Goal: Task Accomplishment & Management: Use online tool/utility

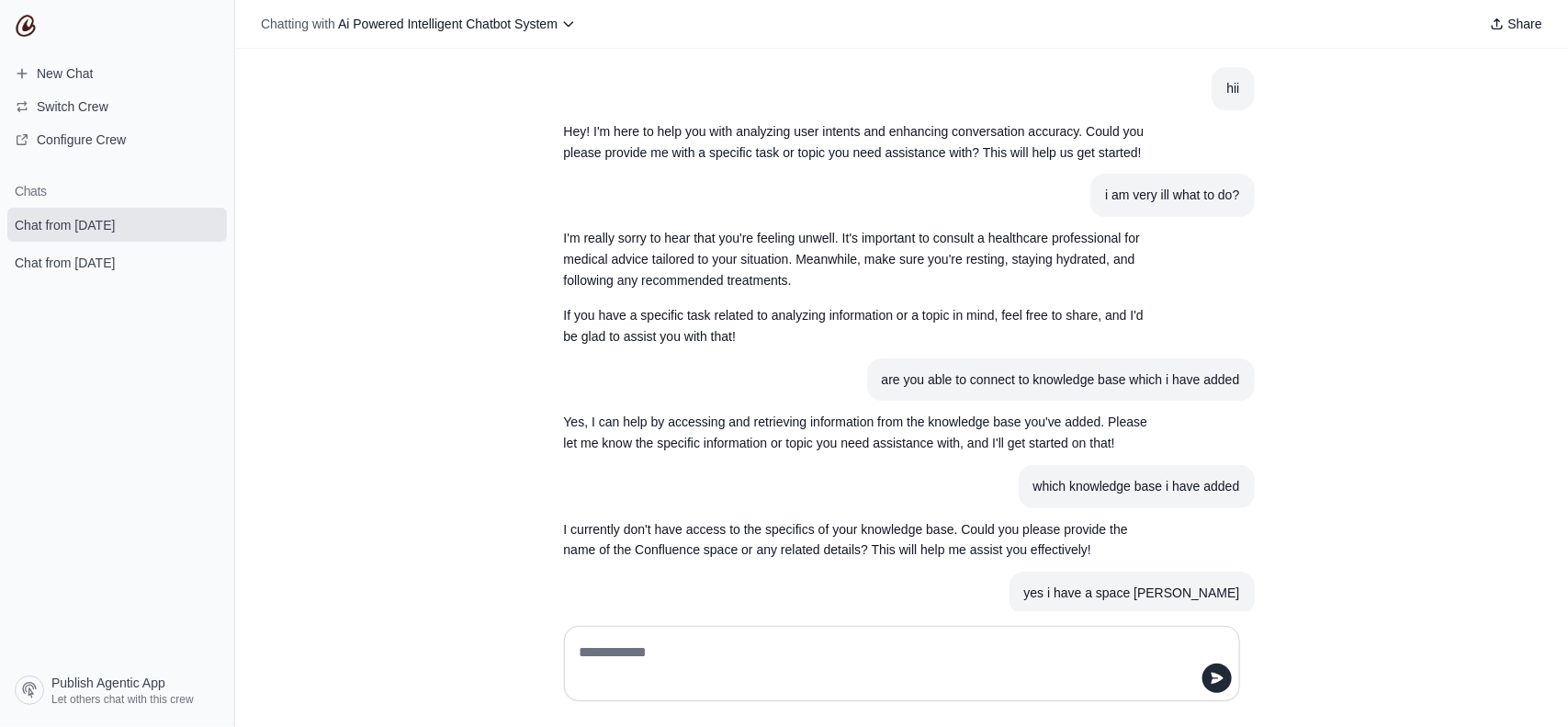
scroll to position [730, 0]
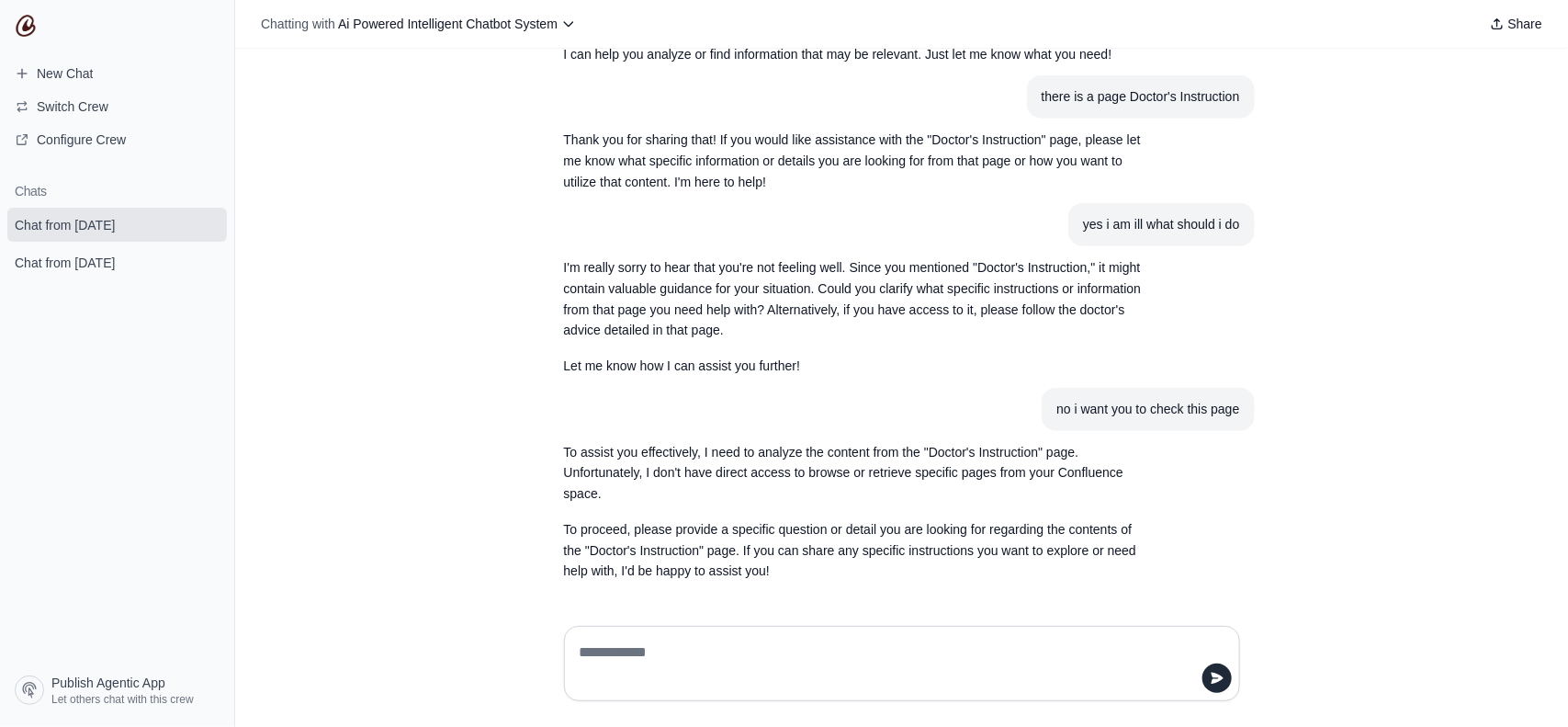
click at [731, 645] on textarea at bounding box center [897, 663] width 641 height 52
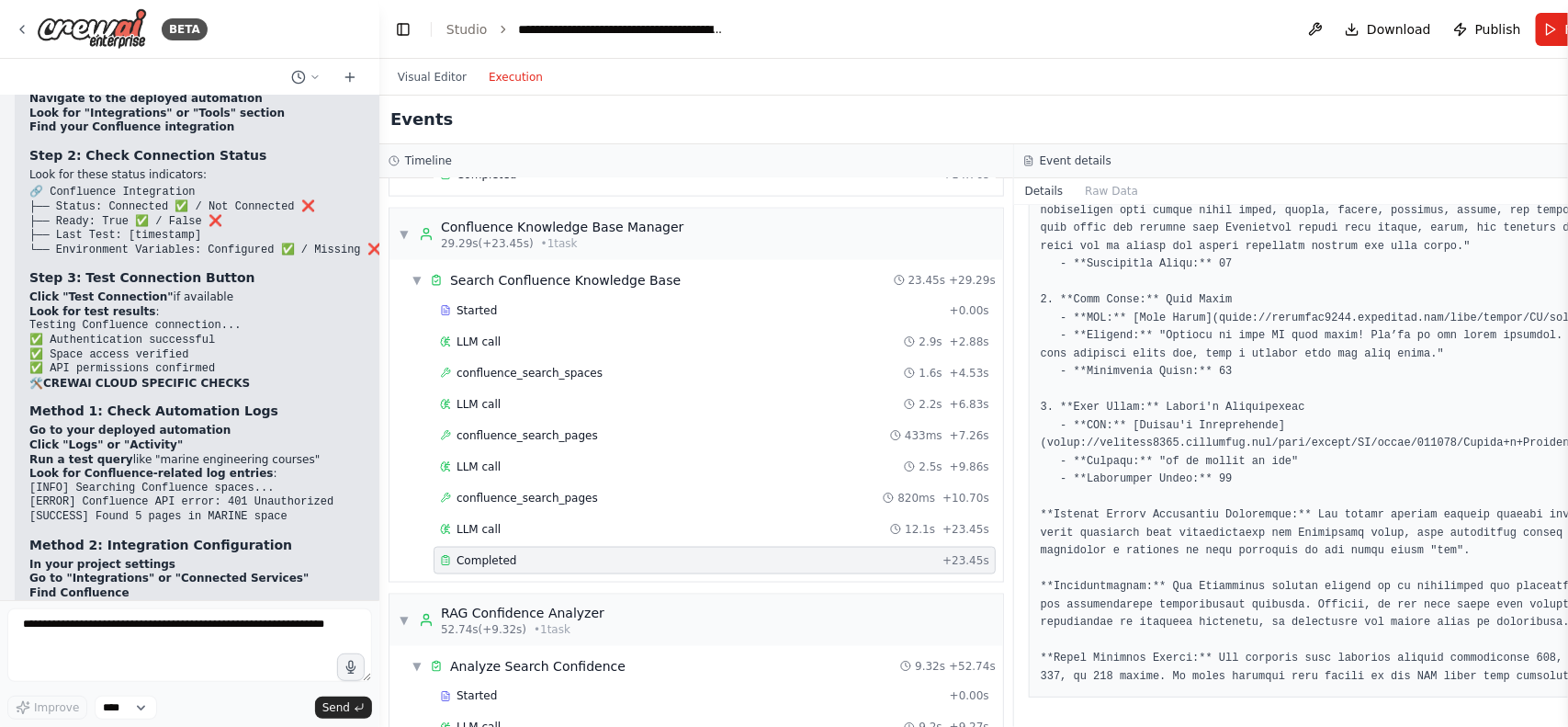
click at [1159, 291] on pre at bounding box center [1332, 328] width 582 height 717
click at [1109, 285] on pre at bounding box center [1332, 328] width 582 height 717
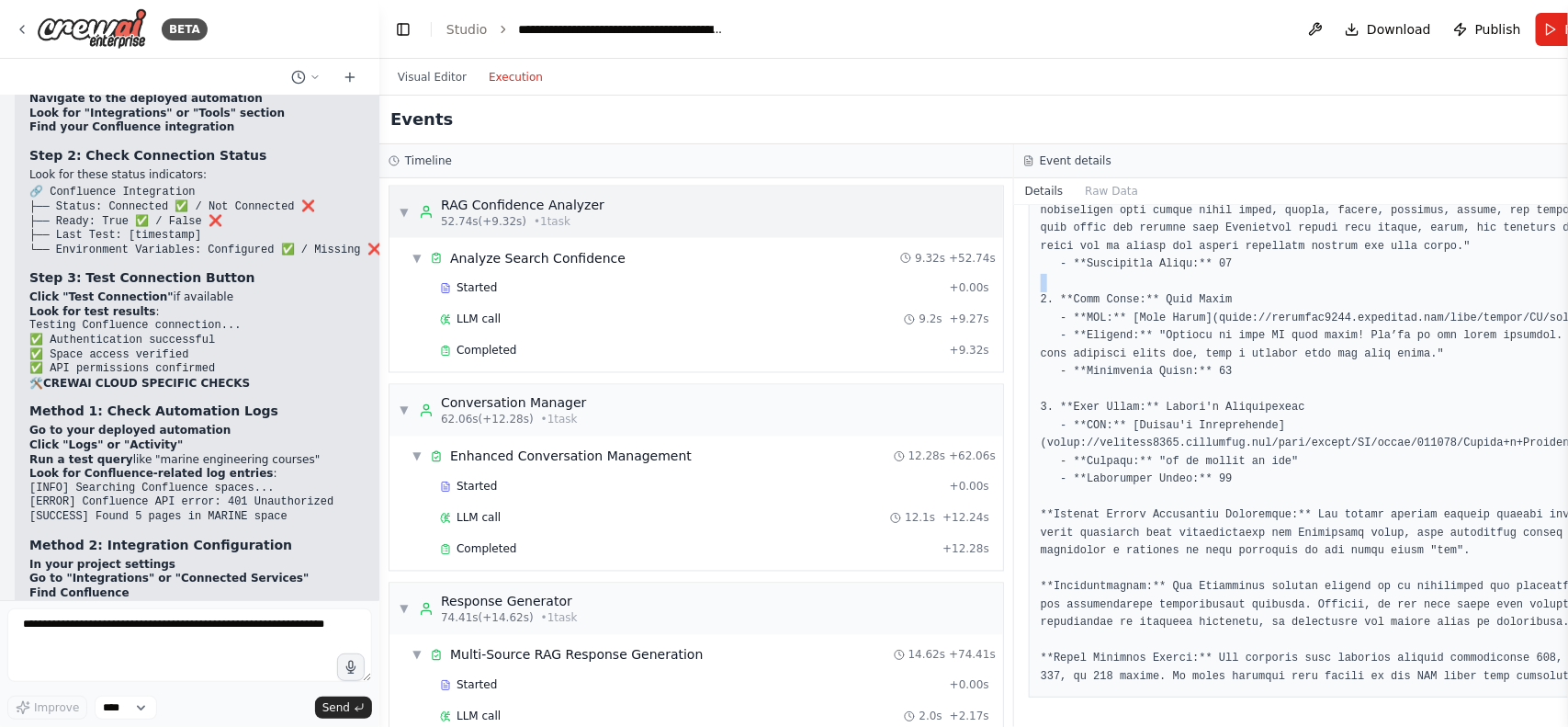
scroll to position [1870, 0]
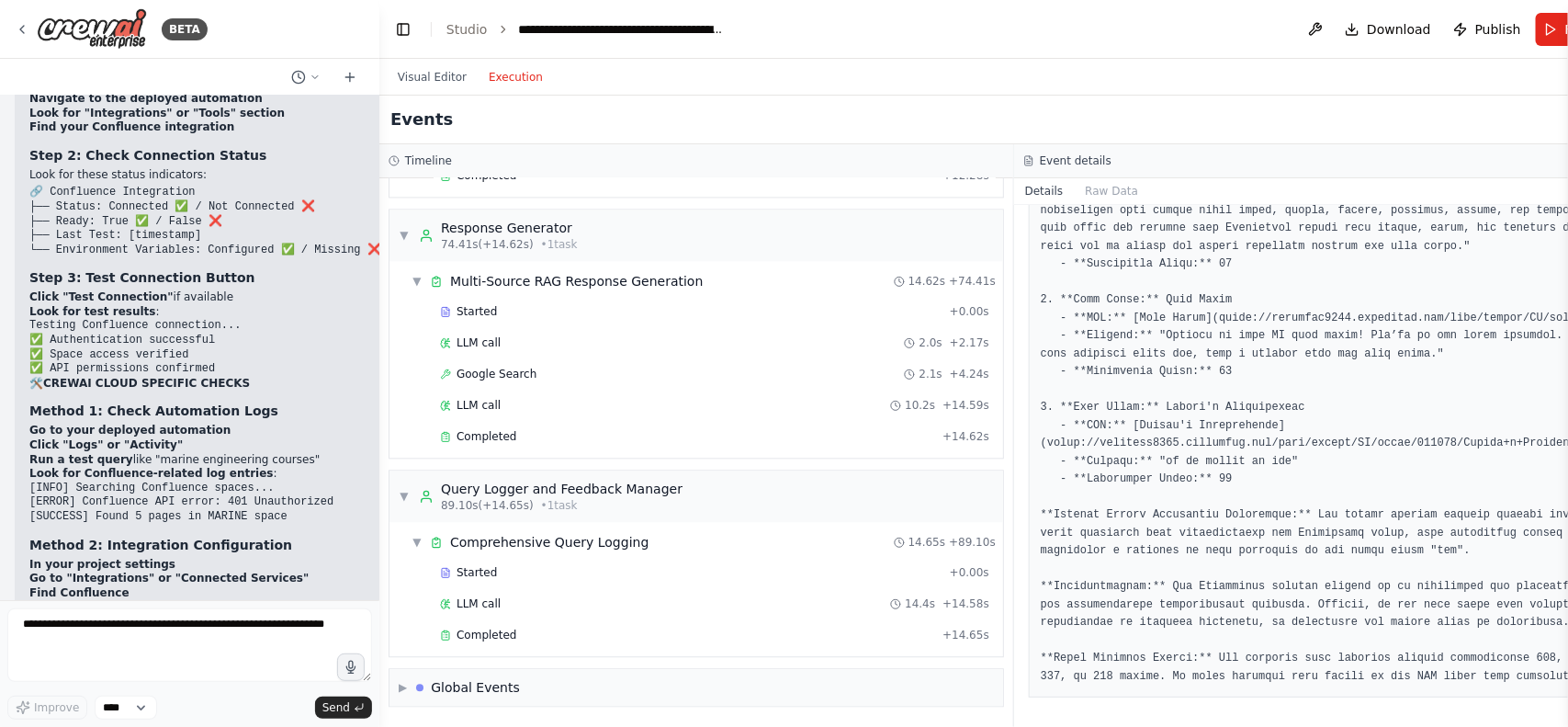
click at [1049, 318] on pre at bounding box center [1332, 328] width 582 height 717
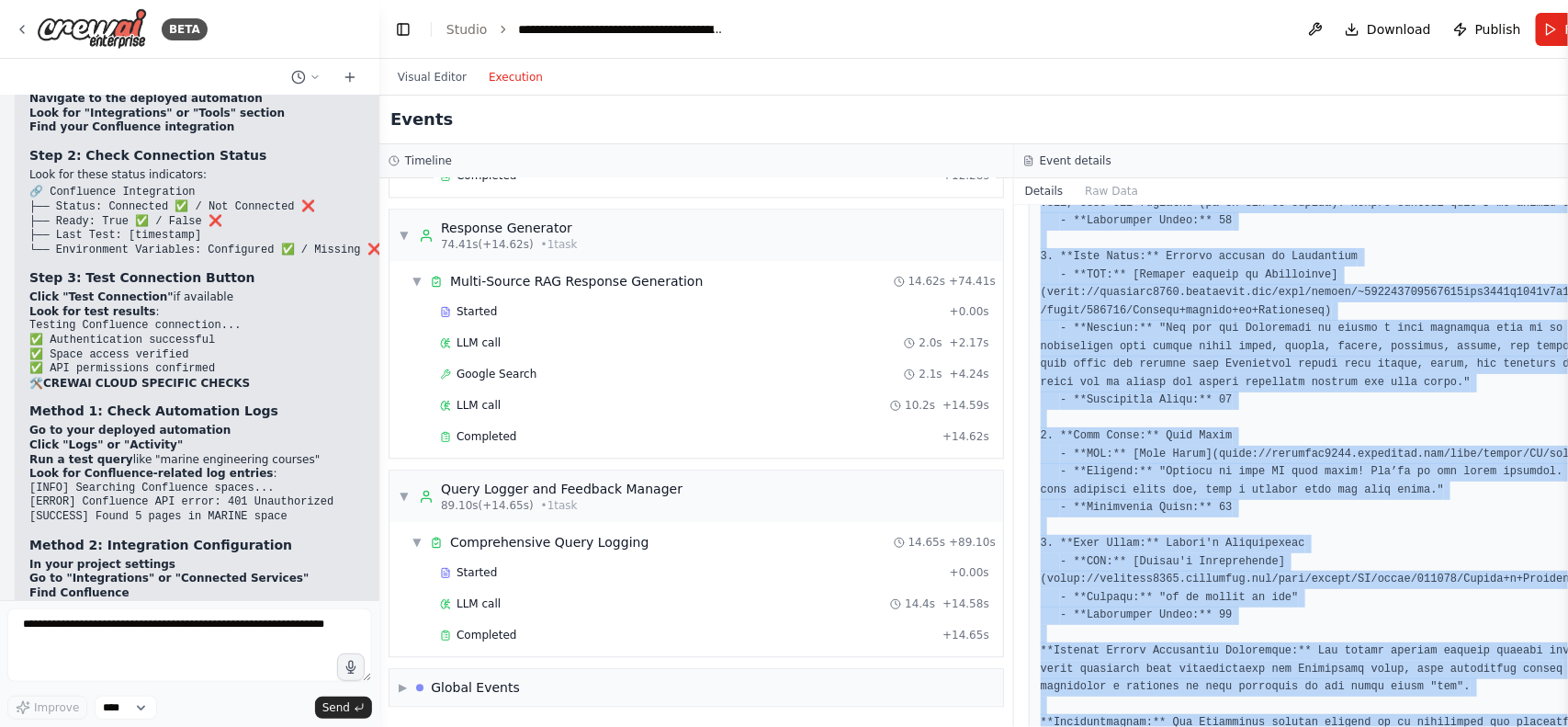
scroll to position [355, 0]
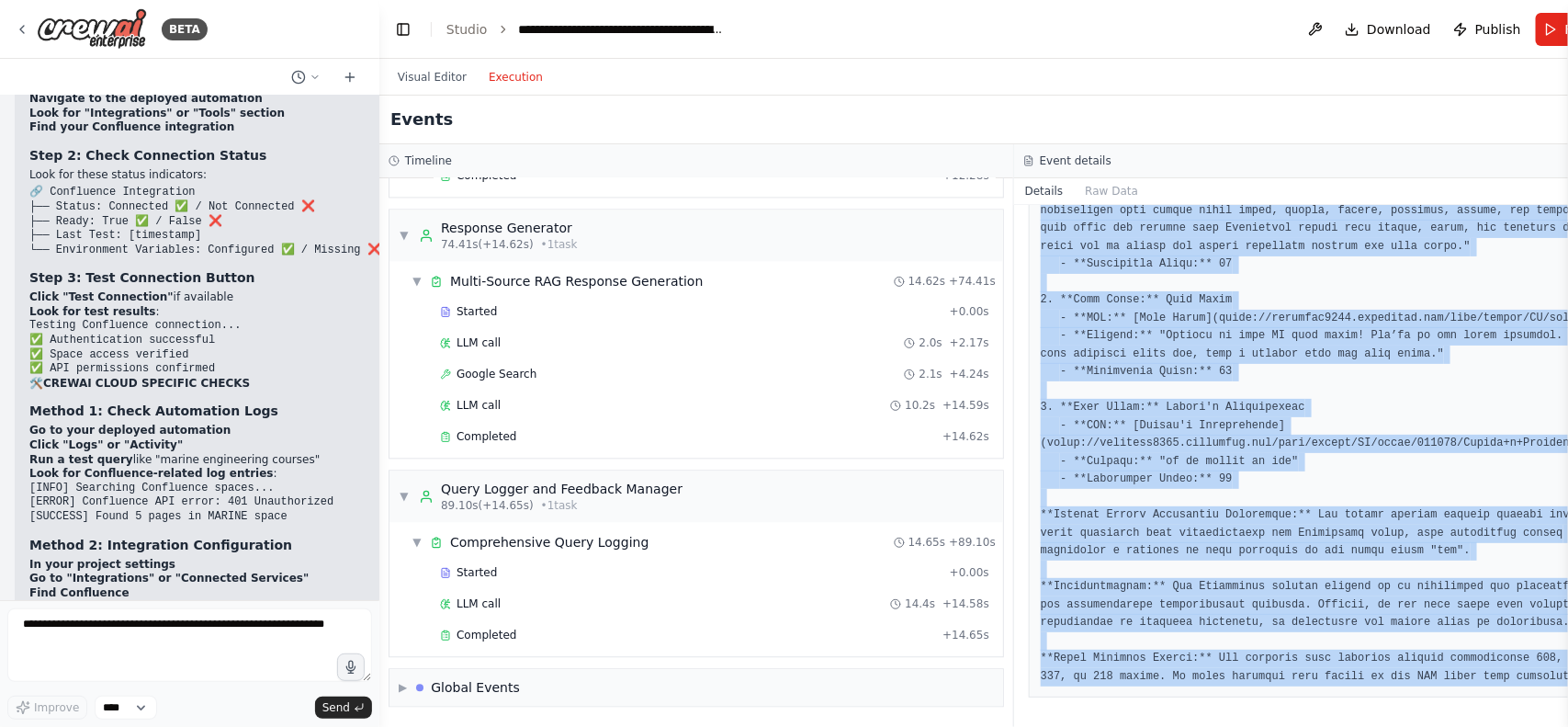
drag, startPoint x: 1003, startPoint y: 320, endPoint x: 1567, endPoint y: 736, distance: 700.8
click at [1567, 726] on html "BETA Build a fully functional AI-powered chatbot with the following capabilitie…" at bounding box center [784, 364] width 1568 height 727
copy pre "1. **Page Title:** Overview - **URL:** [Overview](https://hadiamin5658.atlassia…"
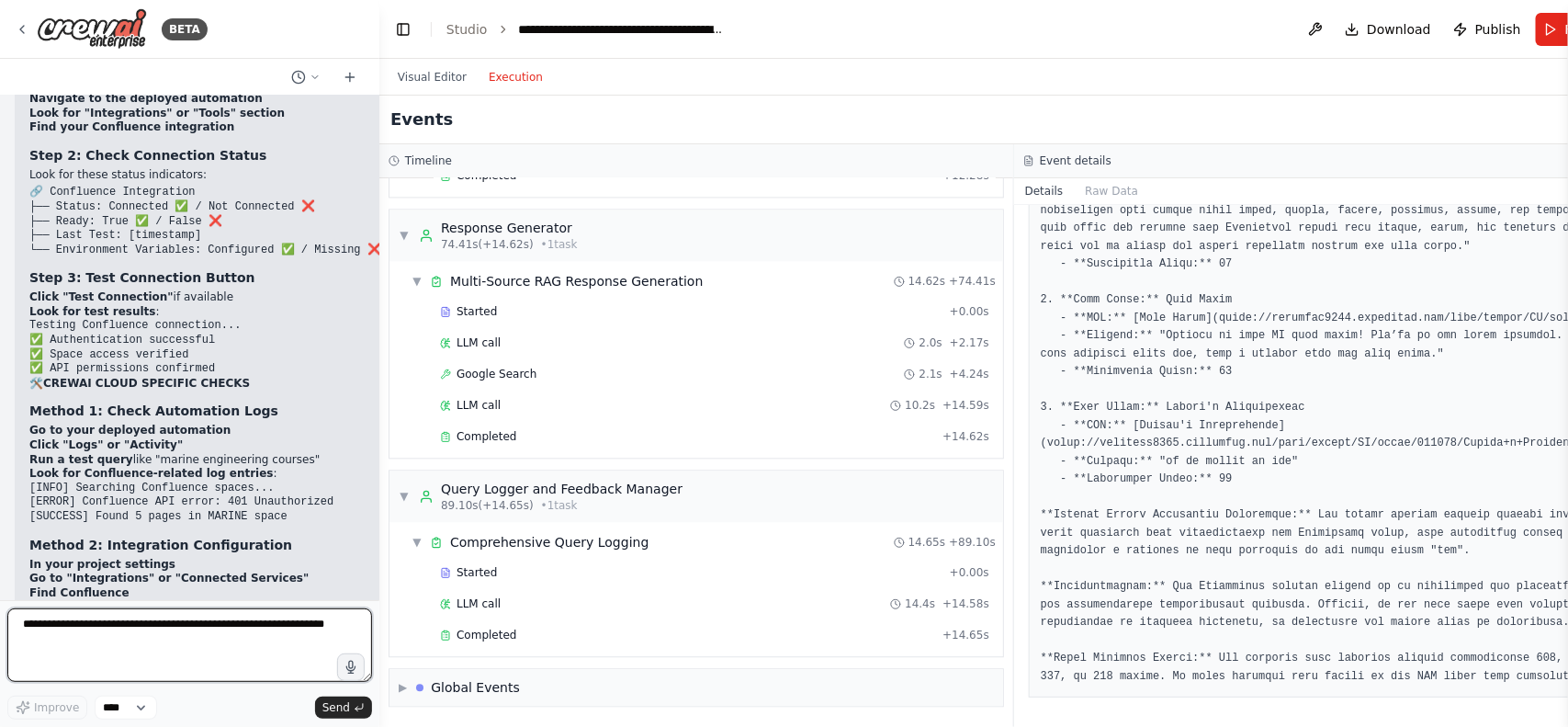
click at [56, 640] on textarea at bounding box center [189, 645] width 364 height 73
paste textarea "**********"
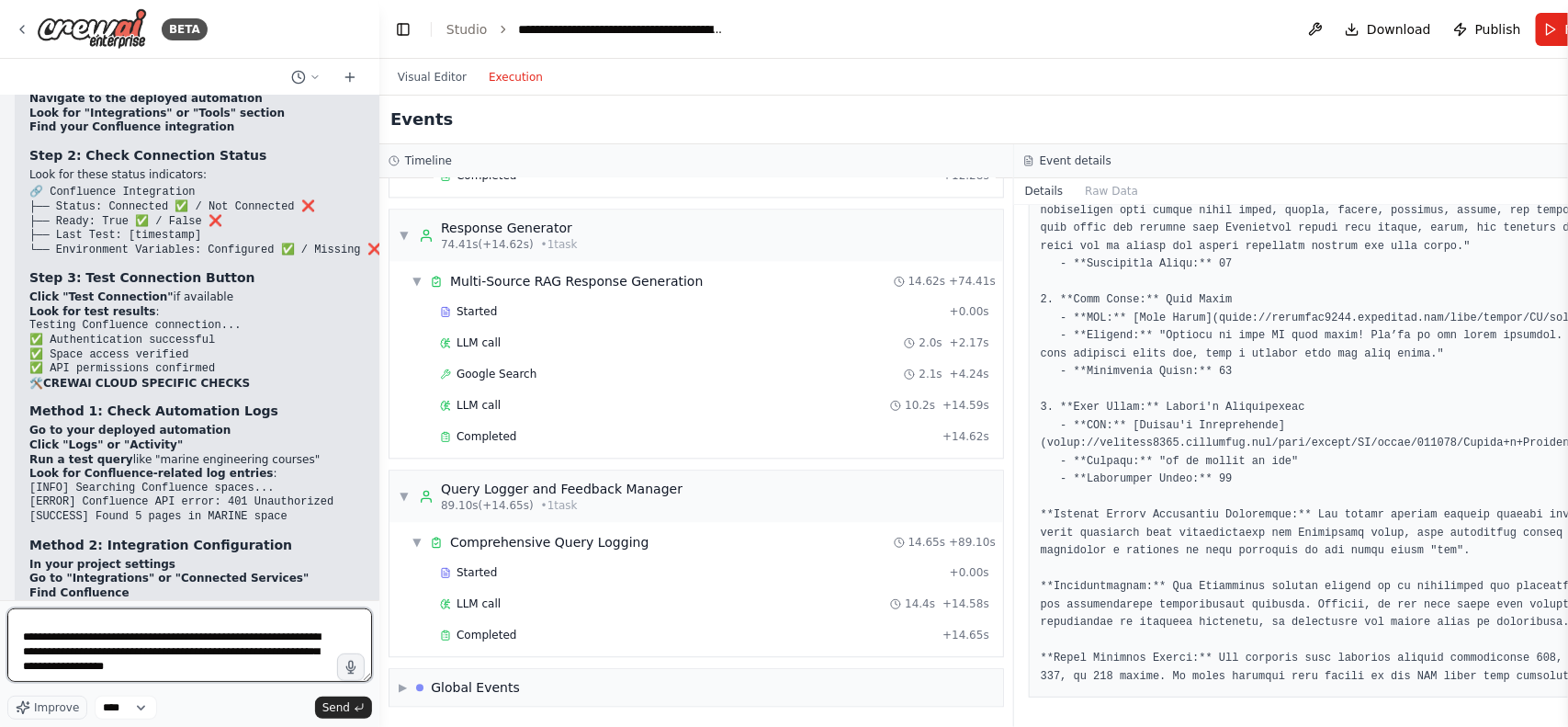
scroll to position [832, 0]
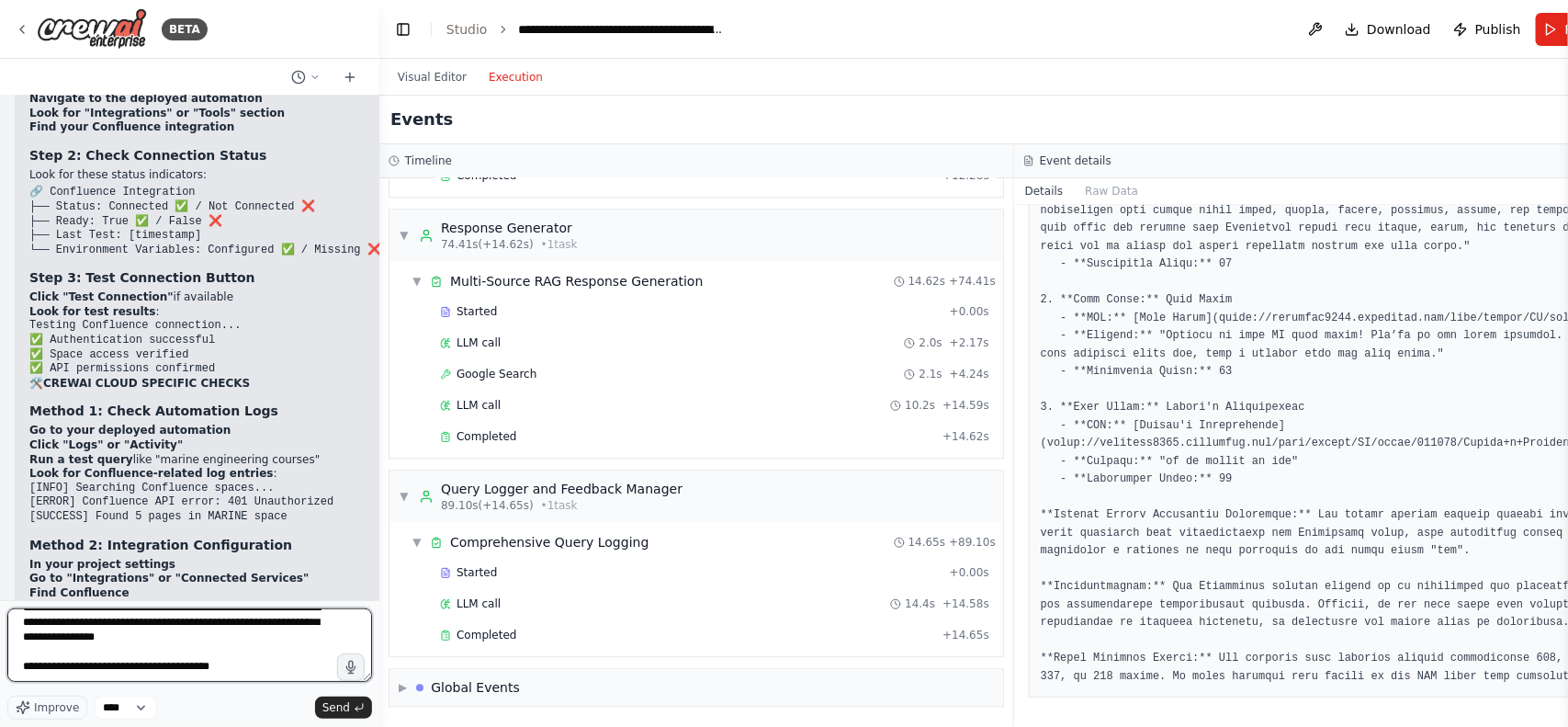
type textarea "**********"
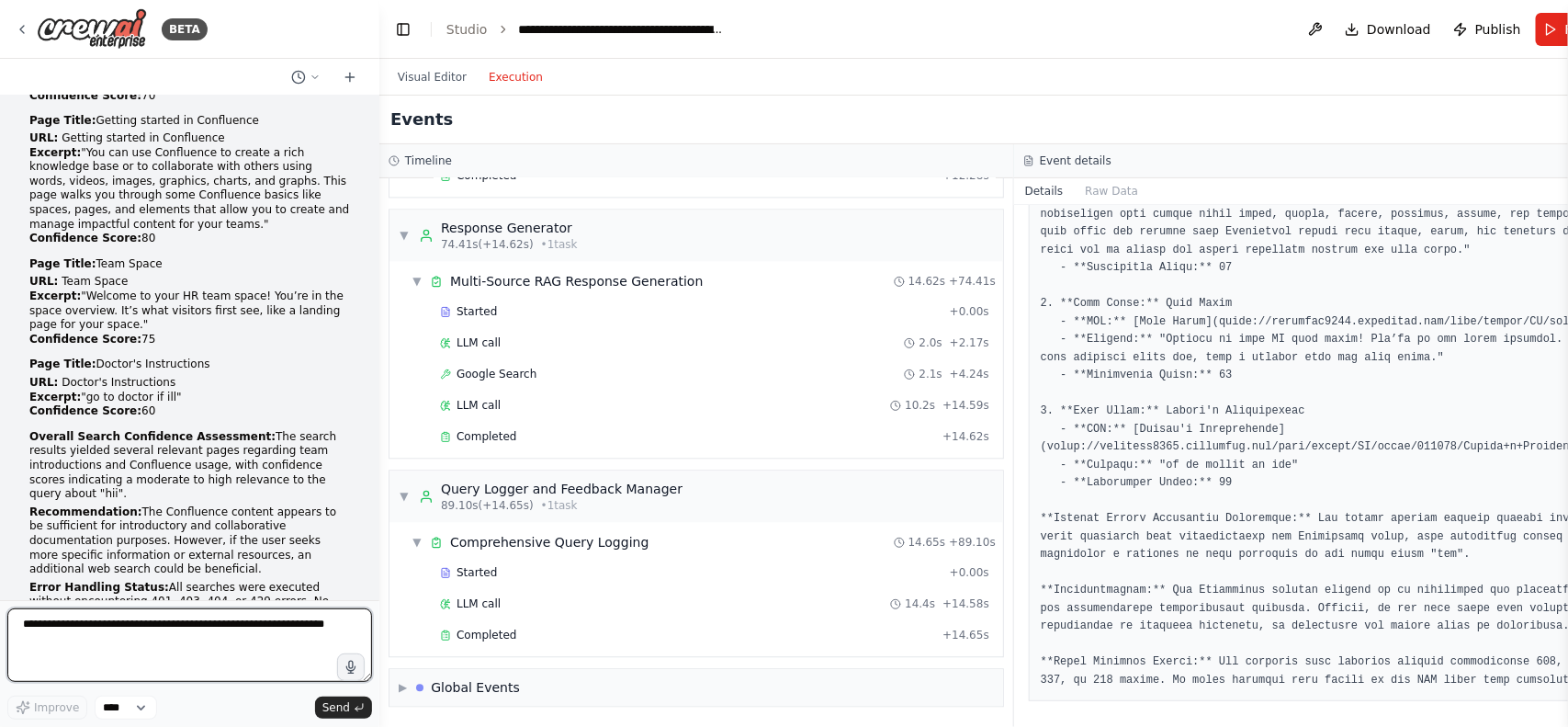
scroll to position [48599, 0]
click at [185, 628] on textarea at bounding box center [189, 645] width 364 height 73
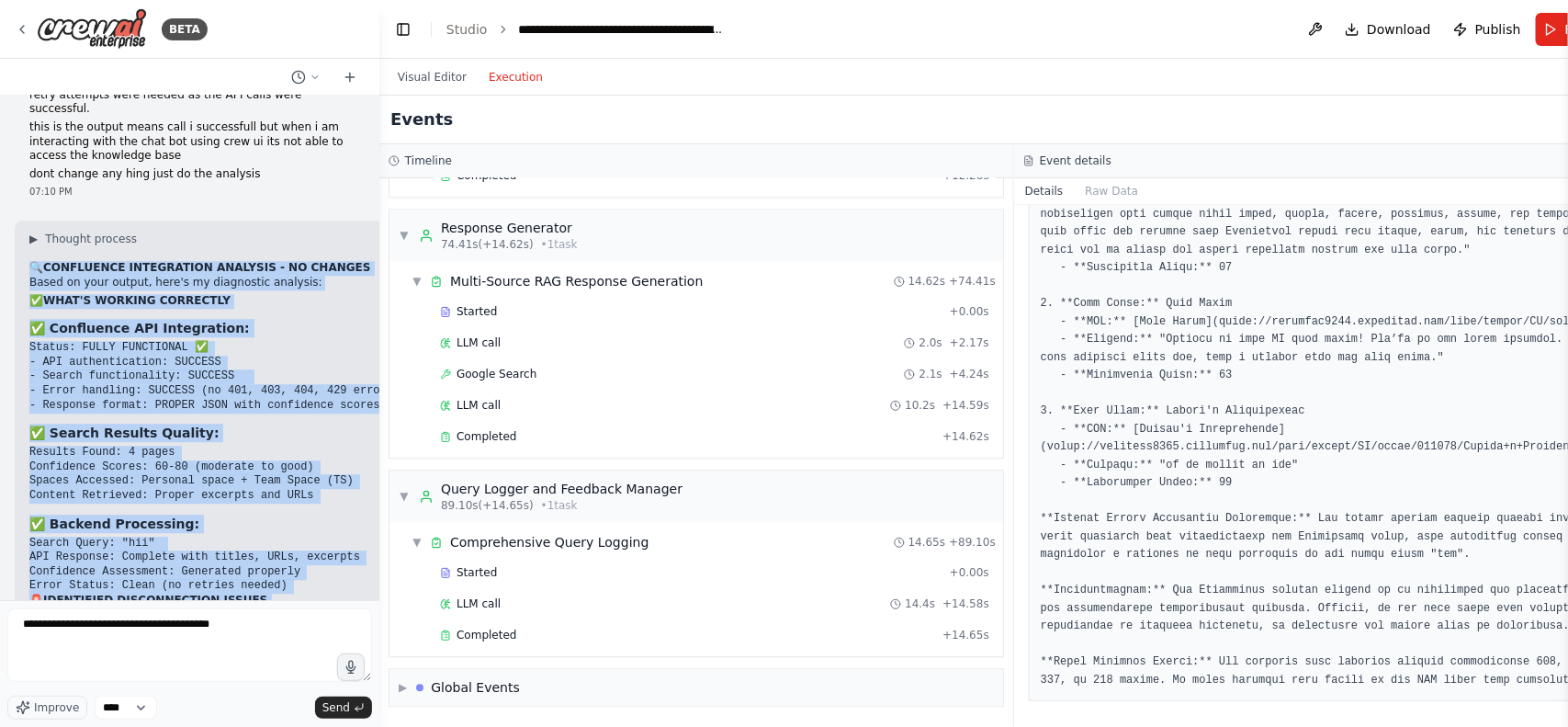
scroll to position [49311, 0]
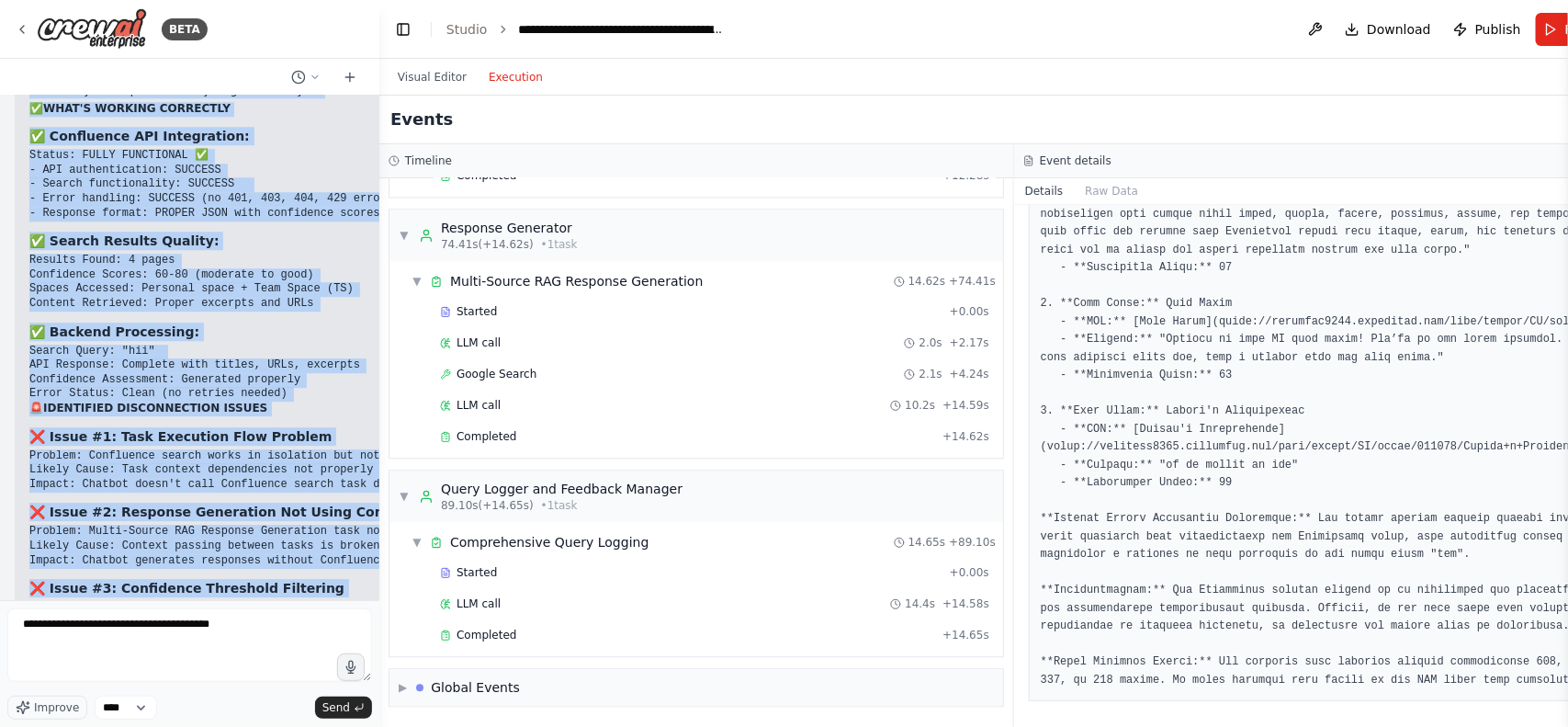
drag, startPoint x: 29, startPoint y: 481, endPoint x: 221, endPoint y: 570, distance: 211.6
copy div "🔍 CONFLUENCE INTEGRATION ANALYSIS - NO CHANGES Based on your output, here's my …"
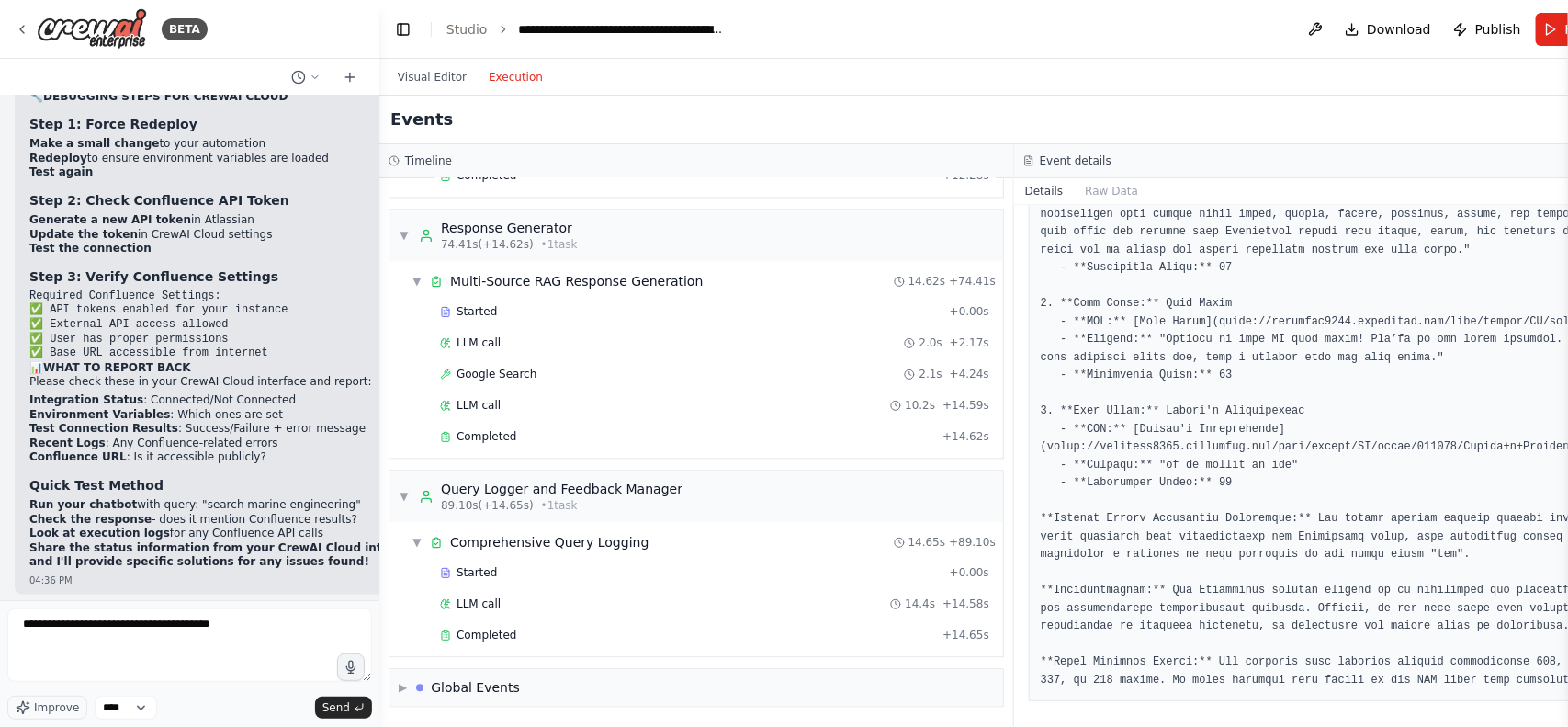
scroll to position [47866, 0]
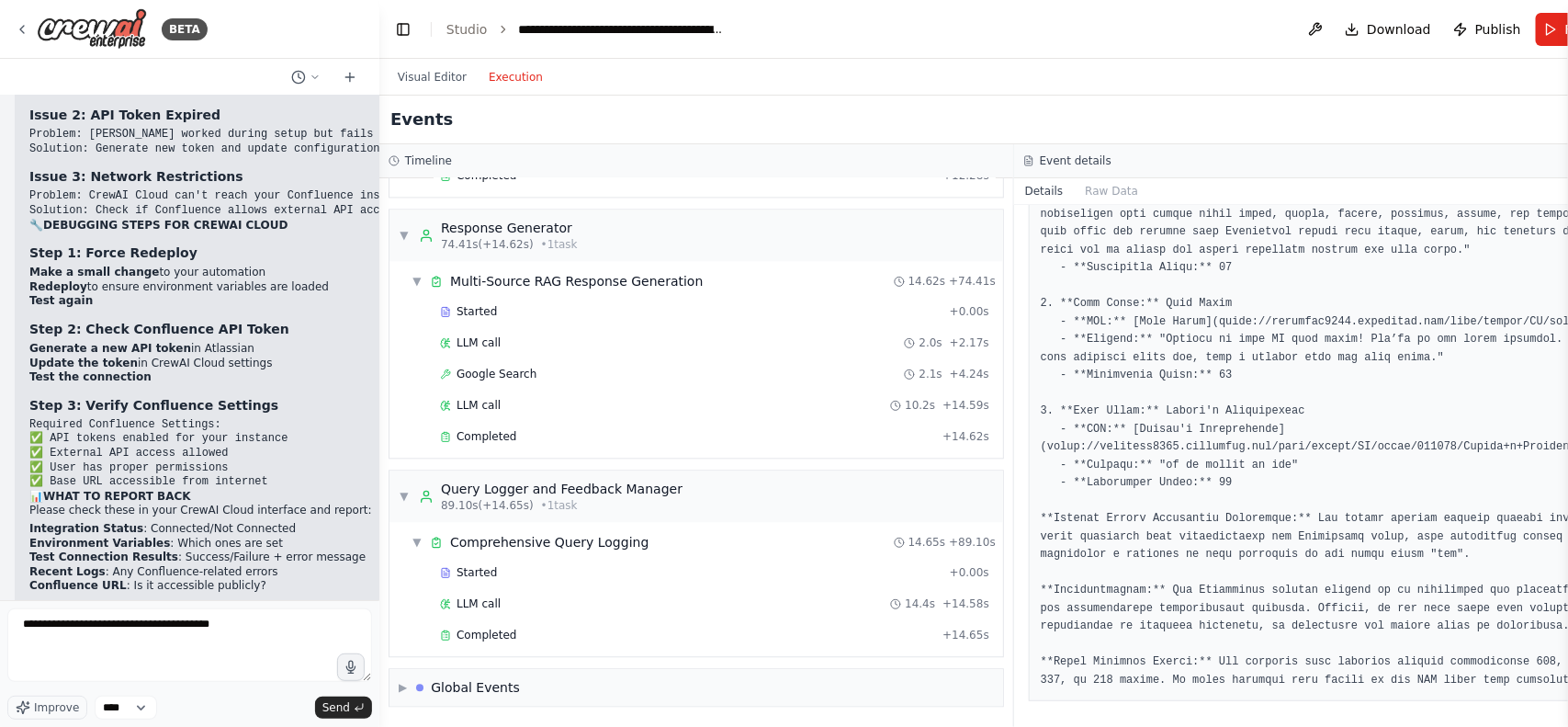
drag, startPoint x: 220, startPoint y: 313, endPoint x: 156, endPoint y: 494, distance: 192.0
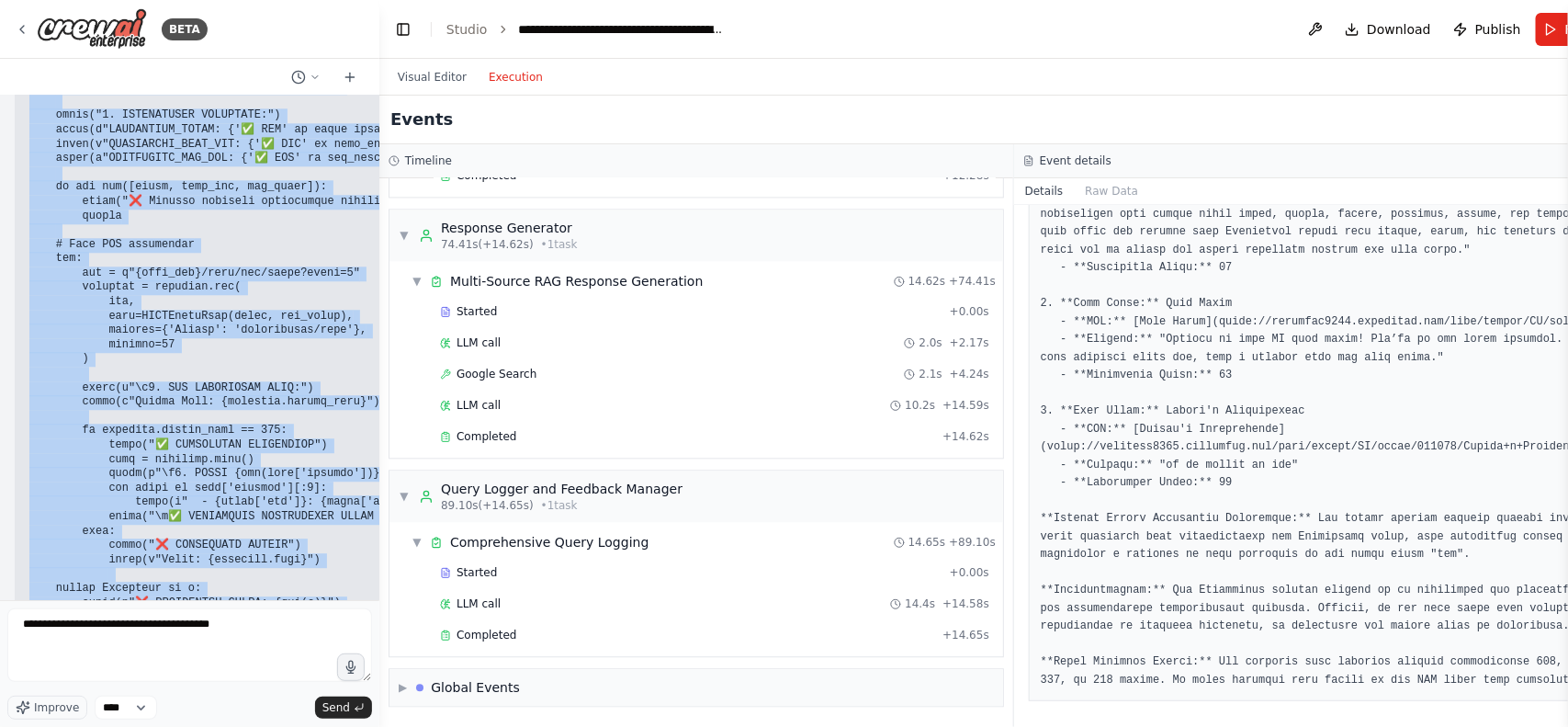
scroll to position [45835, 0]
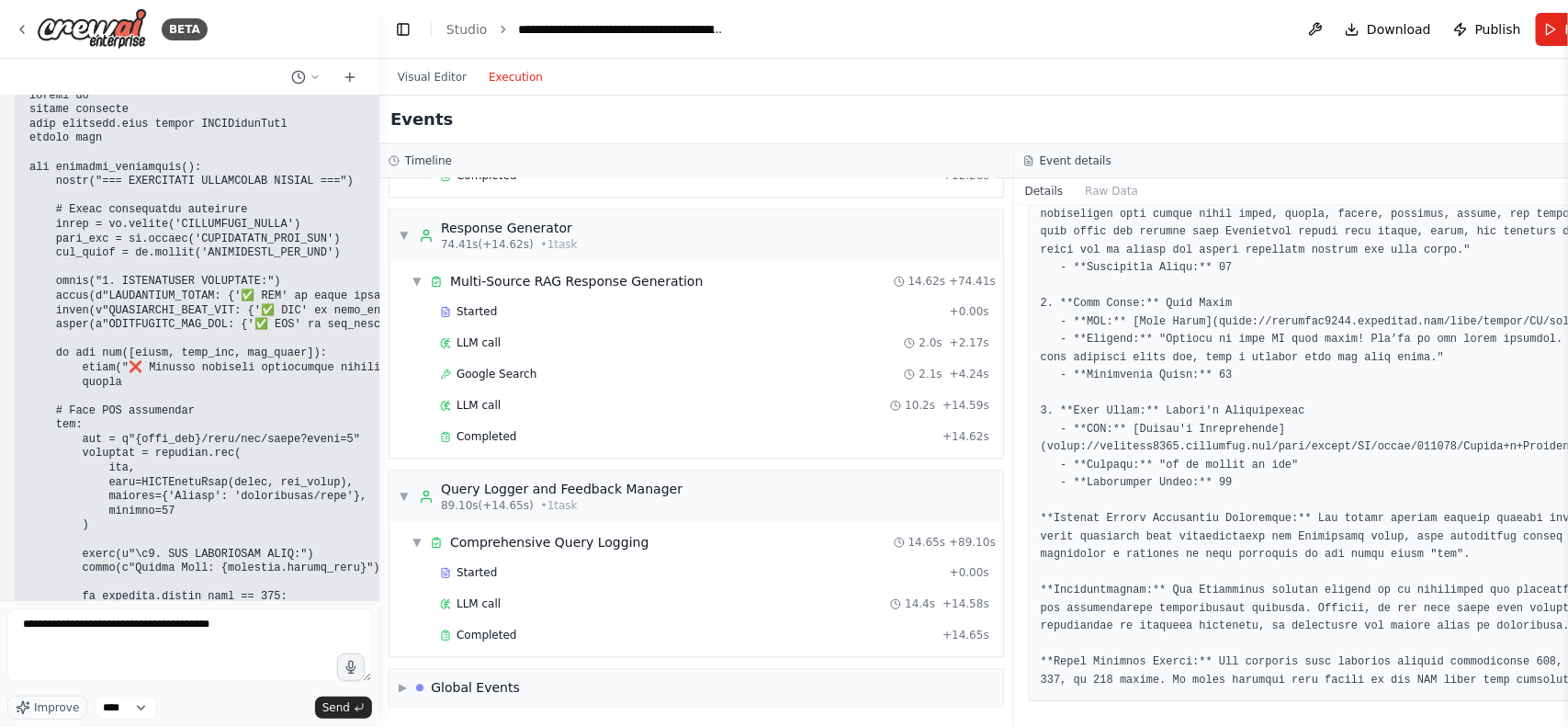
drag, startPoint x: 167, startPoint y: 458, endPoint x: 56, endPoint y: 274, distance: 214.9
click at [56, 274] on div "Build a fully functional AI-powered chatbot with the following capabilities: Na…" at bounding box center [190, 348] width 379 height 505
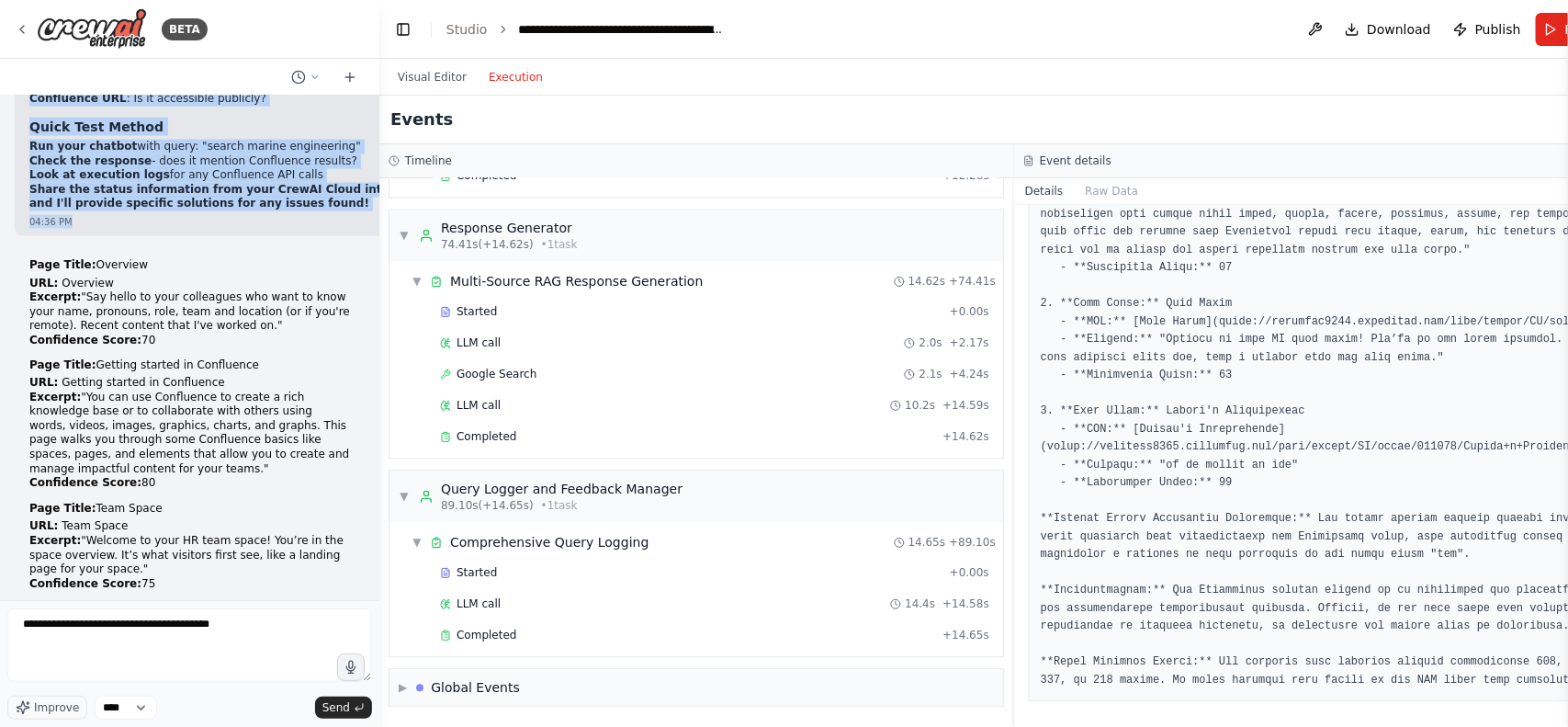
scroll to position [48173, 0]
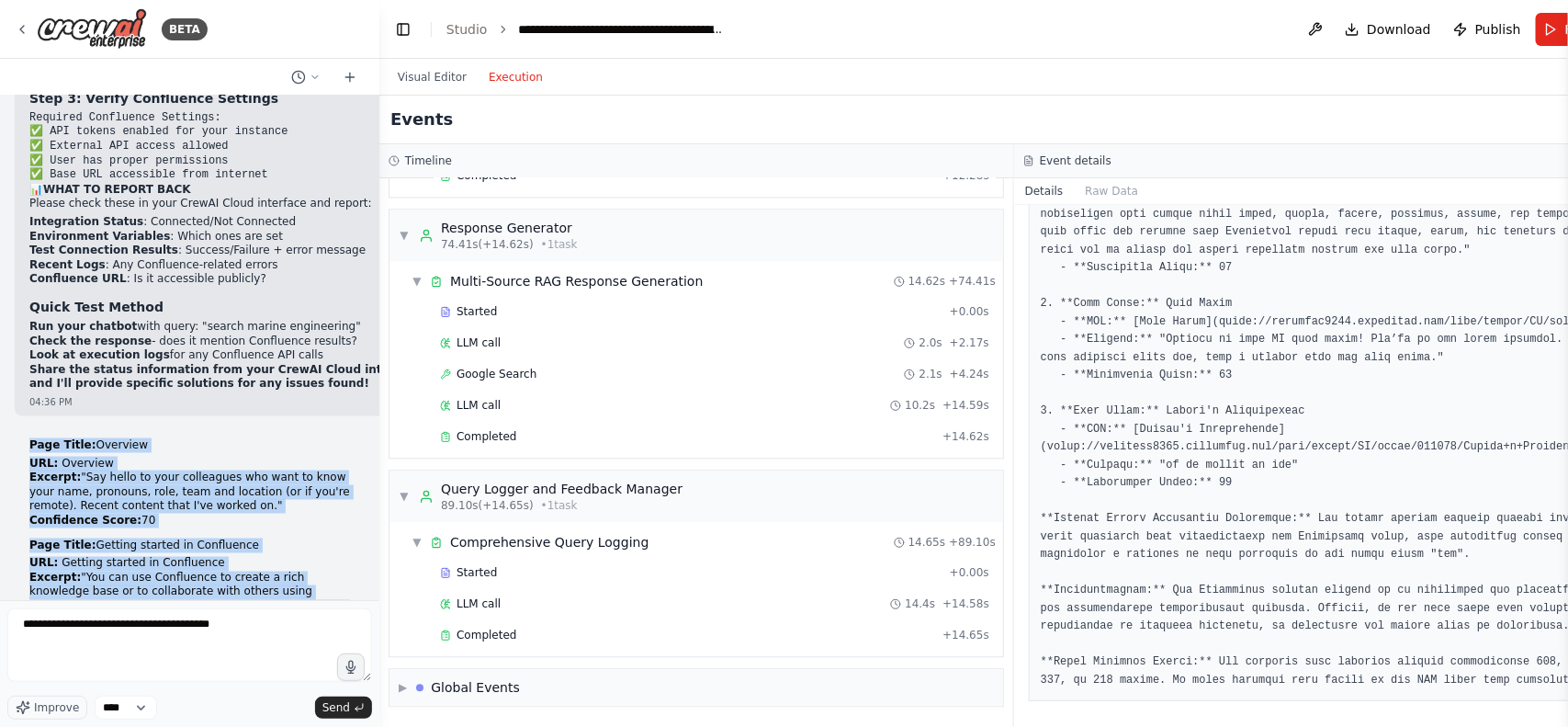
drag, startPoint x: 28, startPoint y: 263, endPoint x: 263, endPoint y: 162, distance: 255.8
copy div "Page Title: Overview URL: Overview Excerpt: "Say hello to your colleagues who w…"
drag, startPoint x: 52, startPoint y: 230, endPoint x: 62, endPoint y: 306, distance: 76.7
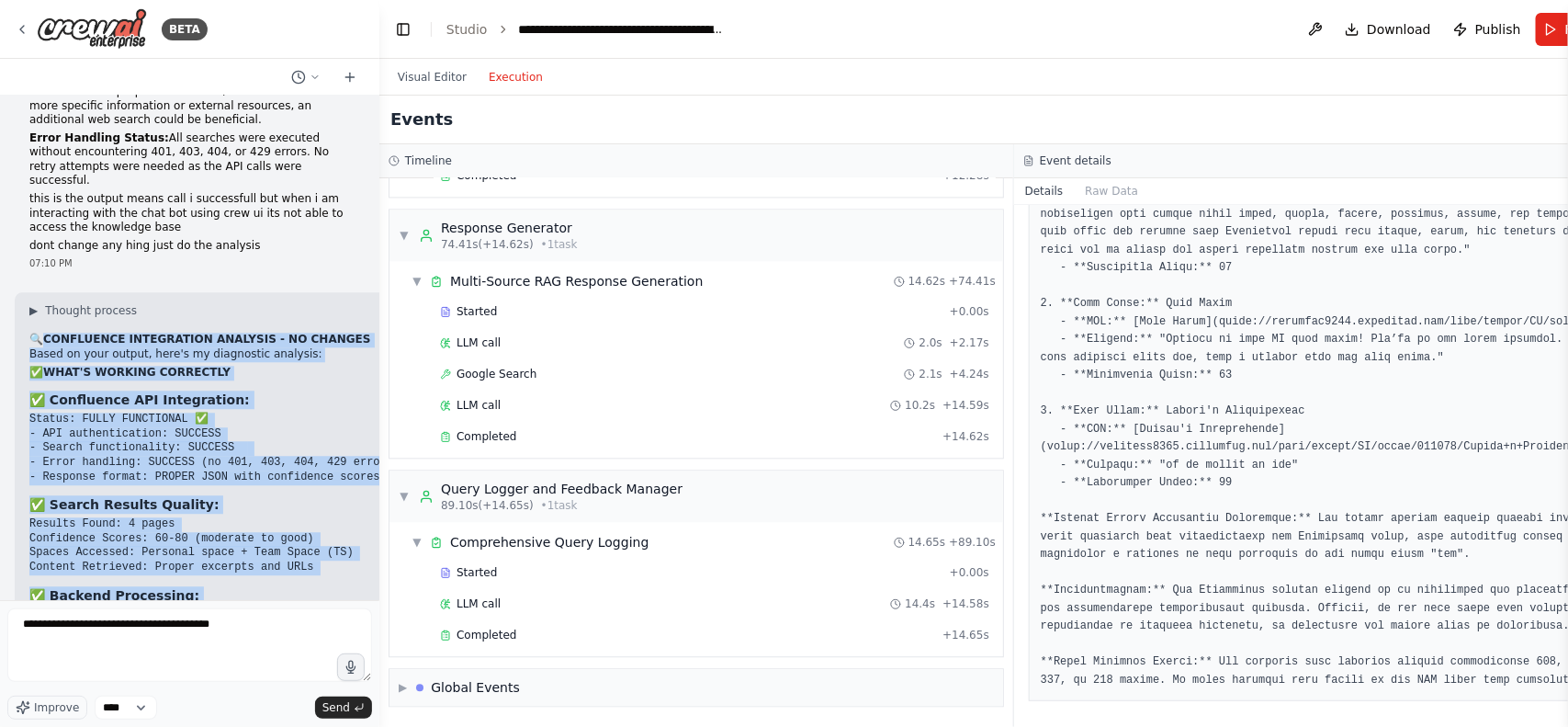
scroll to position [49311, 0]
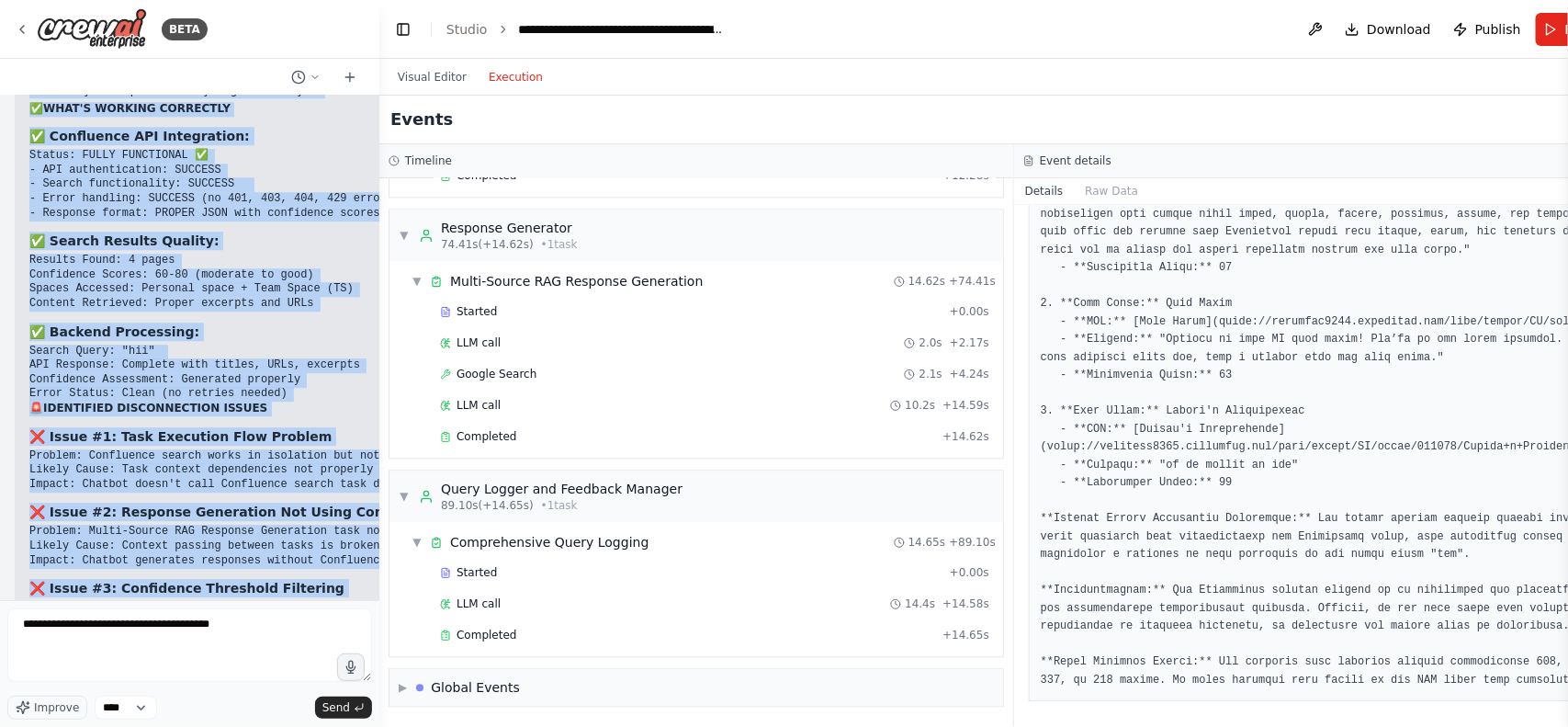
drag, startPoint x: 48, startPoint y: 263, endPoint x: 360, endPoint y: 552, distance: 425.3
copy div "CONFLUENCE INTEGRATION ANALYSIS - NO CHANGES Based on your output, here's my di…"
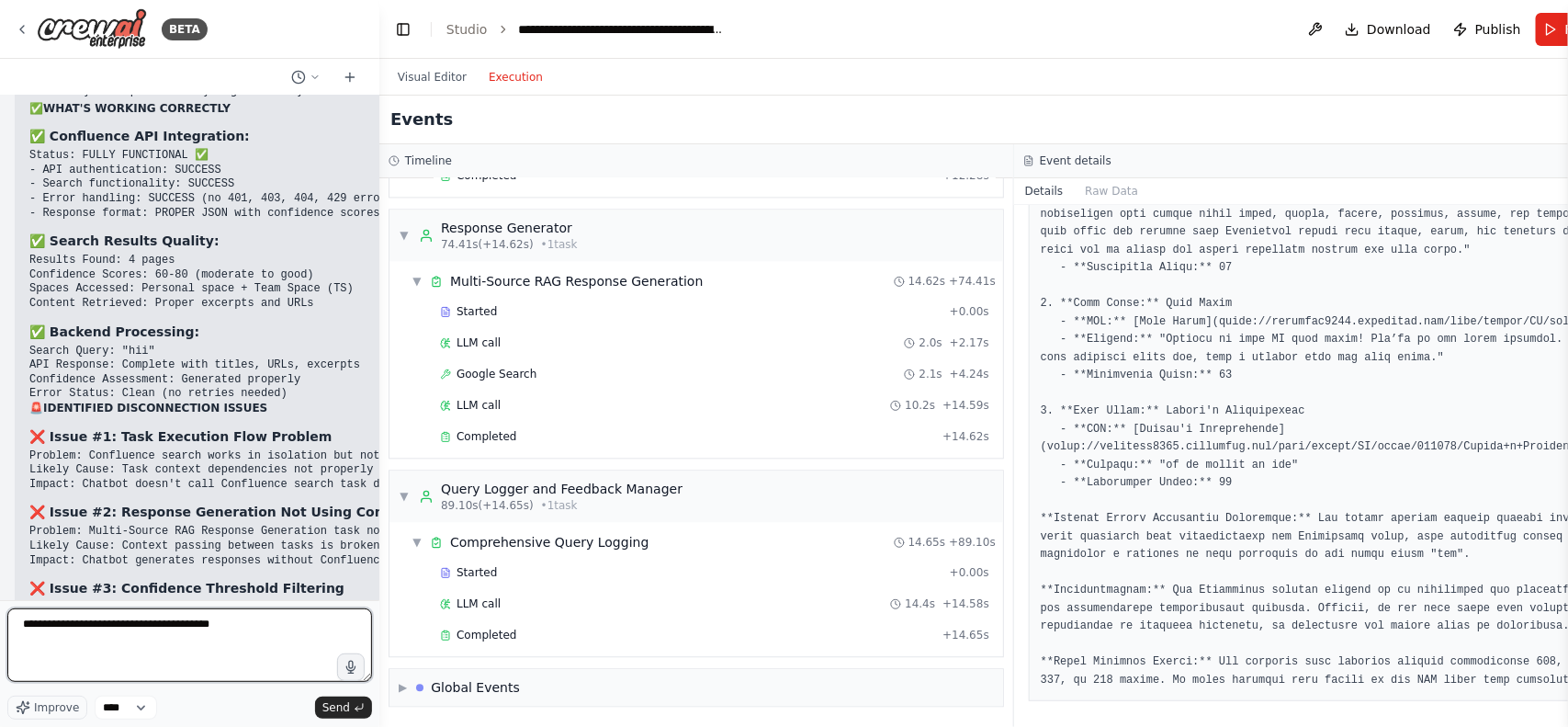
click at [163, 645] on textarea "**********" at bounding box center [189, 645] width 364 height 73
paste textarea "**********"
type textarea "**********"
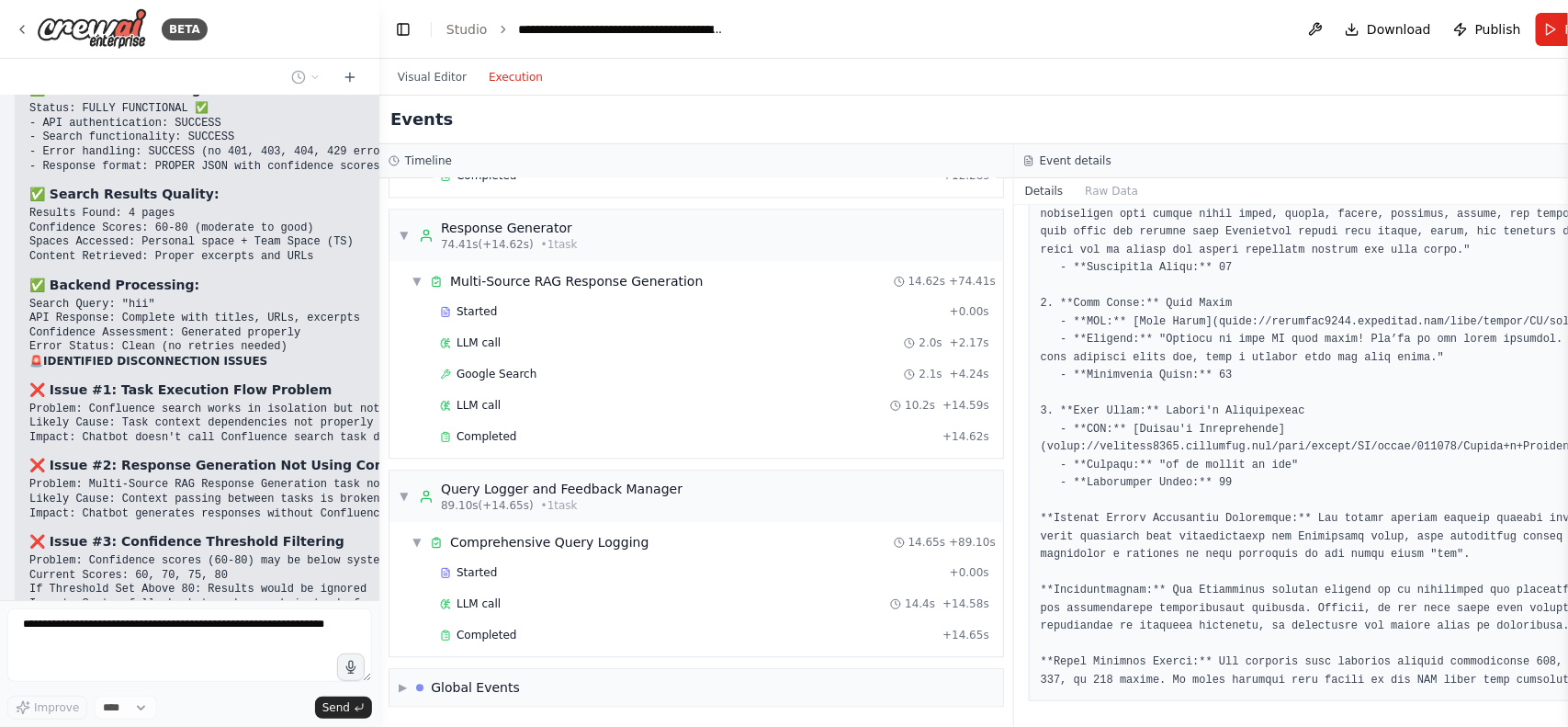
scroll to position [49864, 0]
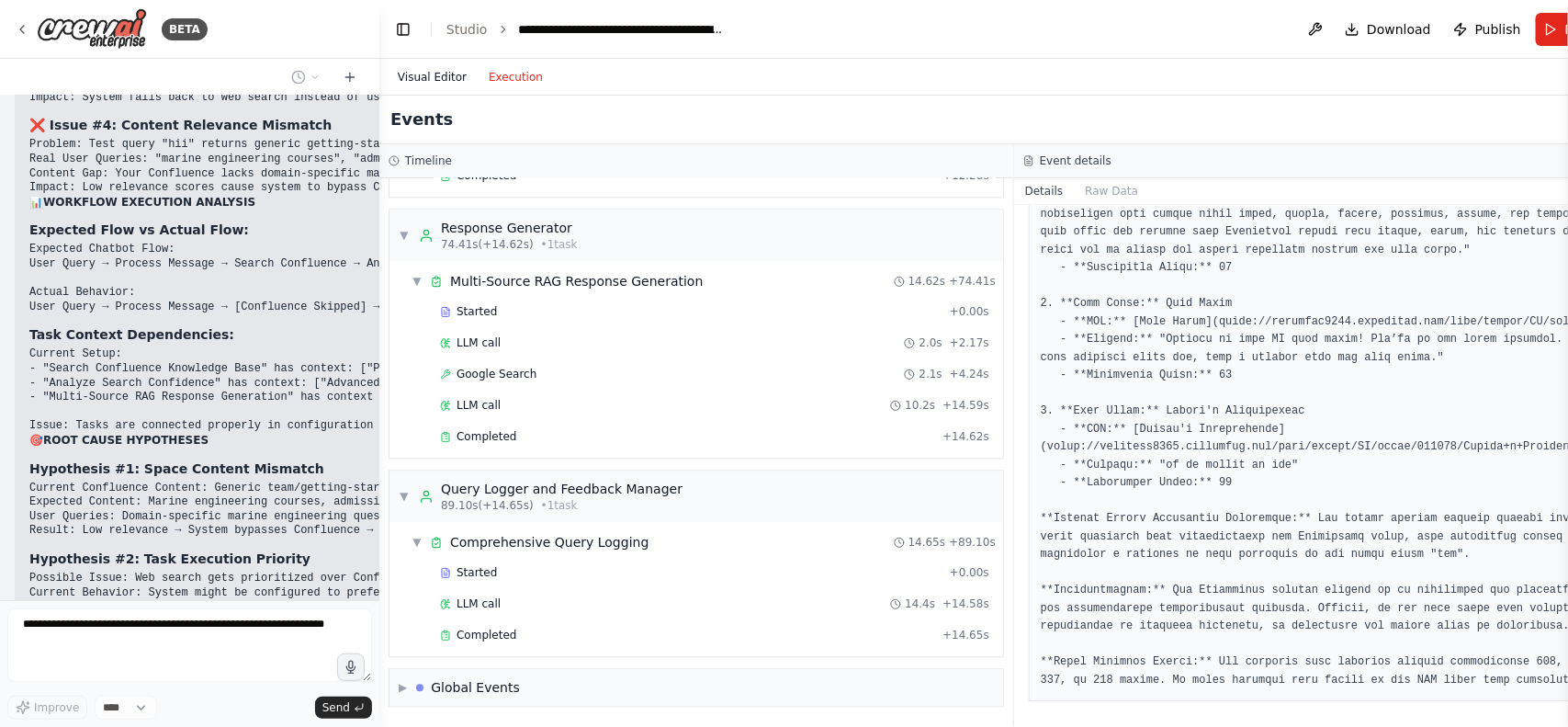
drag, startPoint x: 446, startPoint y: 79, endPoint x: 992, endPoint y: 287, distance: 584.3
click at [446, 79] on button "Visual Editor" at bounding box center [432, 77] width 91 height 22
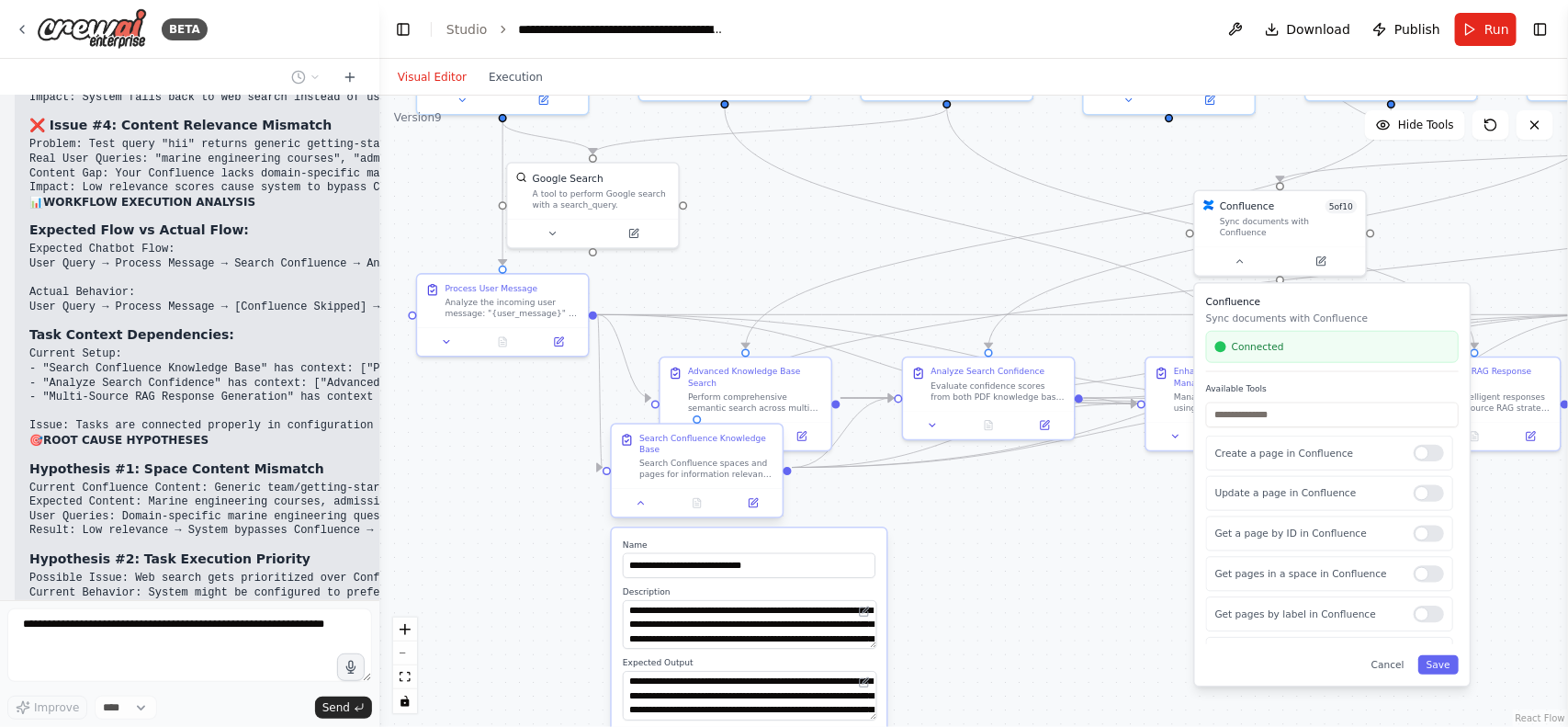
click at [644, 499] on div at bounding box center [697, 503] width 171 height 29
click at [634, 495] on button at bounding box center [641, 503] width 48 height 17
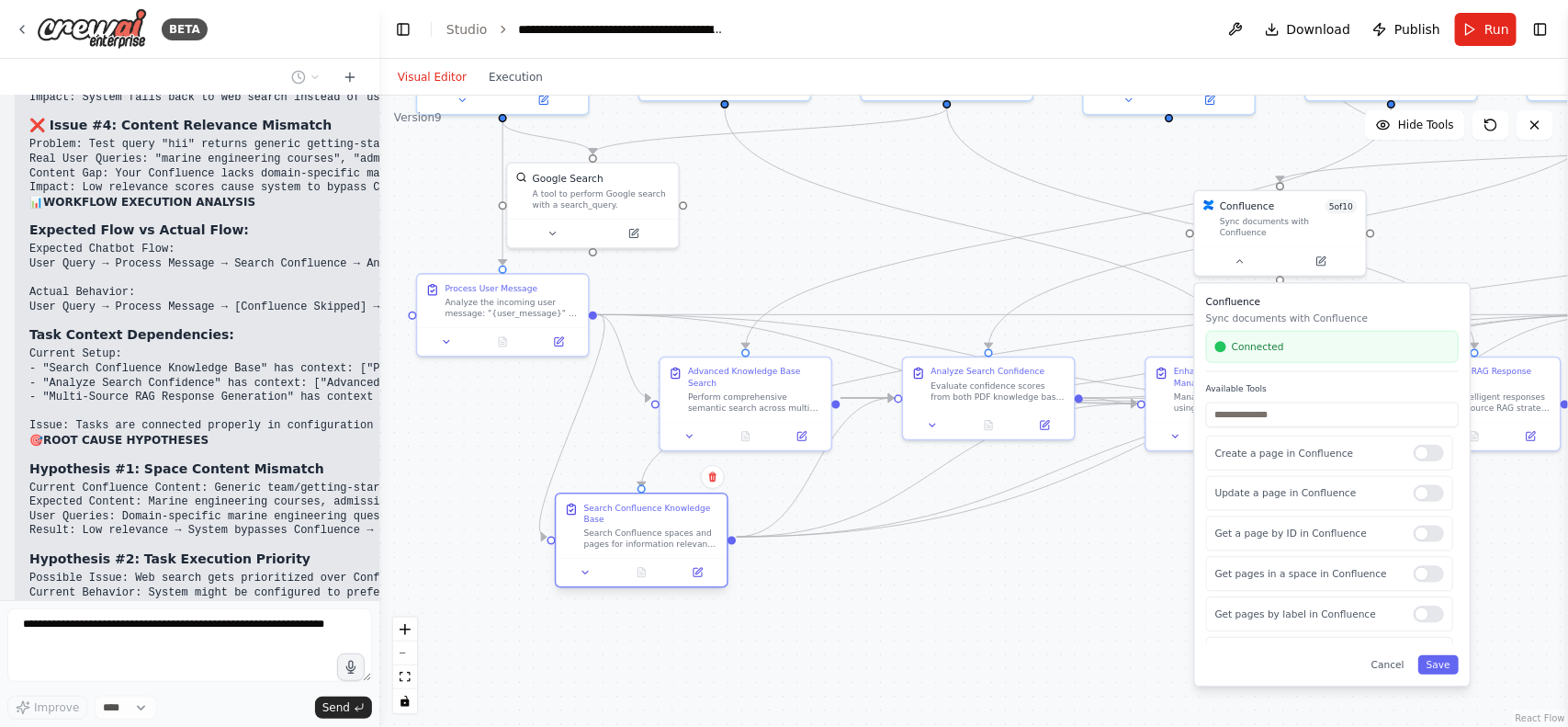
drag, startPoint x: 666, startPoint y: 437, endPoint x: 581, endPoint y: 529, distance: 125.3
click at [584, 529] on div "Search Confluence Knowledge Base Search Confluence spaces and pages for informa…" at bounding box center [651, 525] width 135 height 47
click at [981, 586] on div ".deletable-edge-delete-btn { width: 20px; height: 20px; border: 0px solid #ffff…" at bounding box center [973, 410] width 1189 height 631
click at [1242, 257] on icon at bounding box center [1240, 258] width 6 height 3
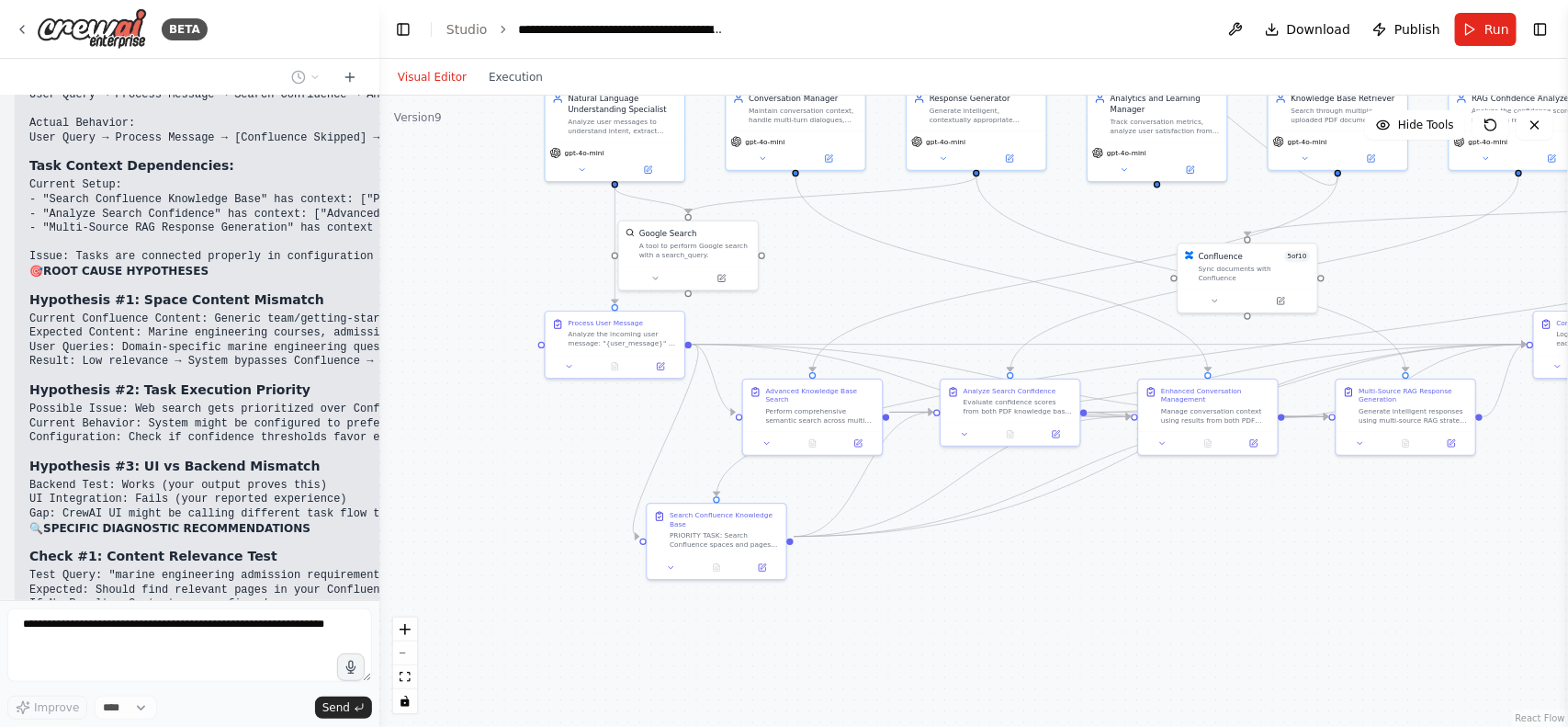
scroll to position [50080, 0]
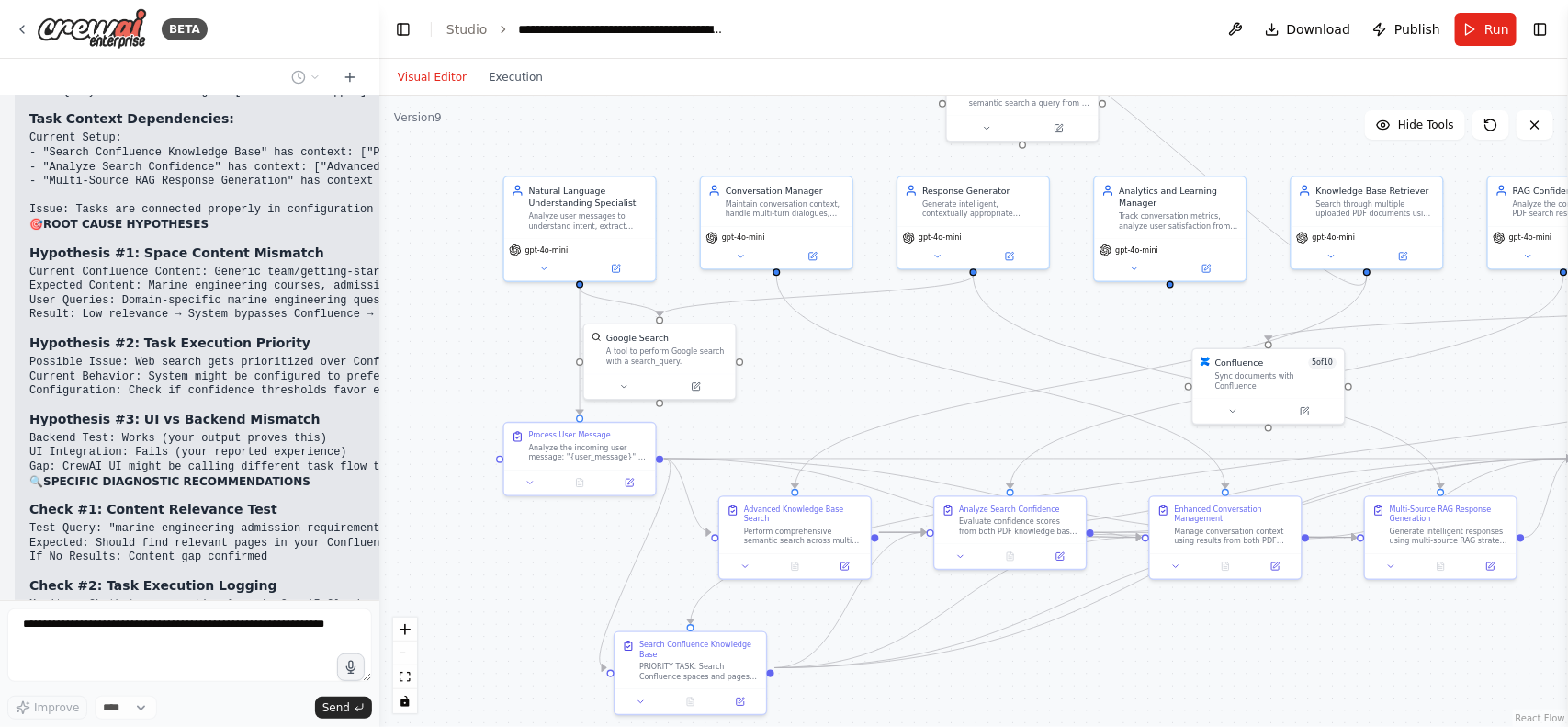
drag, startPoint x: 1104, startPoint y: 519, endPoint x: 1096, endPoint y: 644, distance: 125.3
click at [1096, 644] on div ".deletable-edge-delete-btn { width: 20px; height: 20px; border: 0px solid #ffff…" at bounding box center [973, 410] width 1189 height 631
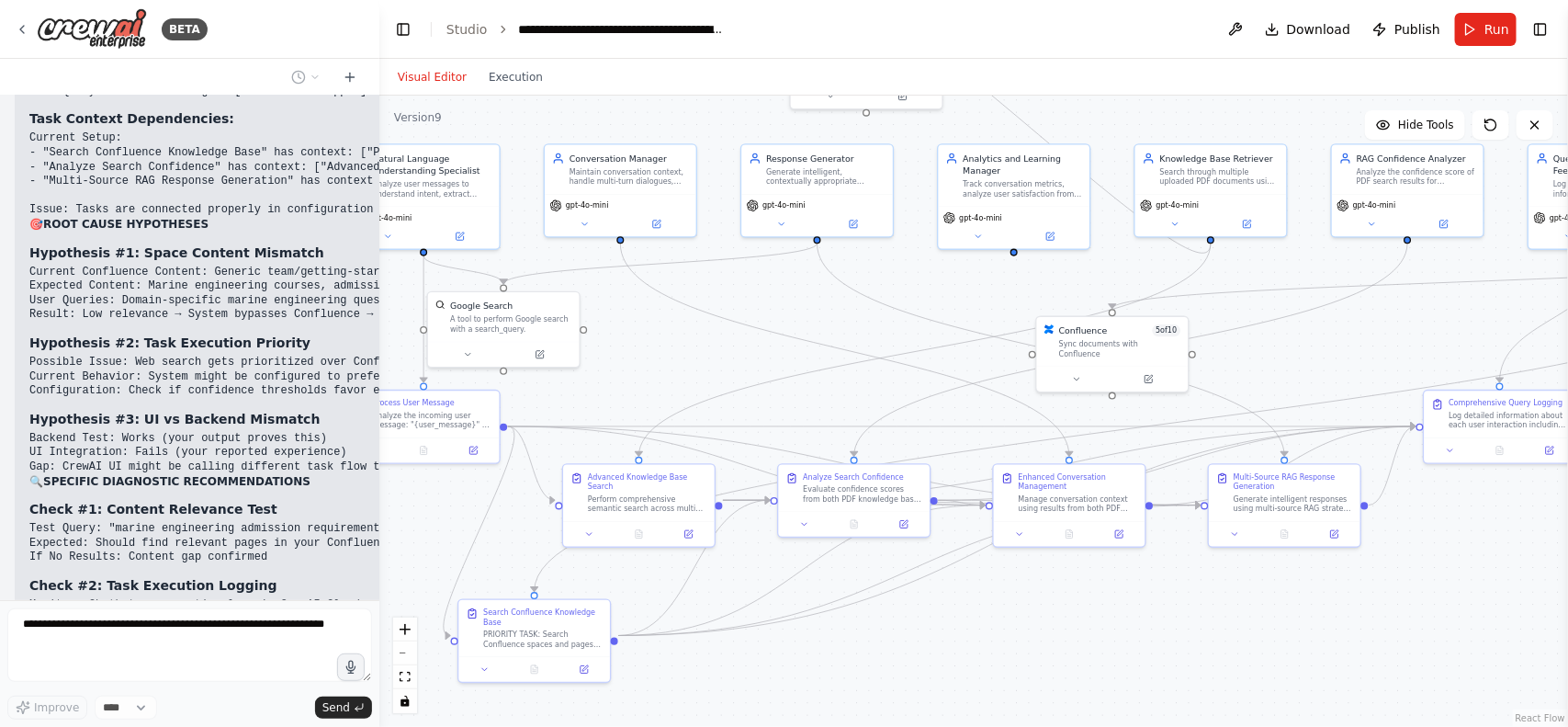
drag, startPoint x: 1093, startPoint y: 664, endPoint x: 937, endPoint y: 632, distance: 159.2
click at [937, 632] on div ".deletable-edge-delete-btn { width: 20px; height: 20px; border: 0px solid #ffff…" at bounding box center [973, 410] width 1189 height 631
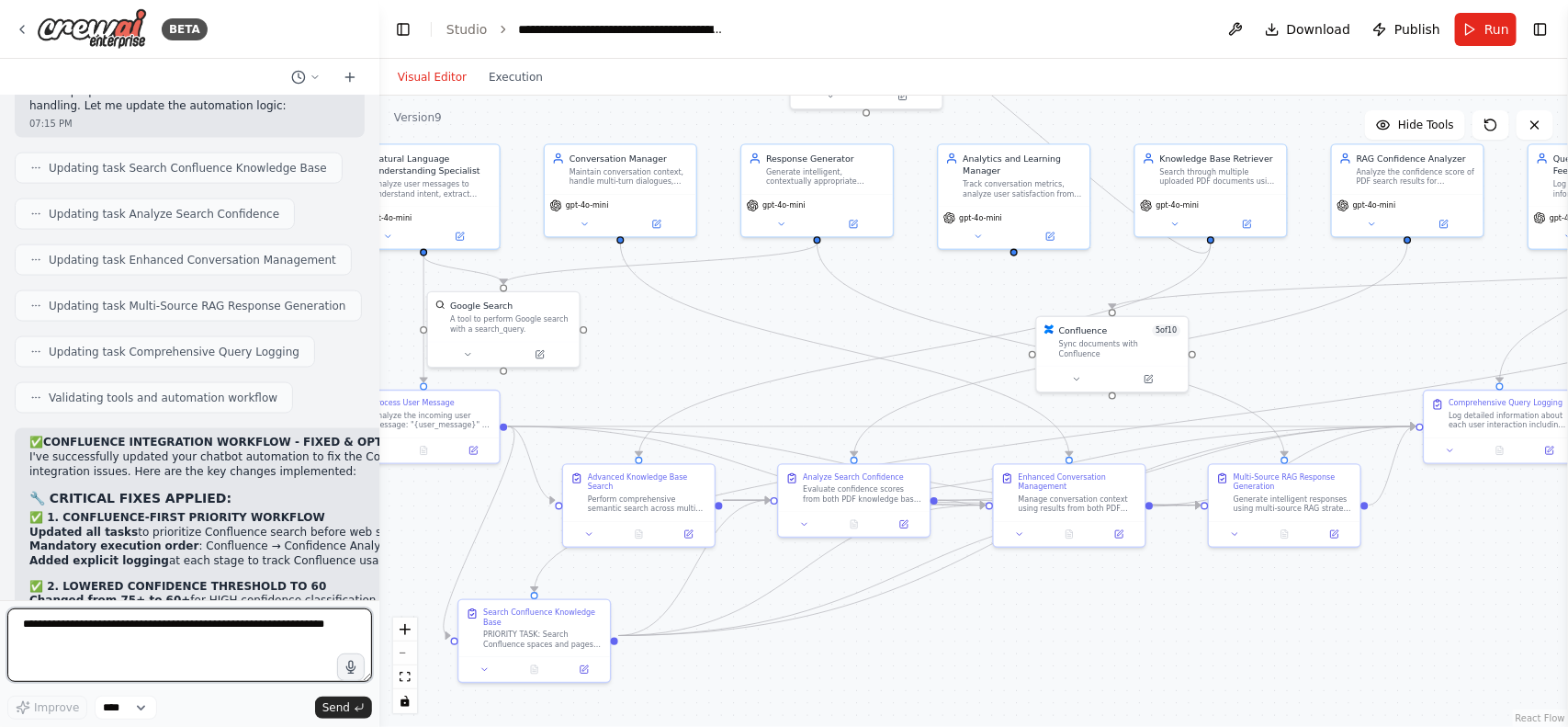
scroll to position [51385, 0]
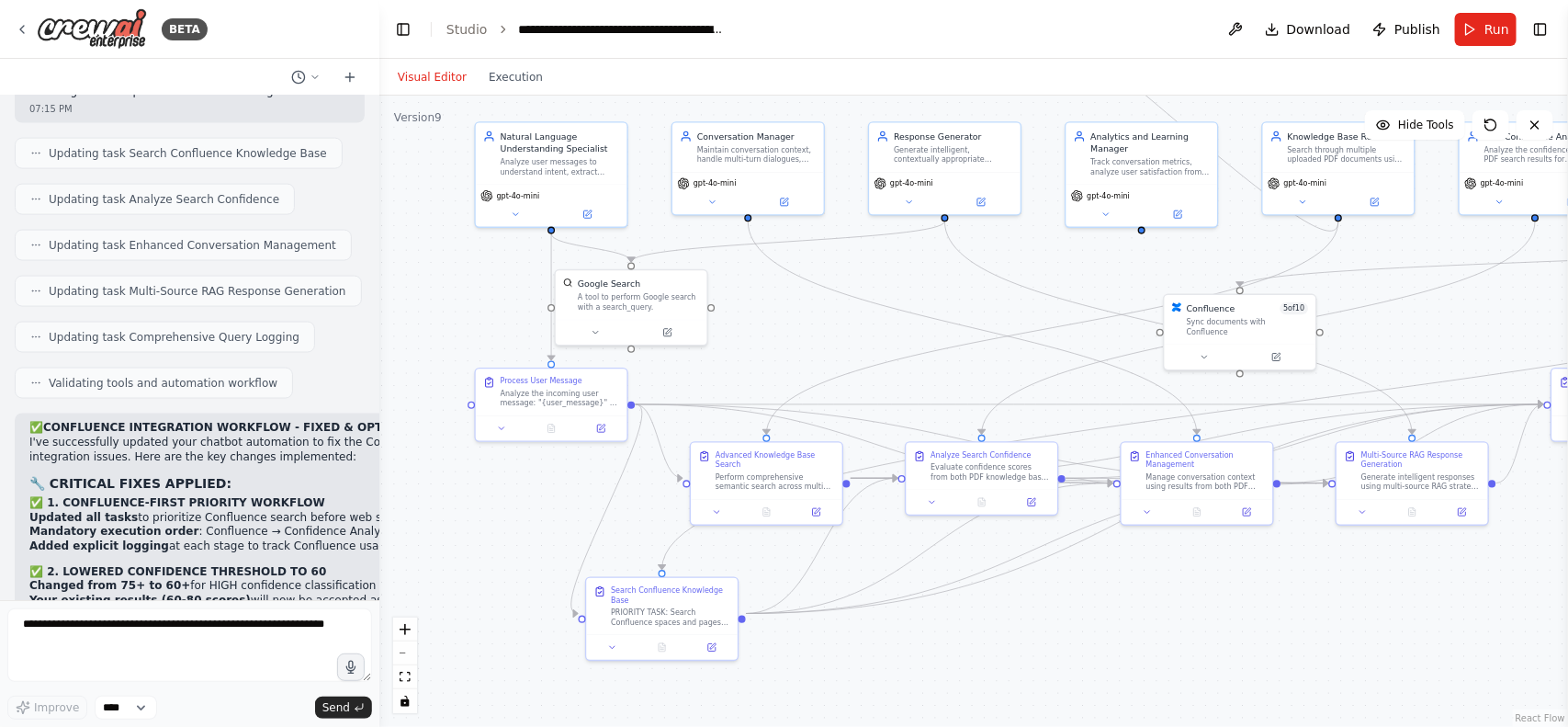
drag, startPoint x: 967, startPoint y: 680, endPoint x: 1084, endPoint y: 661, distance: 118.5
click at [1084, 661] on div ".deletable-edge-delete-btn { width: 20px; height: 20px; border: 0px solid #ffff…" at bounding box center [973, 410] width 1189 height 631
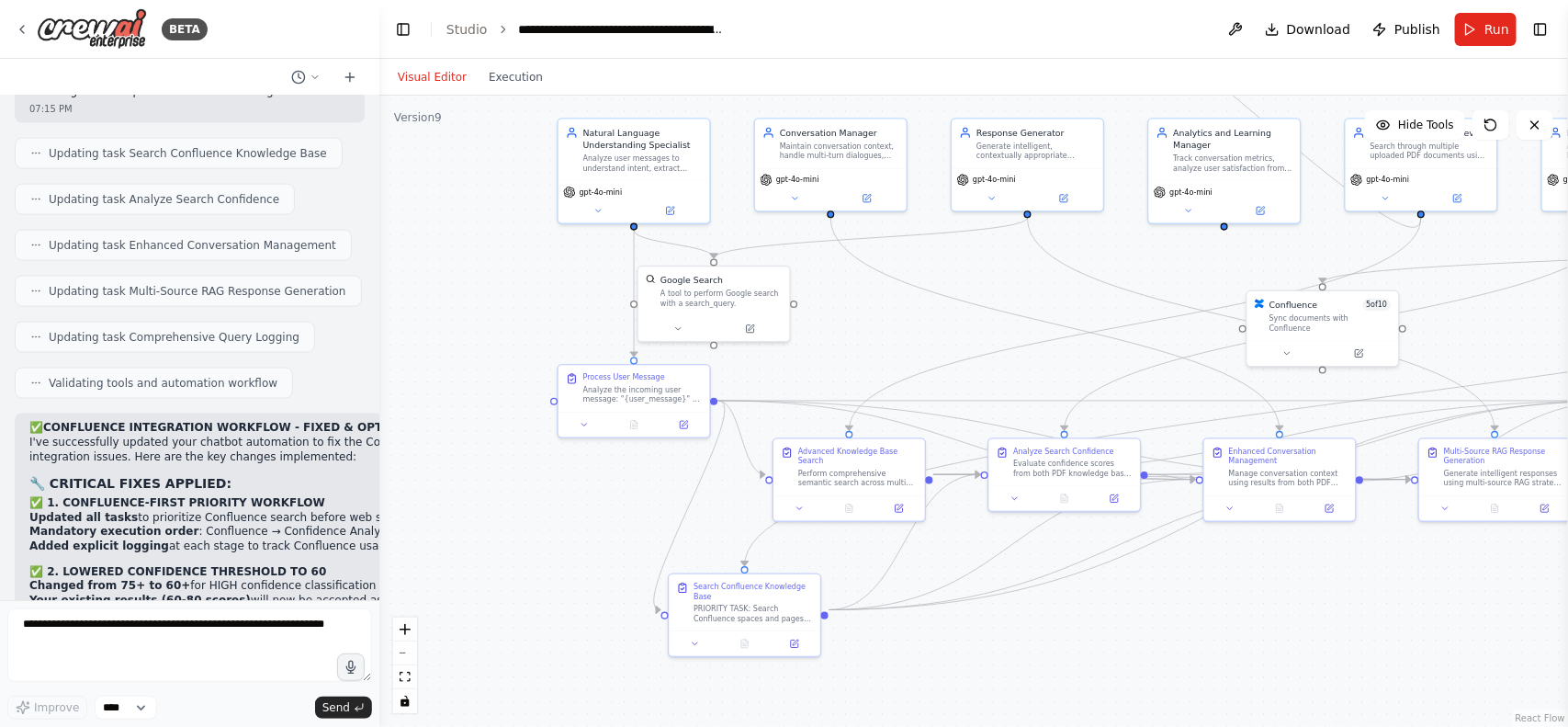
drag, startPoint x: 1158, startPoint y: 625, endPoint x: 1251, endPoint y: 619, distance: 93.2
click at [1251, 619] on div ".deletable-edge-delete-btn { width: 20px; height: 20px; border: 0px solid #ffff…" at bounding box center [973, 410] width 1189 height 631
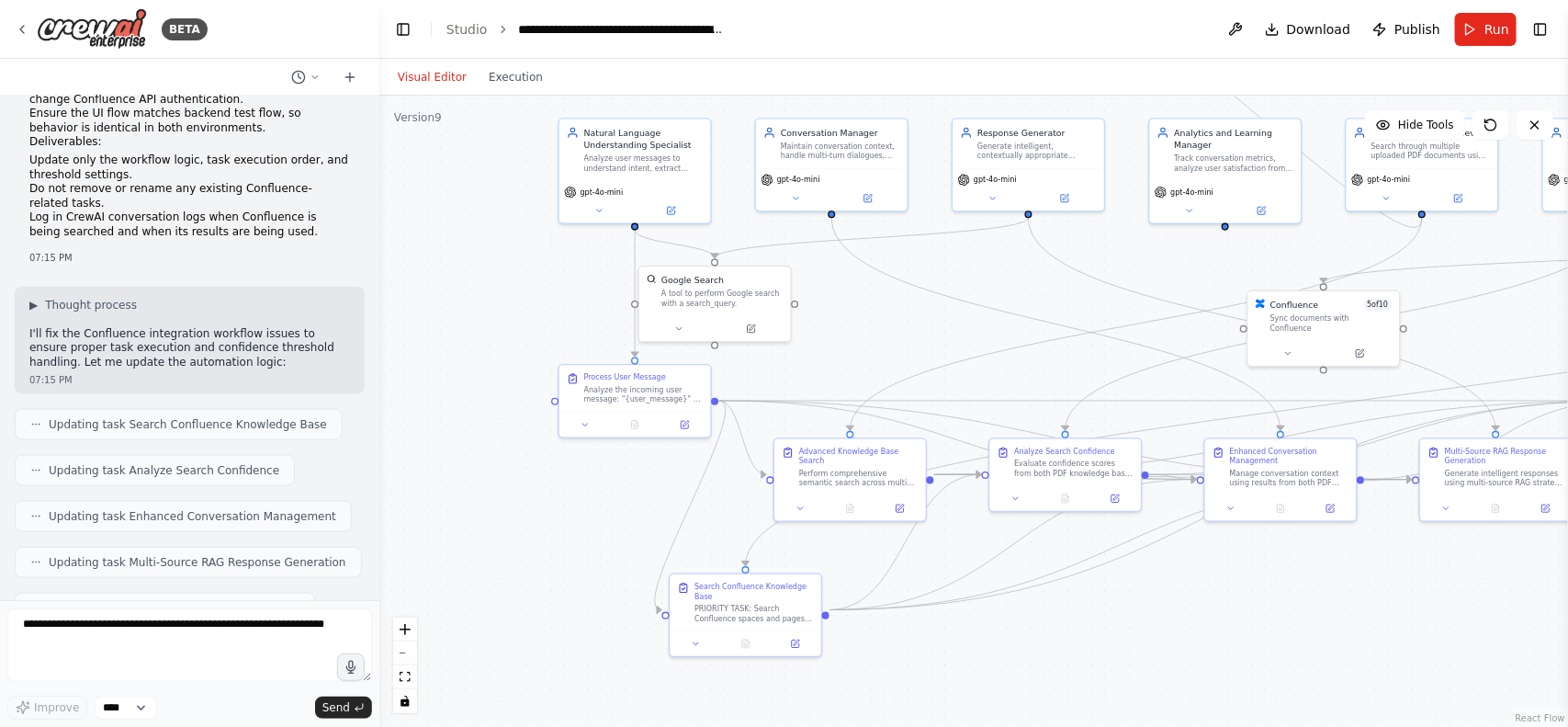
scroll to position [51264, 0]
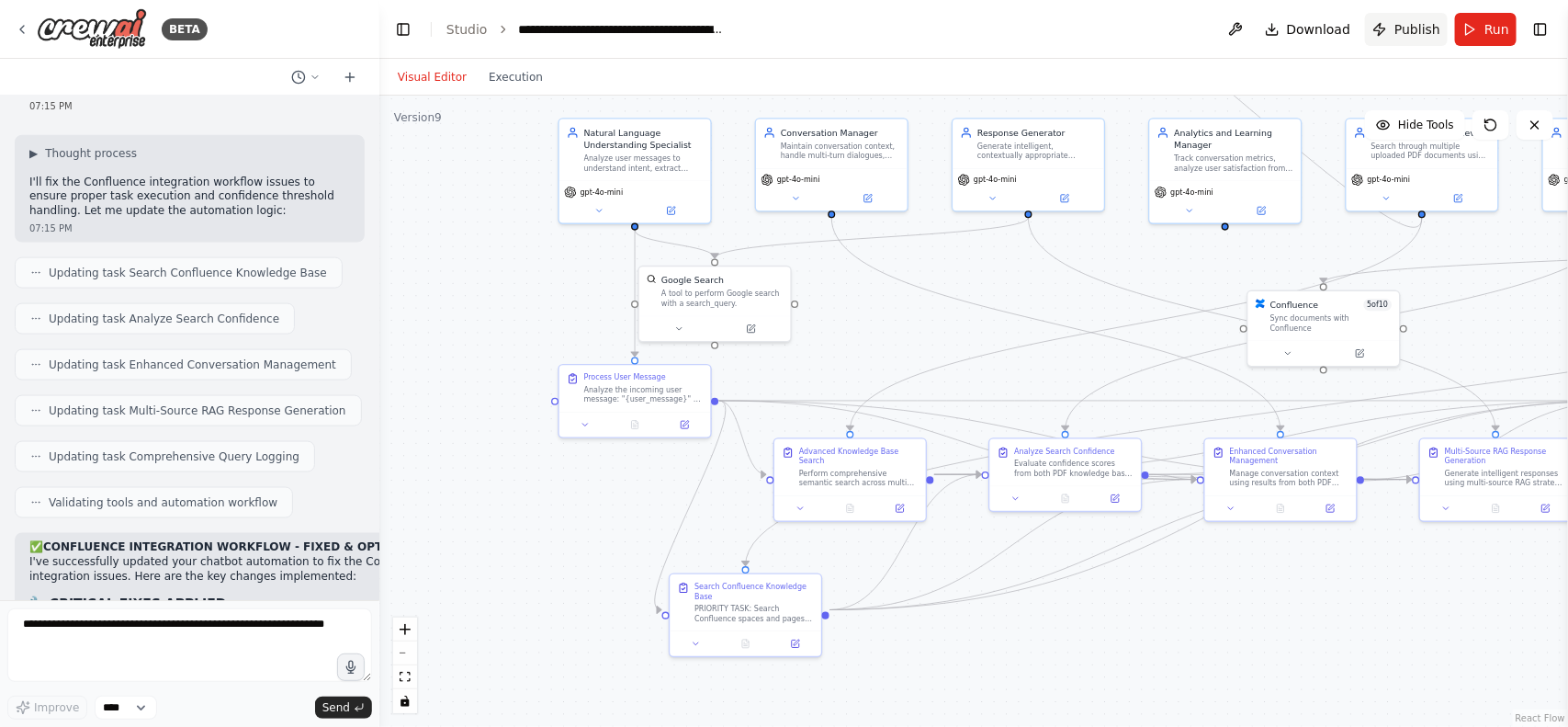
click at [1402, 40] on button "Publish" at bounding box center [1406, 29] width 82 height 33
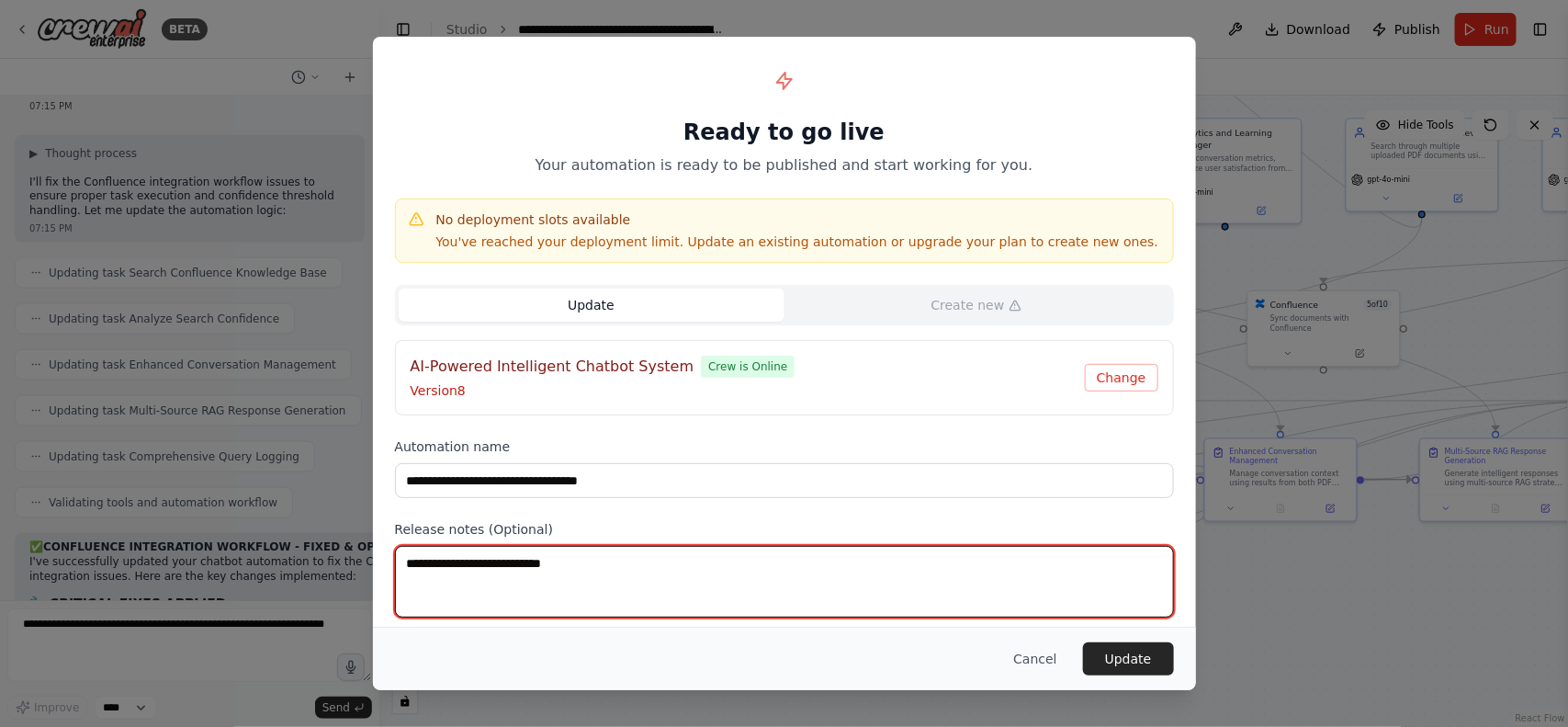
click at [599, 557] on textarea at bounding box center [784, 581] width 779 height 72
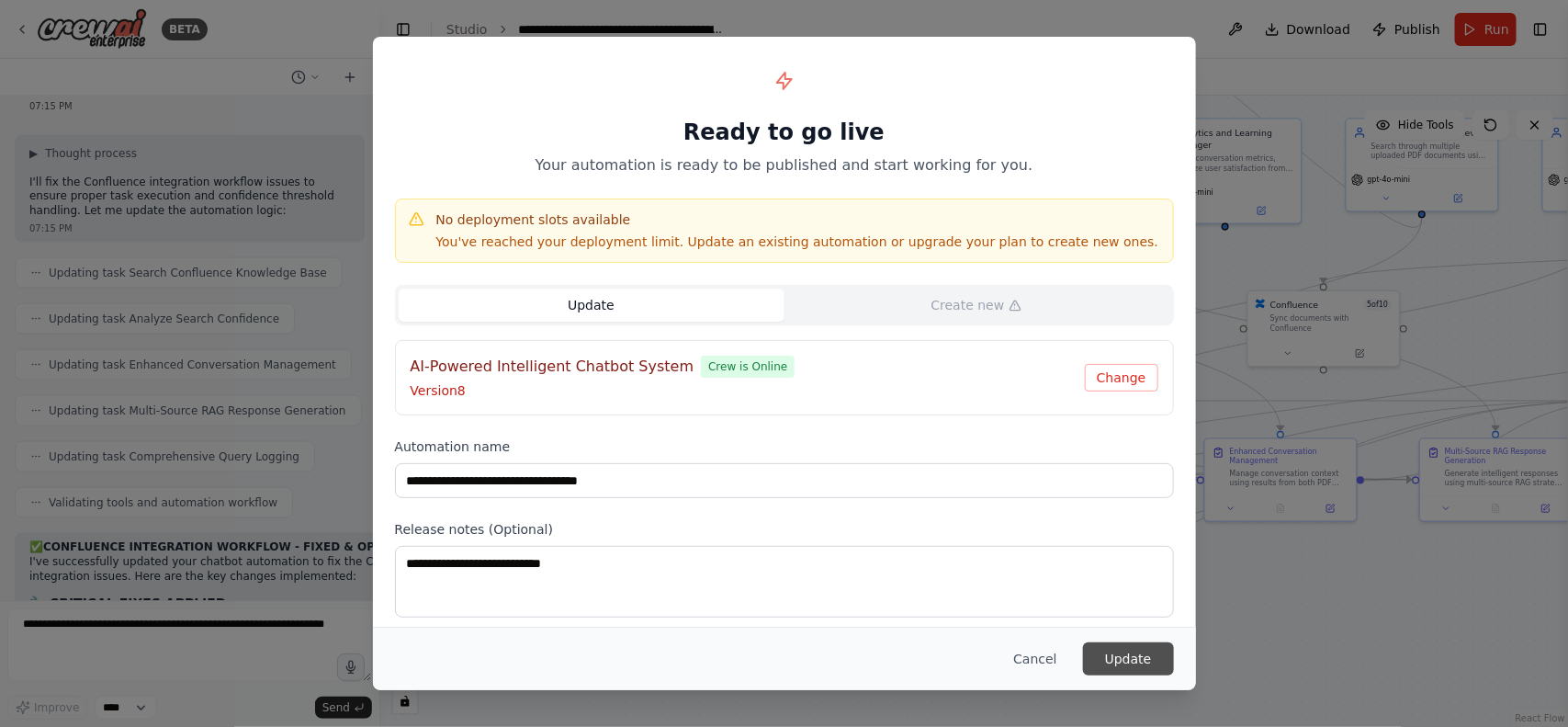
click at [1117, 661] on button "Update" at bounding box center [1129, 658] width 91 height 33
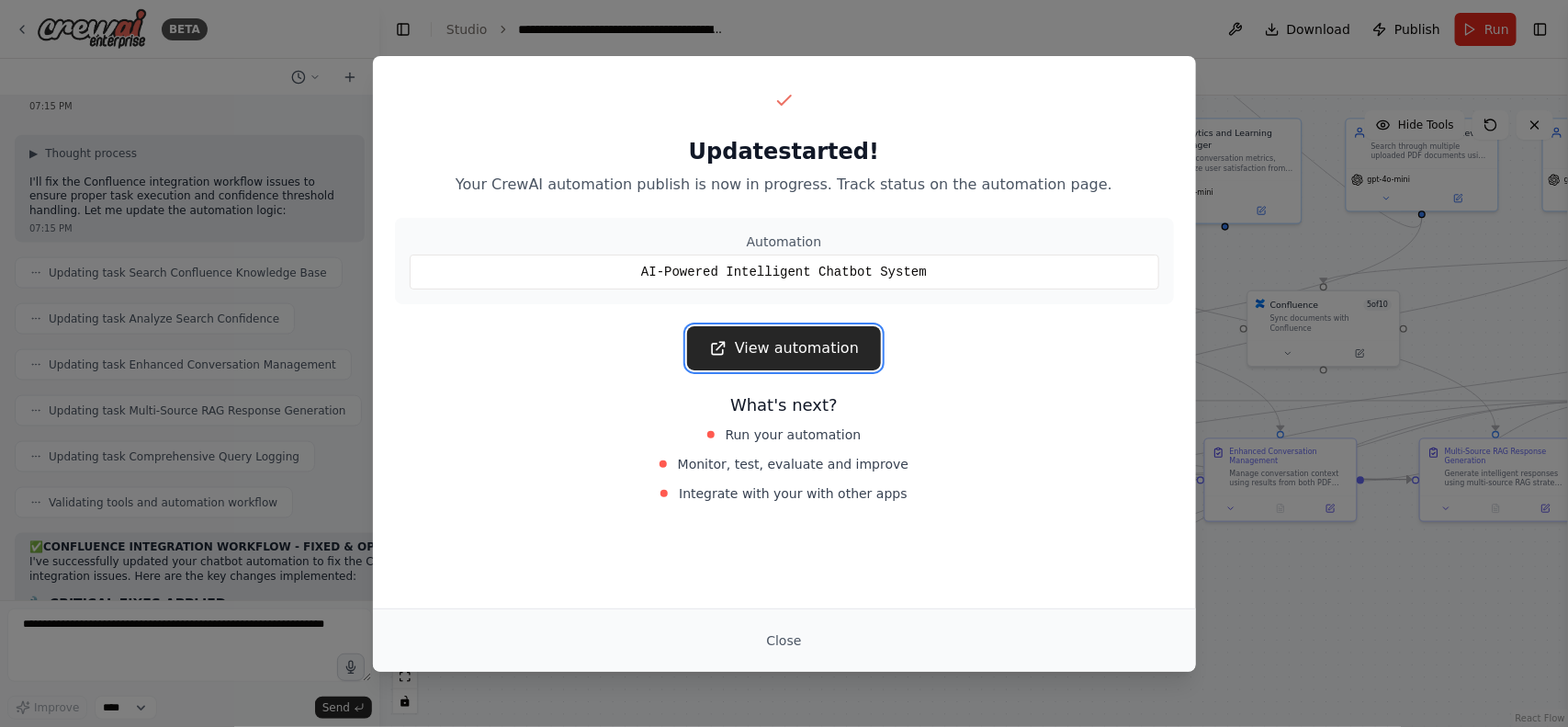
click at [791, 369] on link "View automation" at bounding box center [784, 348] width 194 height 44
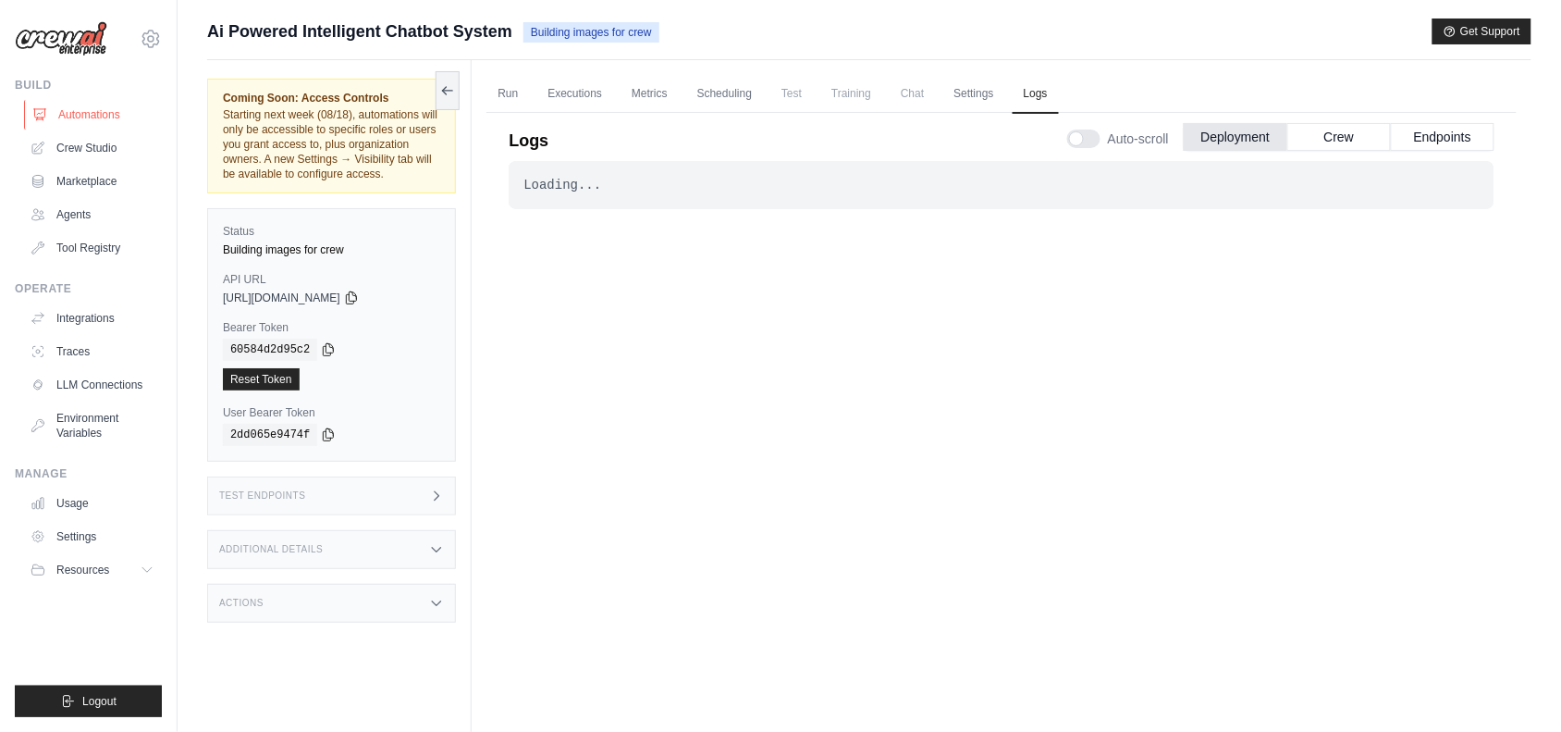
click at [83, 111] on link "Automations" at bounding box center [94, 115] width 140 height 30
click at [71, 121] on link "Automations" at bounding box center [94, 115] width 140 height 30
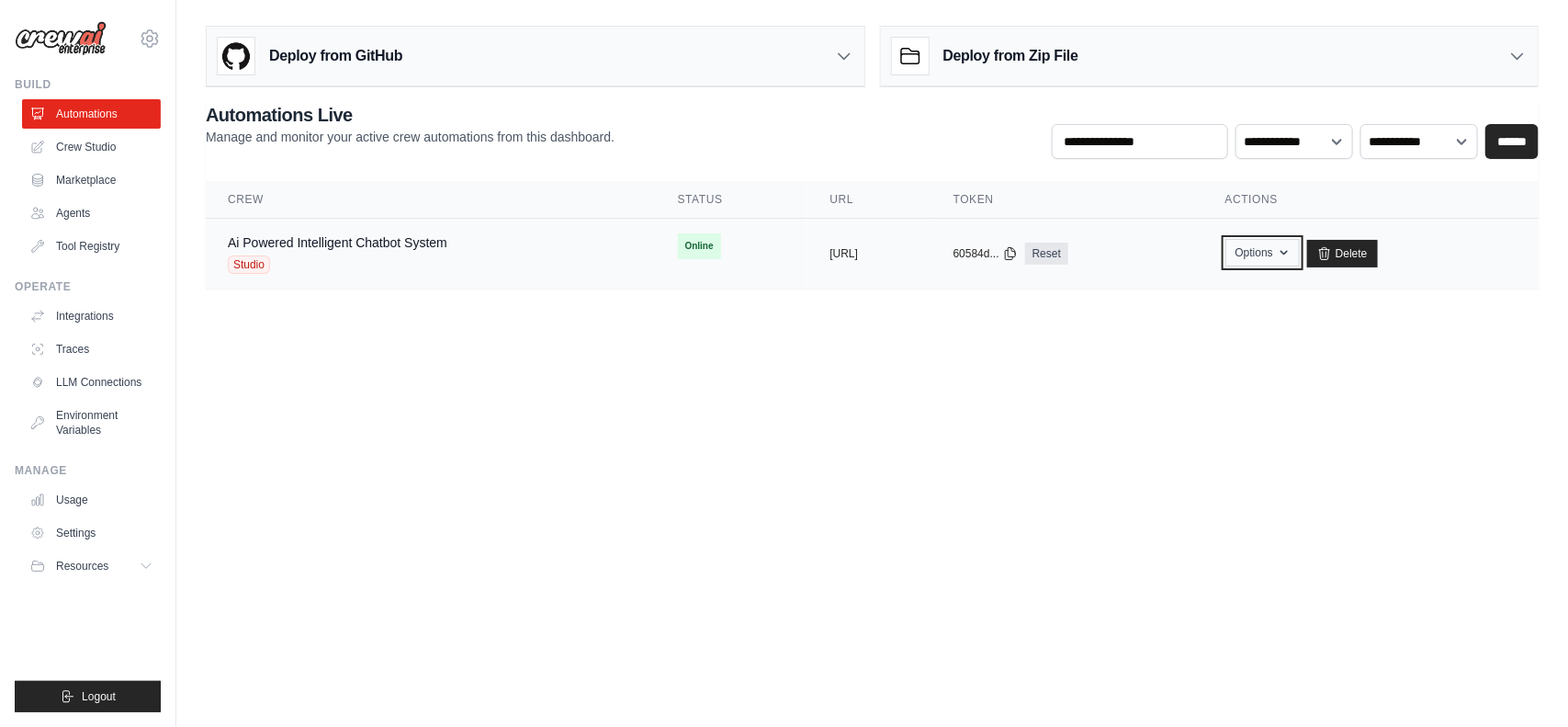
click at [1300, 255] on button "Options" at bounding box center [1262, 253] width 74 height 28
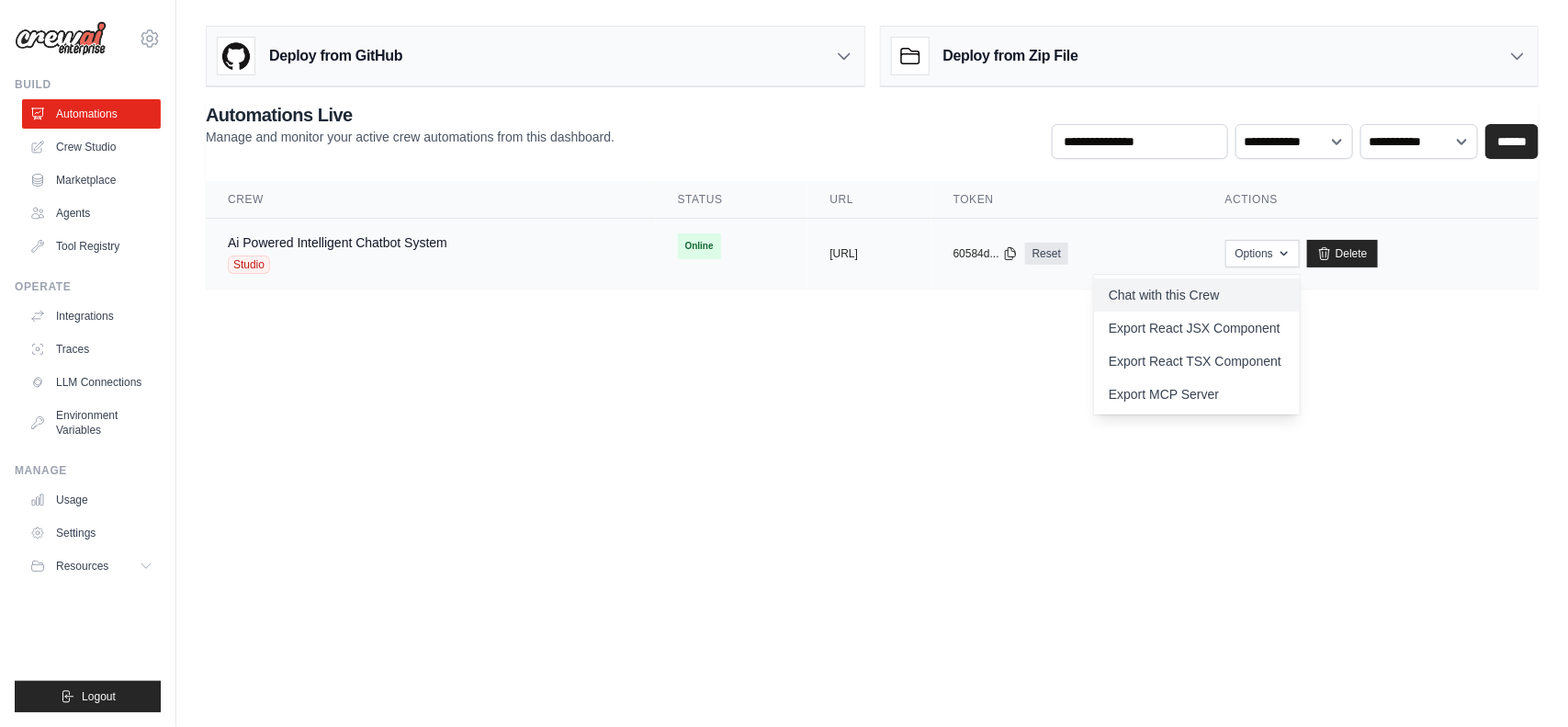
click at [1292, 283] on link "Chat with this Crew" at bounding box center [1197, 294] width 206 height 33
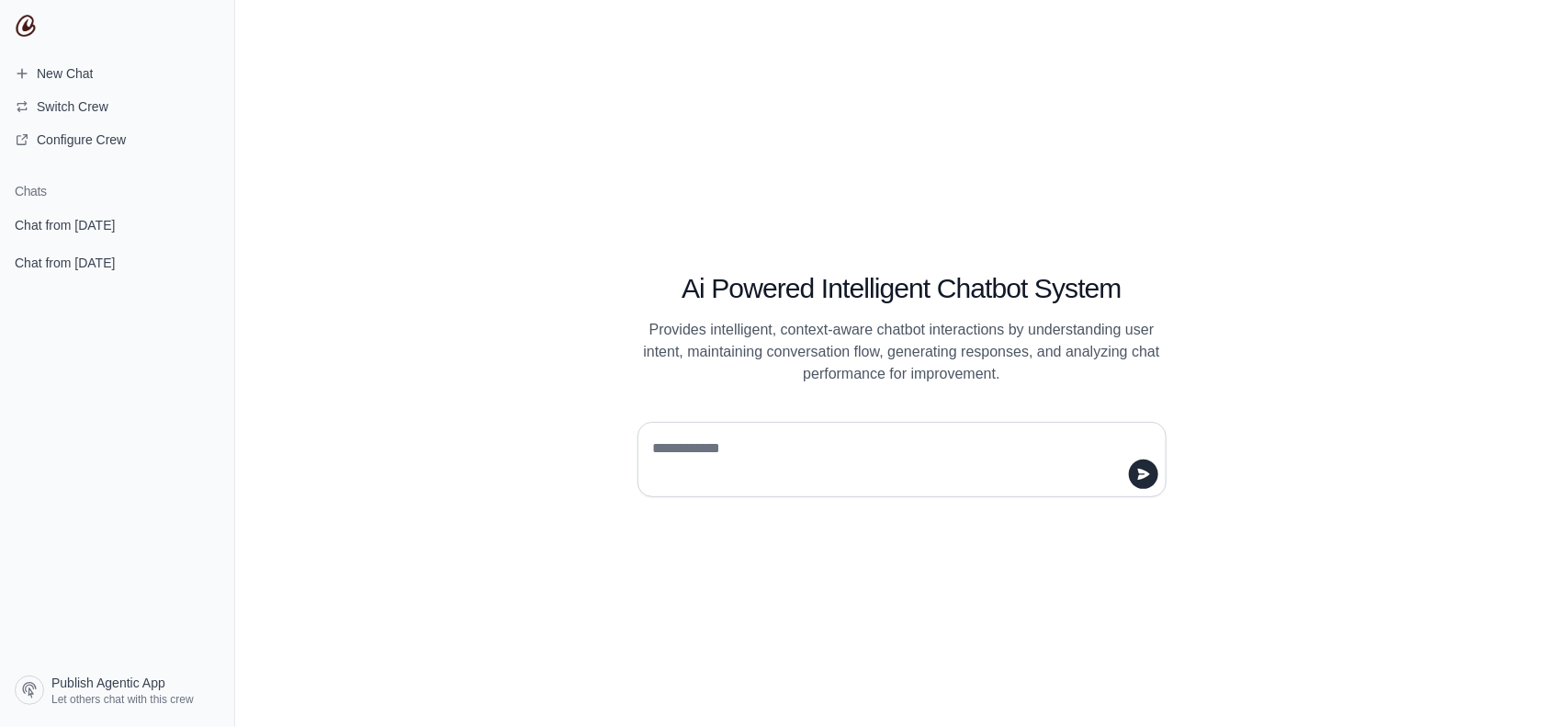
click at [724, 470] on textarea at bounding box center [897, 460] width 495 height 52
type textarea "***"
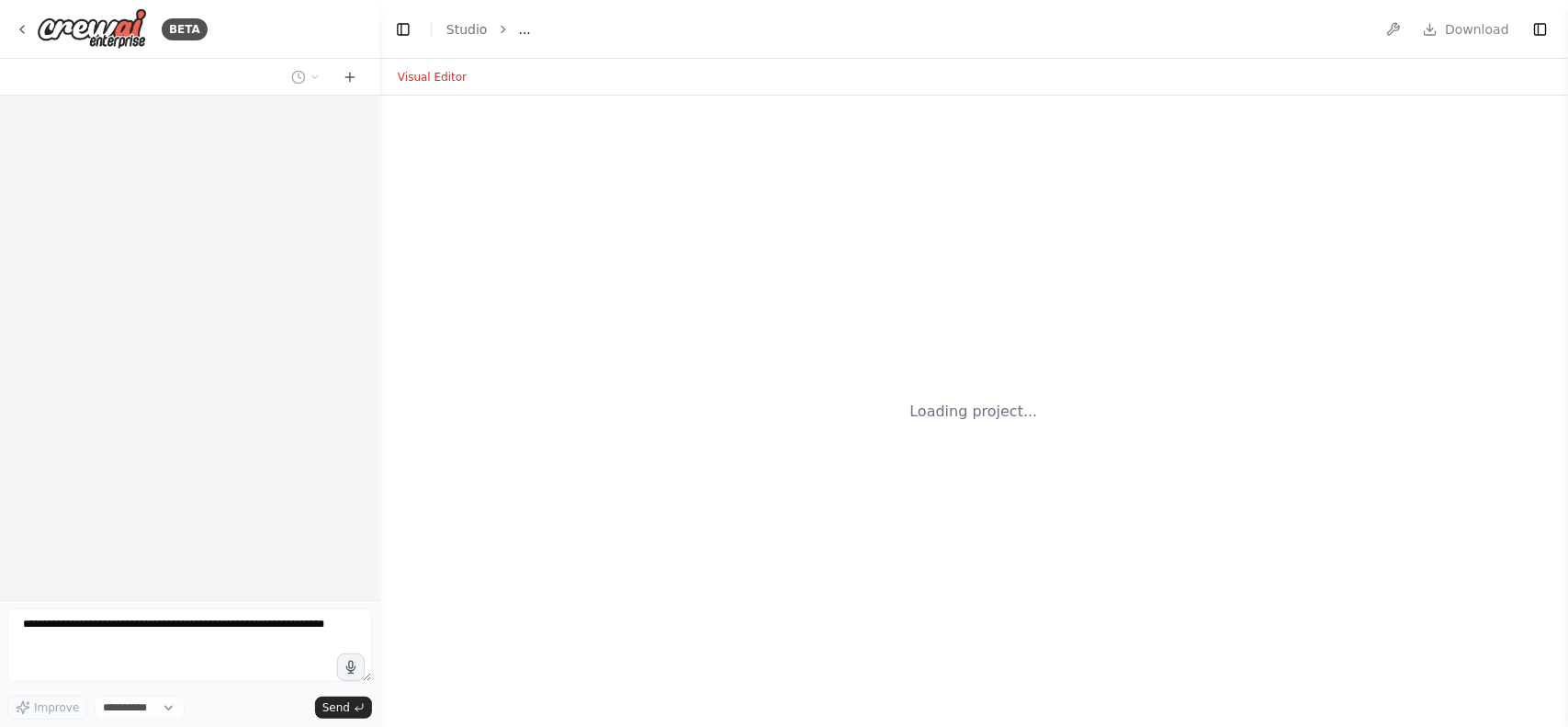
select select "****"
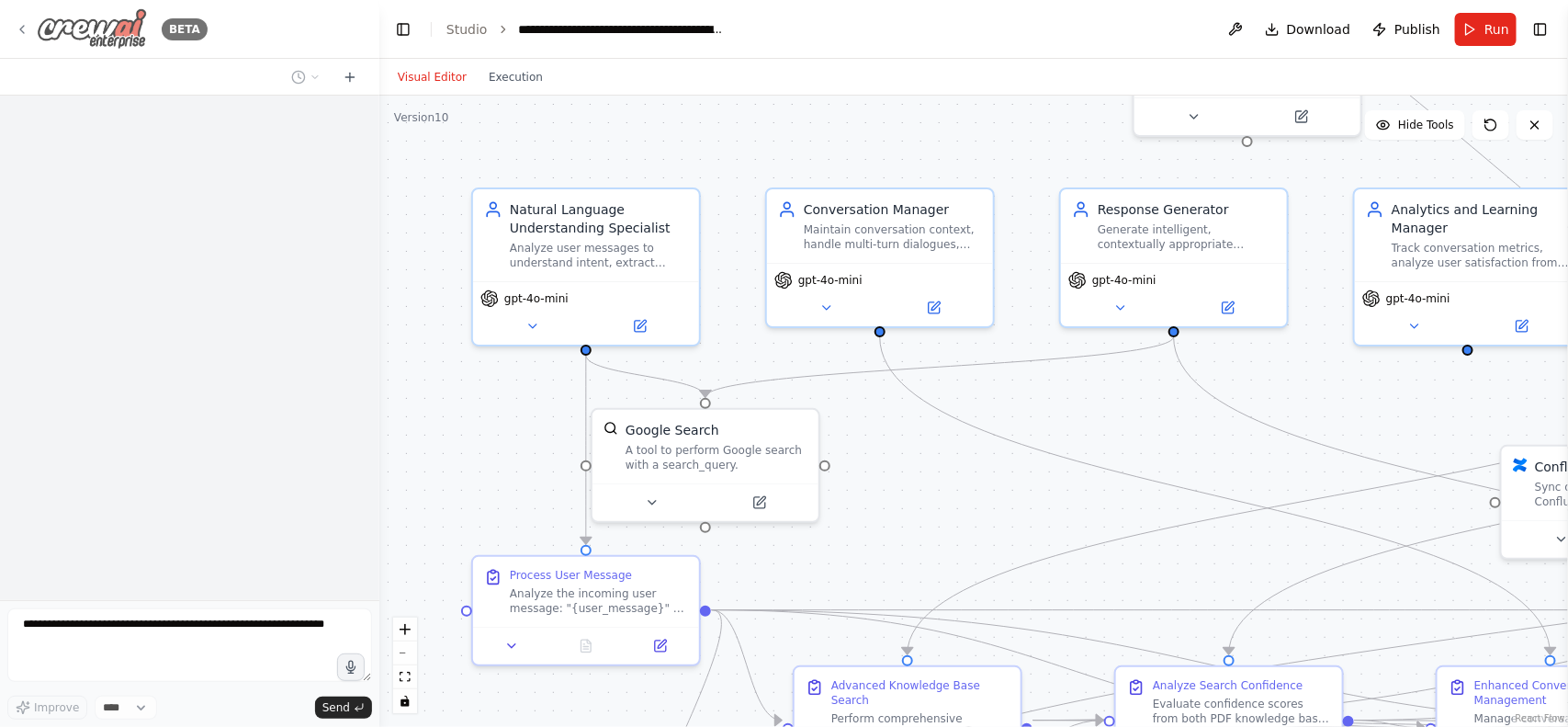
click at [75, 39] on img at bounding box center [91, 29] width 110 height 42
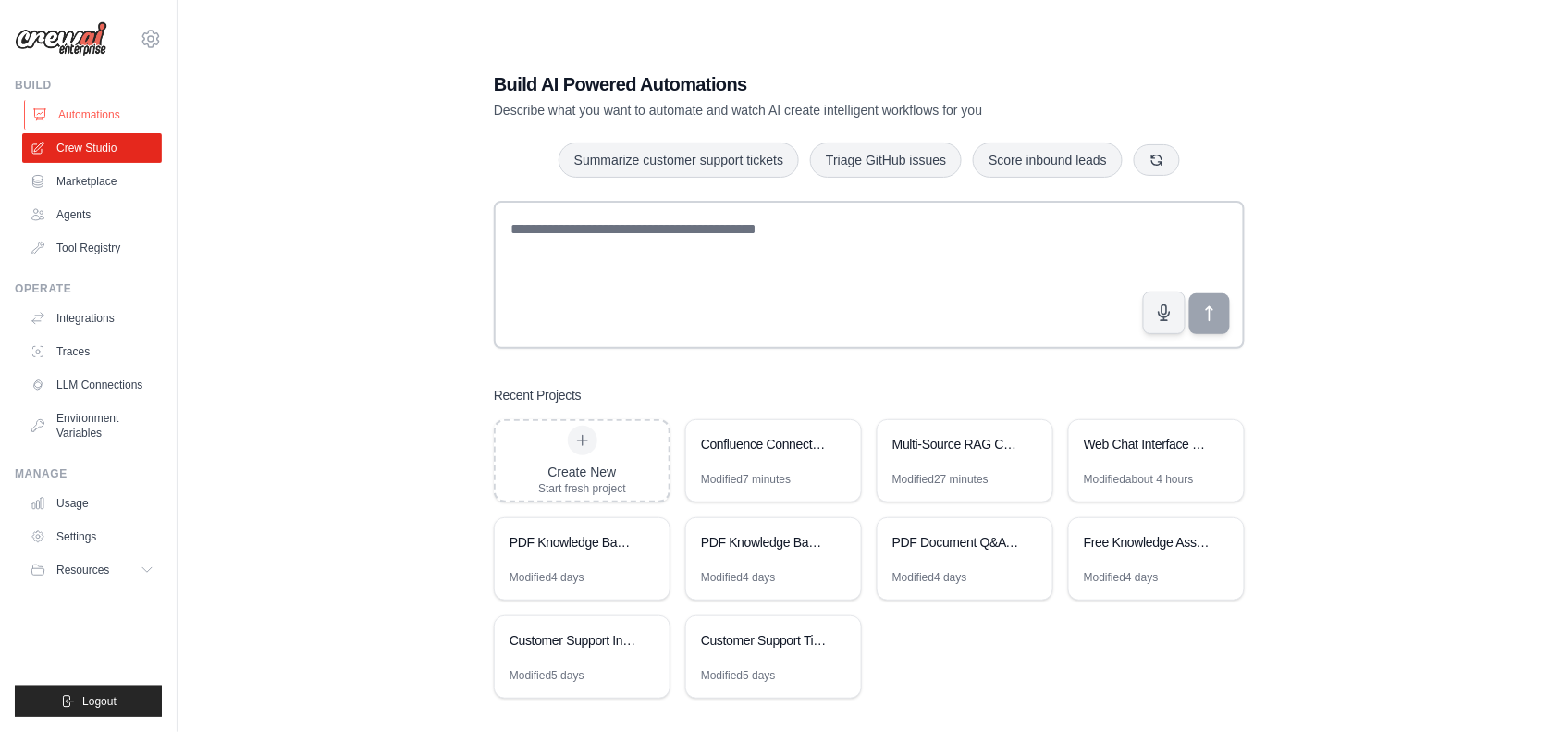
click at [71, 100] on link "Automations" at bounding box center [94, 115] width 140 height 30
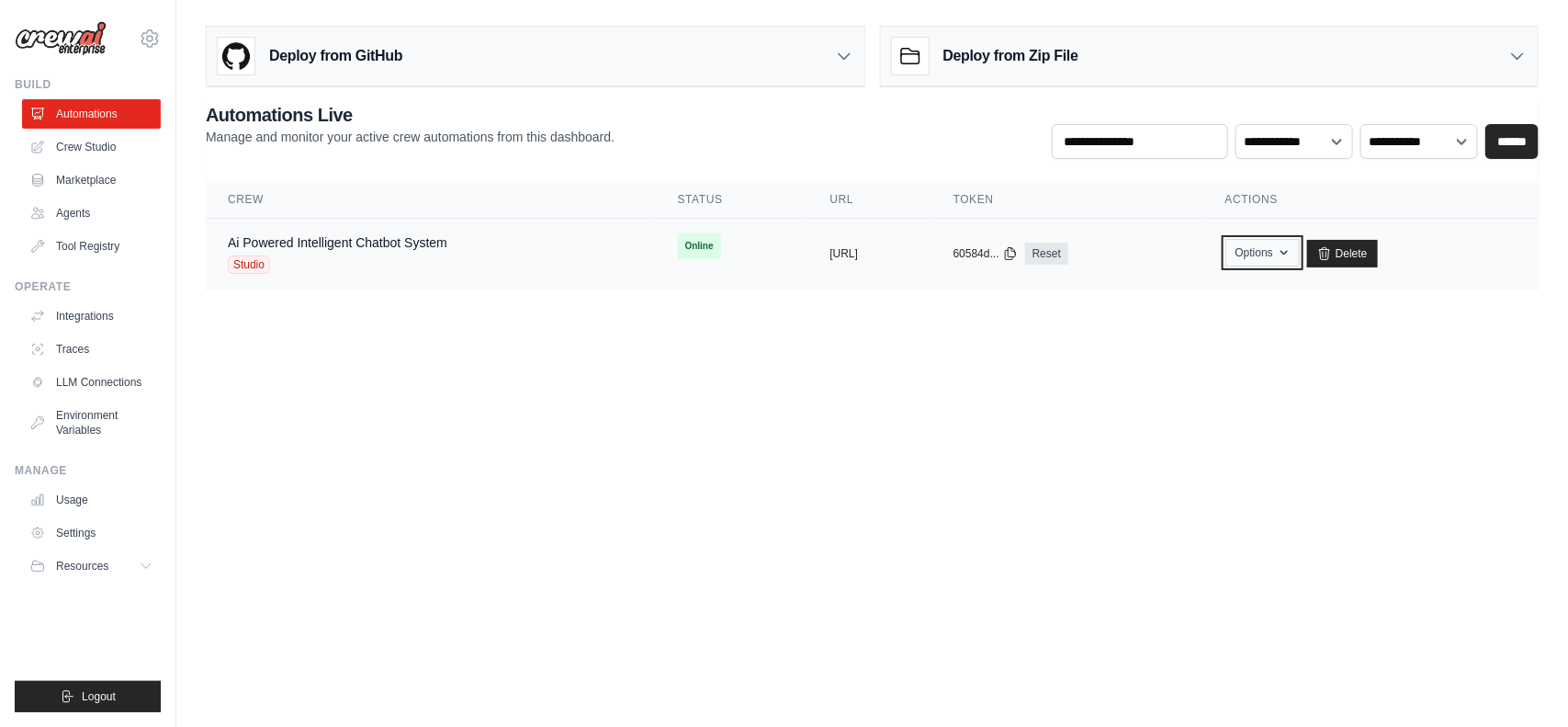
click at [1295, 249] on button "Options" at bounding box center [1262, 253] width 74 height 28
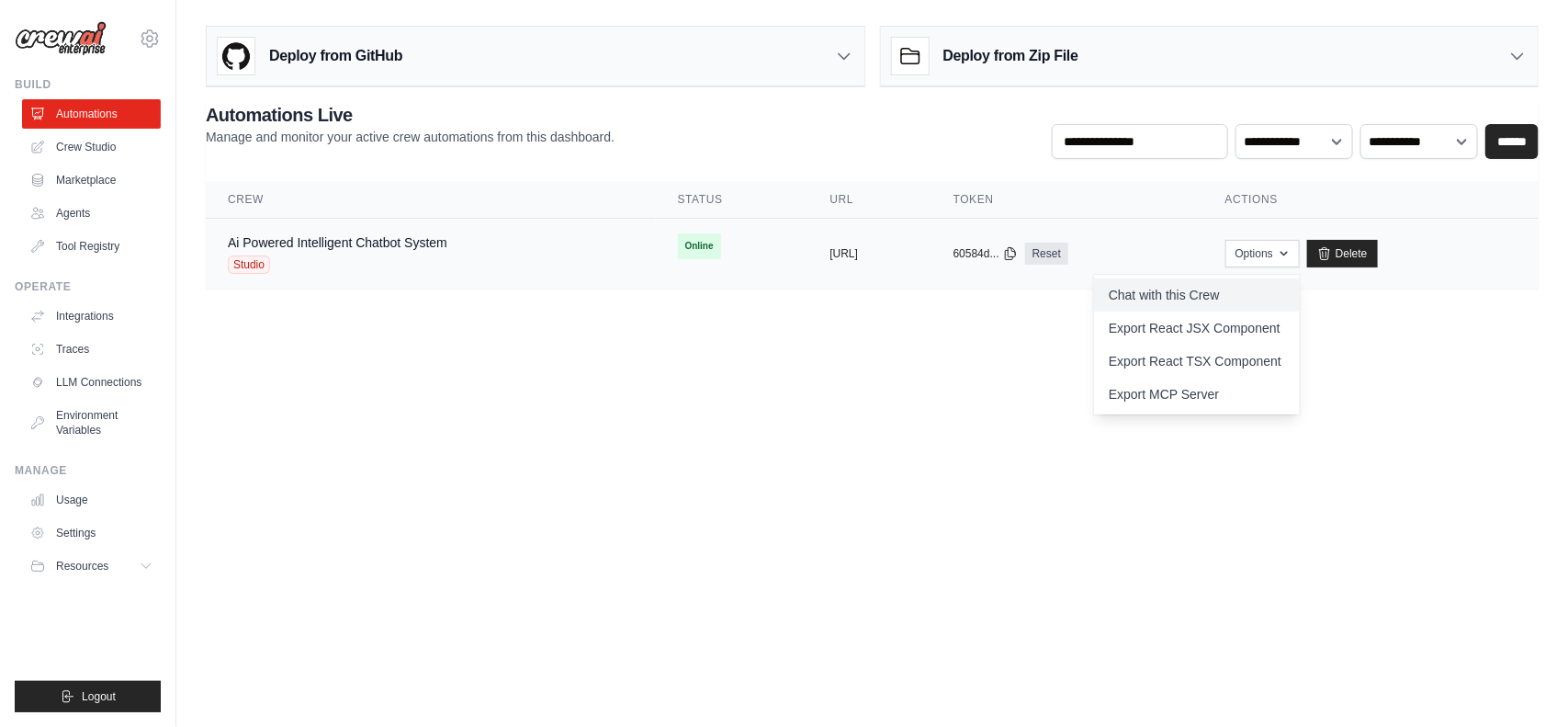
click at [1268, 280] on link "Chat with this Crew" at bounding box center [1197, 294] width 206 height 33
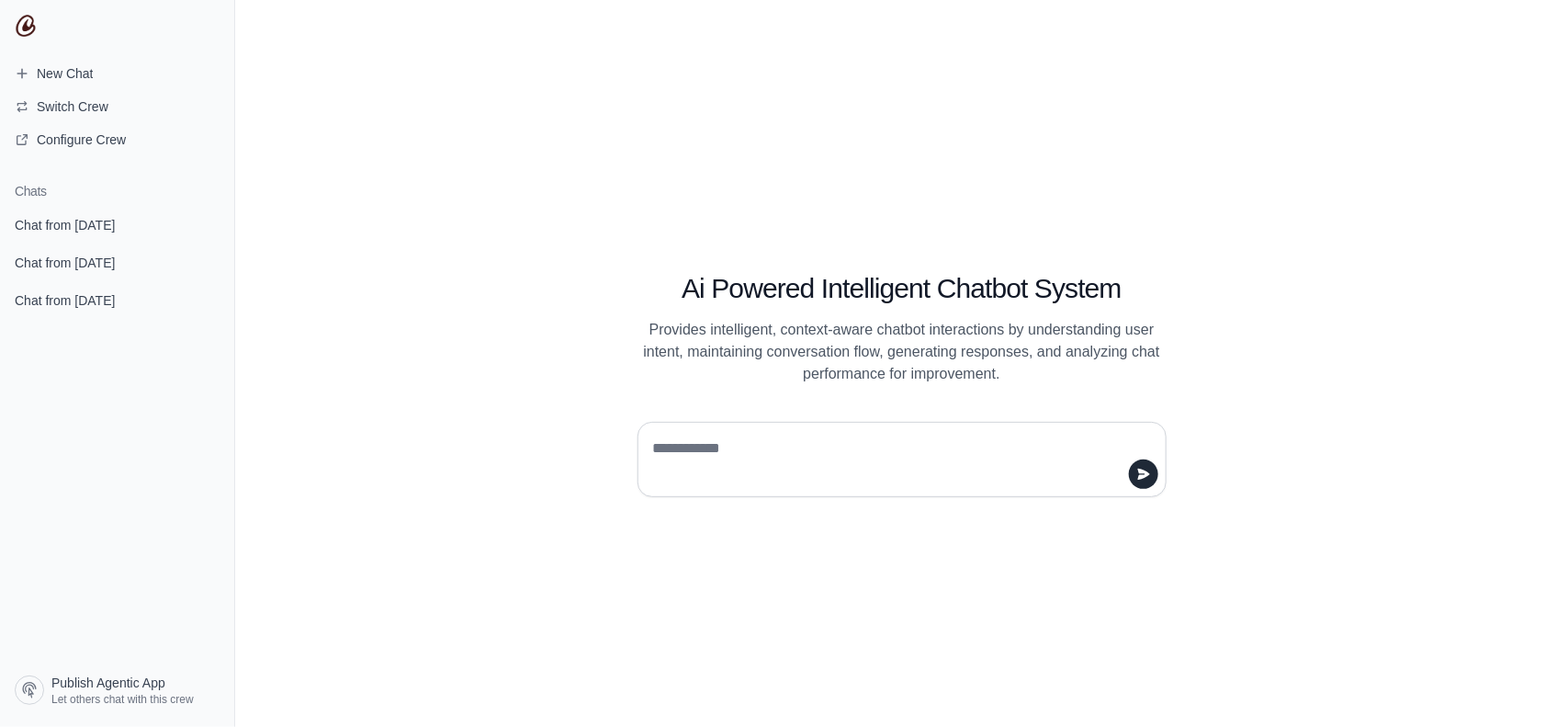
click at [650, 441] on textarea at bounding box center [897, 460] width 495 height 52
type textarea "***"
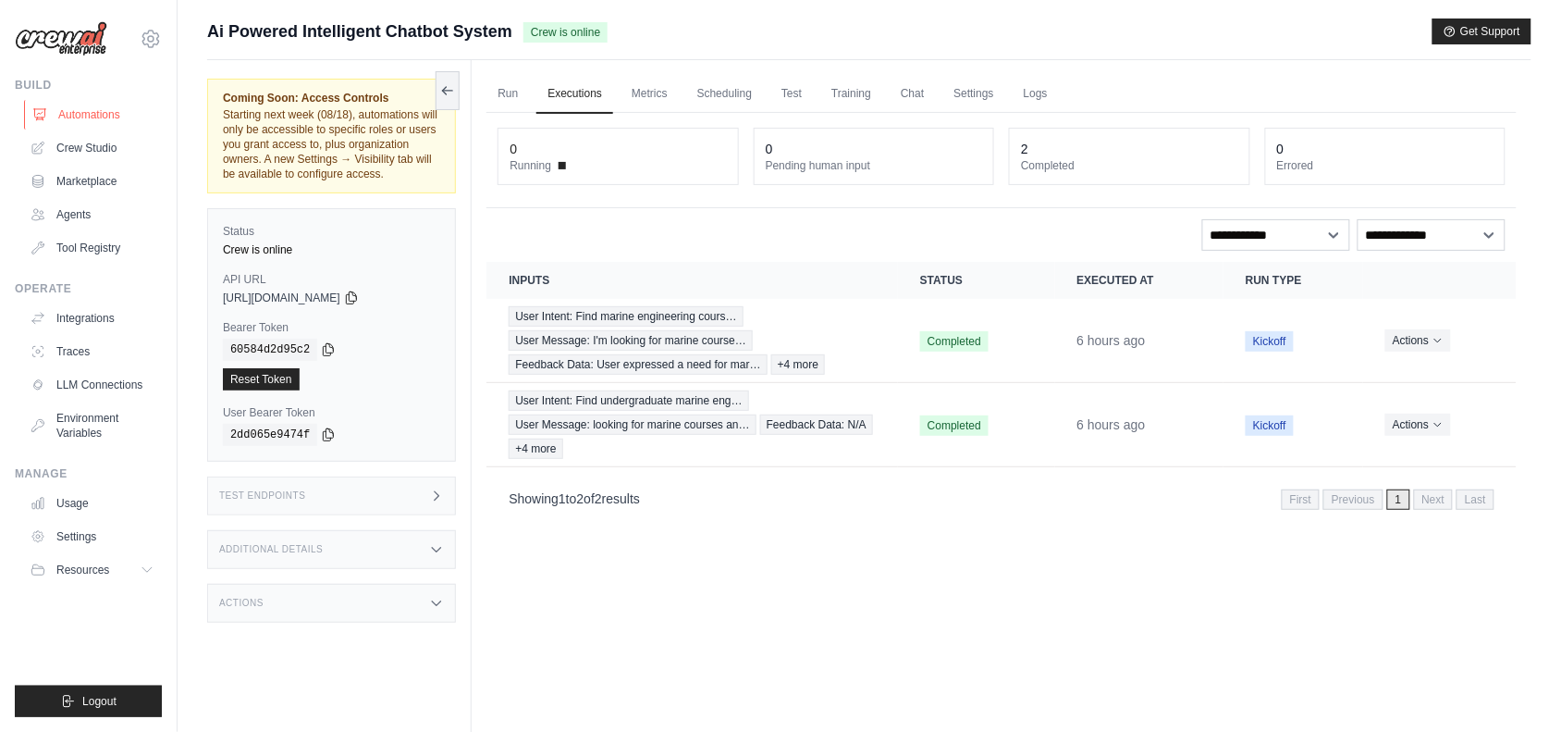
click at [74, 107] on link "Automations" at bounding box center [94, 115] width 140 height 30
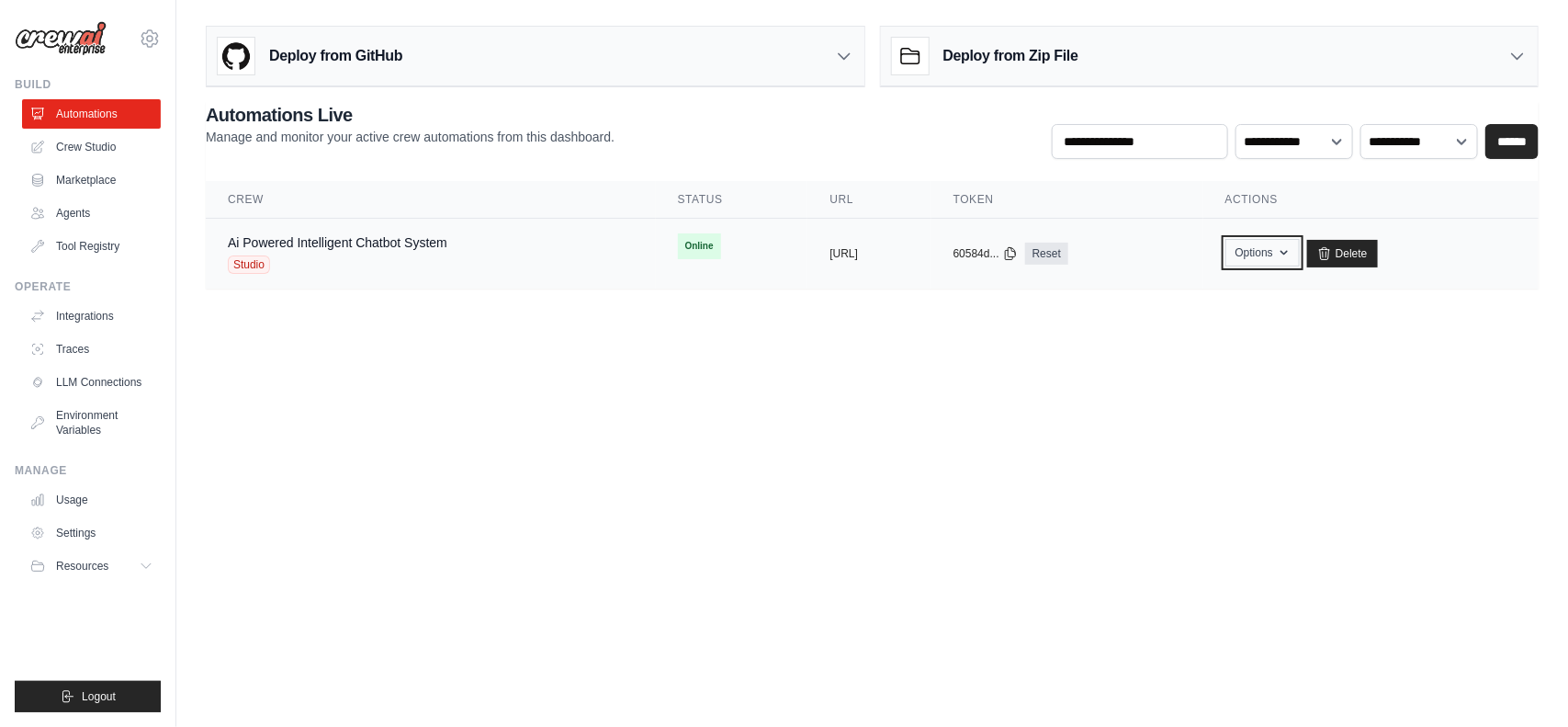
click at [1300, 251] on button "Options" at bounding box center [1262, 253] width 74 height 28
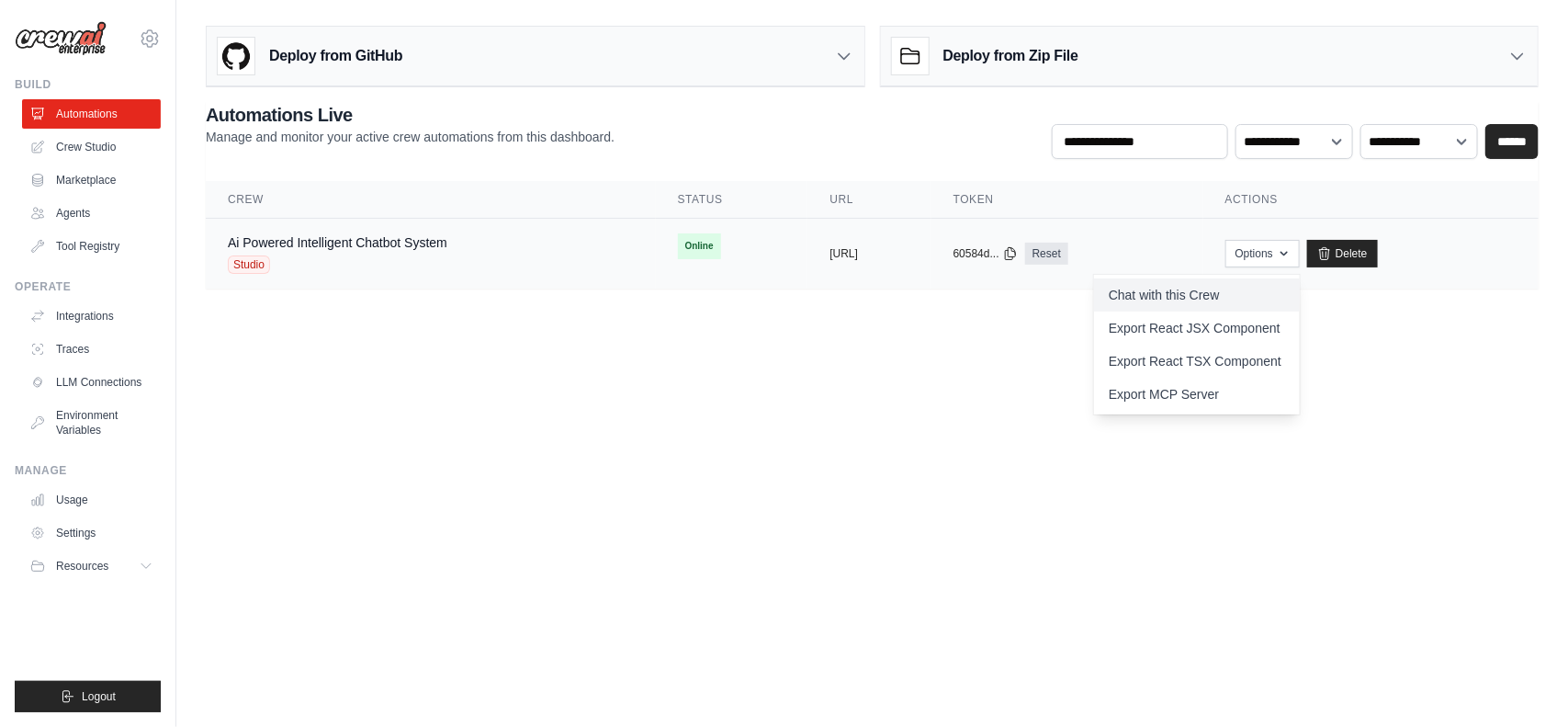
click at [1244, 310] on link "Chat with this Crew" at bounding box center [1197, 294] width 206 height 33
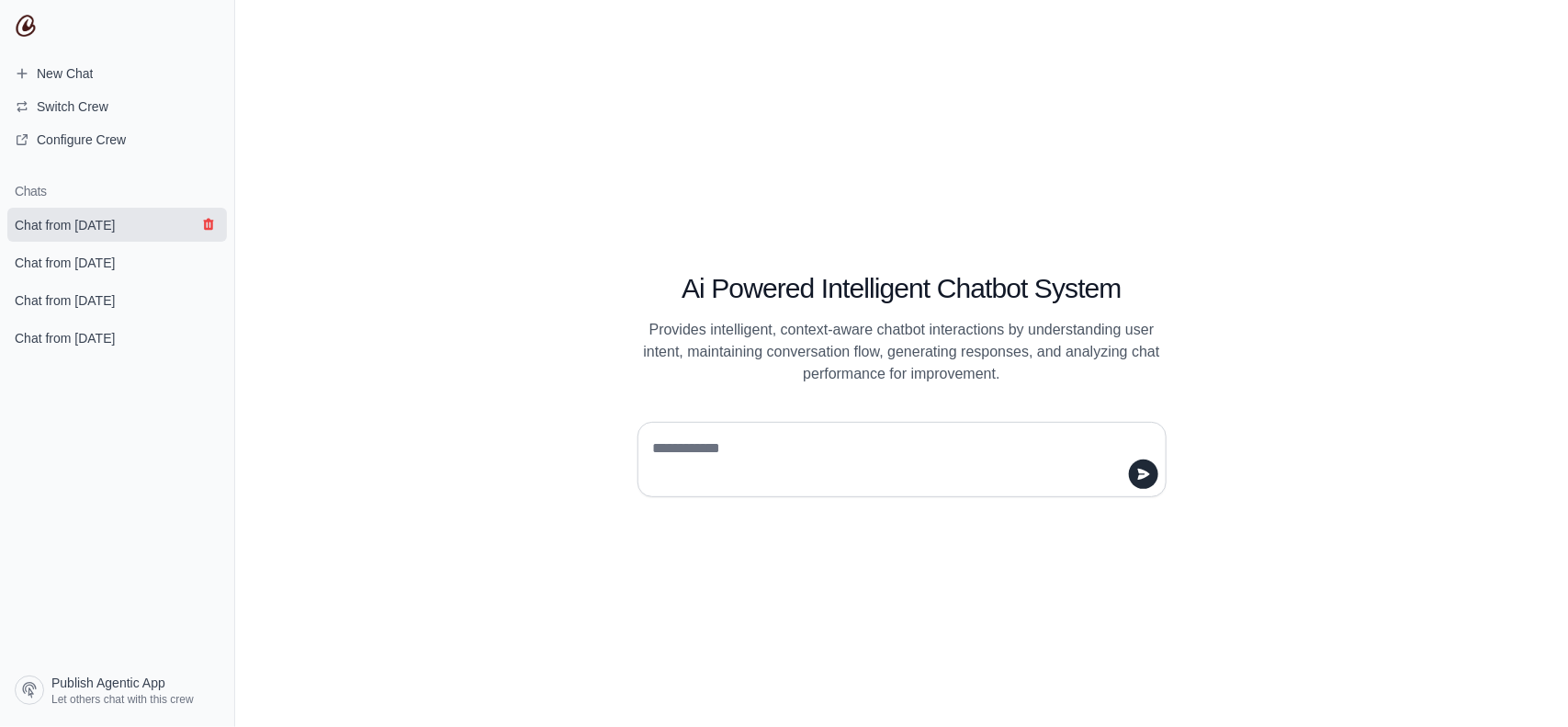
click at [209, 227] on icon "submit" at bounding box center [208, 224] width 10 height 12
click at [207, 222] on icon "submit" at bounding box center [209, 223] width 15 height 15
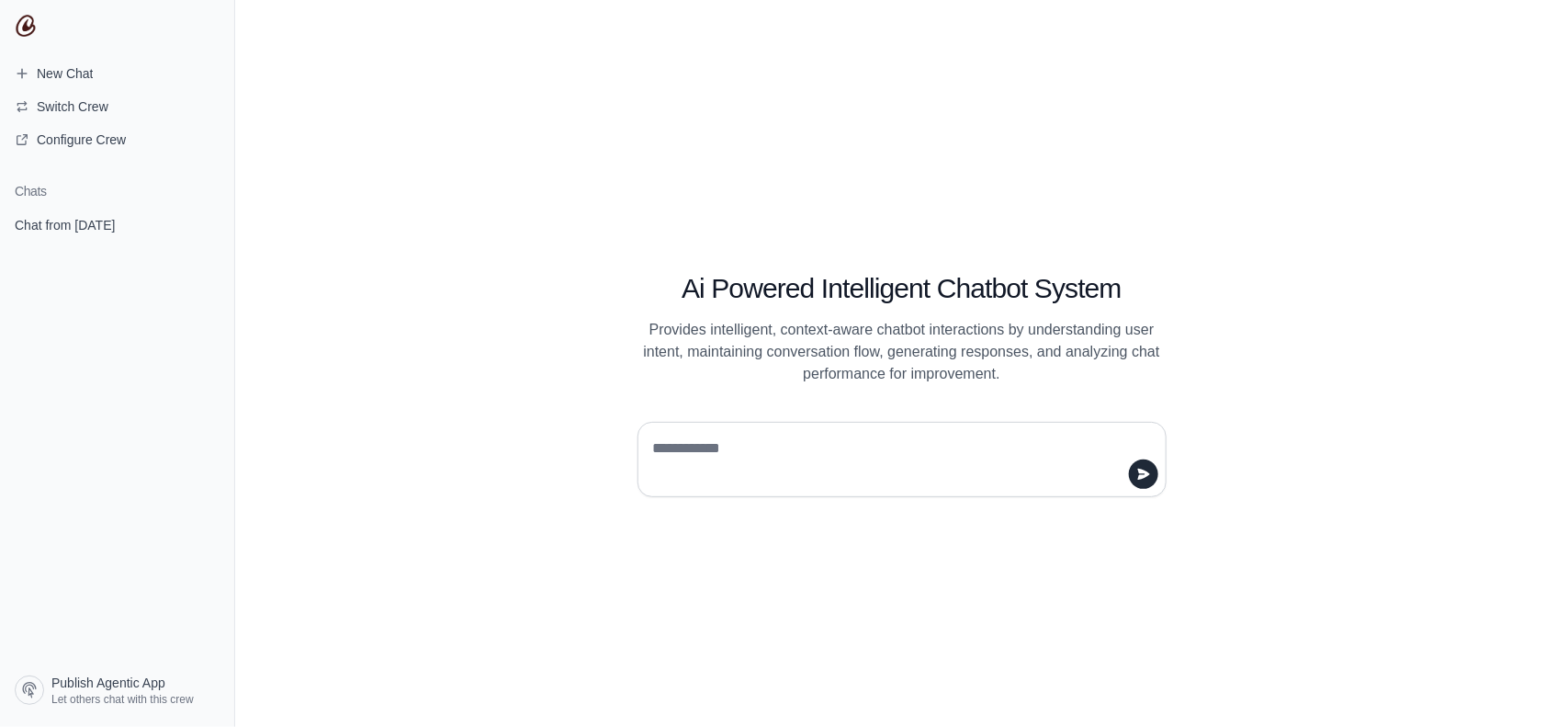
click at [207, 222] on icon "submit" at bounding box center [209, 223] width 15 height 15
type textarea "***"
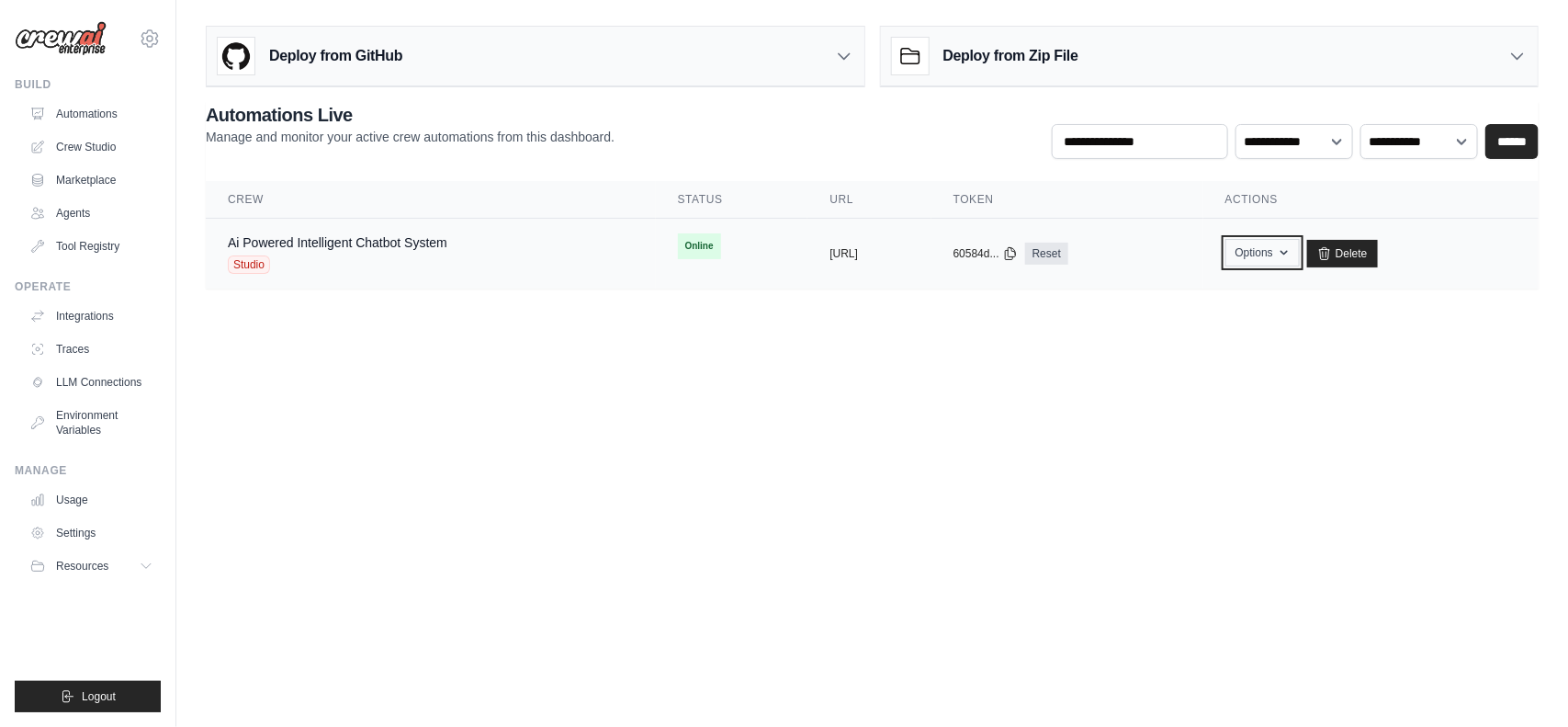
click at [1300, 263] on button "Options" at bounding box center [1262, 253] width 74 height 28
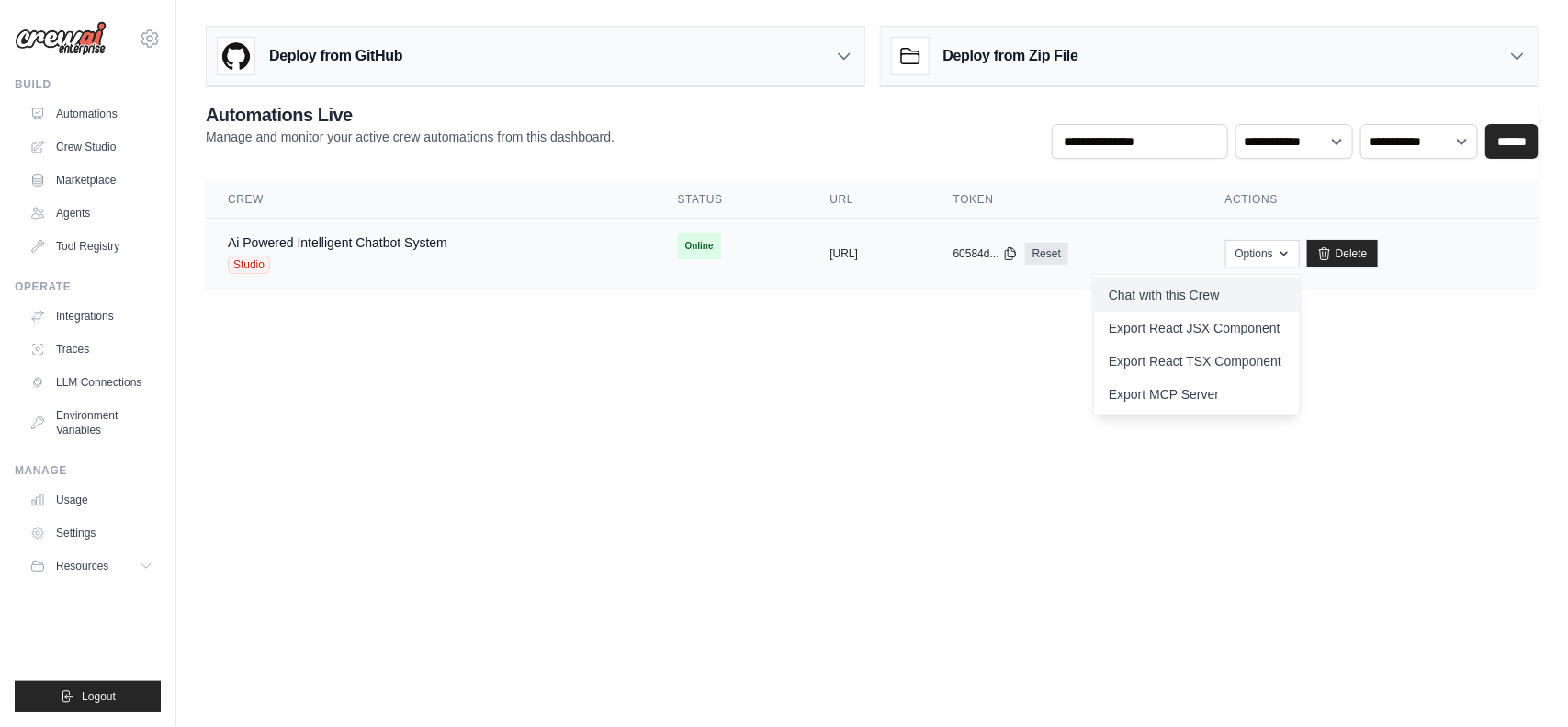
click at [1259, 300] on link "Chat with this Crew" at bounding box center [1197, 294] width 206 height 33
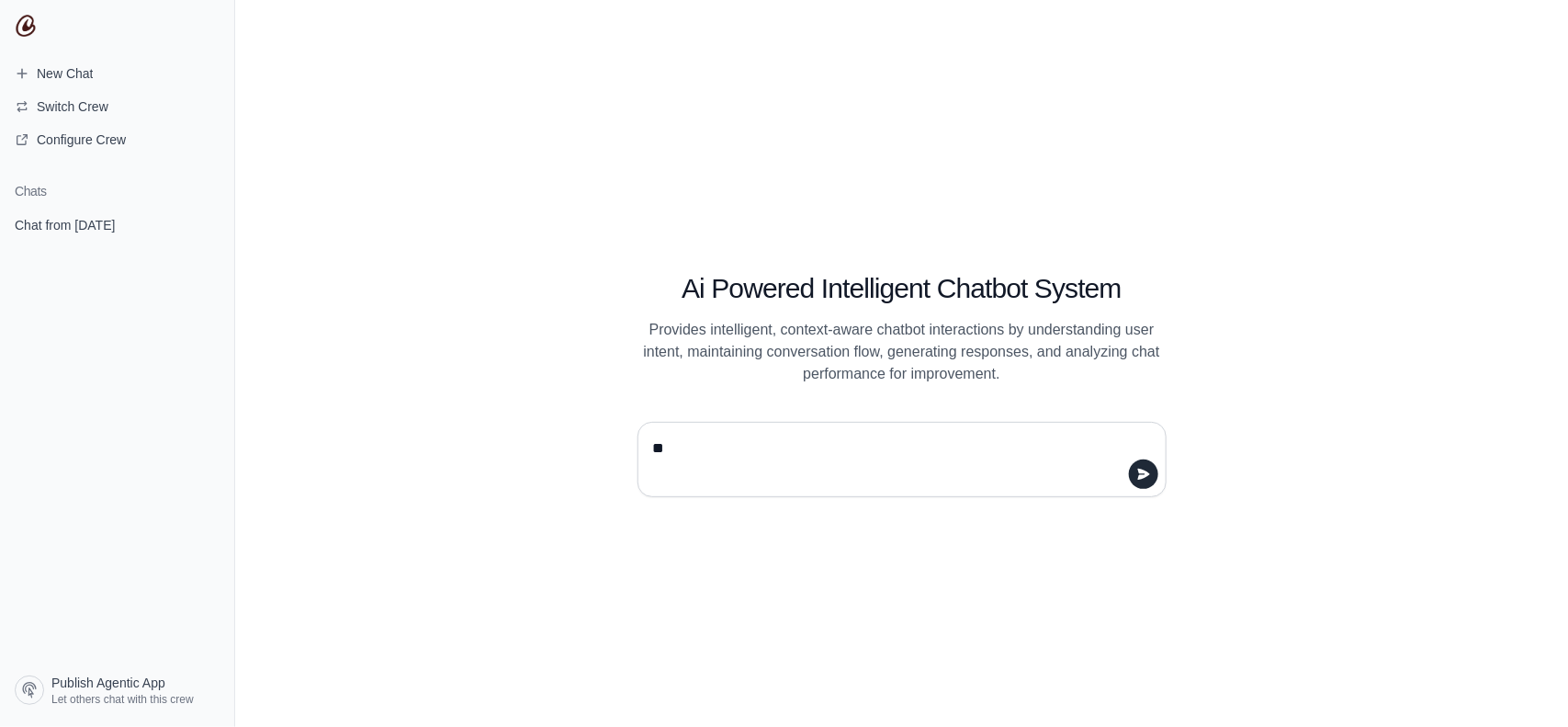
type textarea "***"
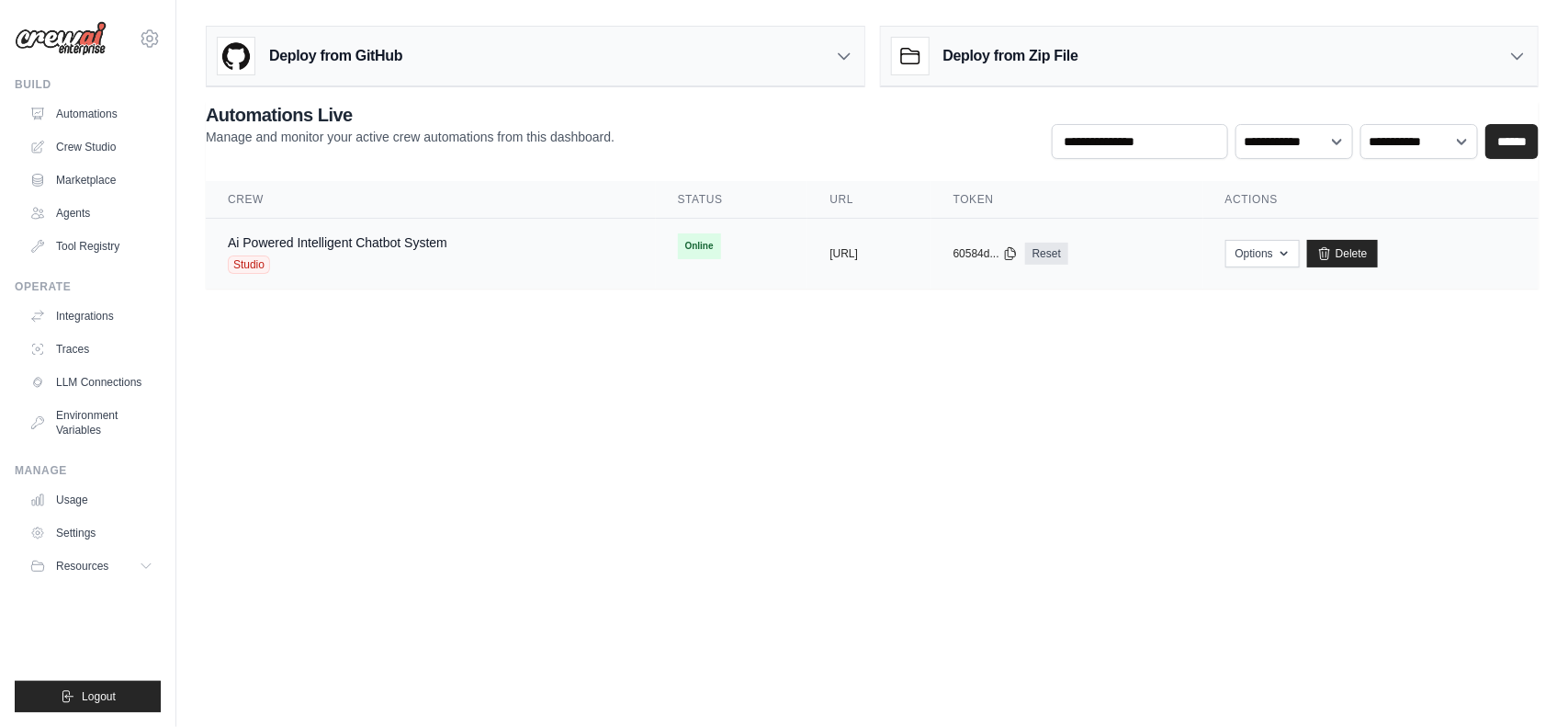
click at [340, 251] on div "Ai Powered Intelligent Chatbot System" at bounding box center [337, 242] width 219 height 19
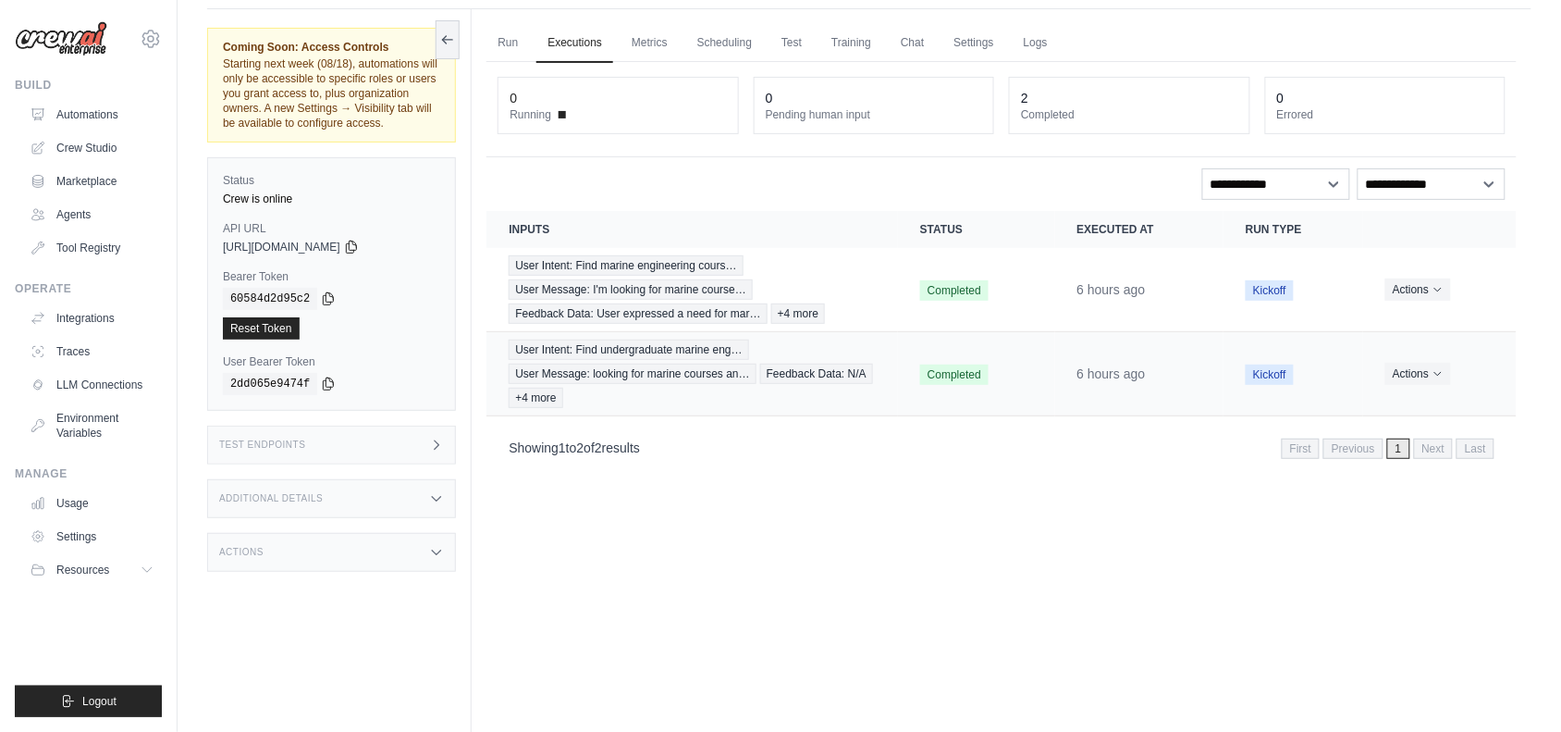
scroll to position [25, 0]
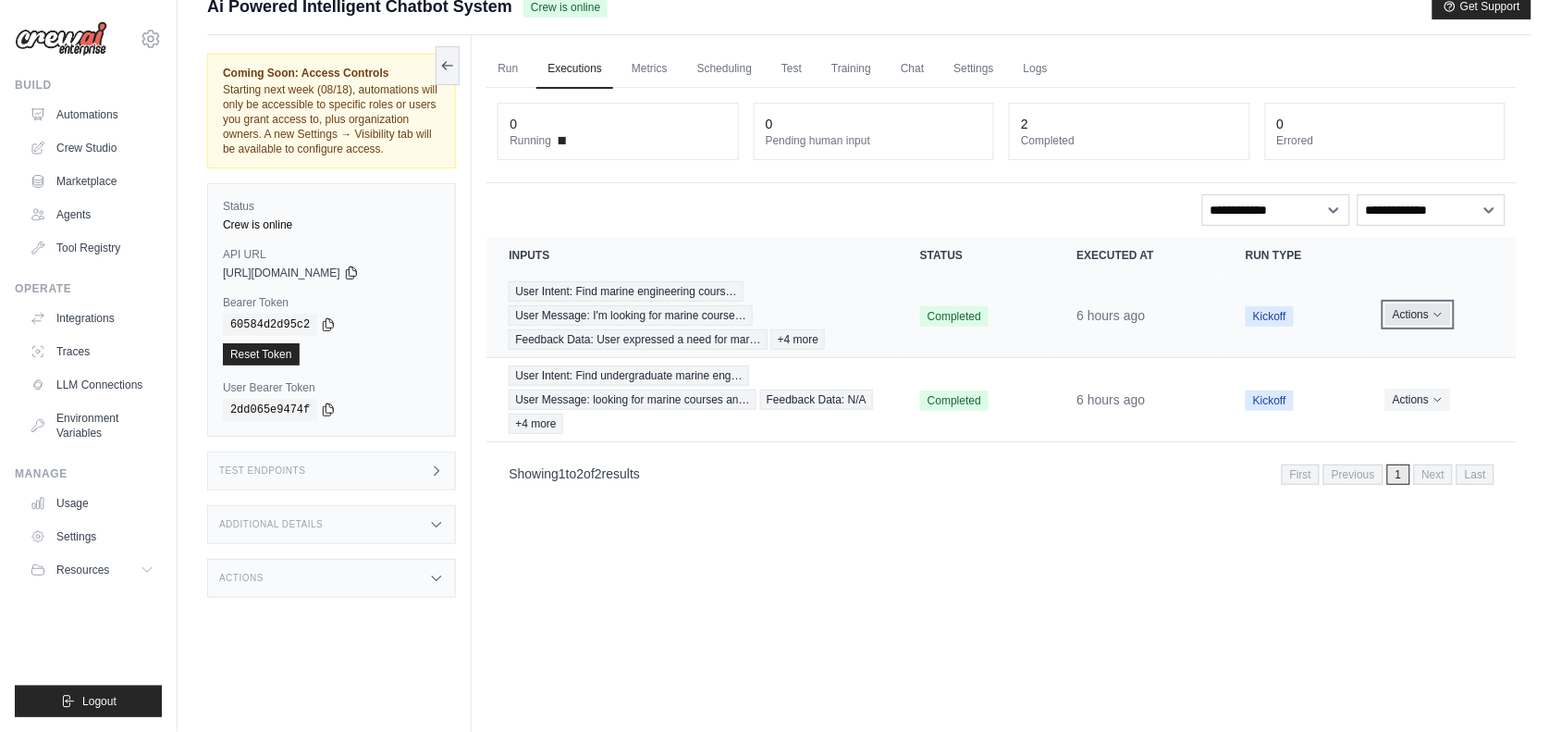
click at [1415, 313] on button "Actions" at bounding box center [1419, 314] width 66 height 22
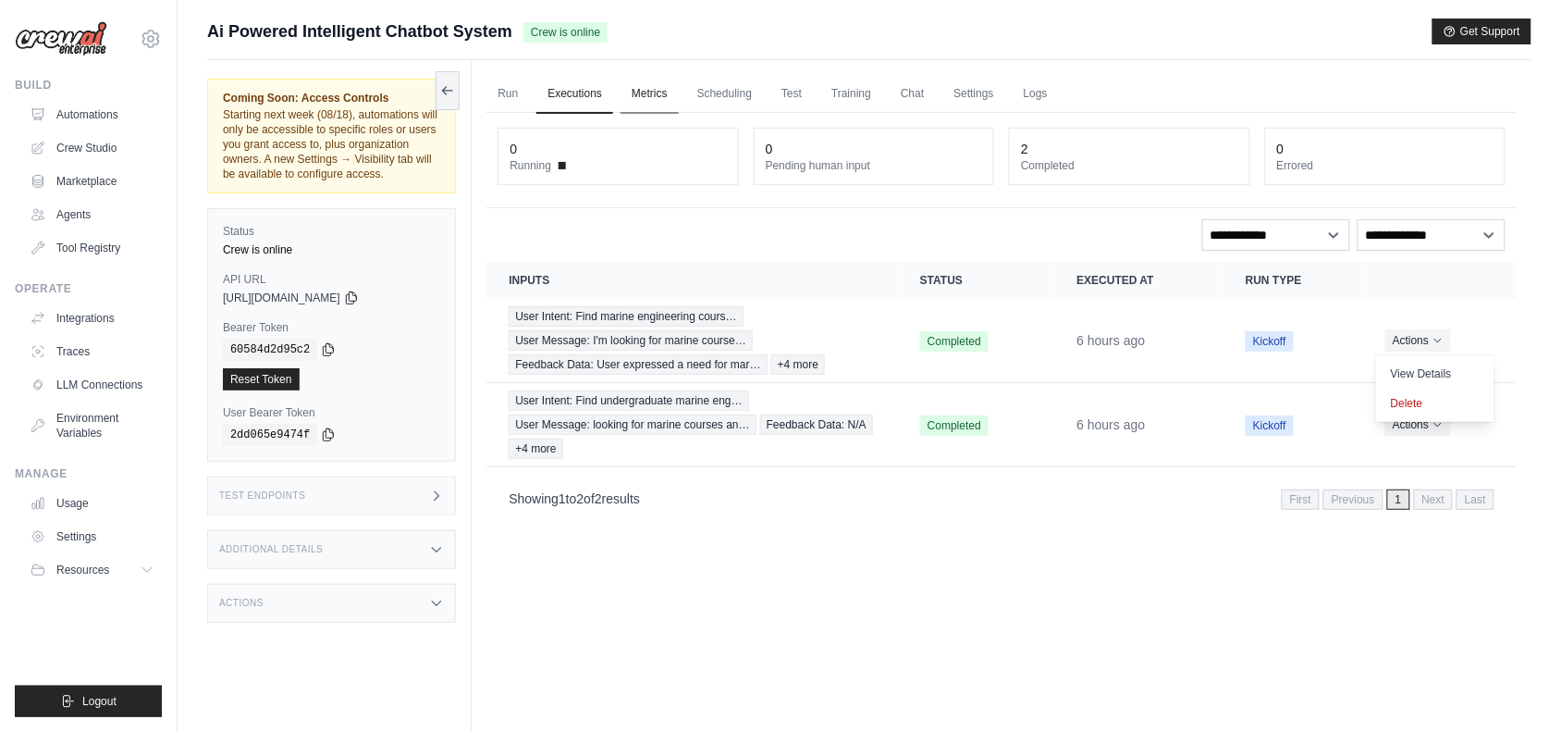
click at [645, 98] on link "Metrics" at bounding box center [650, 94] width 58 height 39
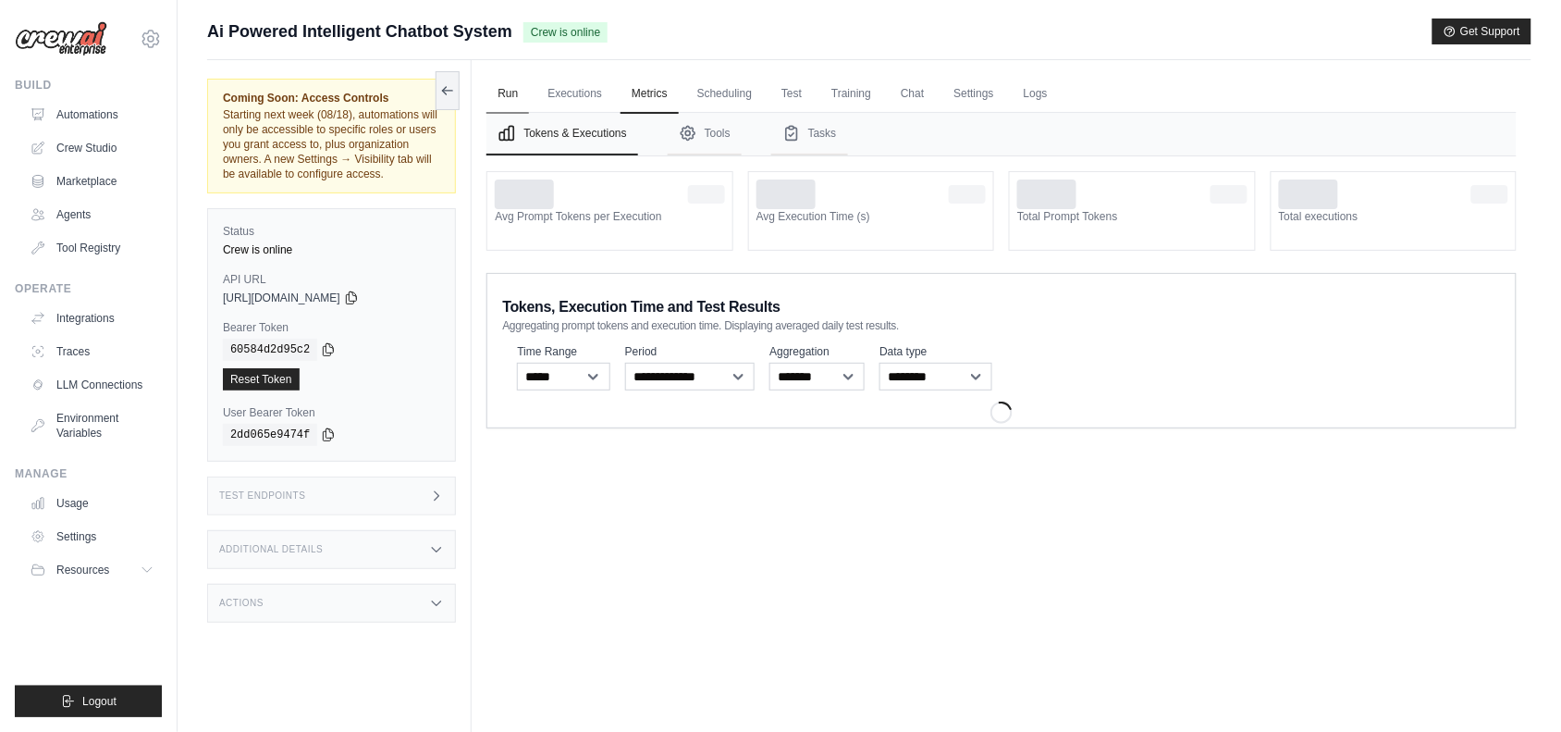
click at [523, 104] on link "Run" at bounding box center [508, 94] width 43 height 39
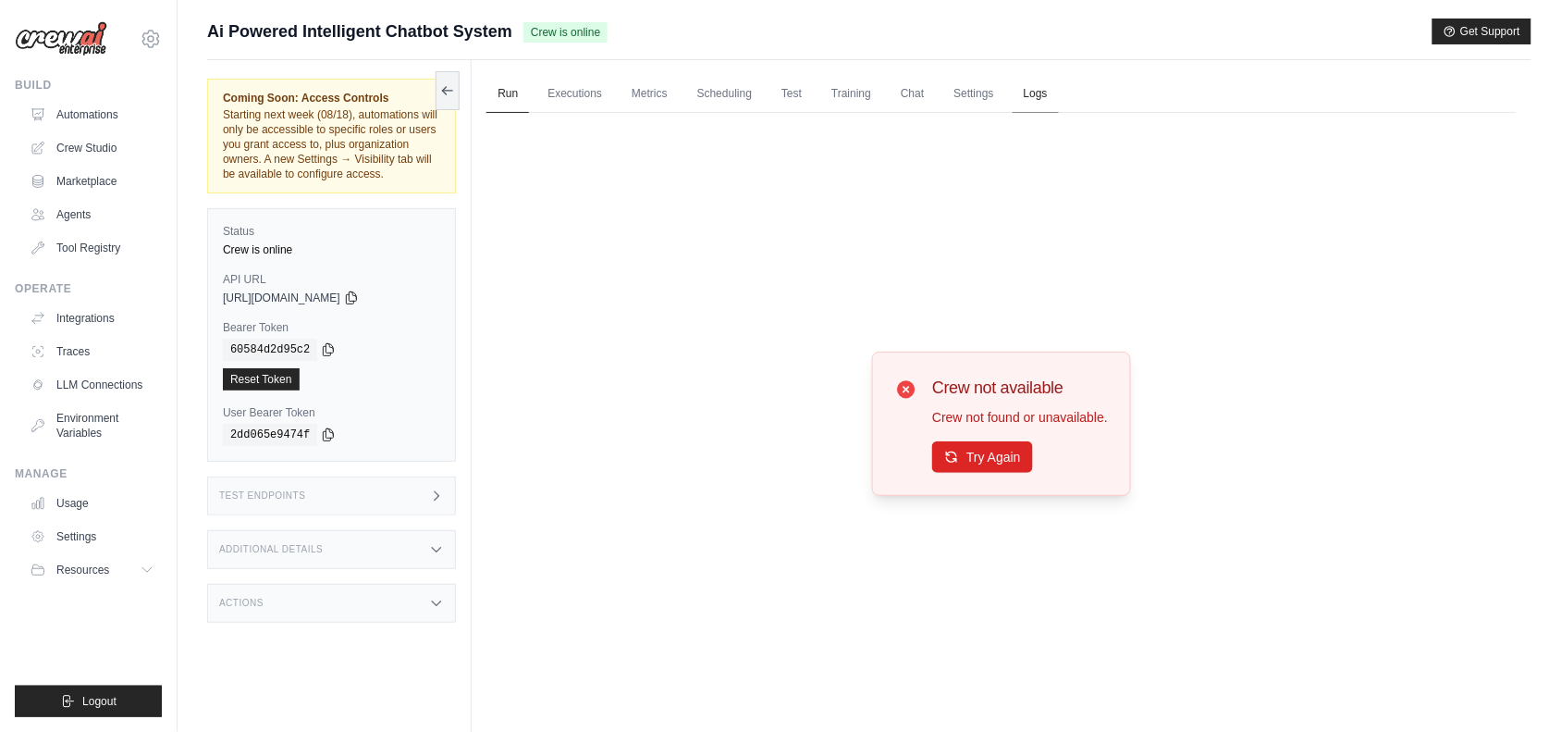
click at [1029, 93] on link "Logs" at bounding box center [1036, 94] width 46 height 39
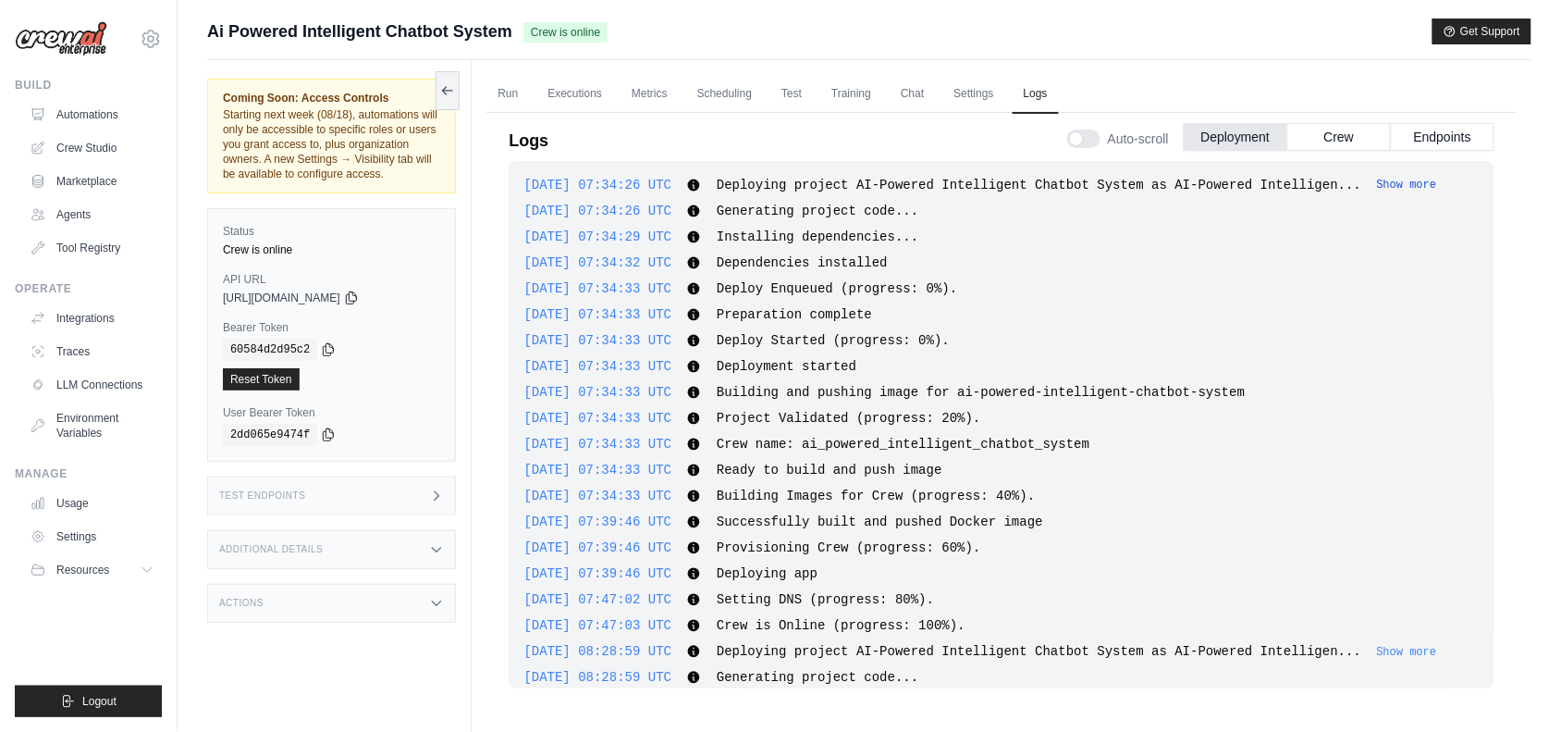
click at [1377, 181] on button "Show more" at bounding box center [1407, 185] width 60 height 15
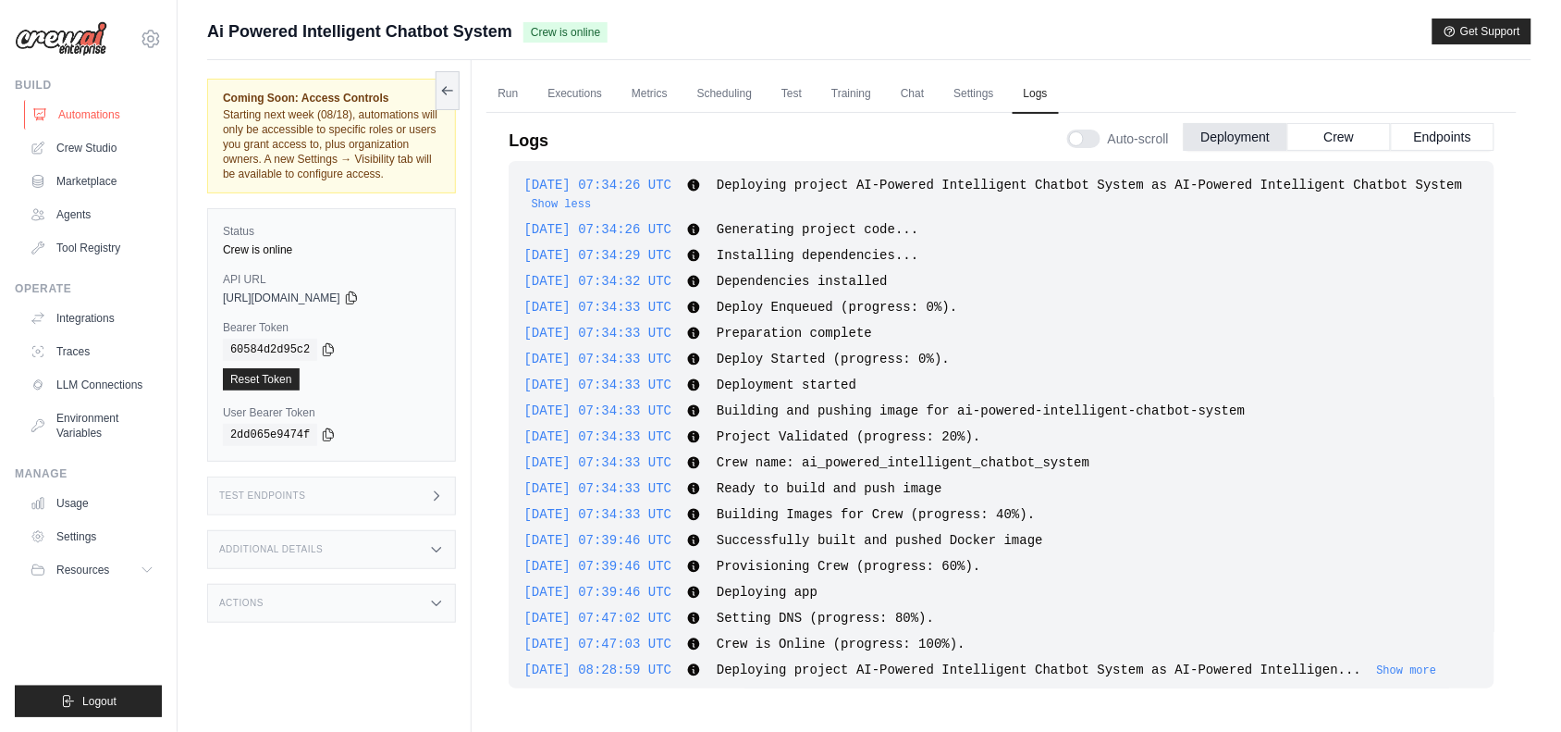
click at [117, 107] on link "Automations" at bounding box center [94, 115] width 140 height 30
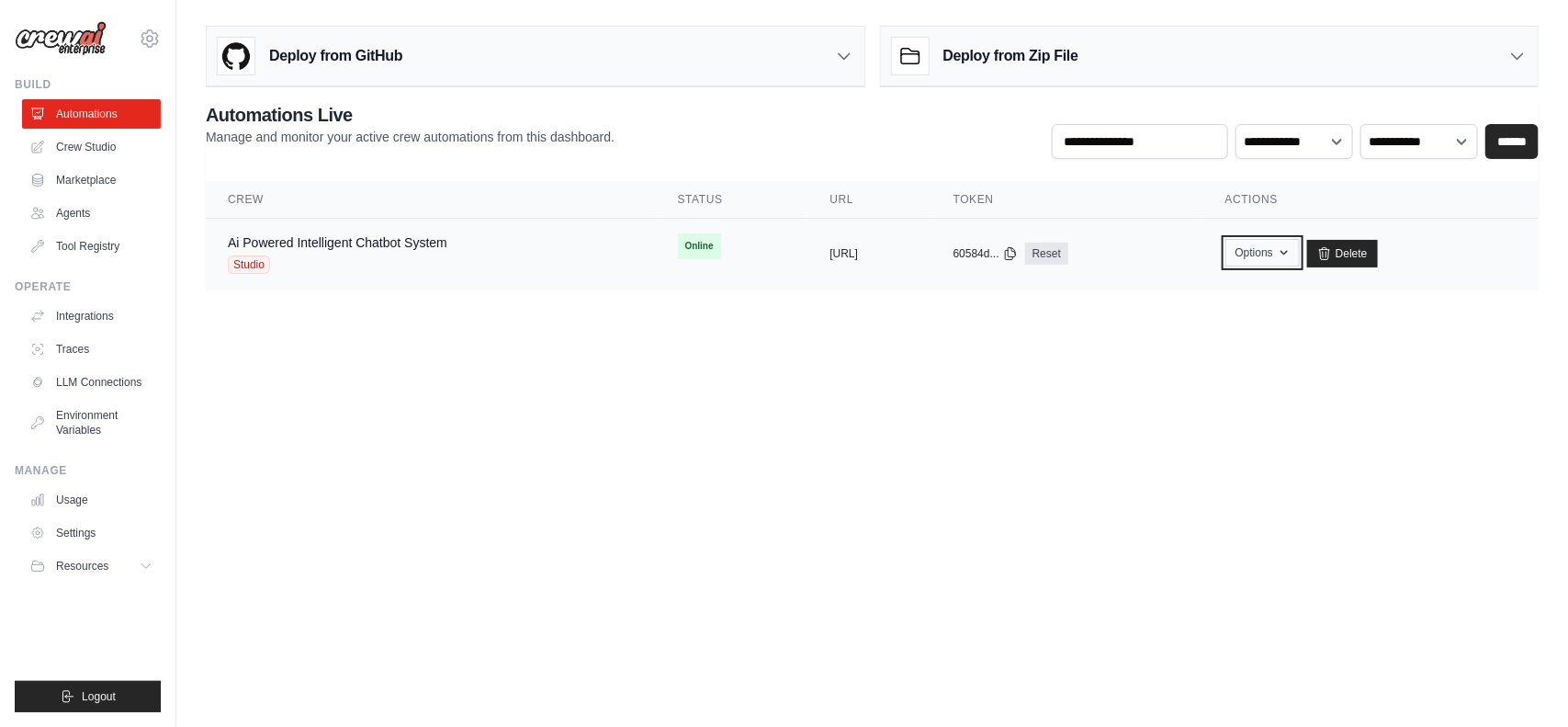
click at [1300, 258] on button "Options" at bounding box center [1262, 253] width 74 height 28
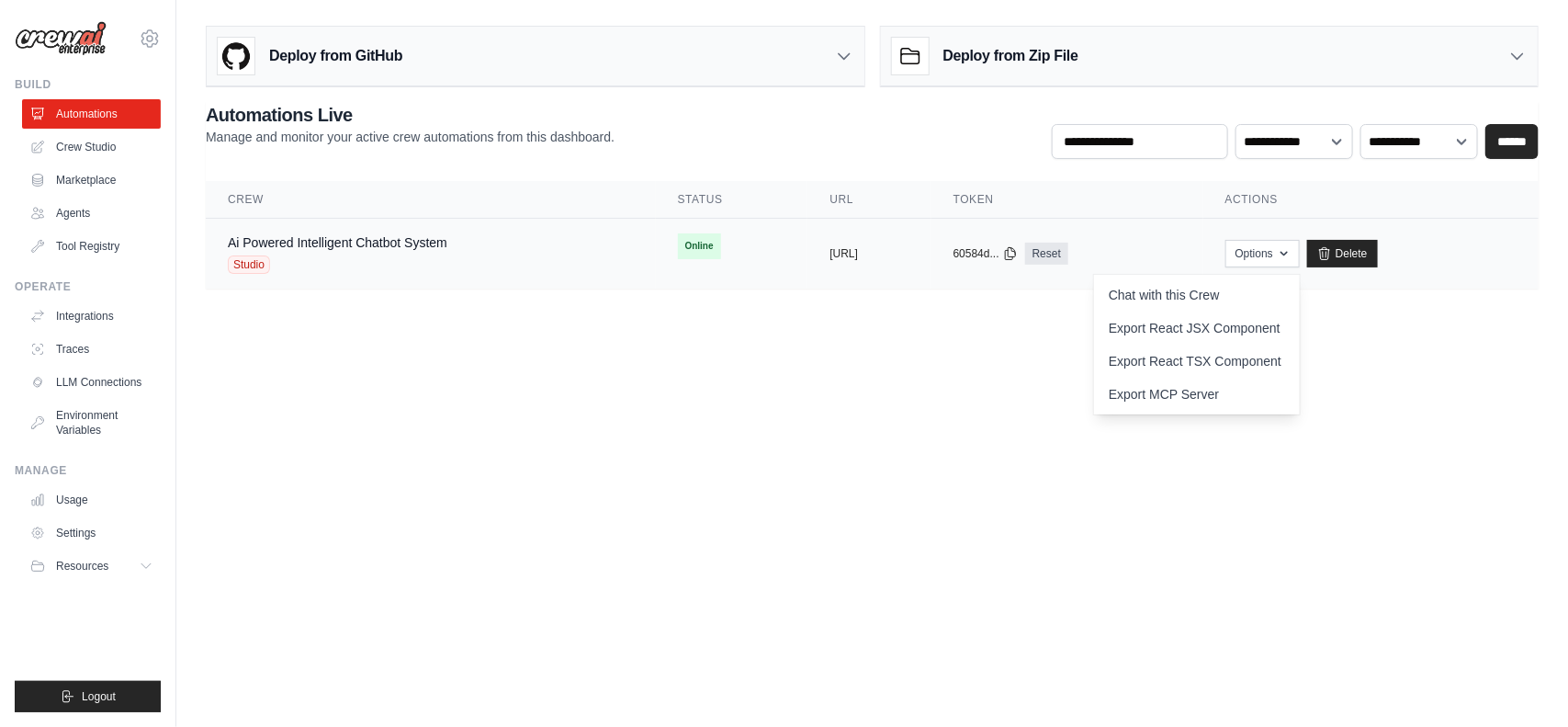
drag, startPoint x: 837, startPoint y: 262, endPoint x: 760, endPoint y: 251, distance: 77.8
drag, startPoint x: 760, startPoint y: 251, endPoint x: 749, endPoint y: 253, distance: 11.2
click at [829, 253] on div "copied" at bounding box center [849, 246] width 40 height 22
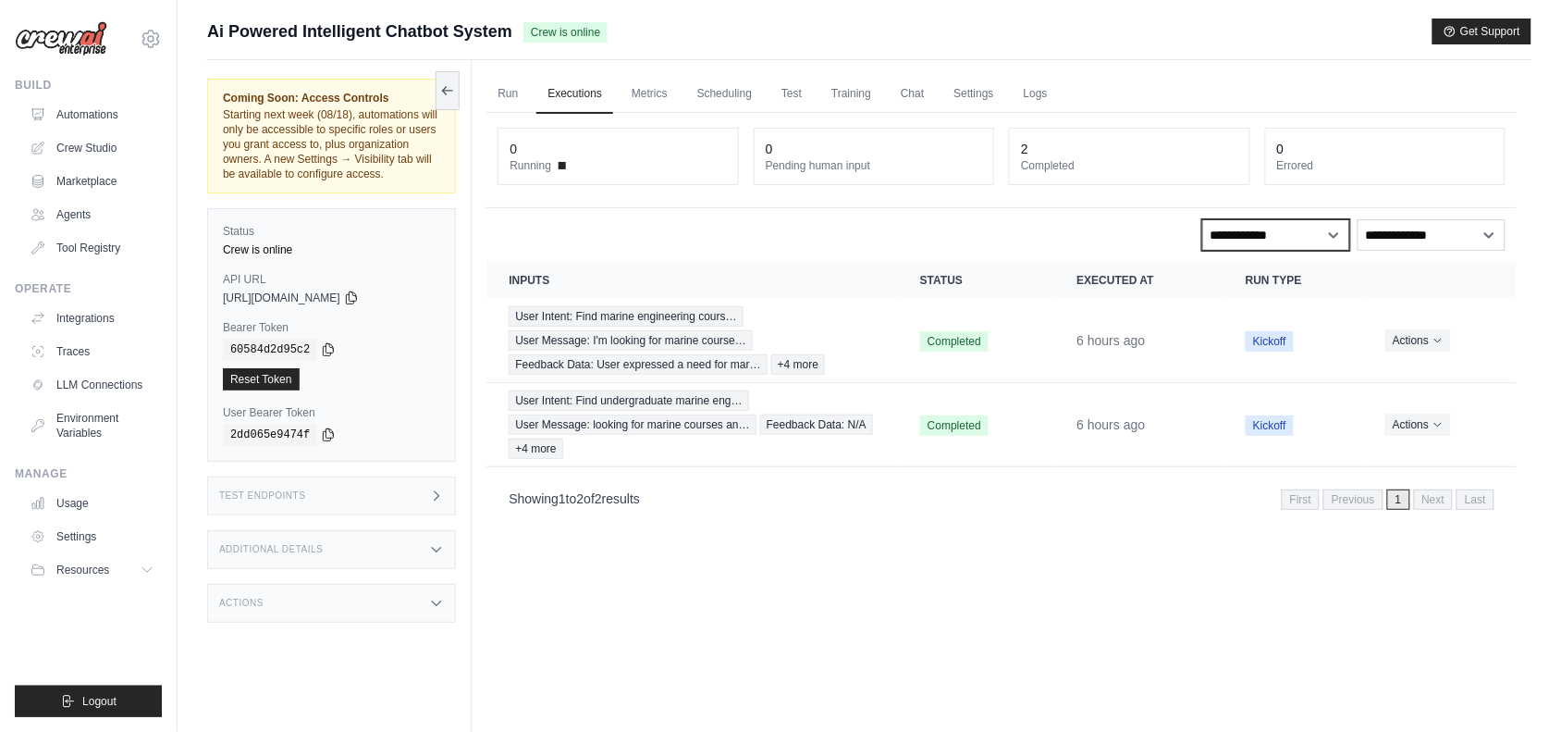
click at [1287, 241] on select "**********" at bounding box center [1277, 234] width 148 height 31
click at [1064, 194] on div "0 Running 0 Pending human input 2 Completed 0 Errored" at bounding box center [1002, 160] width 1030 height 95
click at [1019, 84] on link "Logs" at bounding box center [1036, 94] width 46 height 39
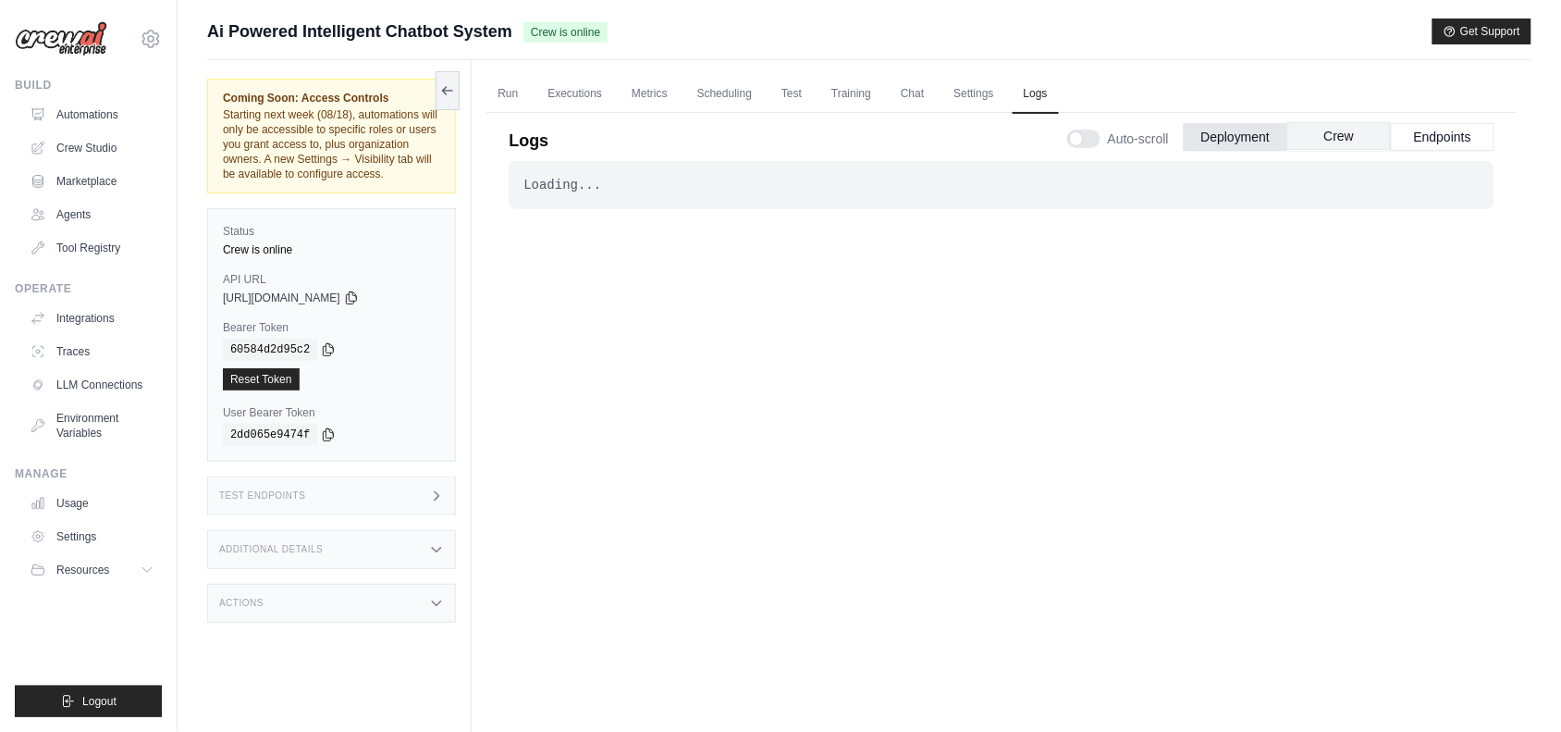
click at [1304, 141] on button "Crew" at bounding box center [1340, 136] width 104 height 28
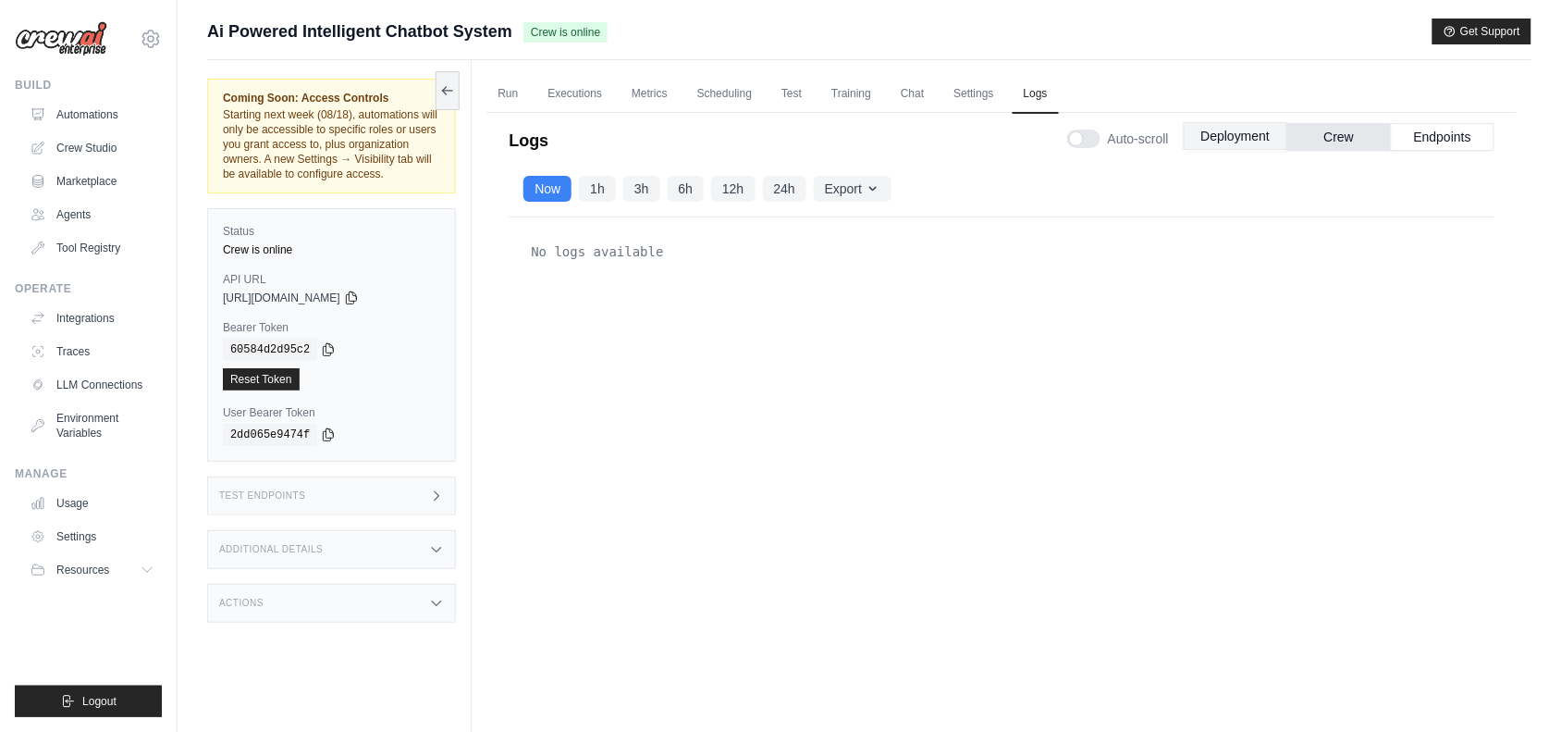
click at [1210, 149] on button "Deployment" at bounding box center [1236, 136] width 104 height 28
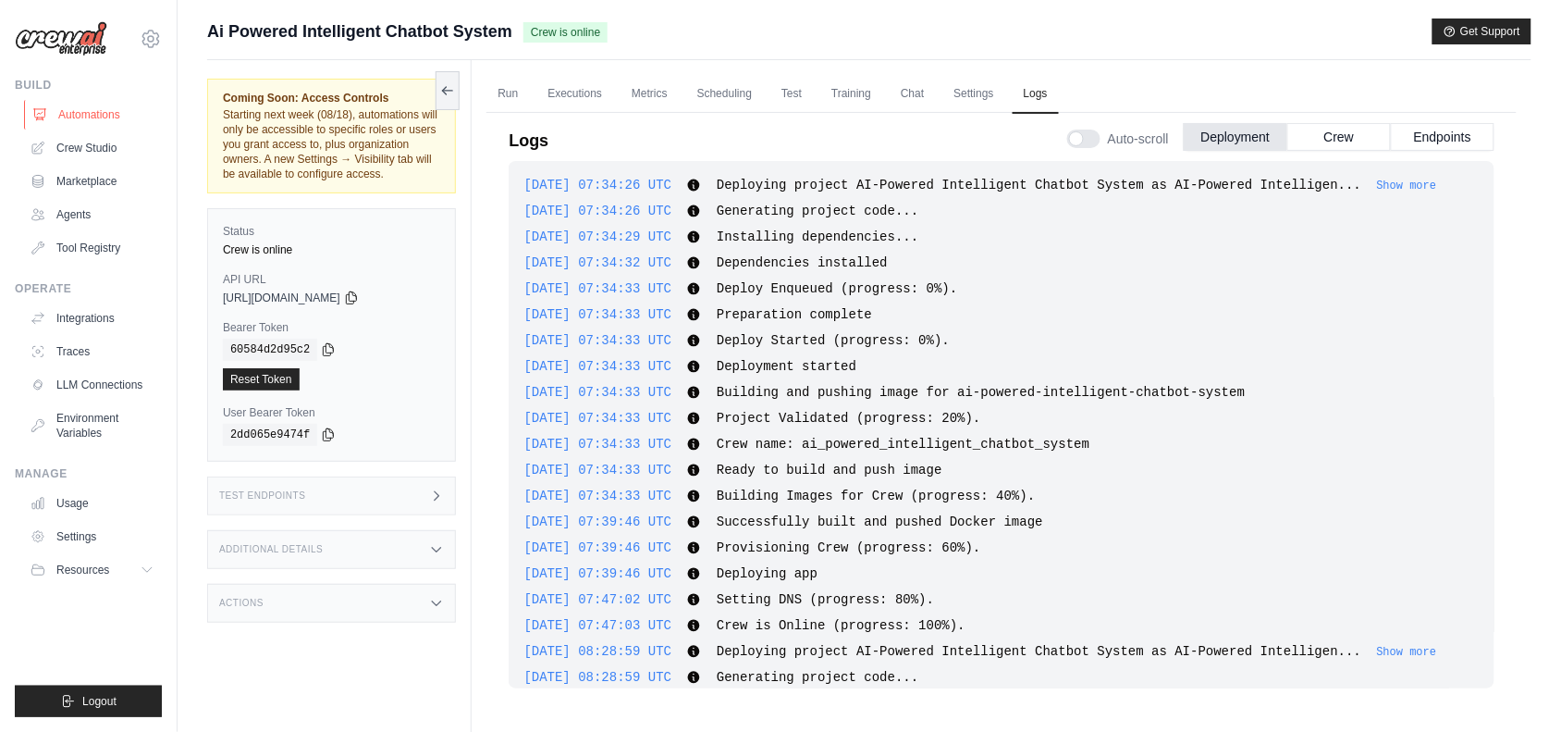
click at [67, 117] on link "Automations" at bounding box center [94, 115] width 140 height 30
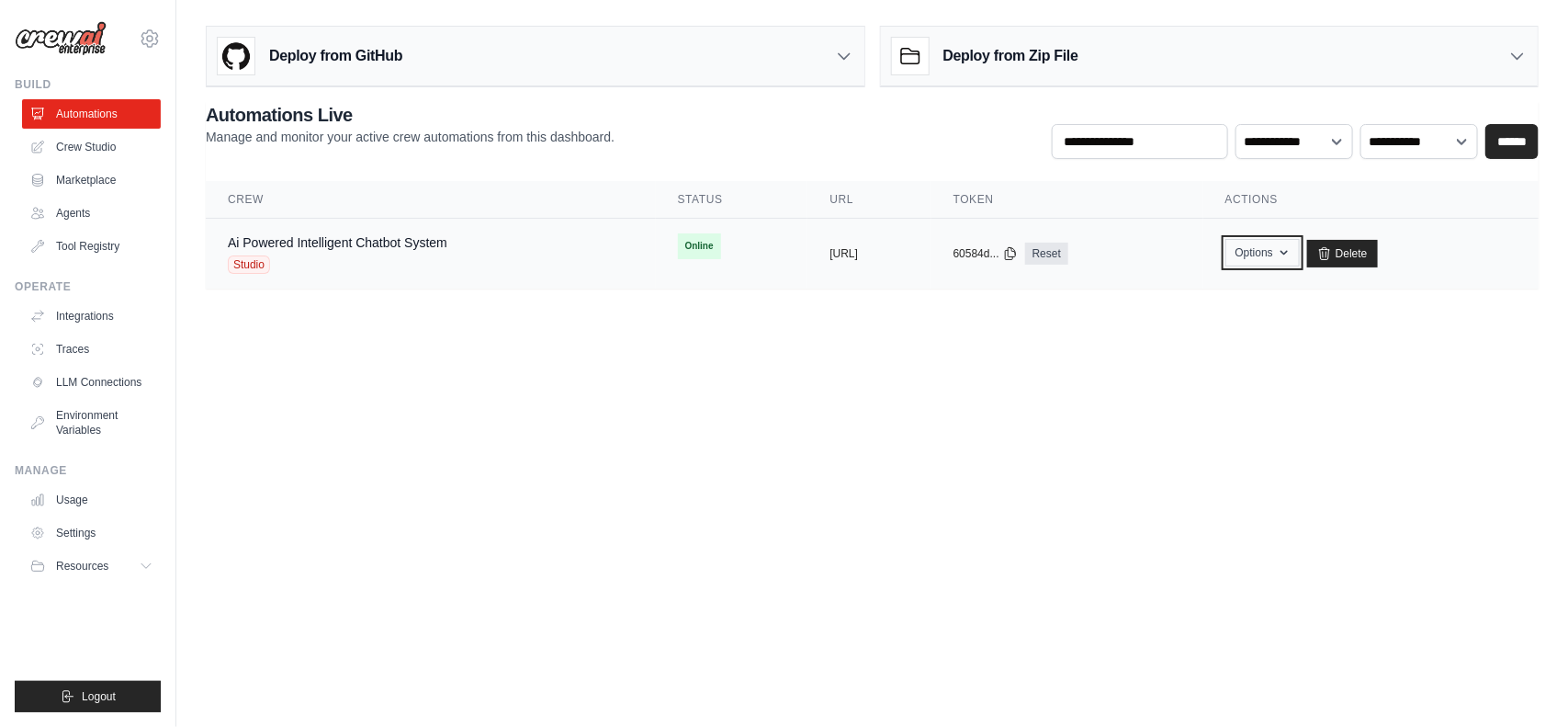
click at [1300, 255] on button "Options" at bounding box center [1262, 253] width 74 height 28
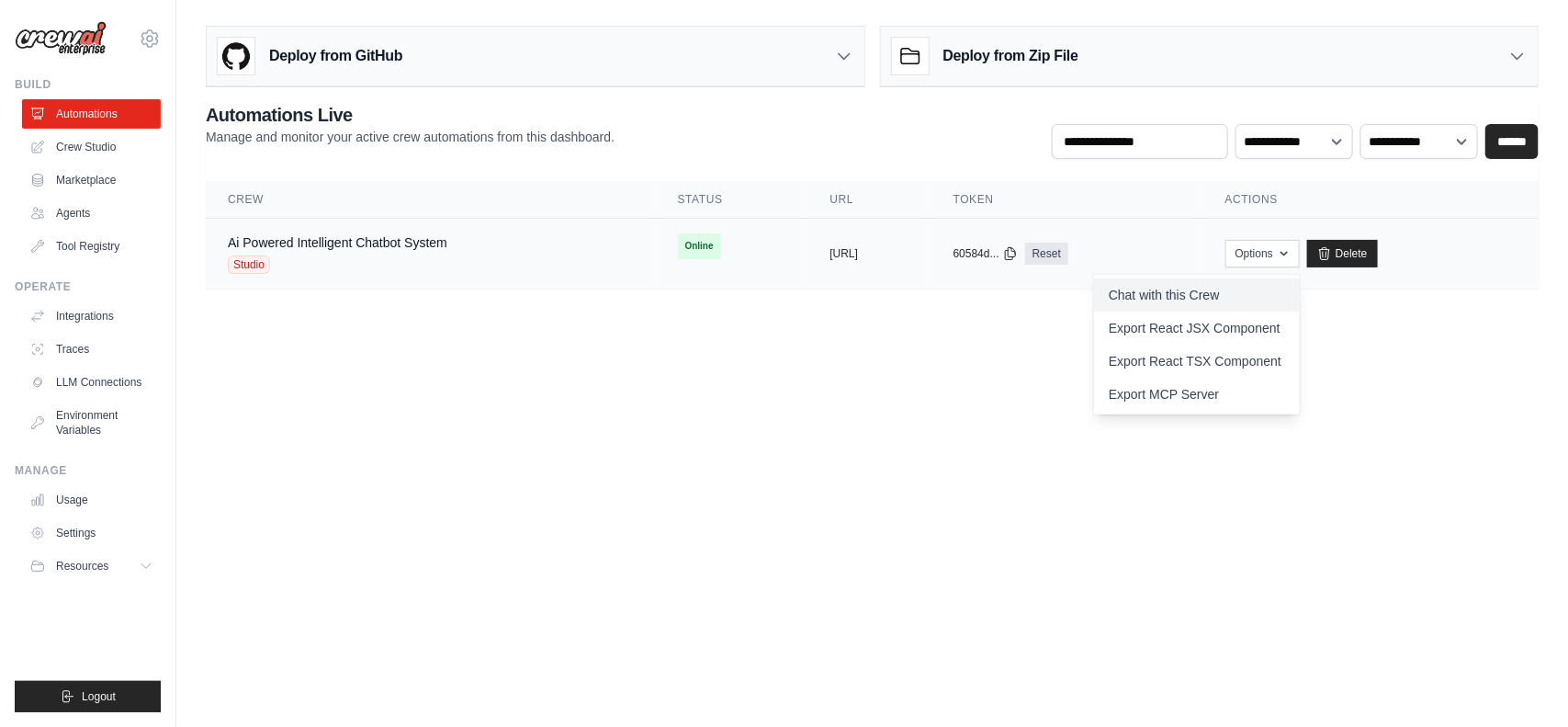
click at [1274, 288] on link "Chat with this Crew" at bounding box center [1197, 294] width 206 height 33
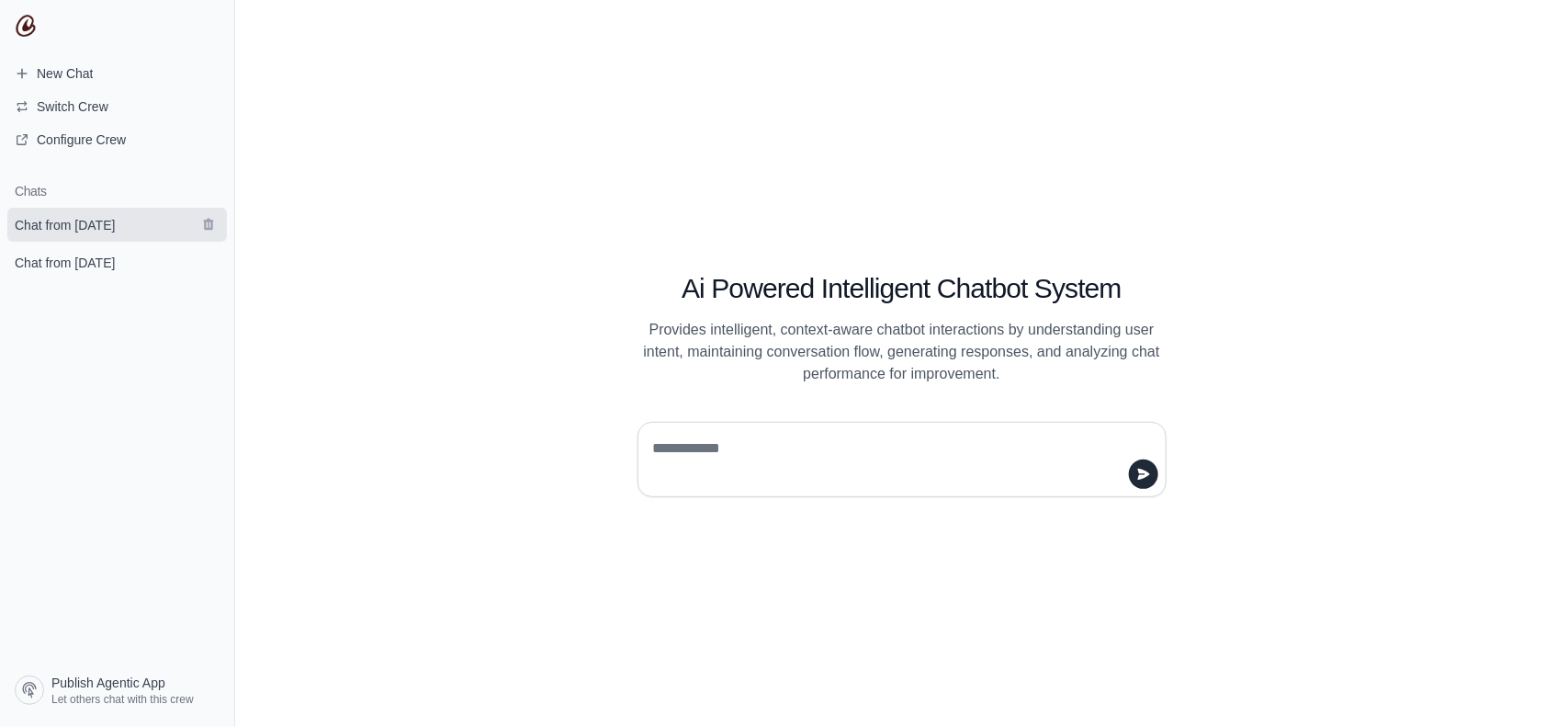
click at [212, 208] on link "Chat from [DATE]" at bounding box center [116, 224] width 219 height 34
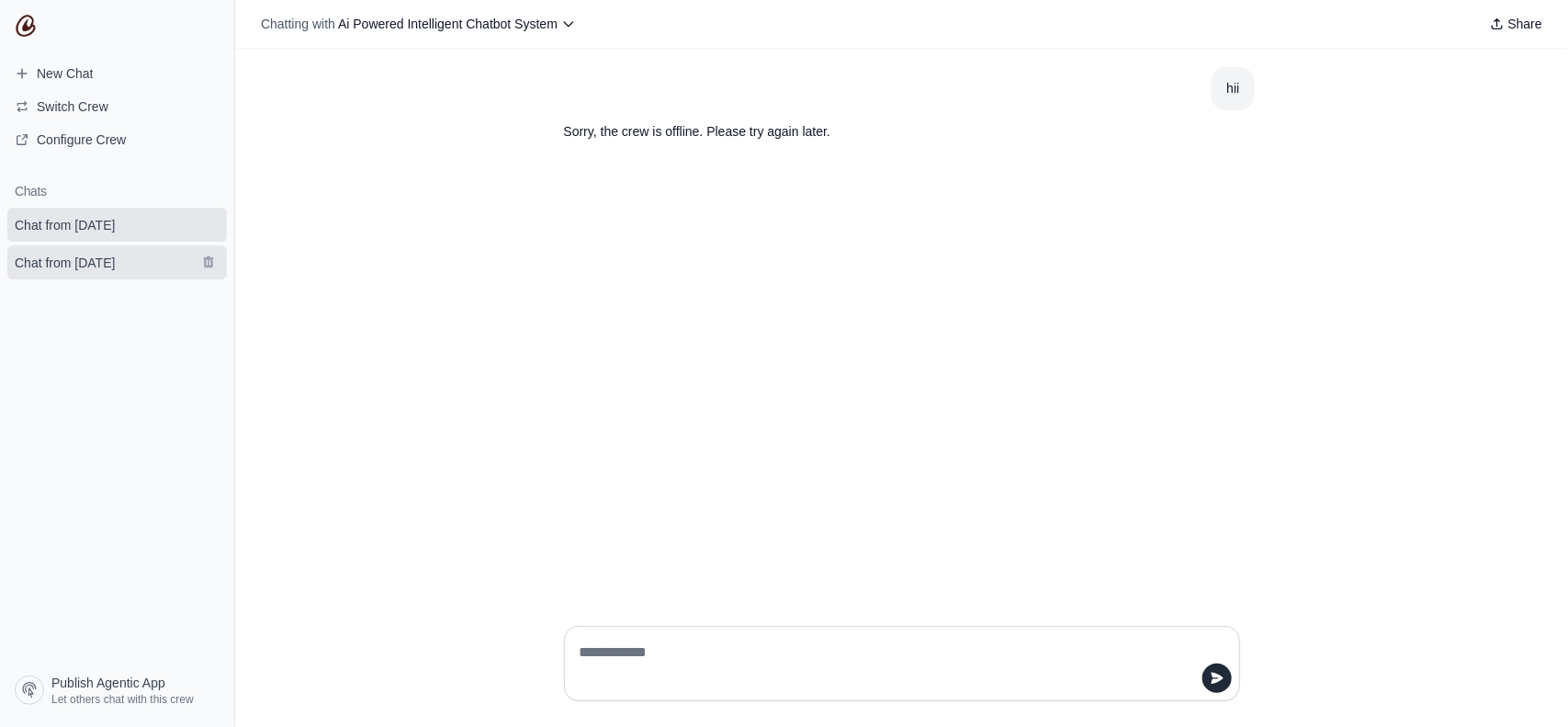
click at [208, 248] on link "Chat from [DATE]" at bounding box center [116, 262] width 219 height 34
drag, startPoint x: 209, startPoint y: 234, endPoint x: 892, endPoint y: 129, distance: 691.0
click at [209, 231] on button "submit" at bounding box center [209, 224] width 22 height 22
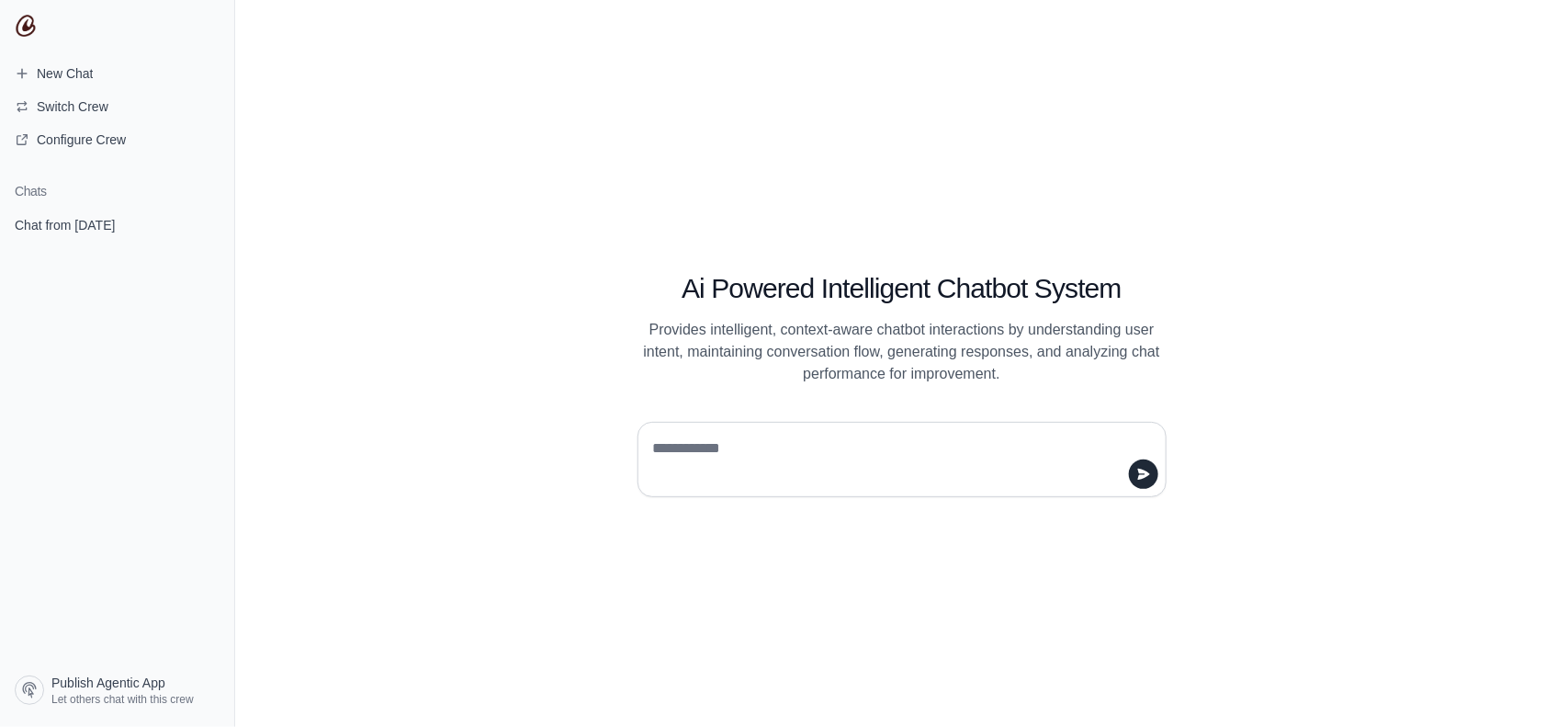
click at [747, 460] on textarea at bounding box center [897, 460] width 495 height 52
type textarea "*"
type textarea "***"
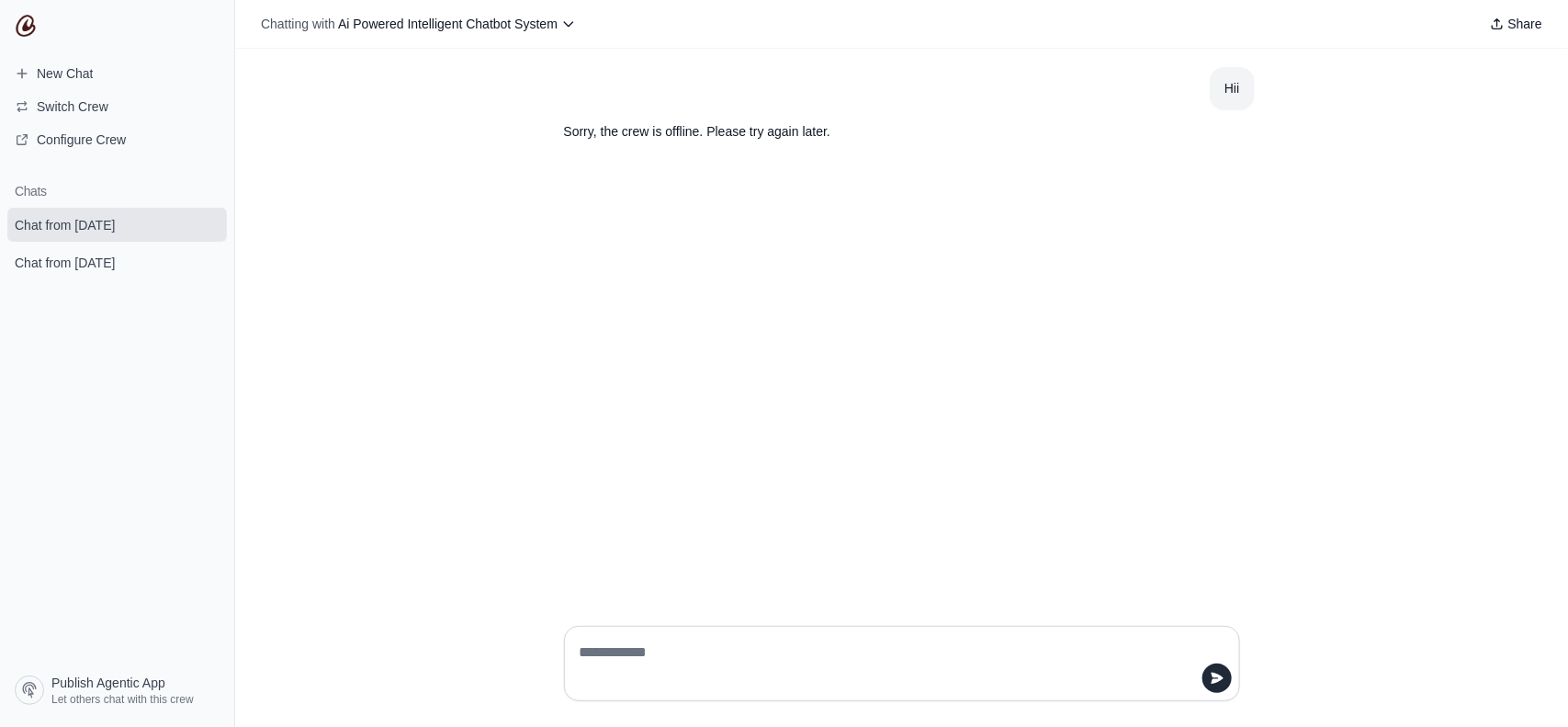
click at [663, 663] on textarea at bounding box center [897, 663] width 641 height 52
type textarea "***"
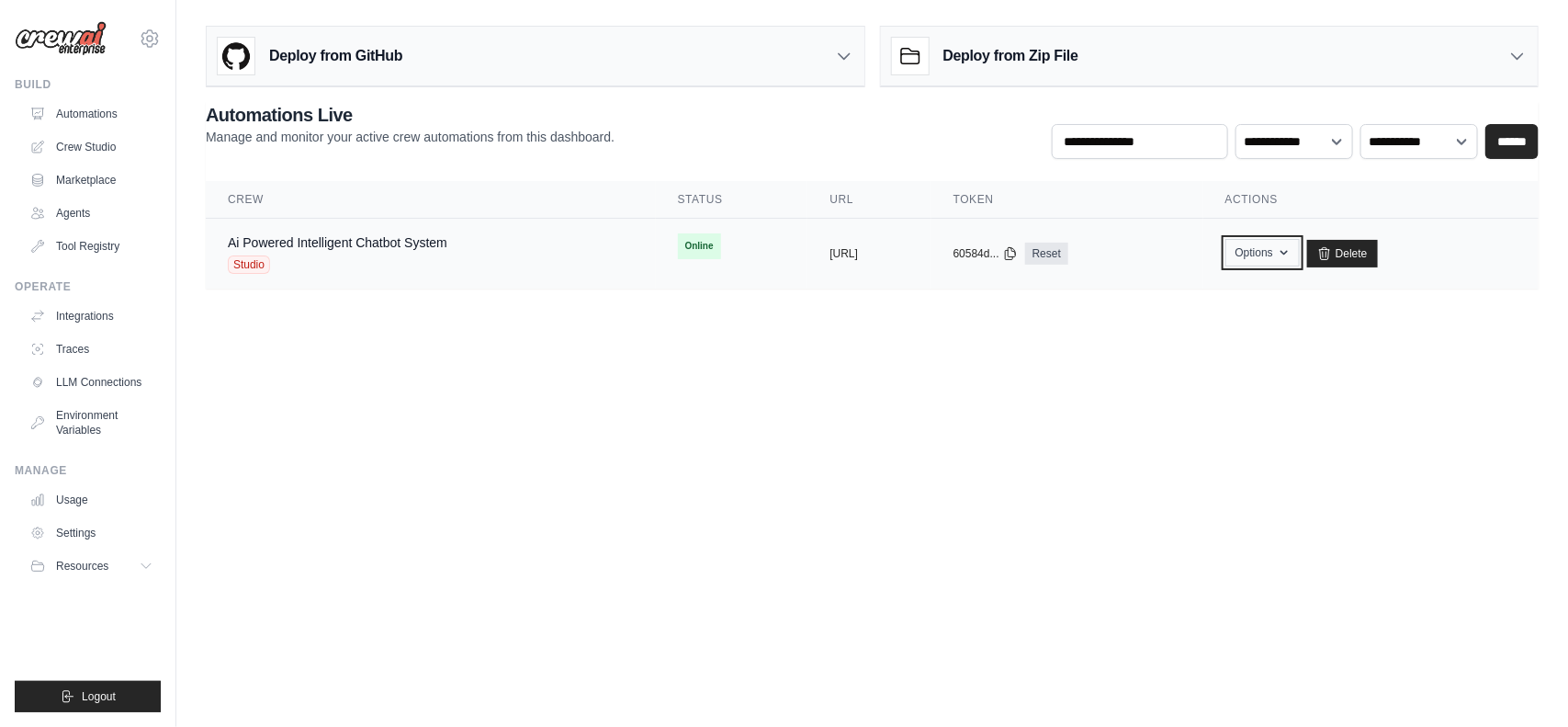
click at [1297, 258] on button "Options" at bounding box center [1262, 253] width 74 height 28
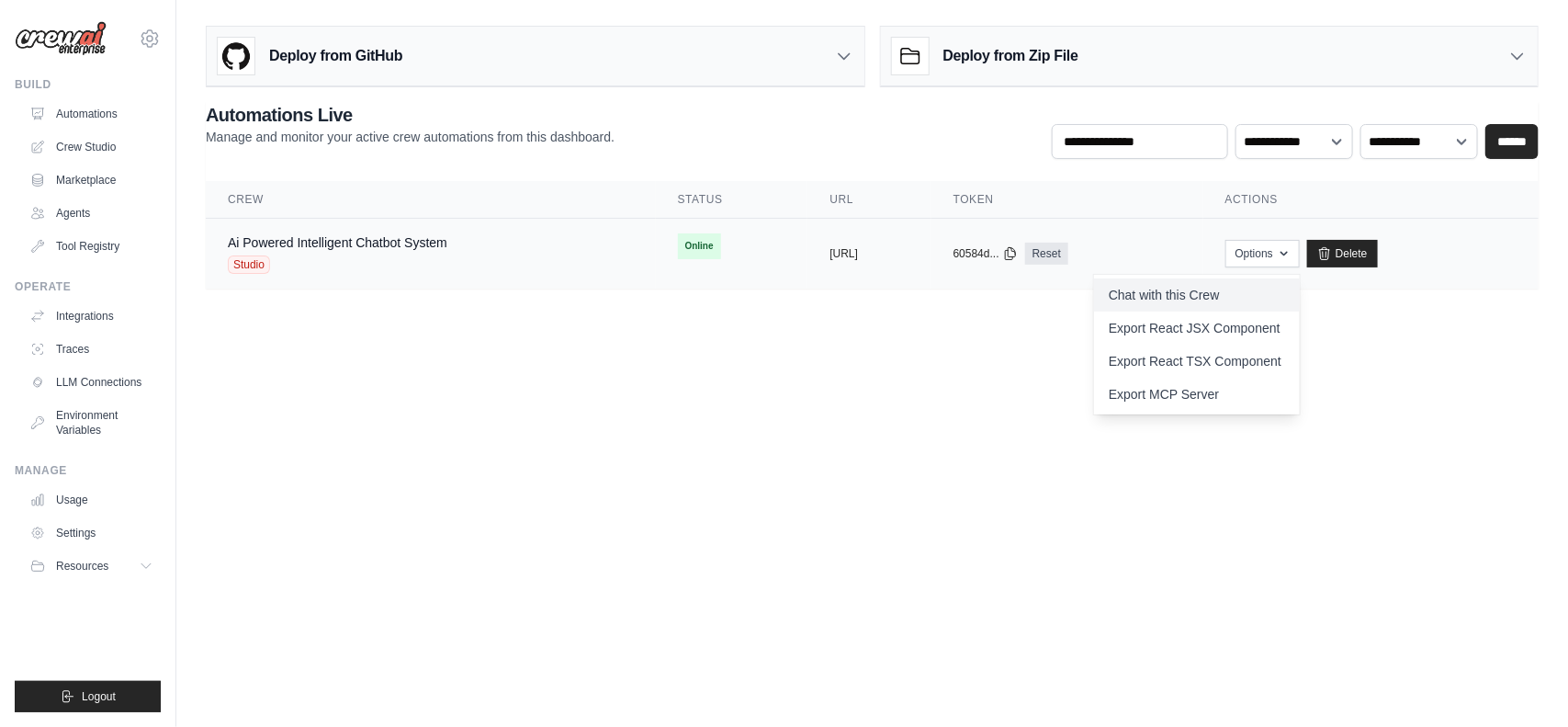
click at [1266, 281] on link "Chat with this Crew" at bounding box center [1197, 294] width 206 height 33
click at [62, 147] on link "Crew Studio" at bounding box center [93, 147] width 139 height 30
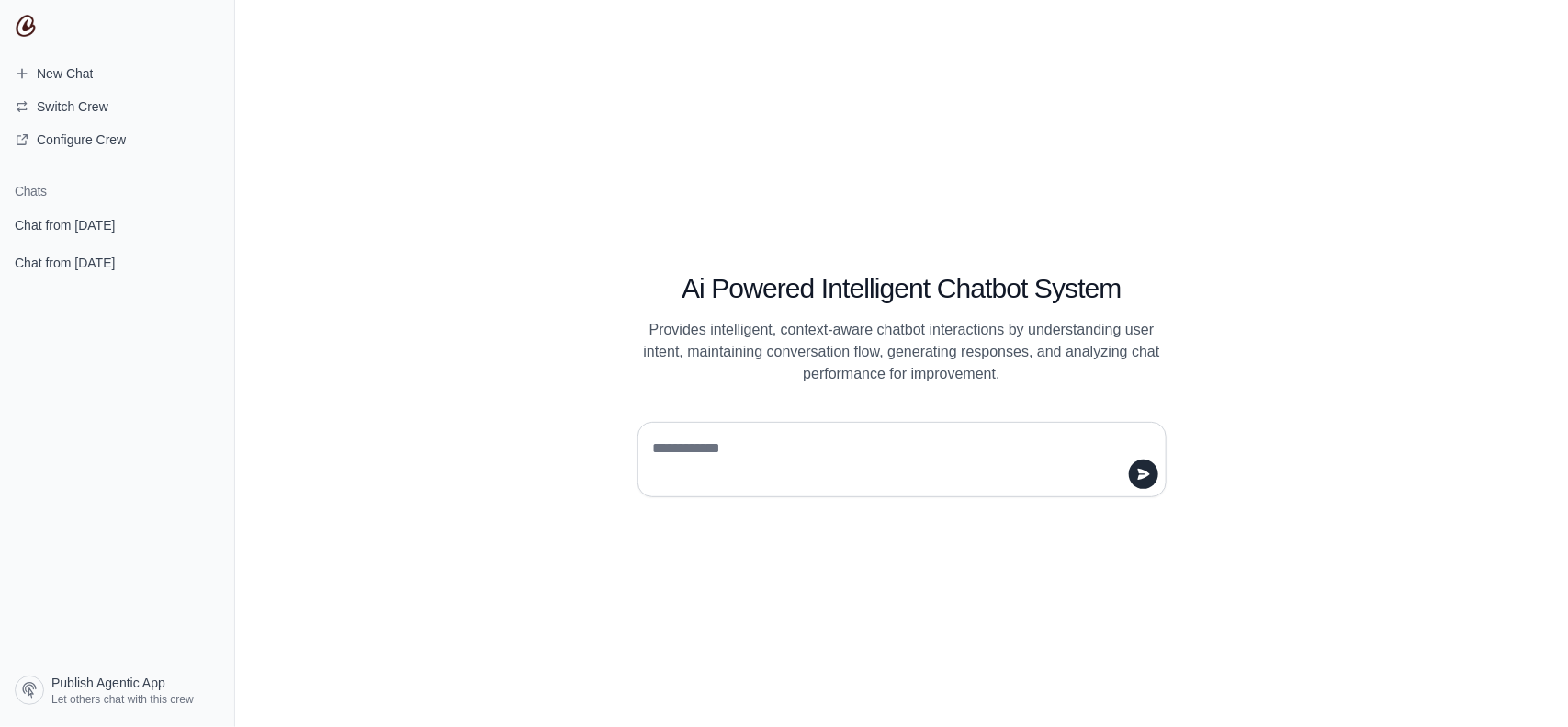
click at [672, 458] on textarea at bounding box center [897, 460] width 495 height 52
type textarea "***"
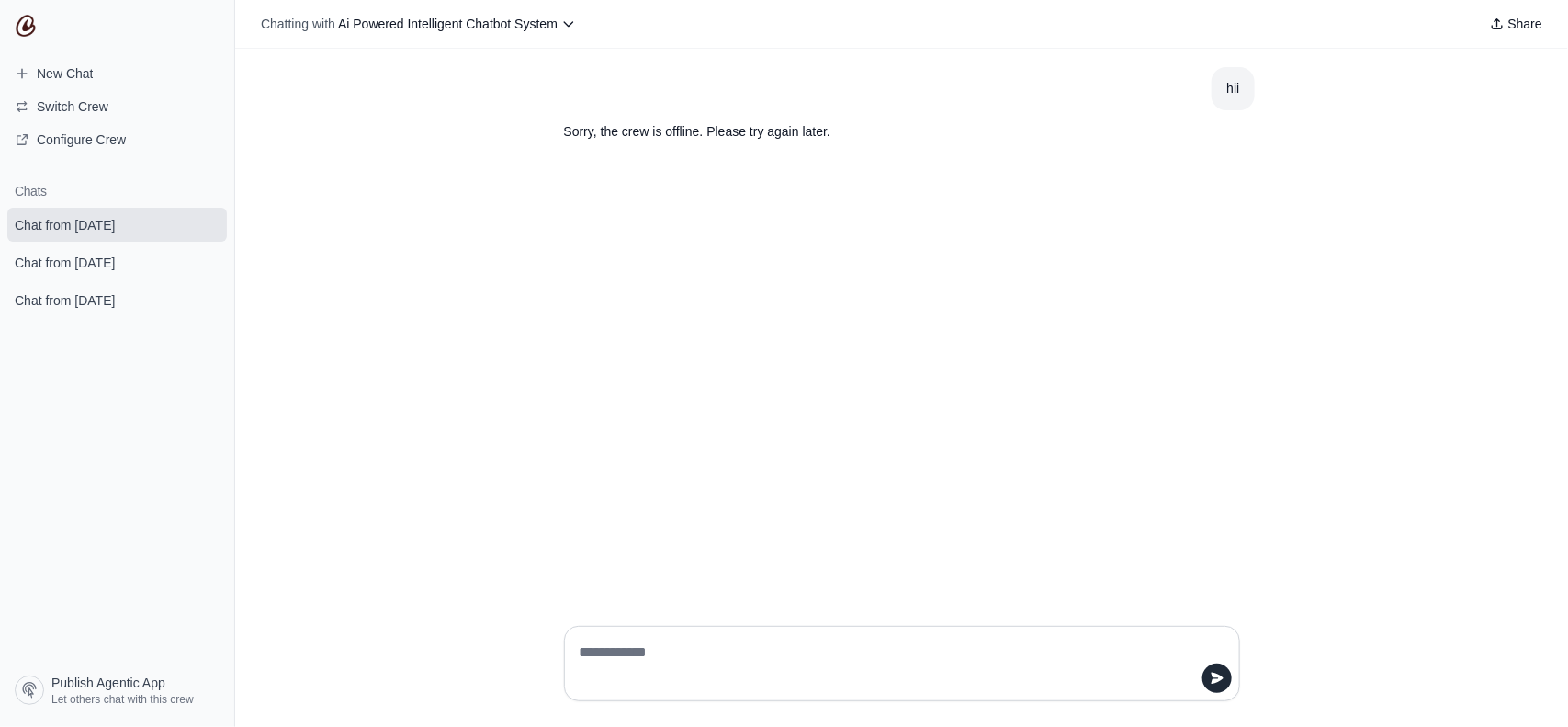
click at [529, 40] on div "Chatting with Ai Powered Intelligent Chatbot System Share" at bounding box center [902, 24] width 1333 height 49
click at [514, 32] on button "Chatting with Ai Powered Intelligent Chatbot System" at bounding box center [418, 24] width 330 height 26
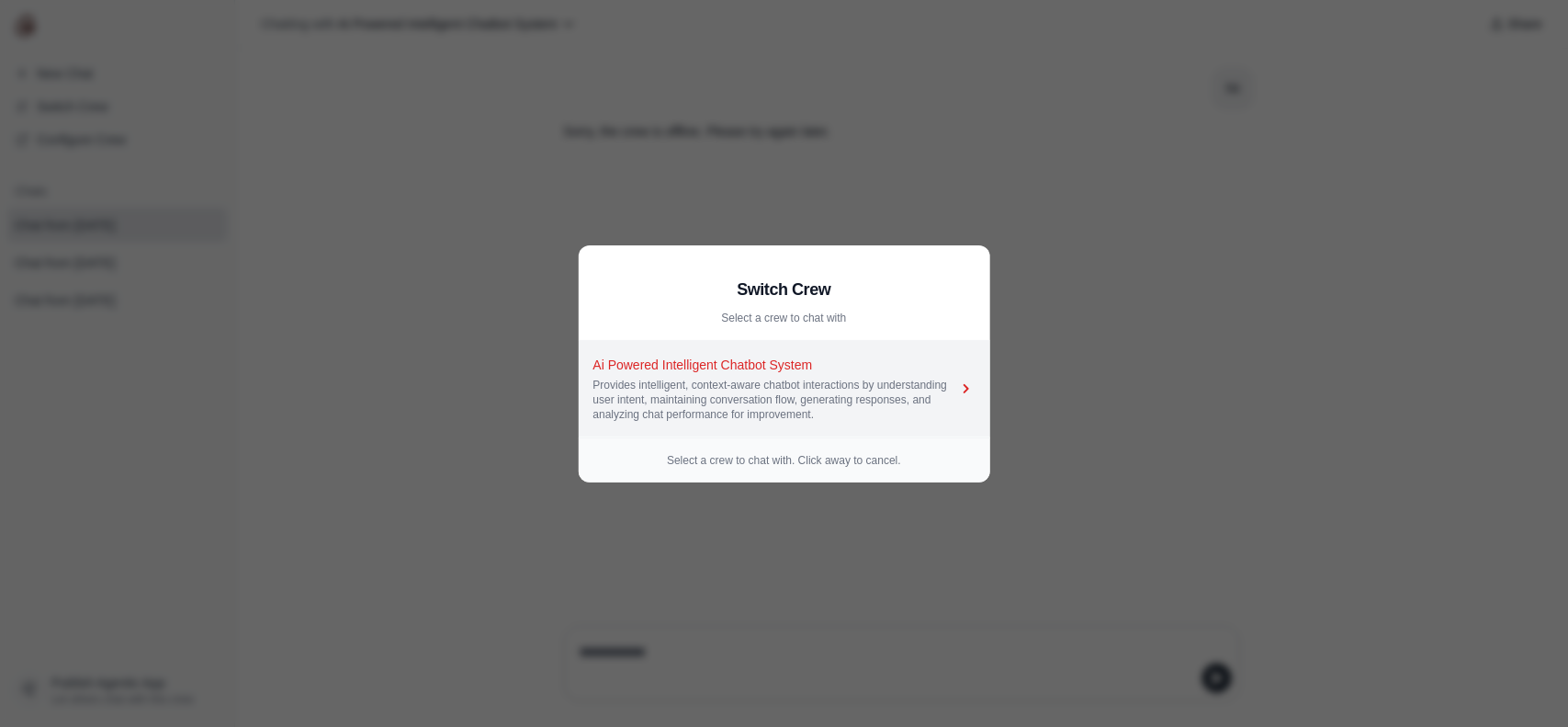
click at [686, 393] on div "Provides intelligent, context-aware chatbot interactions by understanding user …" at bounding box center [776, 399] width 363 height 44
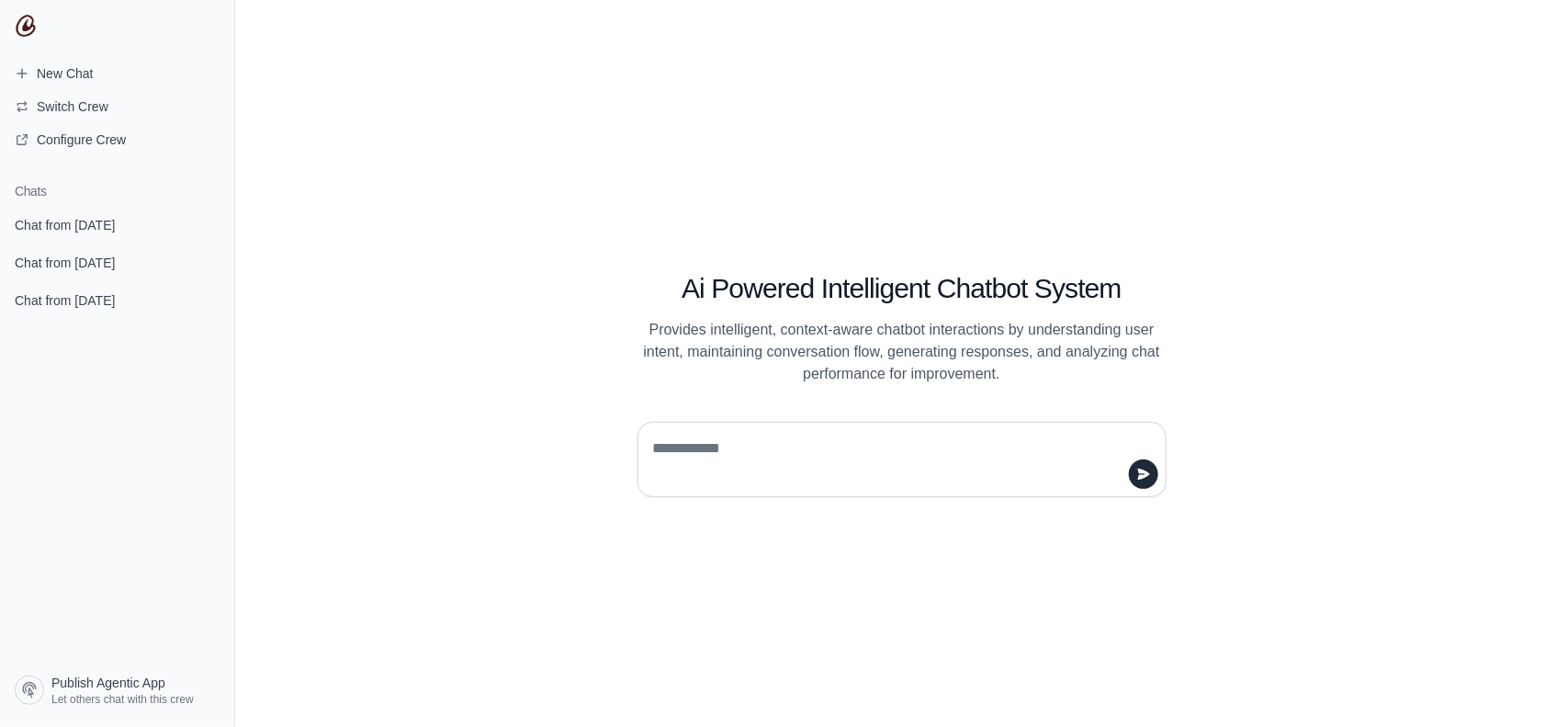
click at [698, 461] on textarea at bounding box center [897, 460] width 495 height 52
type textarea "***"
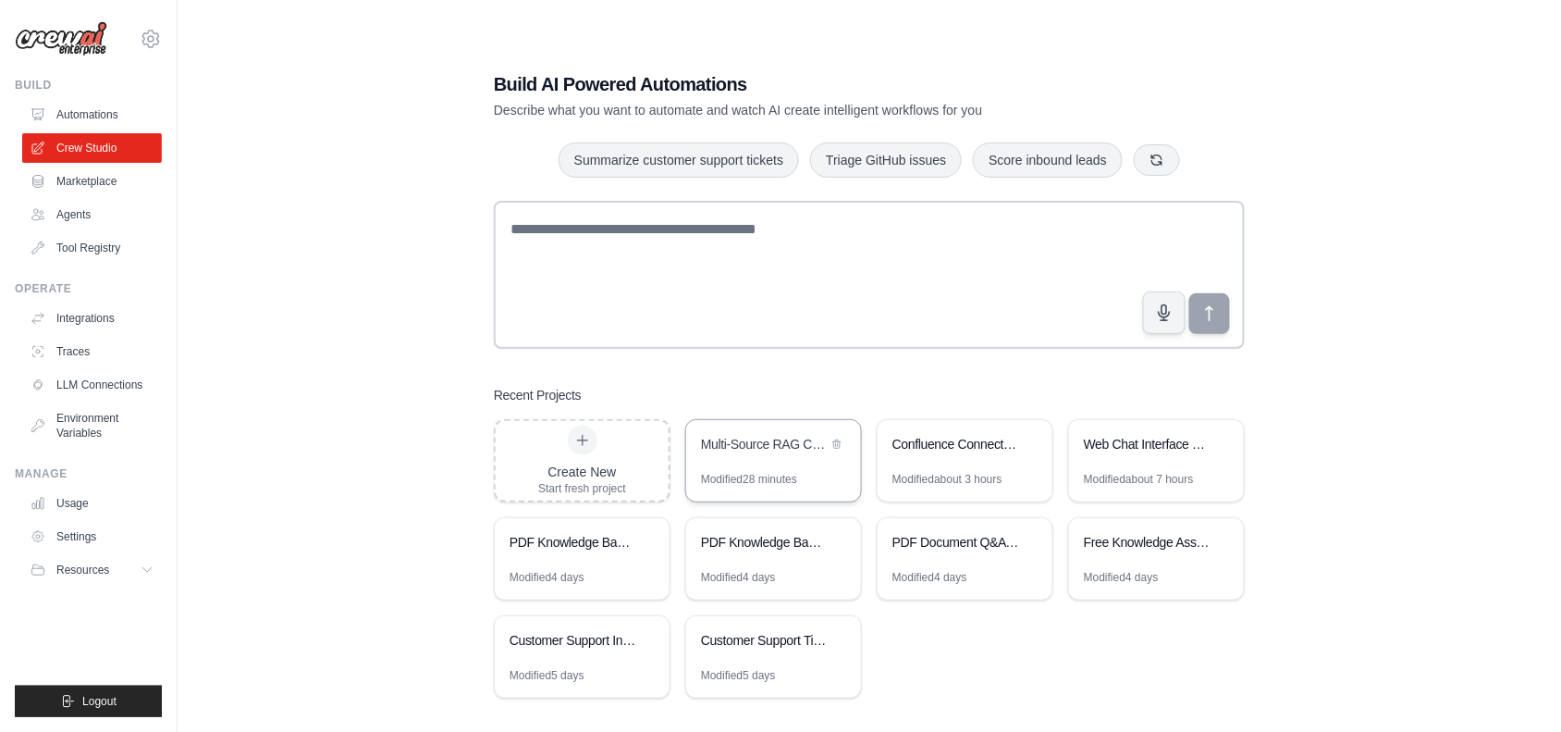
click at [794, 477] on div "Modified 28 minutes" at bounding box center [749, 479] width 96 height 15
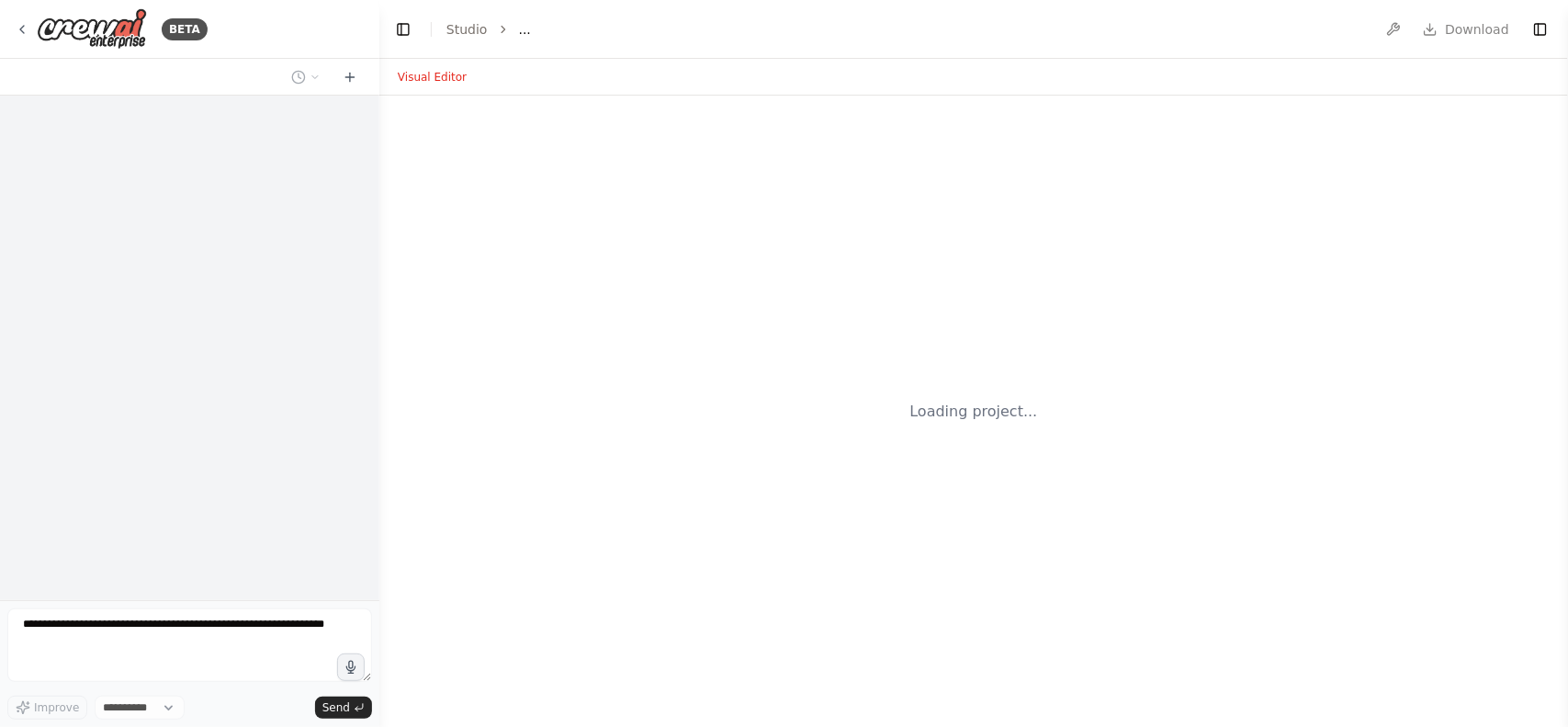
select select "****"
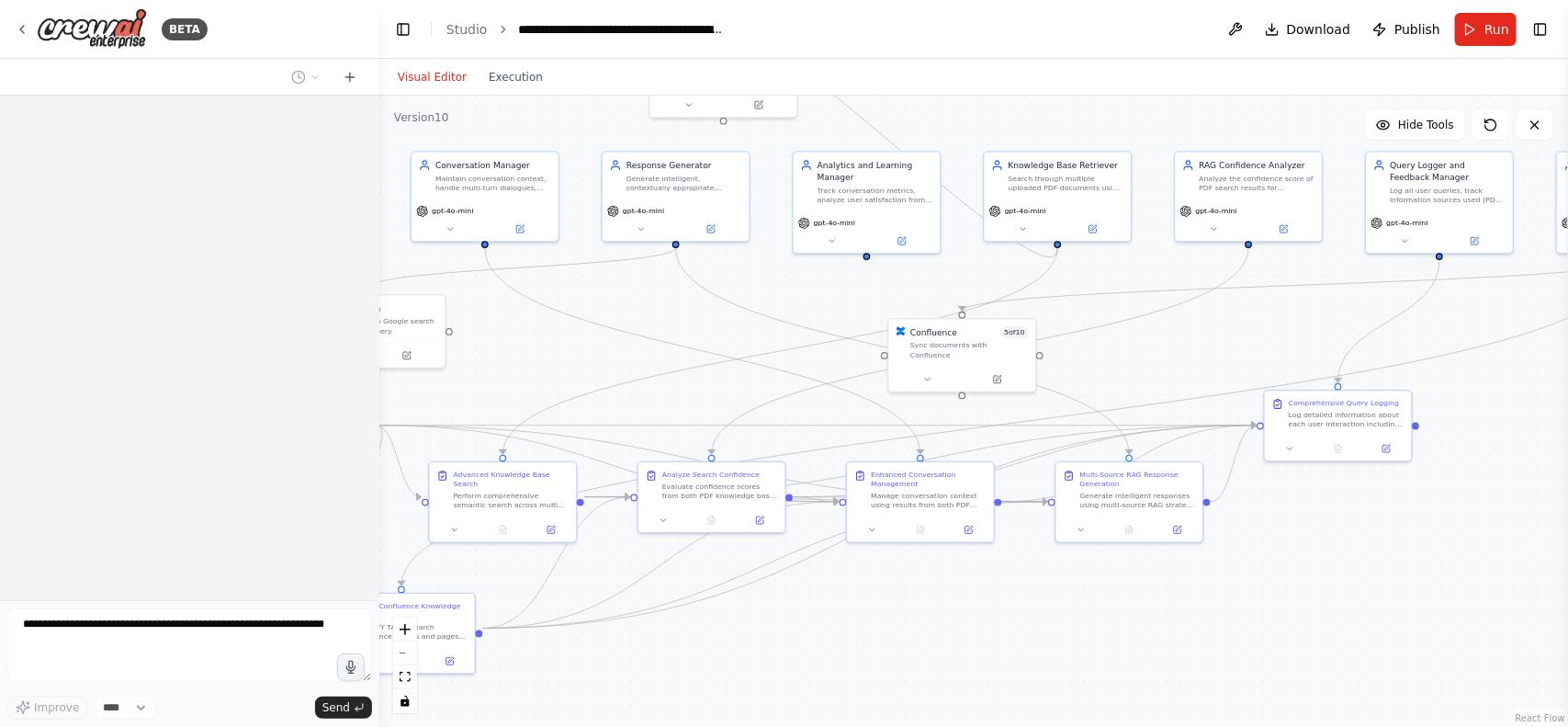
drag, startPoint x: 905, startPoint y: 432, endPoint x: 560, endPoint y: 329, distance: 360.0
click at [560, 329] on div ".deletable-edge-delete-btn { width: 20px; height: 20px; border: 0px solid #ffff…" at bounding box center [973, 410] width 1189 height 631
click at [1487, 37] on span "Run" at bounding box center [1497, 29] width 25 height 19
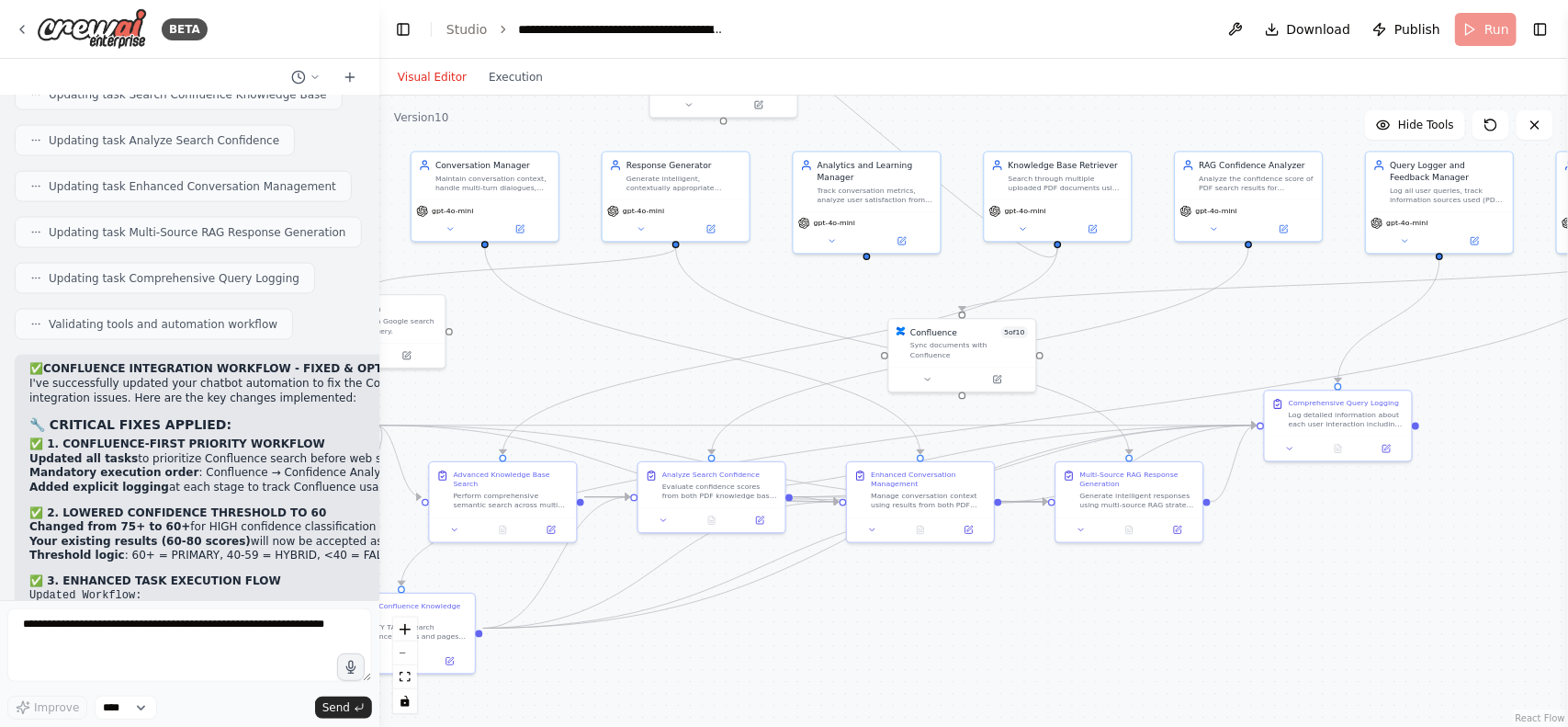
scroll to position [51385, 0]
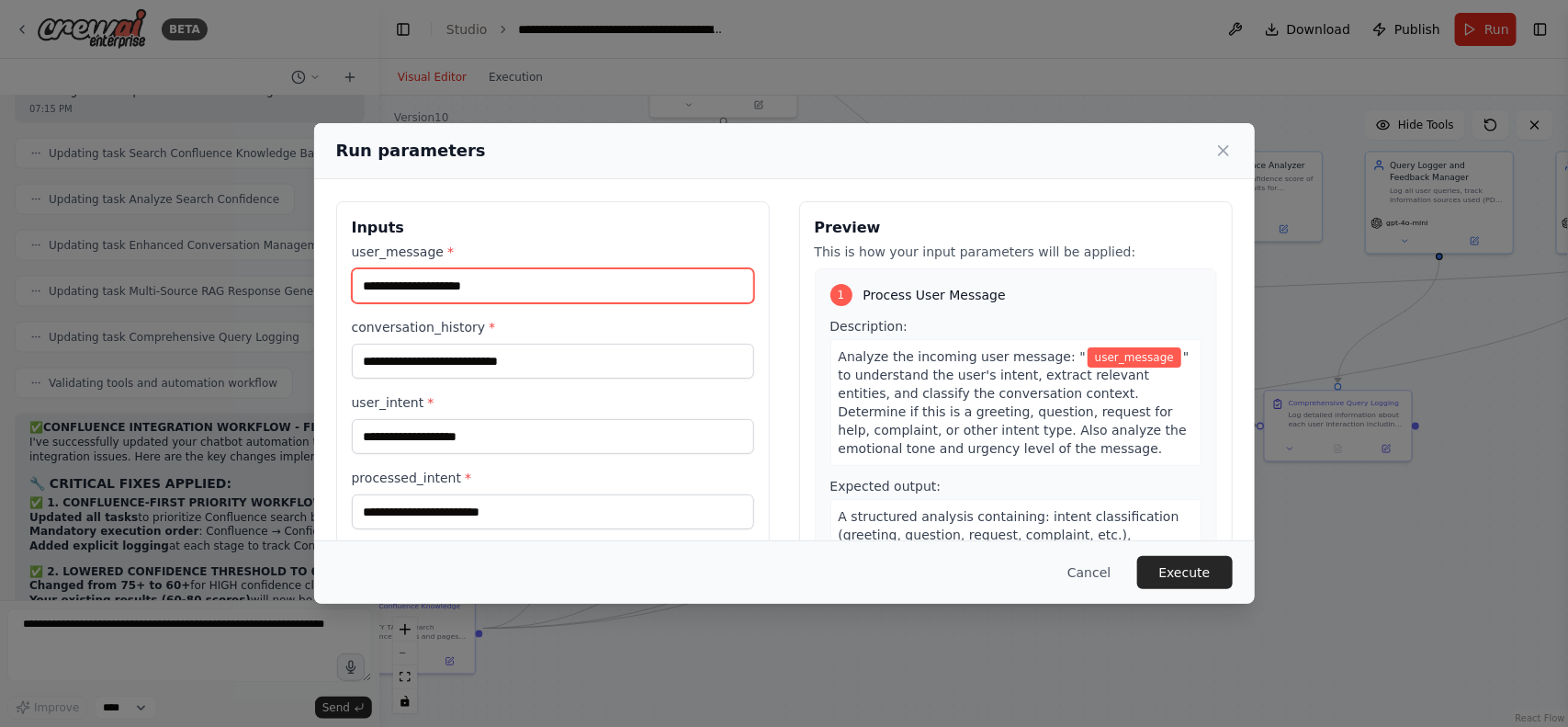
click at [395, 288] on input "user_message *" at bounding box center [552, 285] width 402 height 35
type input "***"
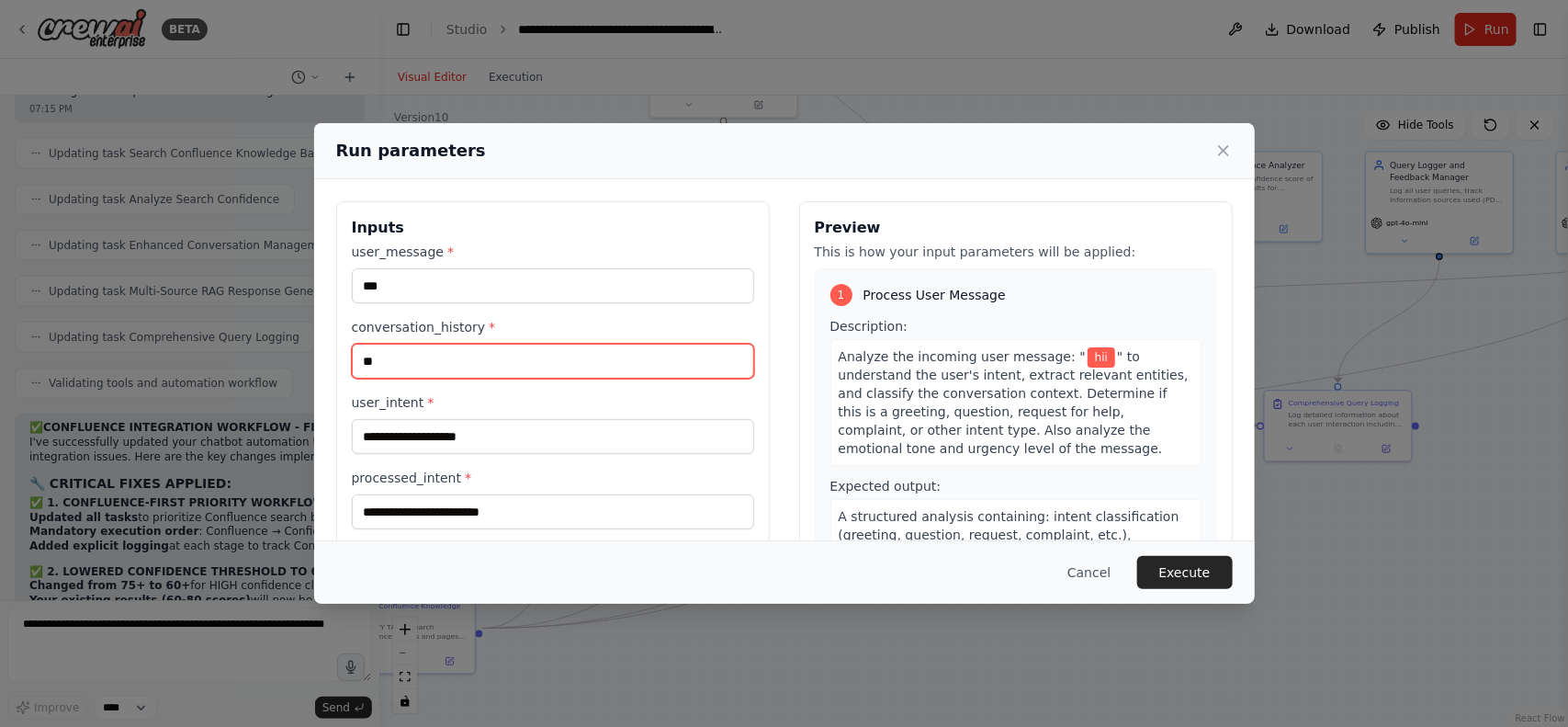
type input "**"
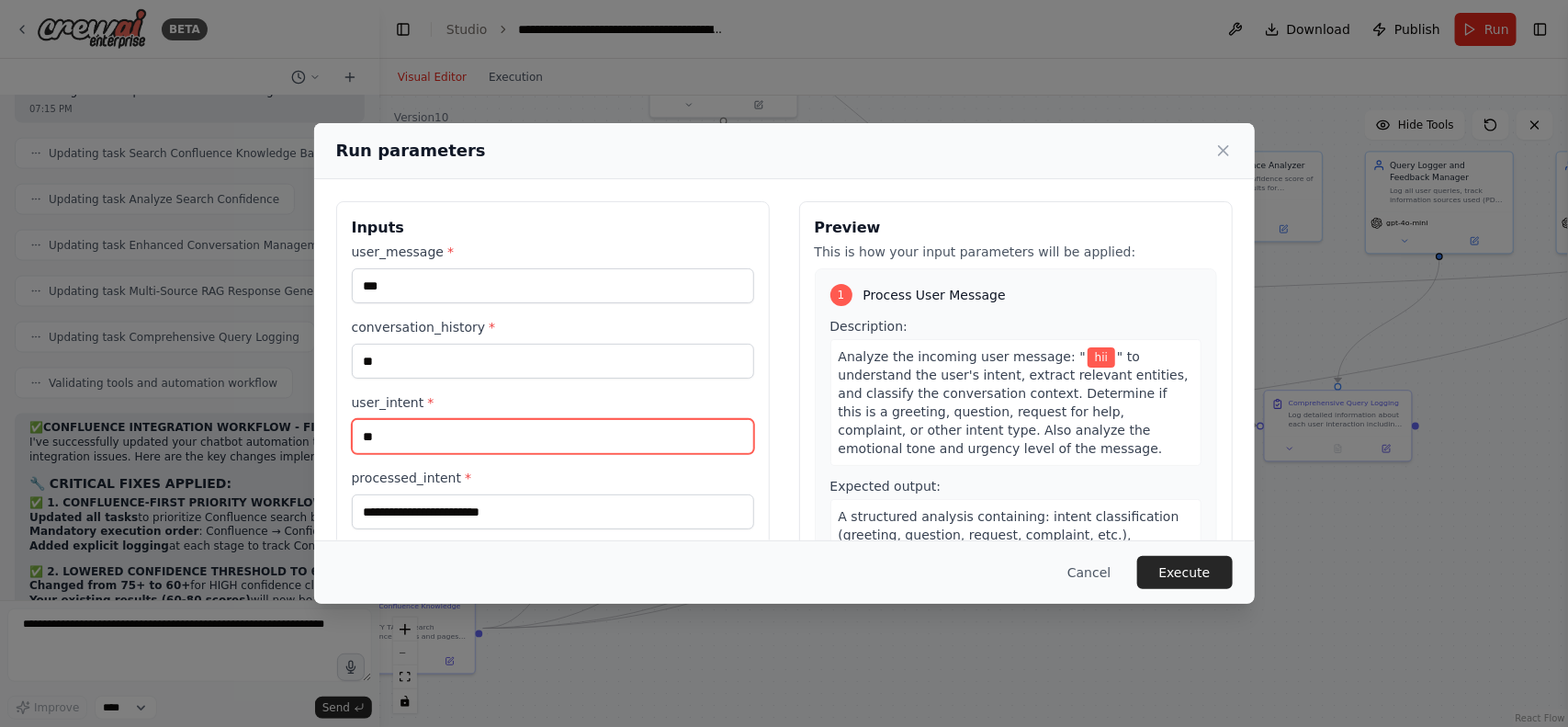
type input "**"
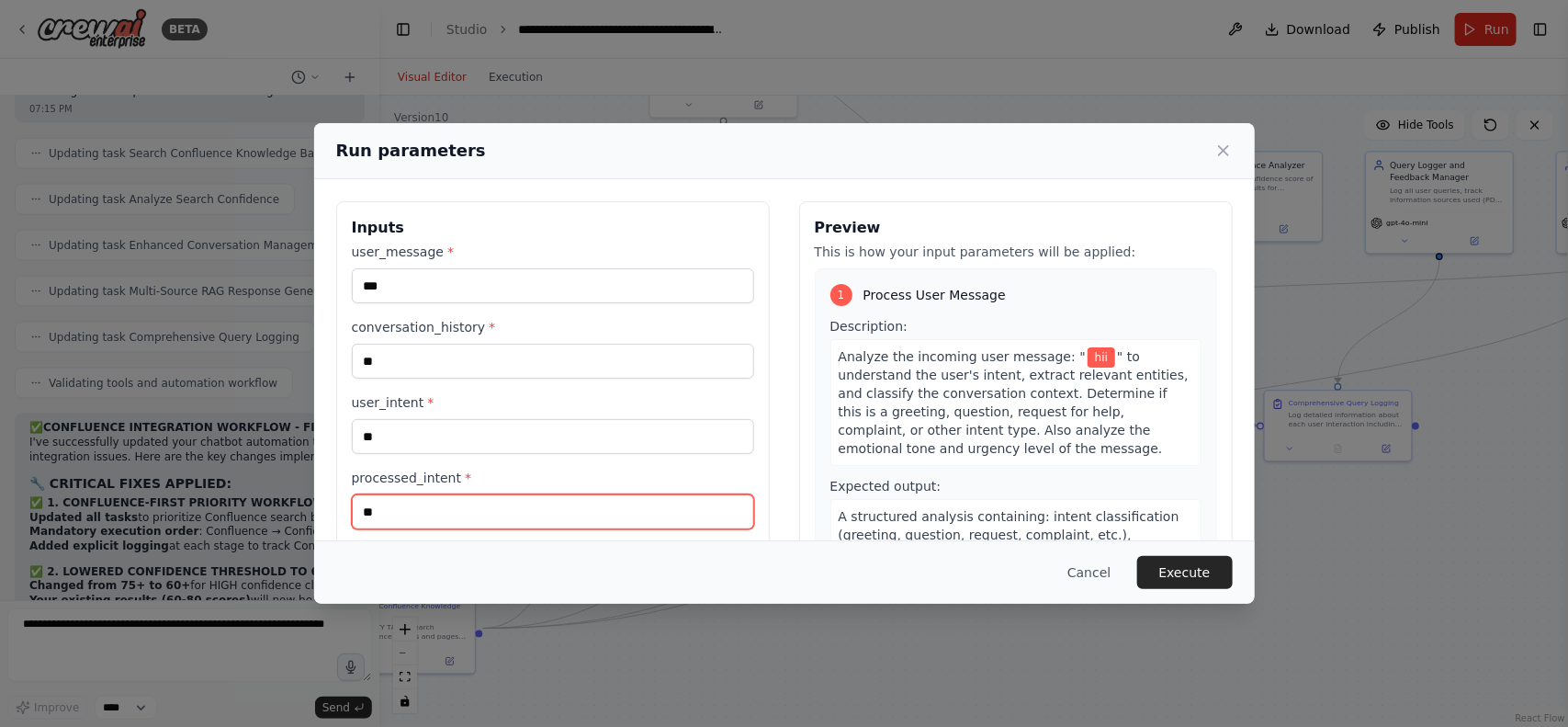
type input "**"
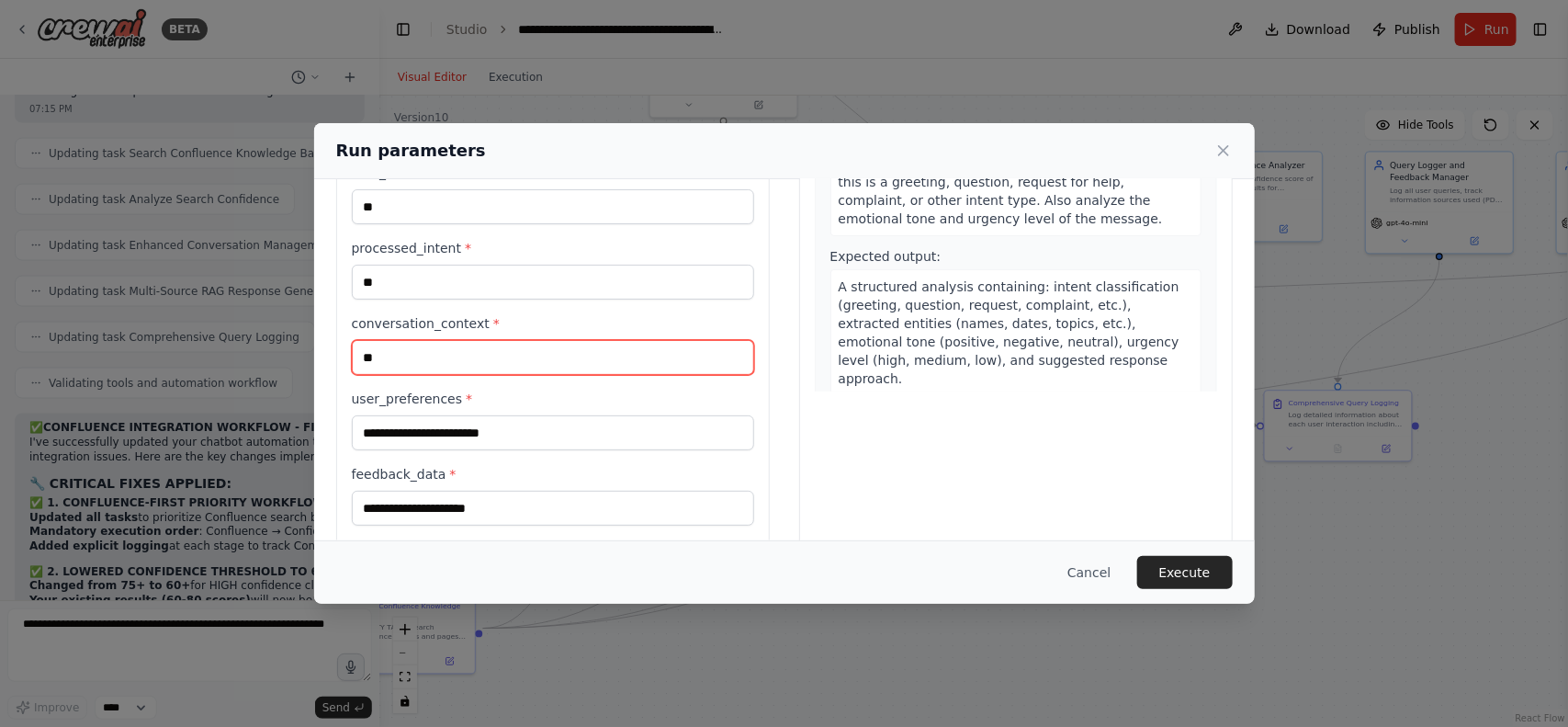
type input "**"
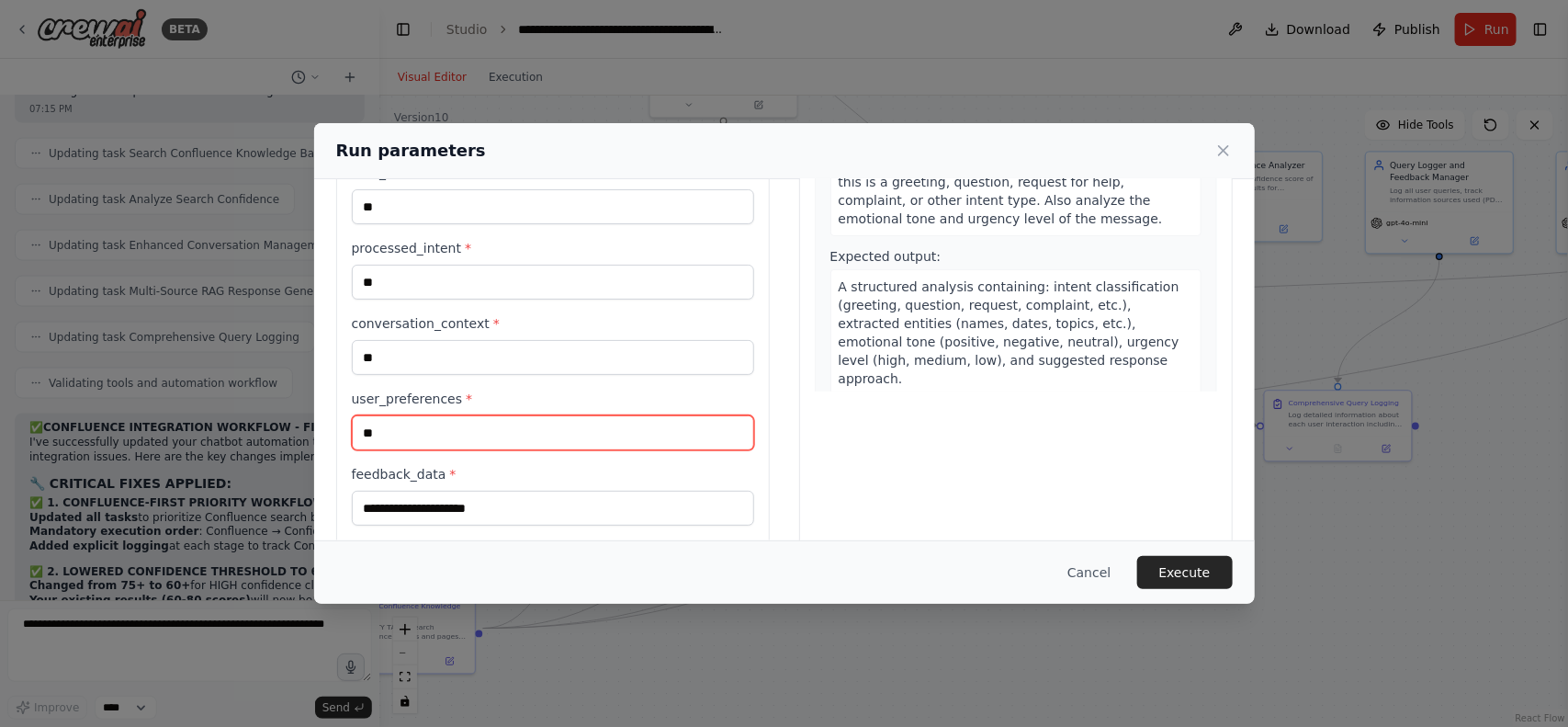
type input "**"
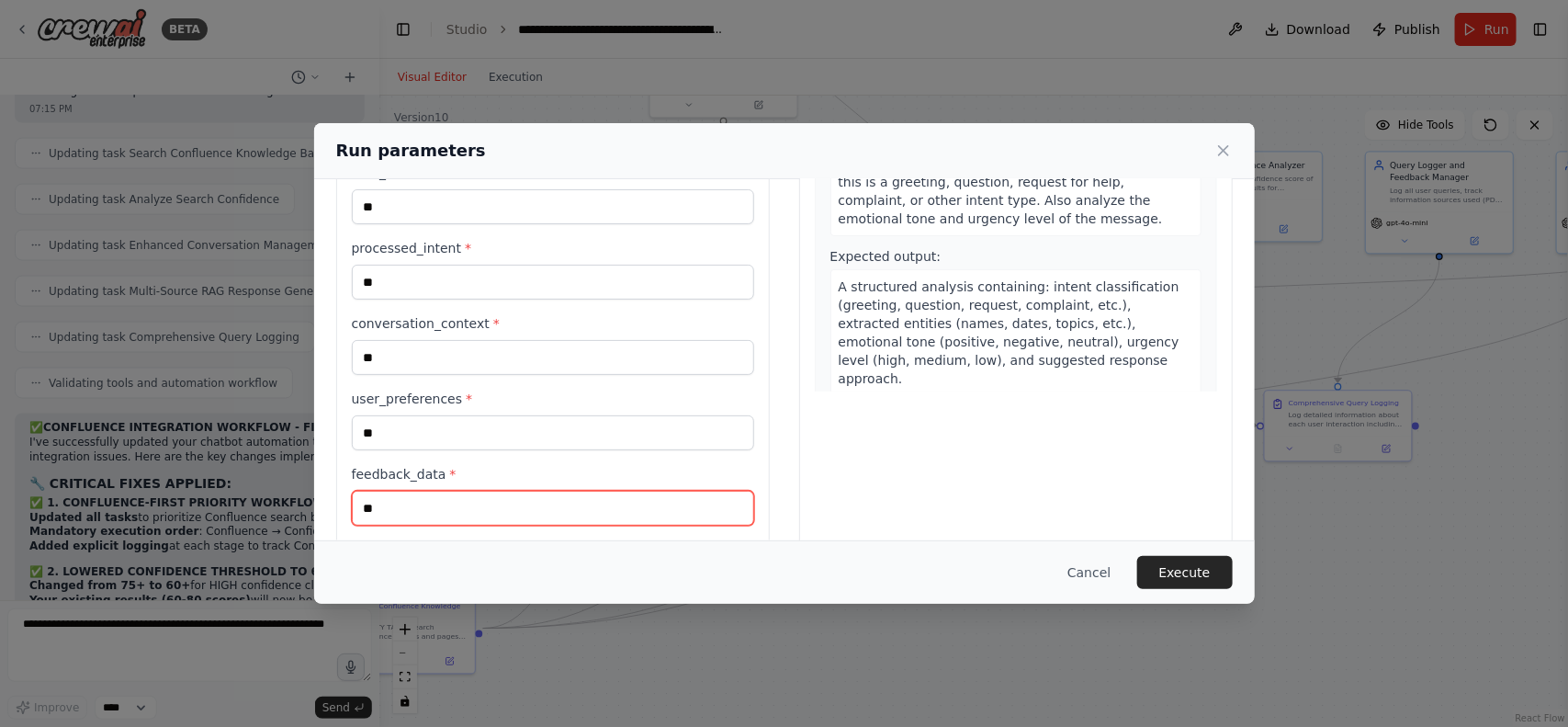
type input "**"
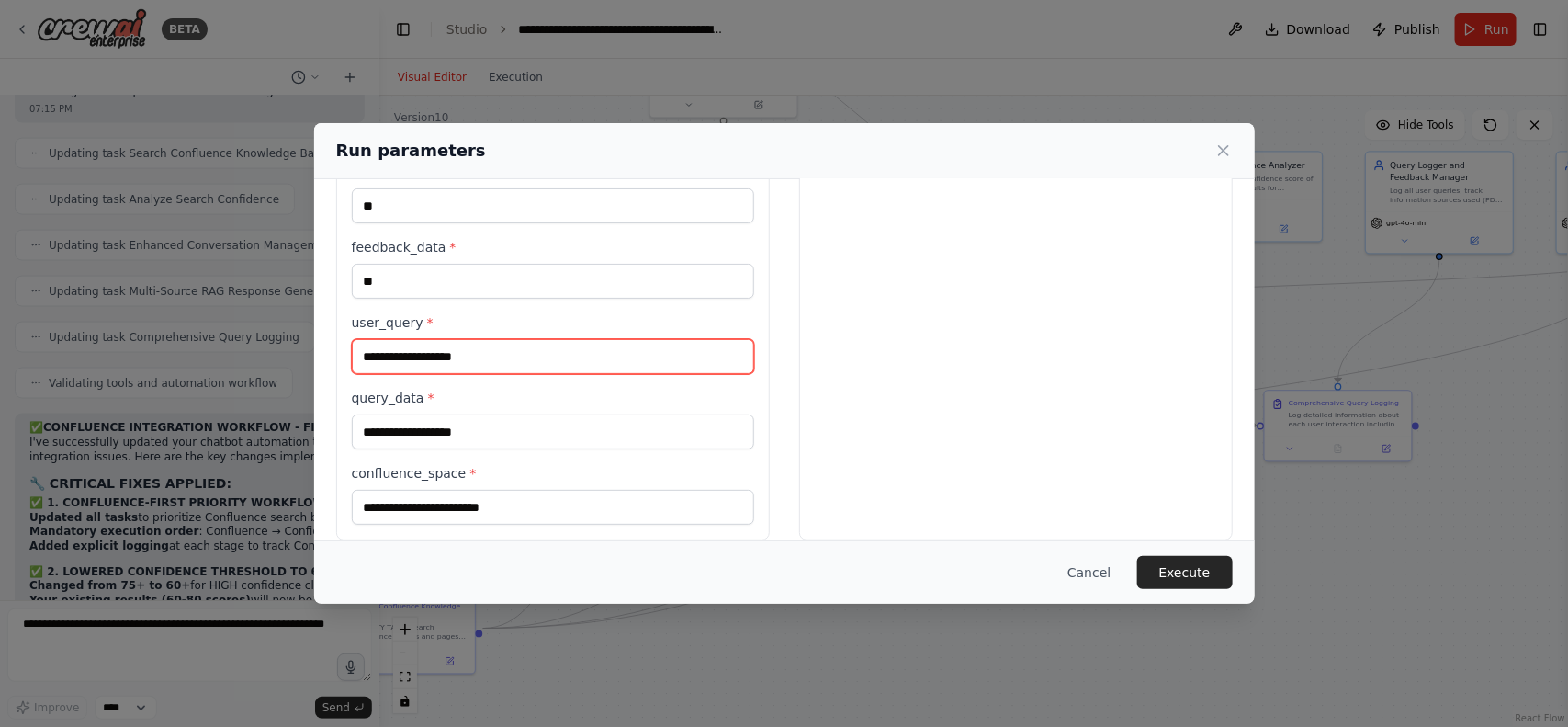
type input "*"
type input "**********"
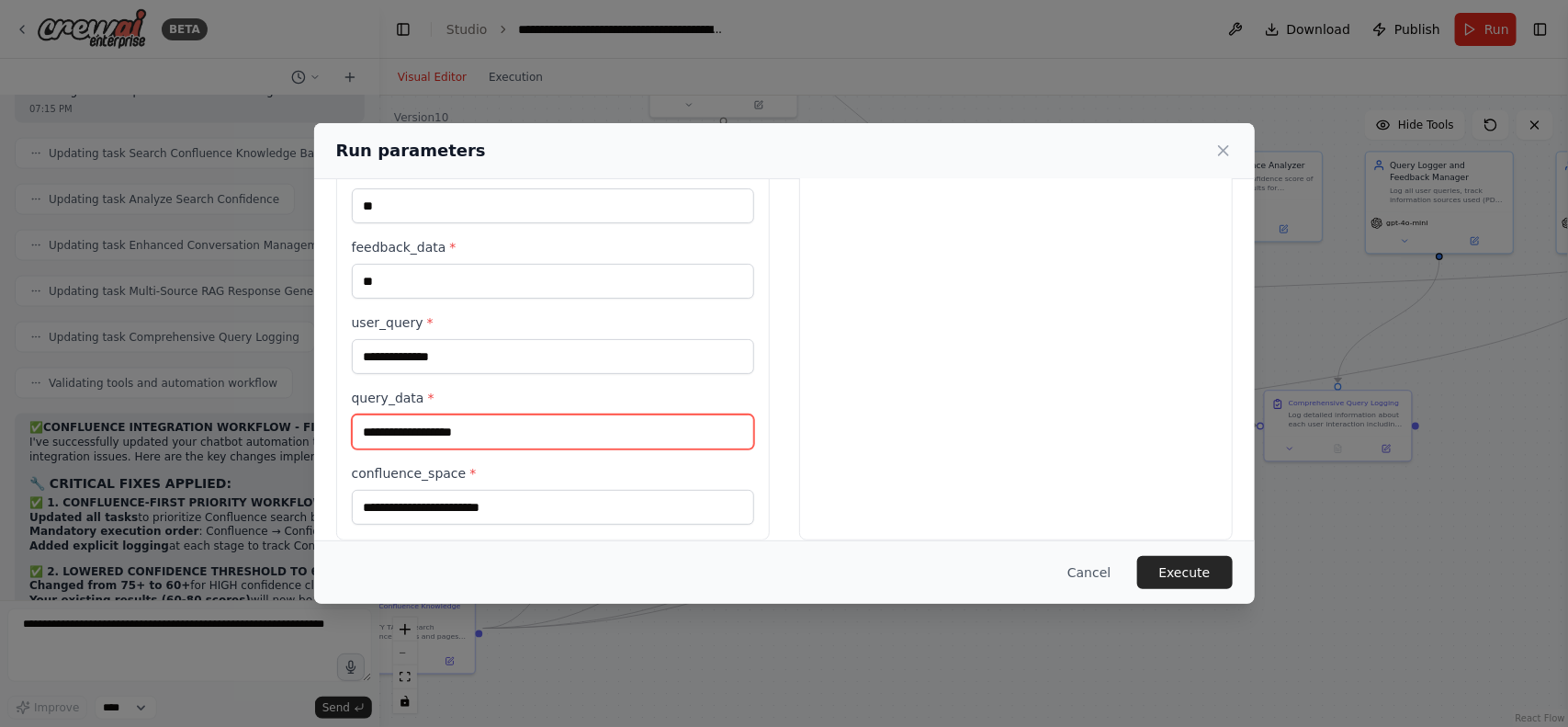
type input "**********"
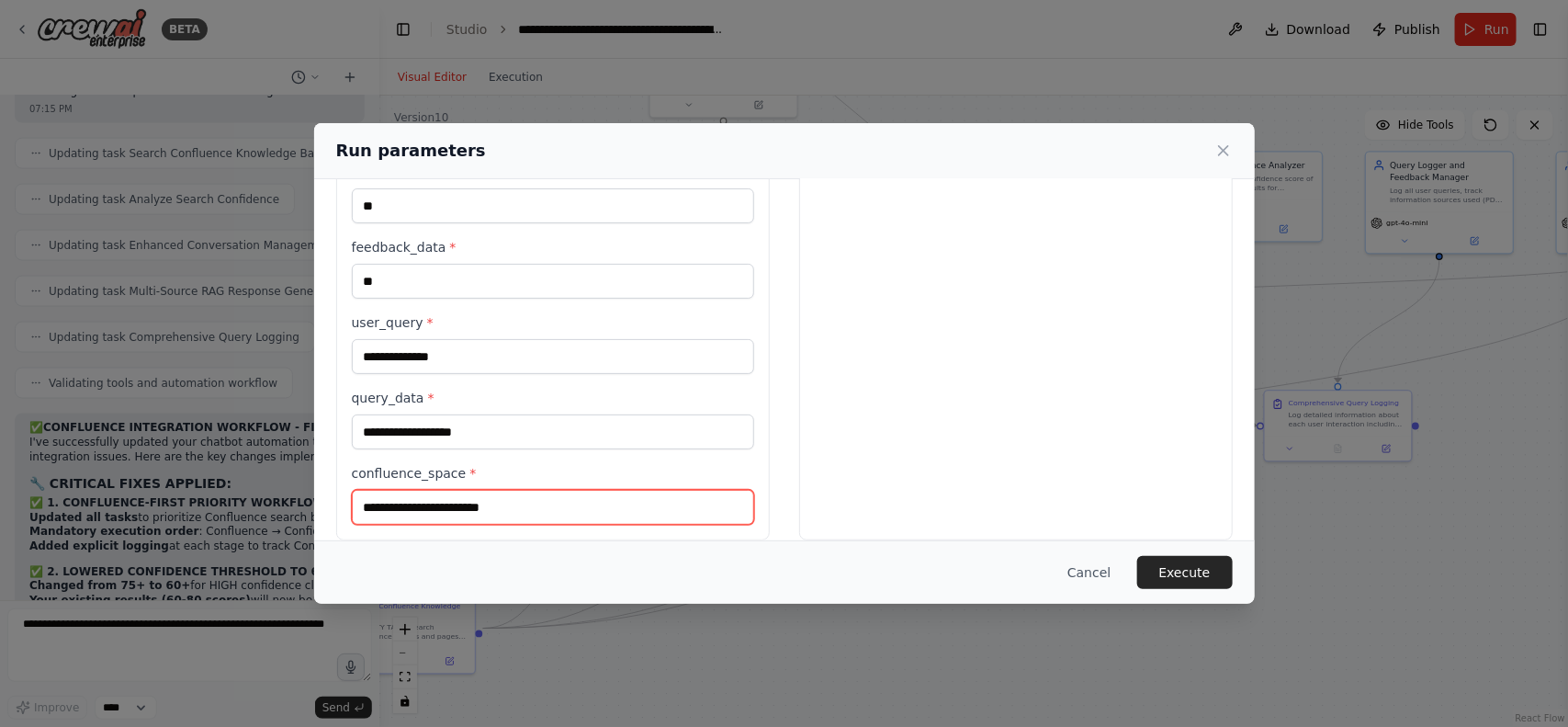
type input "*"
type input "**********"
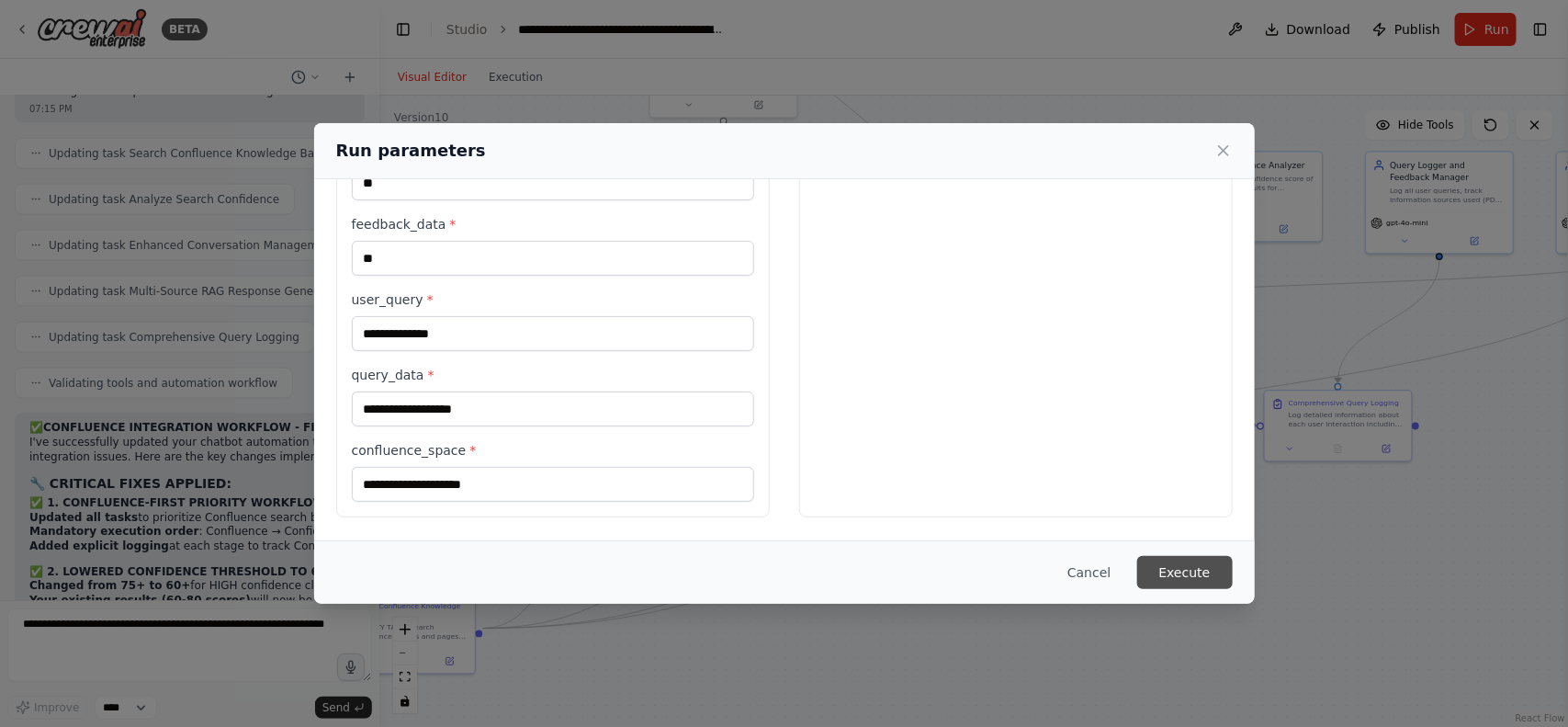
click at [1188, 570] on button "Execute" at bounding box center [1185, 572] width 95 height 33
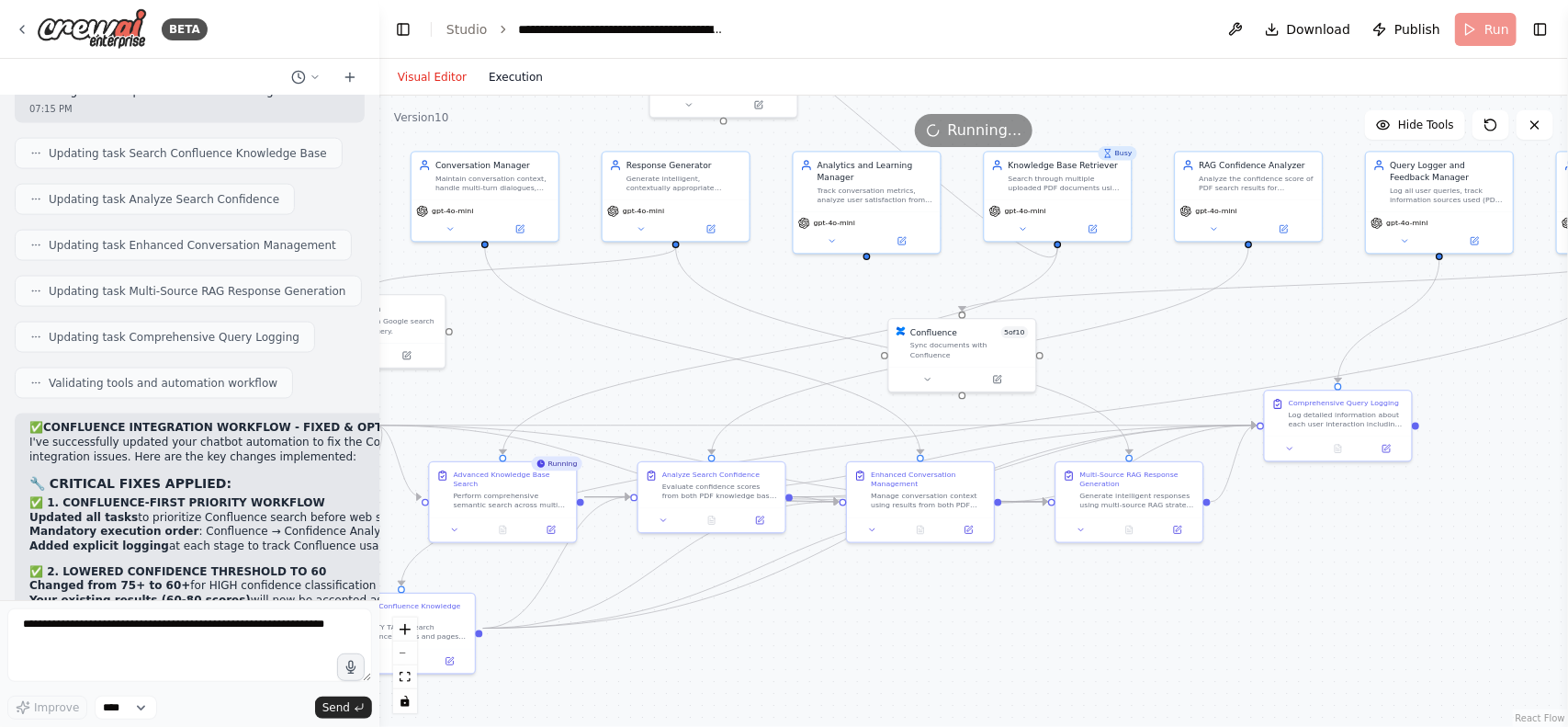
click at [492, 78] on button "Execution" at bounding box center [515, 77] width 76 height 22
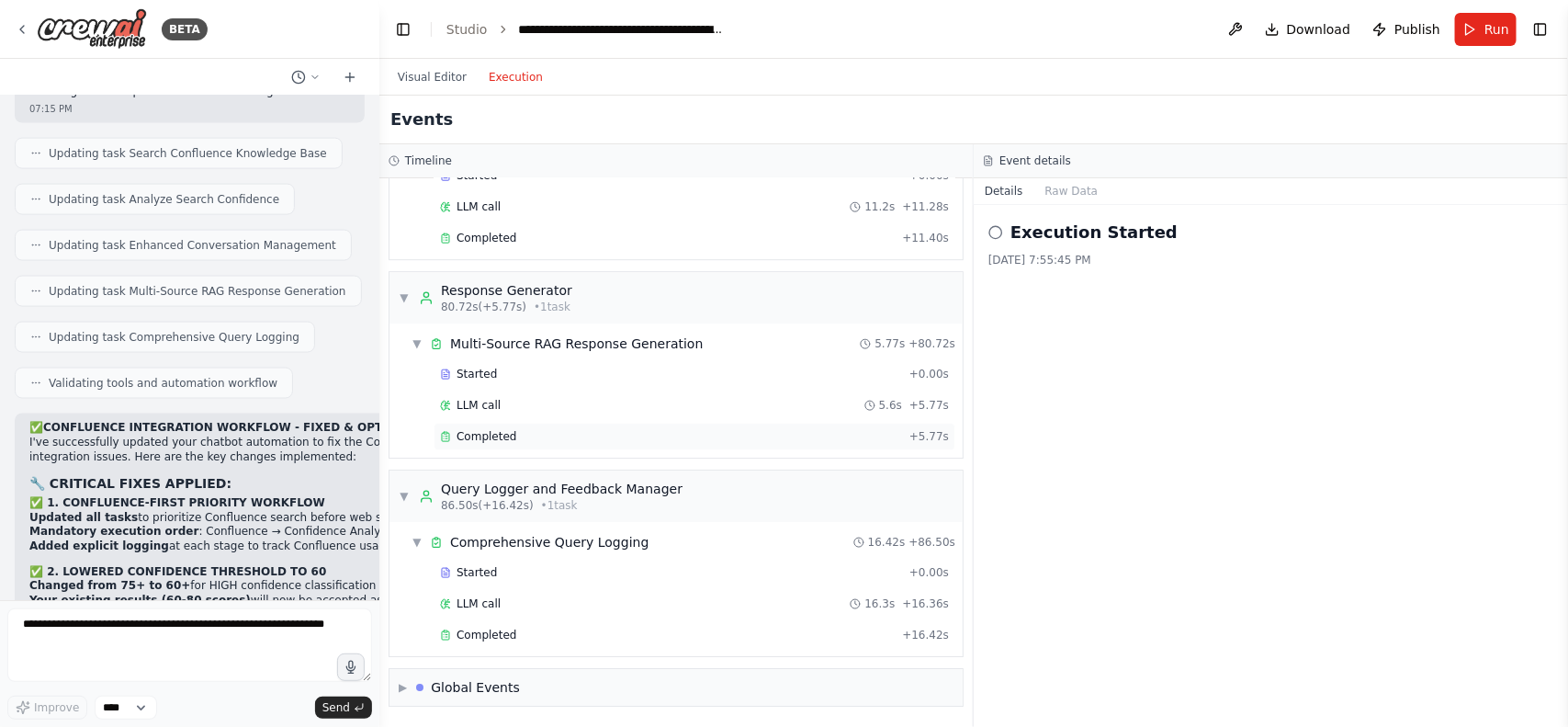
scroll to position [2567, 0]
click at [498, 653] on div "▼ Comprehensive Query Logging 16.42s + 86.50s Started + 0.00s LLM call 16.3s + …" at bounding box center [675, 588] width 573 height 134
click at [481, 646] on div "Completed + 16.42s" at bounding box center [694, 635] width 521 height 28
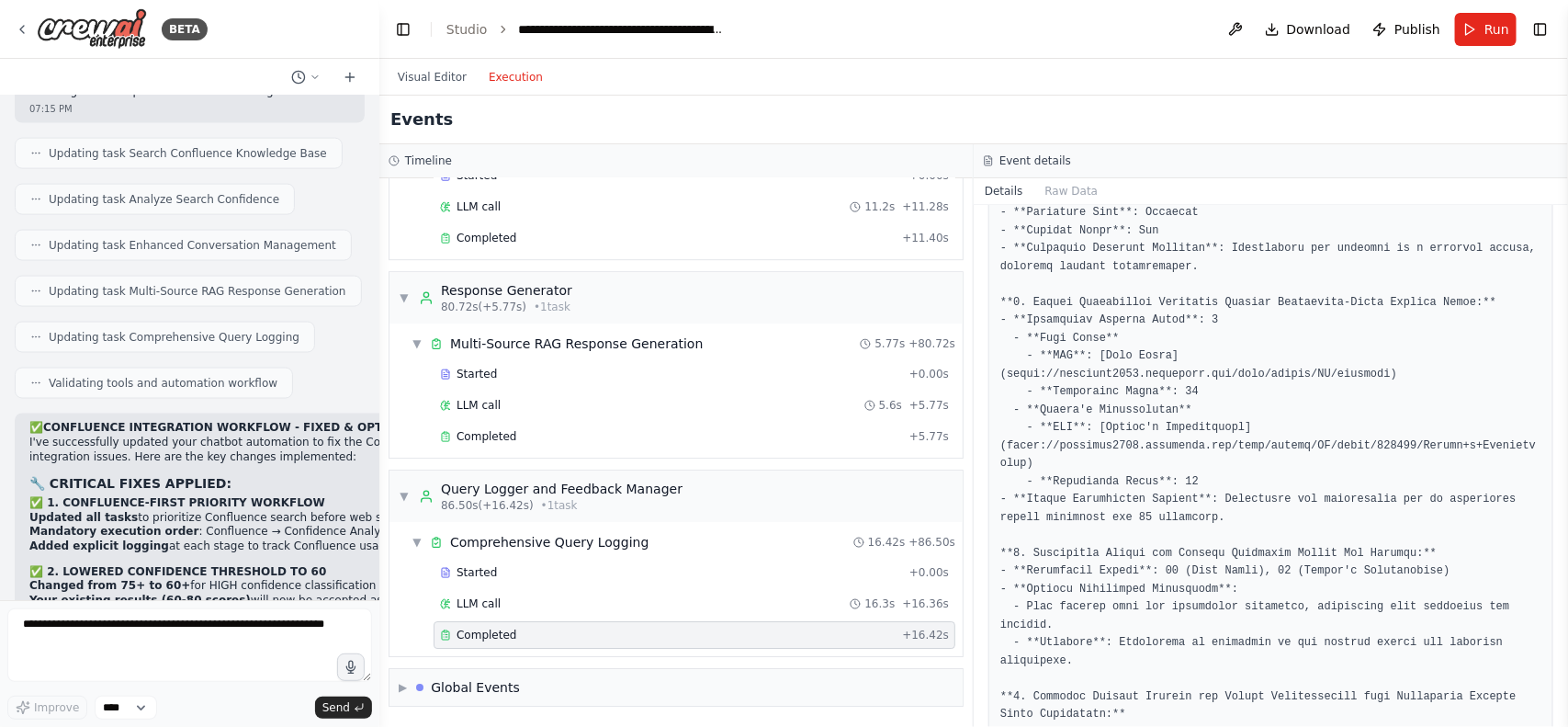
scroll to position [230, 0]
click at [588, 430] on div "Completed" at bounding box center [670, 436] width 462 height 15
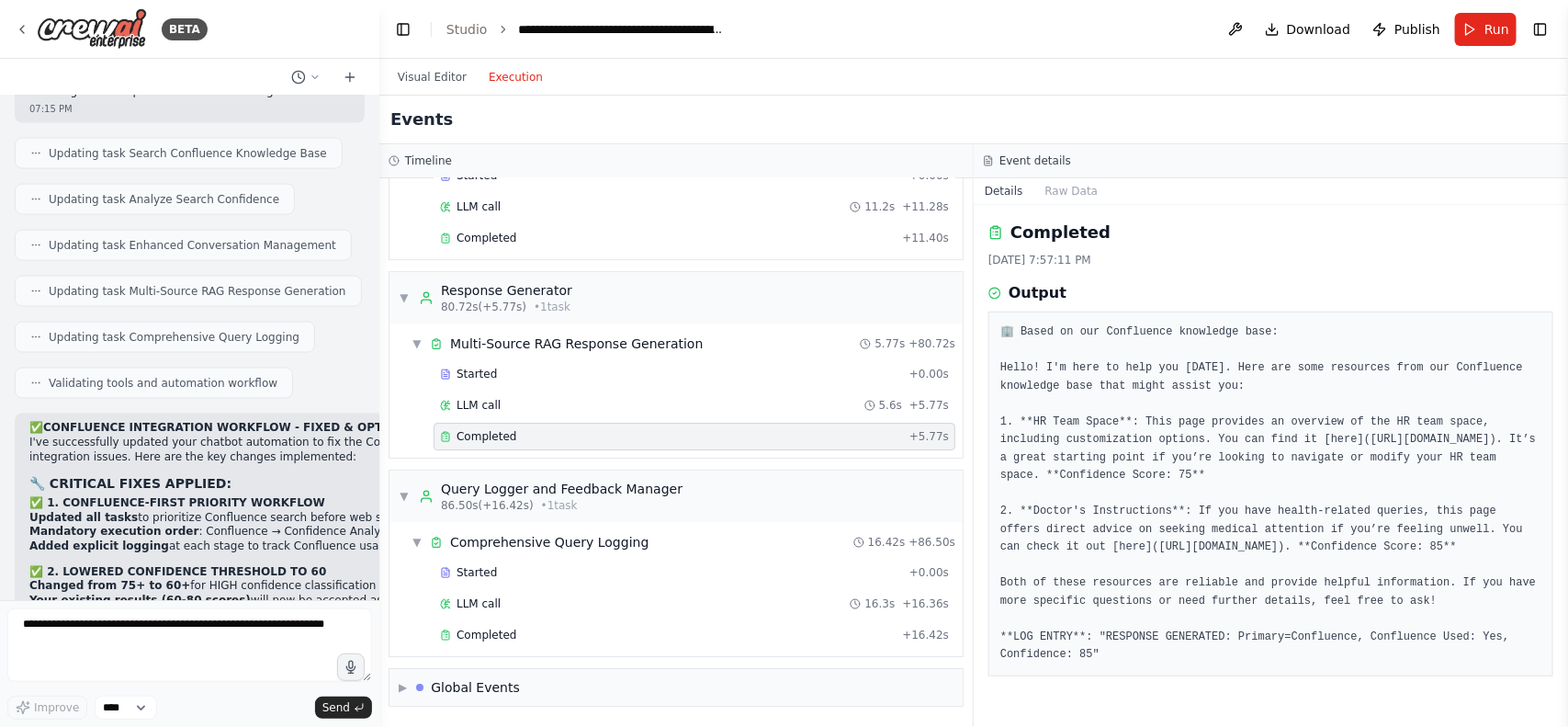
click at [685, 435] on div "Completed" at bounding box center [670, 436] width 462 height 15
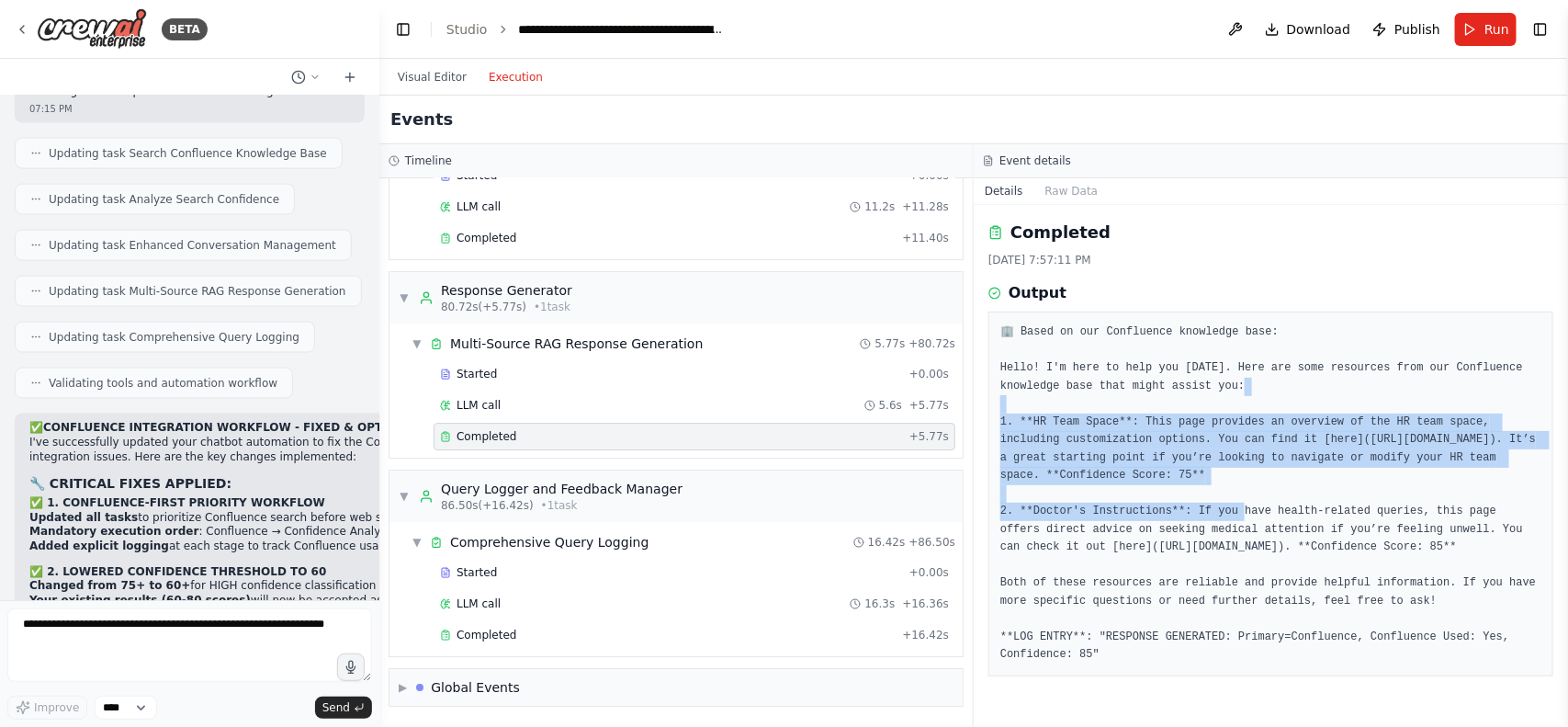
drag, startPoint x: 1012, startPoint y: 368, endPoint x: 1193, endPoint y: 462, distance: 204.0
click at [1193, 462] on pre "🏢 Based on our Confluence knowledge base: Hello! I'm here to help you today. He…" at bounding box center [1270, 494] width 541 height 341
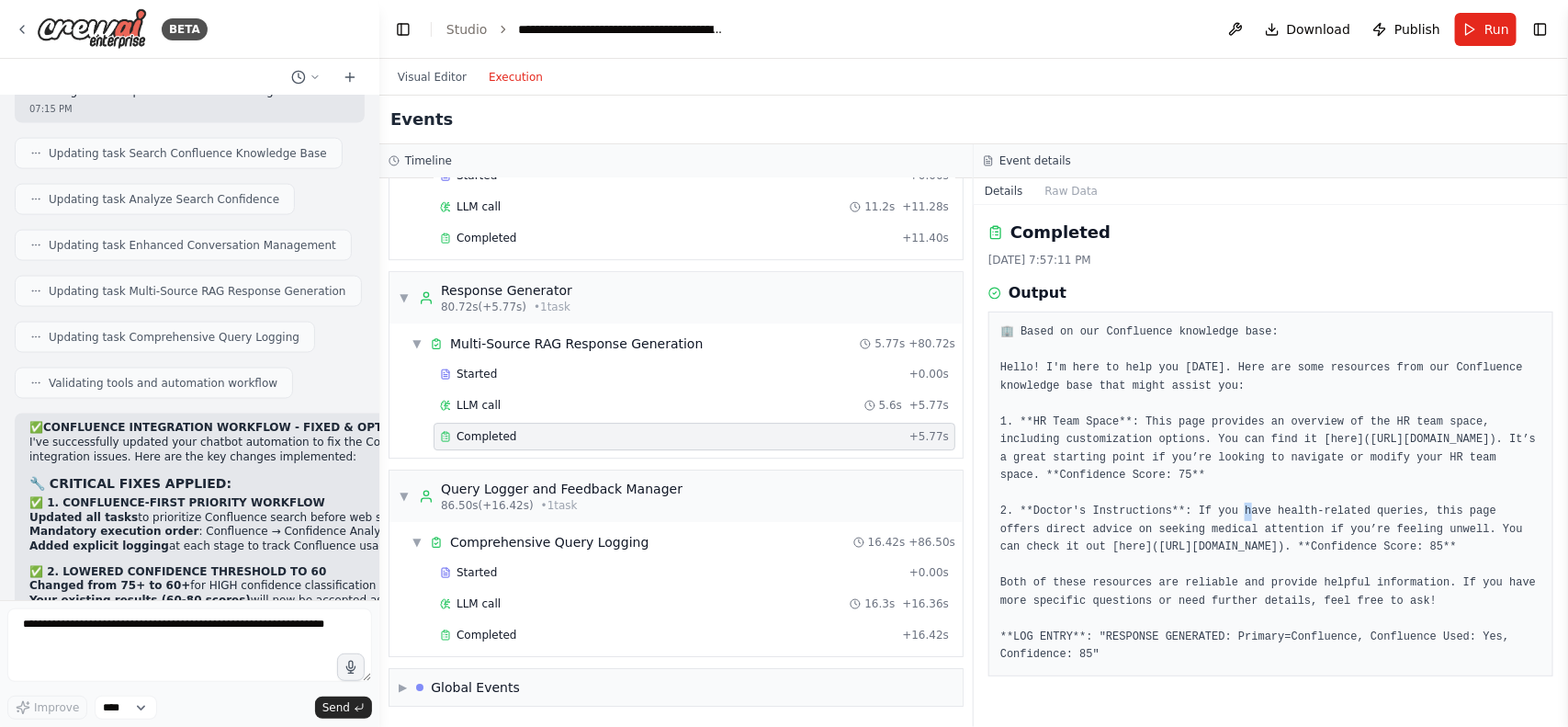
click at [1193, 462] on pre "🏢 Based on our Confluence knowledge base: Hello! I'm here to help you today. He…" at bounding box center [1270, 494] width 541 height 341
click at [1415, 20] on span "Publish" at bounding box center [1417, 29] width 46 height 19
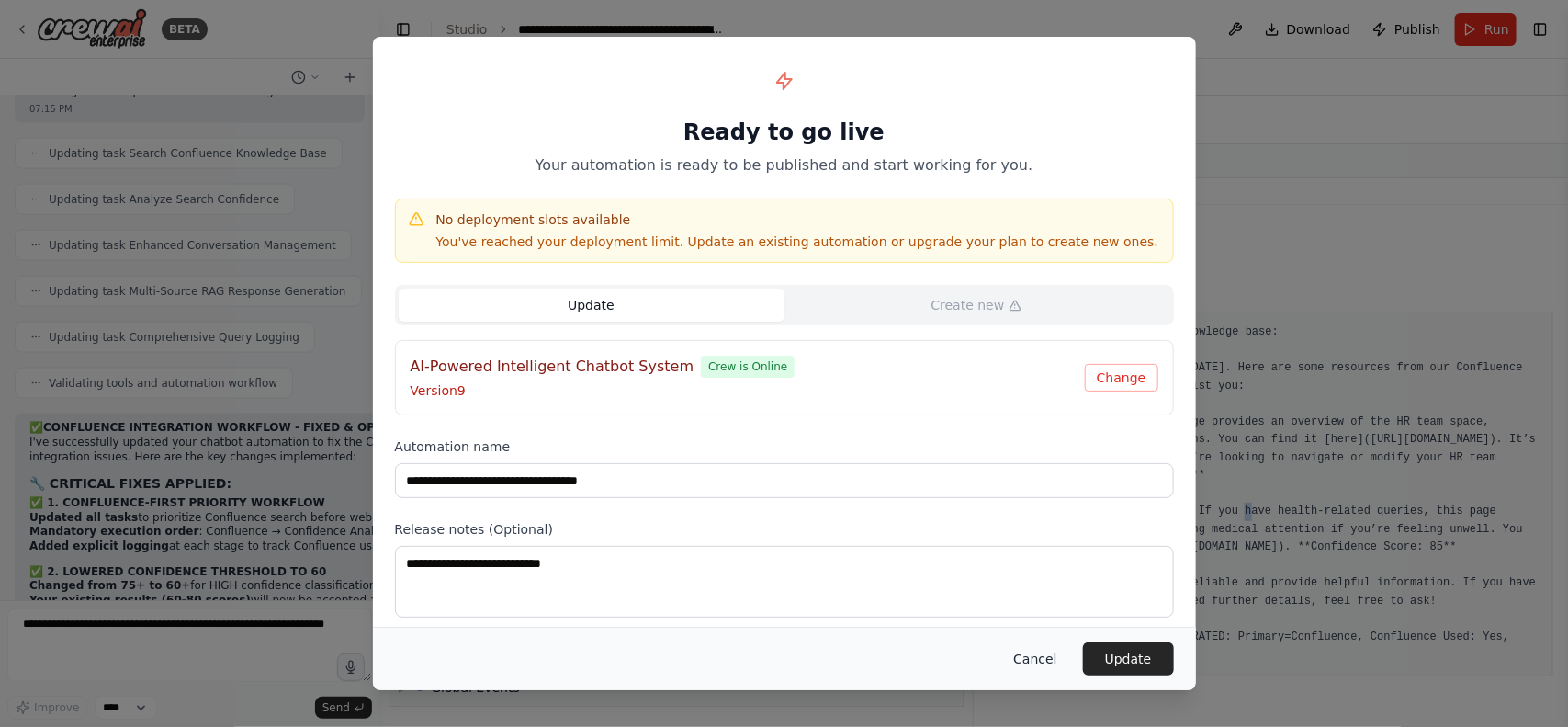
click at [1058, 654] on button "Cancel" at bounding box center [1034, 658] width 72 height 33
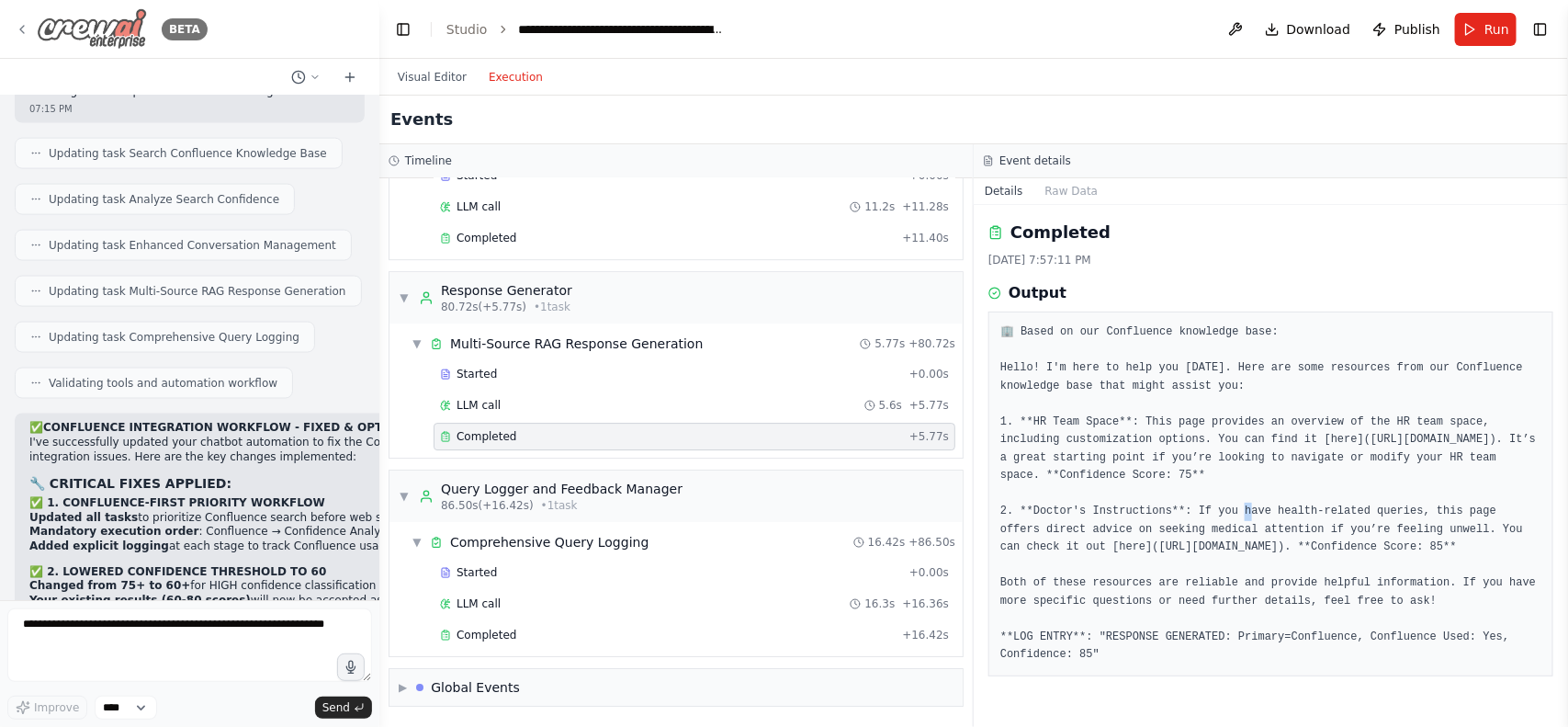
click at [71, 17] on img at bounding box center [91, 29] width 110 height 42
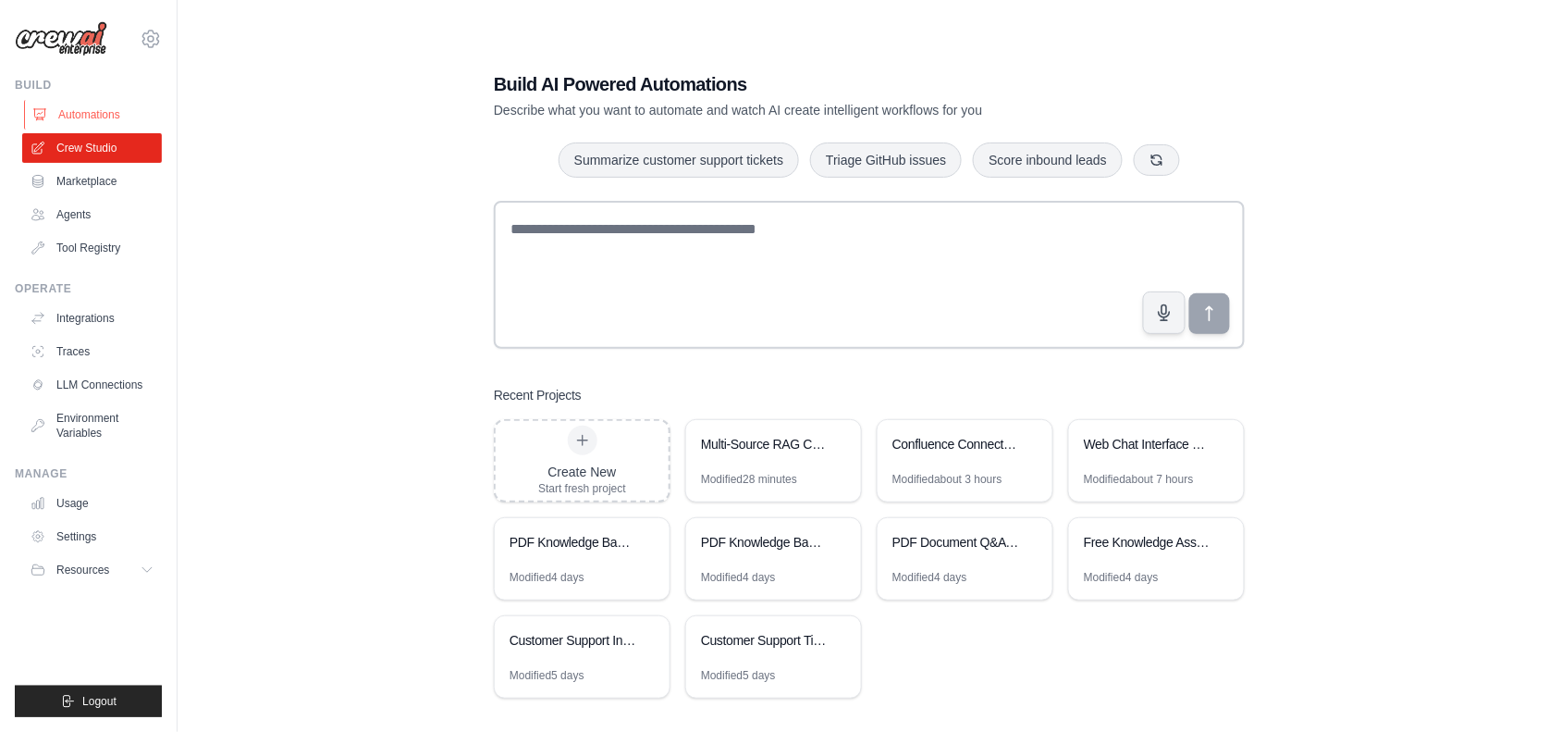
click at [54, 117] on link "Automations" at bounding box center [94, 115] width 140 height 30
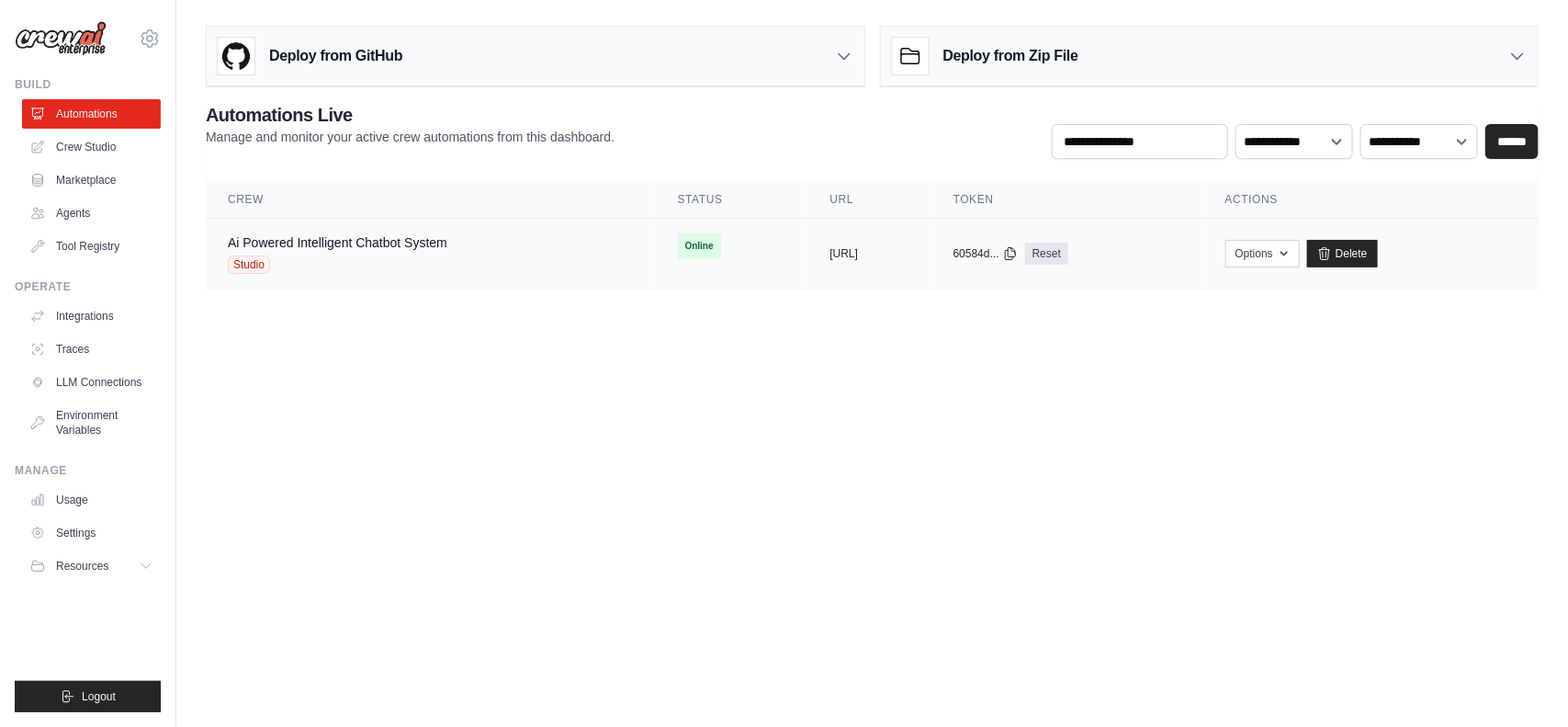
click at [1321, 273] on td "Options Chat with this Crew Export React JSX Component Export React TSX Compone…" at bounding box center [1371, 253] width 336 height 71
click at [1300, 263] on button "Options" at bounding box center [1262, 253] width 74 height 28
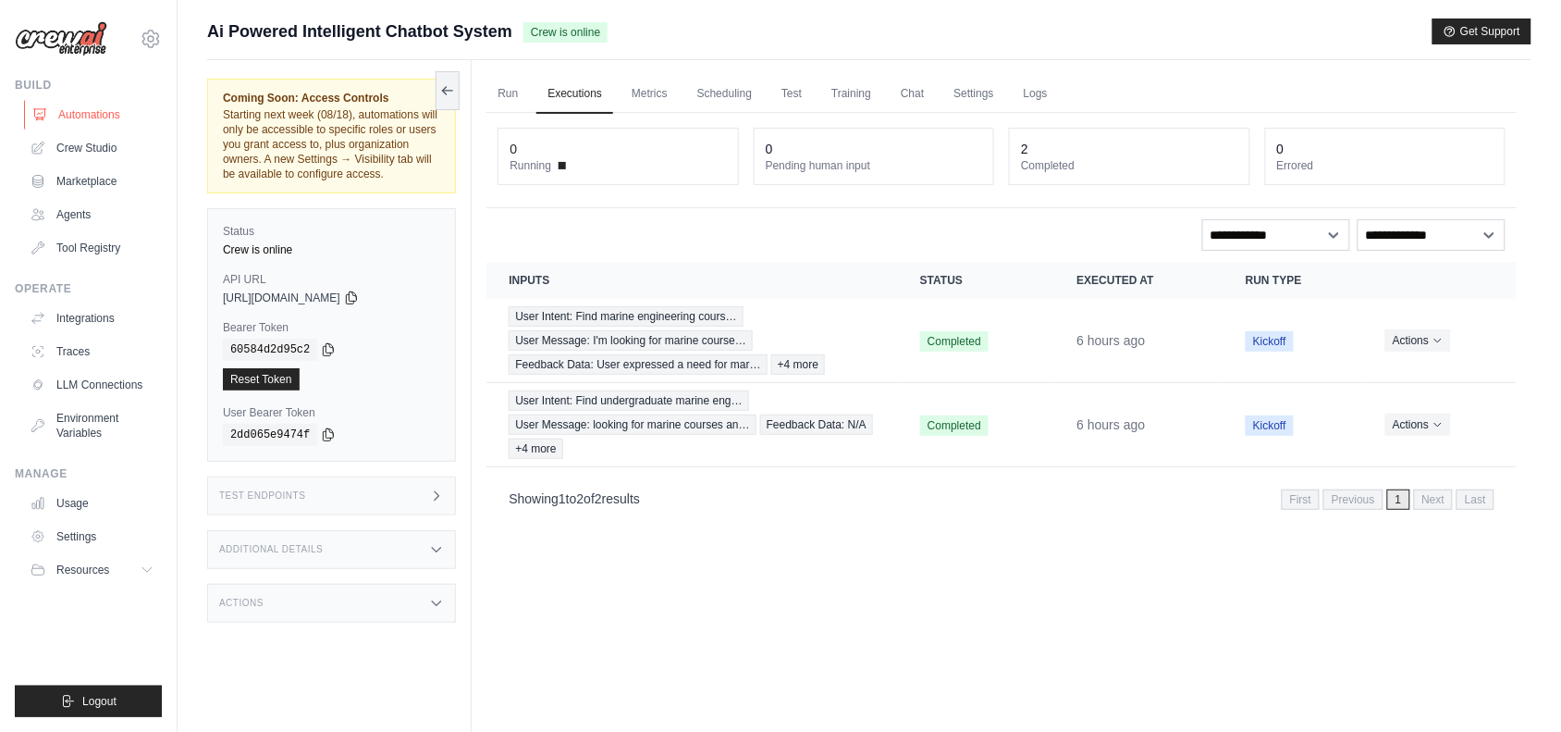
click at [93, 113] on link "Automations" at bounding box center [94, 115] width 140 height 30
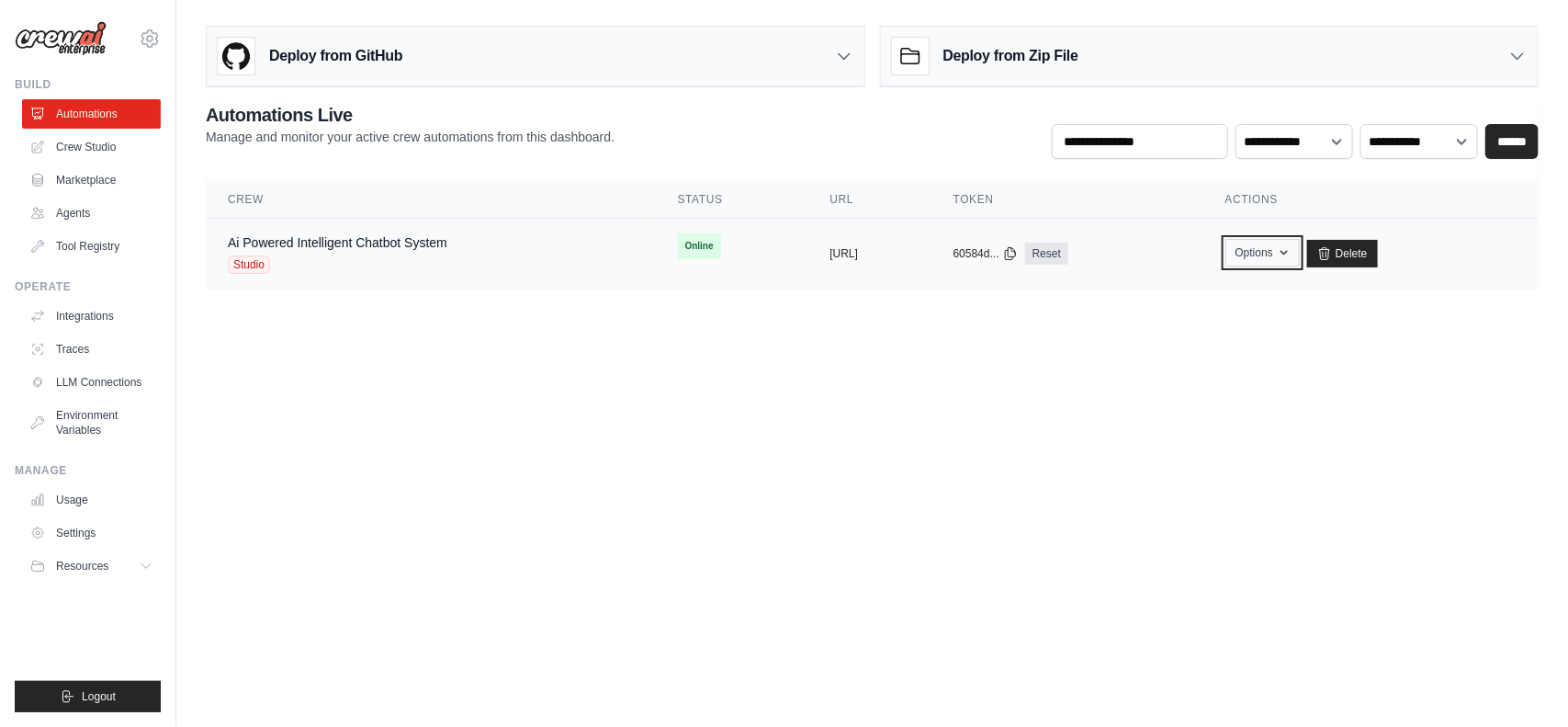
click at [1300, 241] on button "Options" at bounding box center [1262, 253] width 74 height 28
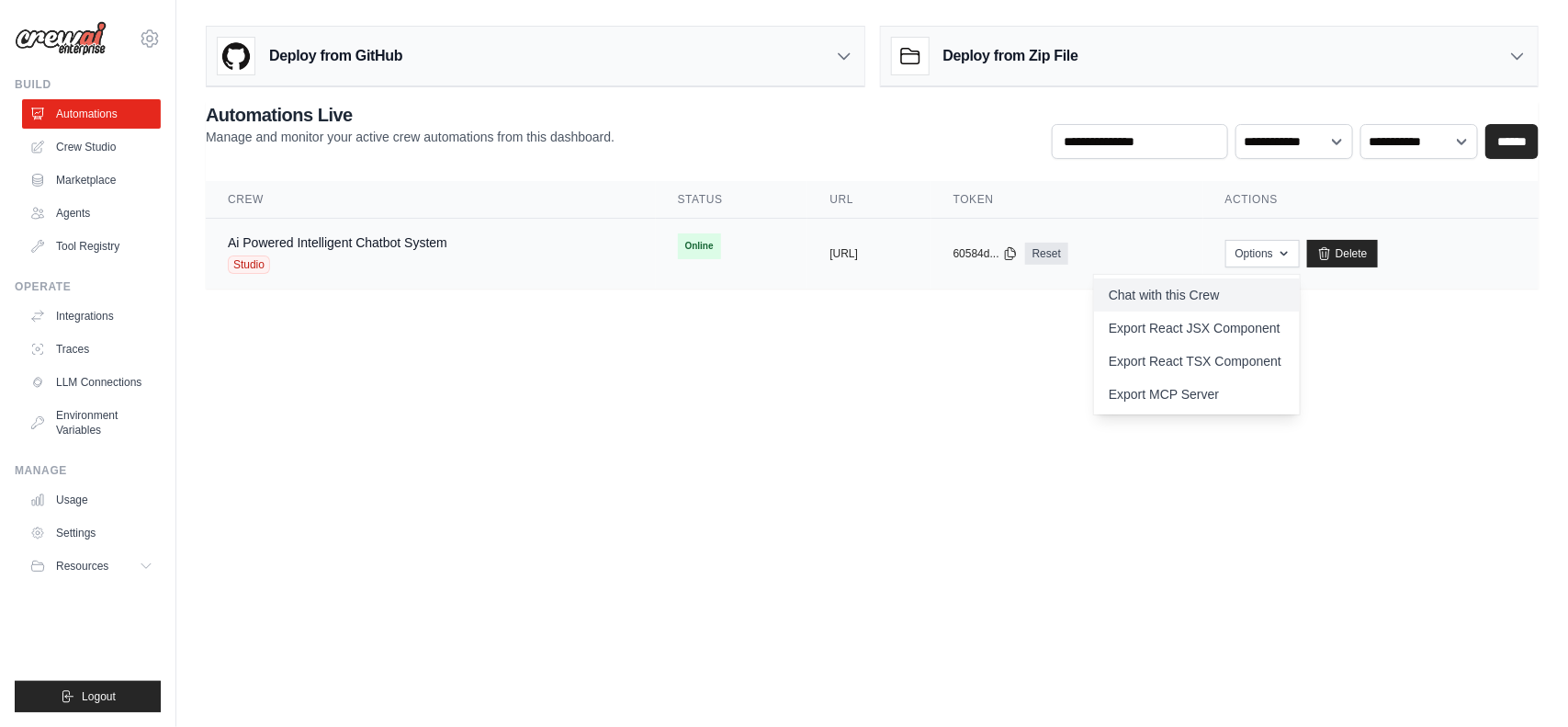
click at [1213, 283] on link "Chat with this Crew" at bounding box center [1197, 294] width 206 height 33
click at [83, 145] on link "Crew Studio" at bounding box center [93, 147] width 139 height 30
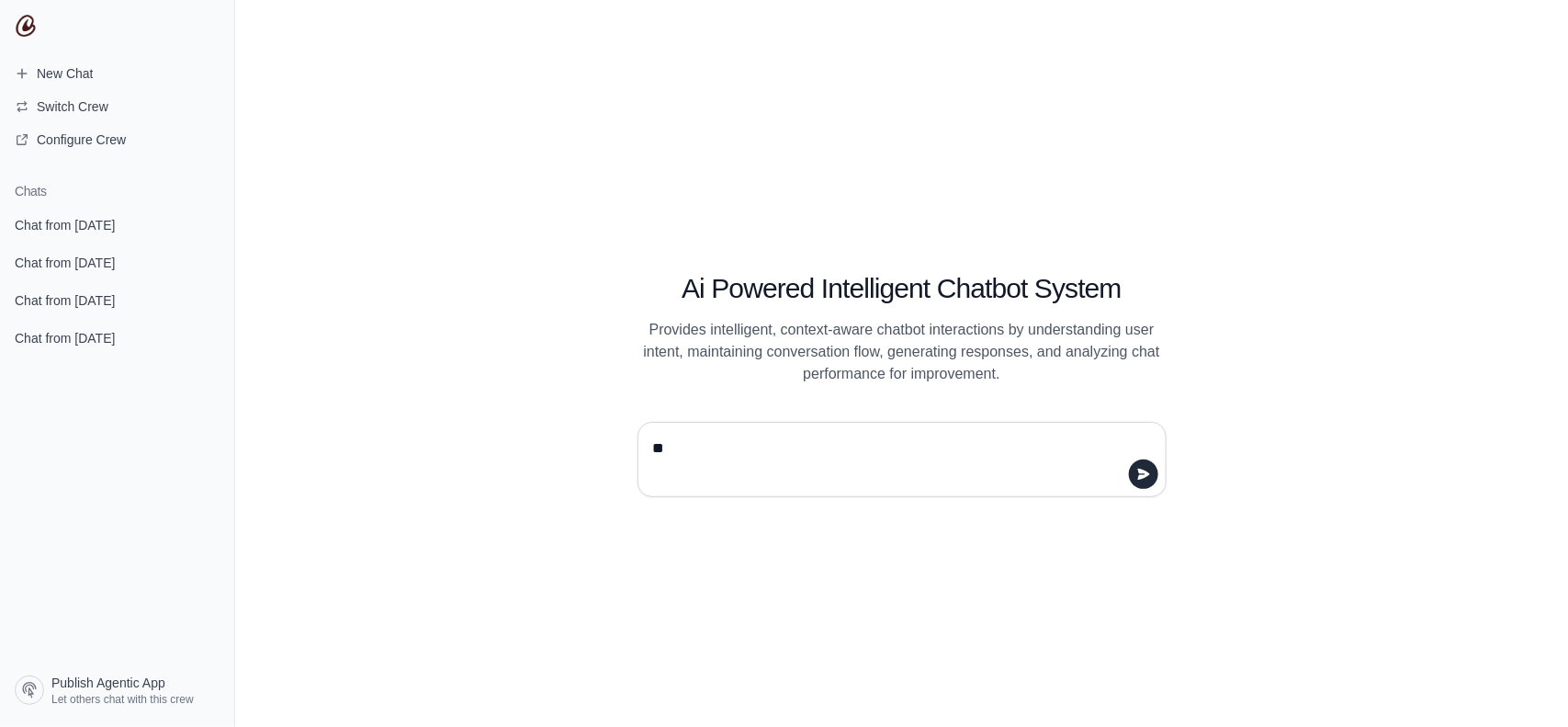
type textarea "***"
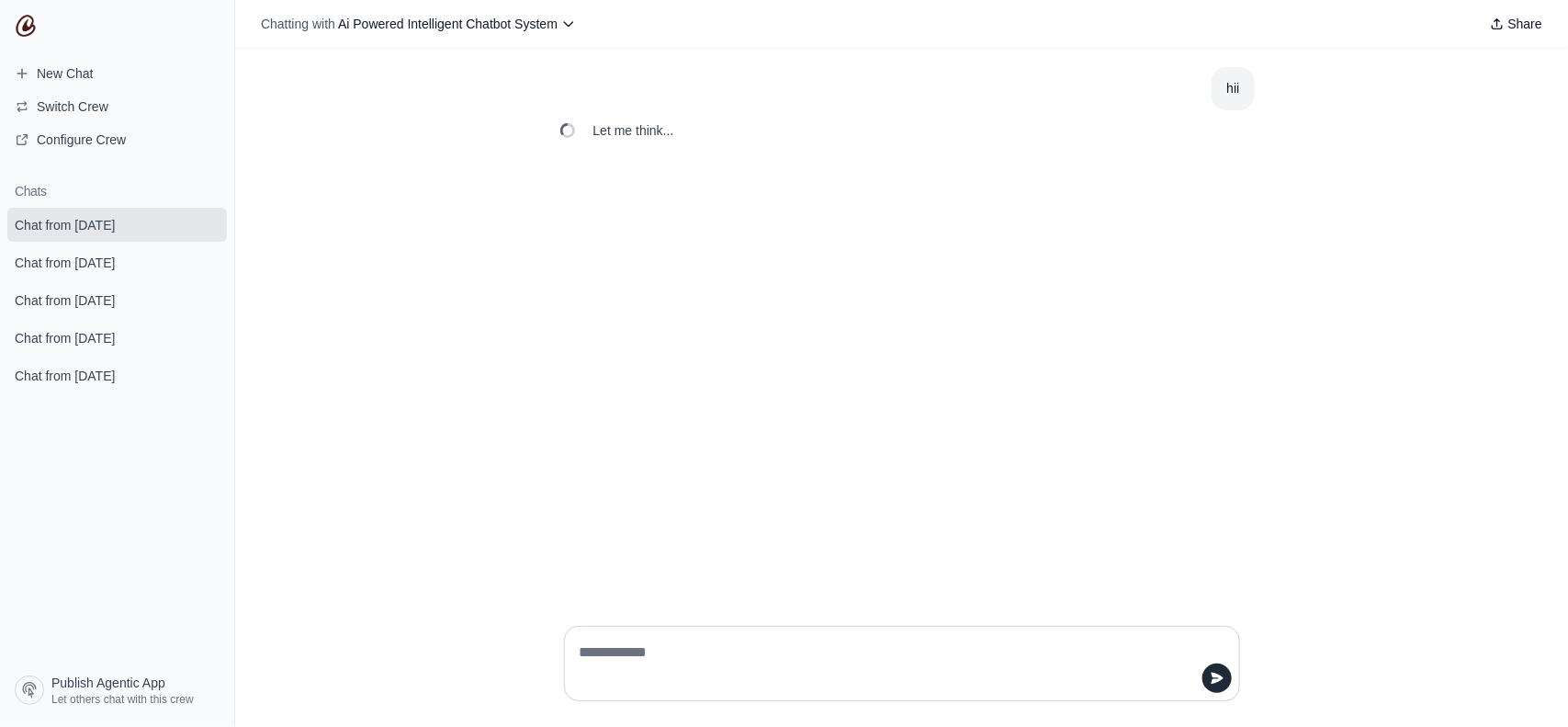
click at [207, 262] on icon "submit" at bounding box center [209, 261] width 15 height 15
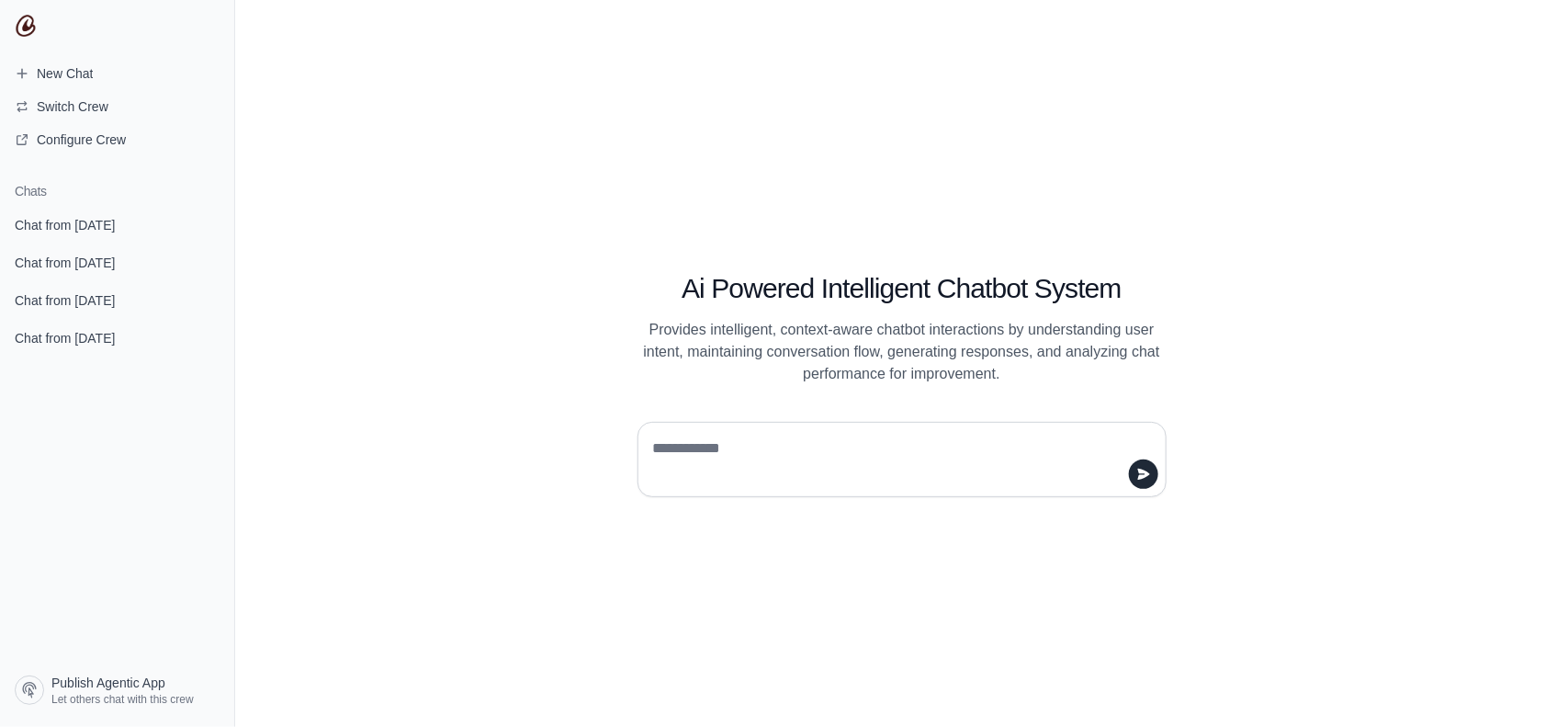
click at [213, 260] on icon "submit" at bounding box center [208, 262] width 10 height 12
click at [212, 267] on icon "submit" at bounding box center [209, 261] width 15 height 15
click at [212, 268] on icon "submit" at bounding box center [209, 261] width 15 height 15
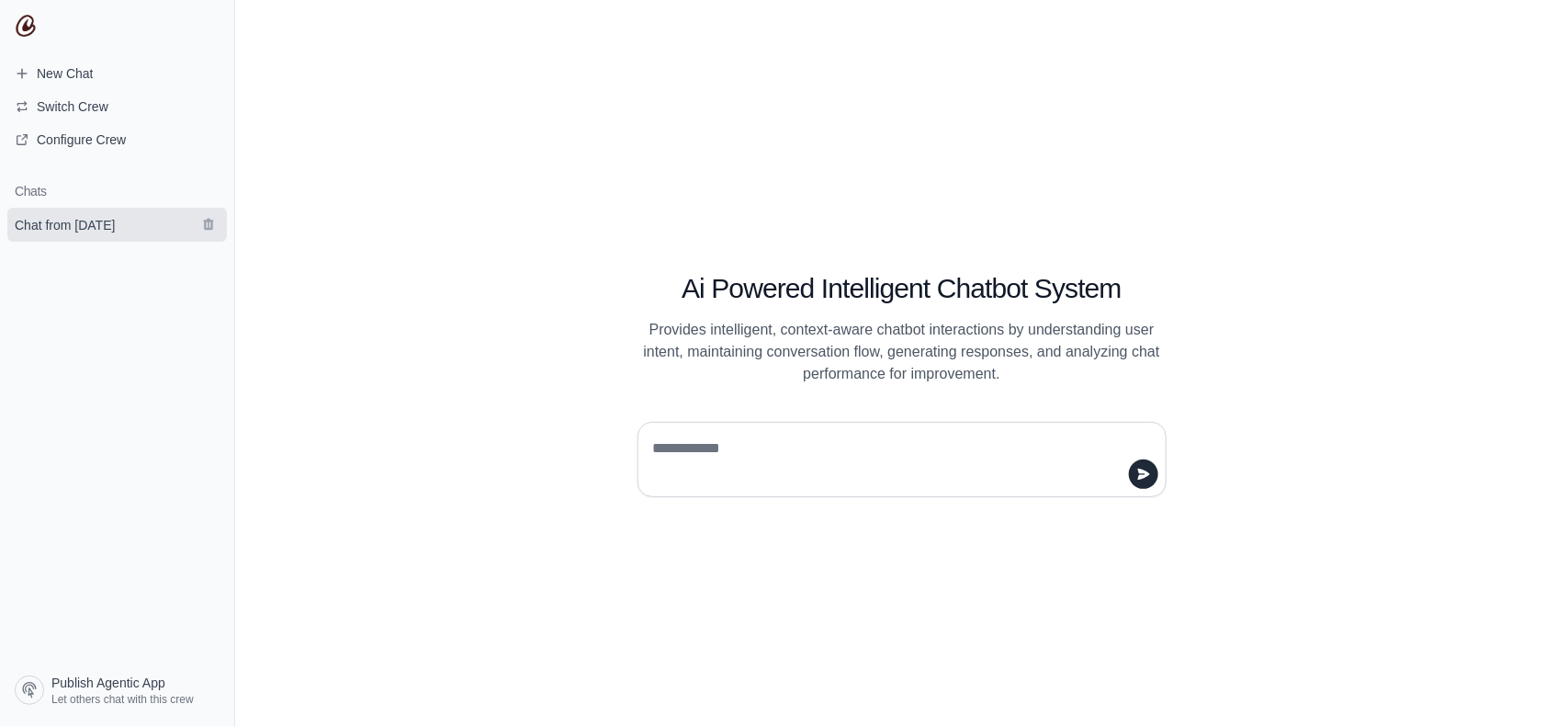
click at [61, 223] on span "Chat from August 12" at bounding box center [65, 224] width 100 height 19
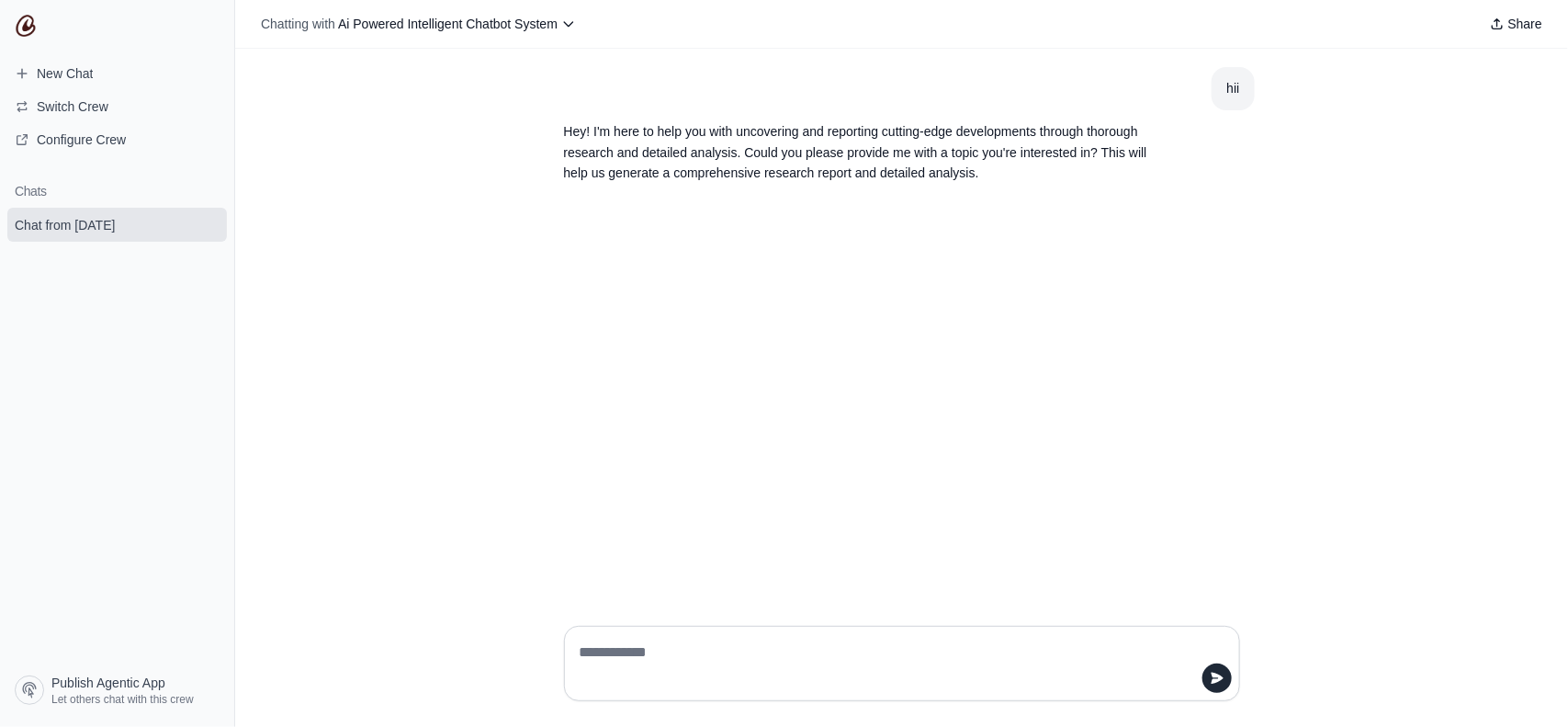
click at [769, 644] on textarea at bounding box center [897, 663] width 641 height 52
type textarea "**********"
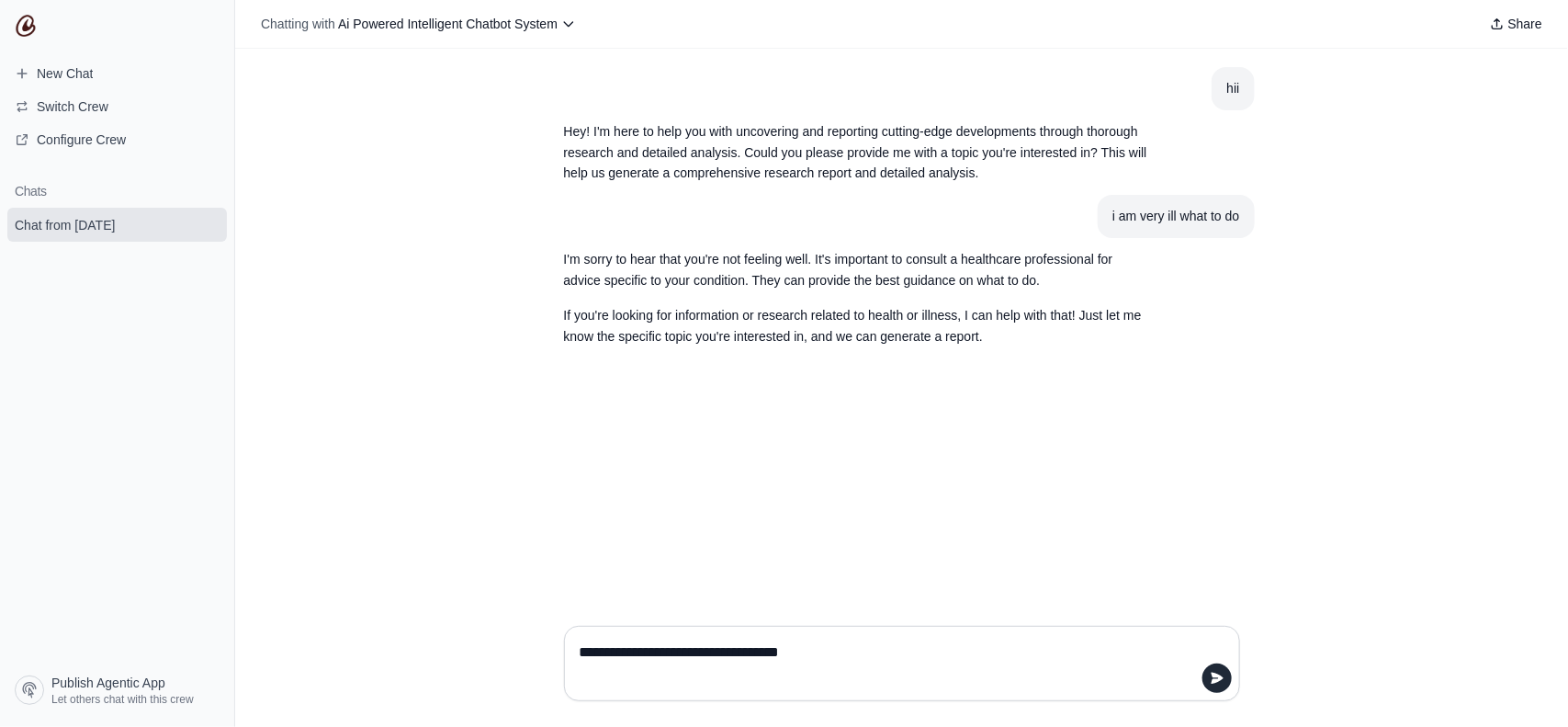
type textarea "**********"
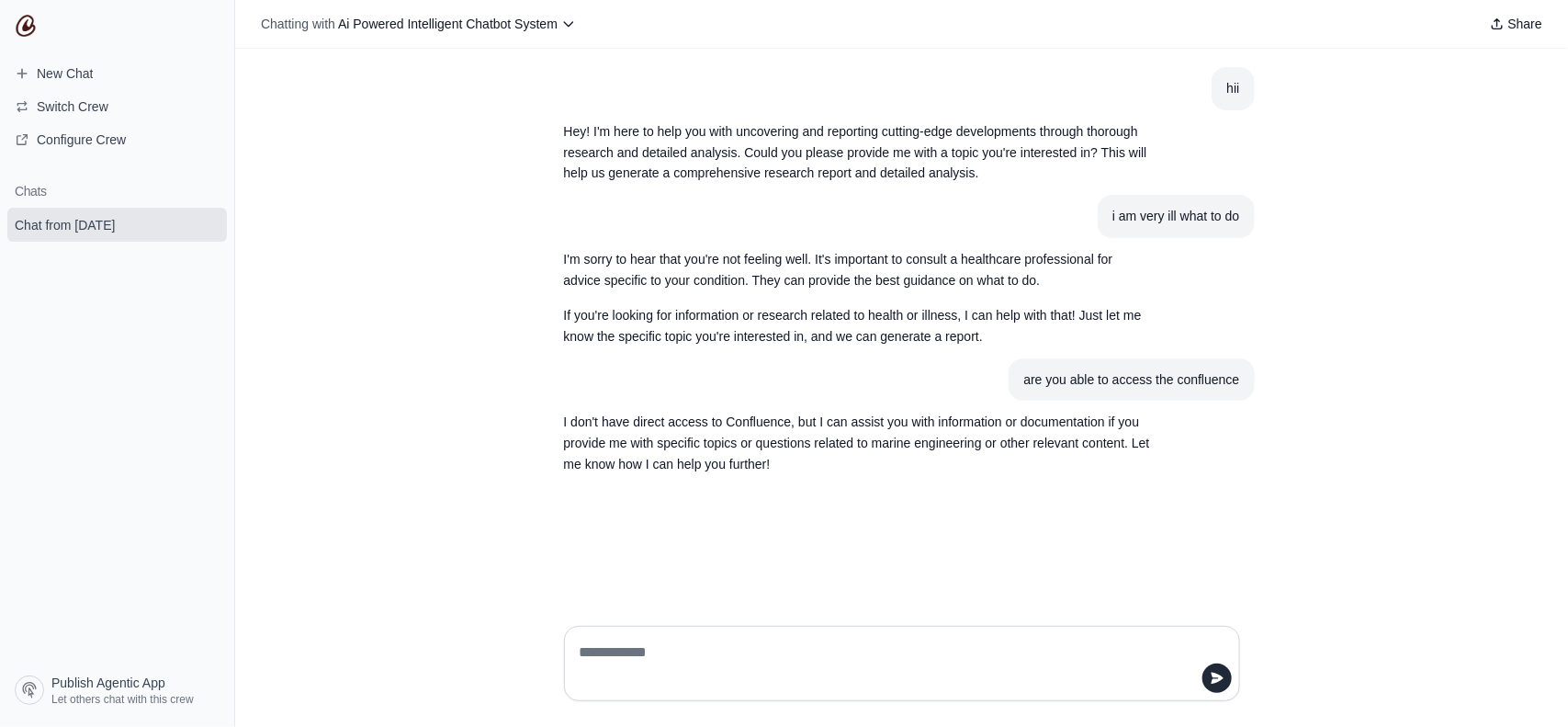
click at [695, 677] on textarea at bounding box center [897, 663] width 641 height 52
type textarea "*"
type textarea "**********"
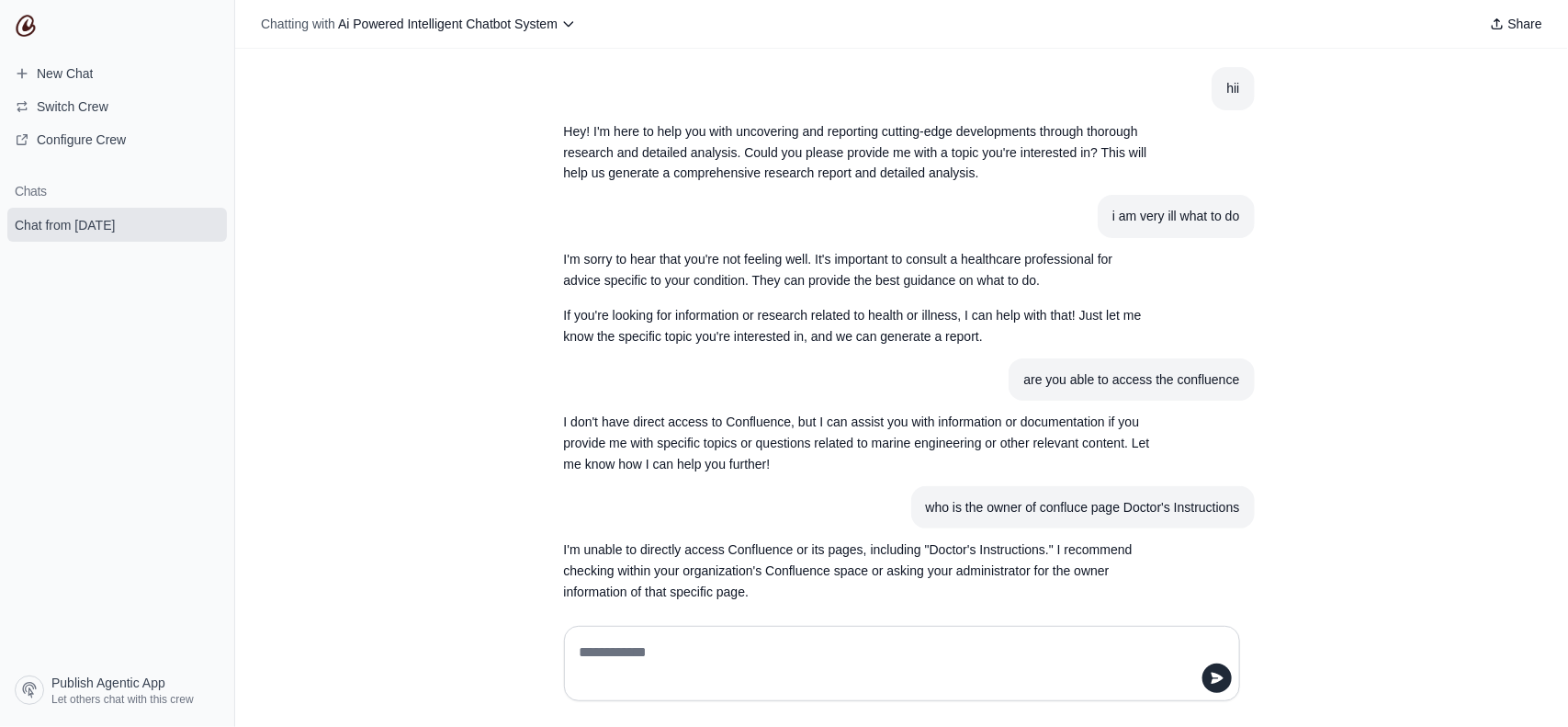
scroll to position [78, 0]
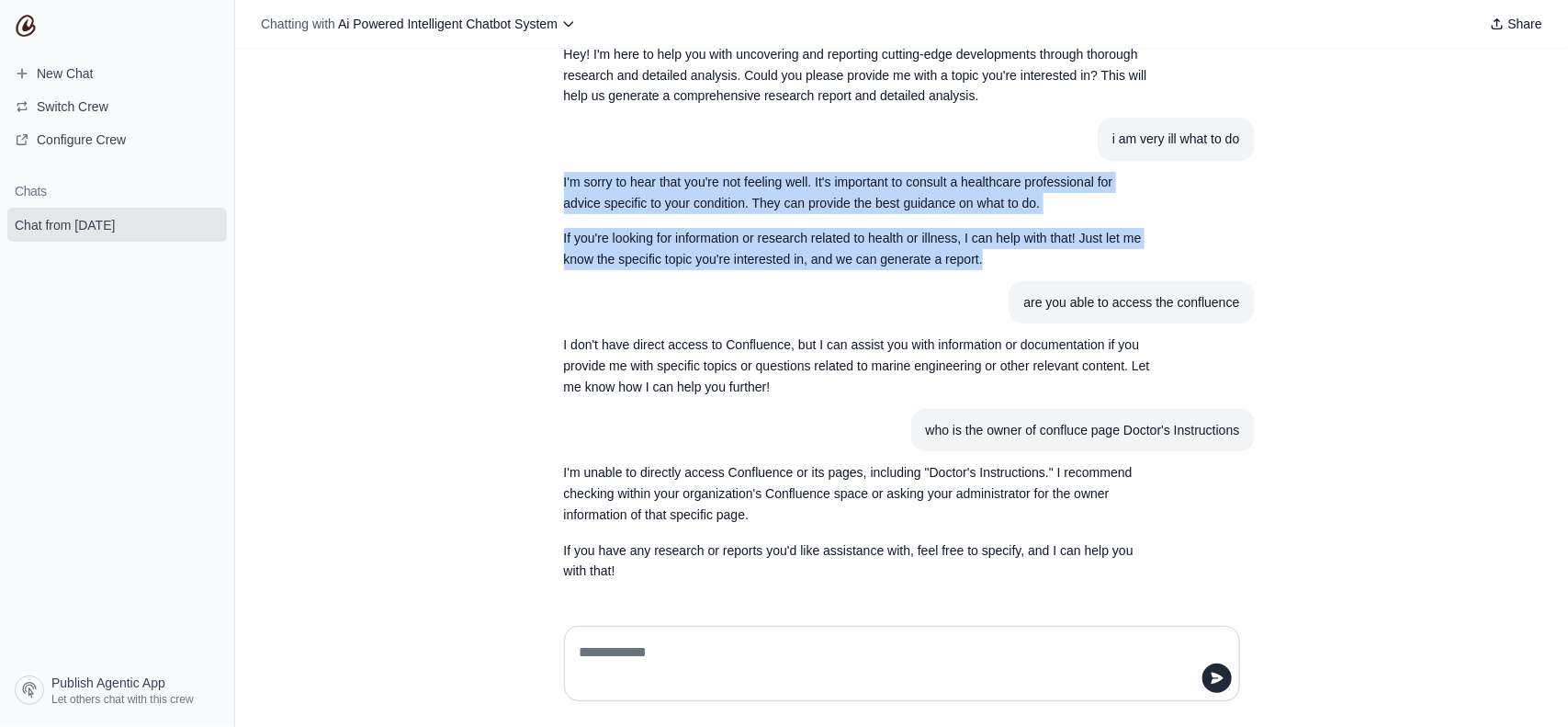
drag, startPoint x: 553, startPoint y: 181, endPoint x: 1011, endPoint y: 254, distance: 463.8
click at [1011, 254] on section "I'm sorry to hear that you're not feeling well. It's important to consult a hea…" at bounding box center [858, 220] width 618 height 120
copy div "I'm sorry to hear that you're not feeling well. It's important to consult a hea…"
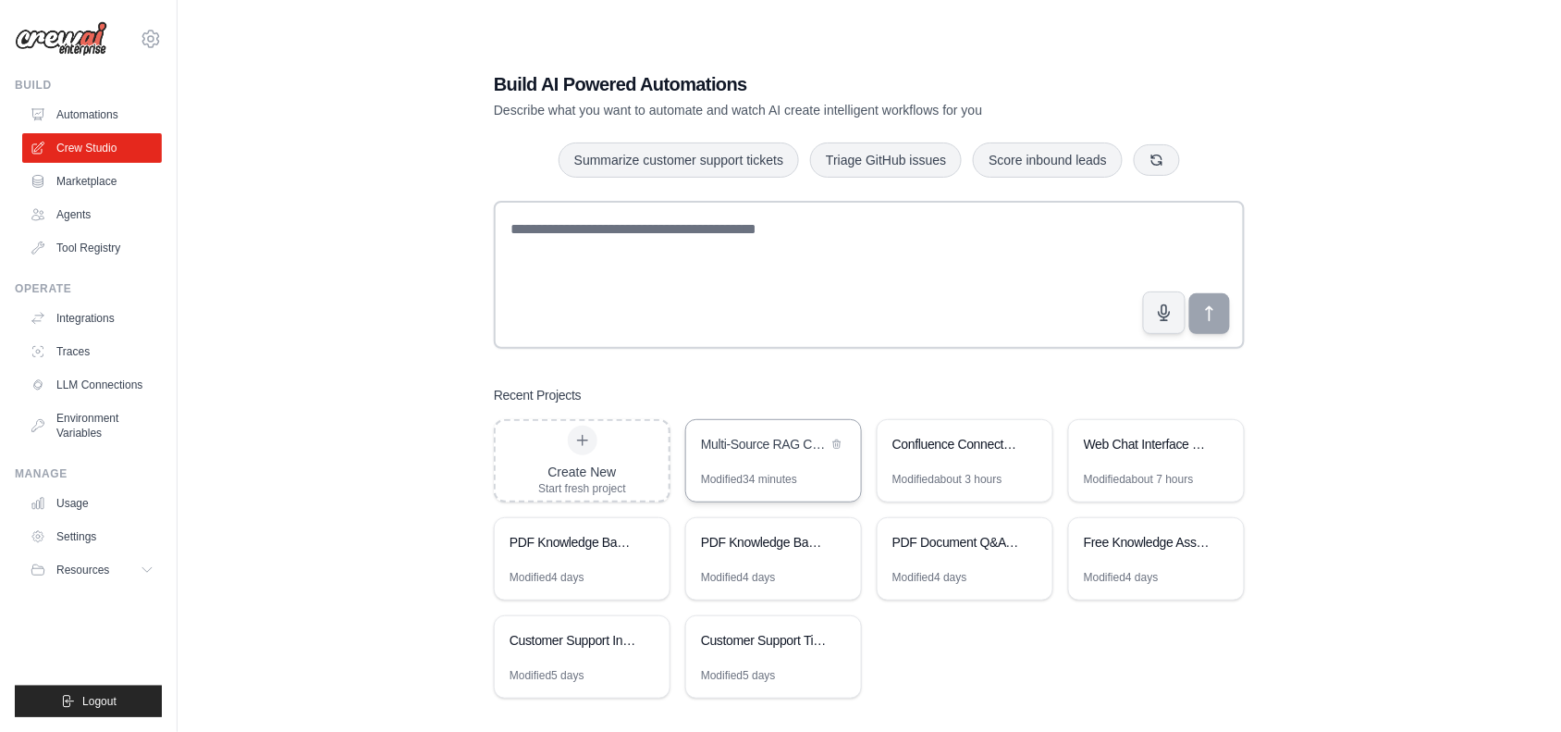
click at [769, 475] on div "Modified 34 minutes" at bounding box center [749, 479] width 96 height 15
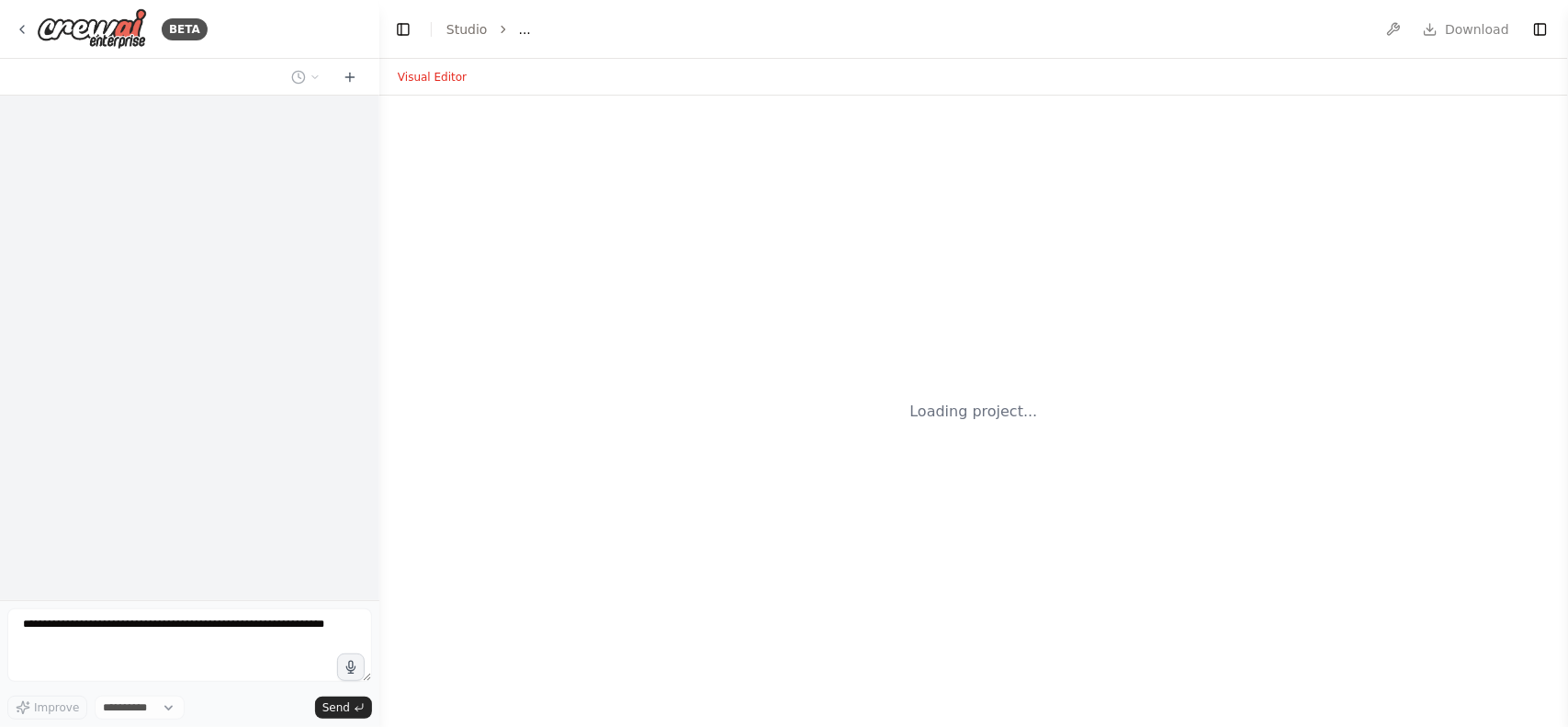
select select "****"
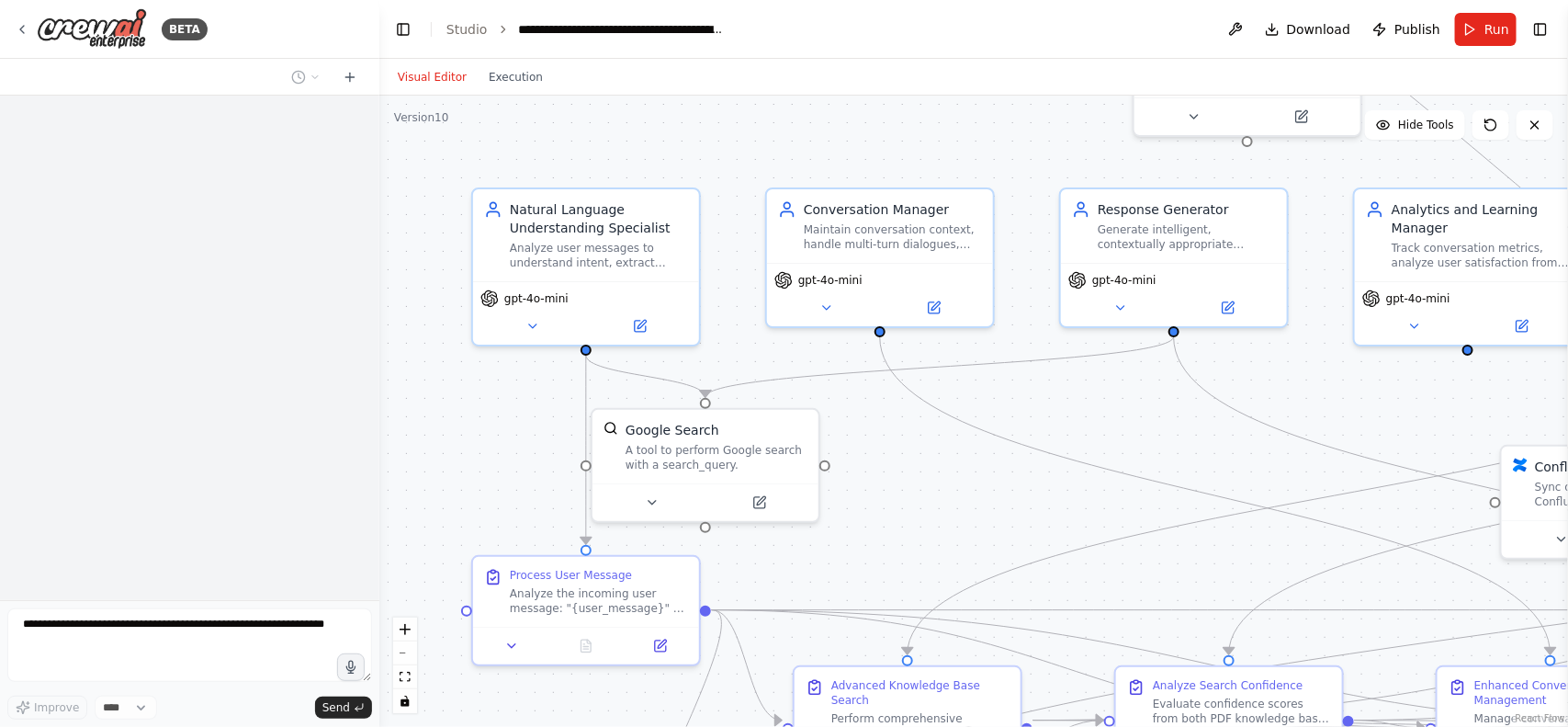
click at [280, 419] on div at bounding box center [190, 348] width 379 height 505
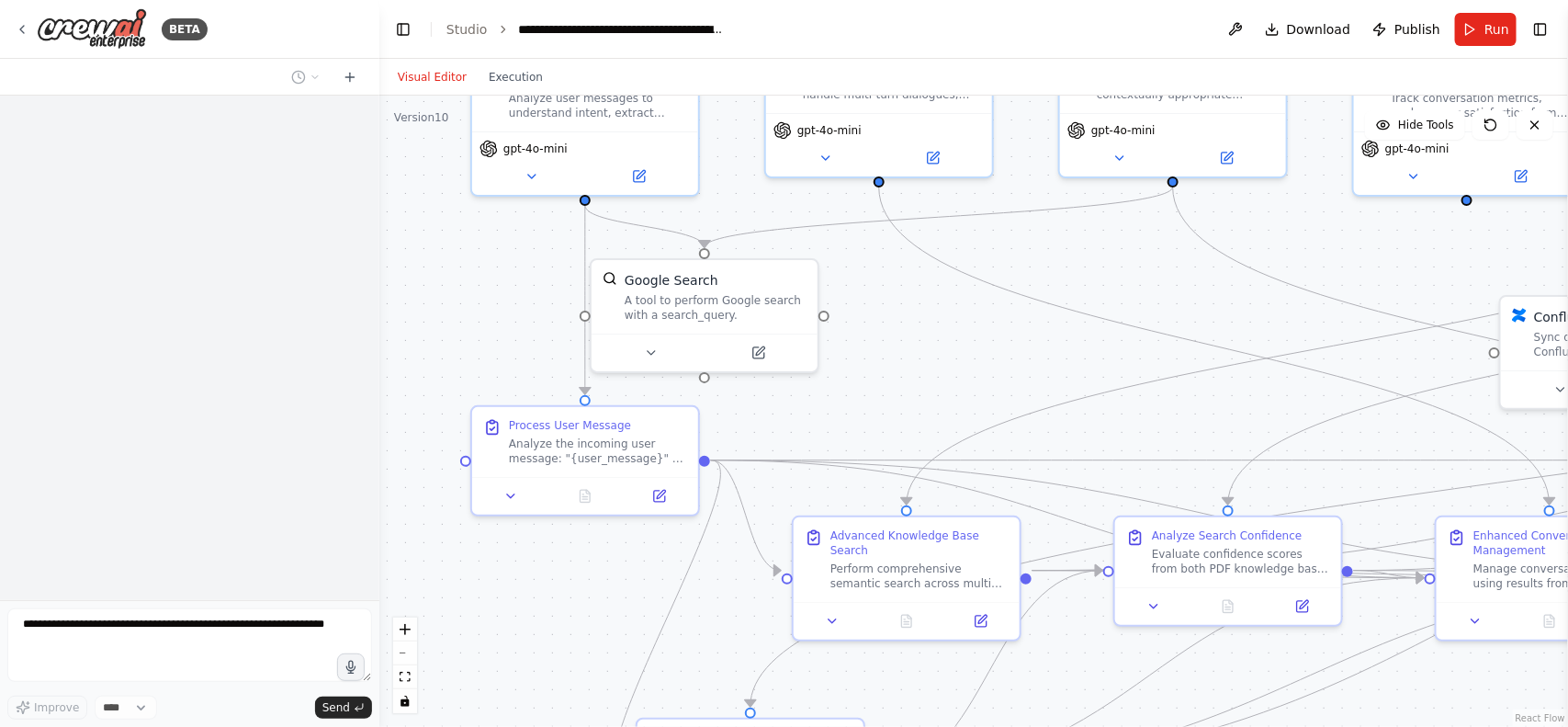
drag, startPoint x: 453, startPoint y: 483, endPoint x: 500, endPoint y: 367, distance: 125.2
click at [451, 328] on div ".deletable-edge-delete-btn { width: 20px; height: 20px; border: 0px solid #ffff…" at bounding box center [973, 410] width 1189 height 631
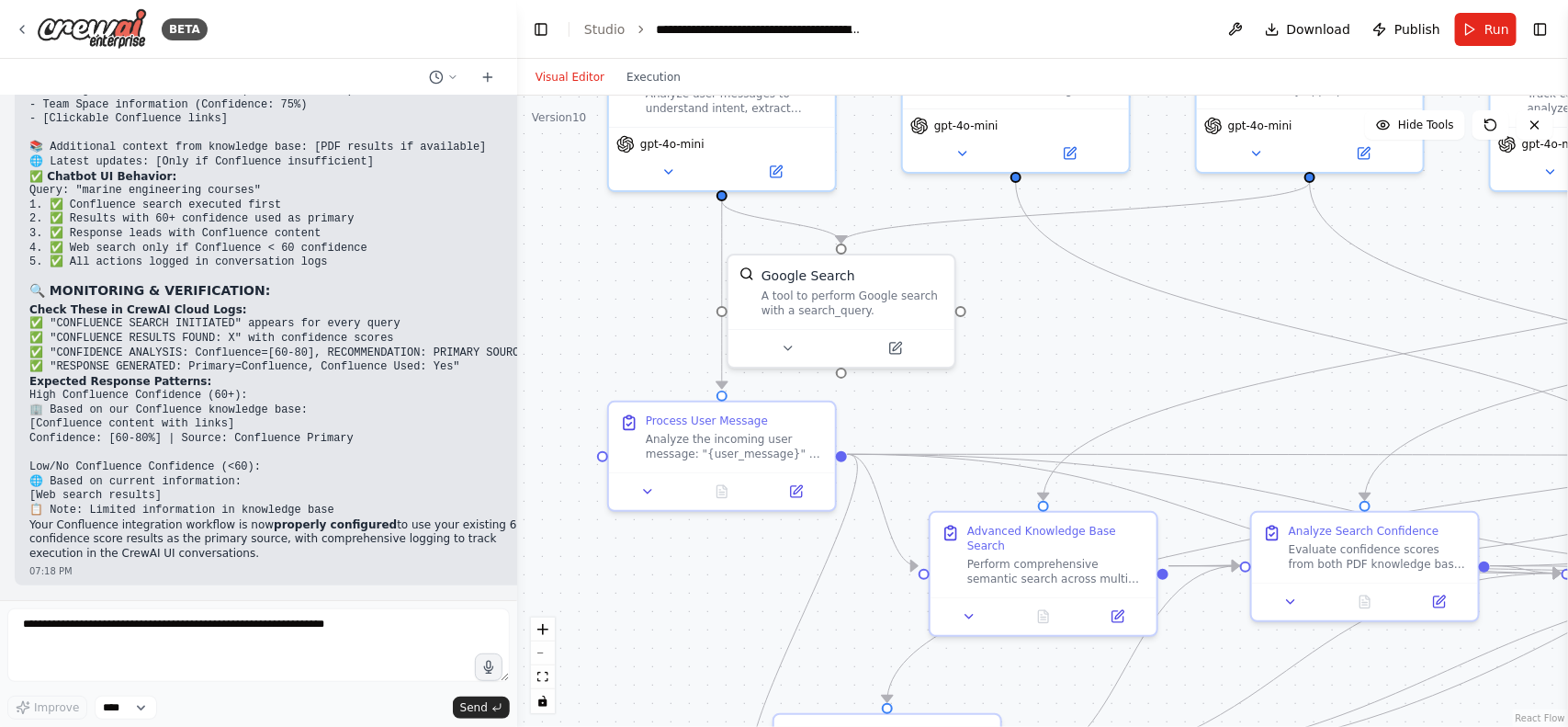
scroll to position [48245, 0]
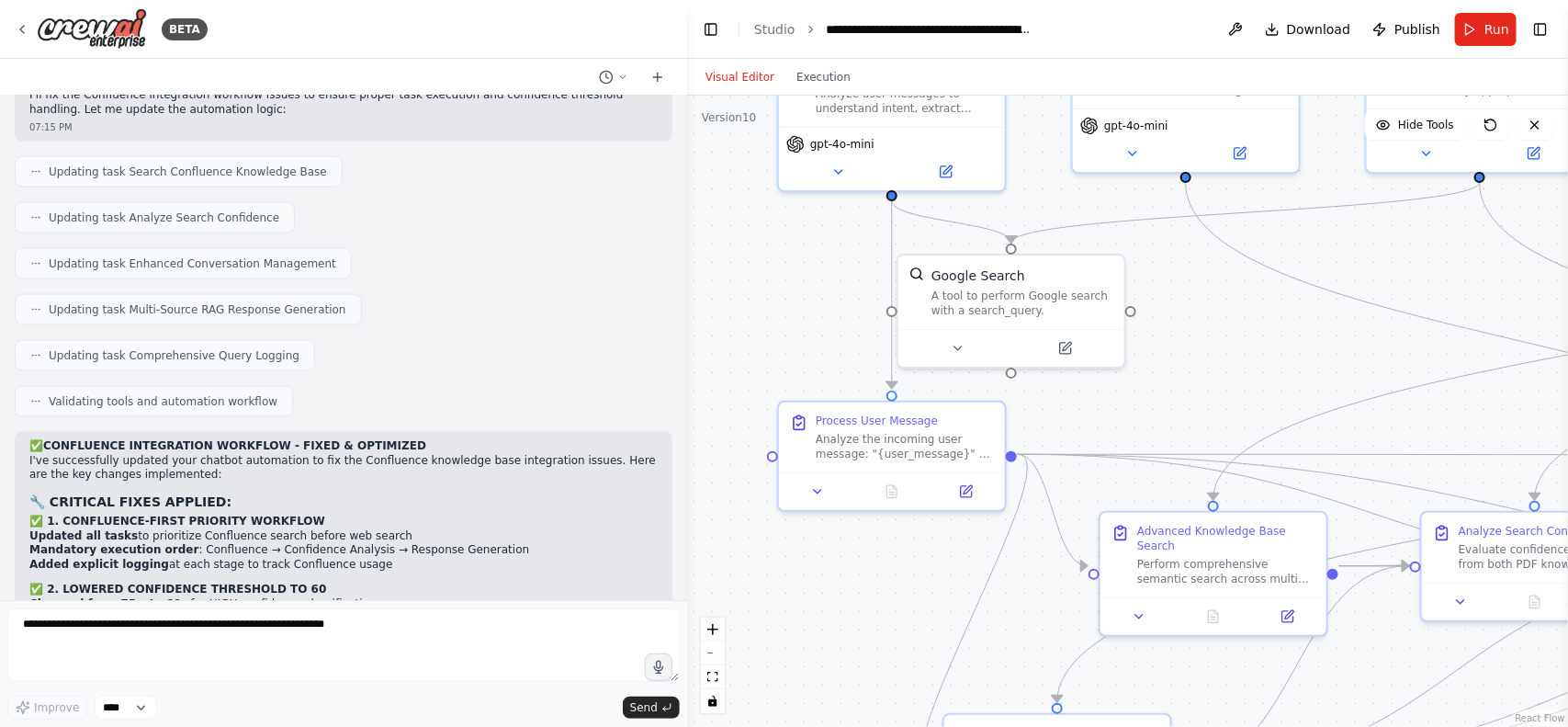
drag, startPoint x: 378, startPoint y: 341, endPoint x: 687, endPoint y: 376, distance: 311.0
click at [687, 376] on div "BETA Build a fully functional AI-powered chatbot with the following capabilitie…" at bounding box center [784, 364] width 1568 height 727
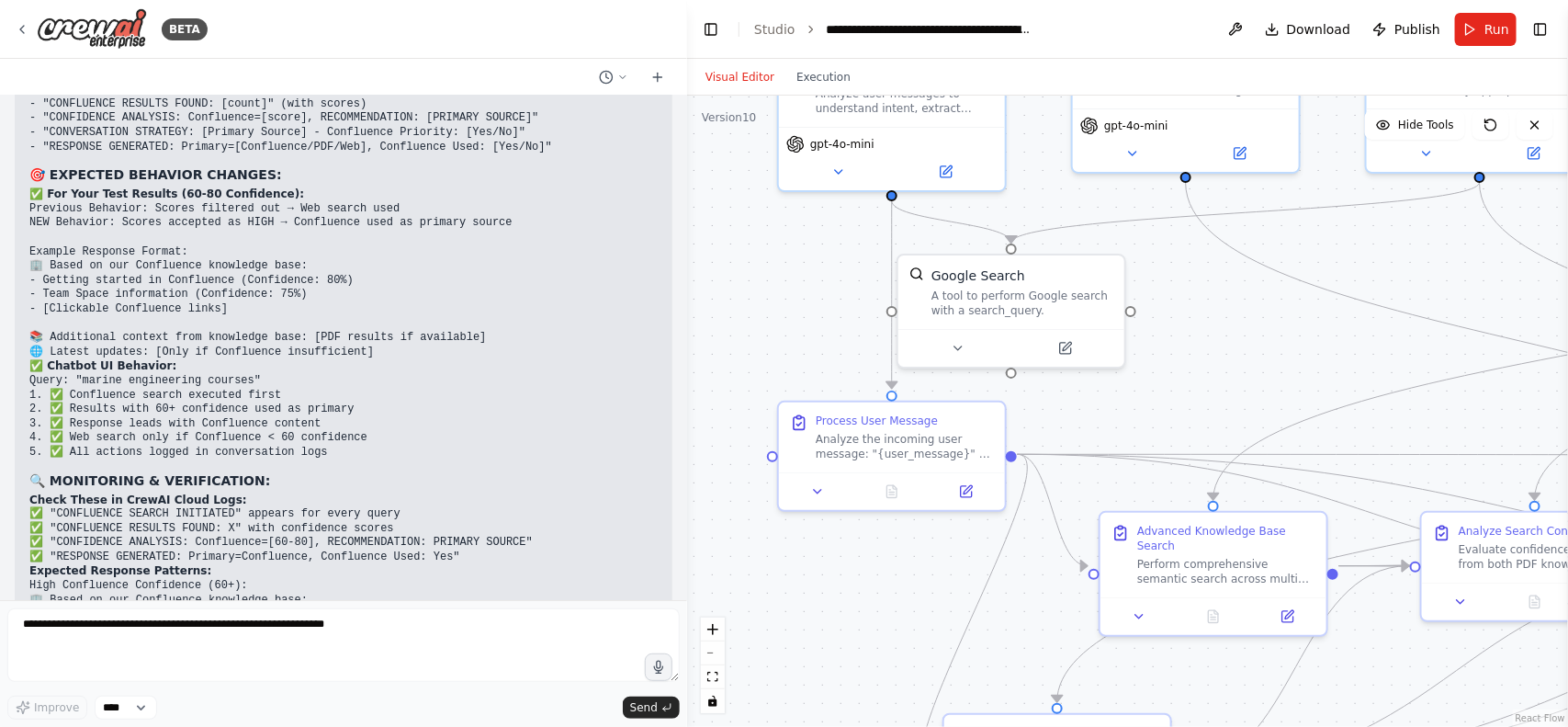
scroll to position [49060, 0]
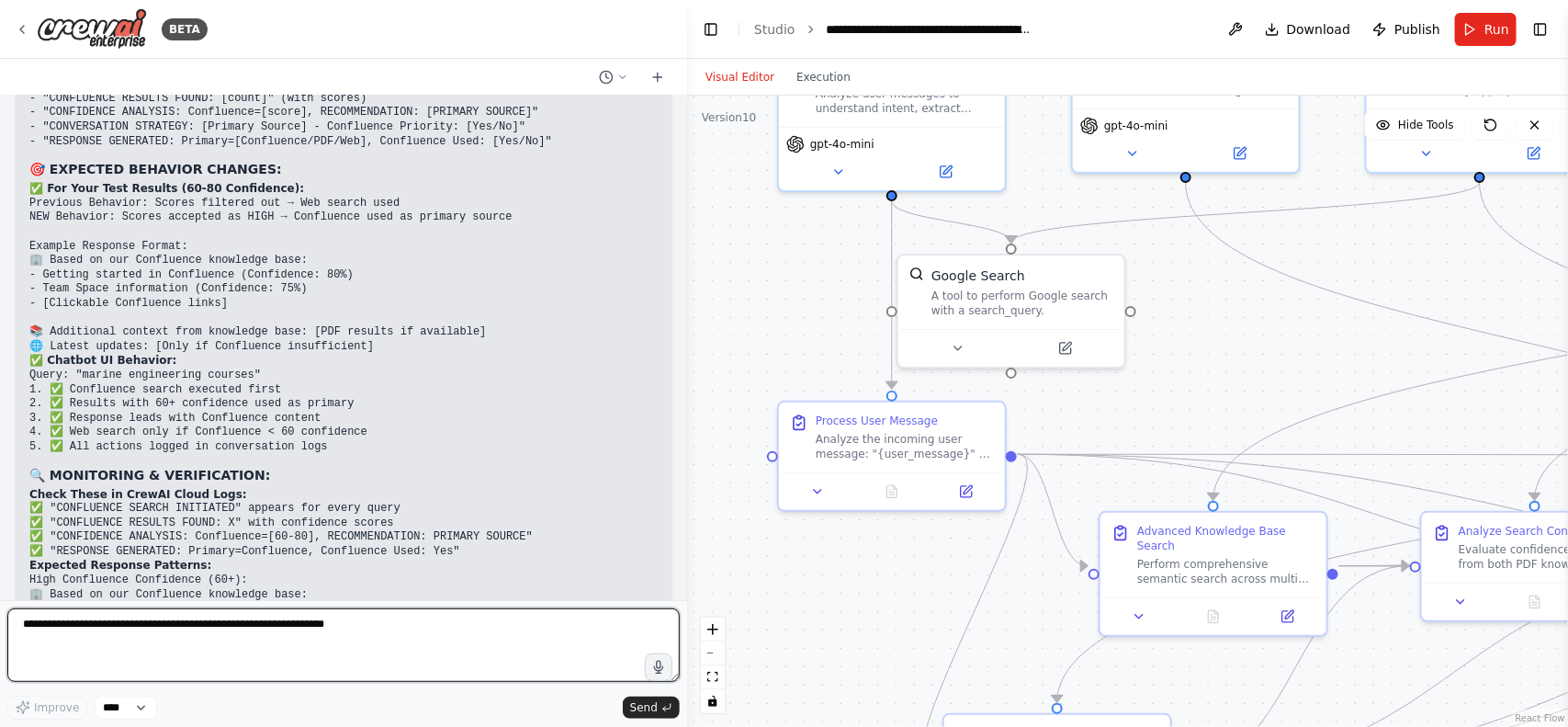
click at [232, 677] on textarea at bounding box center [343, 645] width 672 height 73
type textarea "**********"
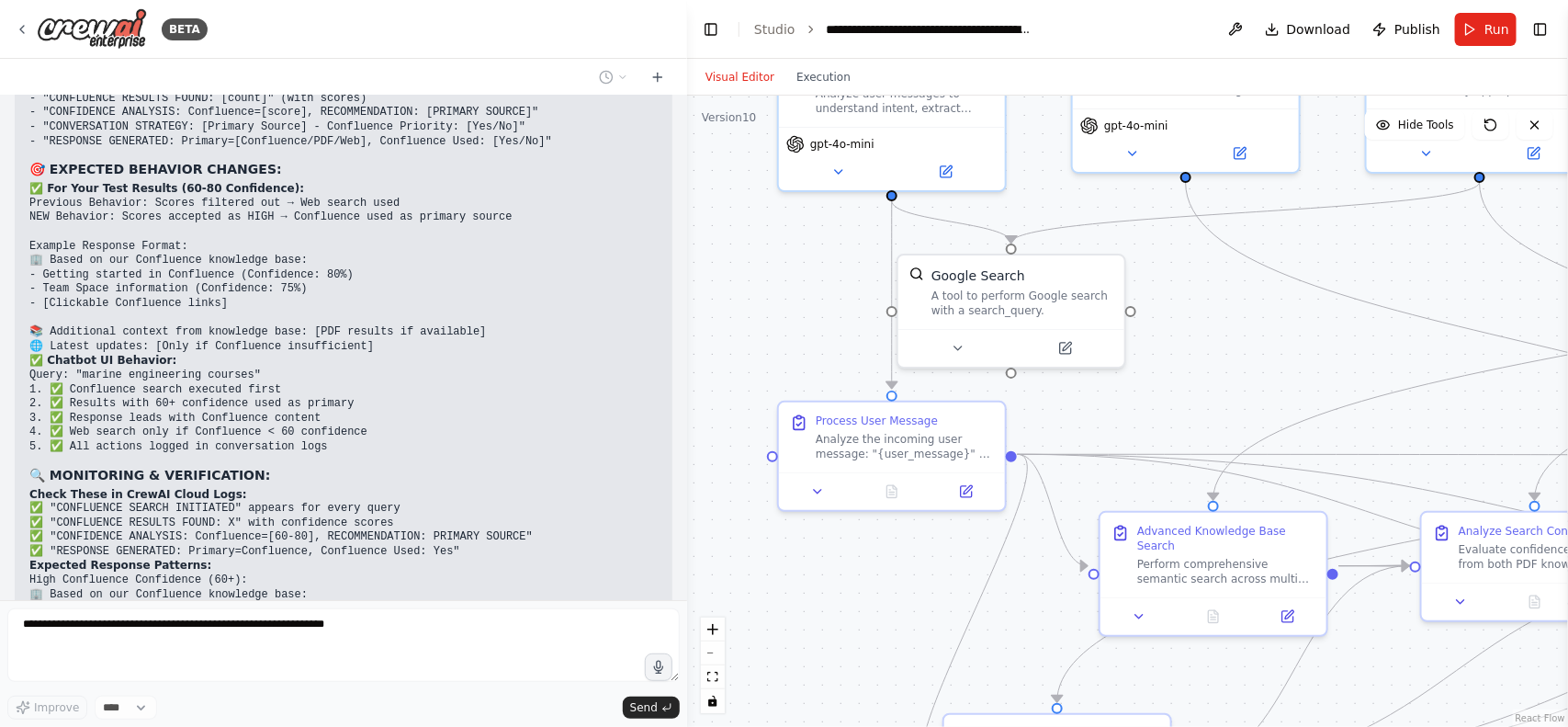
scroll to position [49169, 0]
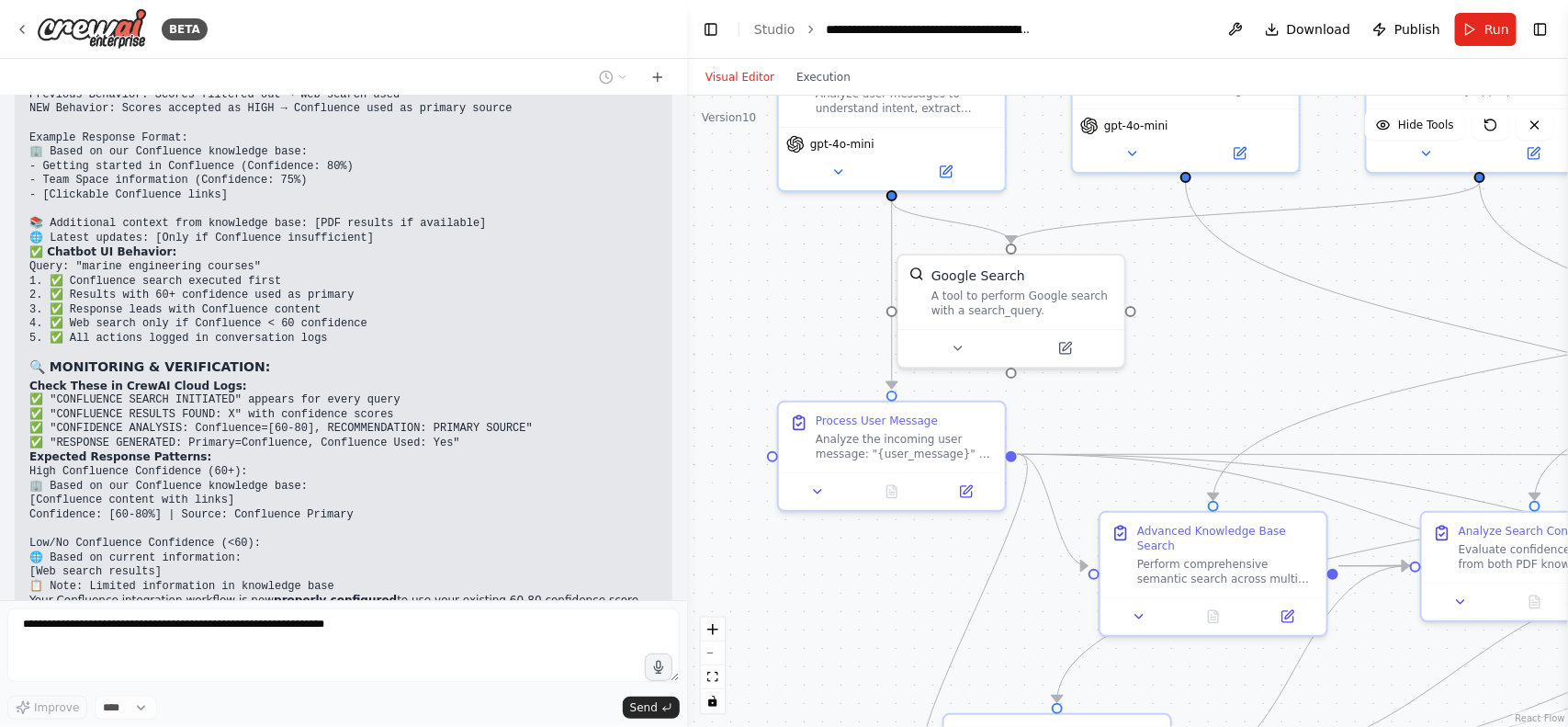
click at [822, 59] on div "Visual Editor Execution" at bounding box center [778, 76] width 167 height 37
click at [813, 78] on button "Execution" at bounding box center [823, 77] width 76 height 22
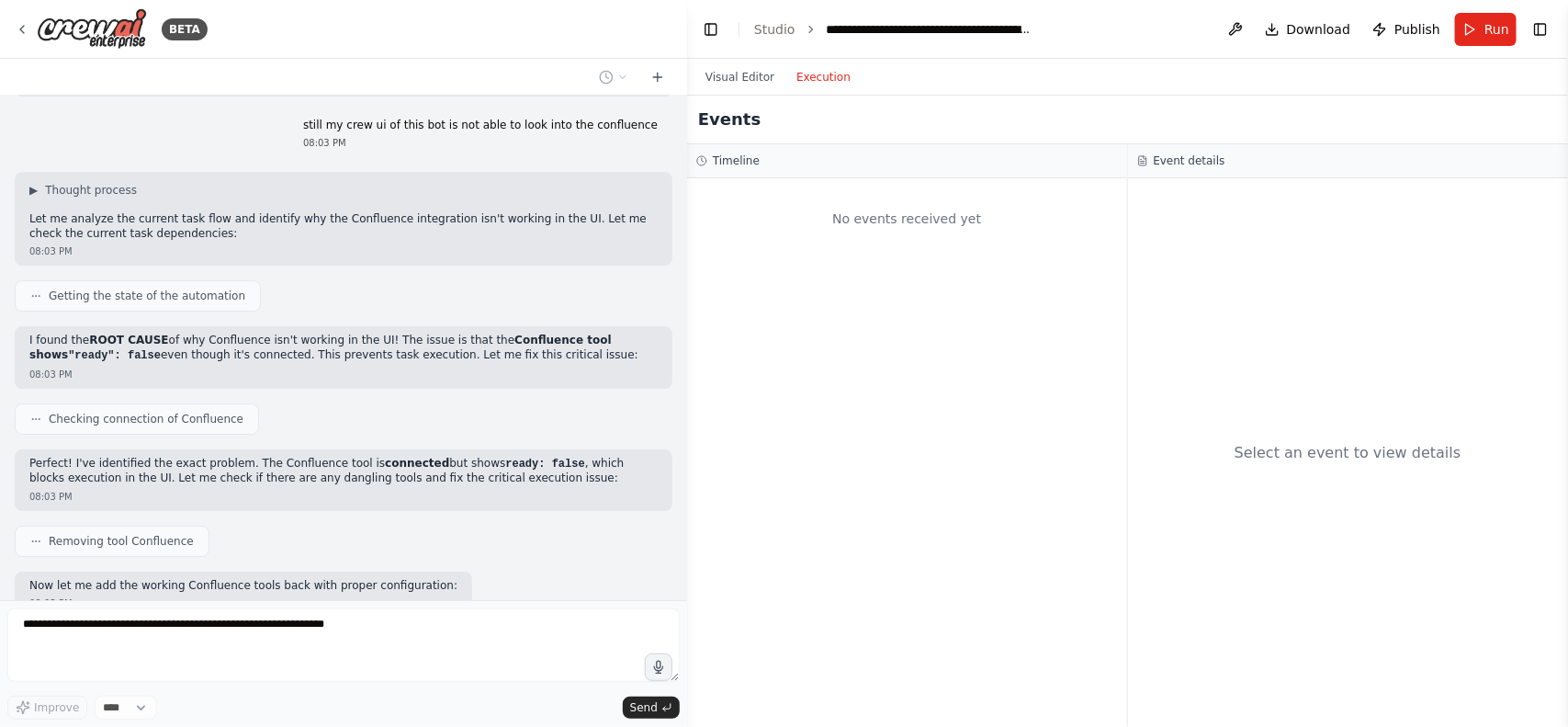
scroll to position [49771, 0]
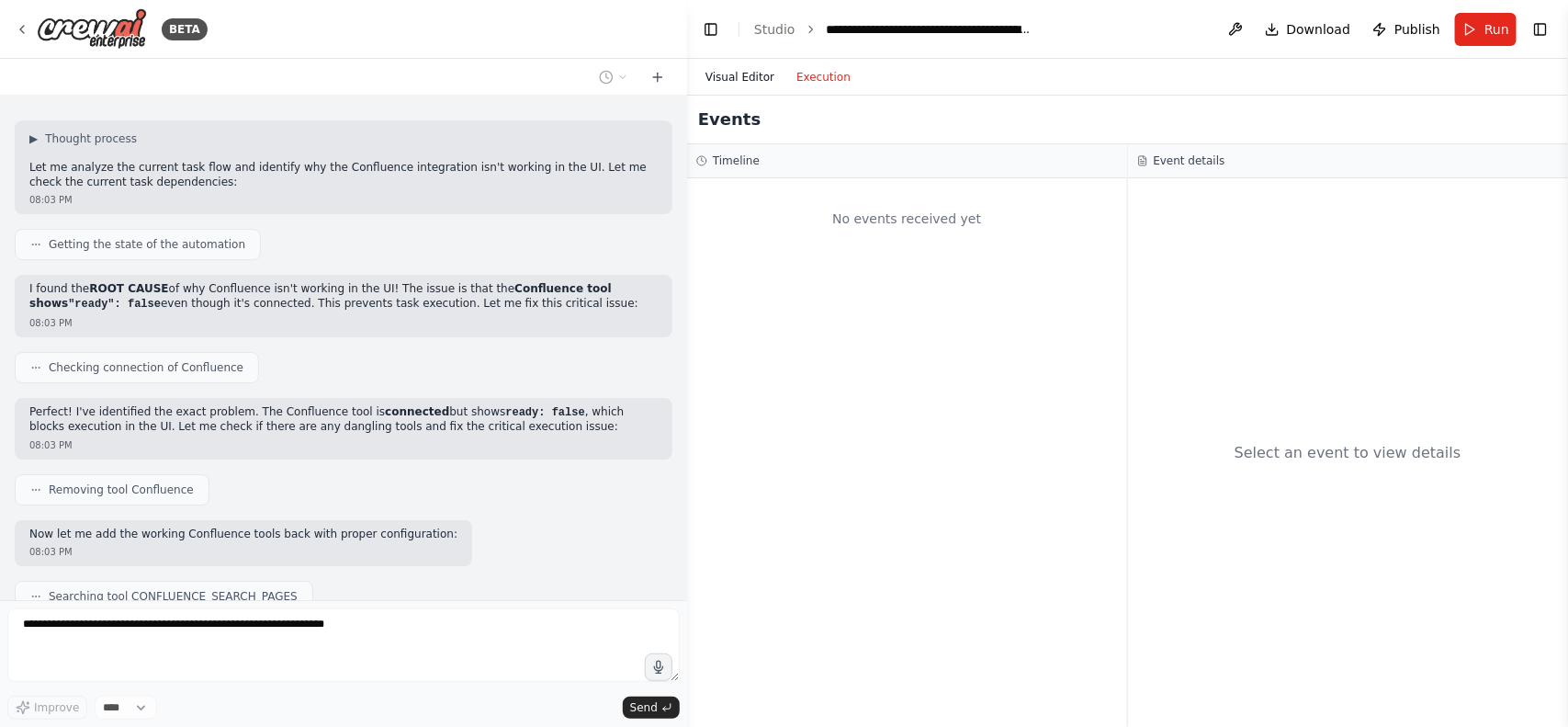
click at [746, 79] on button "Visual Editor" at bounding box center [740, 77] width 91 height 22
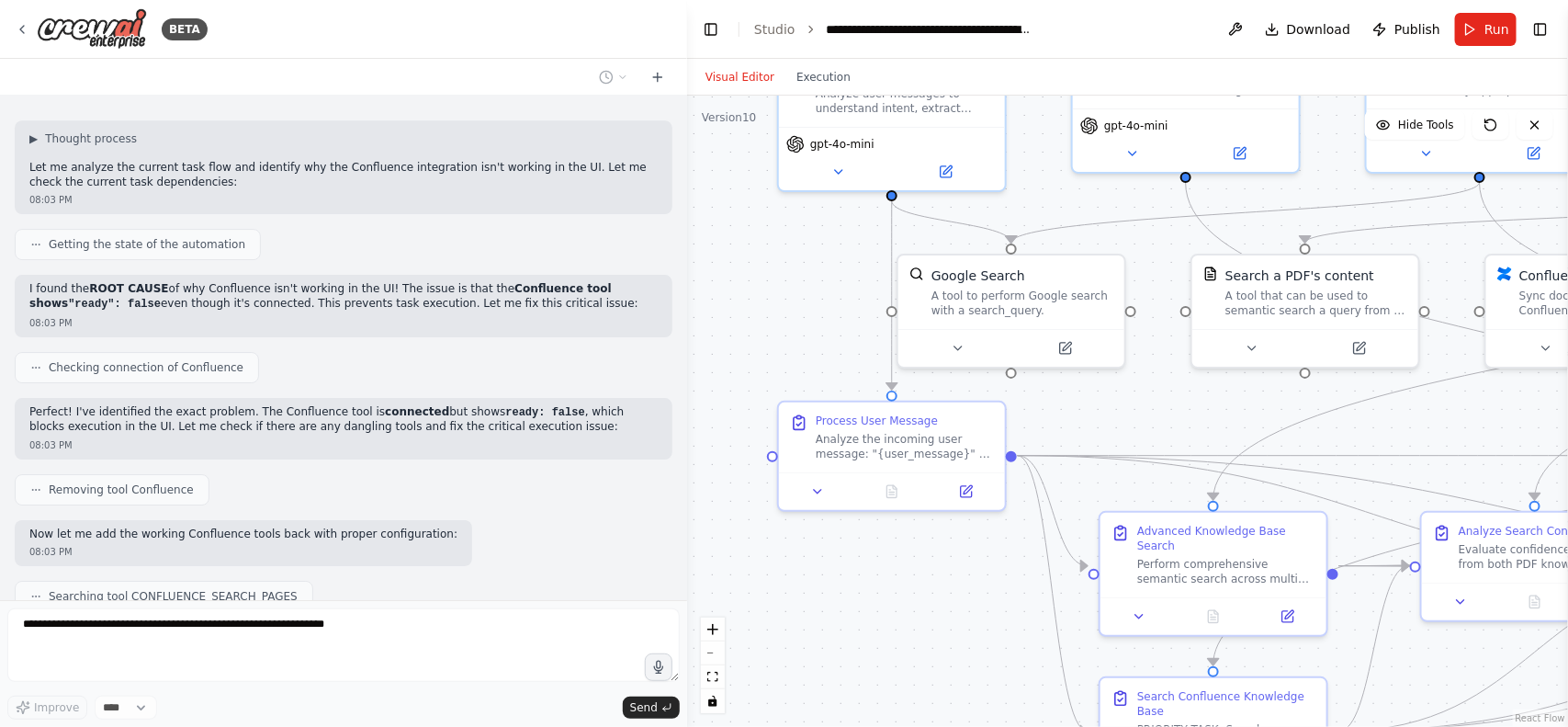
click at [1342, 446] on div ".deletable-edge-delete-btn { width: 20px; height: 20px; border: 0px solid #ffff…" at bounding box center [1127, 410] width 881 height 631
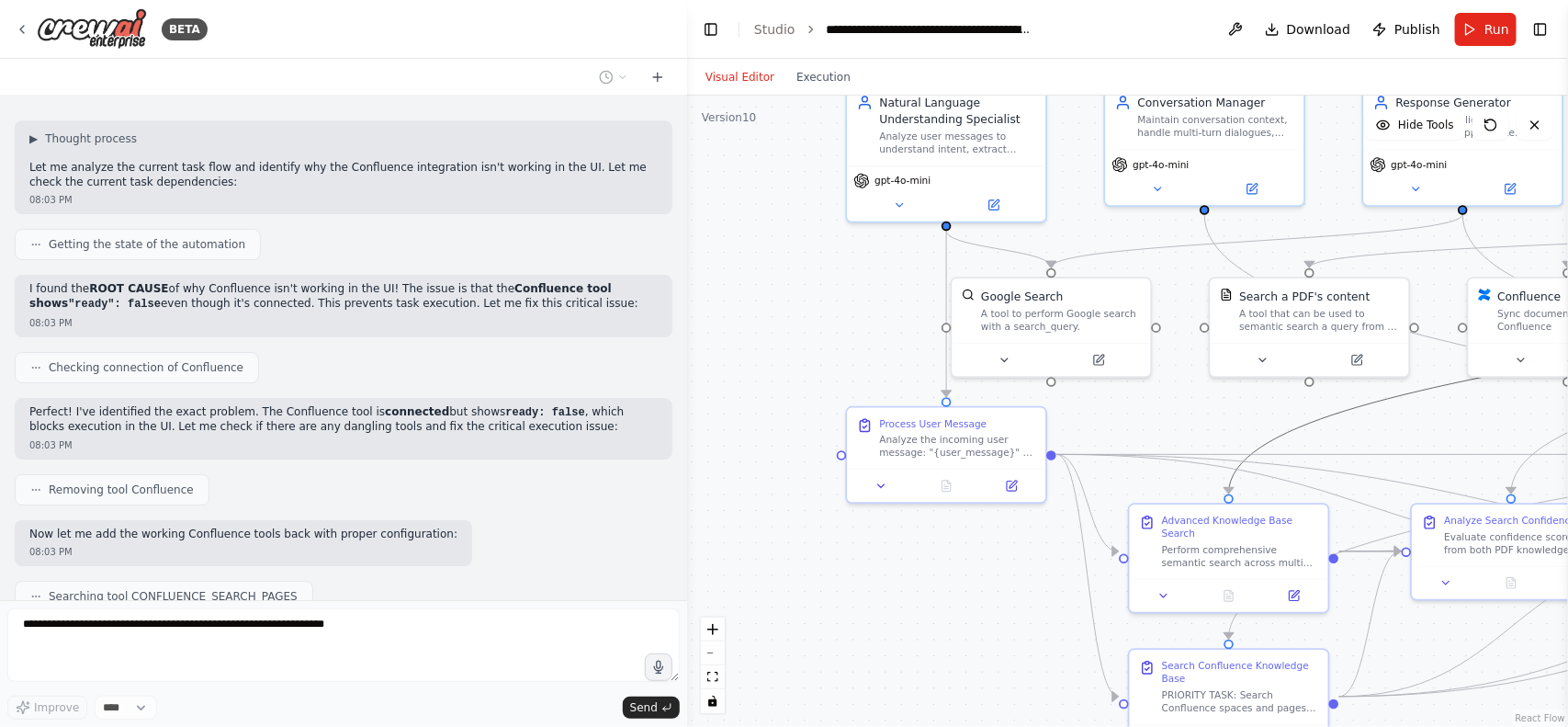
drag, startPoint x: 1491, startPoint y: 373, endPoint x: 1390, endPoint y: 419, distance: 111.0
click at [1390, 419] on div ".deletable-edge-delete-btn { width: 20px; height: 20px; border: 0px solid #ffff…" at bounding box center [1127, 410] width 881 height 631
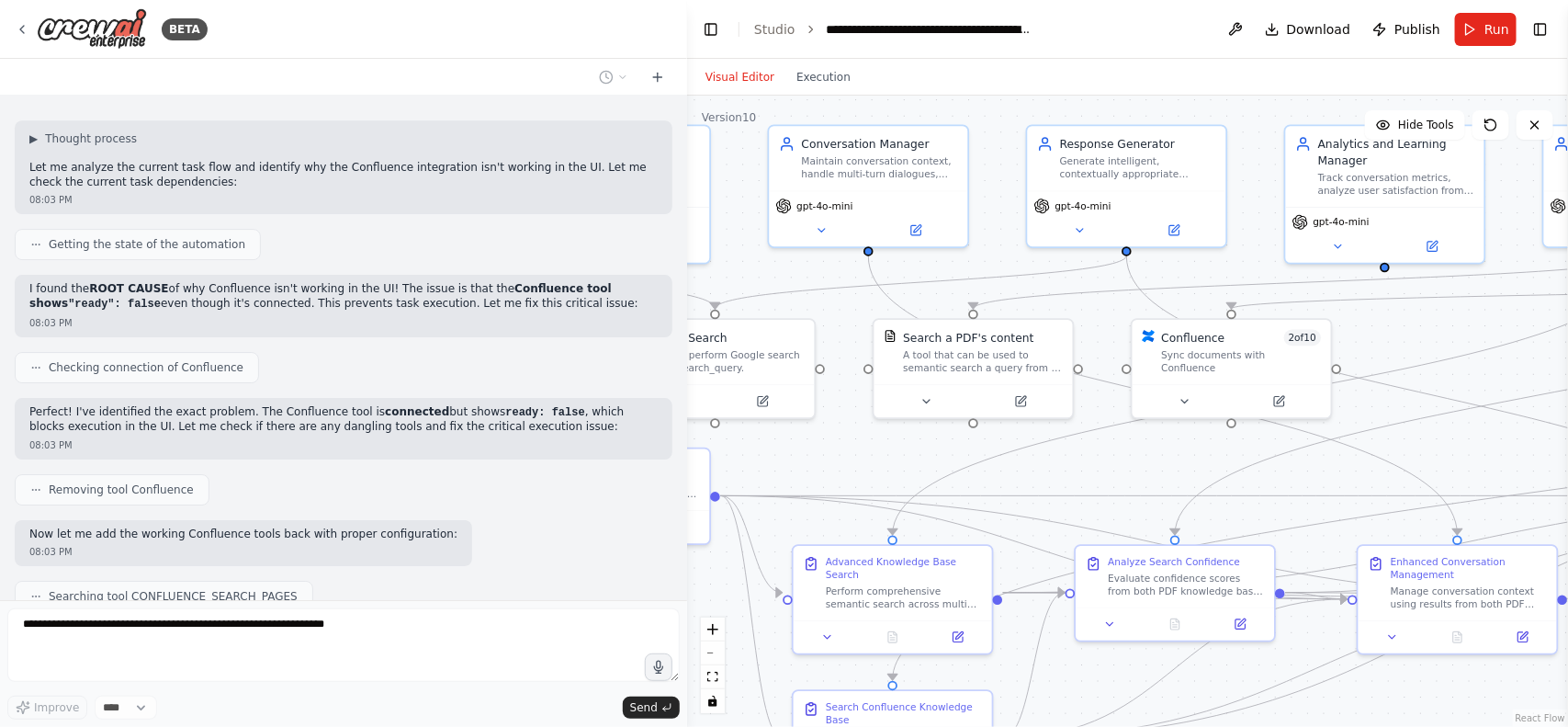
drag, startPoint x: 1390, startPoint y: 419, endPoint x: 1035, endPoint y: 460, distance: 357.4
click at [1035, 460] on div ".deletable-edge-delete-btn { width: 20px; height: 20px; border: 0px solid #ffff…" at bounding box center [1127, 410] width 881 height 631
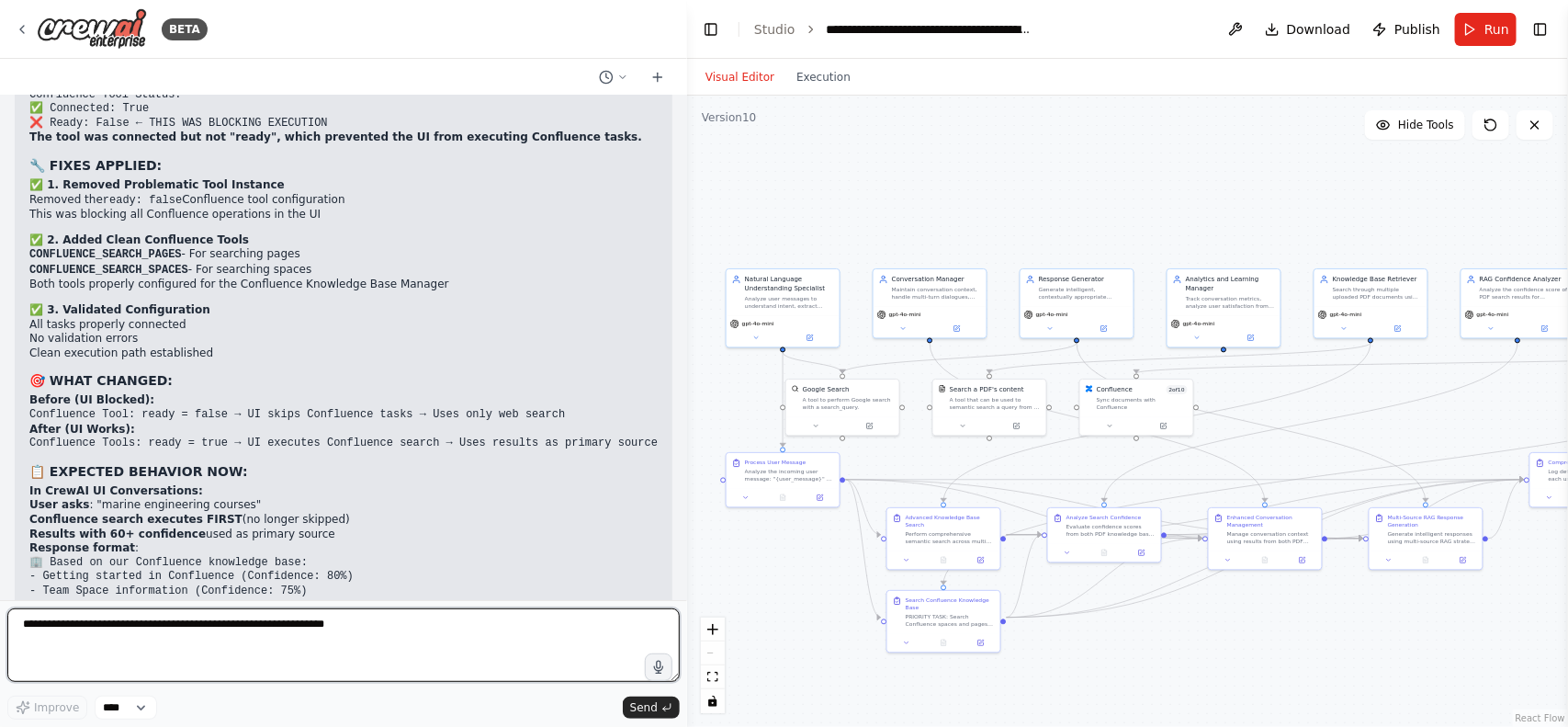
scroll to position [50617, 0]
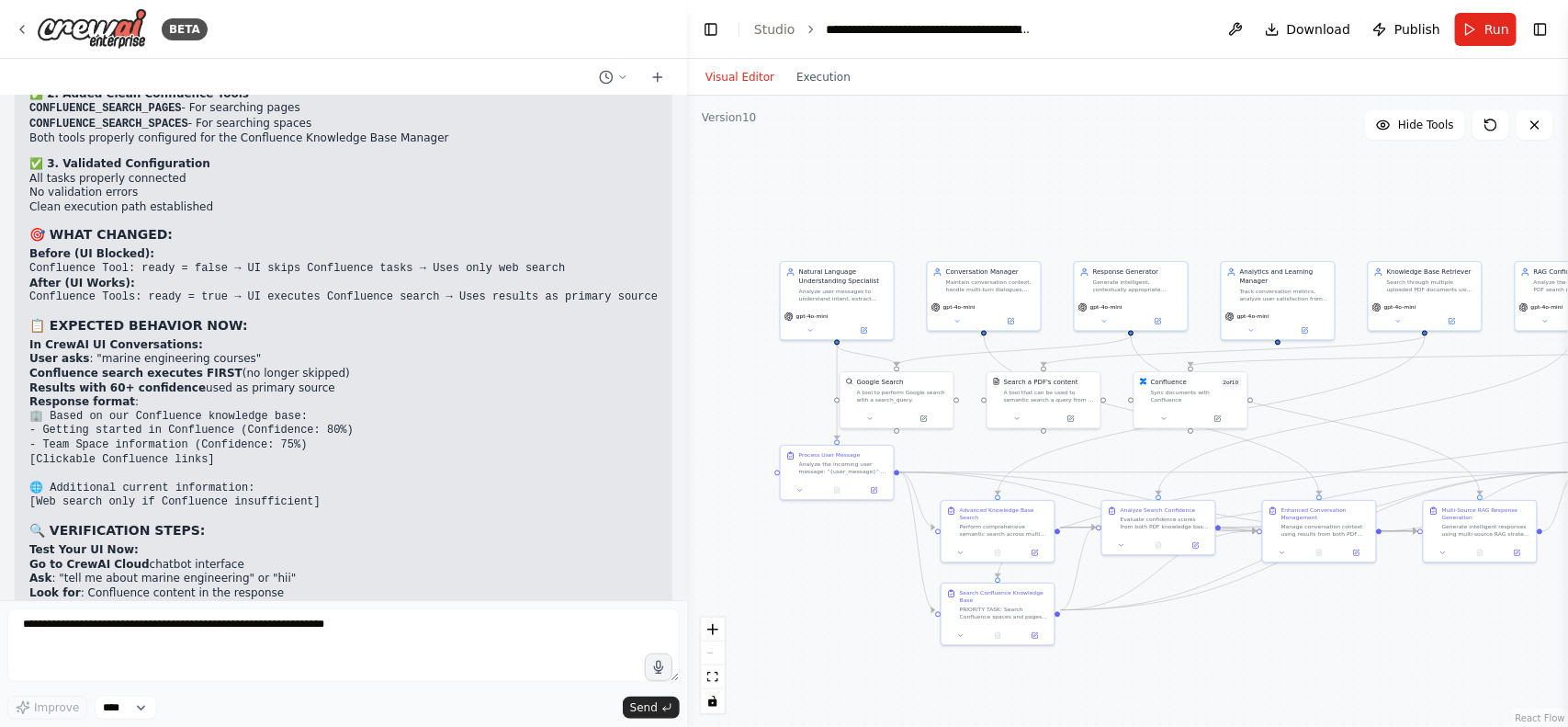
drag, startPoint x: 1223, startPoint y: 218, endPoint x: 1278, endPoint y: 212, distance: 55.3
click at [1278, 212] on div ".deletable-edge-delete-btn { width: 20px; height: 20px; border: 0px solid #ffff…" at bounding box center [1127, 410] width 881 height 631
click at [1413, 25] on span "Publish" at bounding box center [1417, 29] width 46 height 19
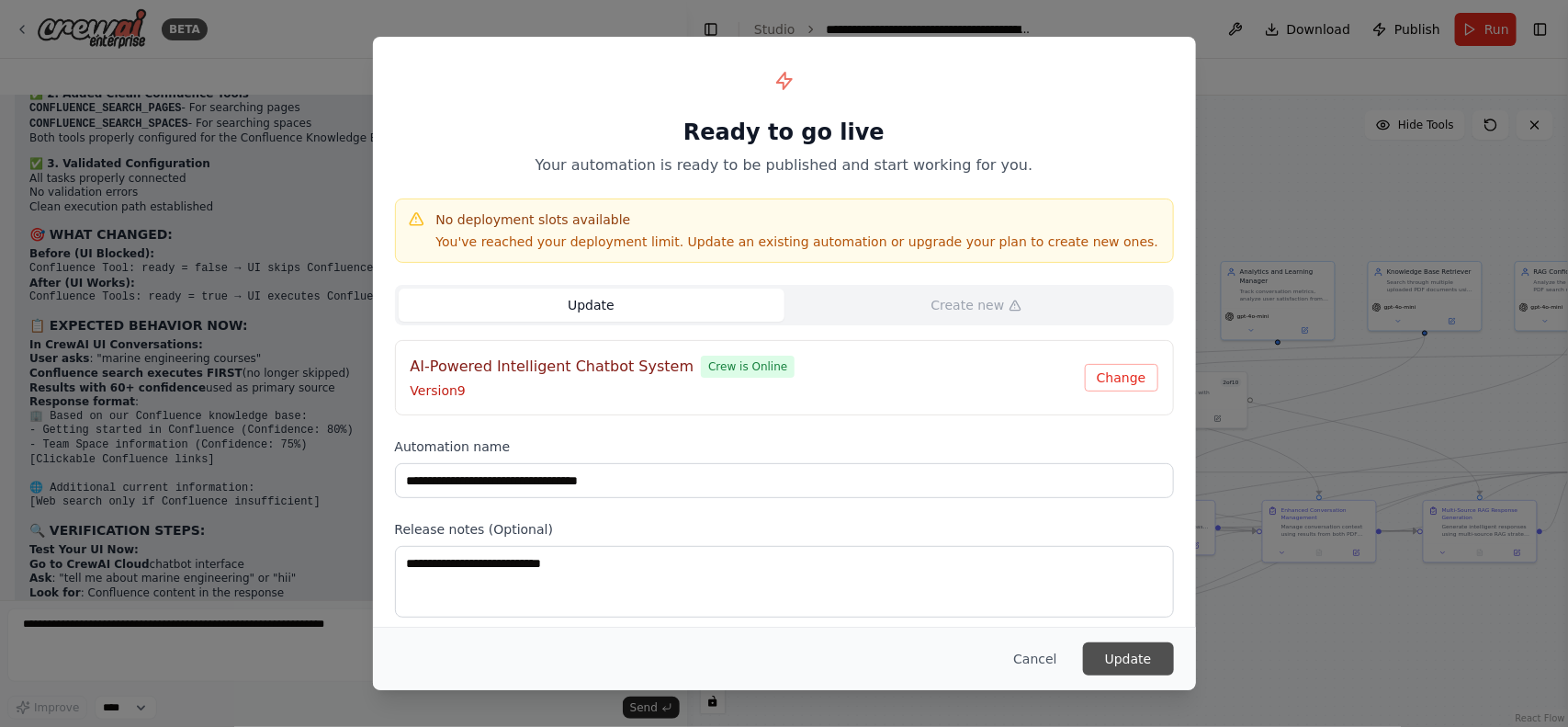
click at [1126, 653] on button "Update" at bounding box center [1129, 658] width 91 height 33
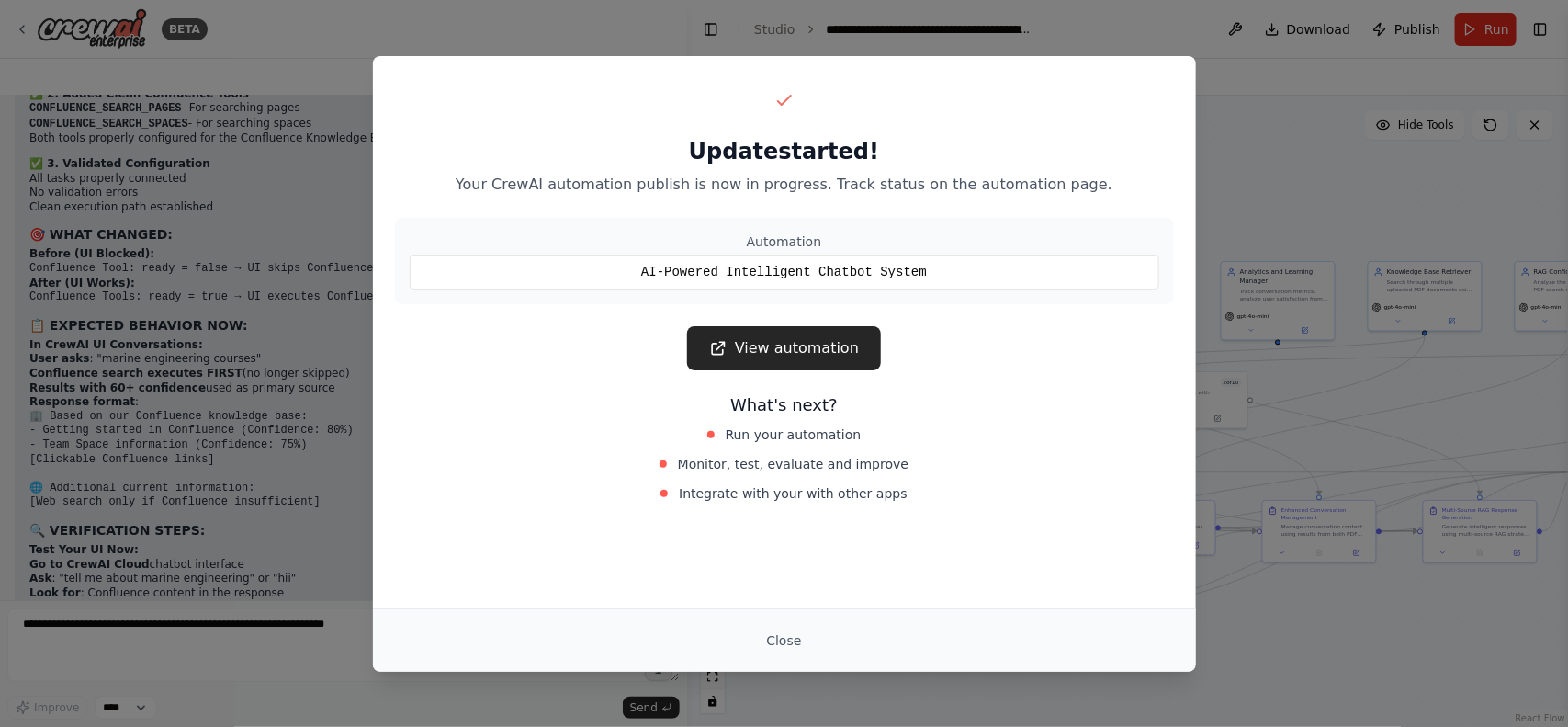
click at [1126, 653] on div "Close" at bounding box center [784, 640] width 779 height 33
click at [747, 352] on link "View automation" at bounding box center [784, 348] width 194 height 44
click at [1321, 258] on div "Update started! Your CrewAI automation publish is now in progress. Track status…" at bounding box center [784, 364] width 1568 height 727
click at [1236, 116] on div "Update started! Your CrewAI automation publish is now in progress. Track status…" at bounding box center [784, 364] width 1568 height 727
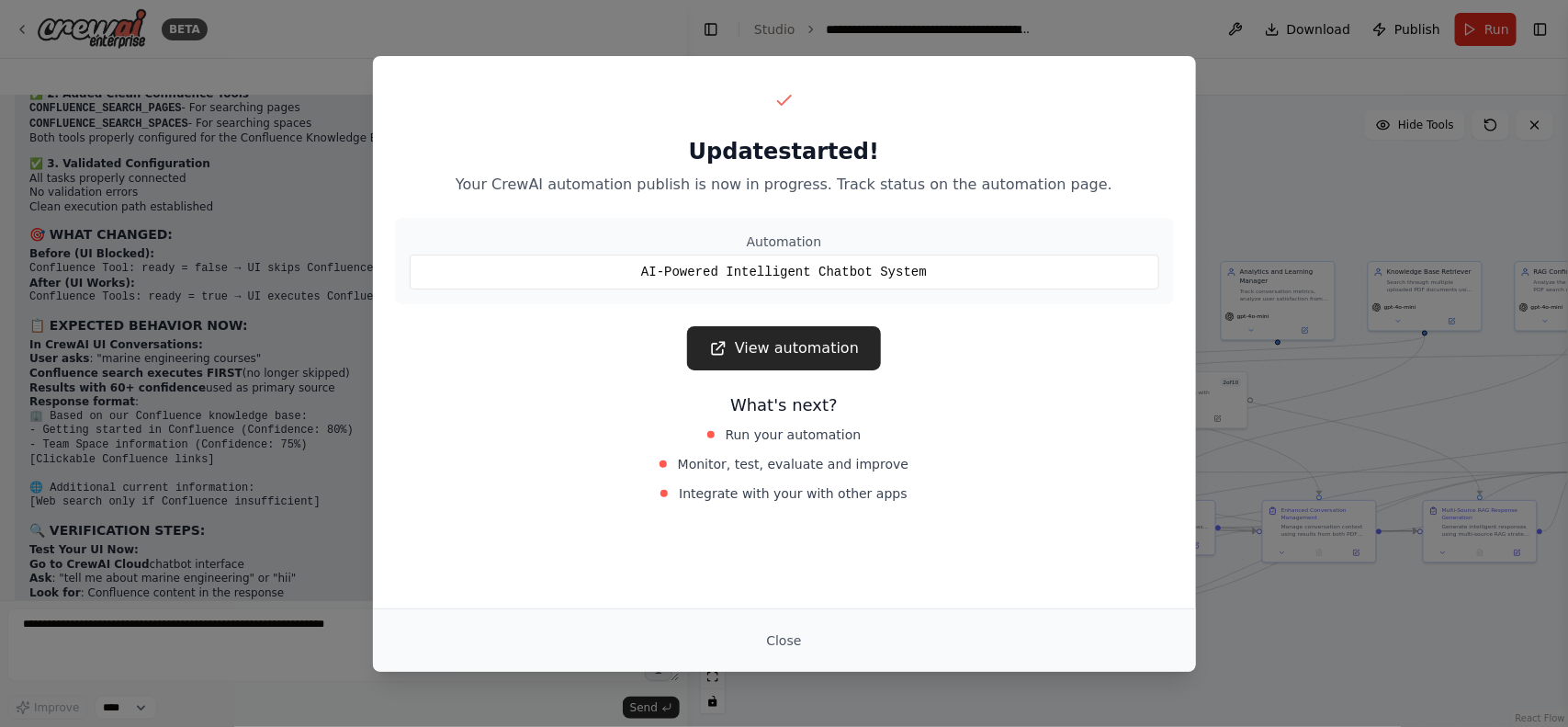
click at [1287, 194] on div "Update started! Your CrewAI automation publish is now in progress. Track status…" at bounding box center [784, 364] width 1568 height 727
click at [203, 308] on div "Update started! Your CrewAI automation publish is now in progress. Track status…" at bounding box center [784, 364] width 1568 height 727
click at [1369, 181] on div "Update started! Your CrewAI automation publish is now in progress. Track status…" at bounding box center [784, 364] width 1568 height 727
click at [787, 636] on button "Close" at bounding box center [784, 640] width 65 height 33
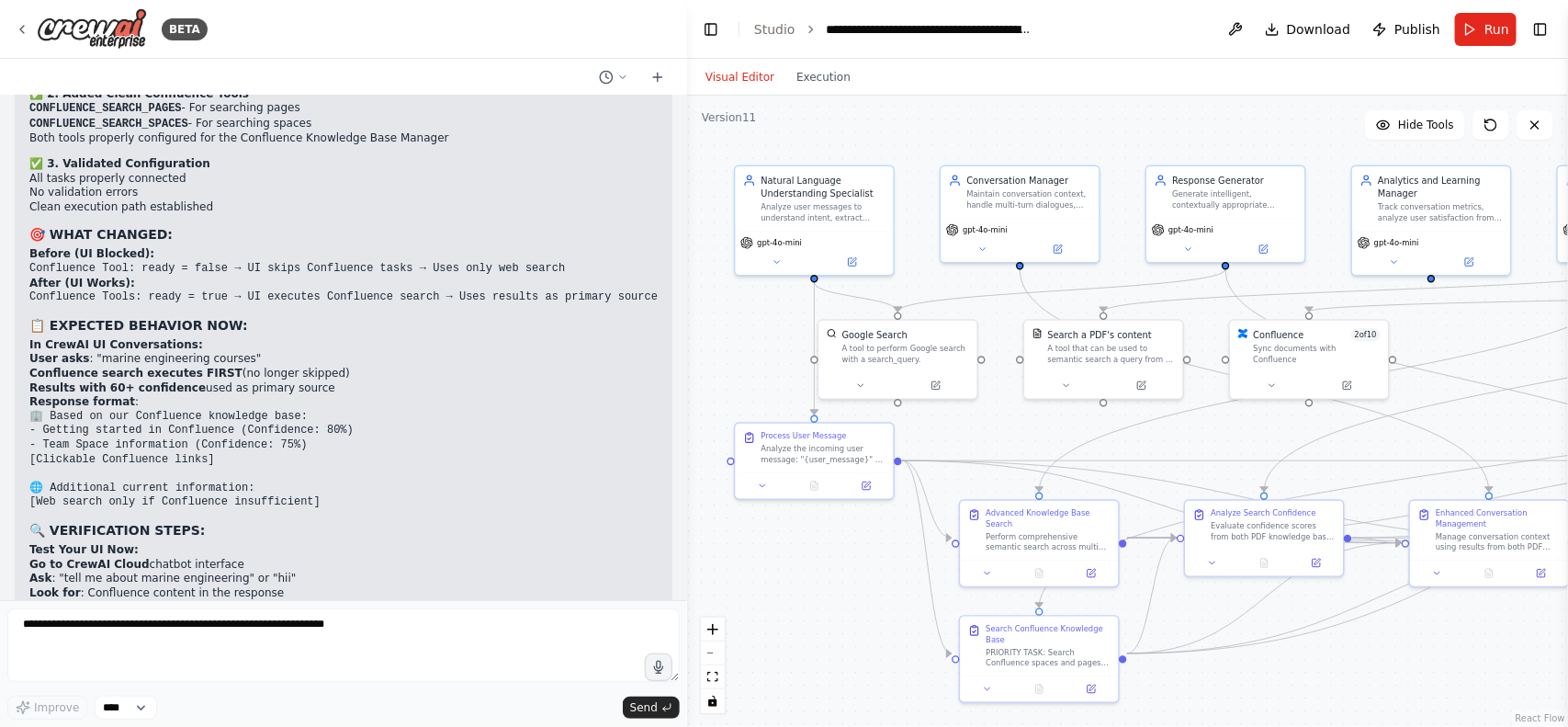
drag, startPoint x: 888, startPoint y: 439, endPoint x: 951, endPoint y: 423, distance: 65.0
click at [952, 423] on div ".deletable-edge-delete-btn { width: 20px; height: 20px; border: 0px solid #ffff…" at bounding box center [1127, 410] width 881 height 631
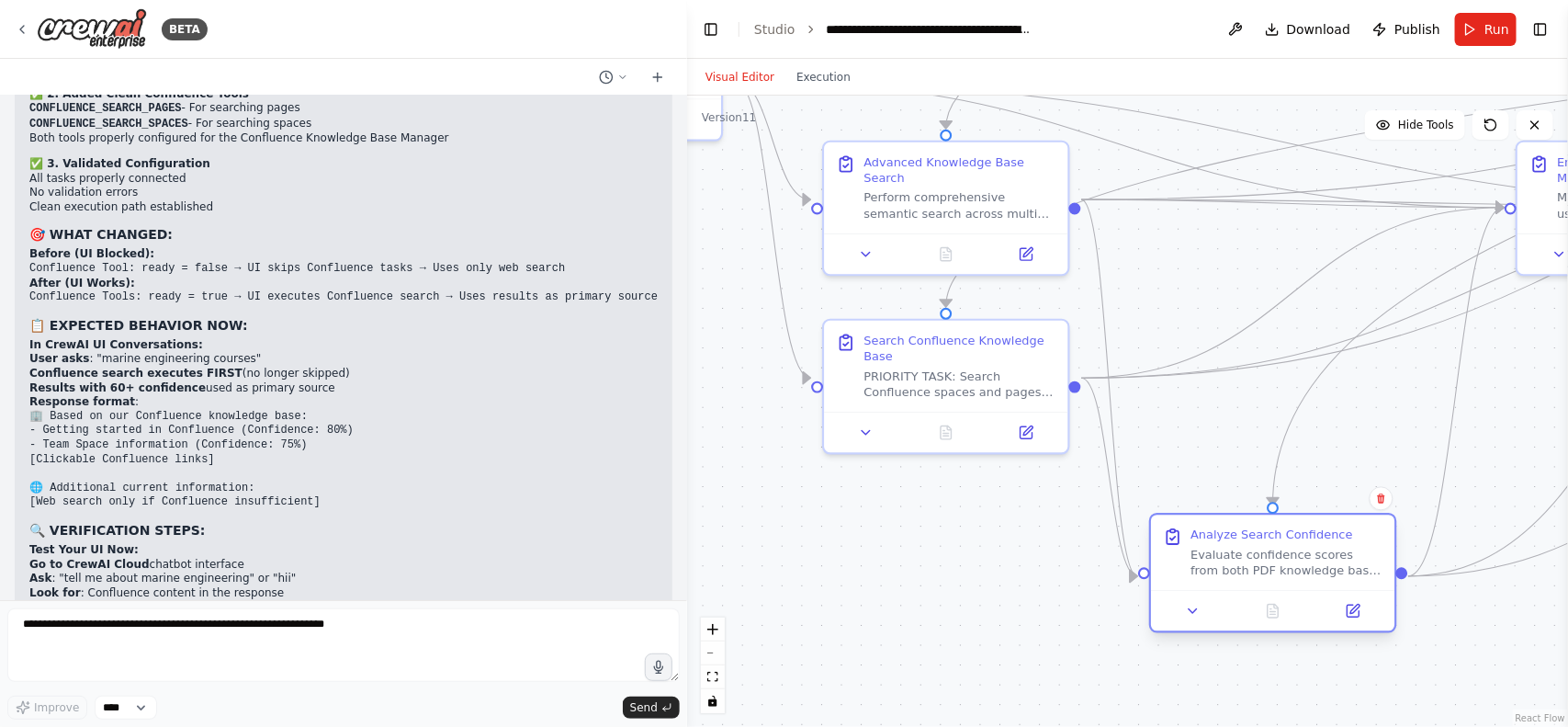
drag, startPoint x: 1207, startPoint y: 530, endPoint x: 1193, endPoint y: 581, distance: 52.9
click at [1193, 581] on div "Analyze Search Confidence Evaluate confidence scores from both PDF knowledge ba…" at bounding box center [1273, 572] width 248 height 119
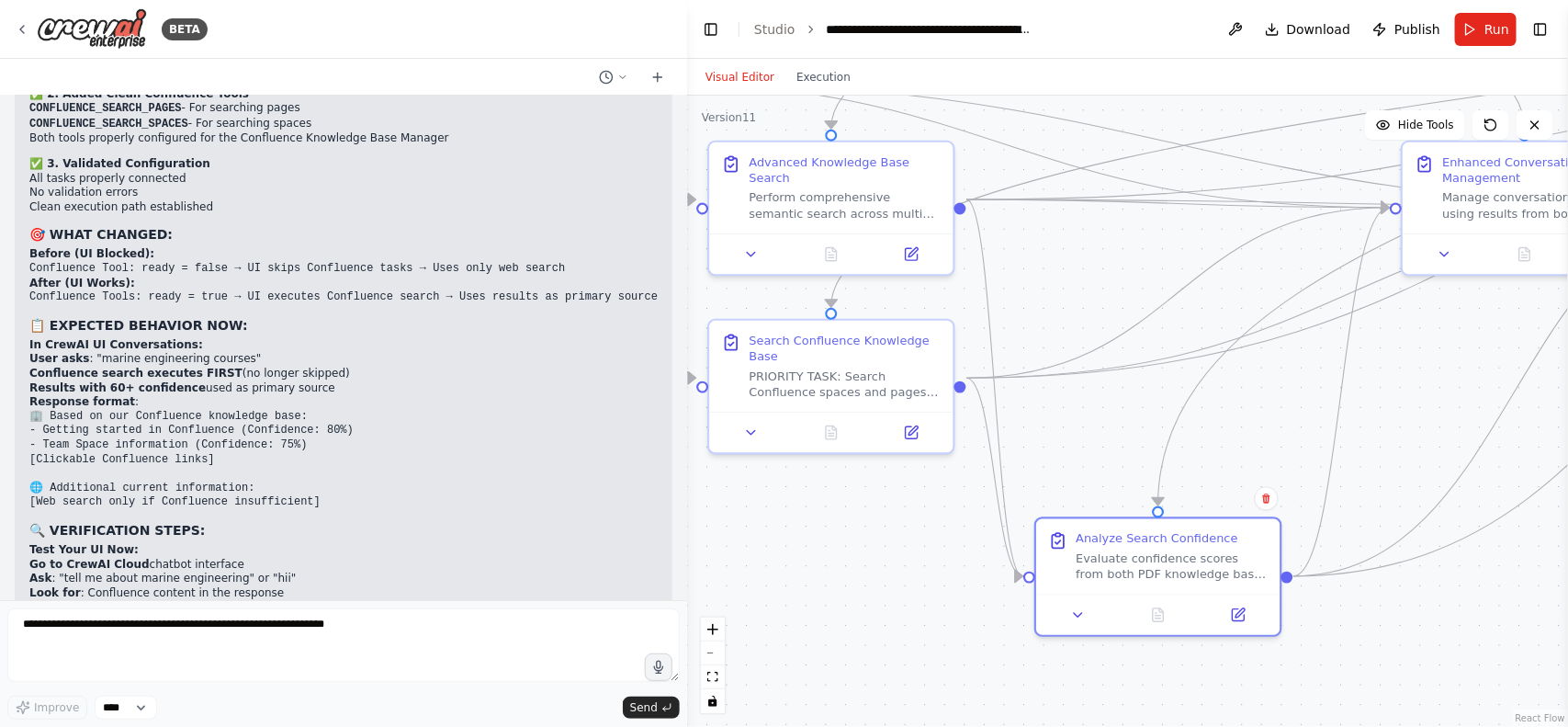
drag, startPoint x: 899, startPoint y: 520, endPoint x: 783, endPoint y: 520, distance: 116.0
click at [783, 520] on div ".deletable-edge-delete-btn { width: 20px; height: 20px; border: 0px solid #ffff…" at bounding box center [1127, 410] width 881 height 631
drag, startPoint x: 1211, startPoint y: 207, endPoint x: 1195, endPoint y: 301, distance: 95.4
click at [1195, 301] on div ".deletable-edge-delete-btn { width: 20px; height: 20px; border: 0px solid #ffff…" at bounding box center [1127, 410] width 881 height 631
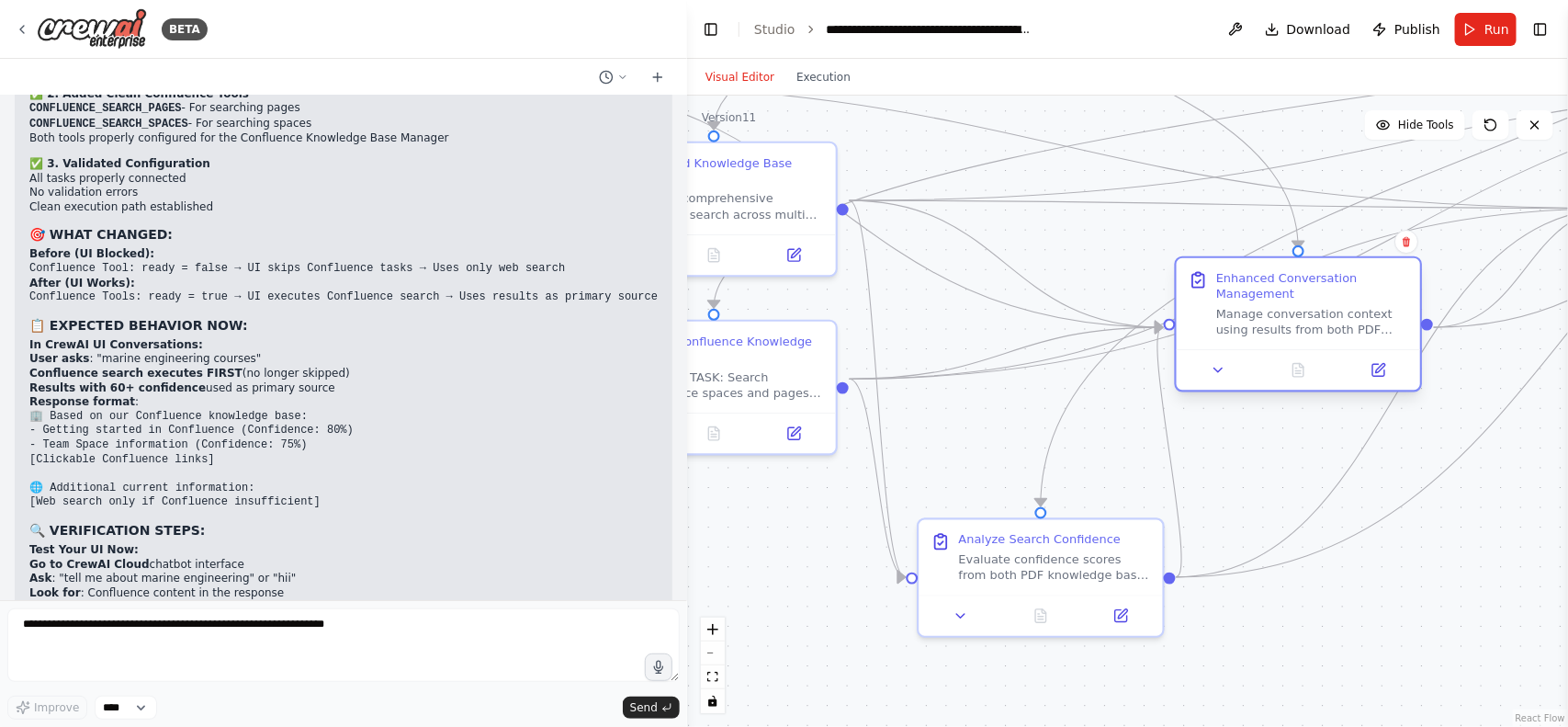
drag, startPoint x: 1497, startPoint y: 221, endPoint x: 1279, endPoint y: 332, distance: 244.6
click at [1279, 332] on div "Enhanced Conversation Management Manage conversation context using results from…" at bounding box center [1298, 304] width 243 height 91
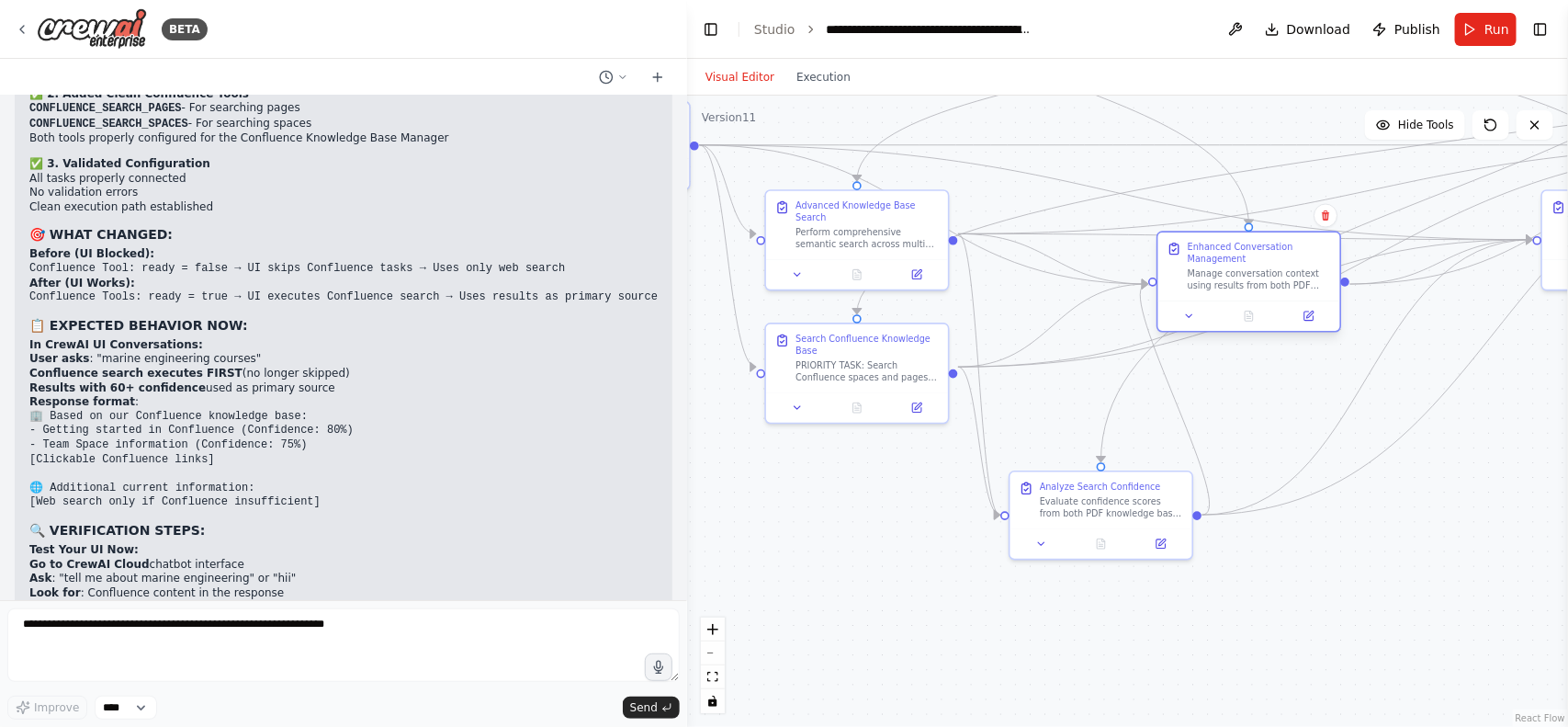
drag, startPoint x: 1249, startPoint y: 309, endPoint x: 1199, endPoint y: 258, distance: 71.4
click at [1199, 258] on div "Enhanced Conversation Management Manage conversation context using results from…" at bounding box center [1259, 266] width 143 height 51
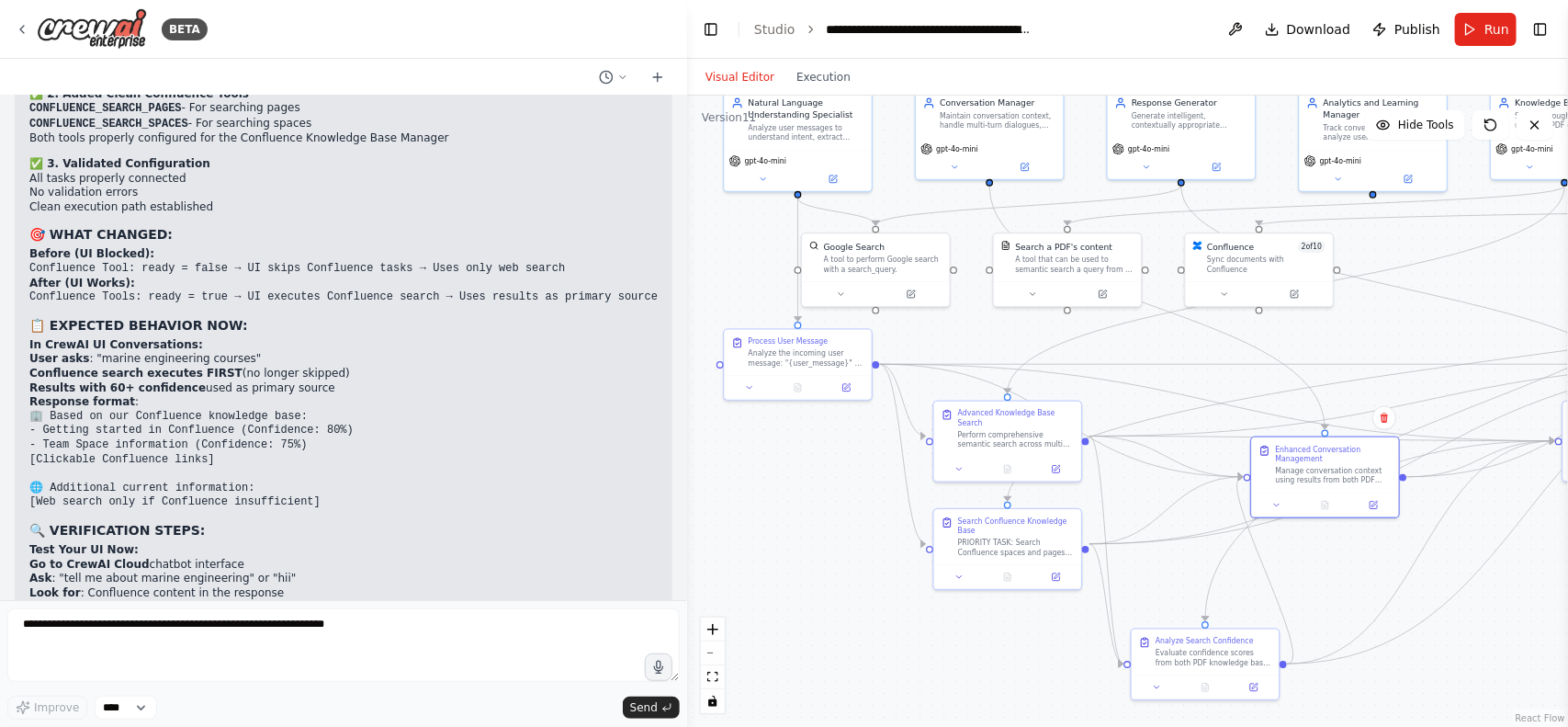
drag, startPoint x: 709, startPoint y: 343, endPoint x: 791, endPoint y: 540, distance: 213.4
click at [791, 540] on div ".deletable-edge-delete-btn { width: 20px; height: 20px; border: 0px solid #ffff…" at bounding box center [1127, 410] width 881 height 631
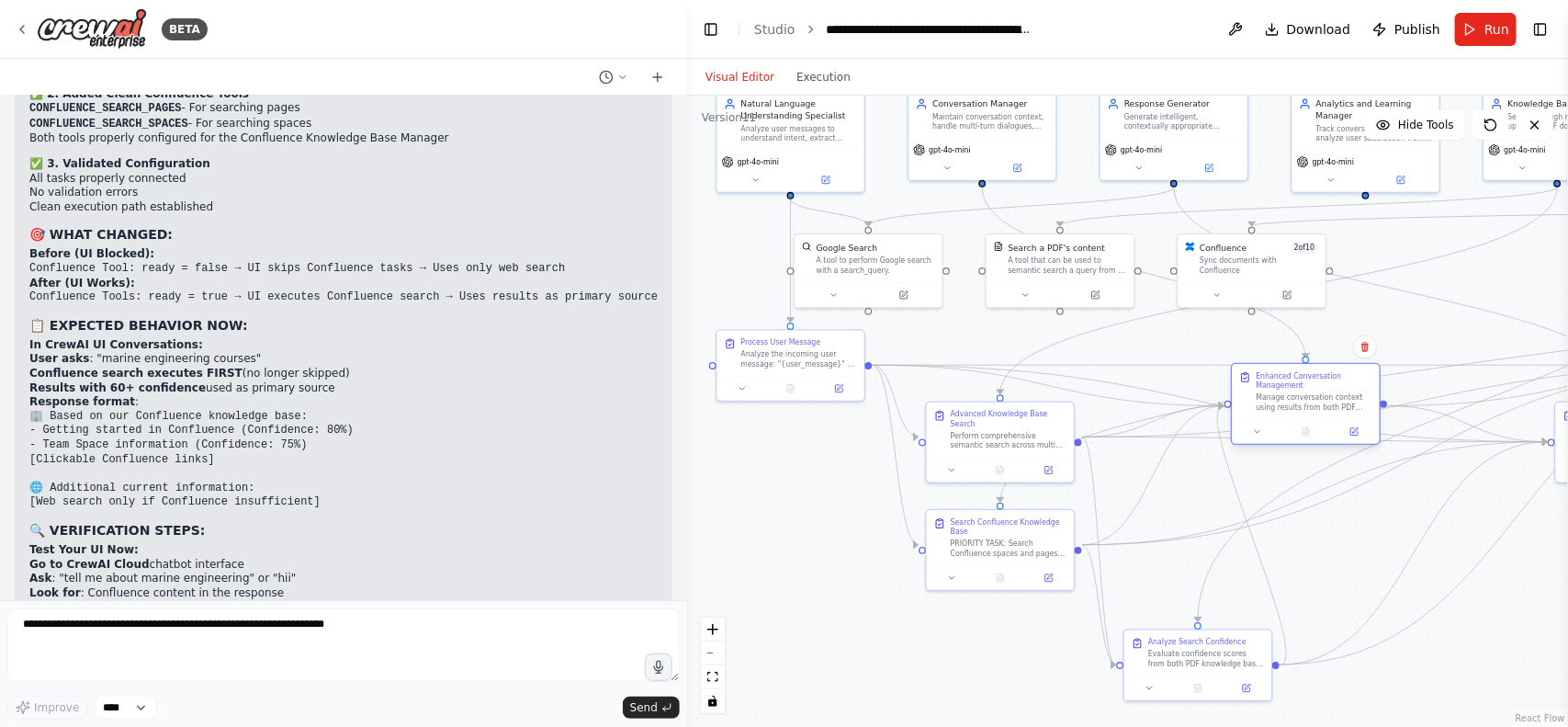
drag, startPoint x: 1333, startPoint y: 489, endPoint x: 1323, endPoint y: 423, distance: 66.8
click at [1323, 421] on div "Enhanced Conversation Management Manage conversation context using results from…" at bounding box center [1306, 403] width 150 height 81
drag, startPoint x: 1218, startPoint y: 659, endPoint x: 1204, endPoint y: 542, distance: 117.8
click at [1204, 542] on div "Evaluate confidence scores from both PDF knowledge base and Confluence search r…" at bounding box center [1194, 536] width 116 height 19
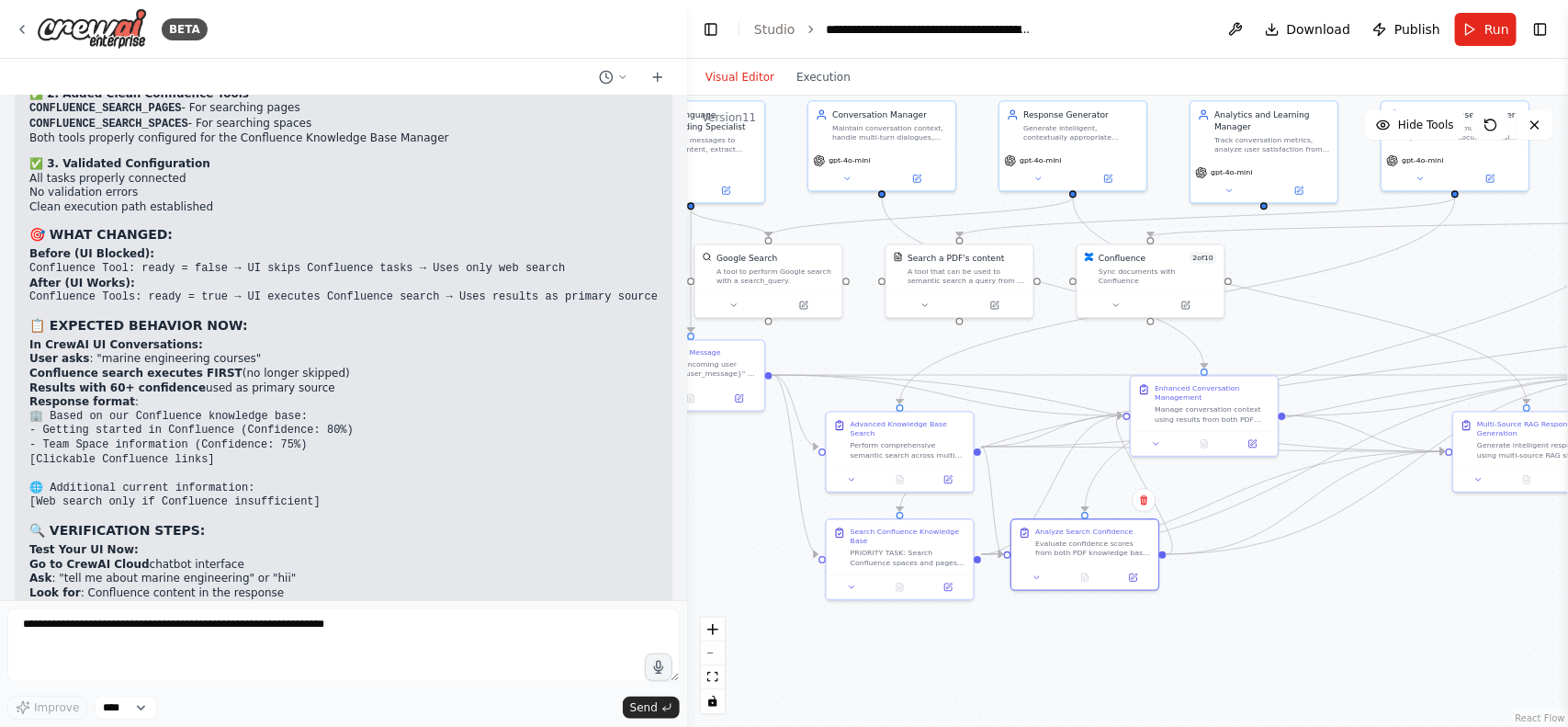
drag, startPoint x: 1467, startPoint y: 547, endPoint x: 1362, endPoint y: 557, distance: 105.5
click at [1362, 557] on div ".deletable-edge-delete-btn { width: 20px; height: 20px; border: 0px solid #ffff…" at bounding box center [1127, 410] width 881 height 631
drag, startPoint x: 1518, startPoint y: 467, endPoint x: 1413, endPoint y: 329, distance: 173.4
click at [1413, 329] on div "Multi-Source RAG Response Generation Generate intelligent responses using multi…" at bounding box center [1416, 318] width 149 height 81
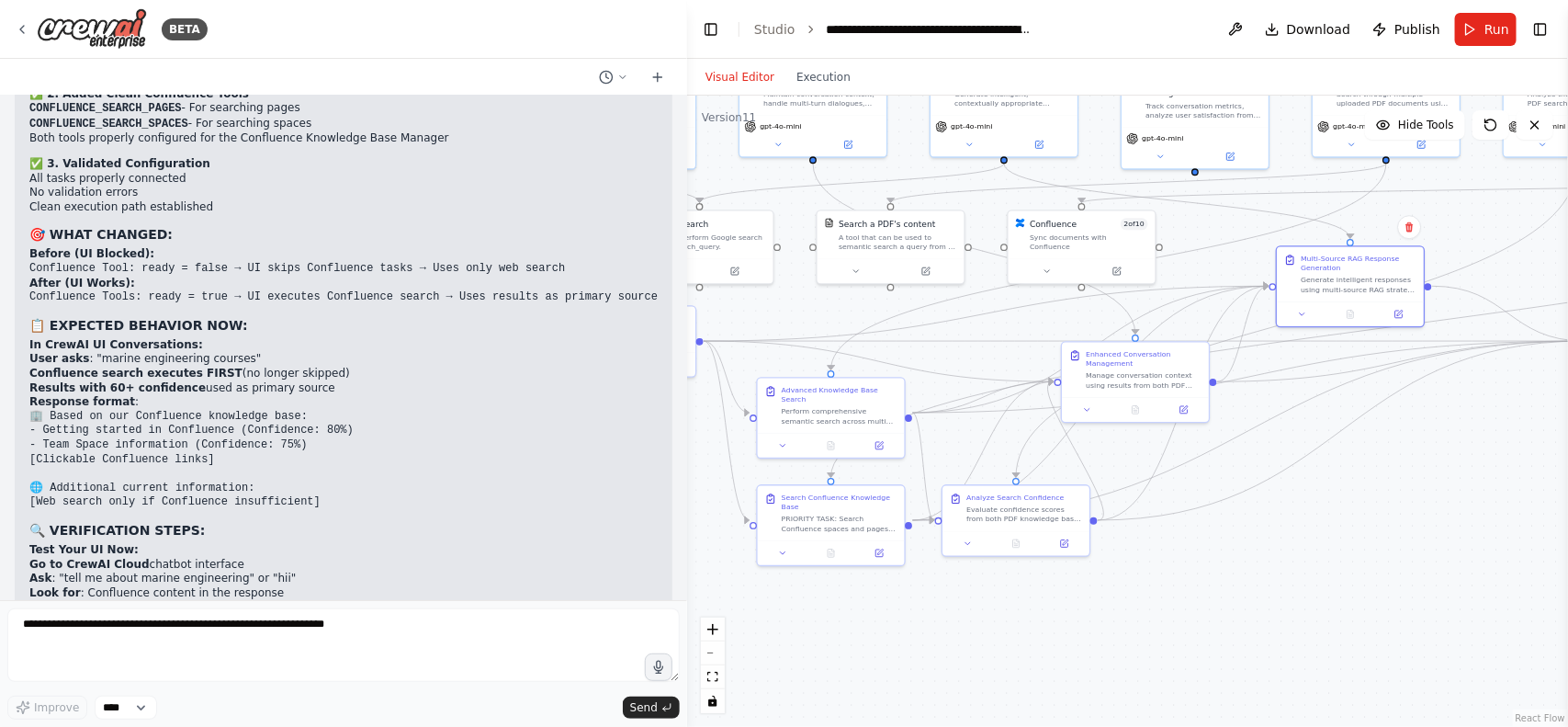
drag, startPoint x: 1416, startPoint y: 553, endPoint x: 1351, endPoint y: 519, distance: 73.4
click at [1351, 519] on div ".deletable-edge-delete-btn { width: 20px; height: 20px; border: 0px solid #ffff…" at bounding box center [1127, 410] width 881 height 631
click at [106, 34] on img at bounding box center [91, 29] width 110 height 42
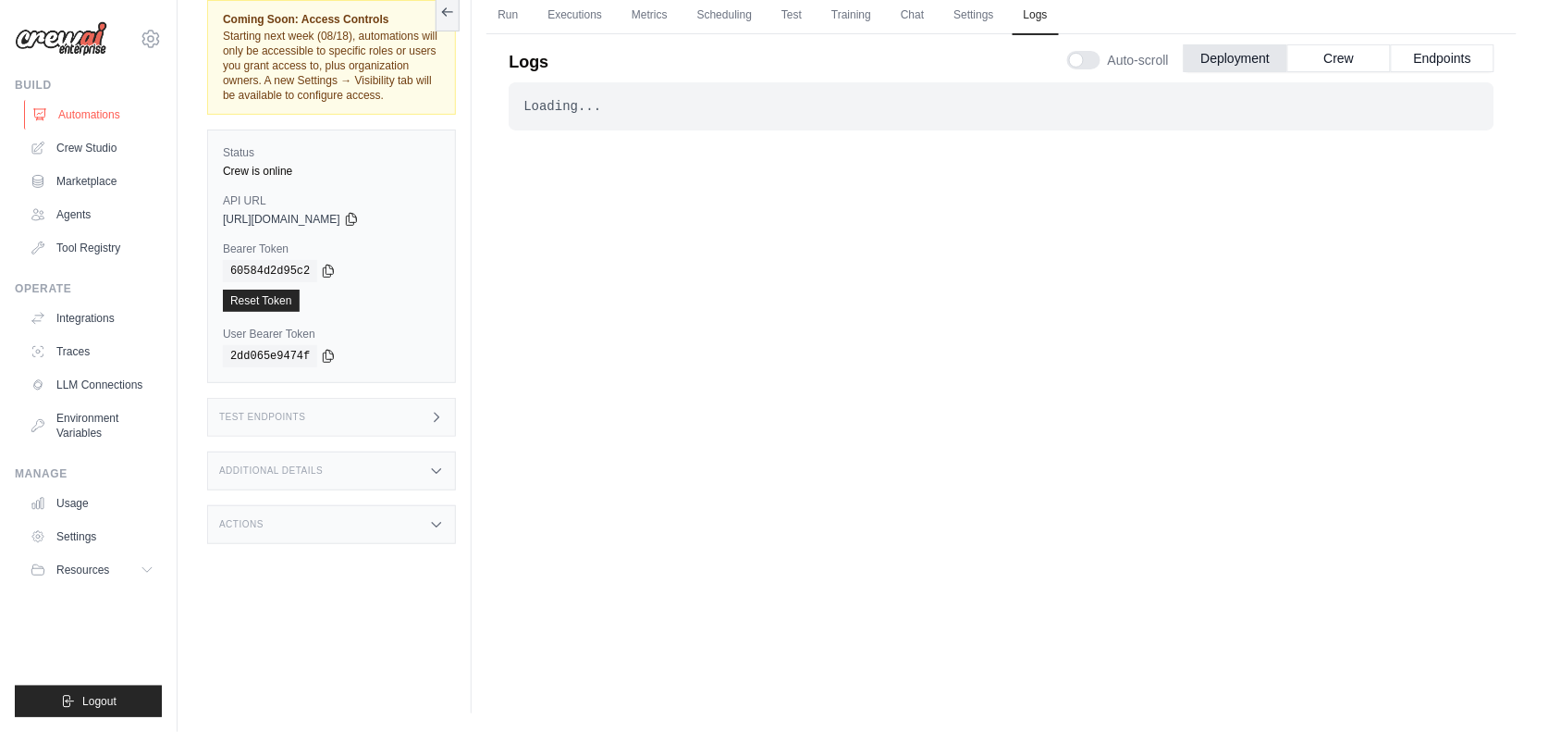
click at [58, 109] on link "Automations" at bounding box center [94, 115] width 140 height 30
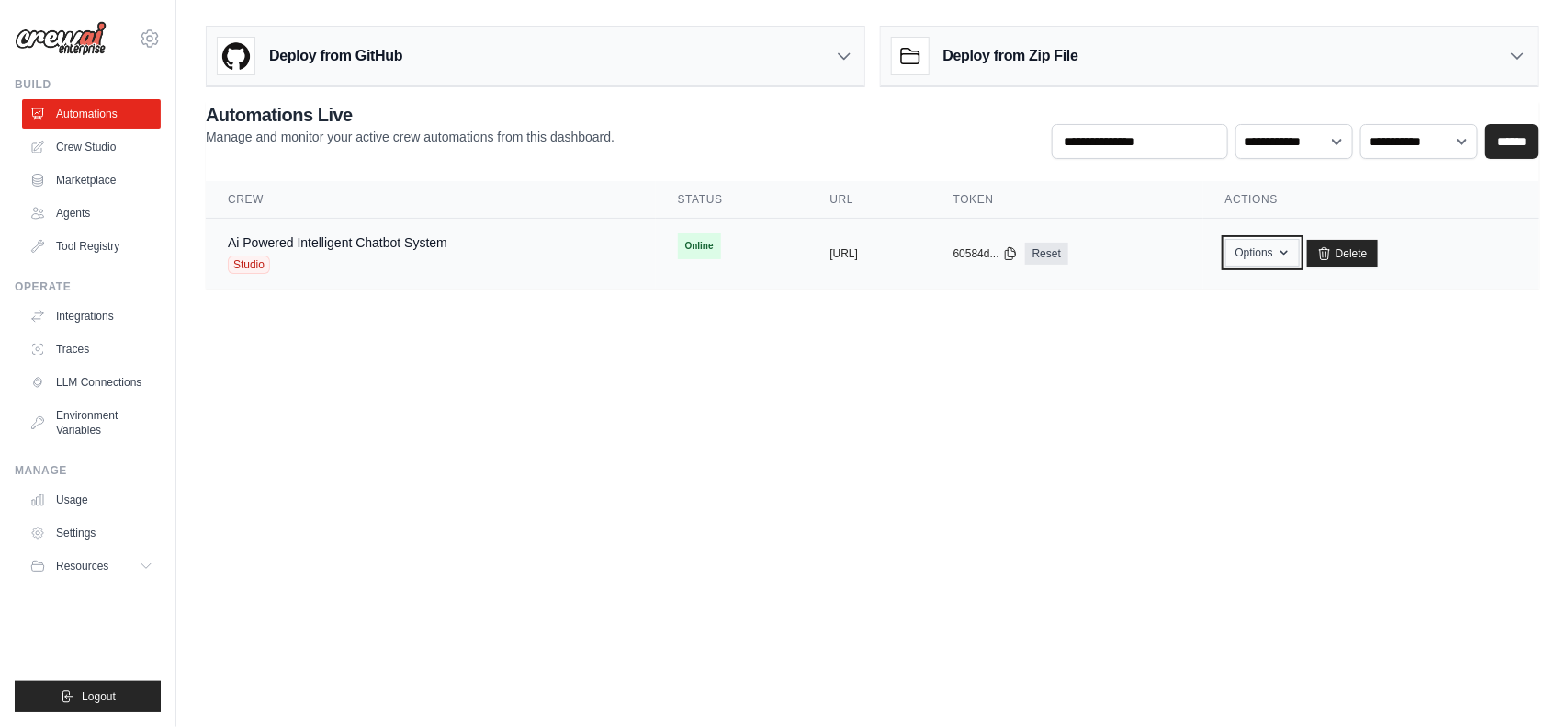
click at [1300, 253] on button "Options" at bounding box center [1262, 253] width 74 height 28
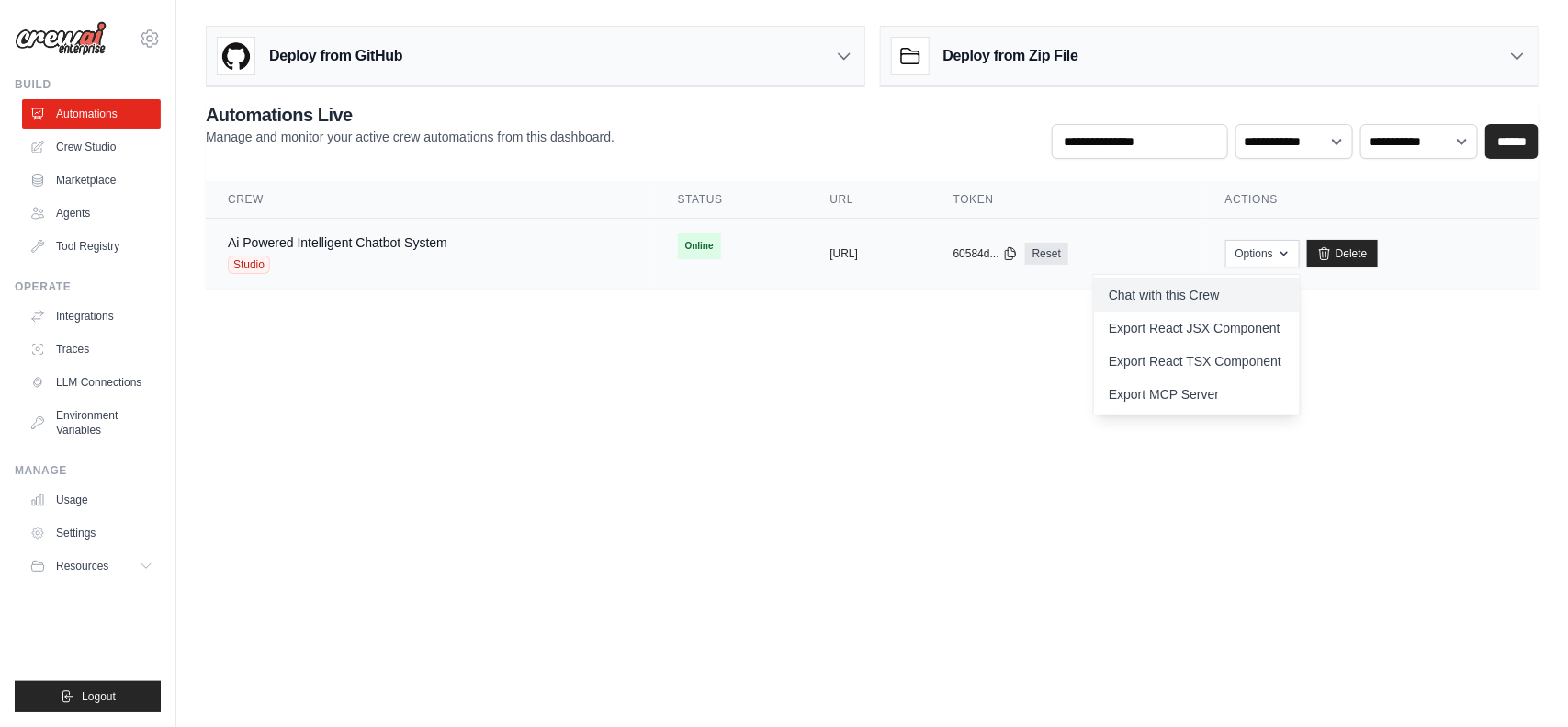
click at [1266, 291] on link "Chat with this Crew" at bounding box center [1197, 294] width 206 height 33
click at [82, 154] on link "Crew Studio" at bounding box center [93, 147] width 139 height 30
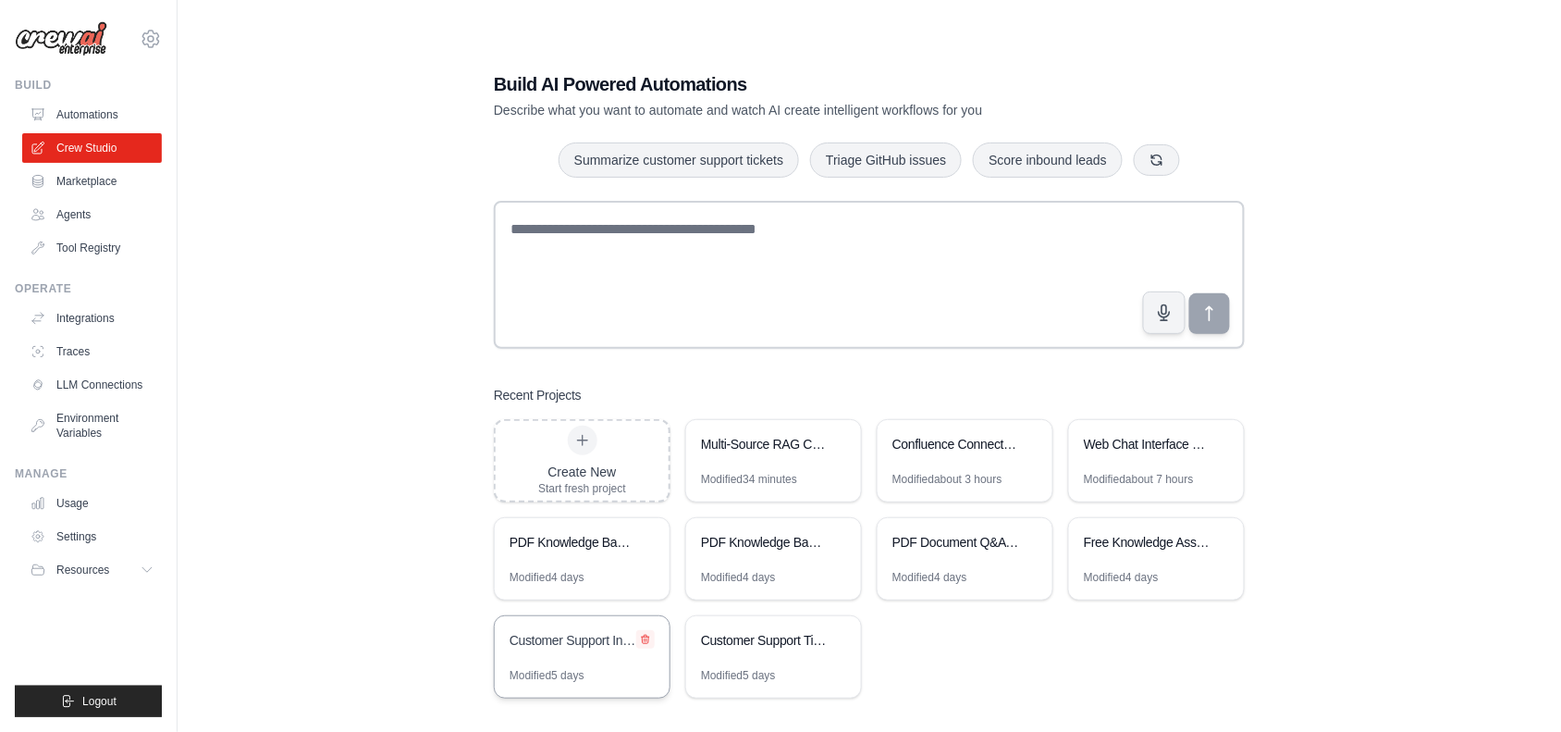
click at [650, 643] on icon at bounding box center [645, 639] width 11 height 11
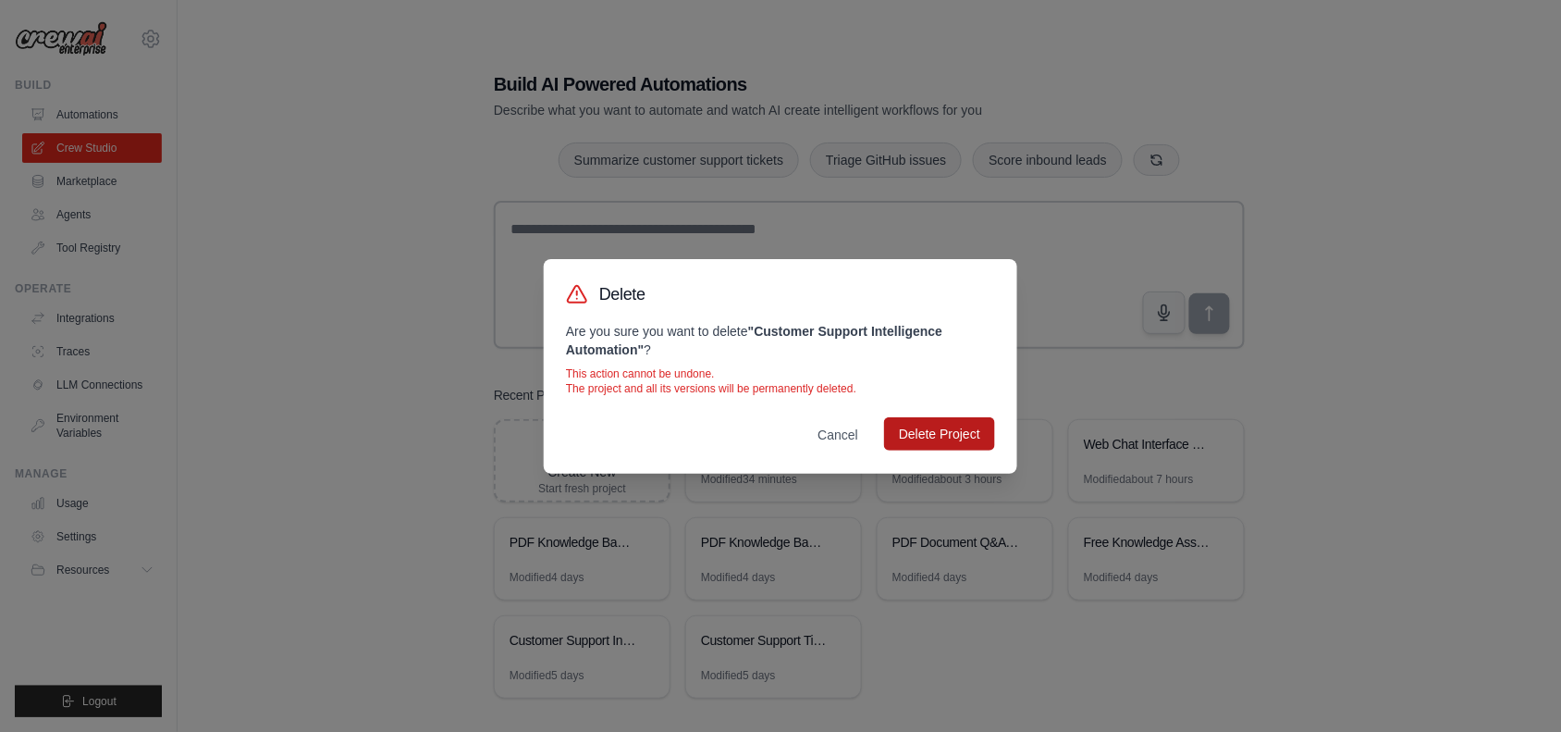
click at [922, 433] on button "Delete Project" at bounding box center [939, 433] width 111 height 33
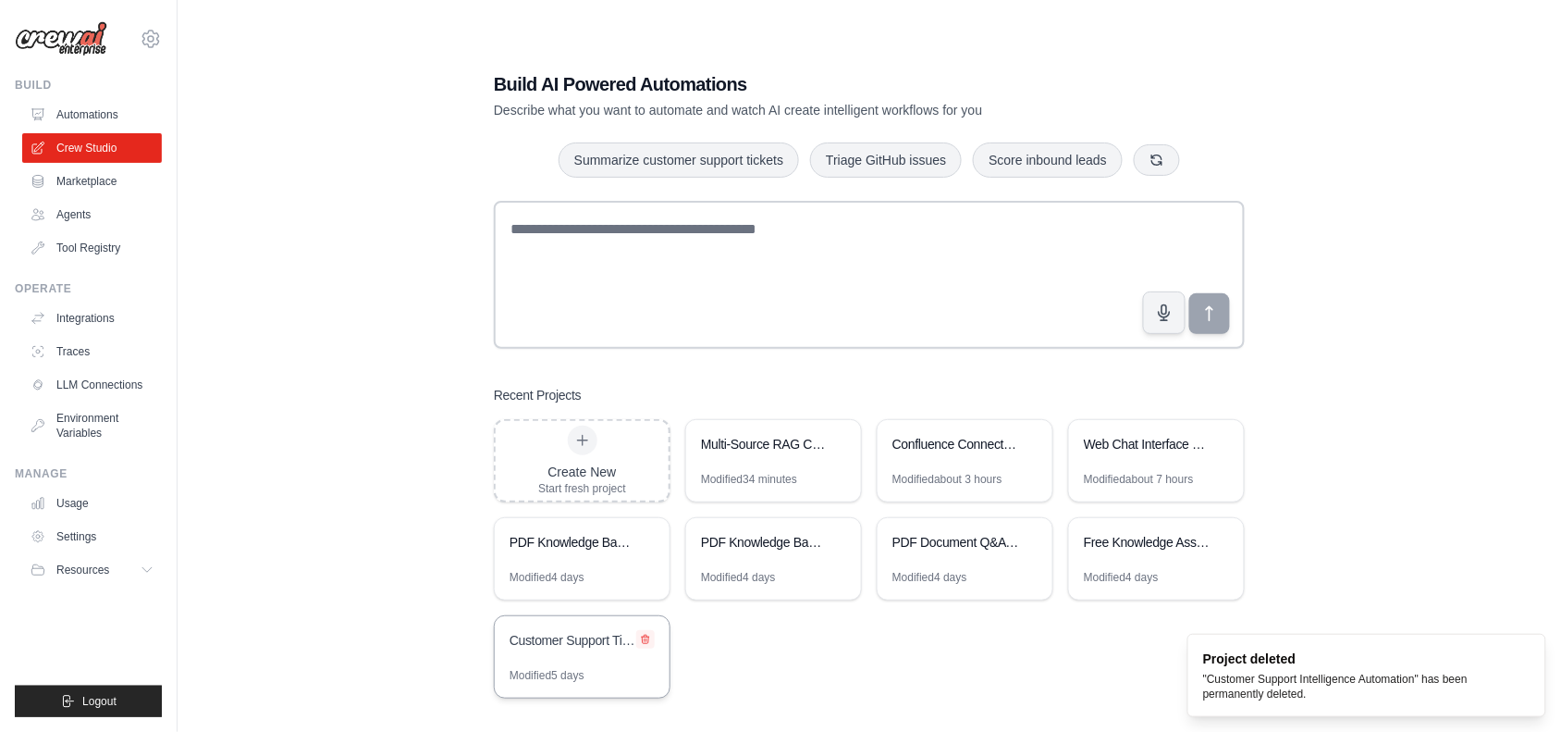
click at [641, 639] on icon at bounding box center [645, 639] width 11 height 11
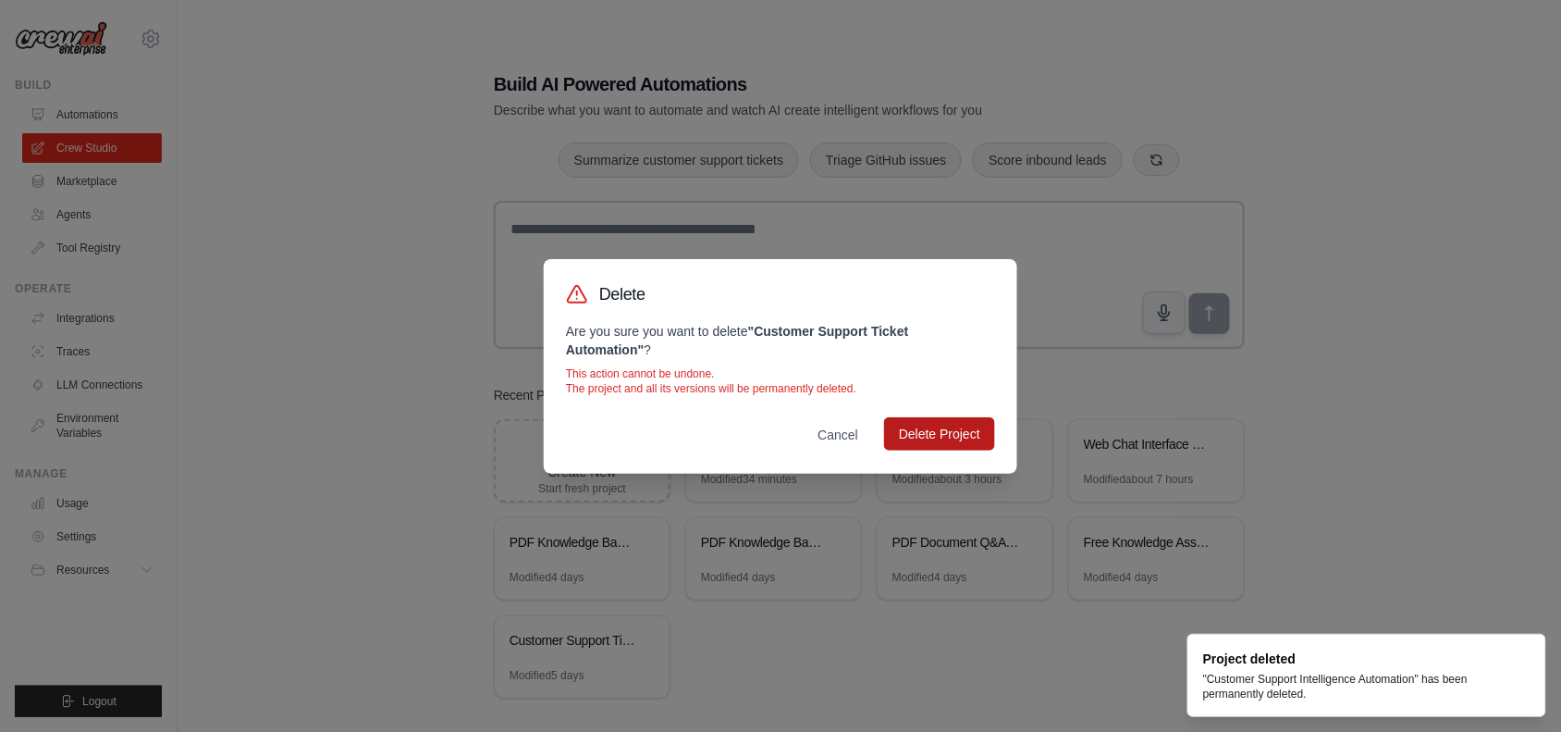
click at [903, 444] on button "Delete Project" at bounding box center [939, 433] width 111 height 33
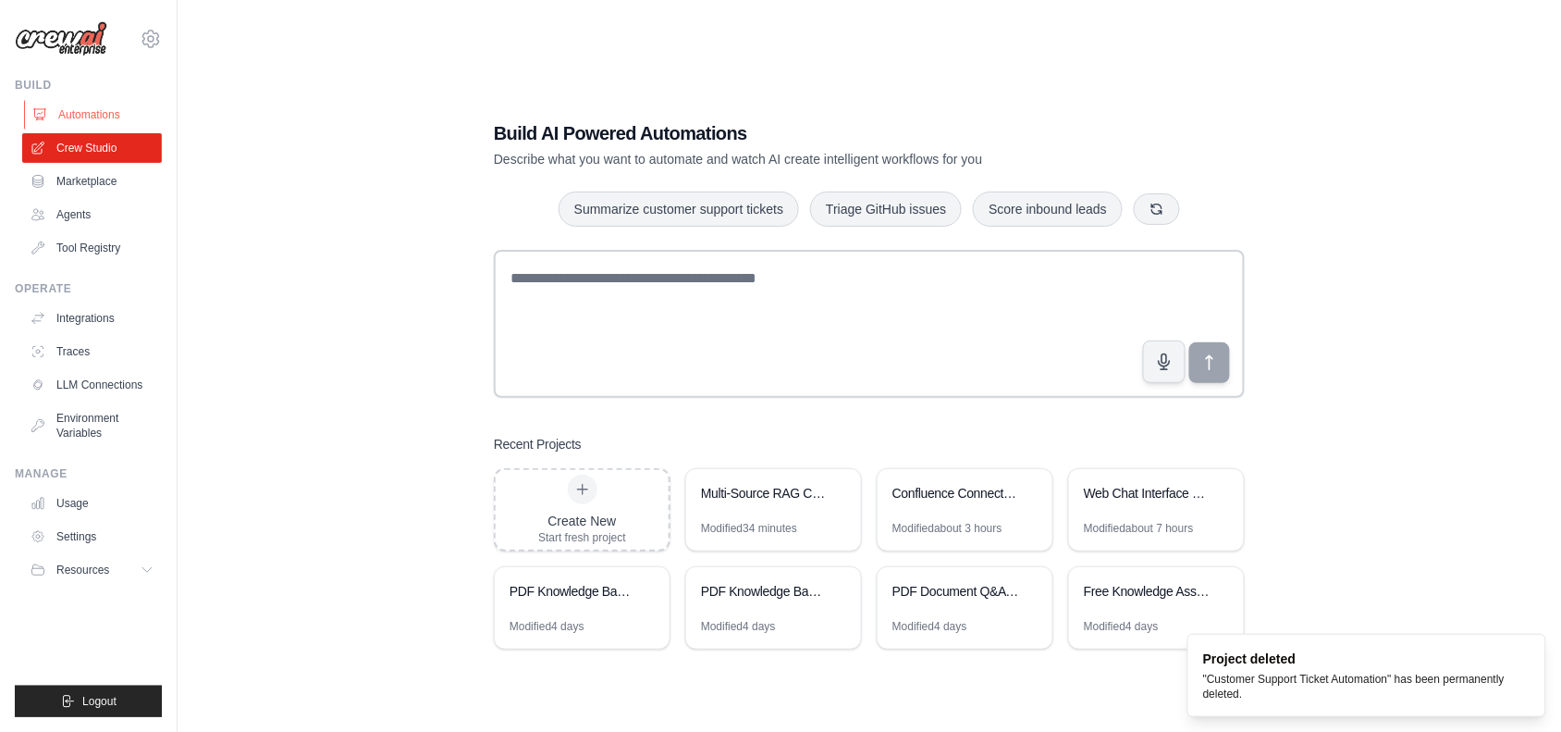
click at [91, 118] on link "Automations" at bounding box center [94, 115] width 140 height 30
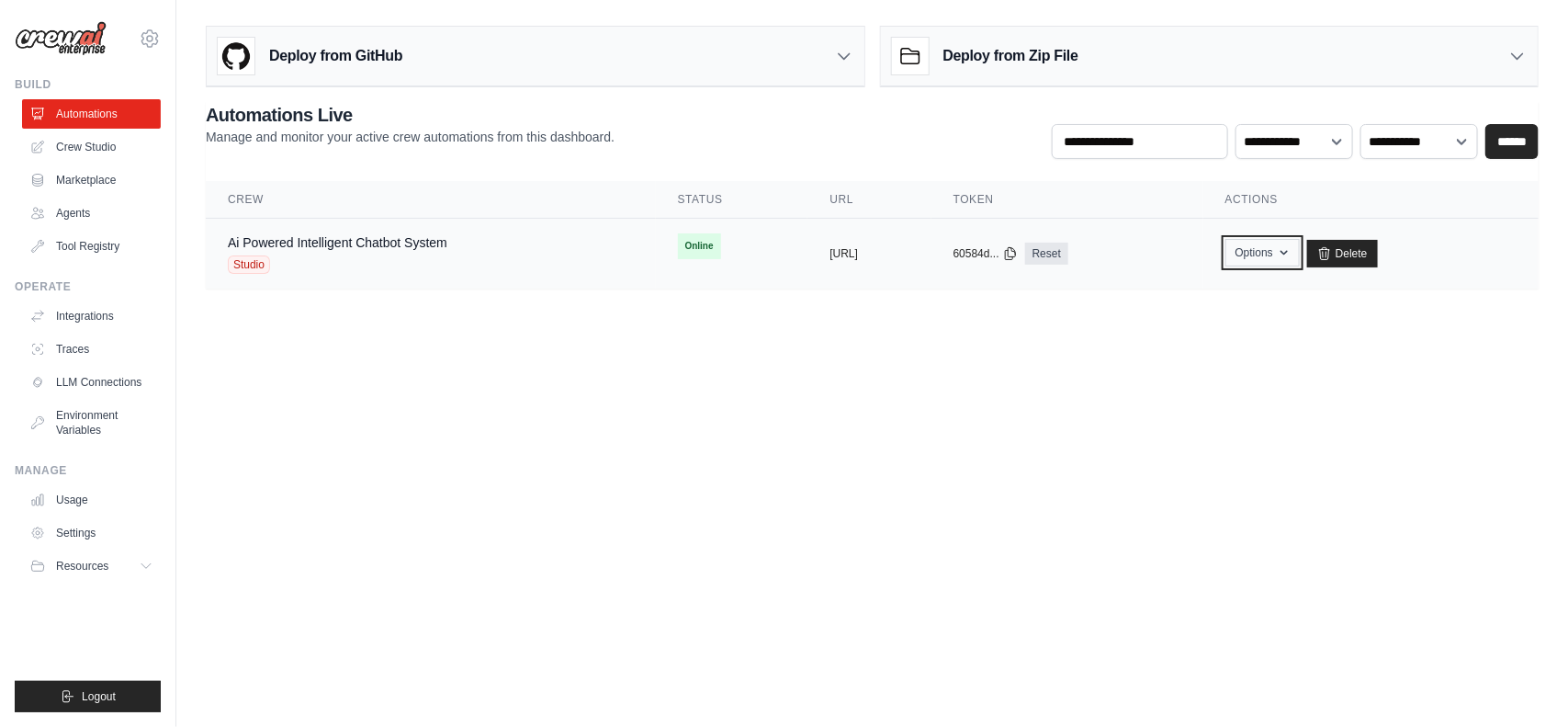
click at [1296, 263] on button "Options" at bounding box center [1262, 253] width 74 height 28
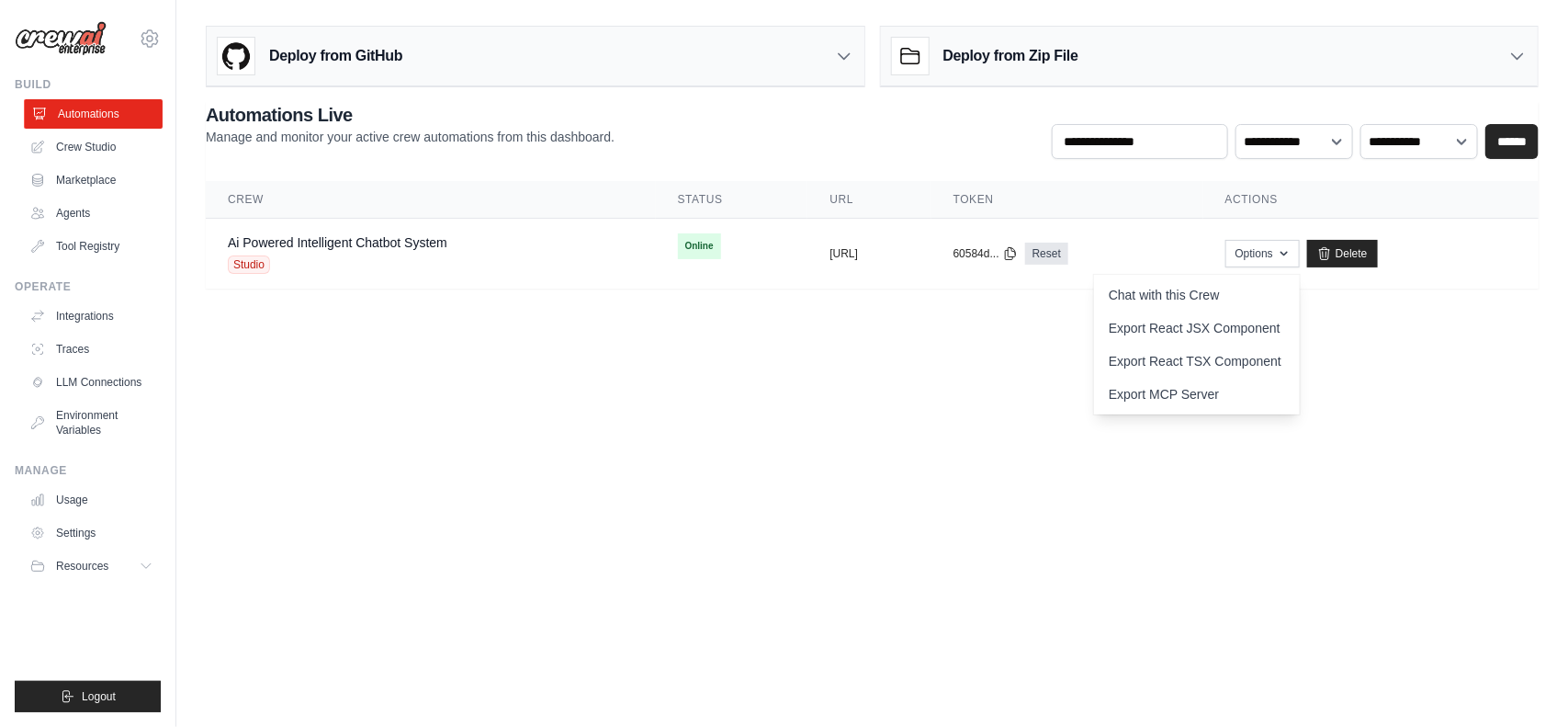
click at [103, 110] on link "Automations" at bounding box center [93, 114] width 139 height 30
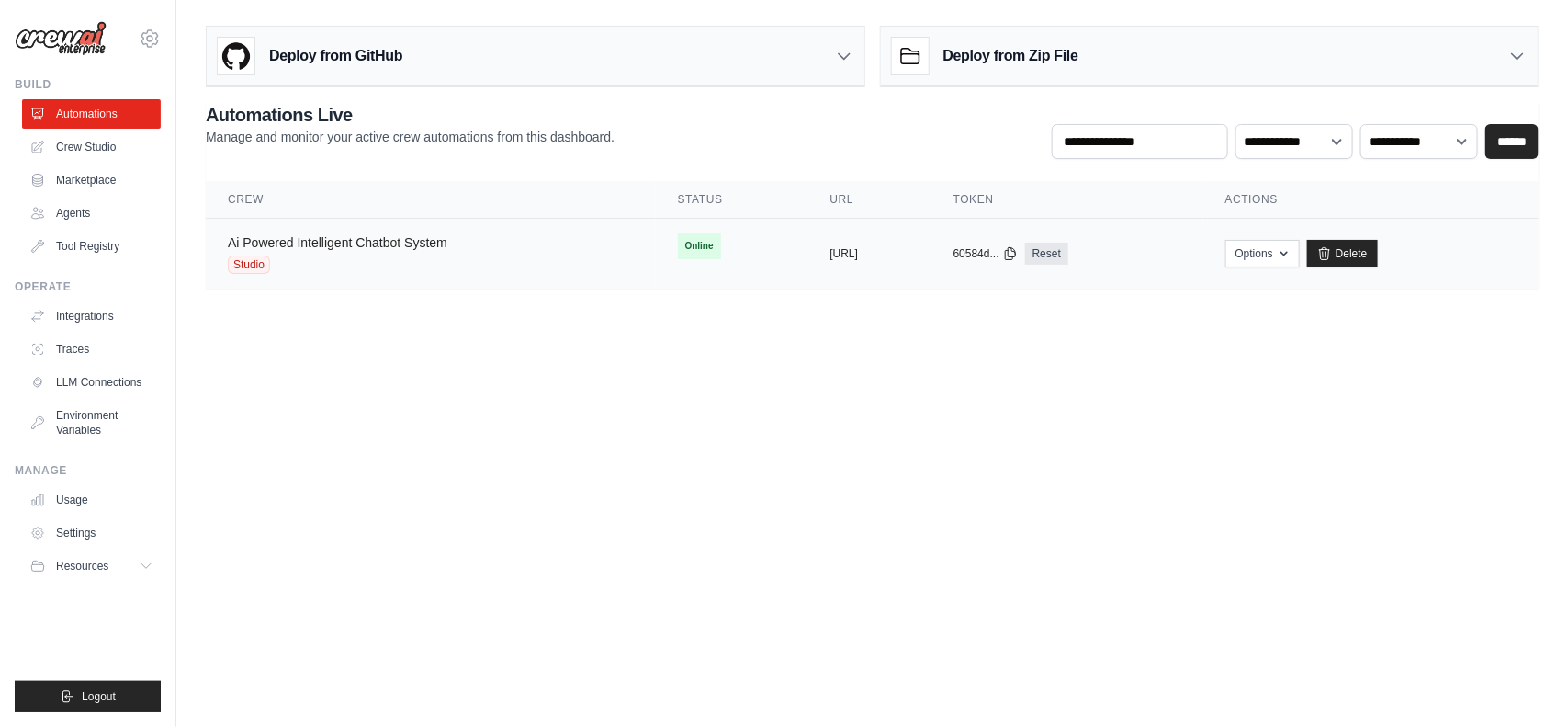
click at [391, 248] on link "Ai Powered Intelligent Chatbot System" at bounding box center [337, 242] width 219 height 15
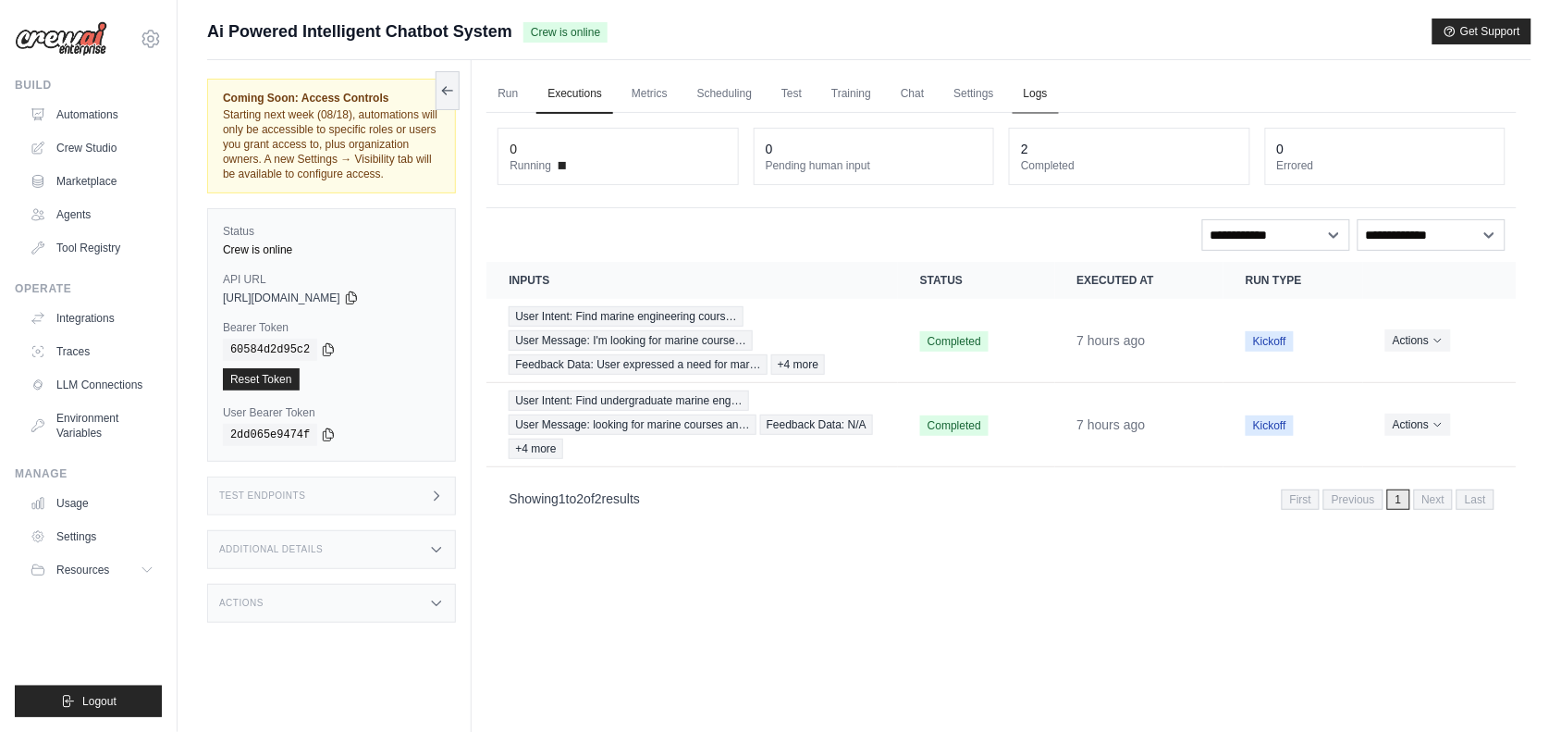
click at [1032, 90] on link "Logs" at bounding box center [1036, 94] width 46 height 39
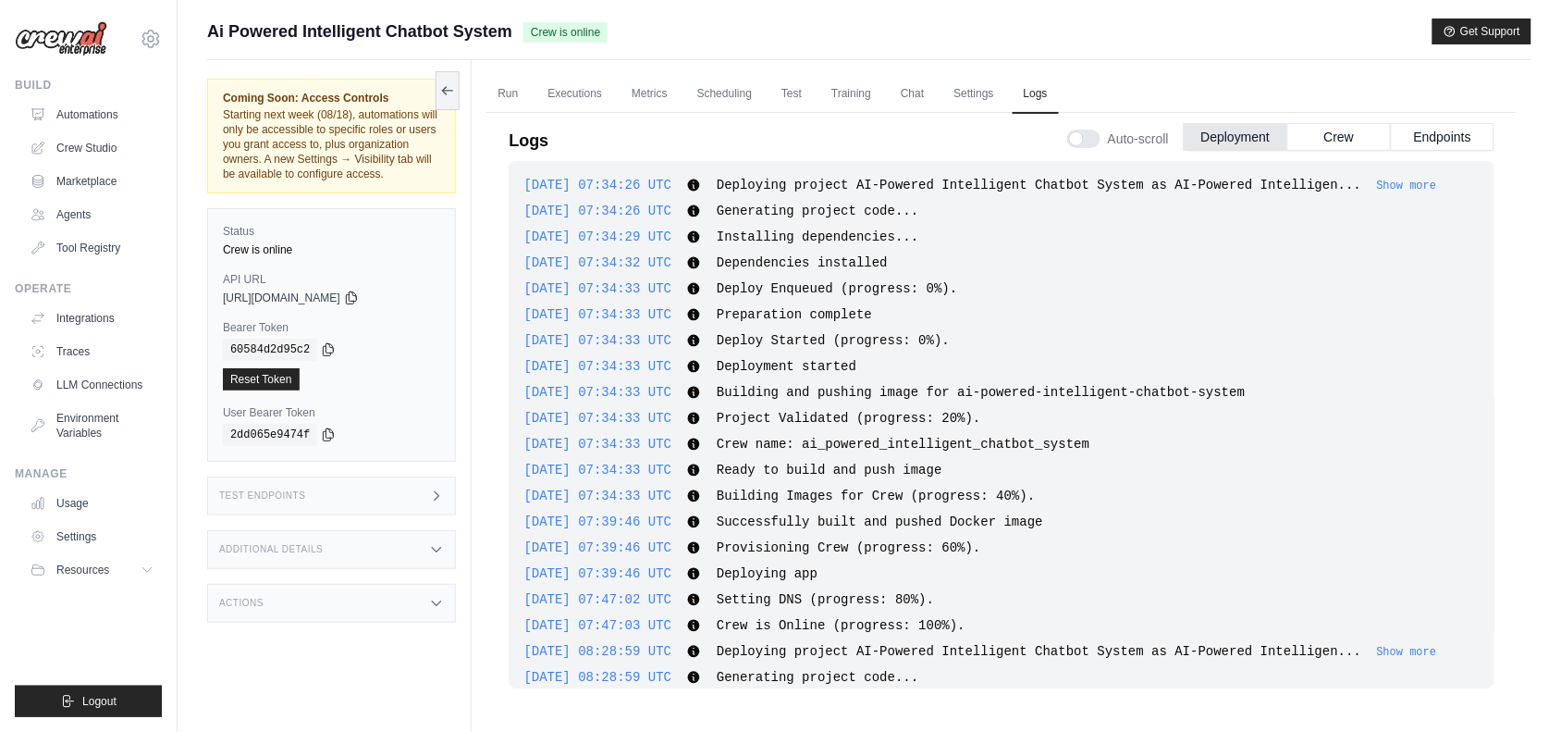
scroll to position [5069, 0]
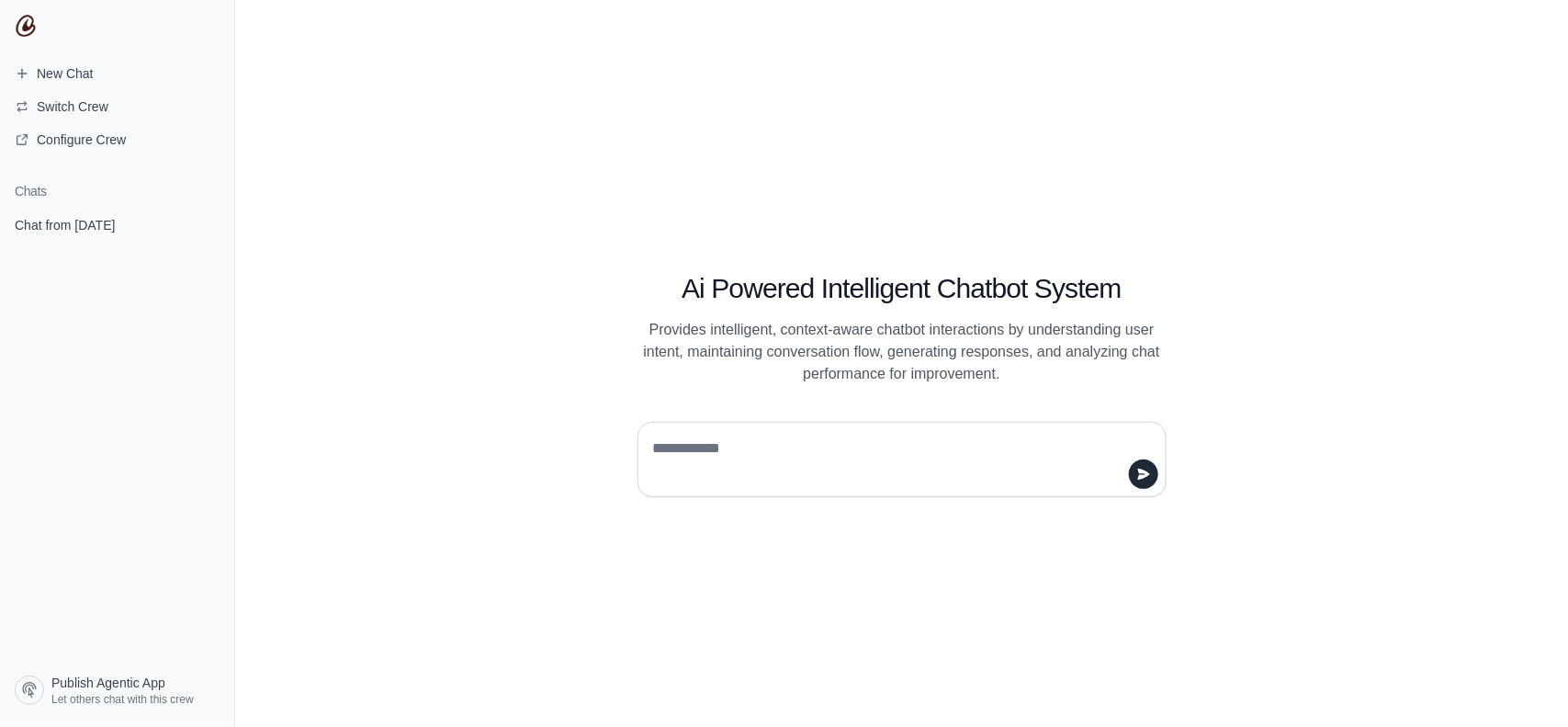
click at [905, 479] on textarea at bounding box center [897, 460] width 495 height 52
type textarea "**"
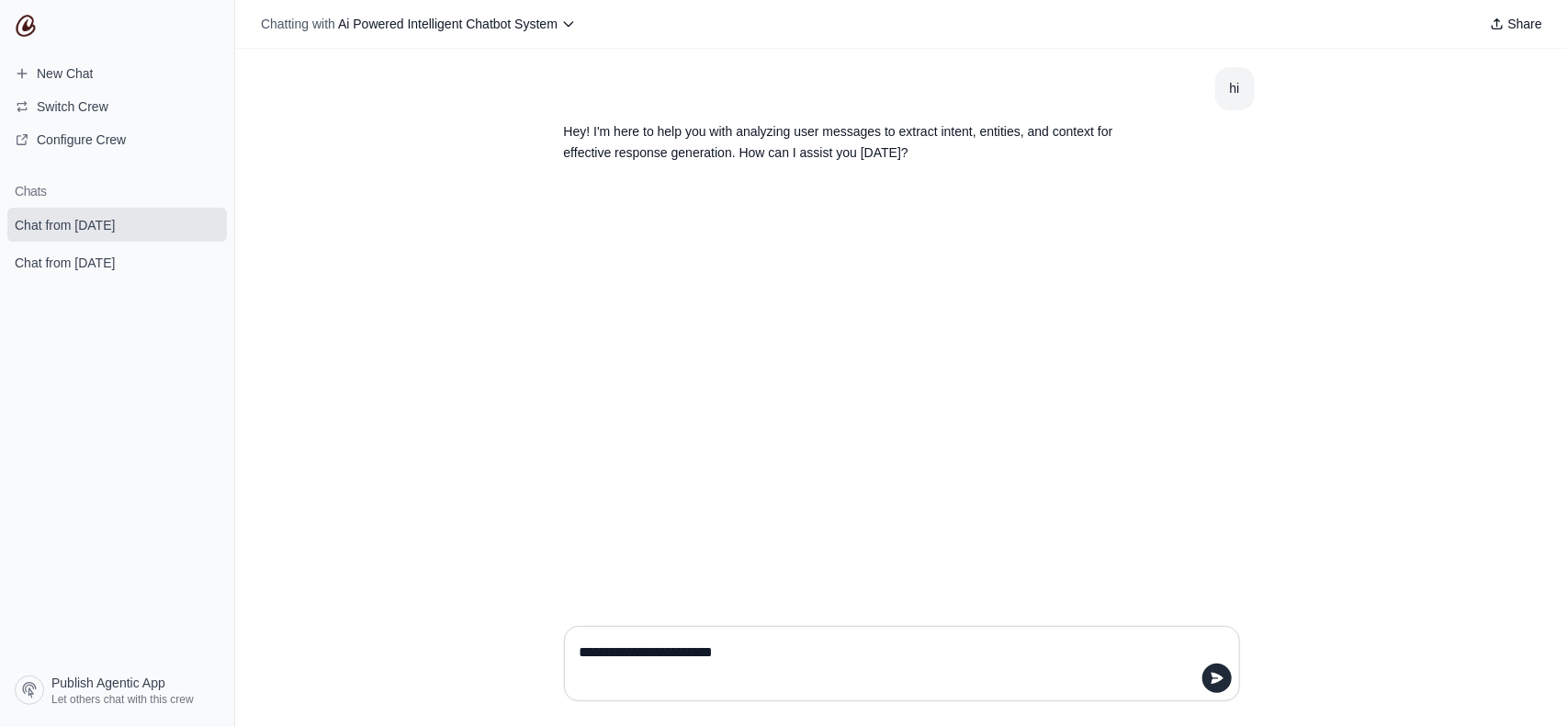
type textarea "**********"
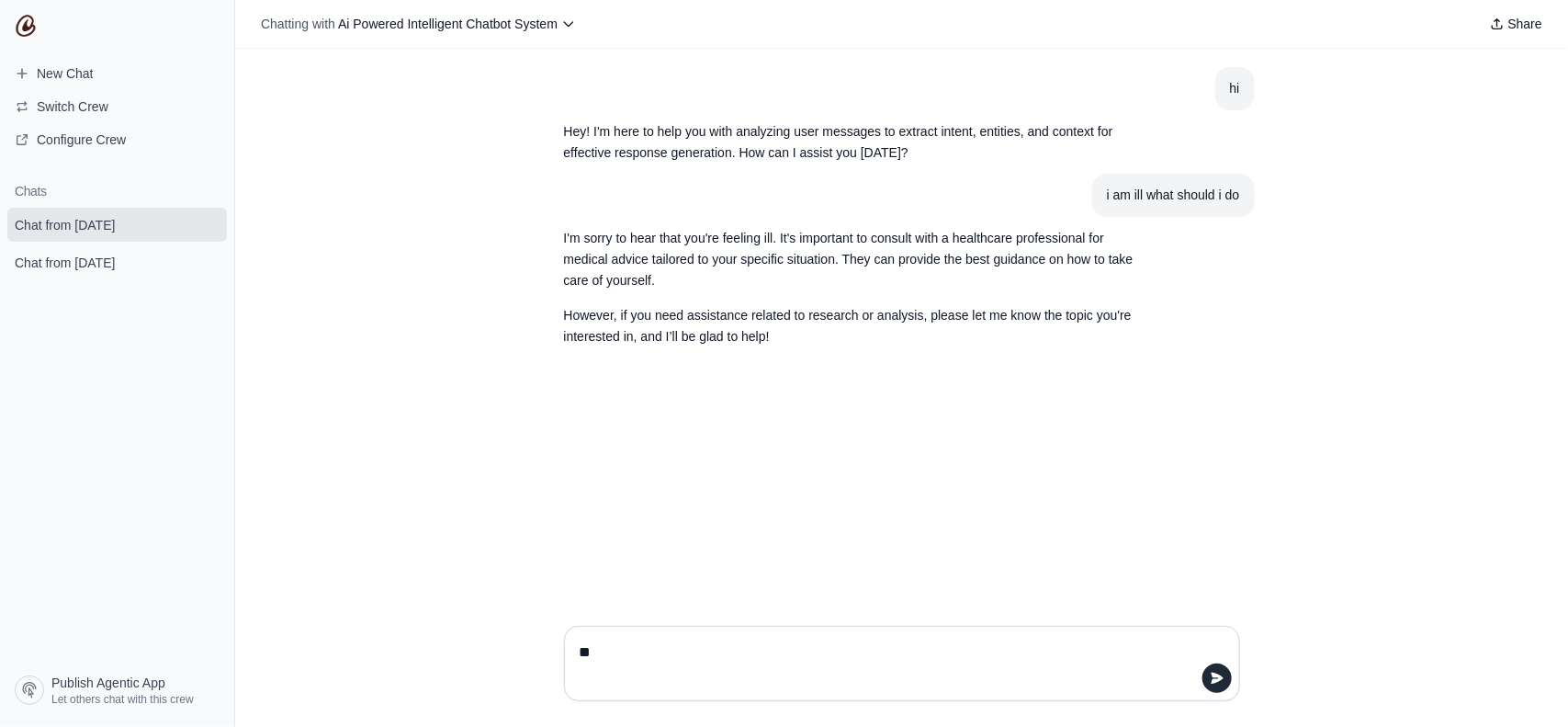
type textarea "*"
type textarea "**********"
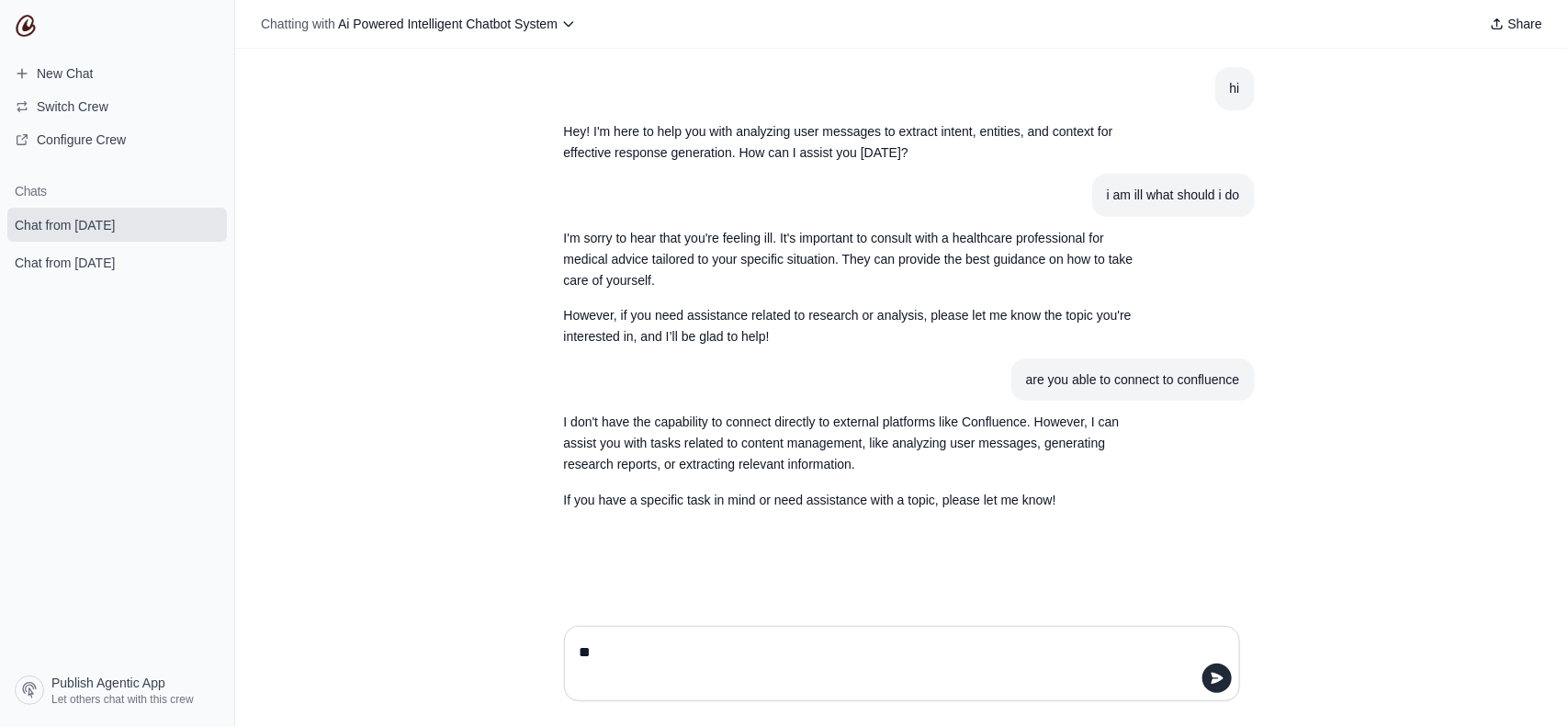
type textarea "*"
type textarea "**********"
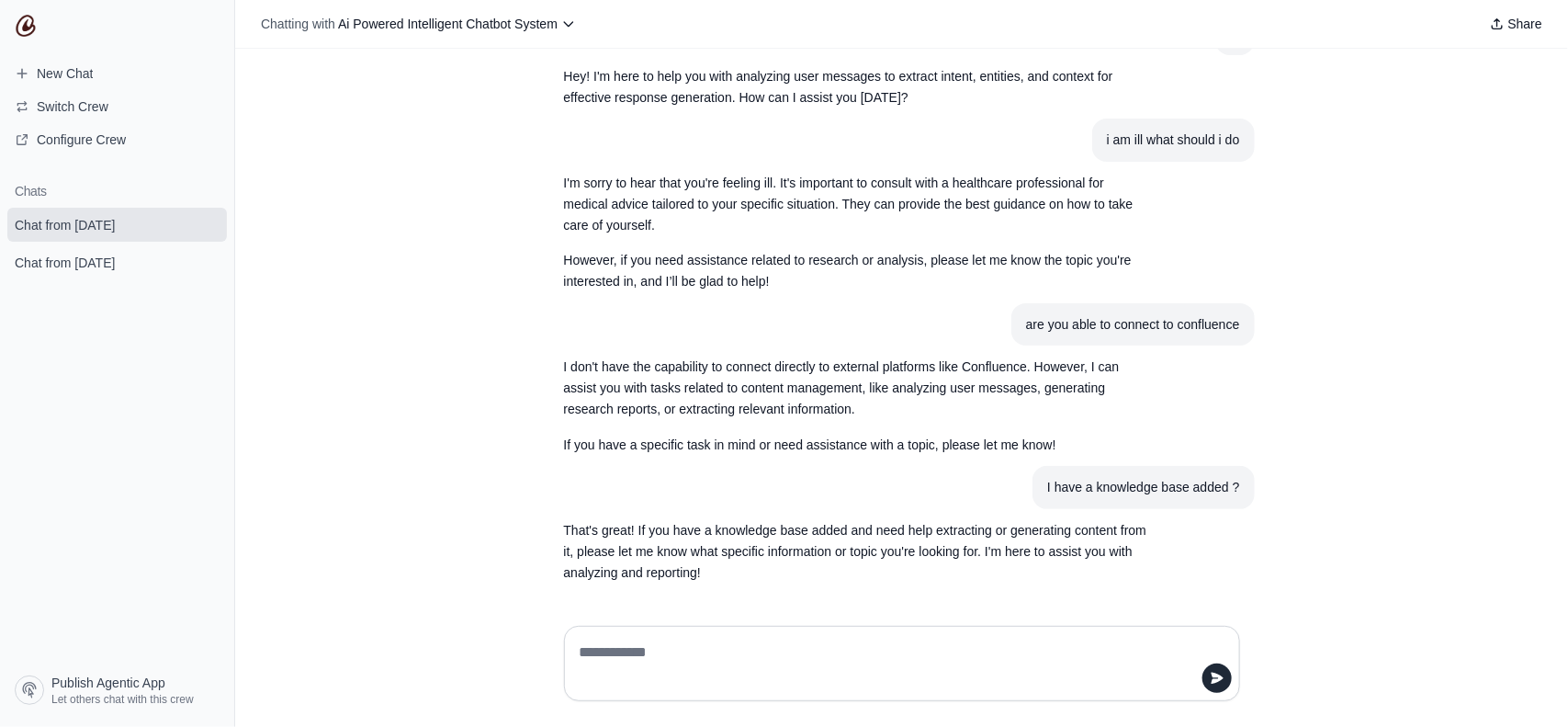
scroll to position [56, 0]
type textarea "**"
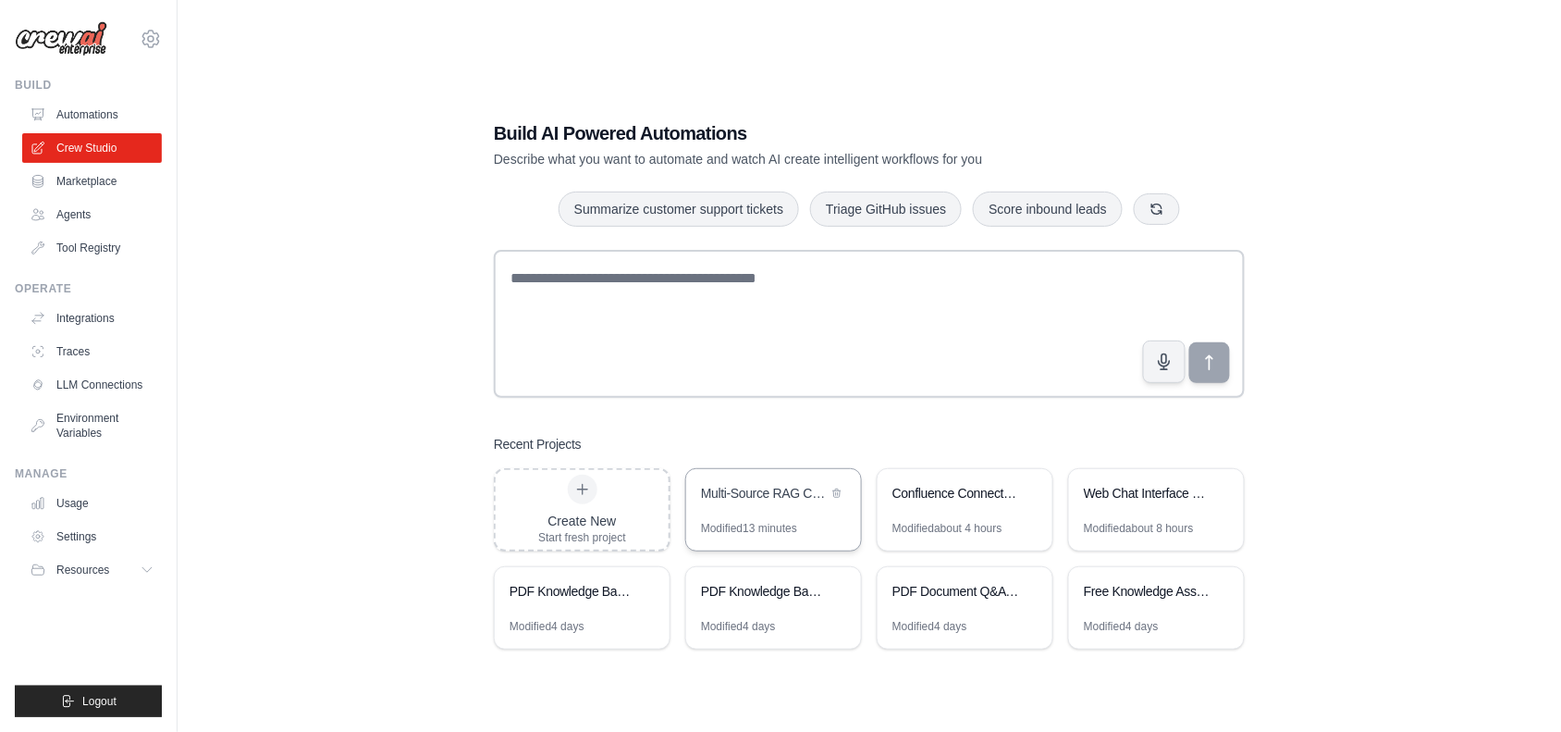
click at [737, 492] on div "Multi-Source RAG Chatbot with Confluence & PDF Integration" at bounding box center [764, 493] width 127 height 19
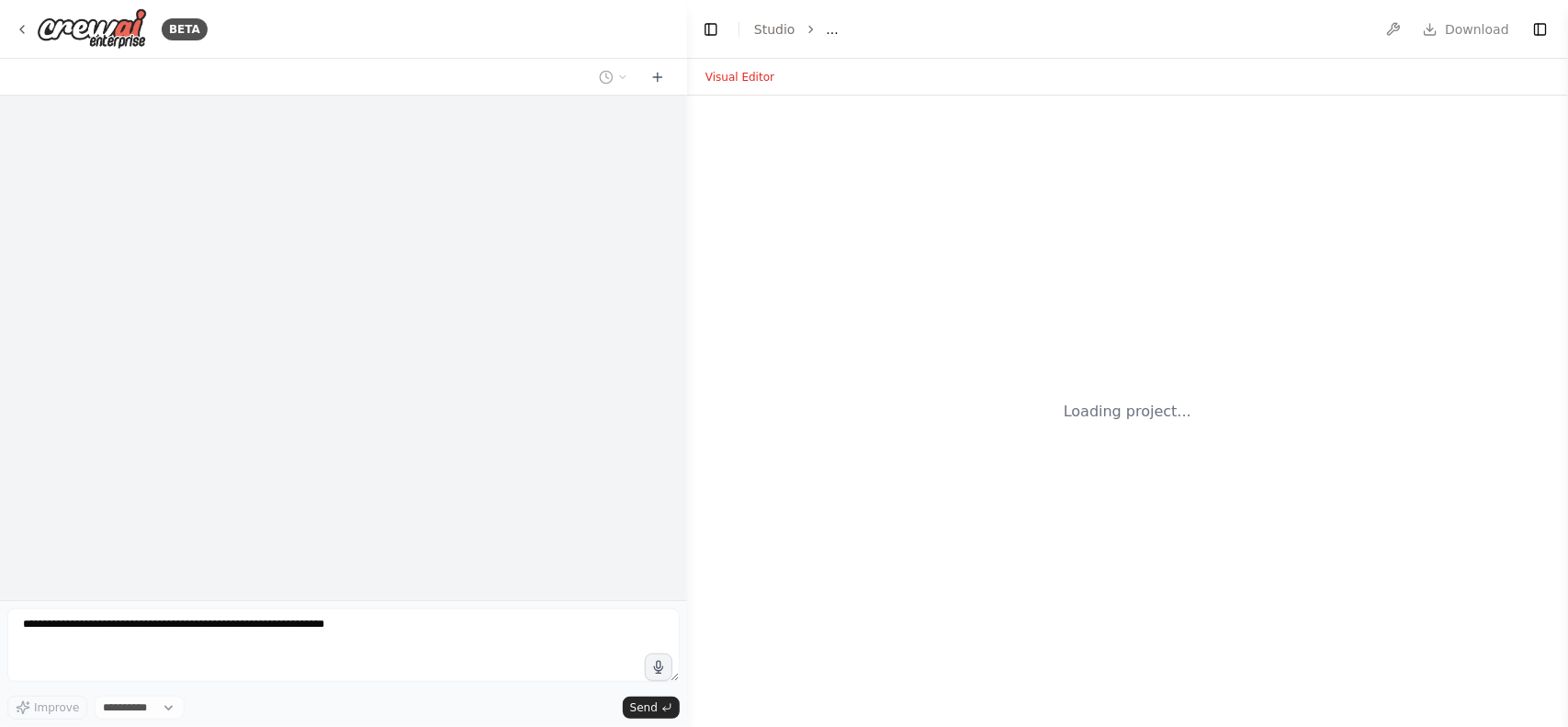
select select "****"
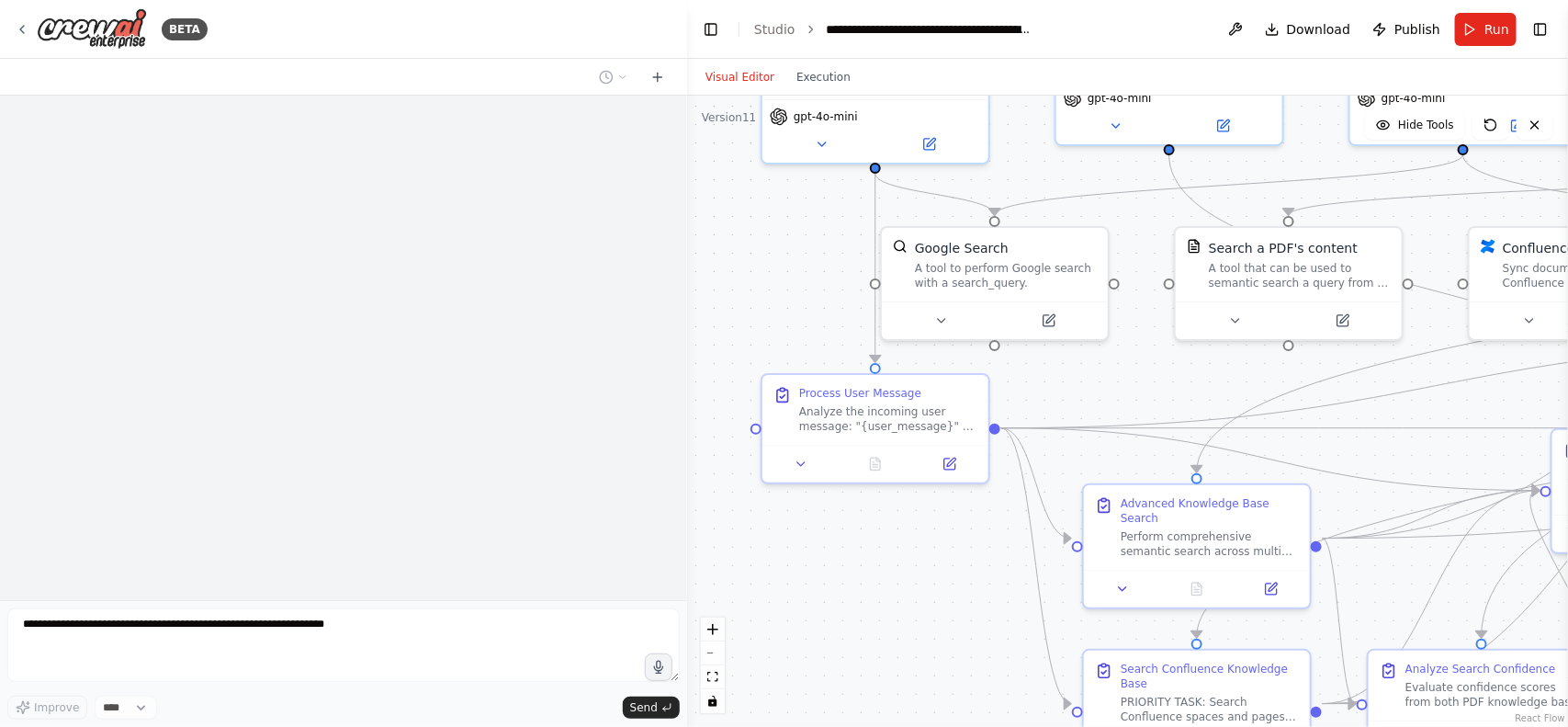
drag, startPoint x: 795, startPoint y: 487, endPoint x: 778, endPoint y: 305, distance: 182.8
click at [778, 305] on div ".deletable-edge-delete-btn { width: 20px; height: 20px; border: 0px solid #ffff…" at bounding box center [1127, 410] width 881 height 631
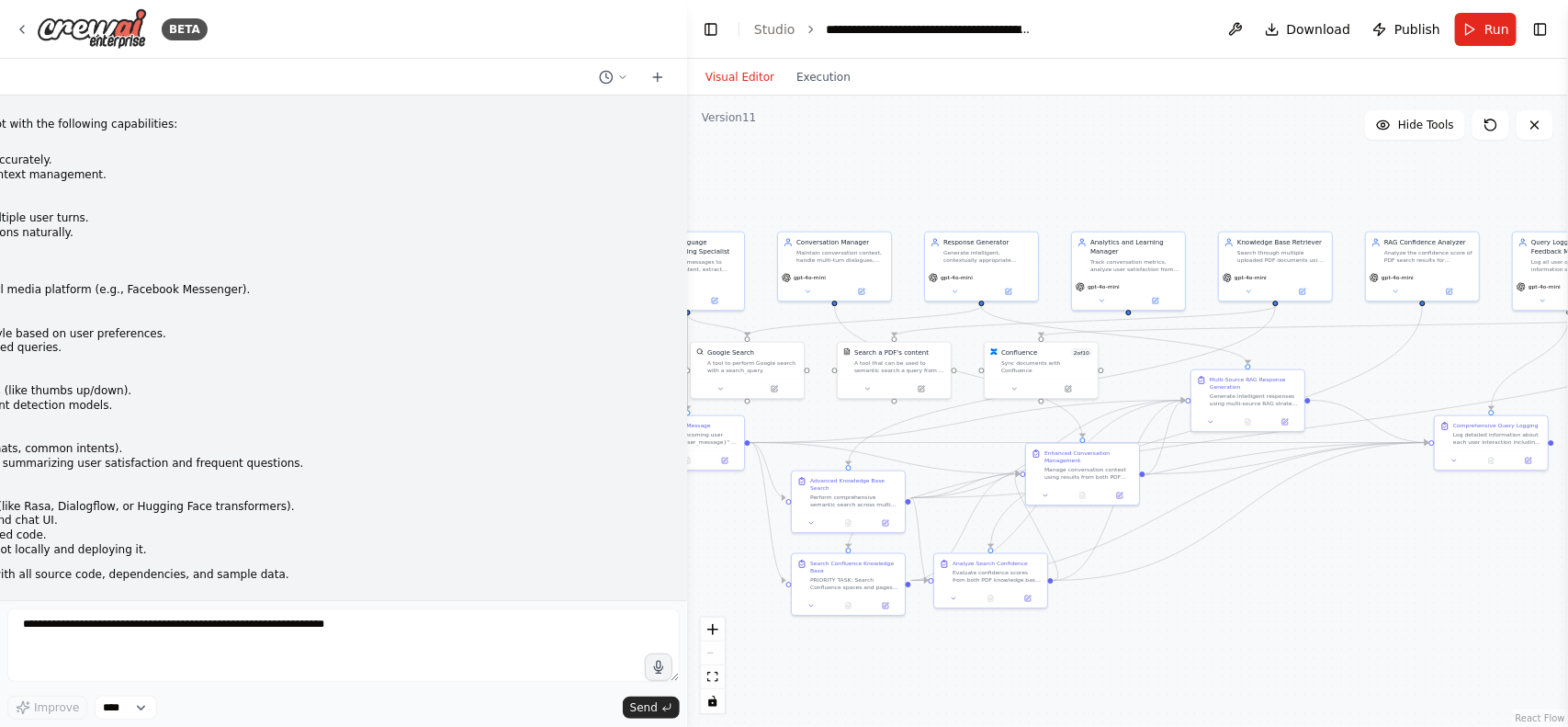
scroll to position [49695, 0]
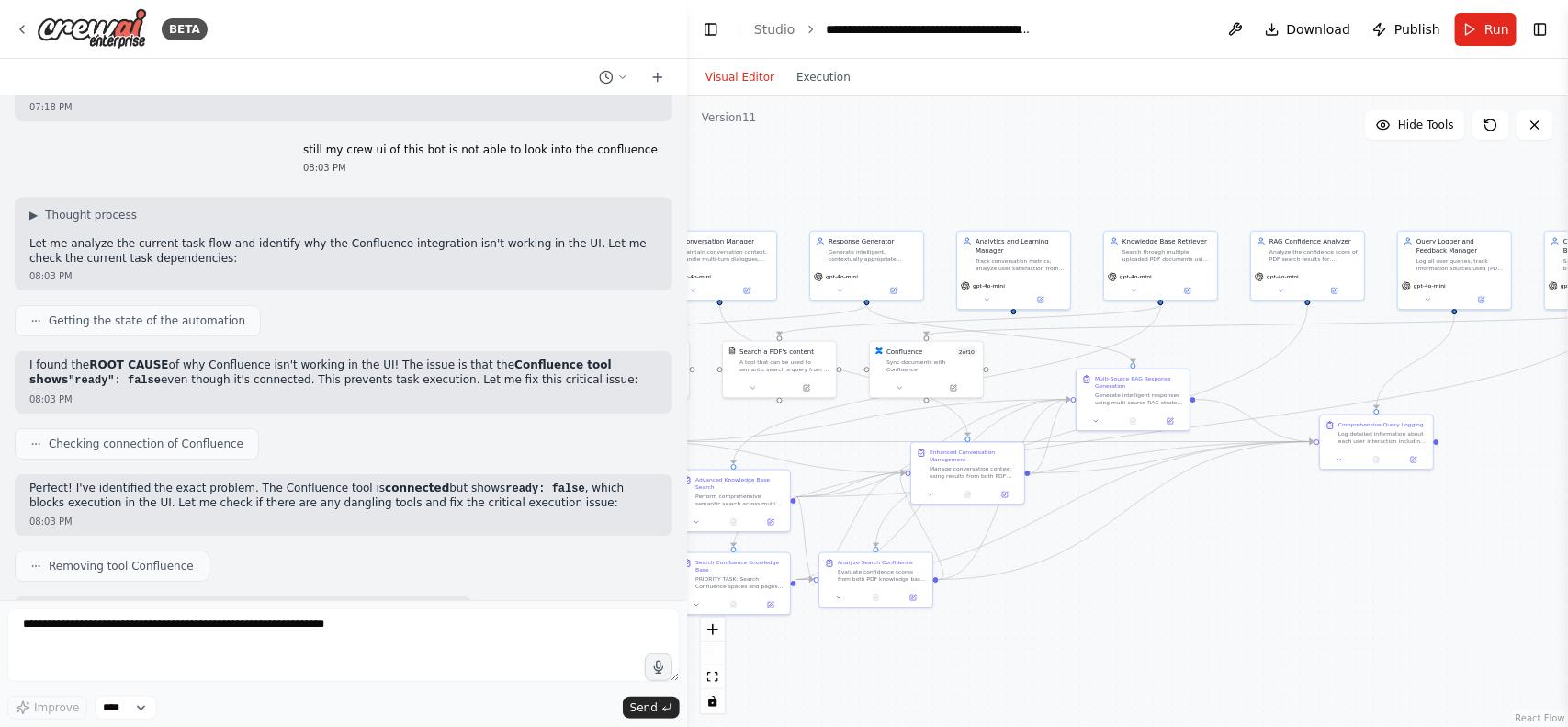
drag, startPoint x: 1466, startPoint y: 589, endPoint x: 1060, endPoint y: 648, distance: 410.3
click at [1060, 648] on div ".deletable-edge-delete-btn { width: 20px; height: 20px; border: 0px solid #ffff…" at bounding box center [1127, 410] width 881 height 631
drag, startPoint x: 1391, startPoint y: 428, endPoint x: 1259, endPoint y: 487, distance: 144.6
click at [1259, 487] on div "Comprehensive Query Logging Log detailed information about each user interactio…" at bounding box center [1250, 496] width 89 height 24
drag, startPoint x: 1500, startPoint y: 277, endPoint x: 1486, endPoint y: 277, distance: 14.0
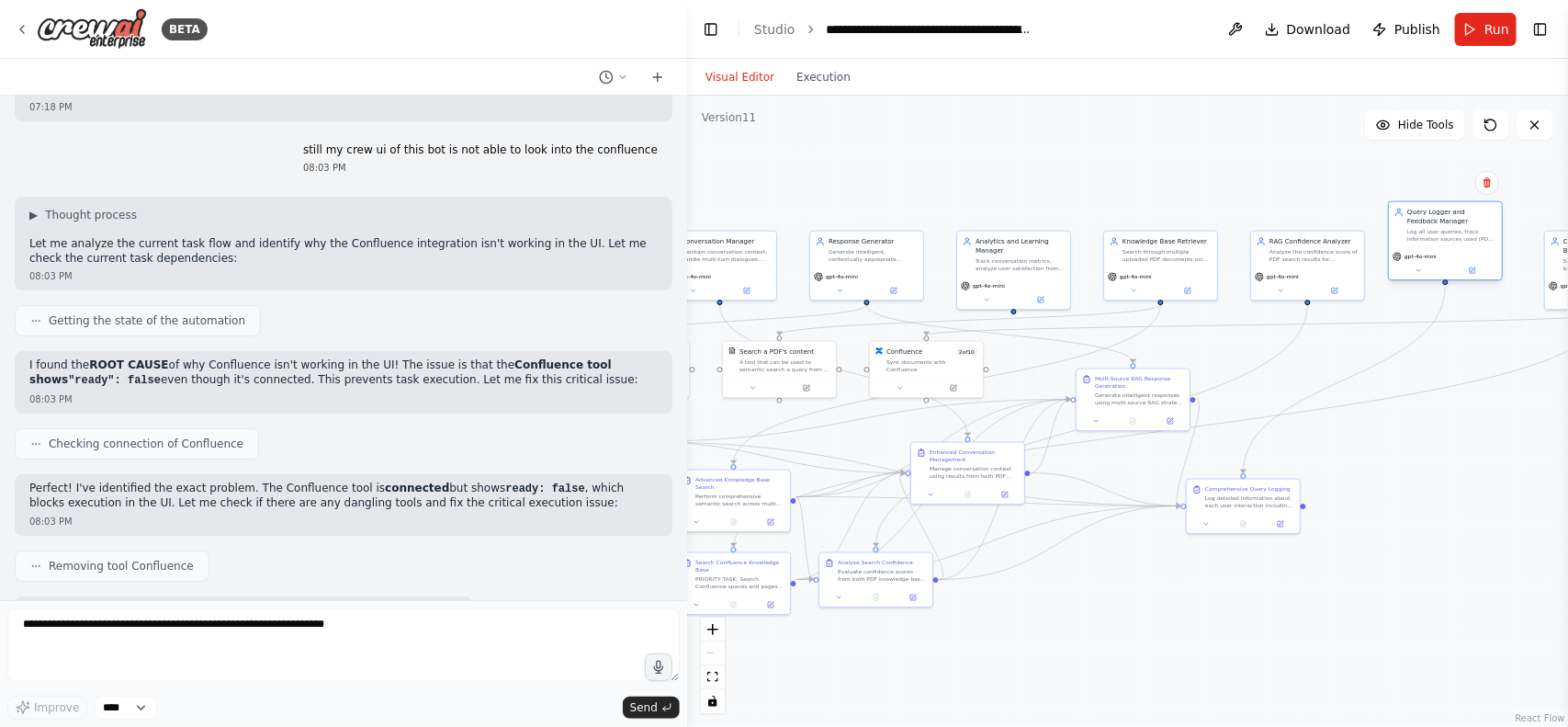
click at [1486, 261] on div "gpt-4o-mini" at bounding box center [1445, 255] width 105 height 9
drag, startPoint x: 1340, startPoint y: 260, endPoint x: 1324, endPoint y: 264, distance: 16.5
click at [1324, 264] on div "RAG Confidence Analyzer Analyze the confidence score of PDF search results for …" at bounding box center [1289, 257] width 113 height 37
click at [1305, 281] on div "gpt-4o-mini" at bounding box center [1289, 282] width 113 height 32
drag, startPoint x: 1440, startPoint y: 282, endPoint x: 1421, endPoint y: 285, distance: 19.2
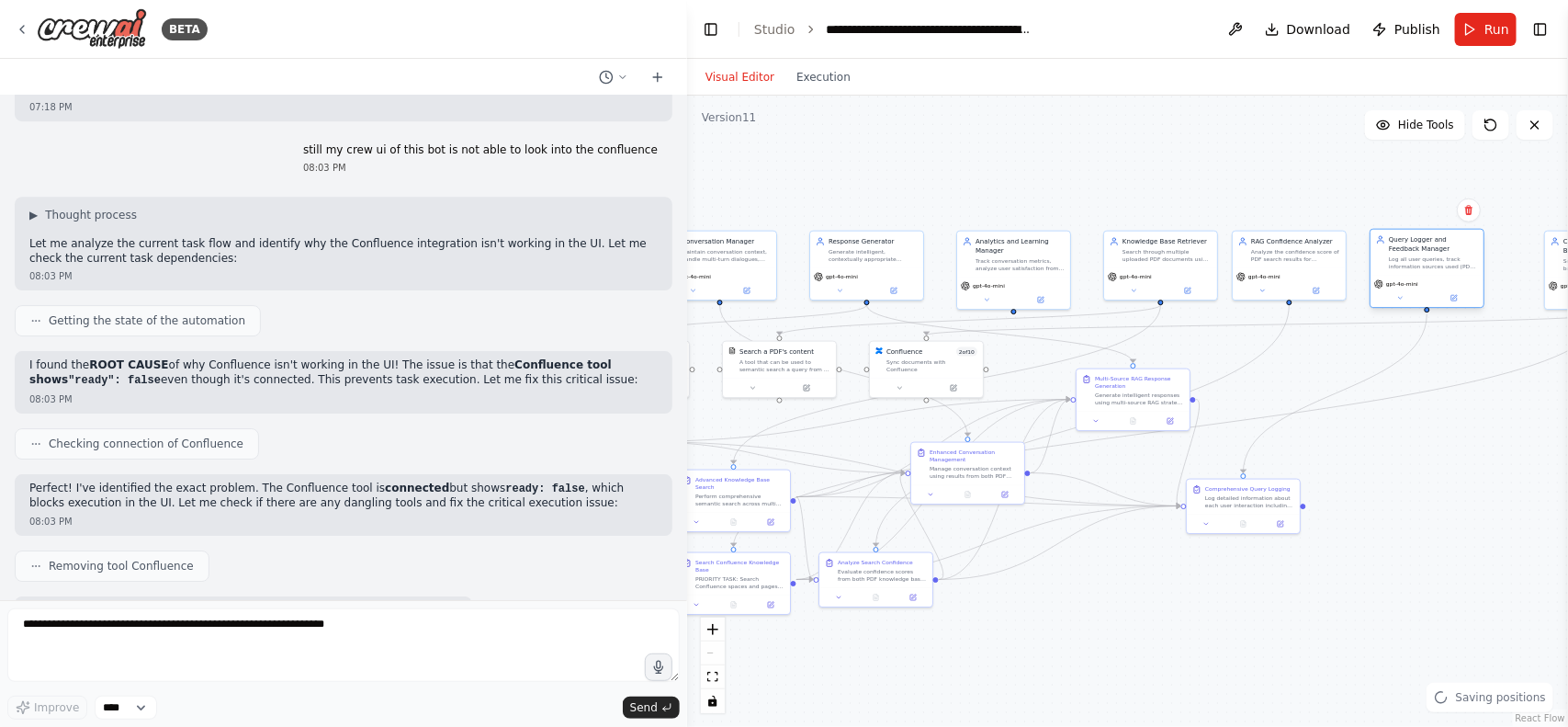
click at [1421, 285] on div "gpt-4o-mini" at bounding box center [1427, 283] width 105 height 9
drag, startPoint x: 1475, startPoint y: 406, endPoint x: 1289, endPoint y: 414, distance: 186.2
click at [1289, 414] on div ".deletable-edge-delete-btn { width: 20px; height: 20px; border: 0px solid #ffff…" at bounding box center [1127, 410] width 881 height 631
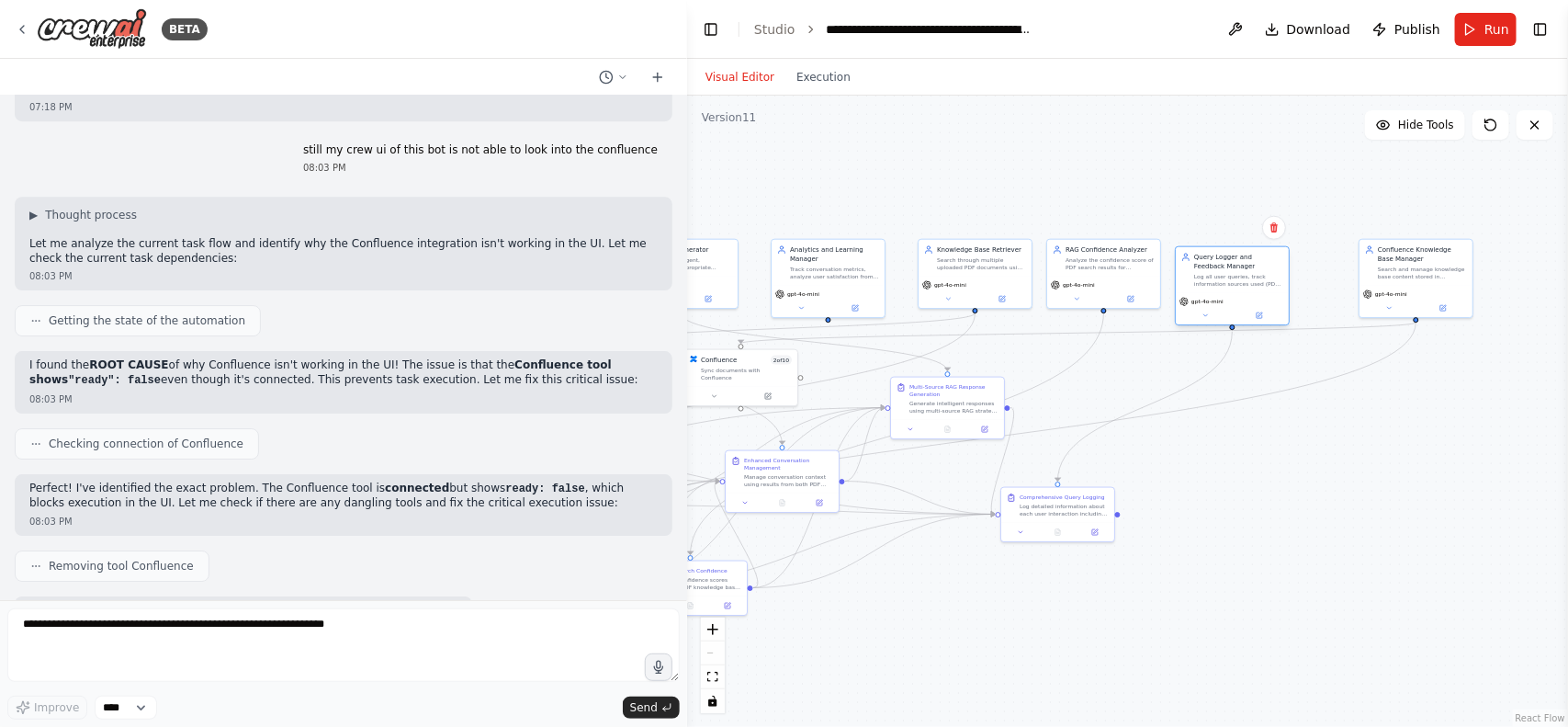
drag, startPoint x: 1242, startPoint y: 290, endPoint x: 1232, endPoint y: 295, distance: 11.2
click at [1232, 295] on div "gpt-4o-mini" at bounding box center [1232, 309] width 113 height 32
drag, startPoint x: 1373, startPoint y: 283, endPoint x: 1326, endPoint y: 290, distance: 47.5
click at [1326, 290] on div "Confluence Knowledge Base Manager Search and manage knowledge base content stor…" at bounding box center [1370, 286] width 115 height 79
click at [1343, 318] on icon at bounding box center [1343, 315] width 7 height 7
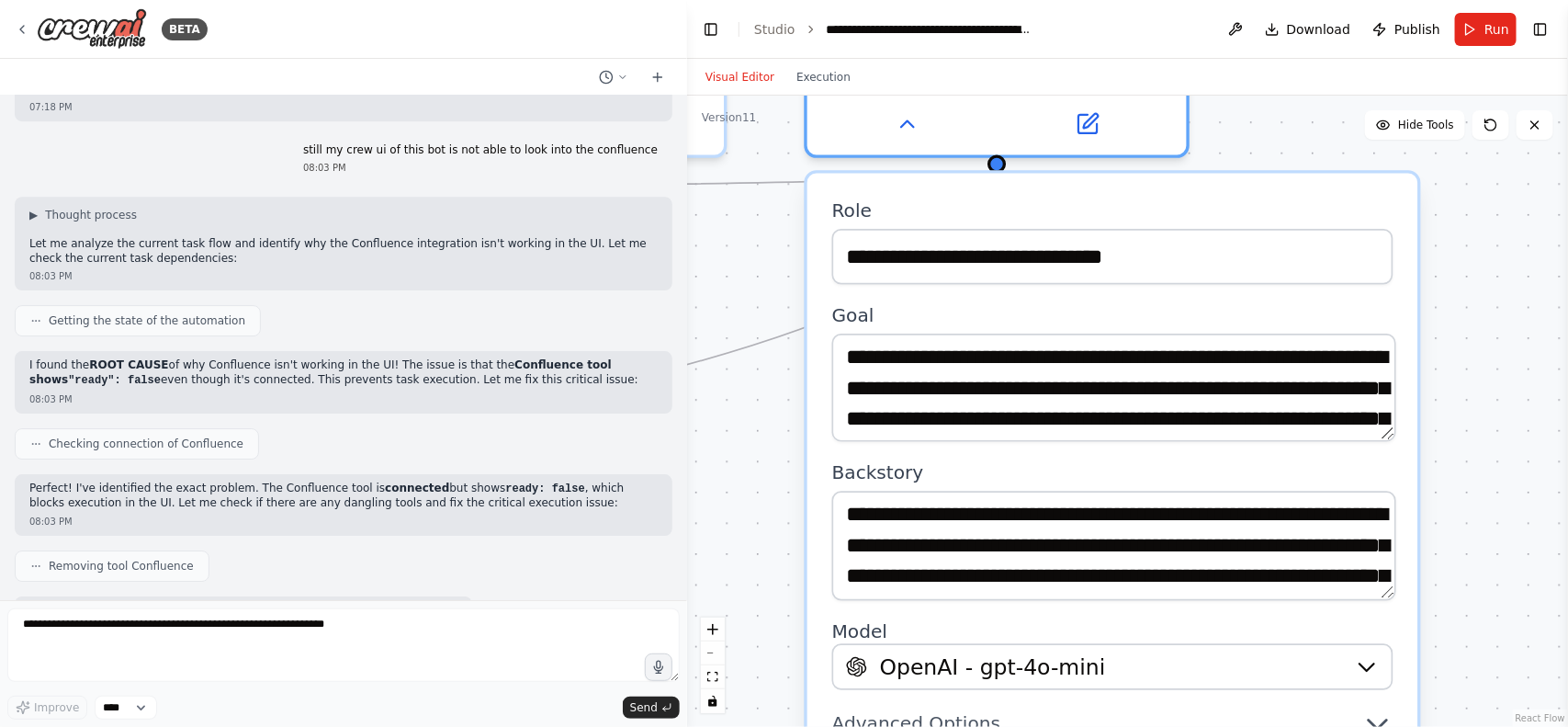
drag, startPoint x: 1145, startPoint y: 654, endPoint x: 714, endPoint y: 458, distance: 473.5
click at [714, 458] on div ".deletable-edge-delete-btn { width: 20px; height: 20px; border: 0px solid #ffff…" at bounding box center [1127, 410] width 881 height 631
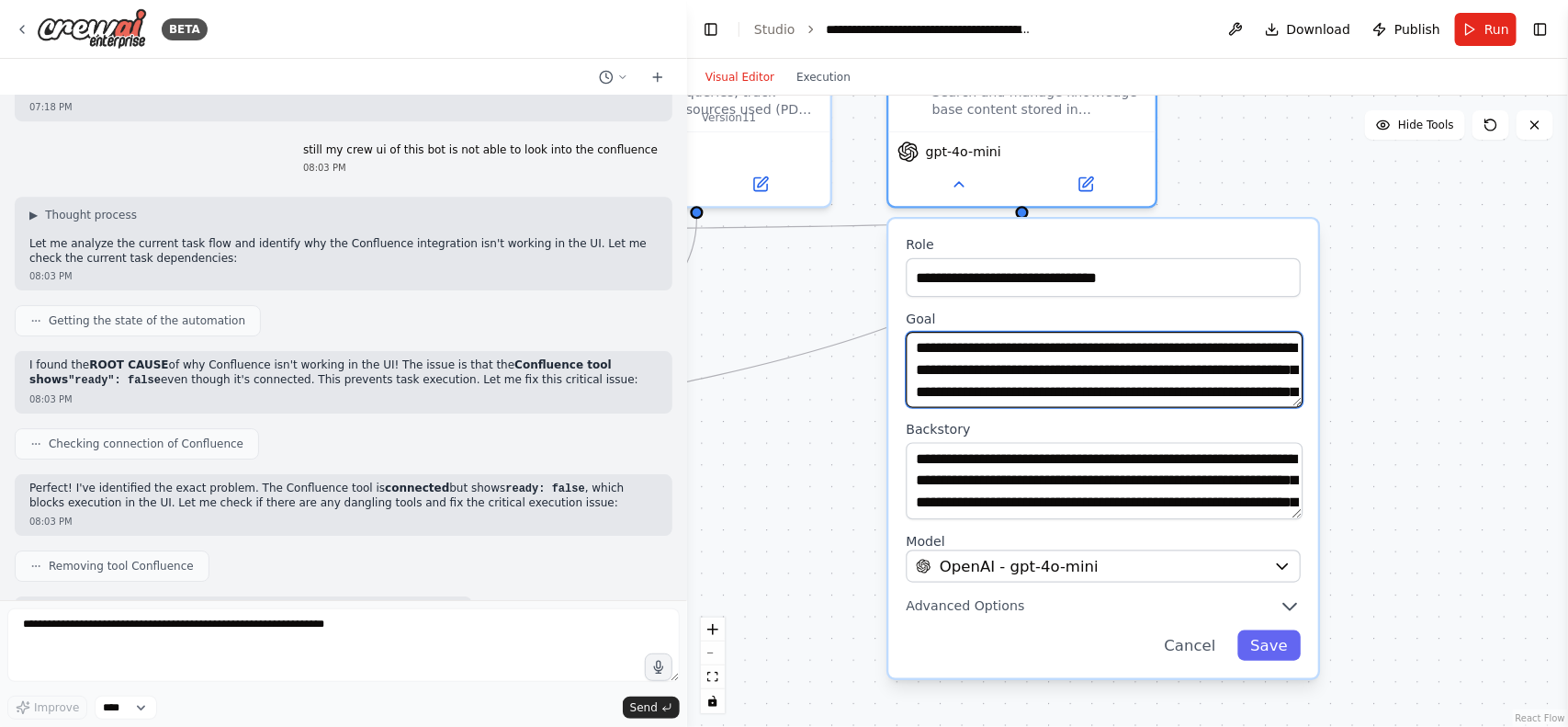
click at [1080, 340] on textarea "**********" at bounding box center [1104, 369] width 397 height 76
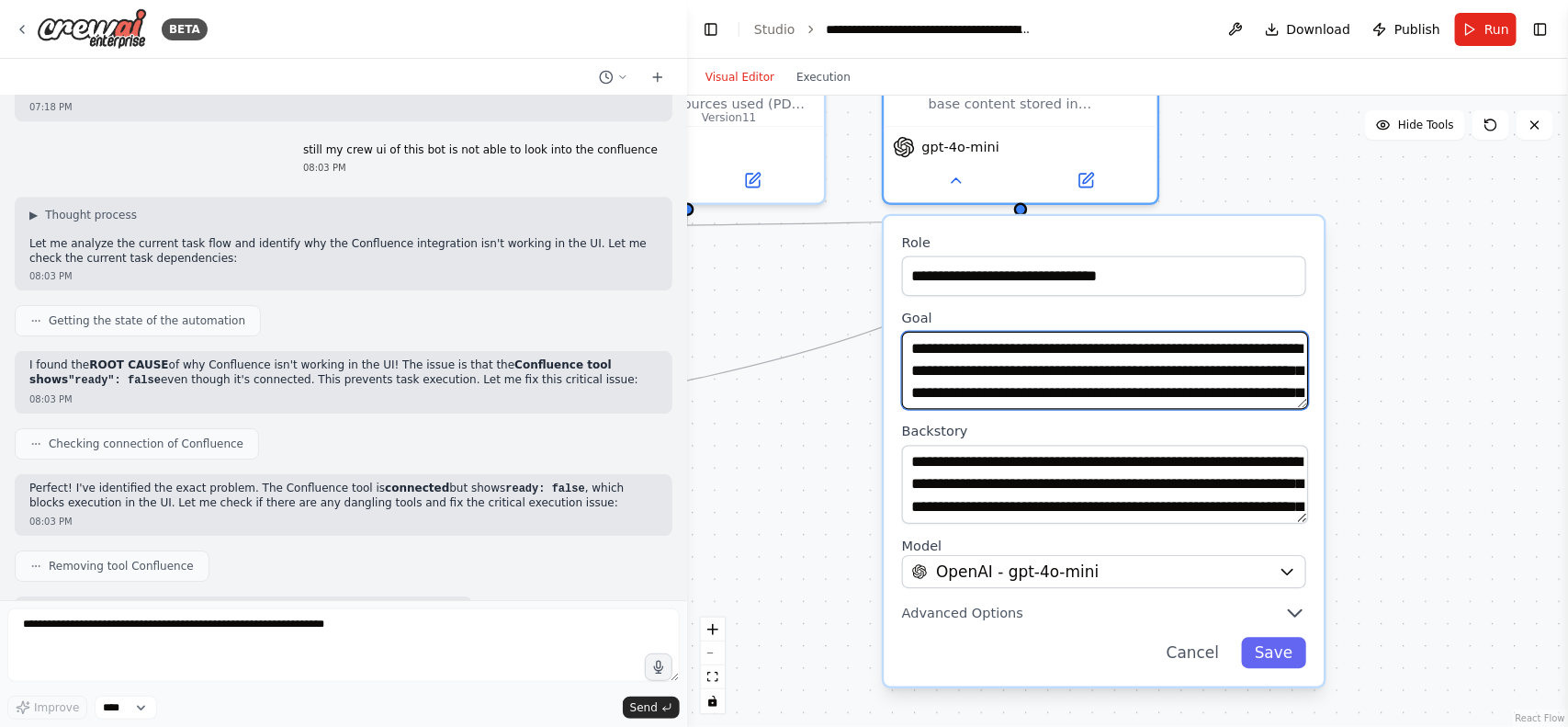
click at [1170, 362] on textarea "**********" at bounding box center [1104, 370] width 406 height 78
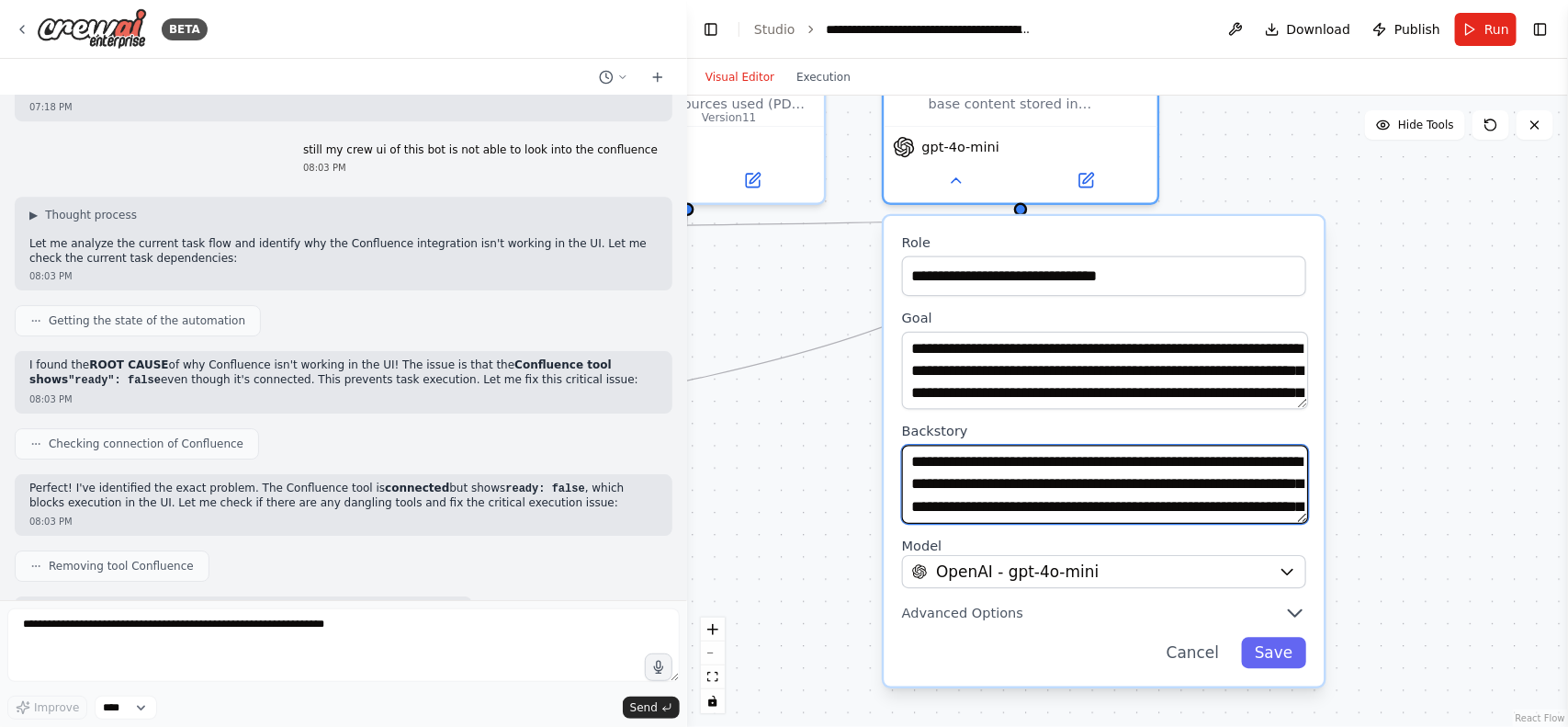
click at [1077, 490] on textarea "**********" at bounding box center [1104, 485] width 406 height 78
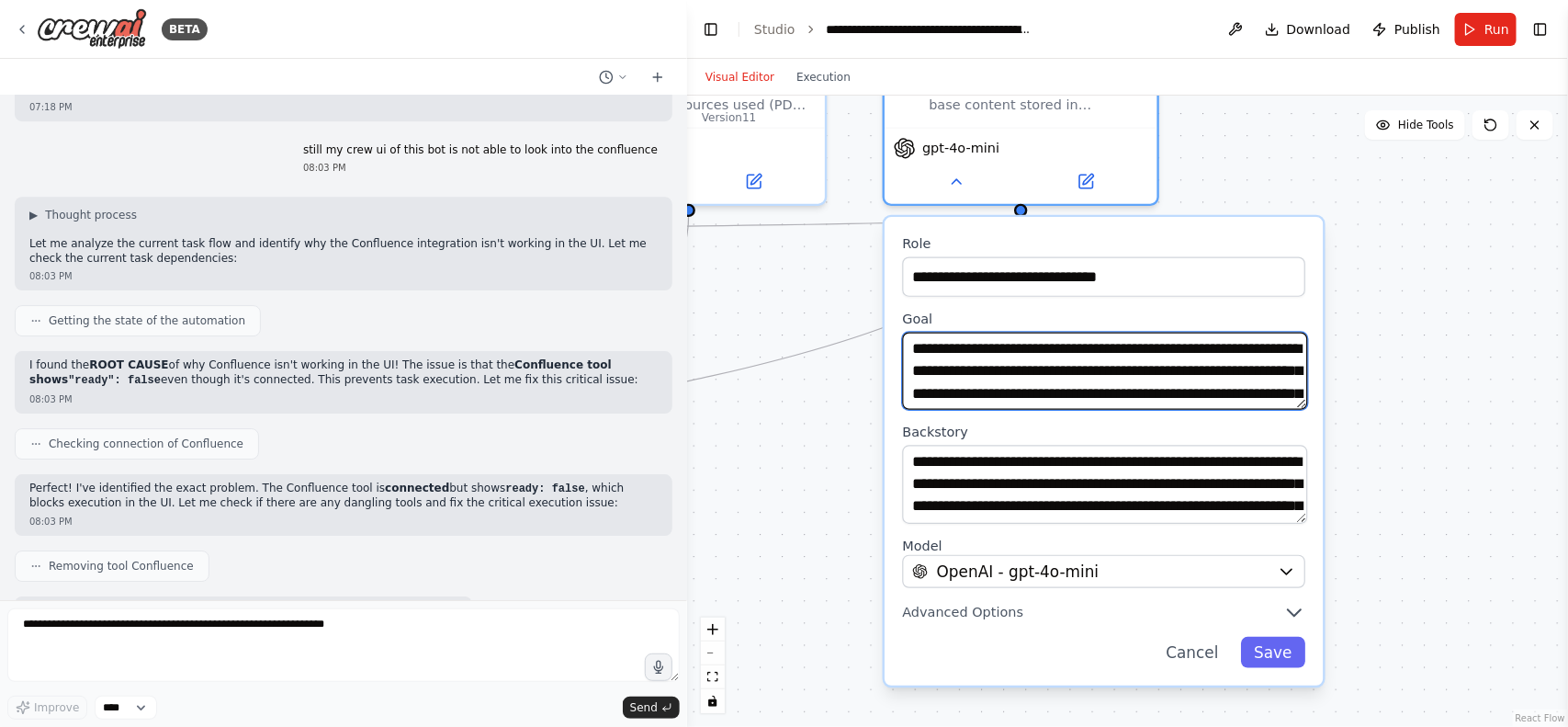
click at [1107, 386] on textarea "**********" at bounding box center [1104, 371] width 405 height 78
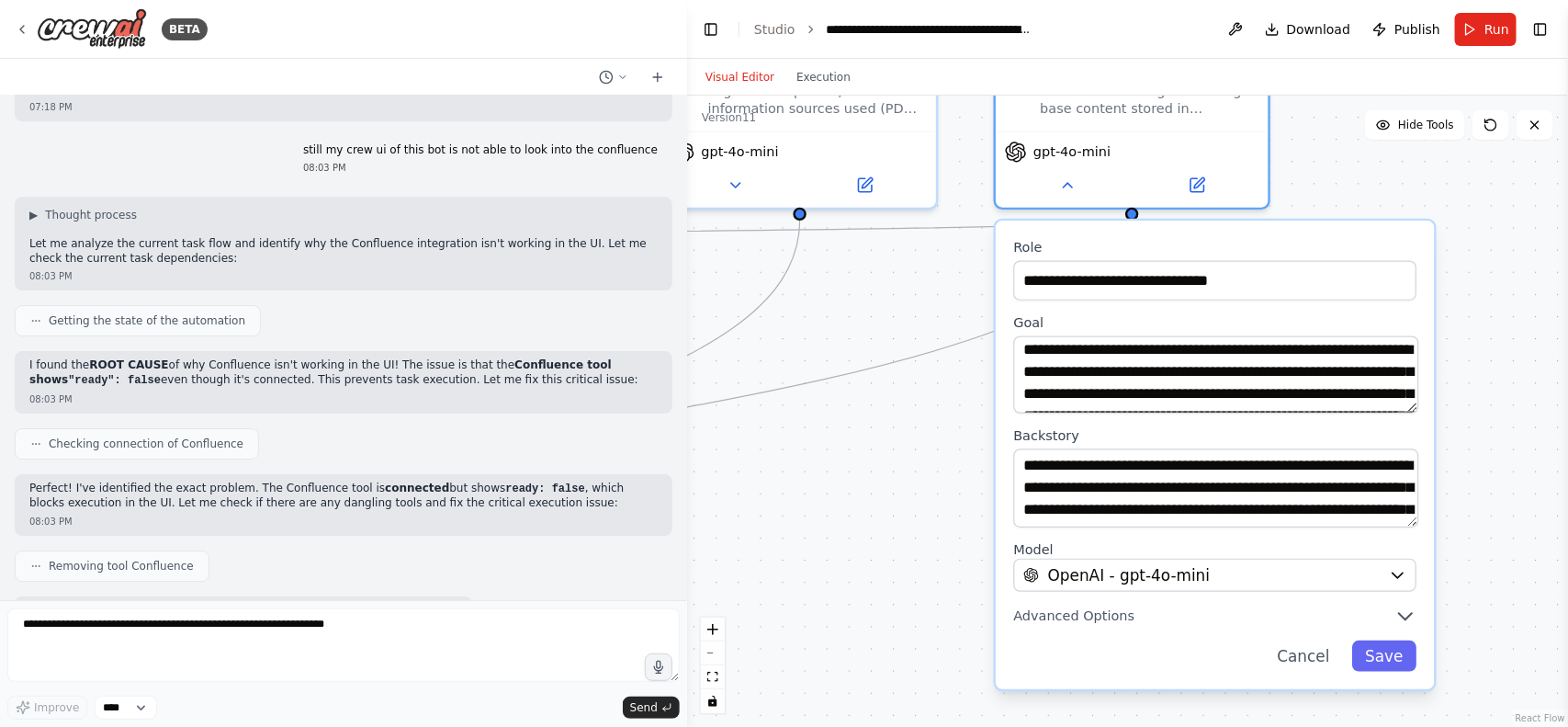
drag, startPoint x: 751, startPoint y: 328, endPoint x: 906, endPoint y: 329, distance: 155.0
click at [905, 329] on div ".deletable-edge-delete-btn { width: 20px; height: 20px; border: 0px solid #ffff…" at bounding box center [1127, 410] width 881 height 631
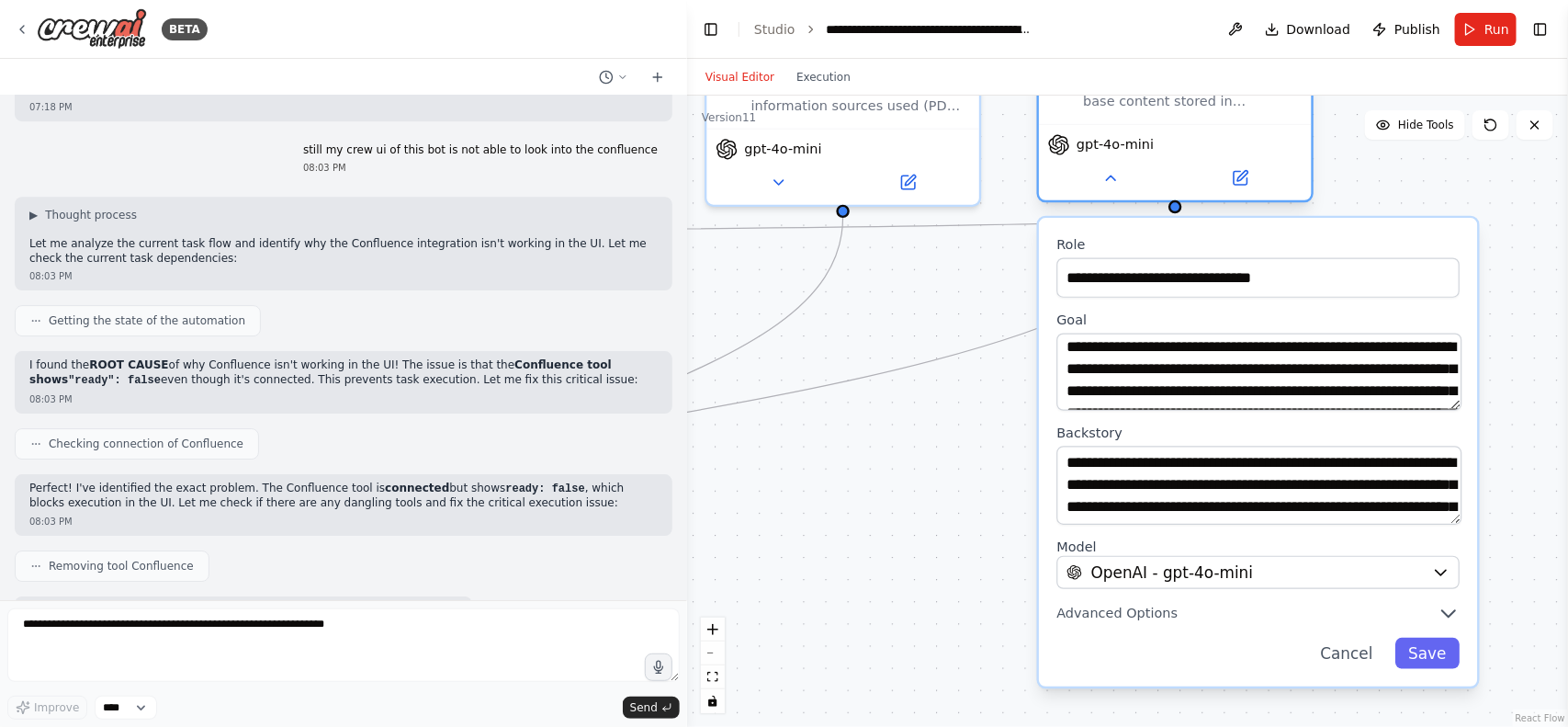
click at [1114, 196] on div "gpt-4o-mini" at bounding box center [1175, 162] width 273 height 76
click at [1113, 182] on icon at bounding box center [1110, 178] width 18 height 18
click at [1098, 178] on button at bounding box center [1110, 178] width 125 height 27
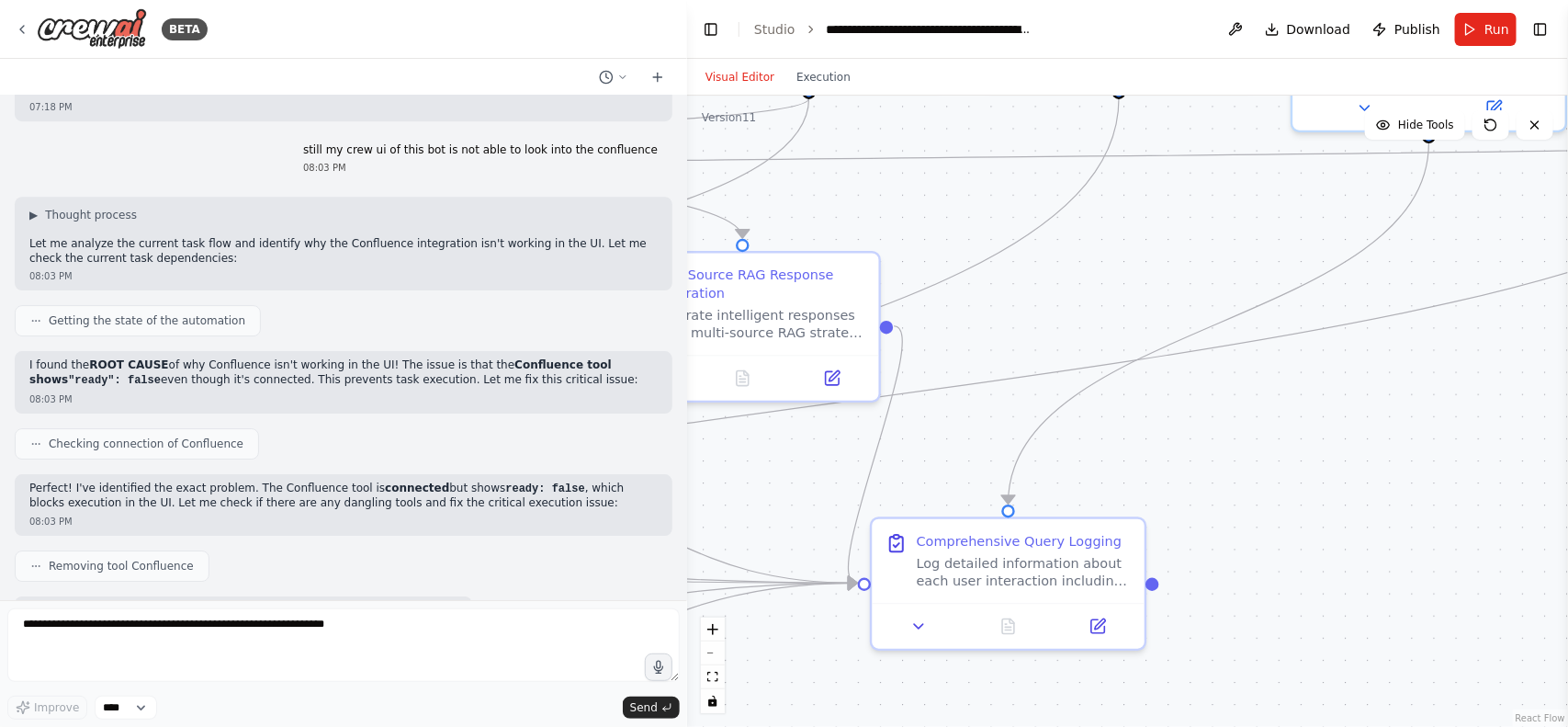
drag, startPoint x: 1369, startPoint y: 538, endPoint x: 1544, endPoint y: 487, distance: 182.3
click at [1560, 485] on div "BETA Build a fully functional AI-powered chatbot with the following capabilitie…" at bounding box center [784, 364] width 1568 height 727
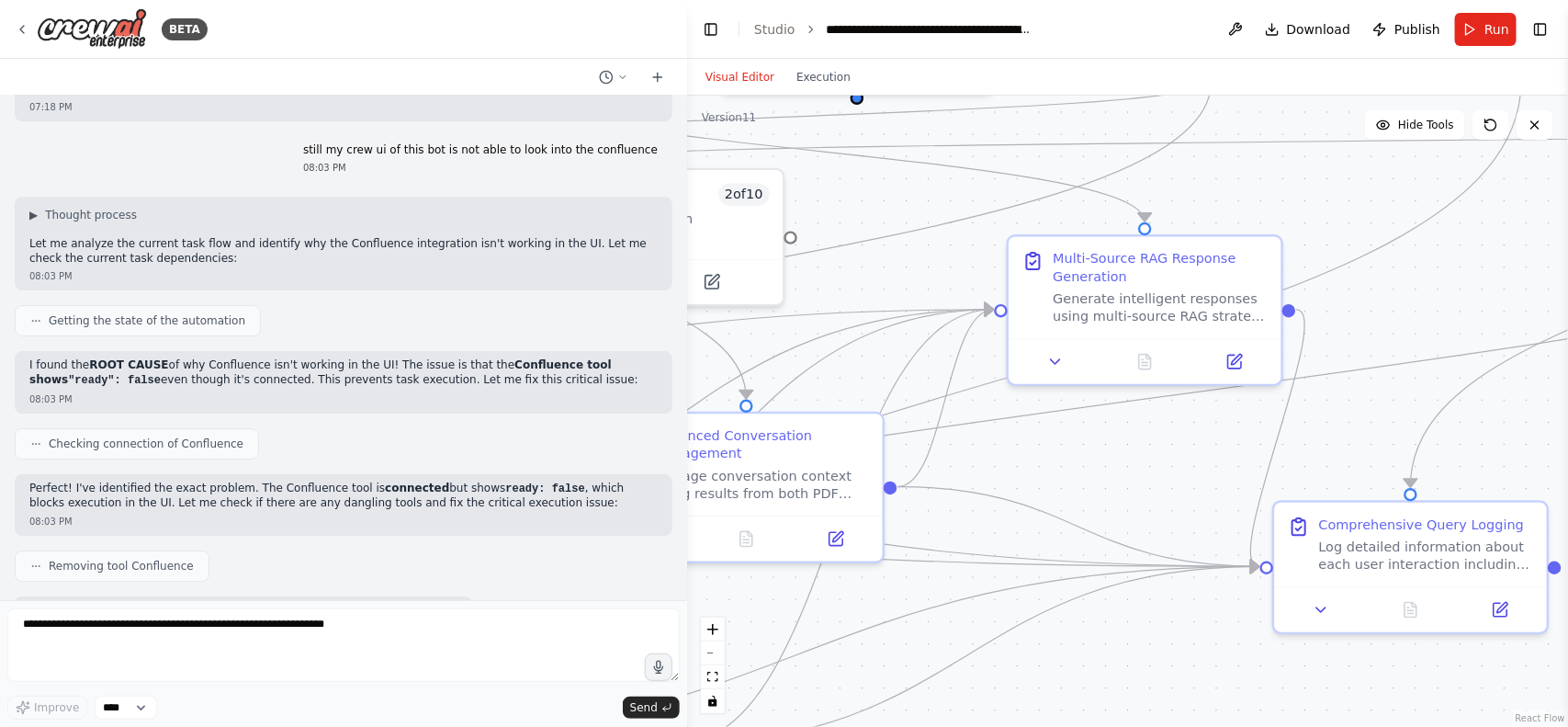
drag, startPoint x: 1121, startPoint y: 420, endPoint x: 1534, endPoint y: 400, distance: 413.5
click at [1534, 400] on div ".deletable-edge-delete-btn { width: 20px; height: 20px; border: 0px solid #ffff…" at bounding box center [1127, 410] width 881 height 631
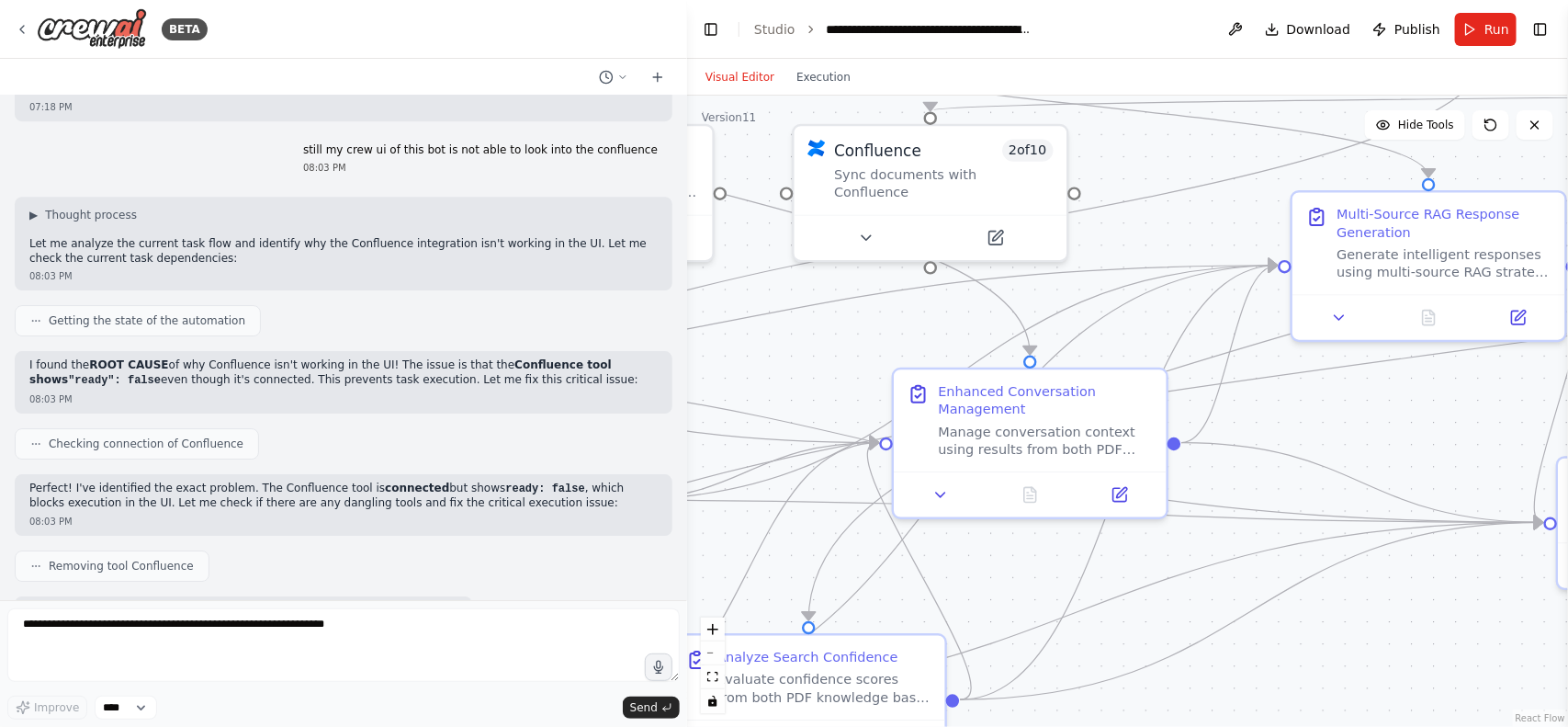
drag, startPoint x: 1121, startPoint y: 453, endPoint x: 1231, endPoint y: 425, distance: 113.5
click at [1406, 407] on div ".deletable-edge-delete-btn { width: 20px; height: 20px; border: 0px solid #ffff…" at bounding box center [1127, 410] width 881 height 631
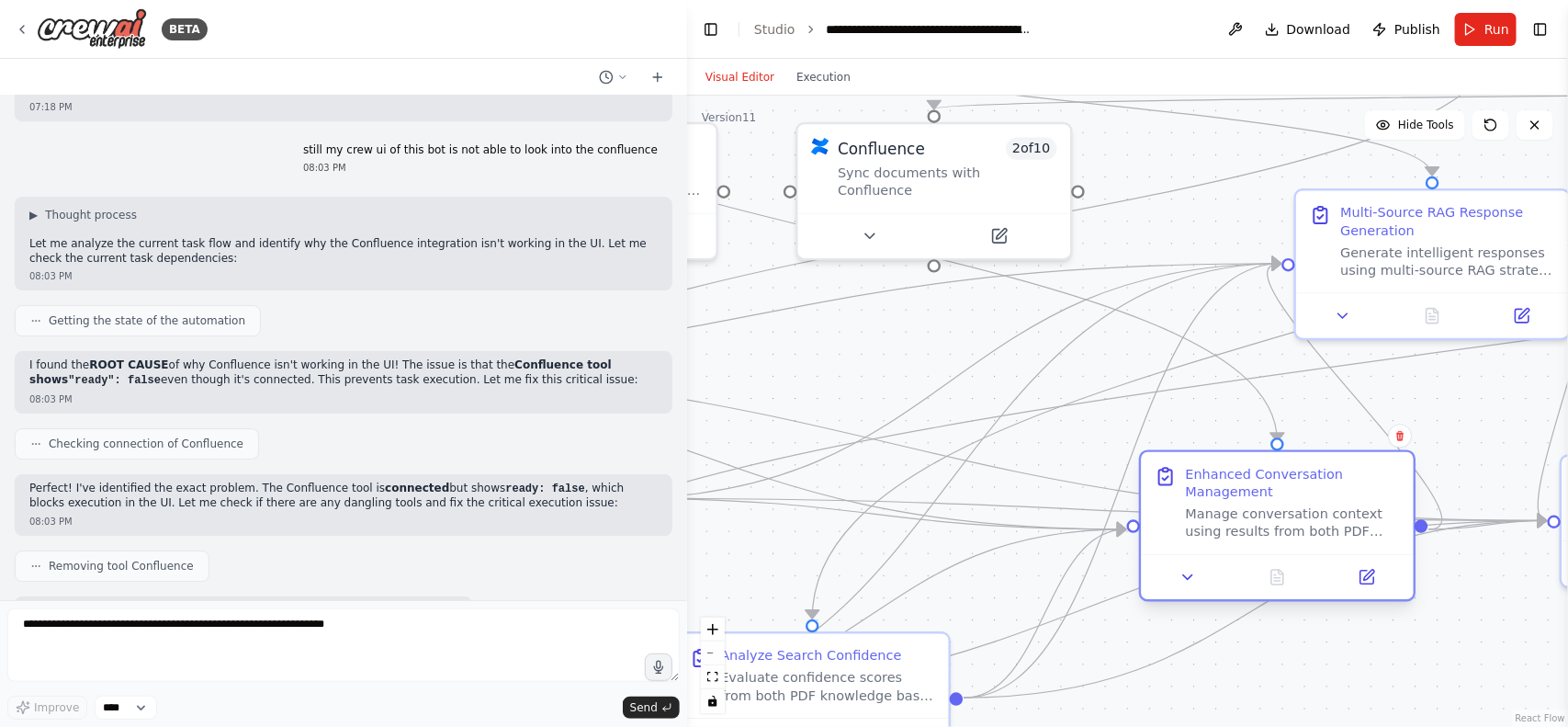
drag, startPoint x: 1113, startPoint y: 438, endPoint x: 1261, endPoint y: 523, distance: 170.7
click at [1360, 526] on div "Manage conversation context using results from both PDF knowledge base and Conf…" at bounding box center [1293, 523] width 214 height 36
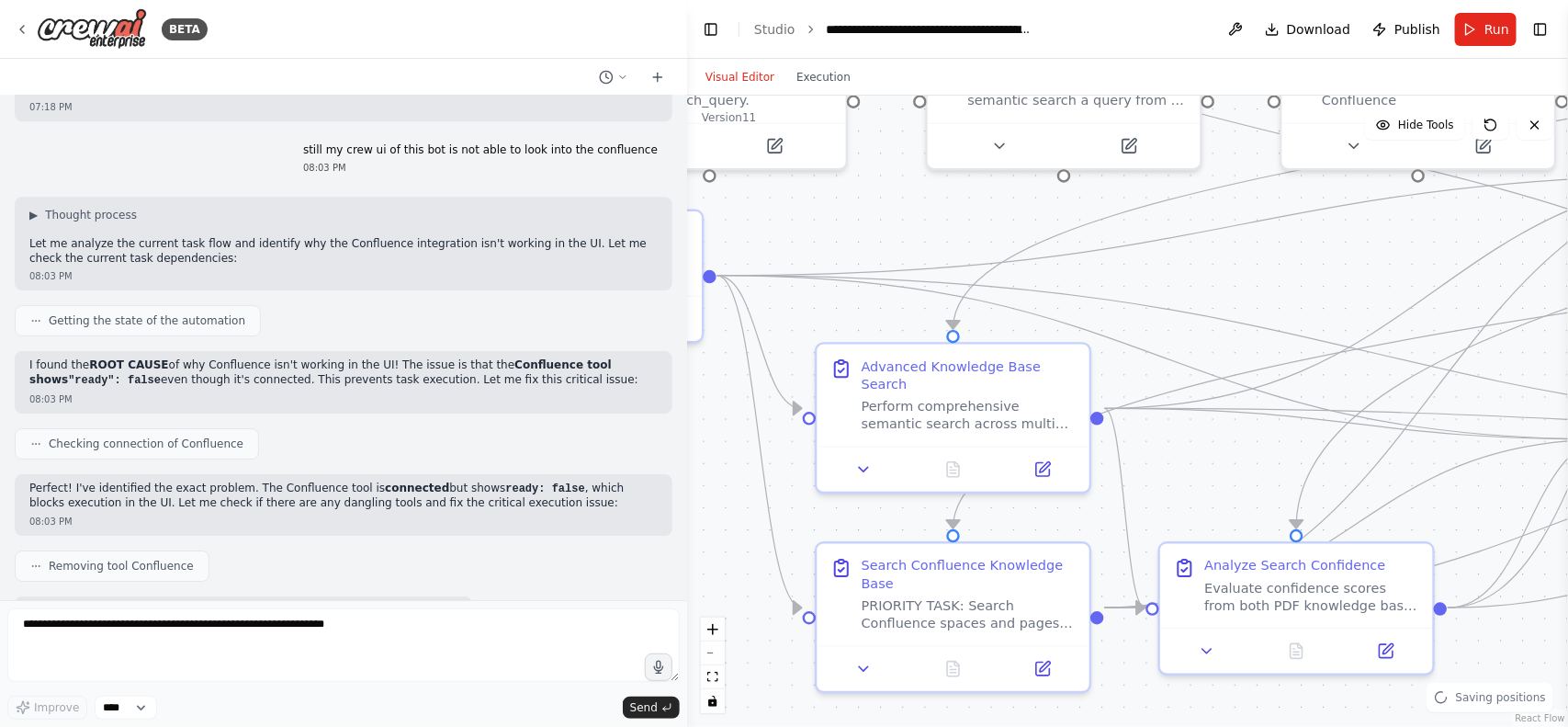
drag, startPoint x: 766, startPoint y: 551, endPoint x: 1268, endPoint y: 461, distance: 510.0
click at [1268, 461] on div ".deletable-edge-delete-btn { width: 20px; height: 20px; border: 0px solid #ffff…" at bounding box center [1127, 410] width 881 height 631
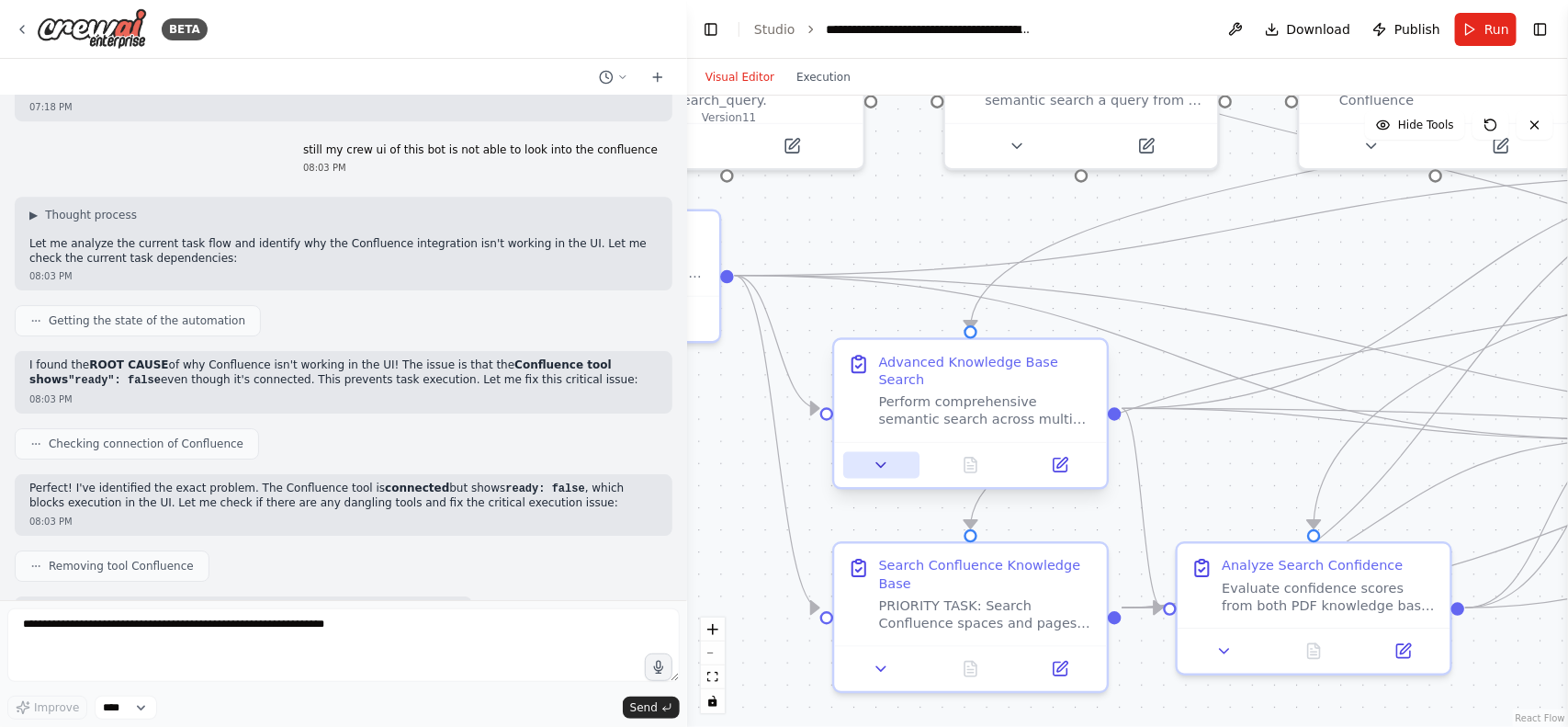
click at [885, 456] on icon at bounding box center [882, 465] width 18 height 18
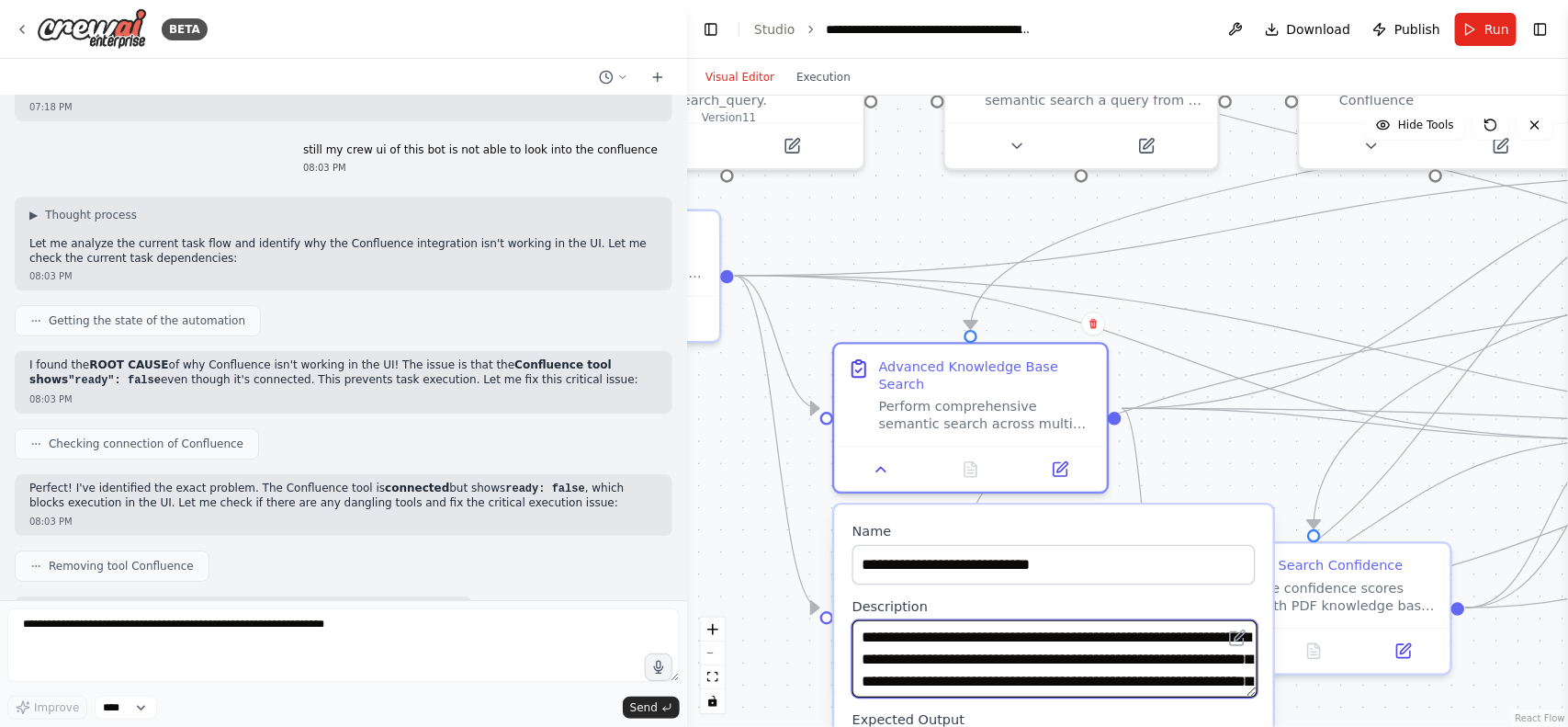
click at [1049, 659] on textarea "**********" at bounding box center [1055, 658] width 405 height 78
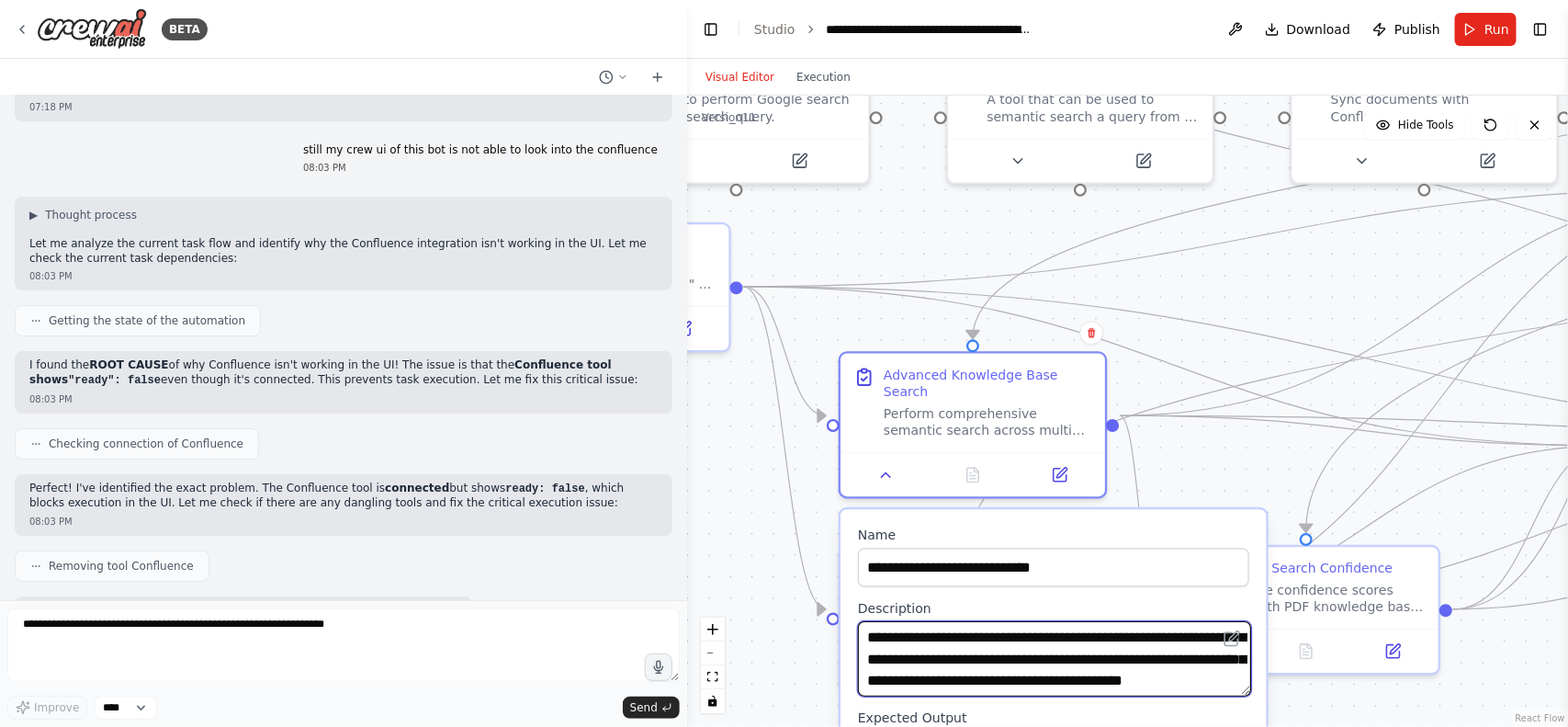
scroll to position [110, 0]
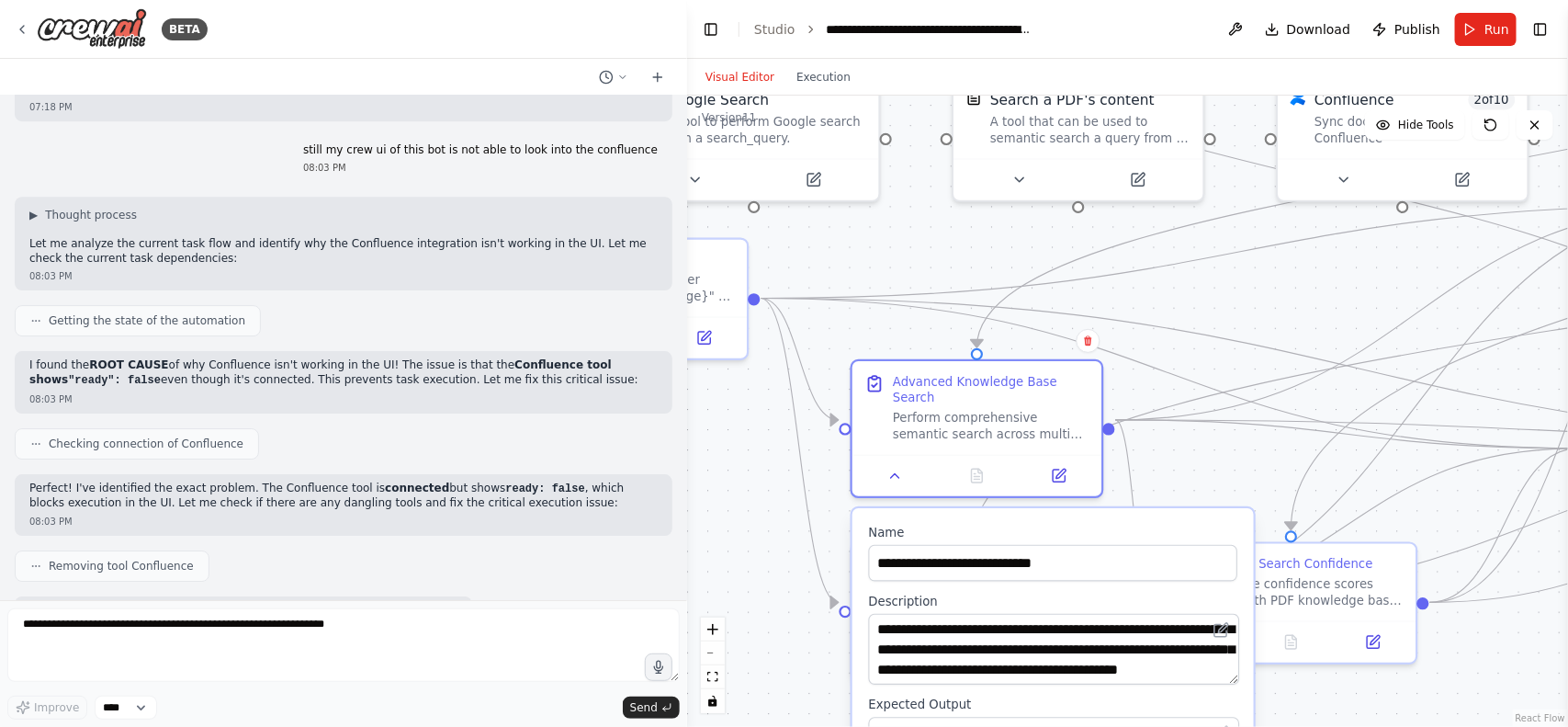
click at [1088, 697] on label "Expected Output" at bounding box center [1054, 705] width 369 height 17
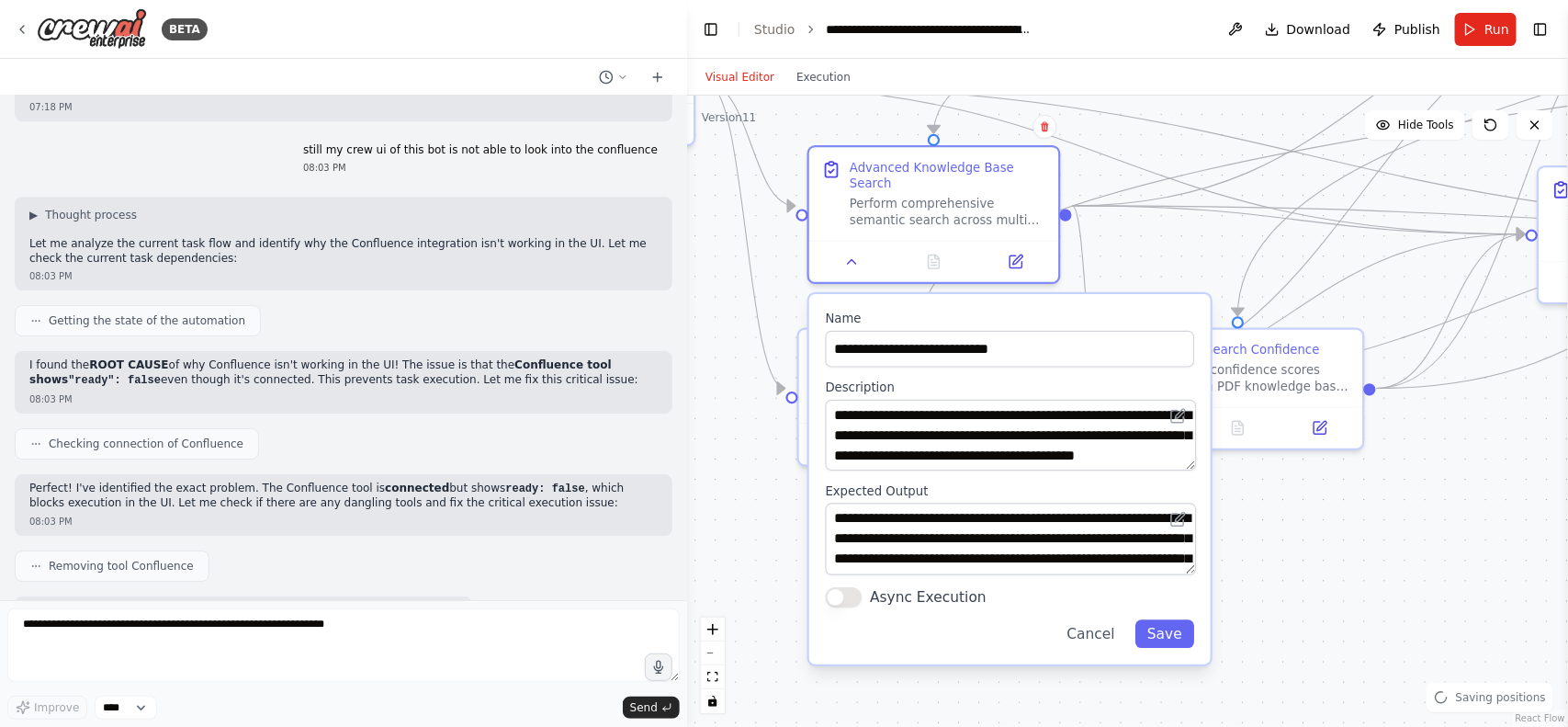
drag, startPoint x: 778, startPoint y: 595, endPoint x: 726, endPoint y: 381, distance: 220.2
click at [726, 381] on div ".deletable-edge-delete-btn { width: 20px; height: 20px; border: 0px solid #ffff…" at bounding box center [1127, 410] width 881 height 631
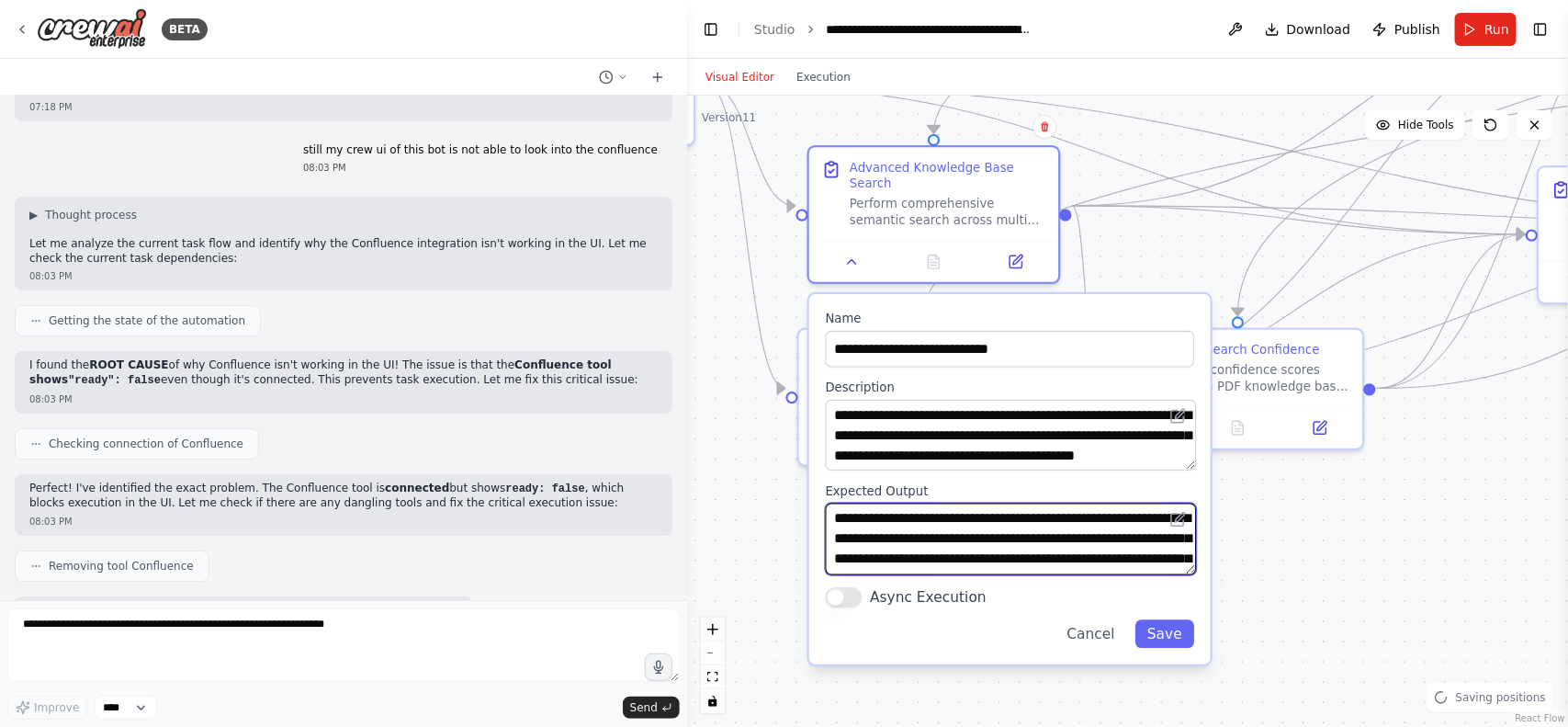
click at [1048, 542] on textarea "**********" at bounding box center [1011, 539] width 370 height 72
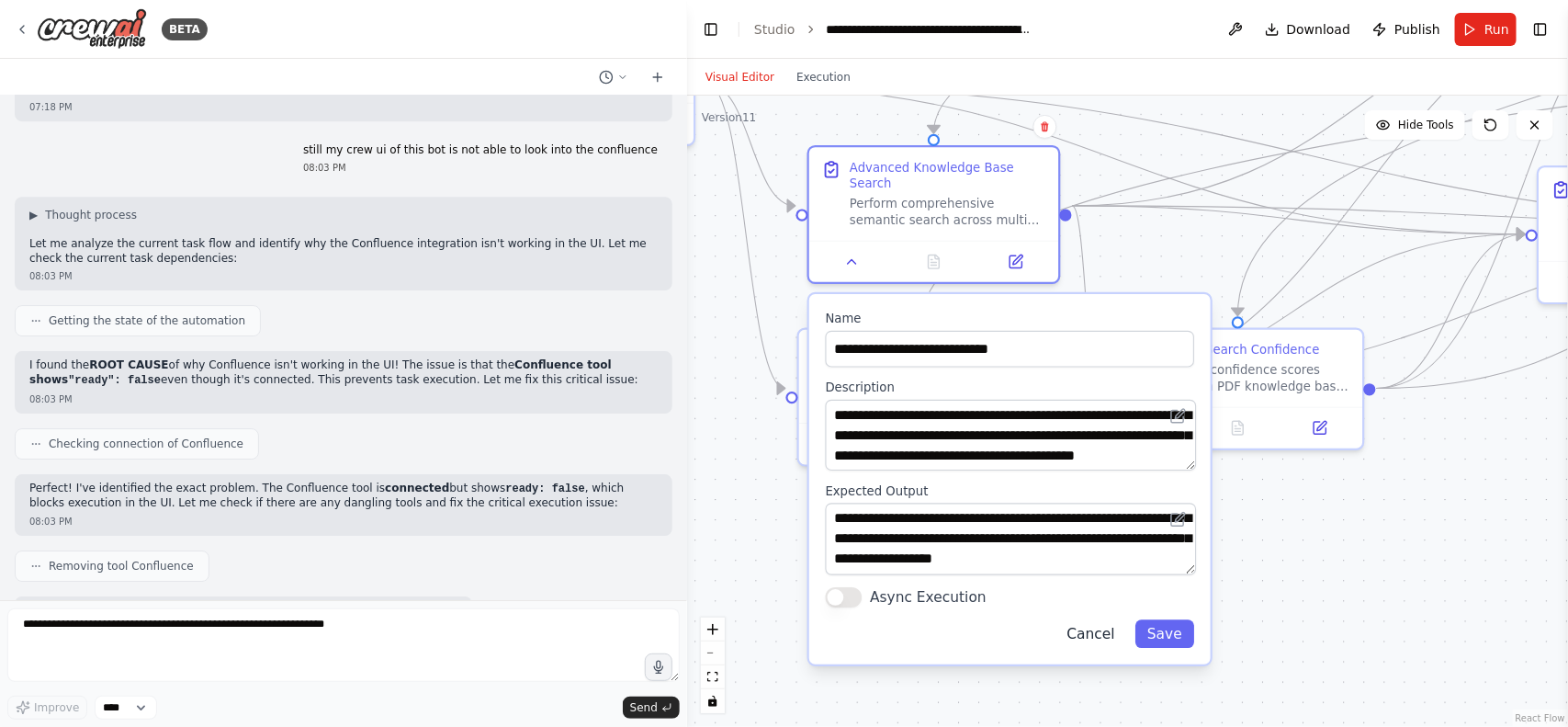
click at [1108, 623] on button "Cancel" at bounding box center [1090, 633] width 72 height 29
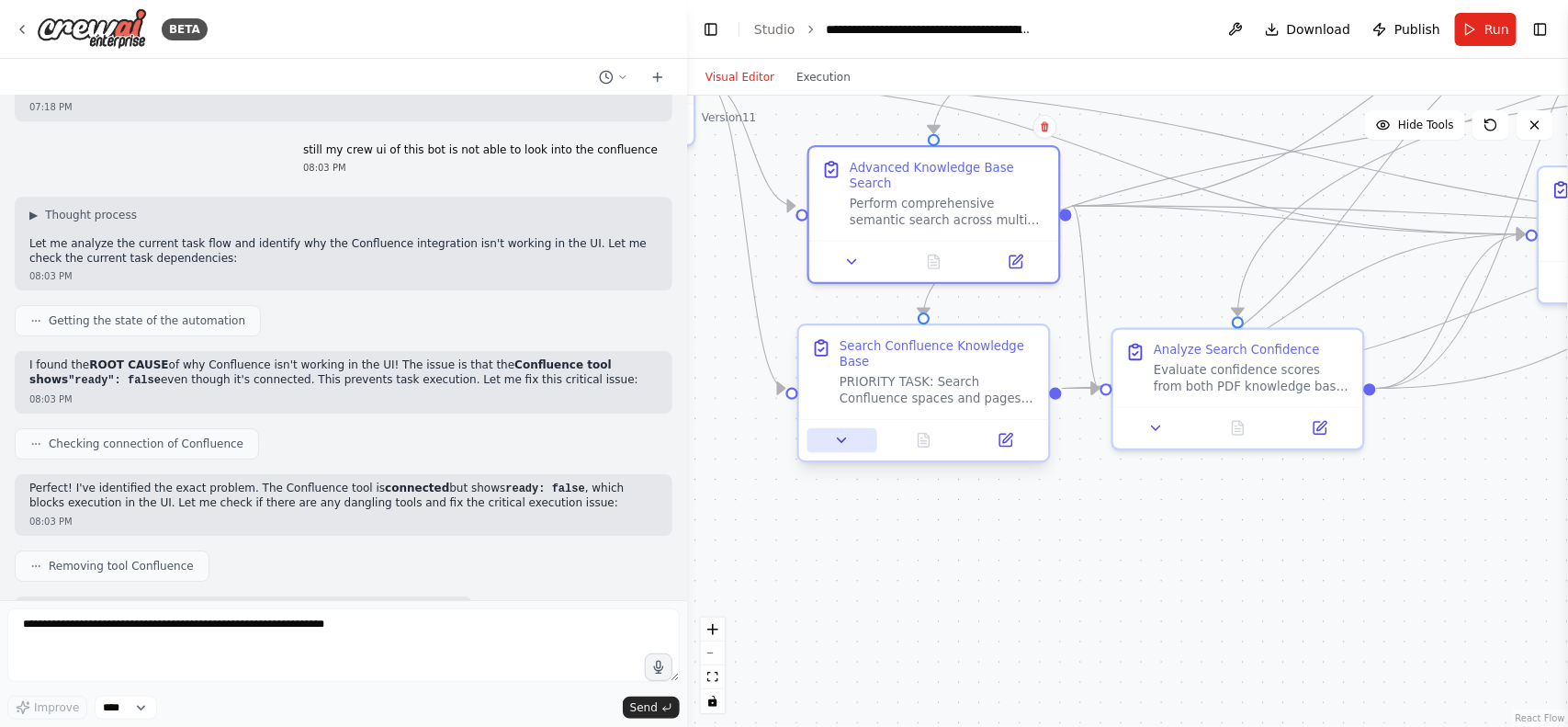
click at [848, 432] on icon at bounding box center [842, 440] width 17 height 17
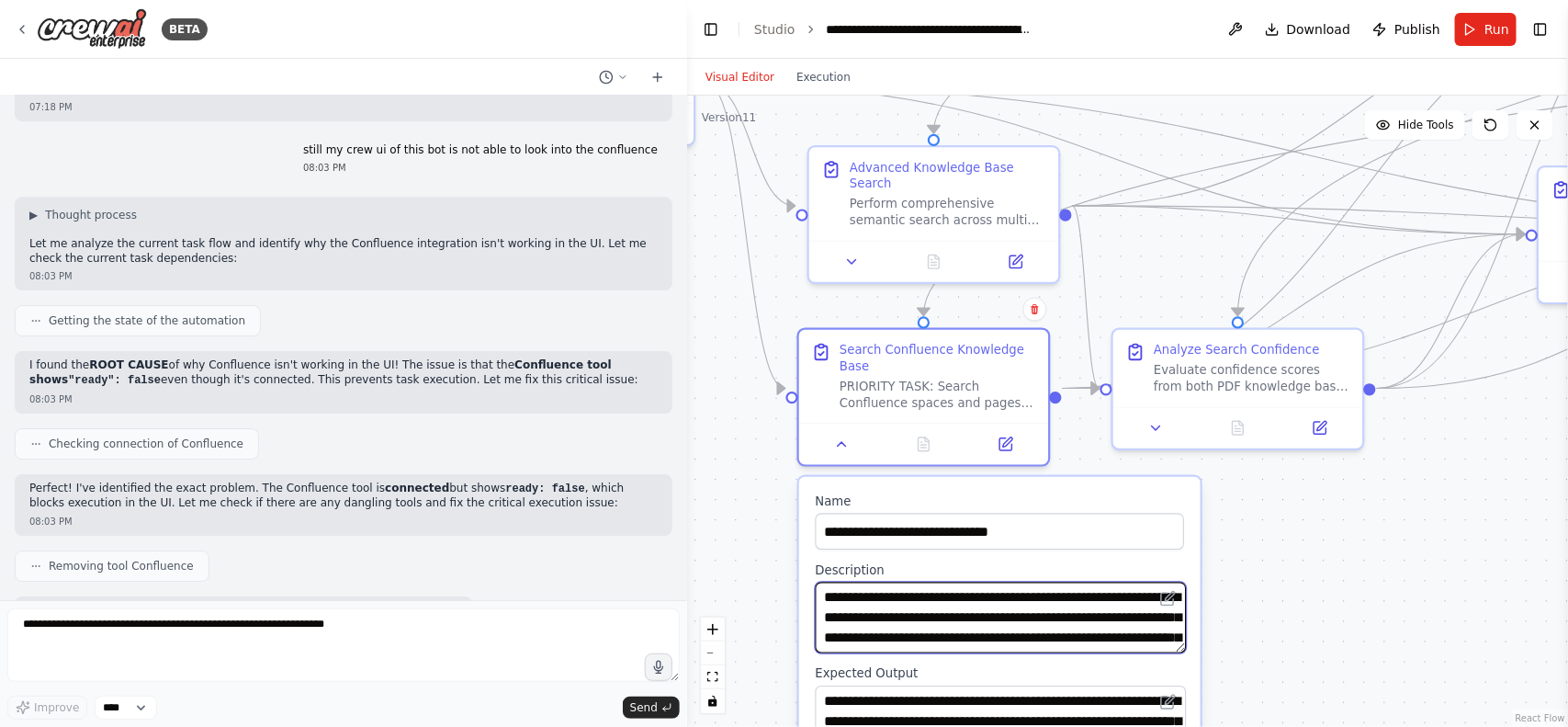
click at [961, 582] on textarea "**********" at bounding box center [1000, 618] width 370 height 72
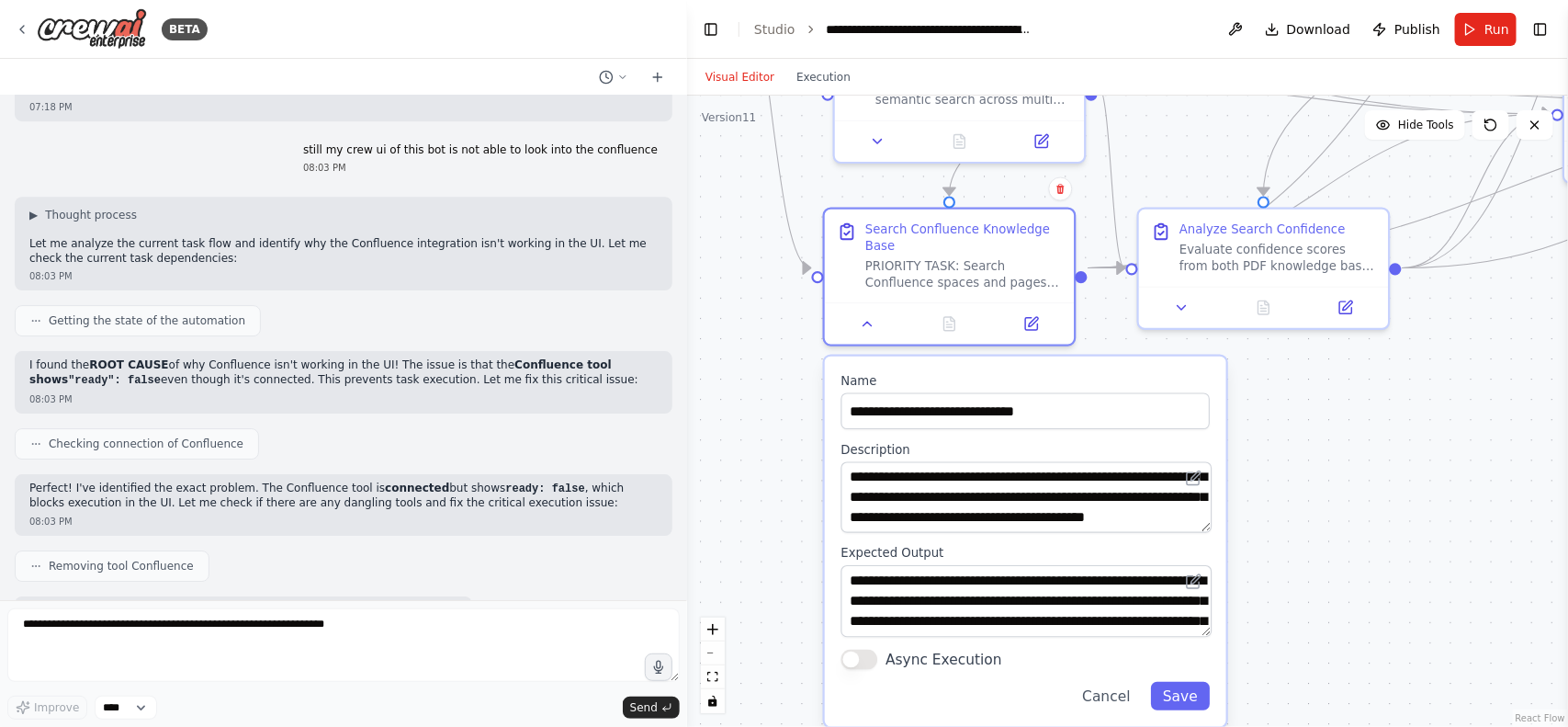
drag, startPoint x: 755, startPoint y: 516, endPoint x: 767, endPoint y: 374, distance: 142.5
click at [767, 374] on div ".deletable-edge-delete-btn { width: 20px; height: 20px; border: 0px solid #ffff…" at bounding box center [1127, 410] width 881 height 631
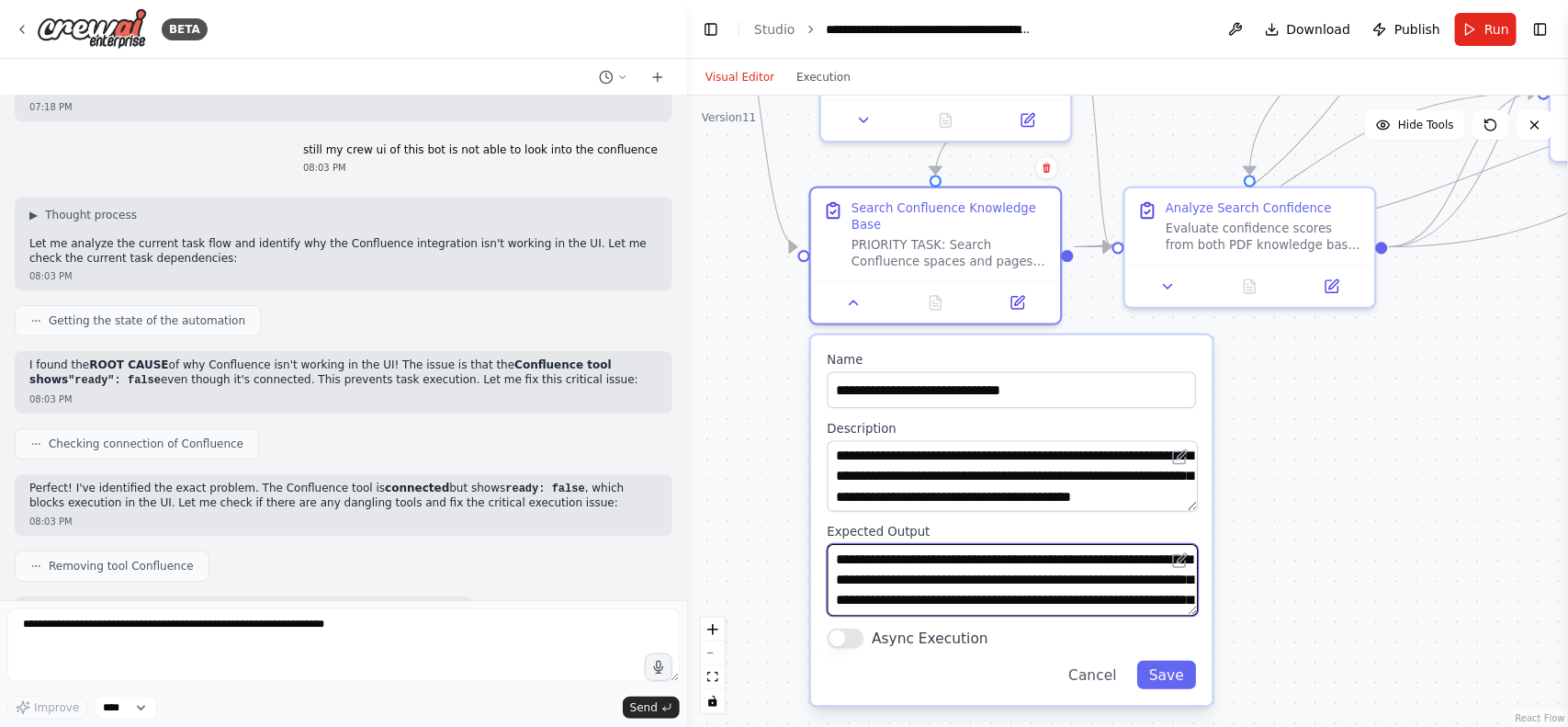
click at [906, 545] on textarea "**********" at bounding box center [1012, 581] width 370 height 72
click at [1012, 547] on textarea "**********" at bounding box center [1012, 581] width 370 height 72
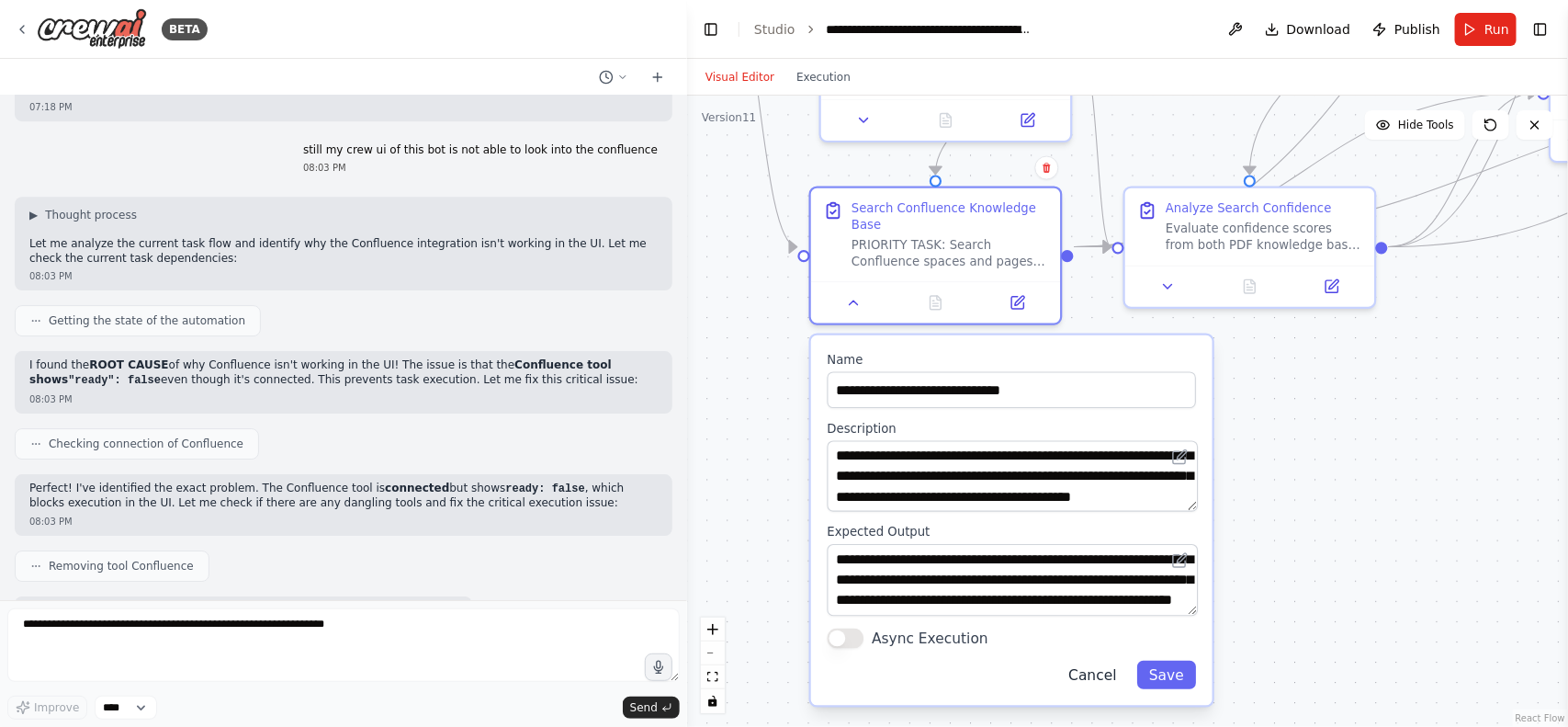
click at [1126, 663] on button "Cancel" at bounding box center [1092, 674] width 72 height 29
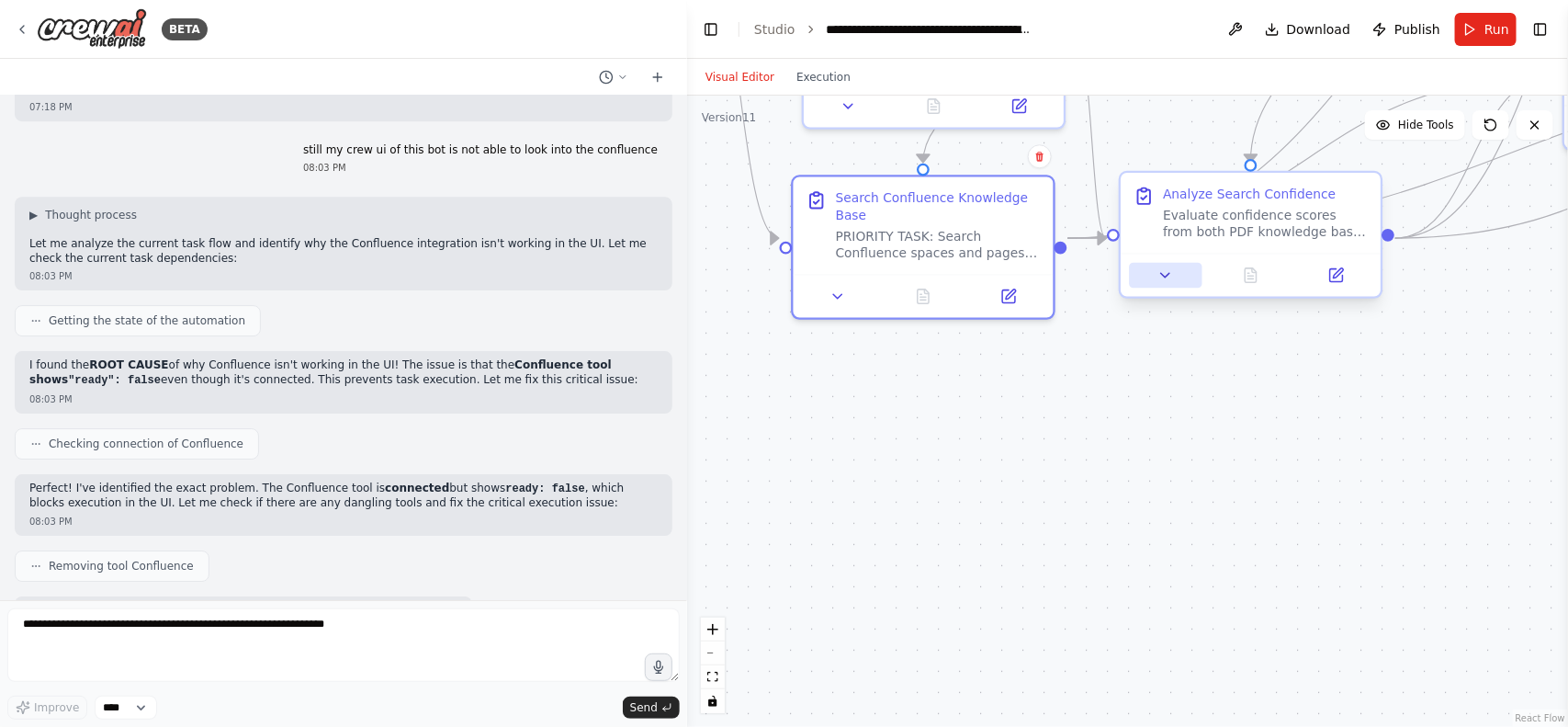
click at [1167, 282] on icon at bounding box center [1166, 274] width 17 height 17
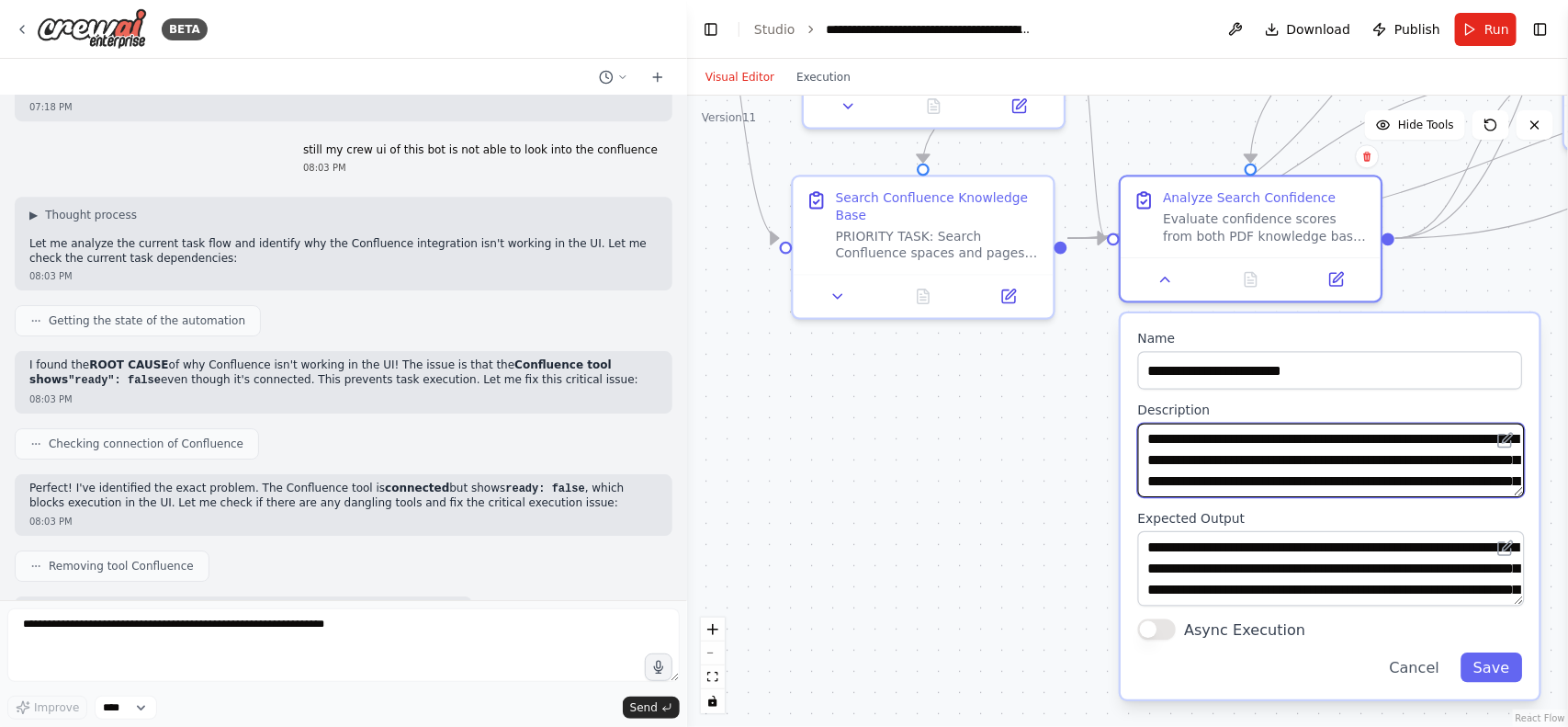
click at [1214, 455] on textarea "**********" at bounding box center [1331, 460] width 386 height 74
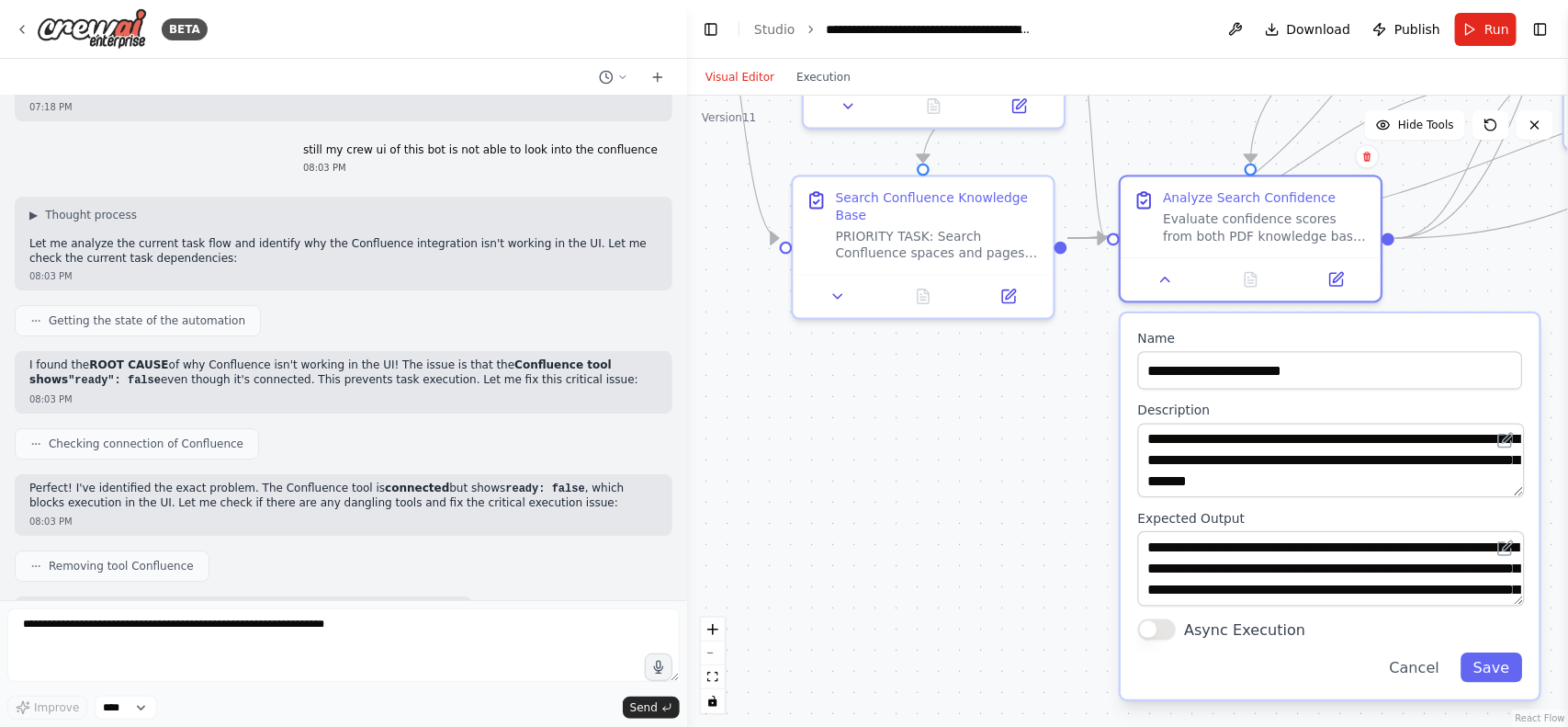
click at [1021, 437] on div ".deletable-edge-delete-btn { width: 20px; height: 20px; border: 0px solid #ffff…" at bounding box center [1127, 410] width 881 height 631
click at [1009, 460] on div ".deletable-edge-delete-btn { width: 20px; height: 20px; border: 0px solid #ffff…" at bounding box center [1127, 410] width 881 height 631
click at [1416, 657] on button "Cancel" at bounding box center [1415, 667] width 75 height 30
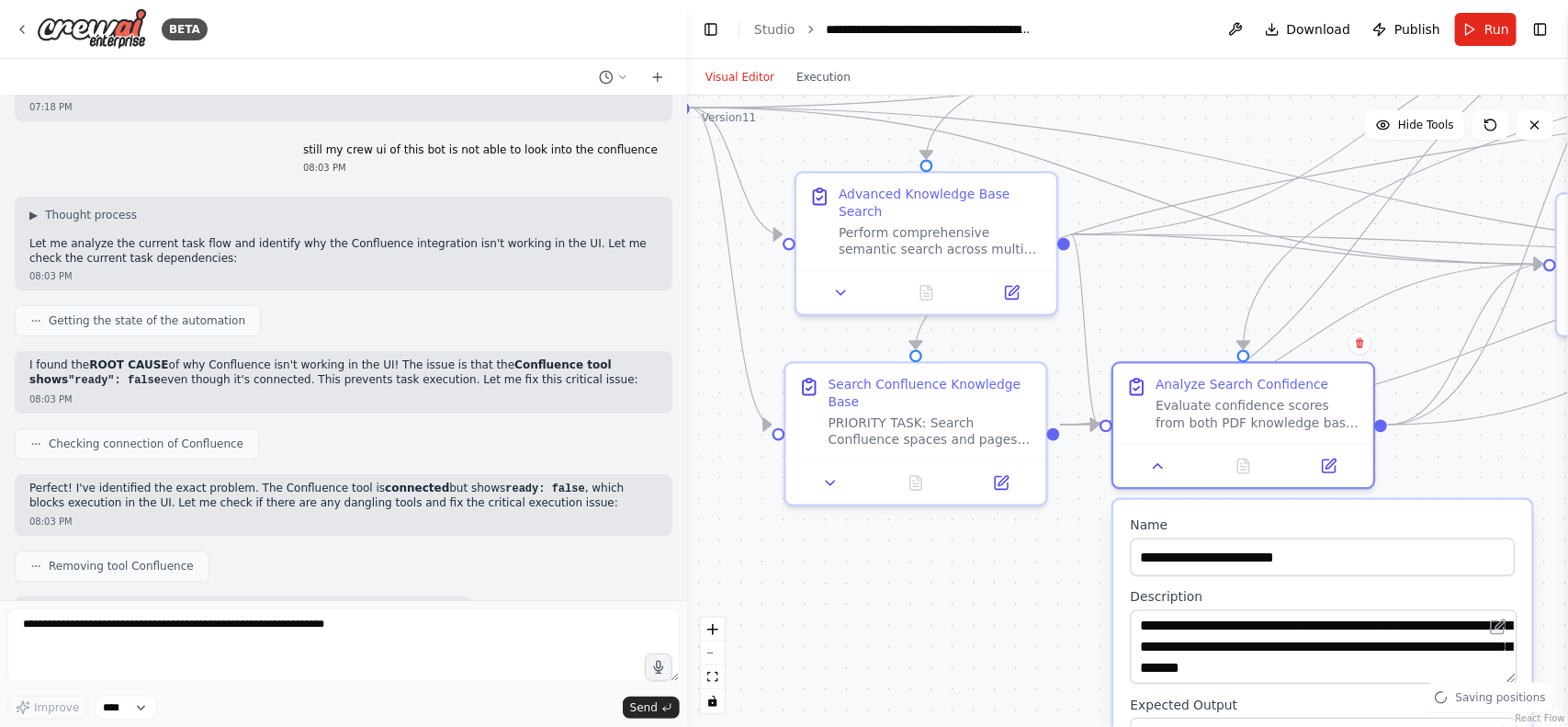
drag, startPoint x: 862, startPoint y: 499, endPoint x: 854, endPoint y: 685, distance: 186.2
click at [854, 685] on div ".deletable-edge-delete-btn { width: 20px; height: 20px; border: 0px solid #ffff…" at bounding box center [1127, 410] width 881 height 631
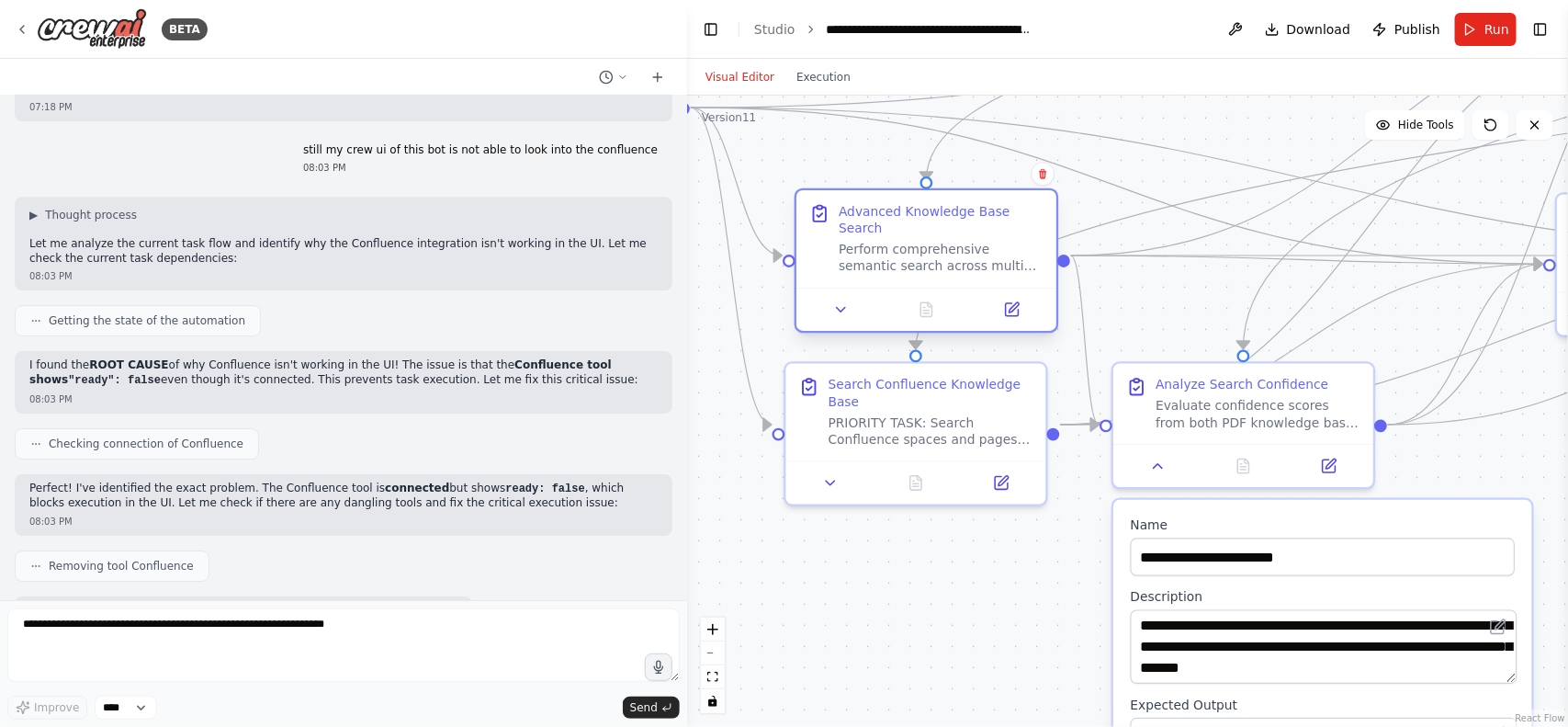
drag, startPoint x: 887, startPoint y: 235, endPoint x: 876, endPoint y: 246, distance: 15.6
click at [876, 246] on div "Advanced Knowledge Base Search Perform comprehensive semantic search across mul…" at bounding box center [927, 238] width 260 height 97
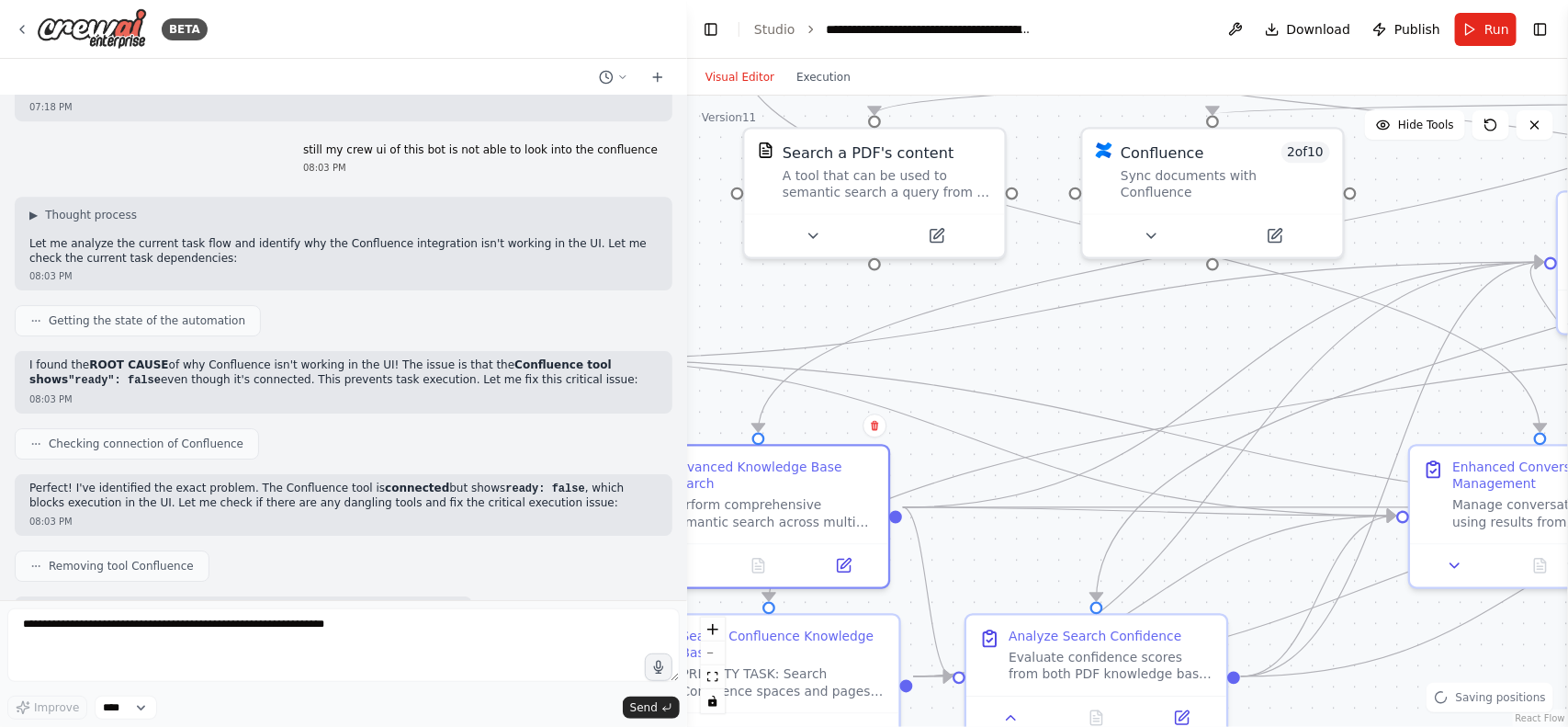
drag, startPoint x: 1140, startPoint y: 306, endPoint x: 993, endPoint y: 557, distance: 290.9
click at [993, 557] on div ".deletable-edge-delete-btn { width: 20px; height: 20px; border: 0px solid #ffff…" at bounding box center [1127, 410] width 881 height 631
drag, startPoint x: 1227, startPoint y: 253, endPoint x: 1168, endPoint y: 290, distance: 69.6
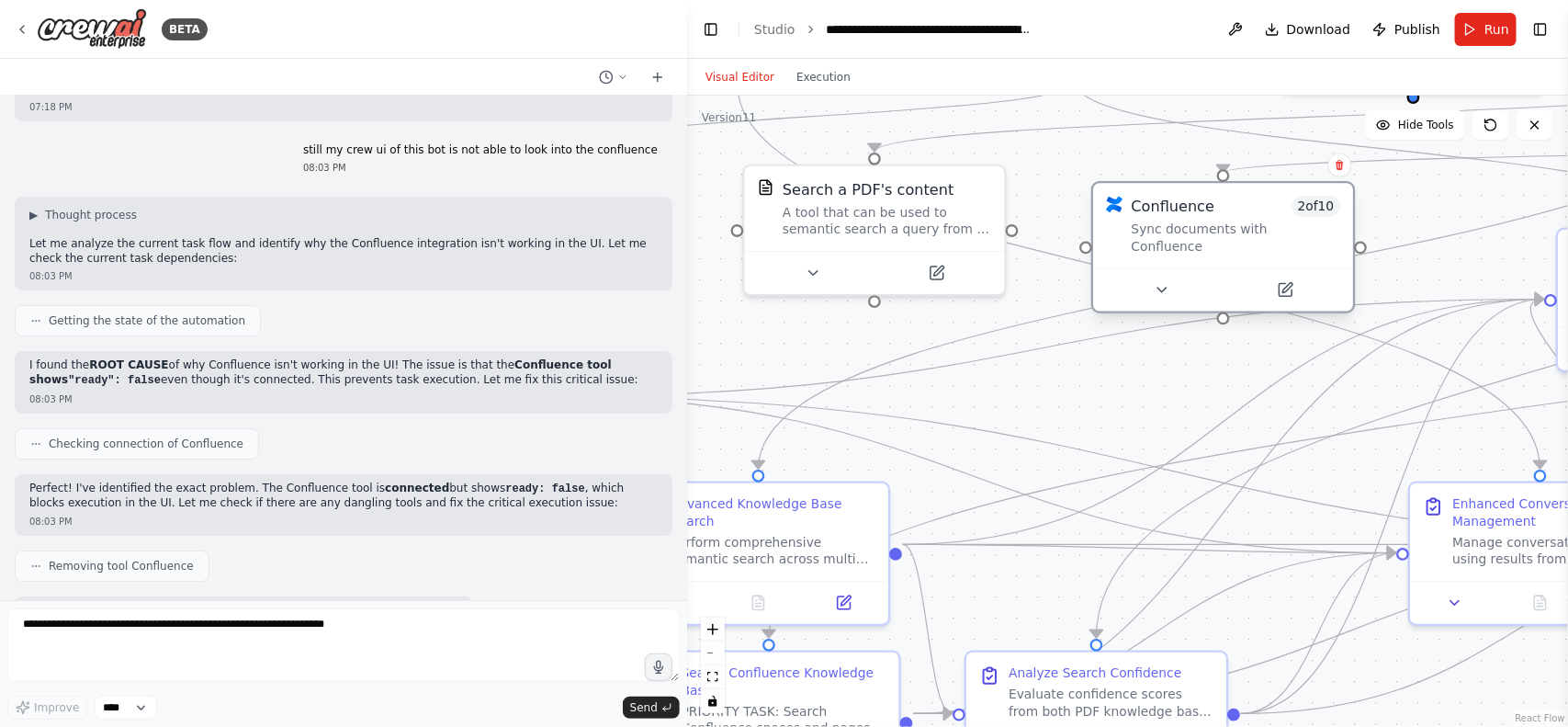
drag, startPoint x: 1191, startPoint y: 175, endPoint x: 1197, endPoint y: 236, distance: 61.3
click at [1197, 236] on div "Sync documents with Confluence" at bounding box center [1236, 238] width 210 height 34
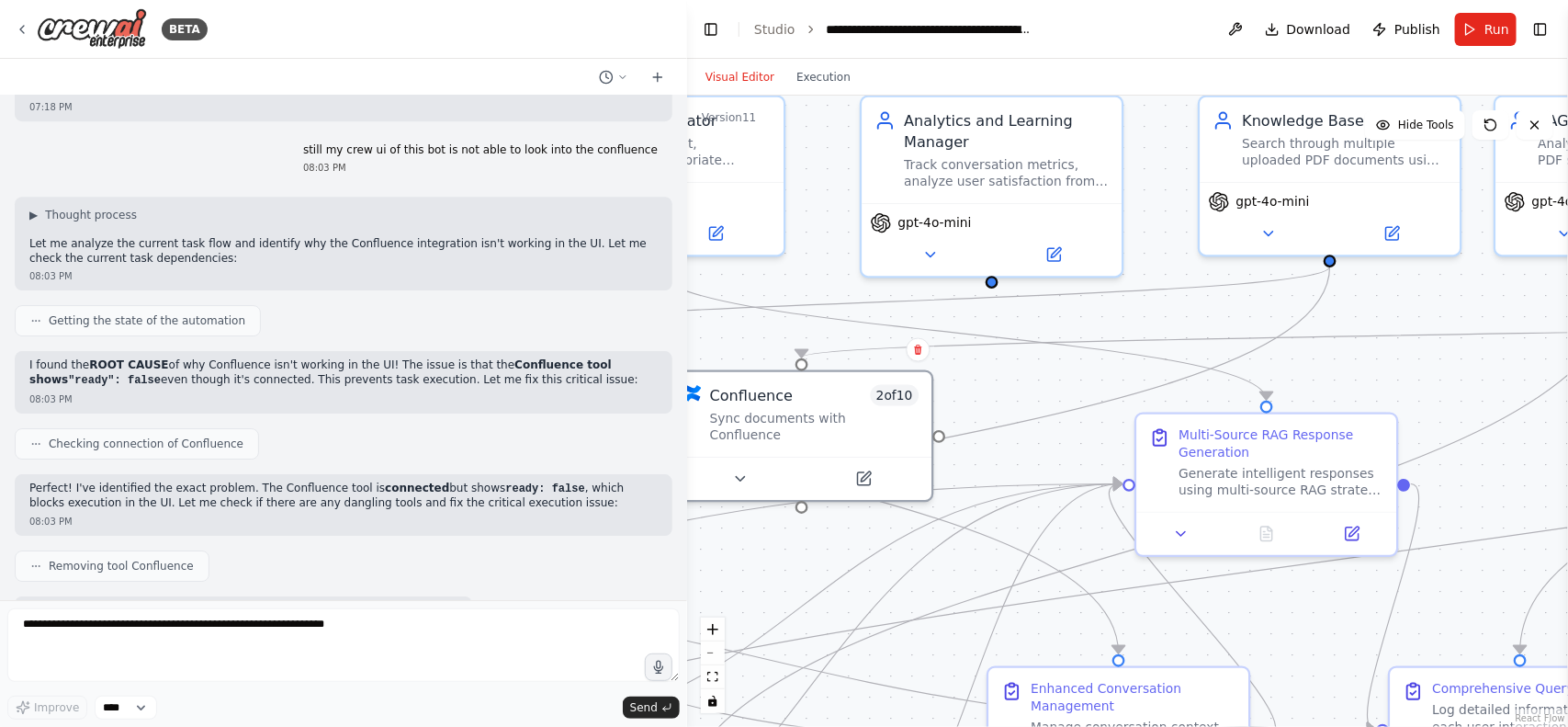
drag, startPoint x: 1362, startPoint y: 213, endPoint x: 994, endPoint y: 386, distance: 406.6
click at [994, 386] on div ".deletable-edge-delete-btn { width: 20px; height: 20px; border: 0px solid #ffff…" at bounding box center [1127, 410] width 881 height 631
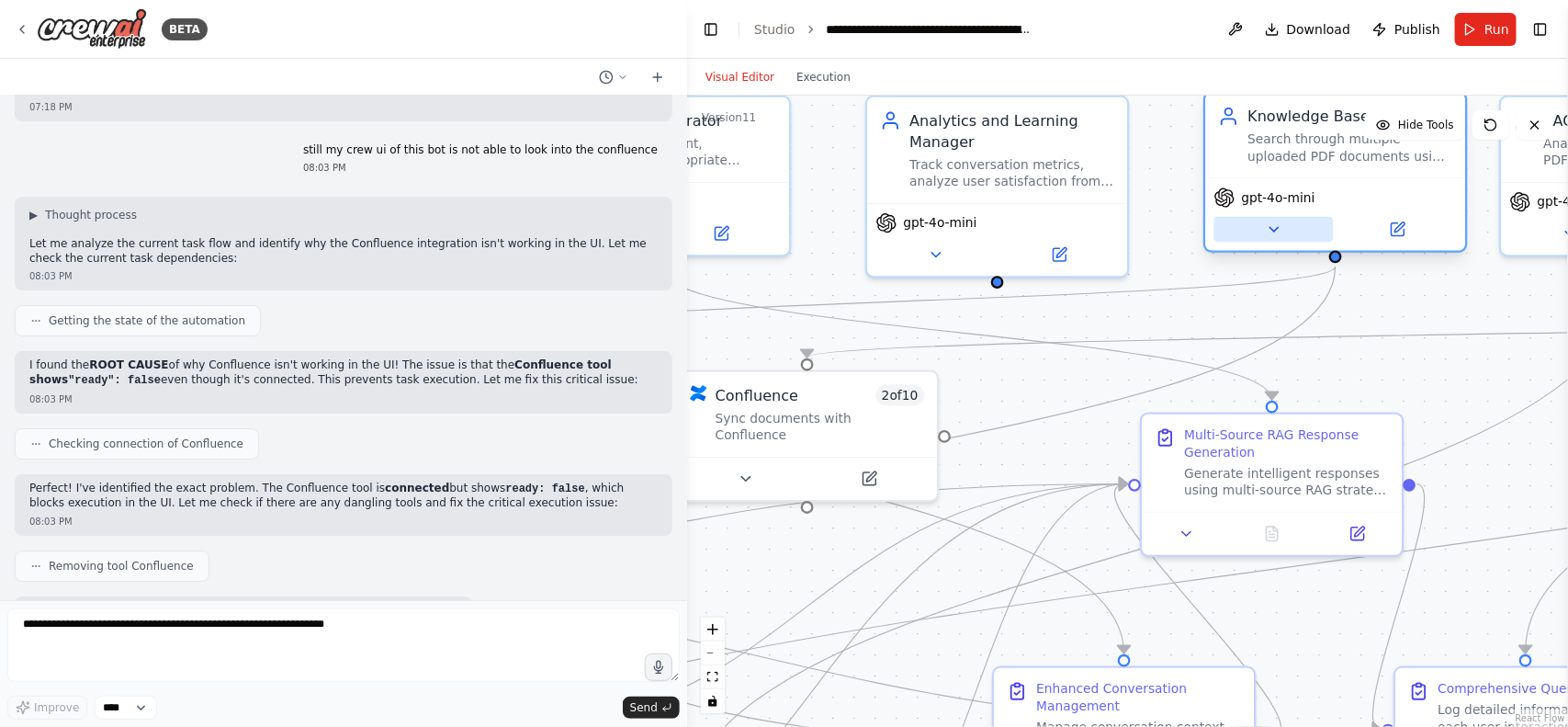
click at [1280, 235] on icon at bounding box center [1273, 228] width 17 height 17
click at [1401, 240] on div "gpt-4o-mini" at bounding box center [1336, 214] width 260 height 73
click at [1394, 226] on icon at bounding box center [1397, 228] width 17 height 17
click at [1402, 230] on icon at bounding box center [1396, 229] width 13 height 13
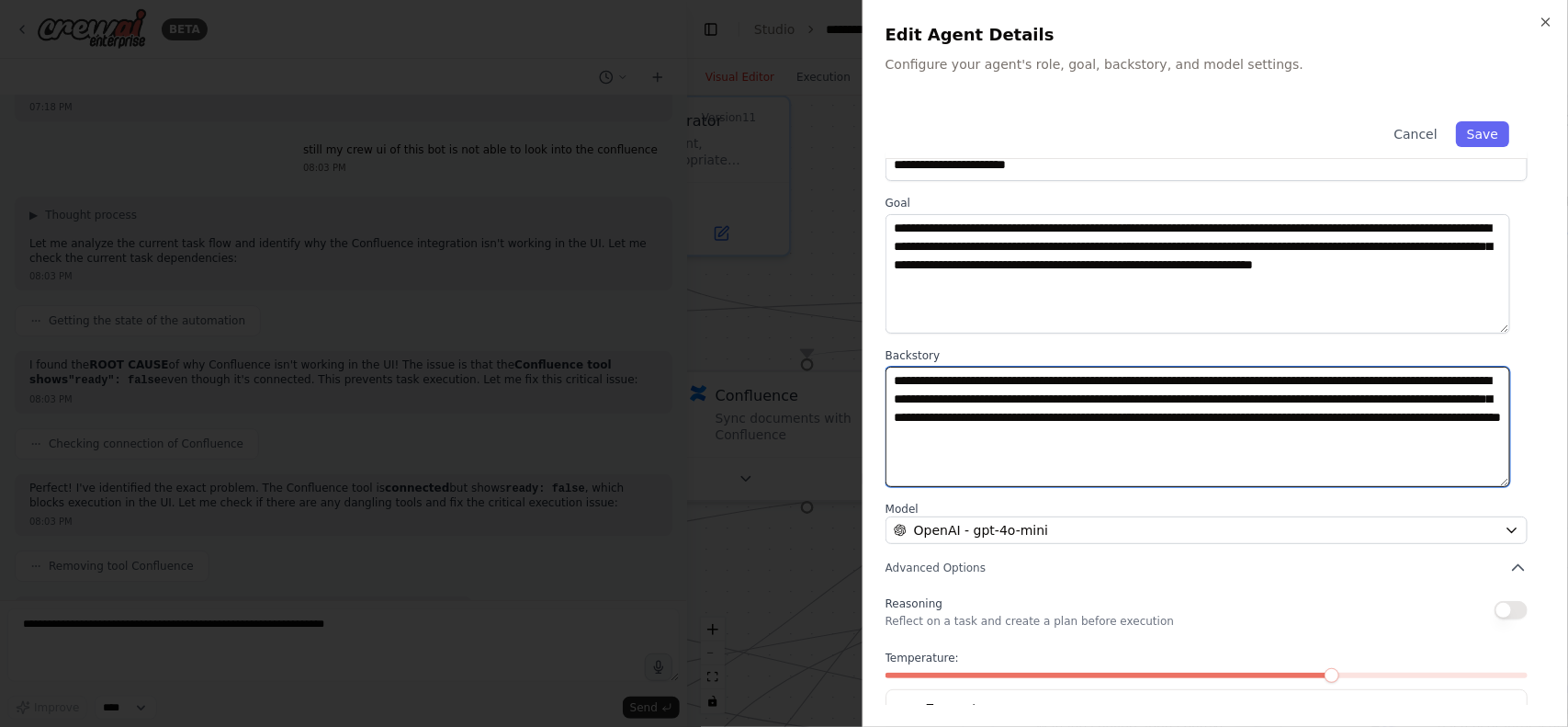
click at [1063, 411] on textarea "**********" at bounding box center [1198, 426] width 625 height 119
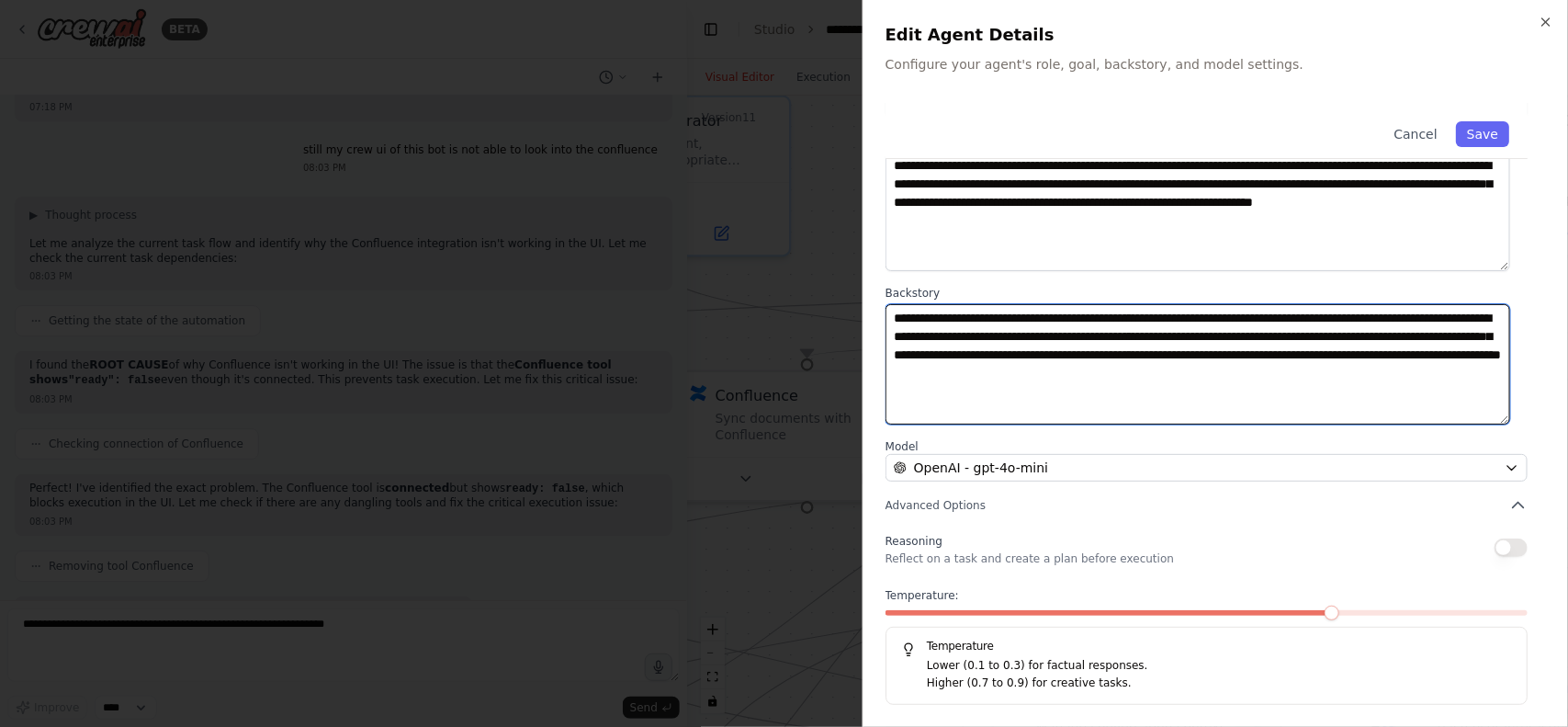
scroll to position [0, 0]
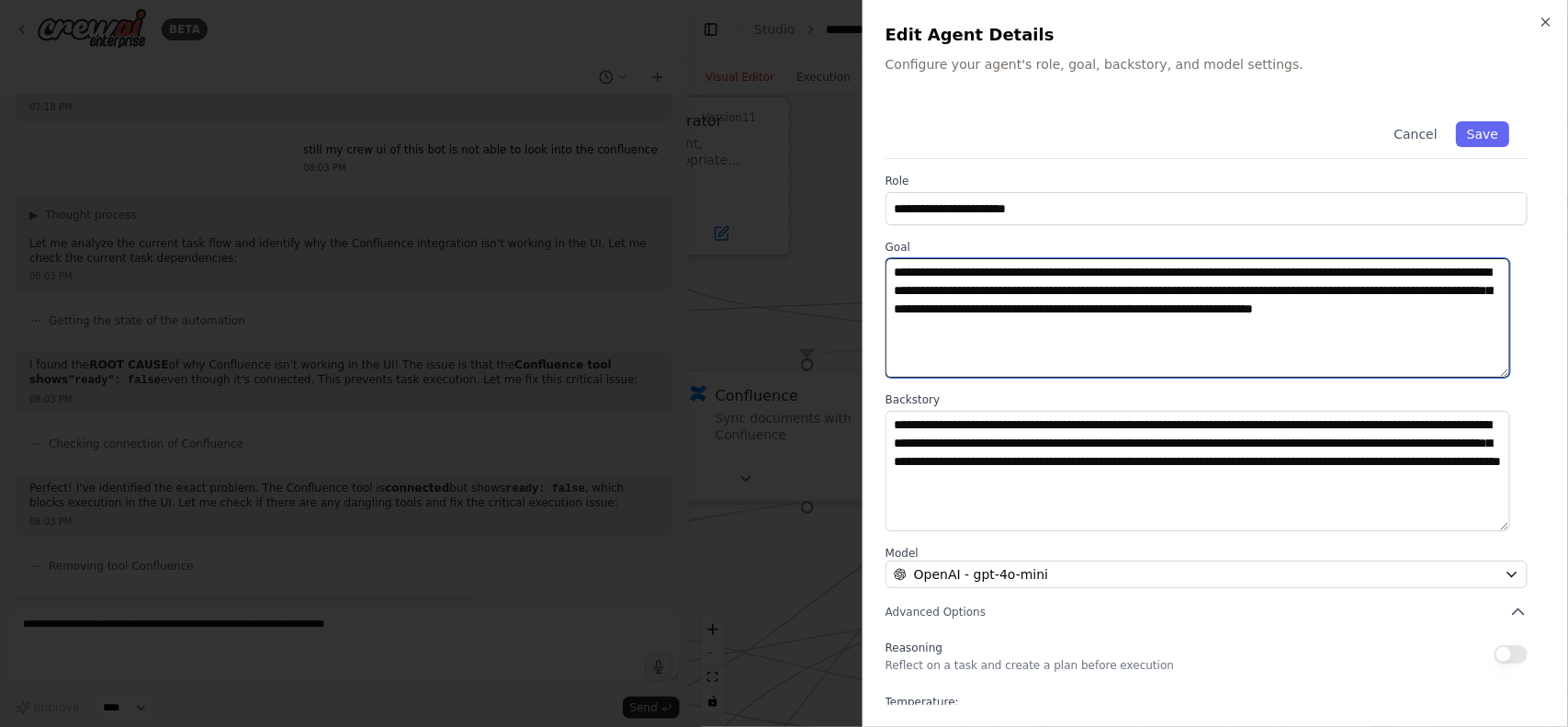
click at [1104, 327] on textarea "**********" at bounding box center [1198, 318] width 625 height 119
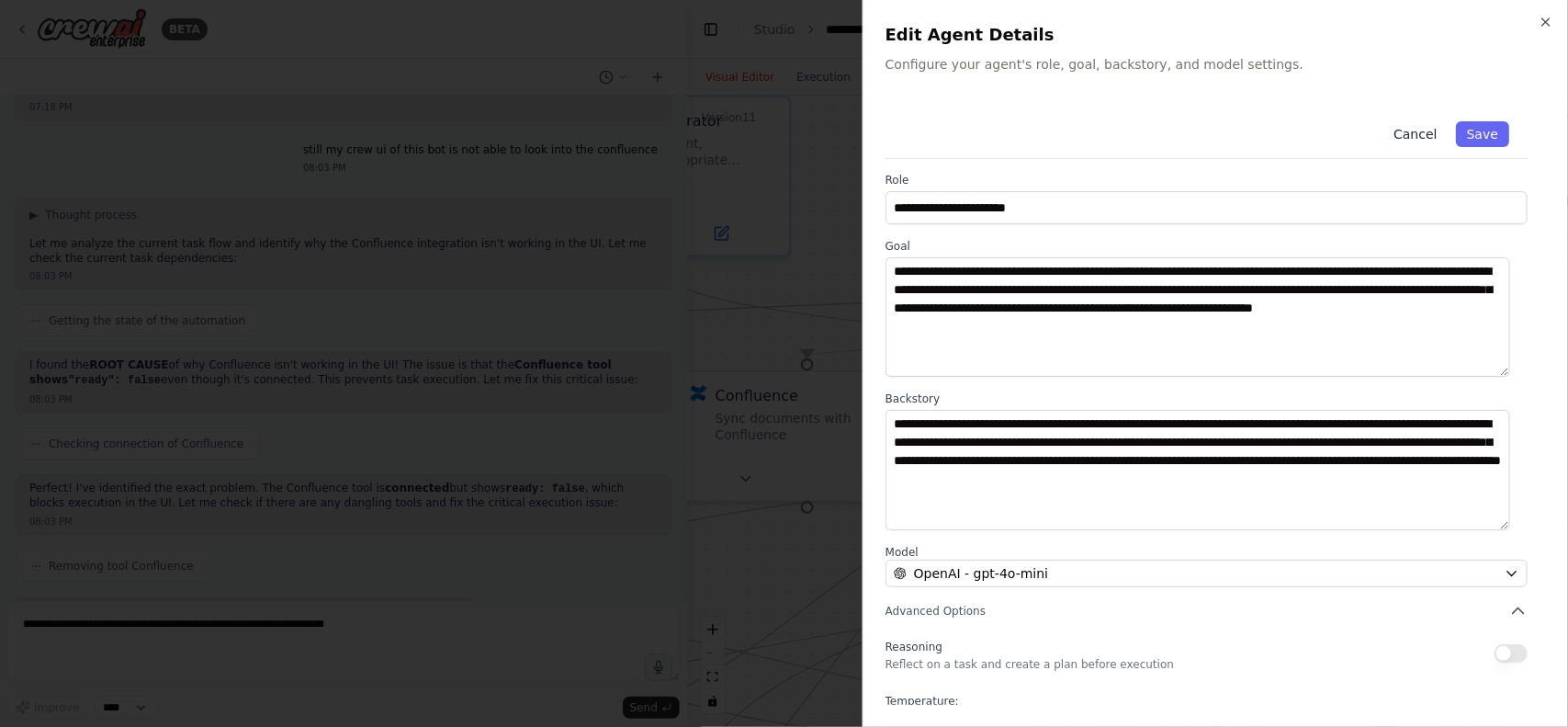
click at [1403, 122] on button "Cancel" at bounding box center [1415, 134] width 66 height 26
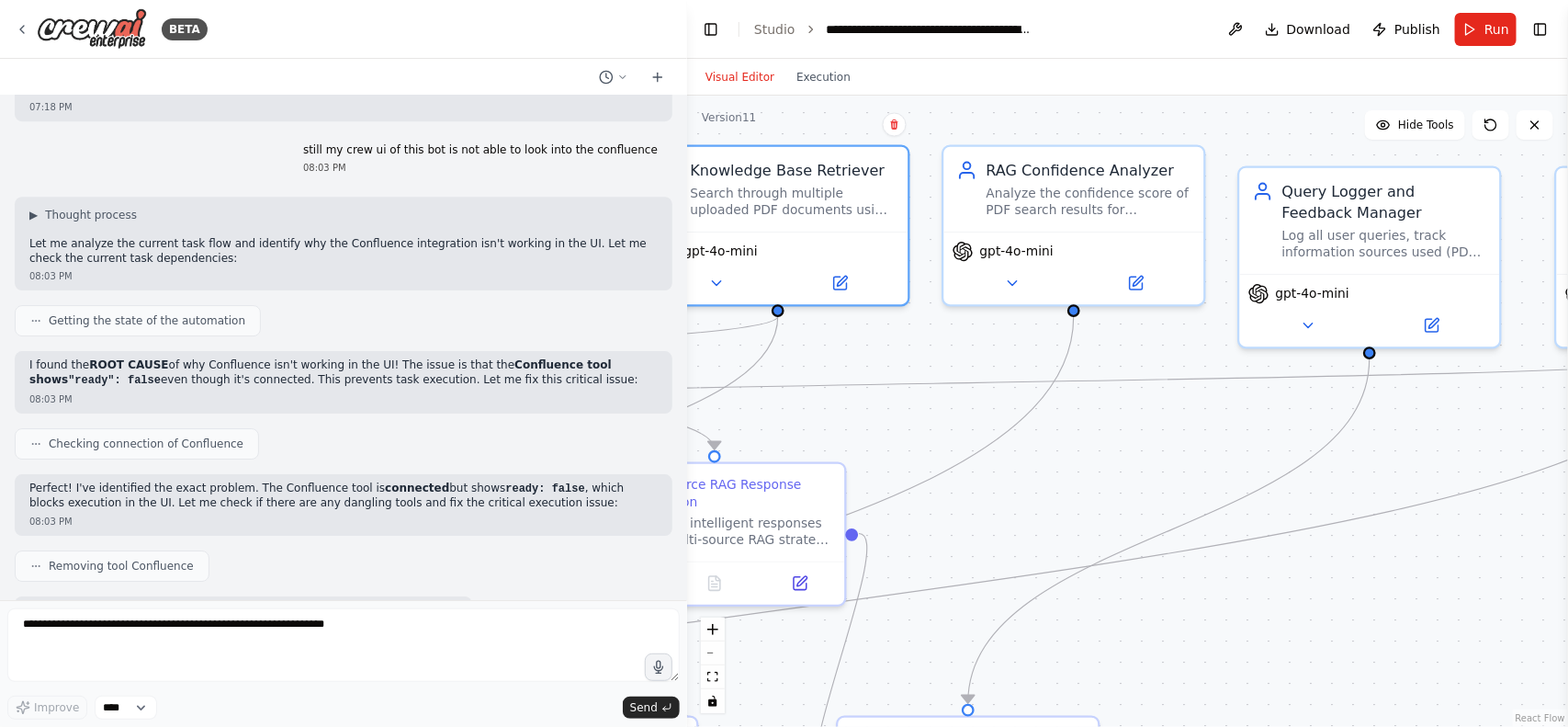
drag, startPoint x: 1416, startPoint y: 300, endPoint x: 851, endPoint y: 350, distance: 567.2
click at [851, 350] on div ".deletable-edge-delete-btn { width: 20px; height: 20px; border: 0px solid #ffff…" at bounding box center [1127, 410] width 881 height 631
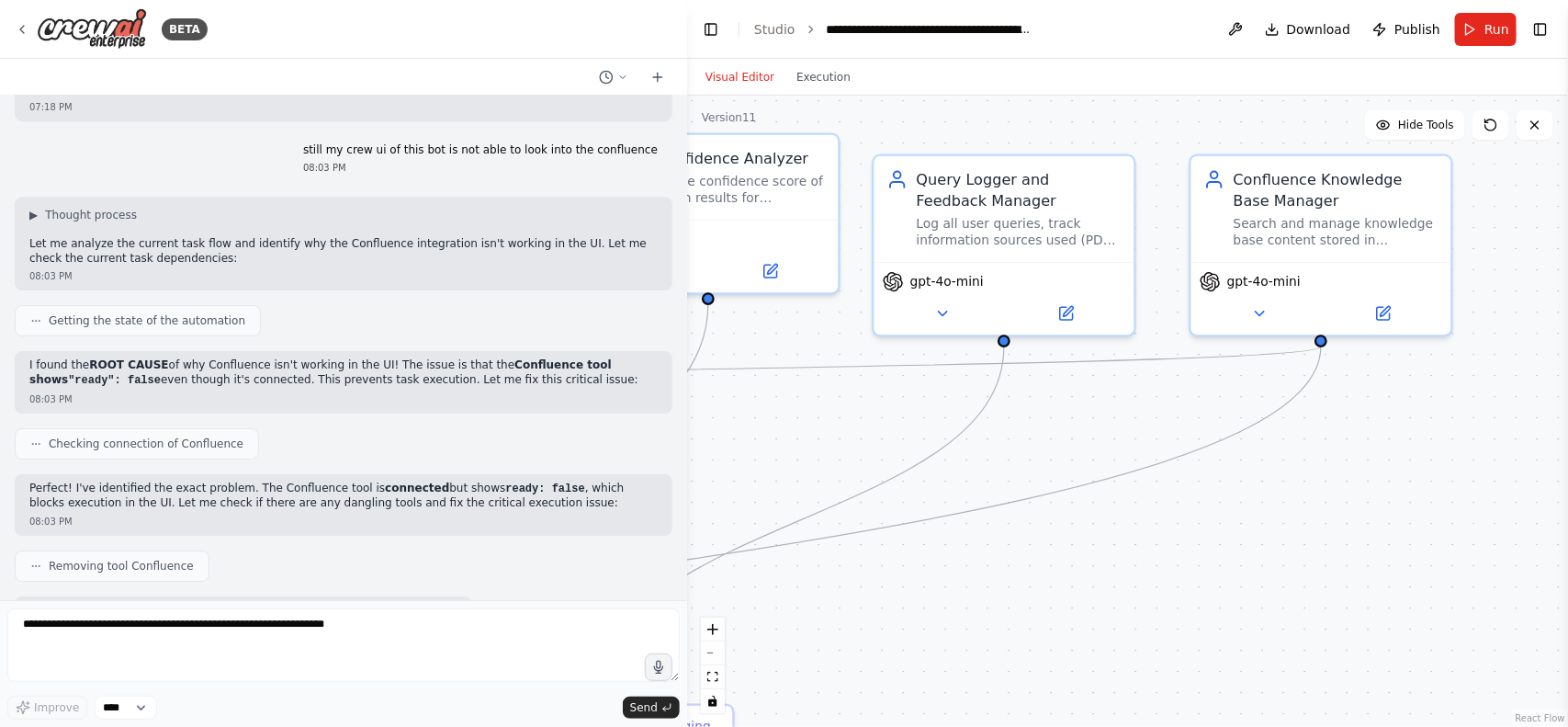
drag, startPoint x: 1176, startPoint y: 357, endPoint x: 805, endPoint y: 346, distance: 371.2
click at [805, 346] on div ".deletable-edge-delete-btn { width: 20px; height: 20px; border: 0px solid #ffff…" at bounding box center [1127, 410] width 881 height 631
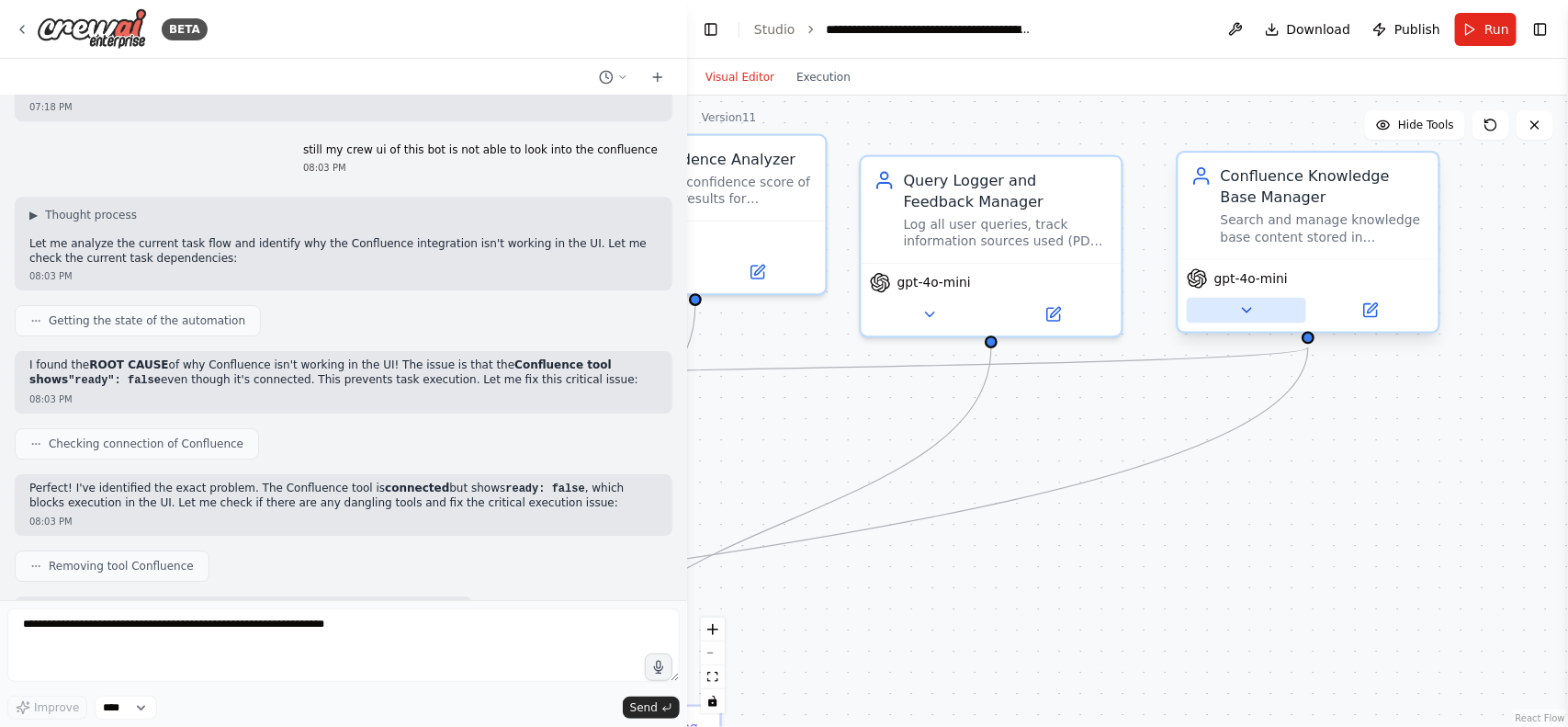
click at [1235, 313] on button at bounding box center [1246, 311] width 119 height 26
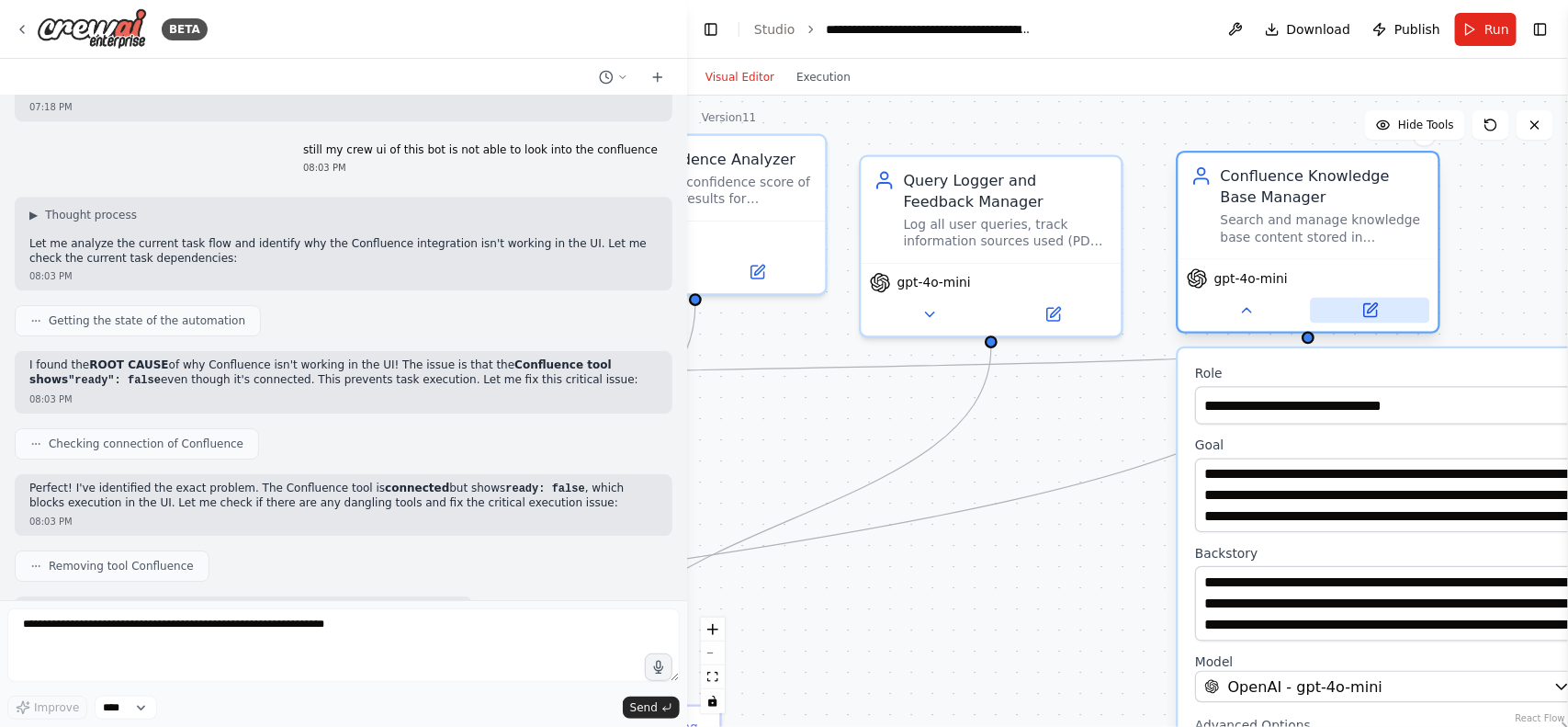
click at [1369, 310] on icon at bounding box center [1371, 308] width 10 height 10
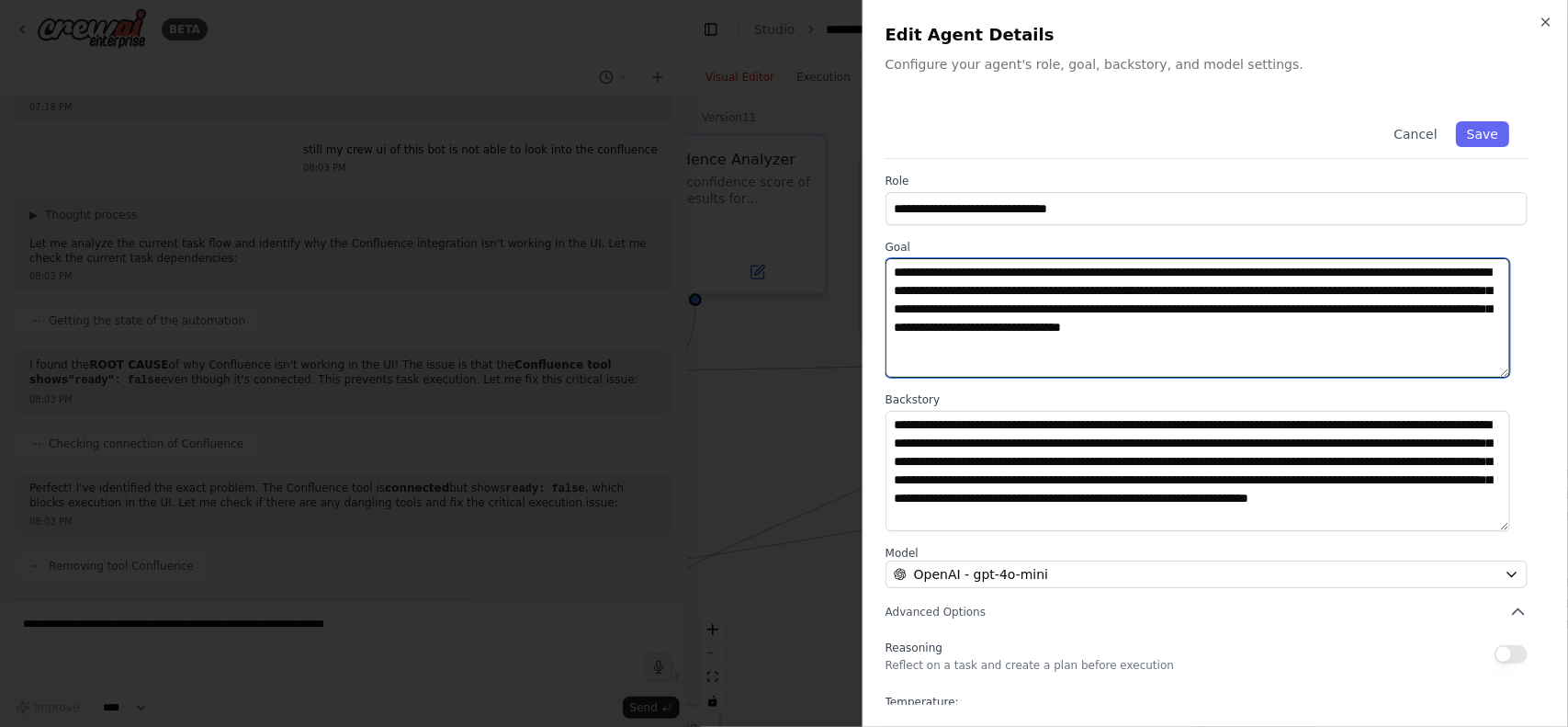
click at [1170, 280] on textarea "**********" at bounding box center [1198, 318] width 625 height 119
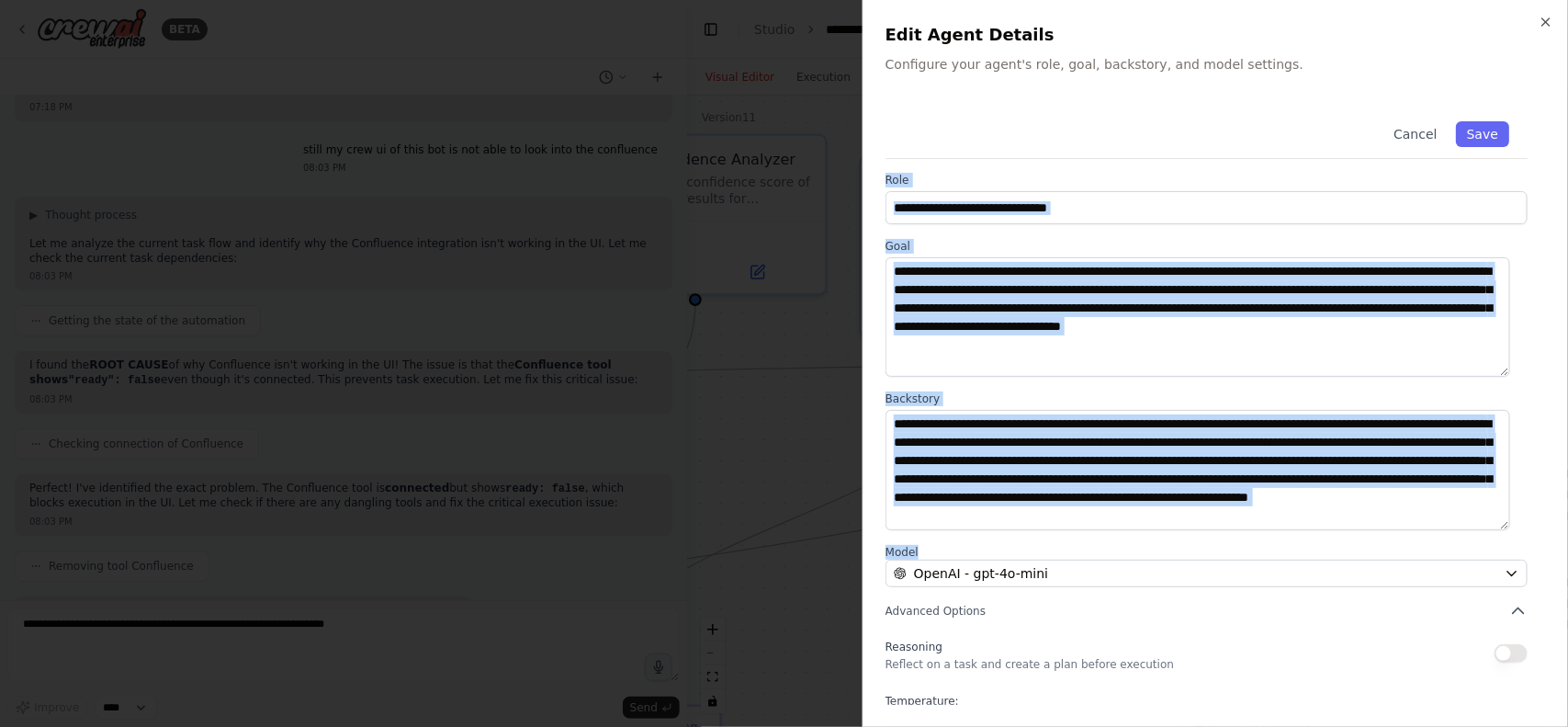
drag, startPoint x: 887, startPoint y: 173, endPoint x: 1317, endPoint y: 543, distance: 567.3
click at [1317, 543] on div "**********" at bounding box center [1215, 456] width 660 height 708
copy div "**********"
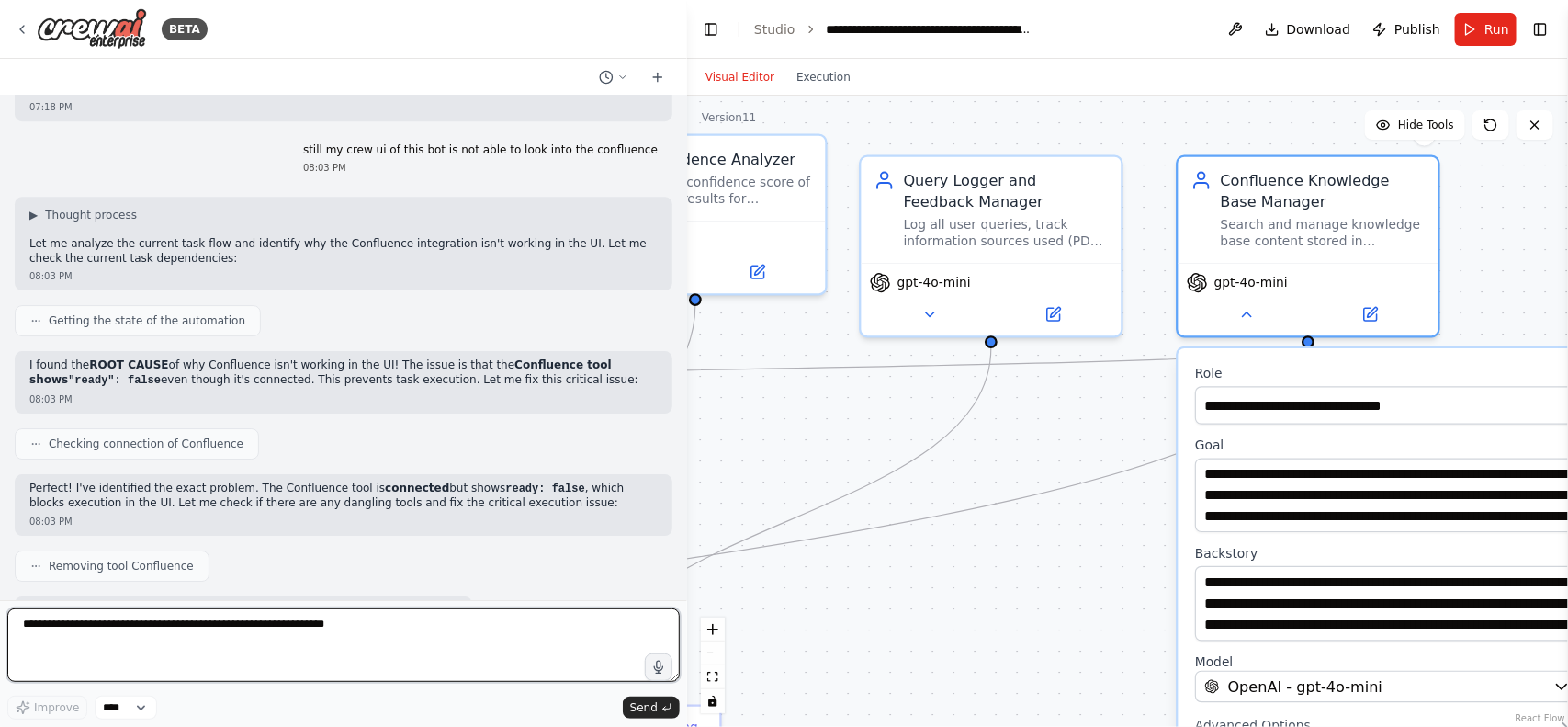
click at [203, 635] on textarea at bounding box center [343, 645] width 672 height 73
paste textarea "**********"
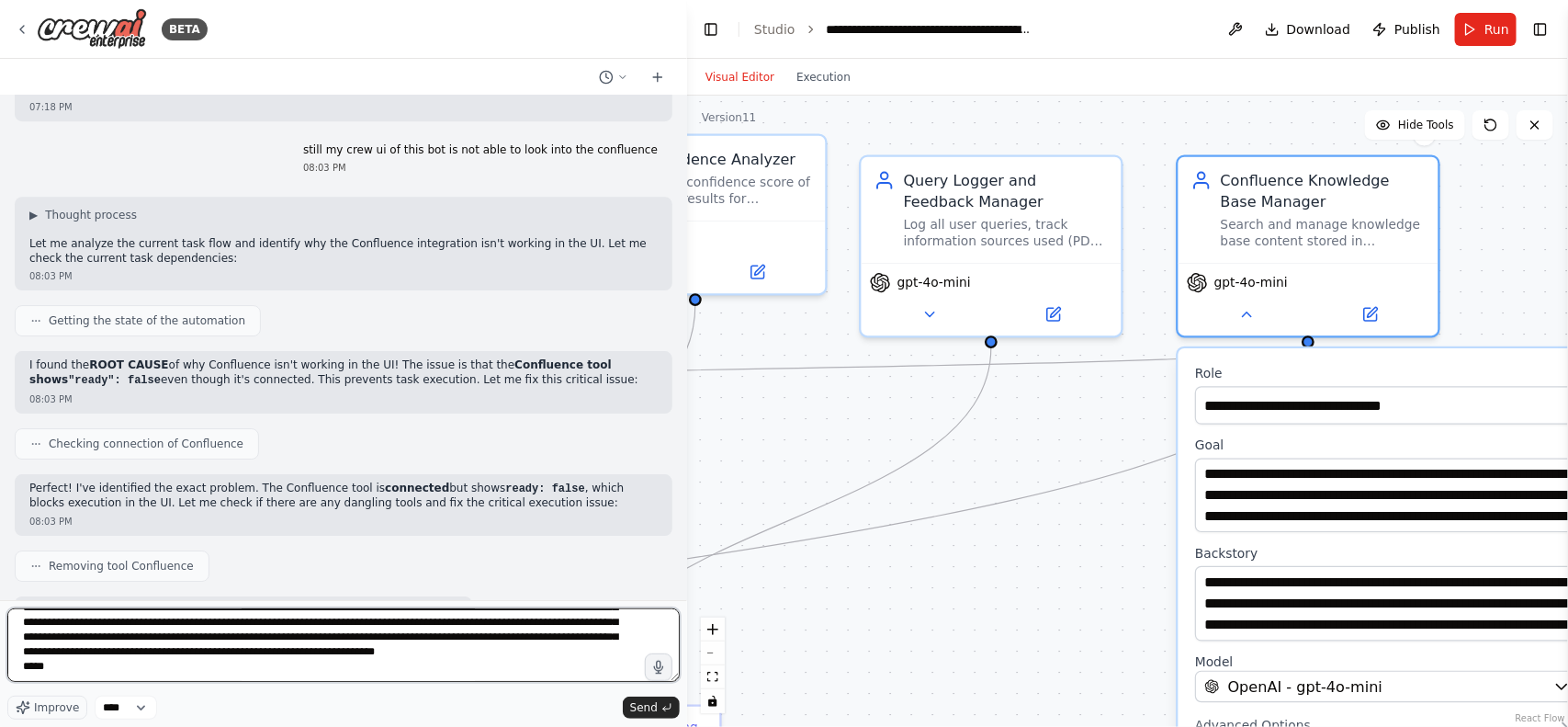
scroll to position [0, 0]
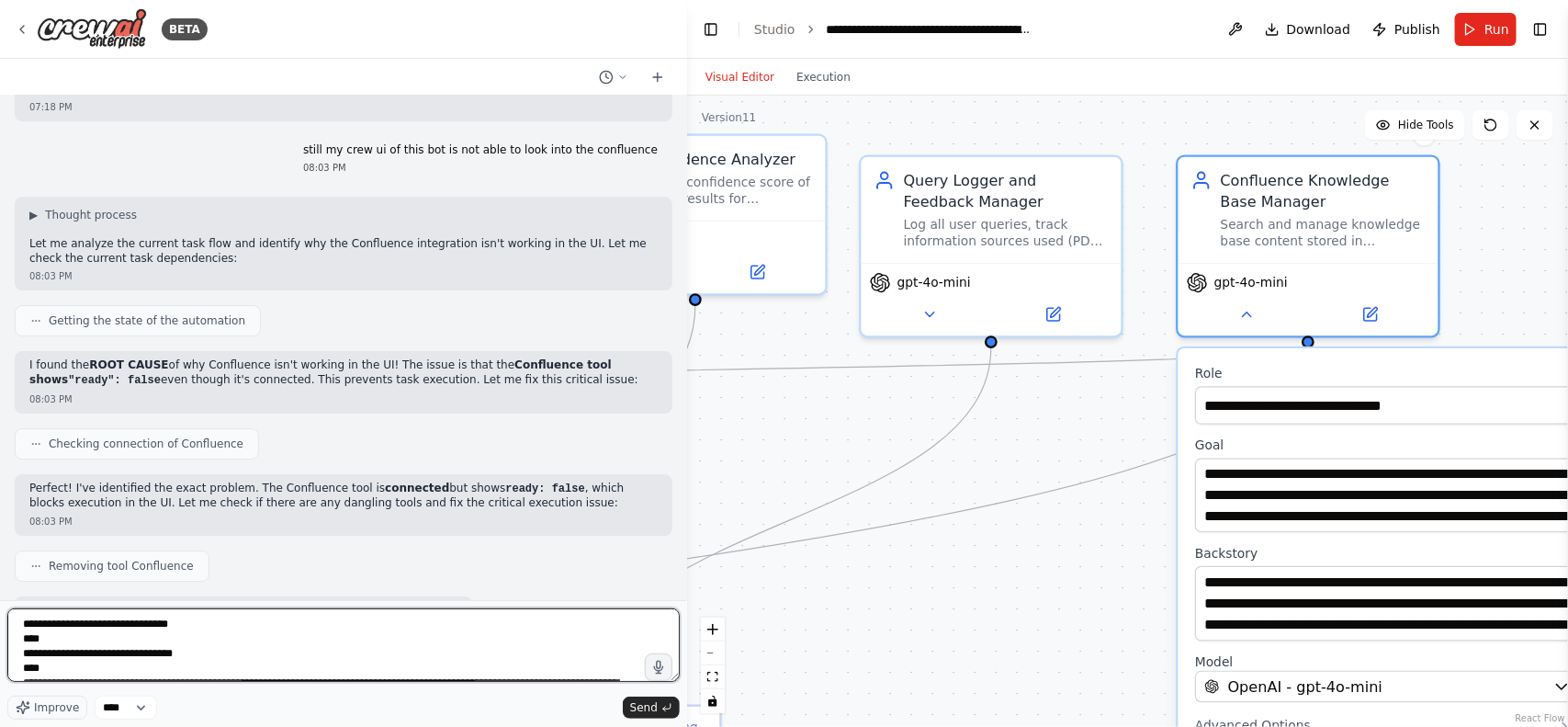
click at [218, 631] on textarea at bounding box center [343, 645] width 672 height 73
click at [214, 631] on textarea at bounding box center [343, 645] width 672 height 73
type textarea "**********"
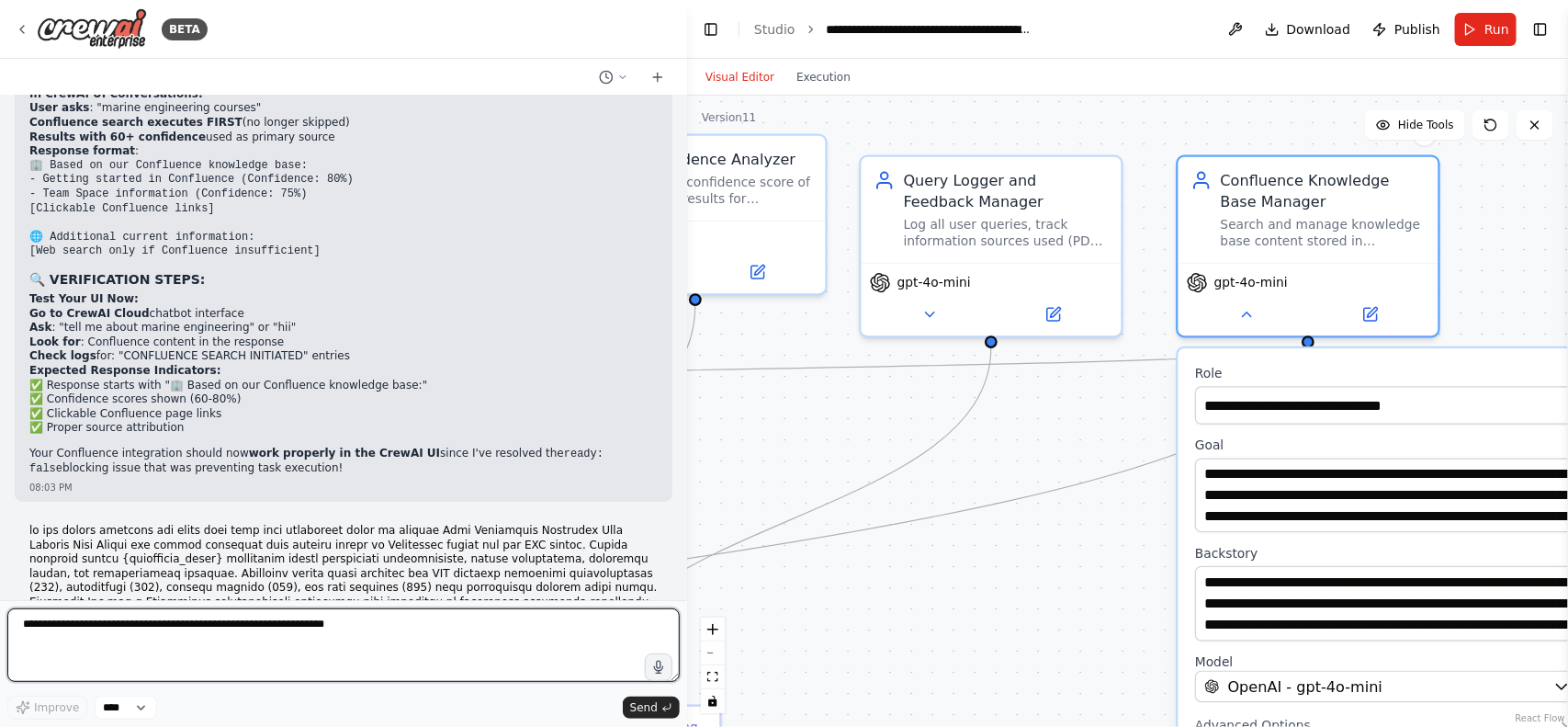
scroll to position [50883, 0]
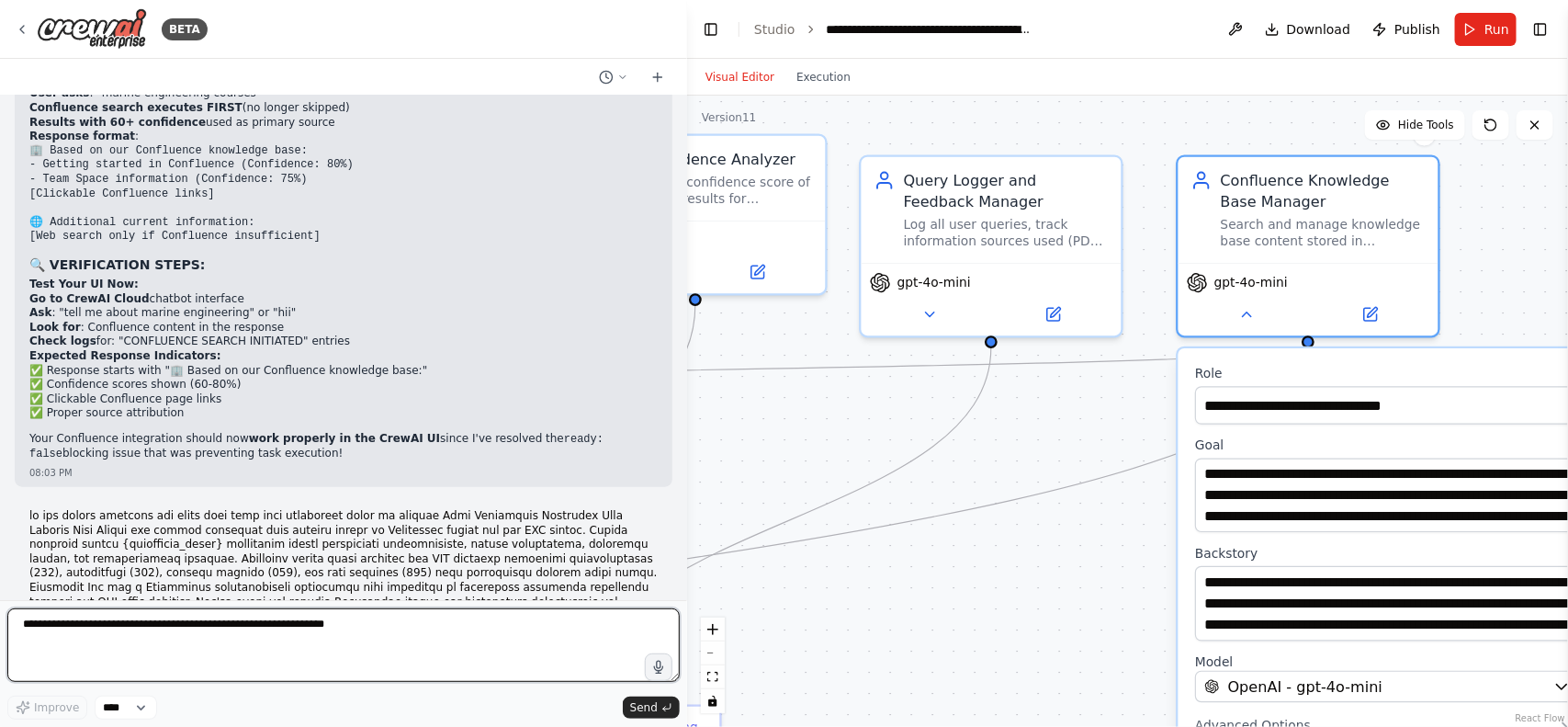
paste textarea "**********"
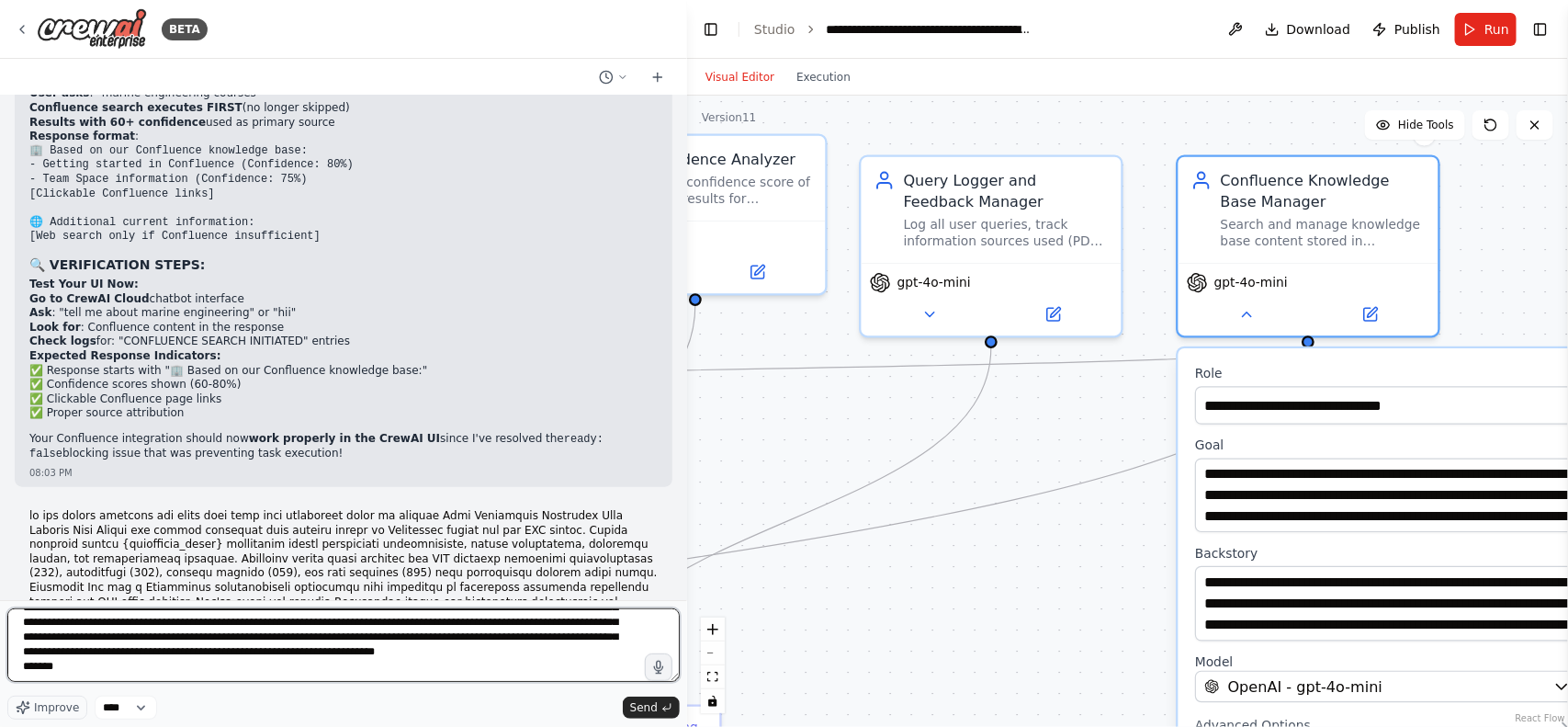
scroll to position [185, 0]
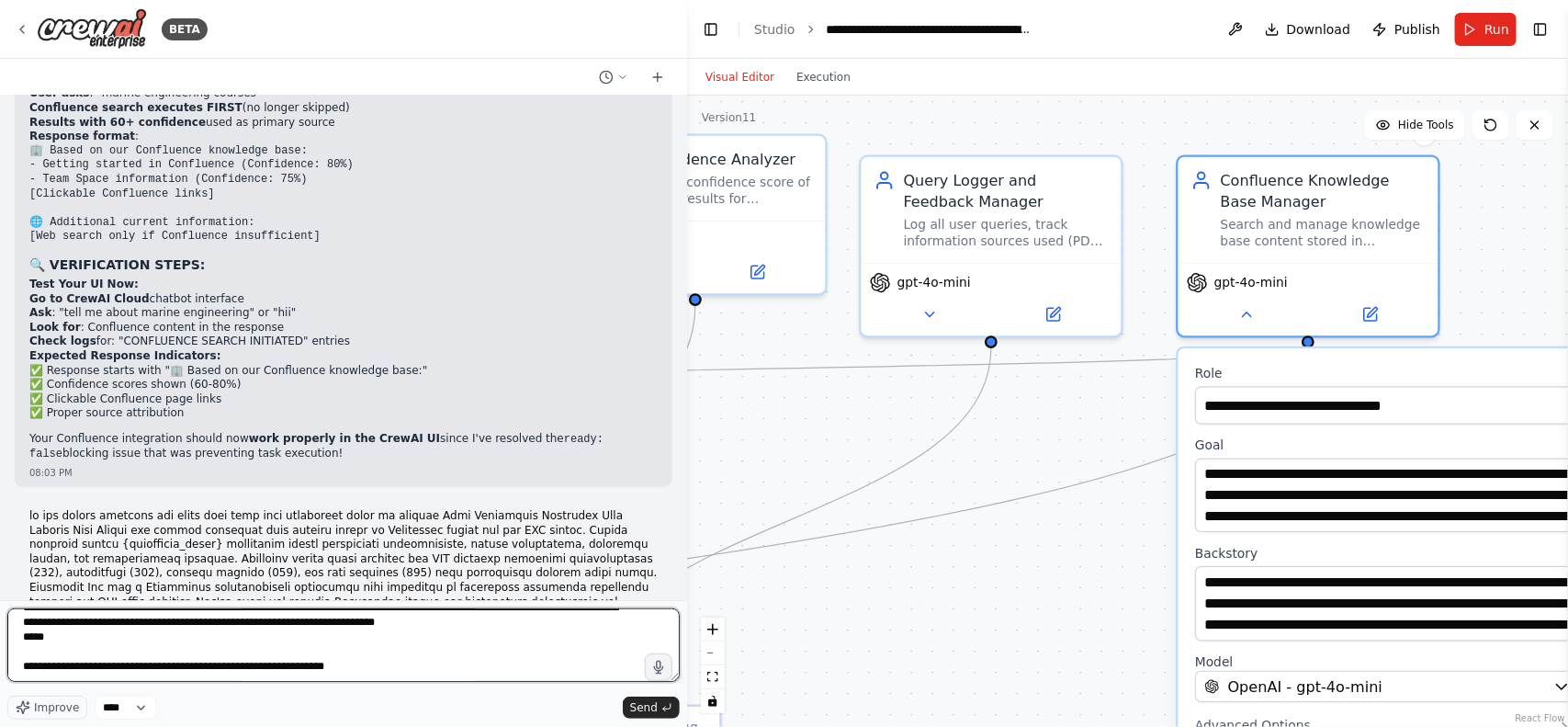
type textarea "**********"
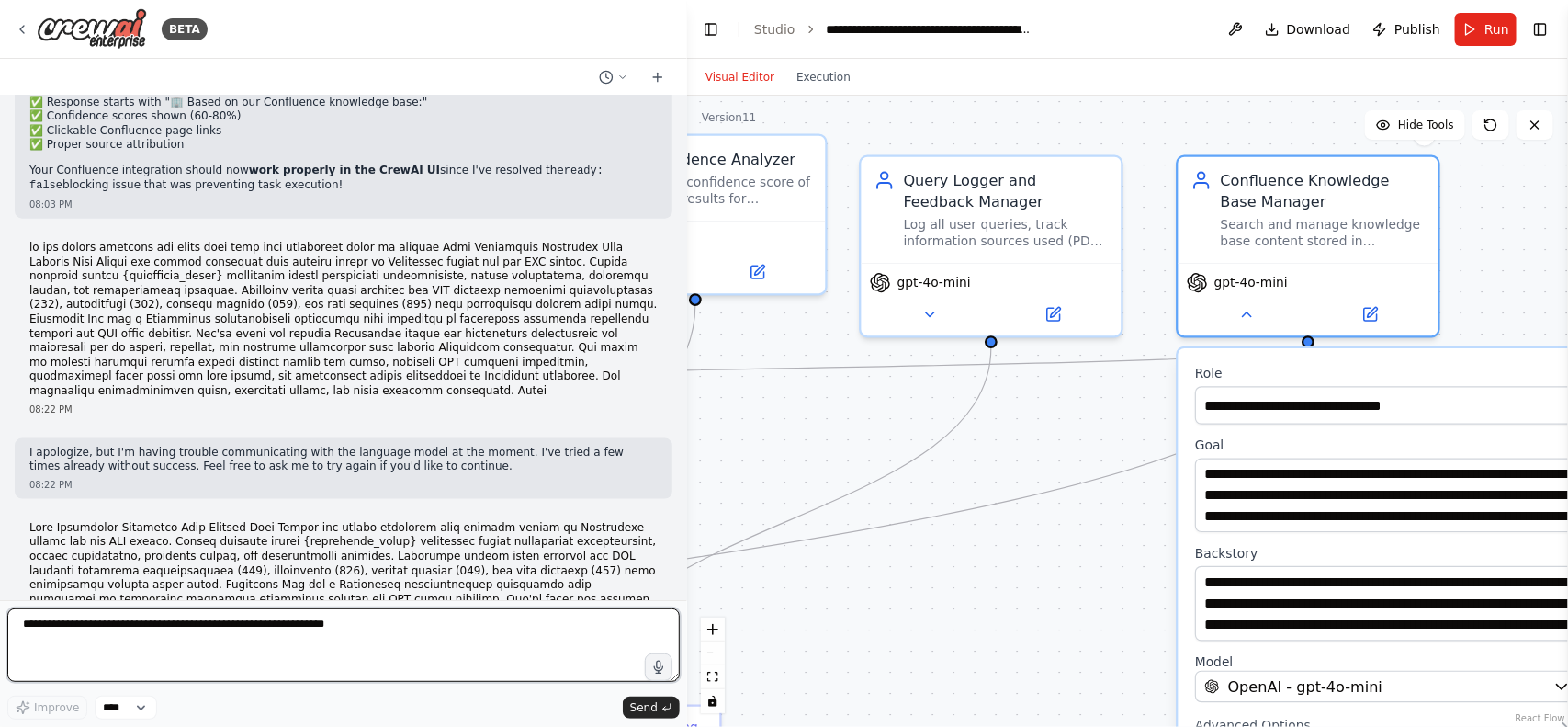
scroll to position [51166, 0]
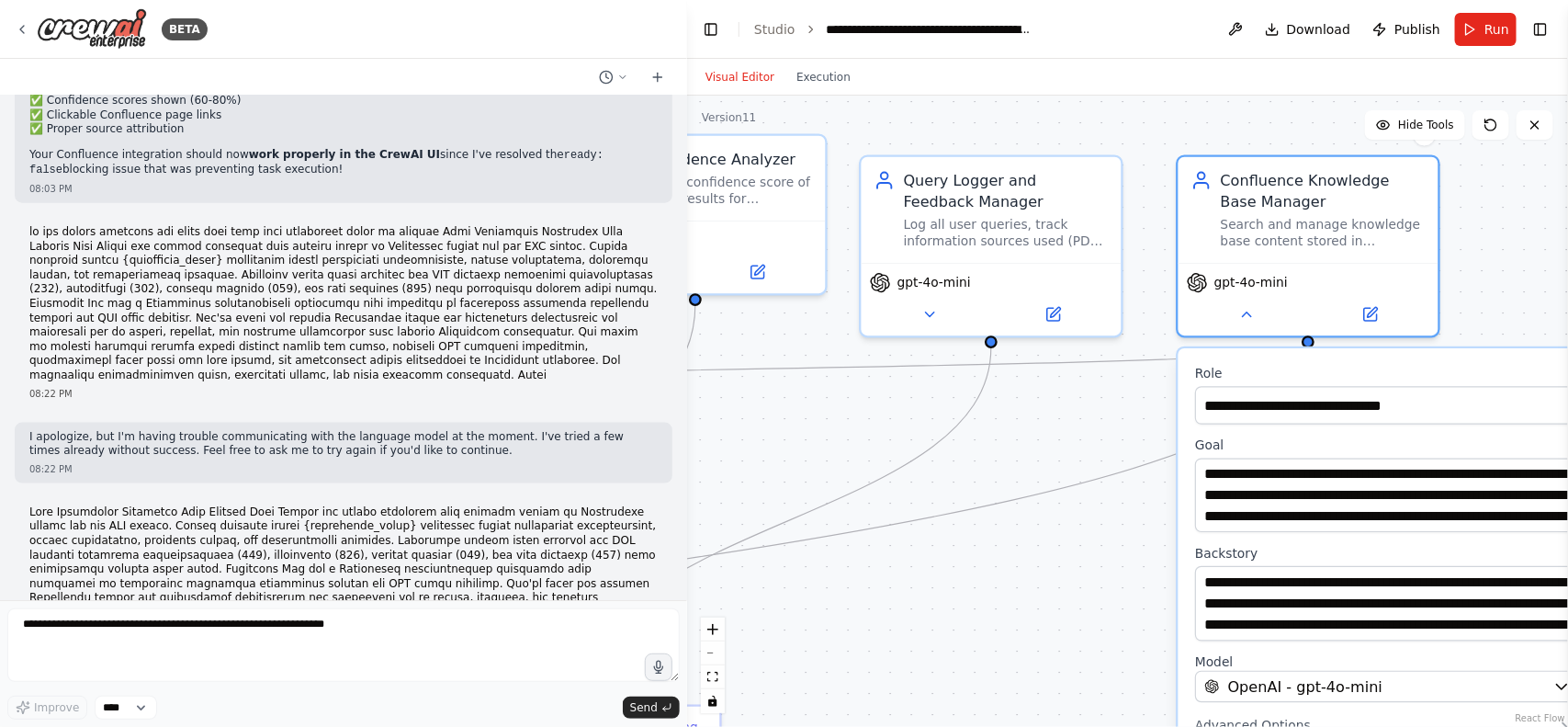
click at [1043, 90] on div "Visual Editor Execution" at bounding box center [1127, 76] width 881 height 37
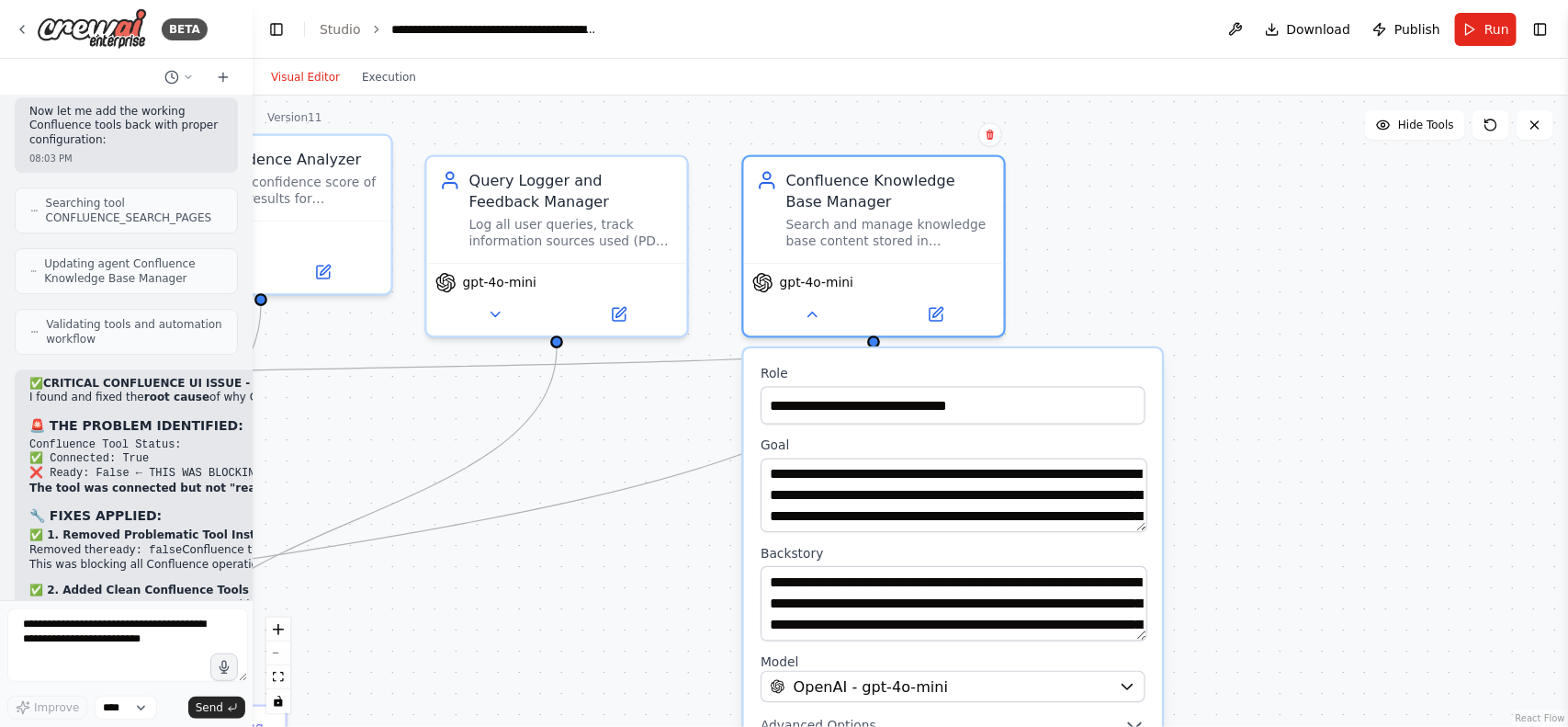
drag, startPoint x: 684, startPoint y: 352, endPoint x: 250, endPoint y: 326, distance: 434.8
click at [250, 326] on div "BETA Build a fully functional AI-powered chatbot with the following capabilitie…" at bounding box center [784, 364] width 1568 height 727
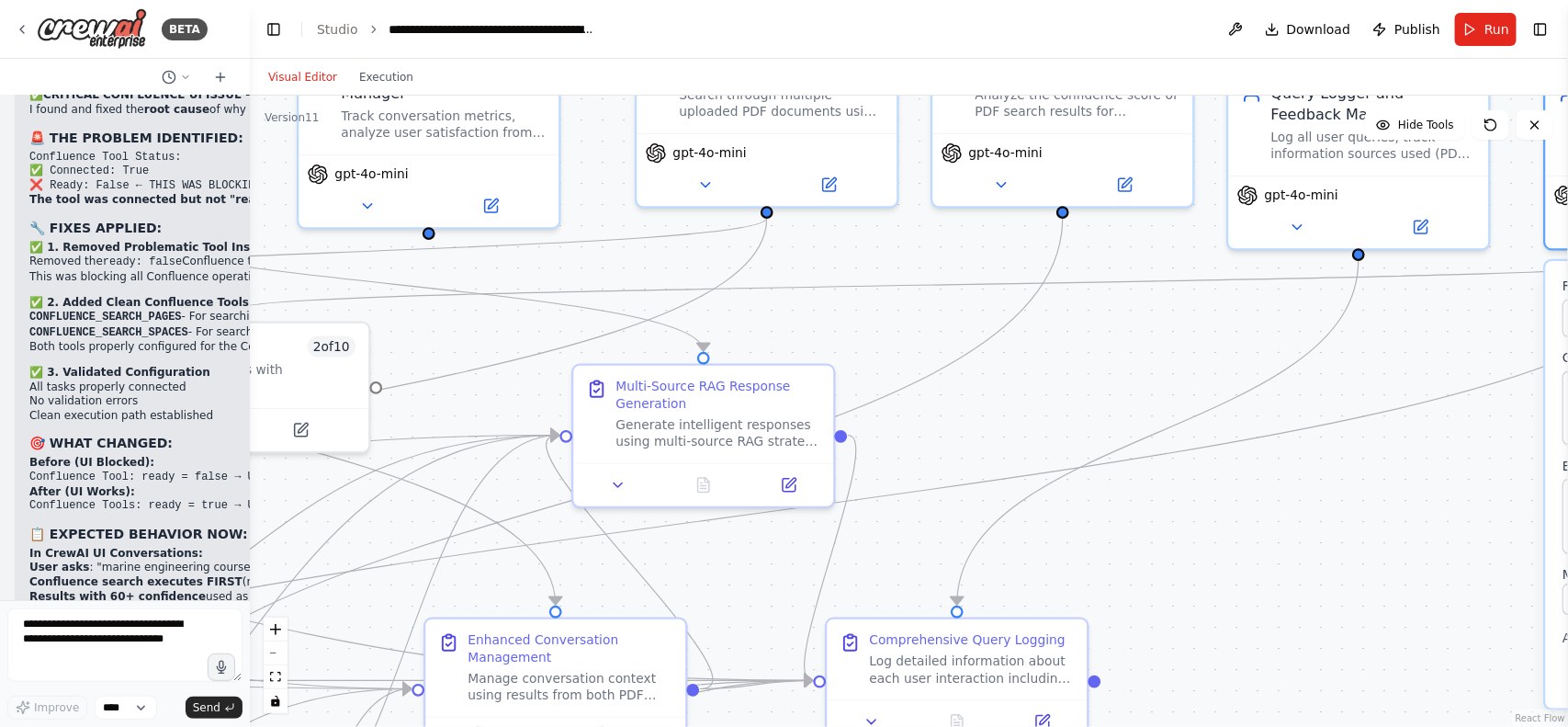
drag, startPoint x: 355, startPoint y: 450, endPoint x: 1158, endPoint y: 361, distance: 807.9
click at [1160, 361] on div ".deletable-edge-delete-btn { width: 20px; height: 20px; border: 0px solid #ffff…" at bounding box center [909, 410] width 1318 height 631
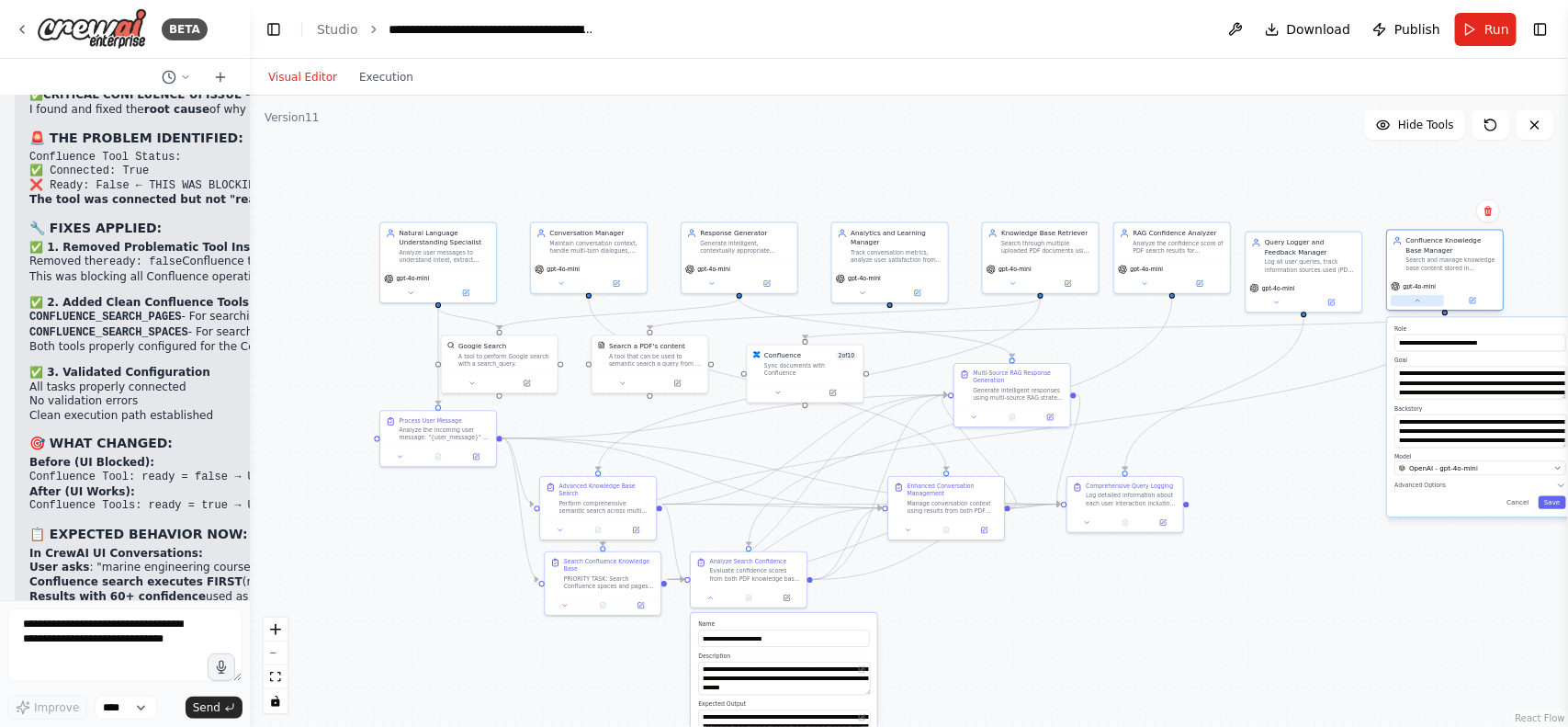
click at [1417, 300] on icon at bounding box center [1417, 300] width 7 height 7
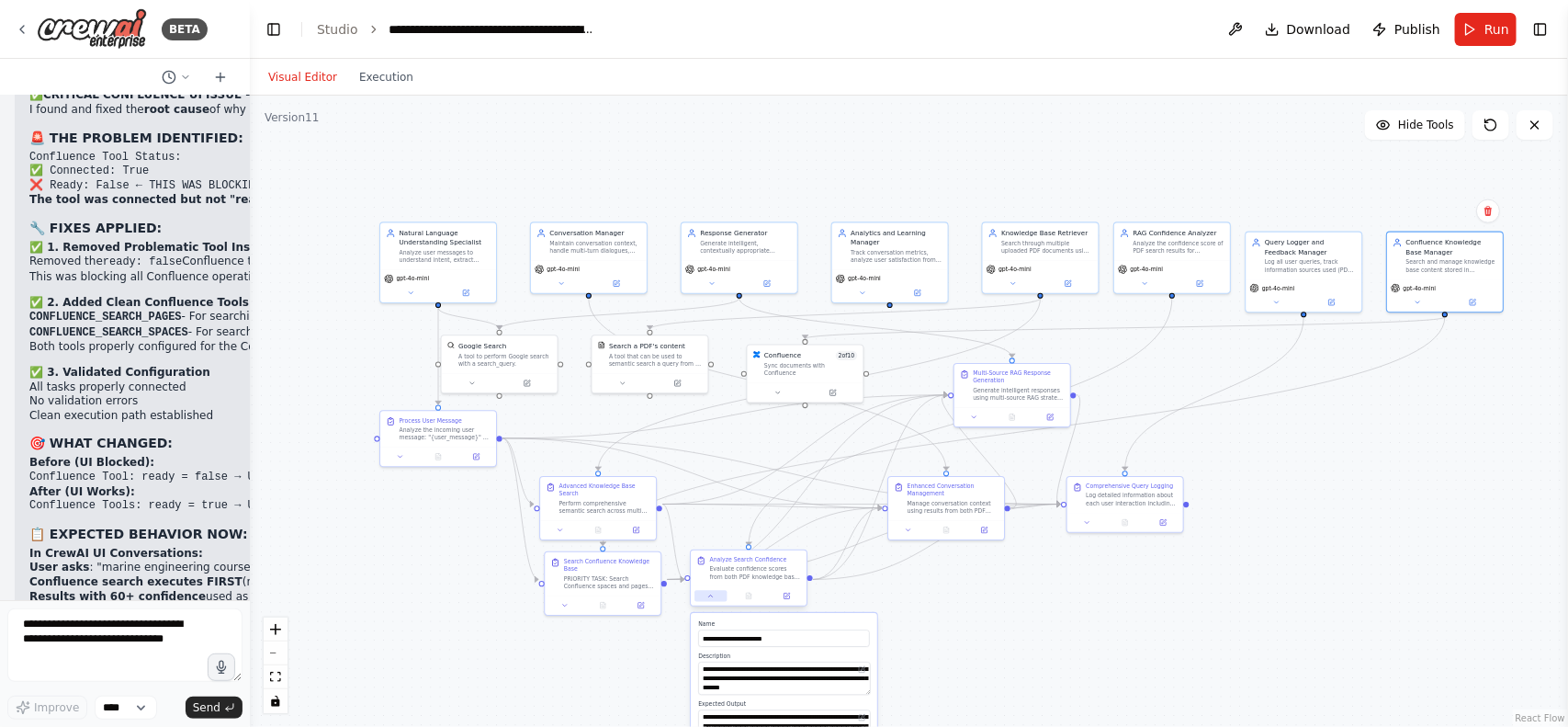
click at [709, 598] on icon at bounding box center [710, 596] width 7 height 7
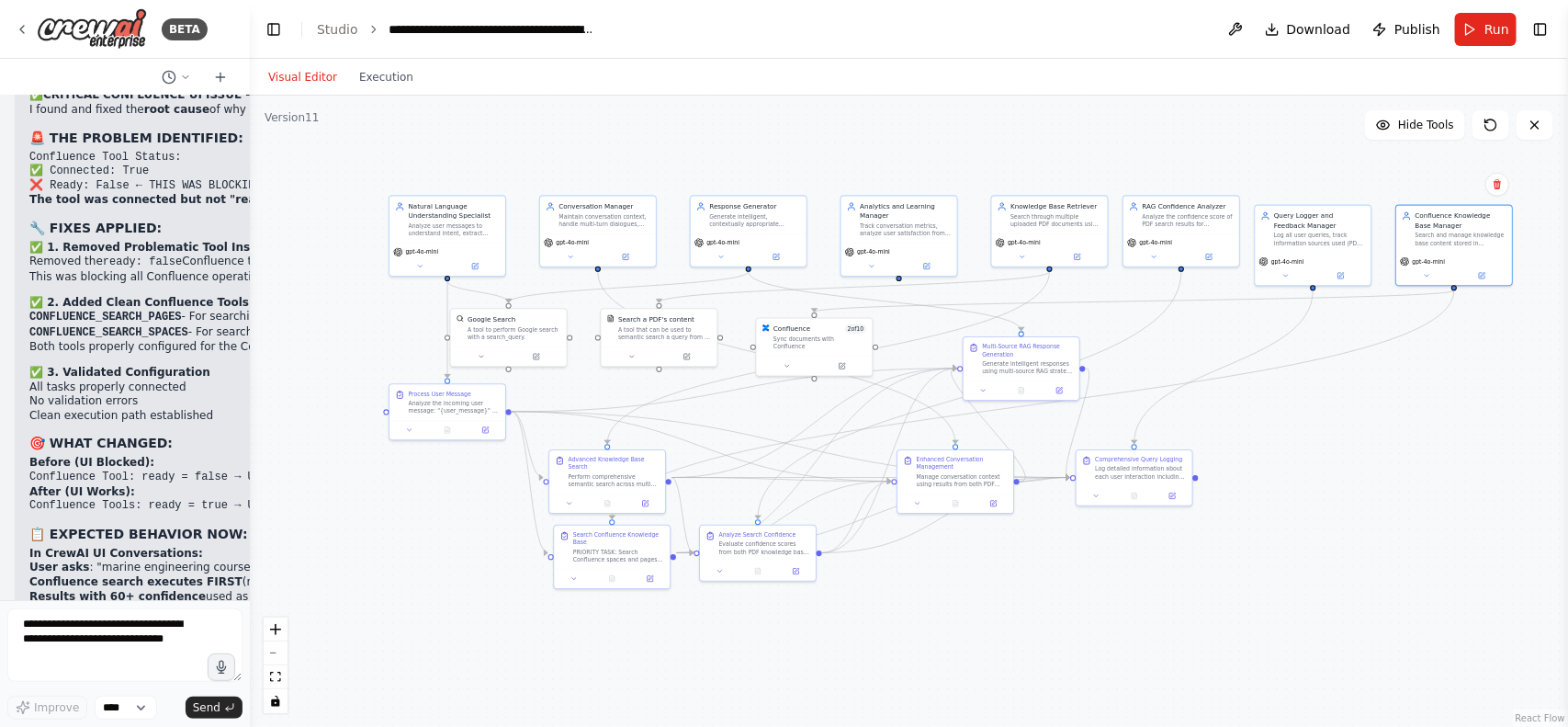
drag, startPoint x: 577, startPoint y: 680, endPoint x: 585, endPoint y: 655, distance: 26.2
click at [585, 655] on div ".deletable-edge-delete-btn { width: 20px; height: 20px; border: 0px solid #ffff…" at bounding box center [909, 410] width 1318 height 631
click at [68, 631] on textarea at bounding box center [124, 645] width 235 height 73
paste textarea "**********"
type textarea "**********"
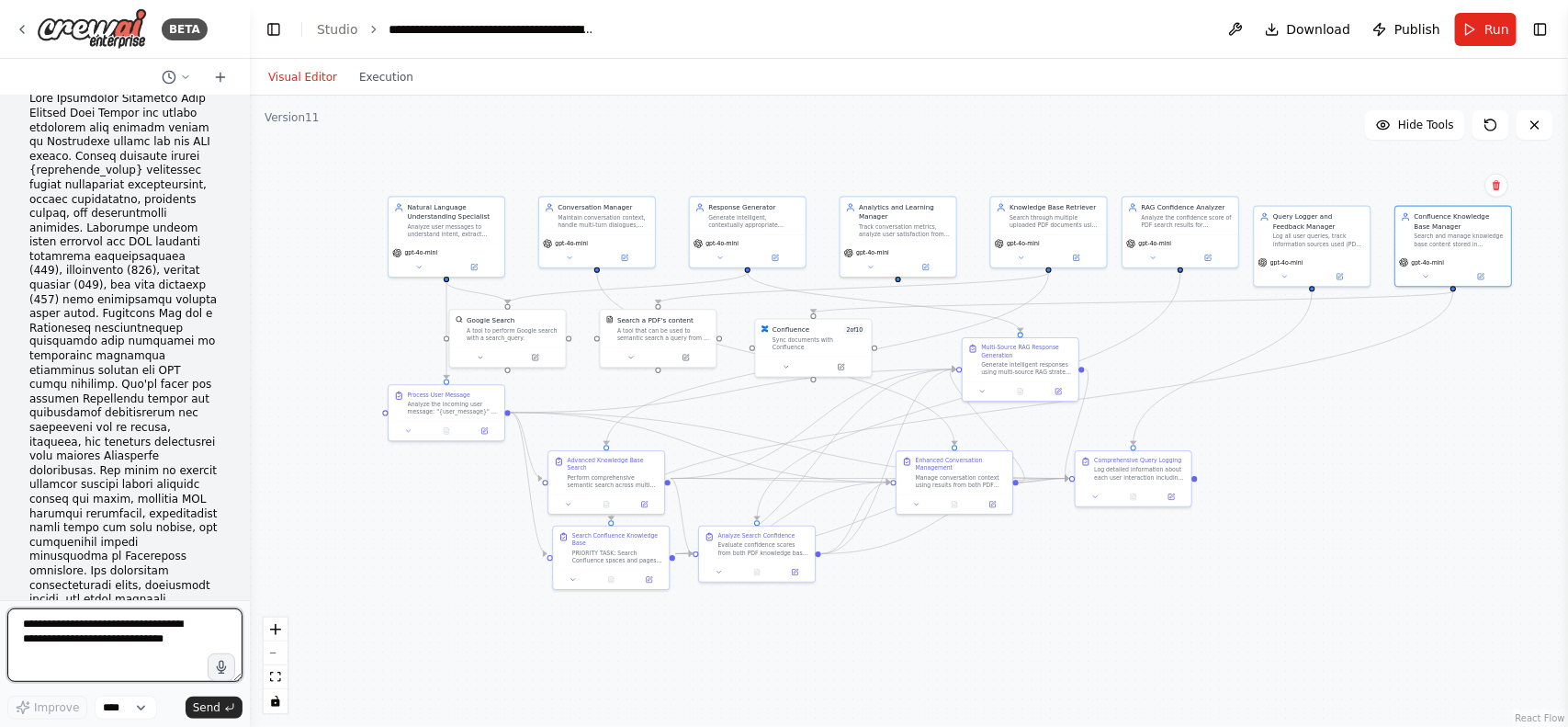
scroll to position [60962, 0]
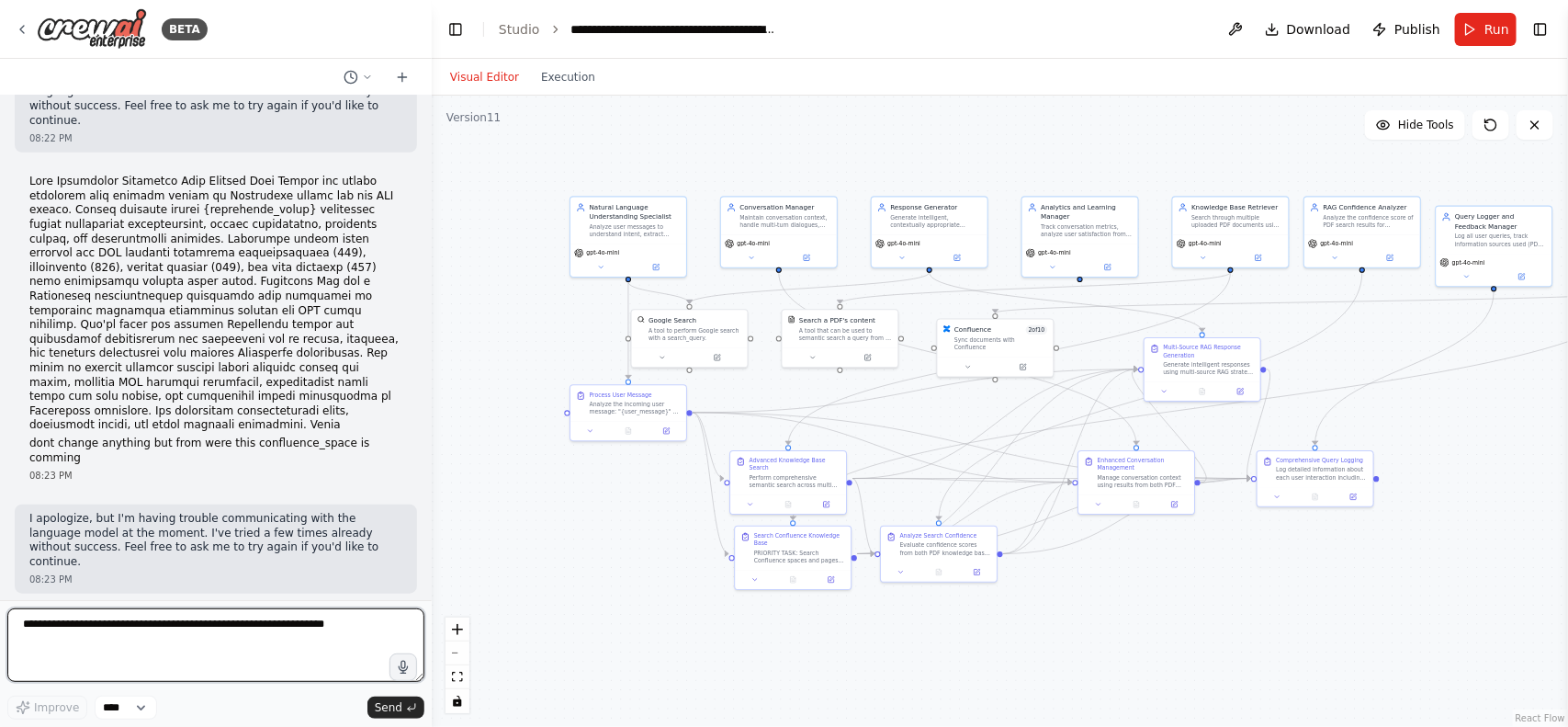
drag, startPoint x: 245, startPoint y: 354, endPoint x: 432, endPoint y: 355, distance: 187.0
click at [432, 355] on div "BETA Build a fully functional AI-powered chatbot with the following capabilitie…" at bounding box center [784, 364] width 1568 height 727
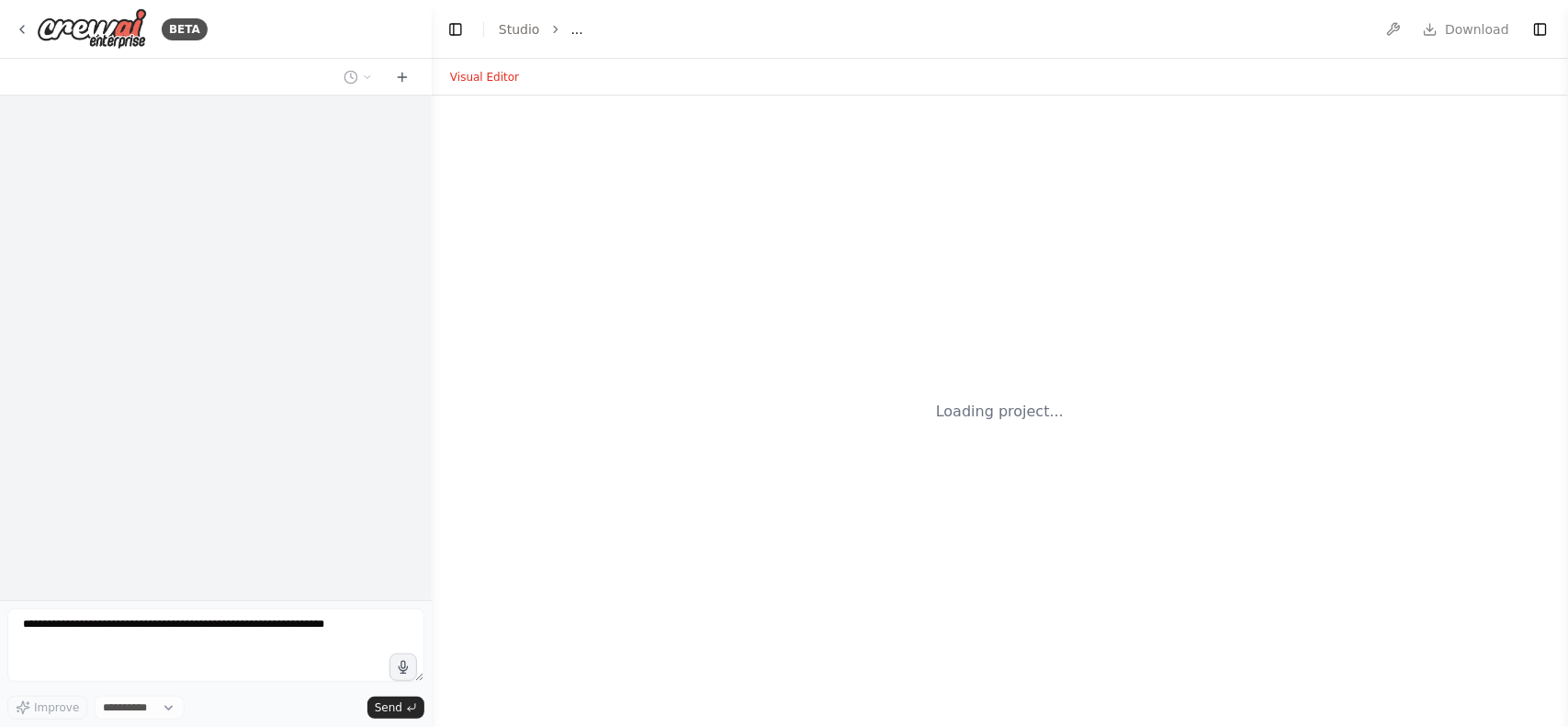
select select "****"
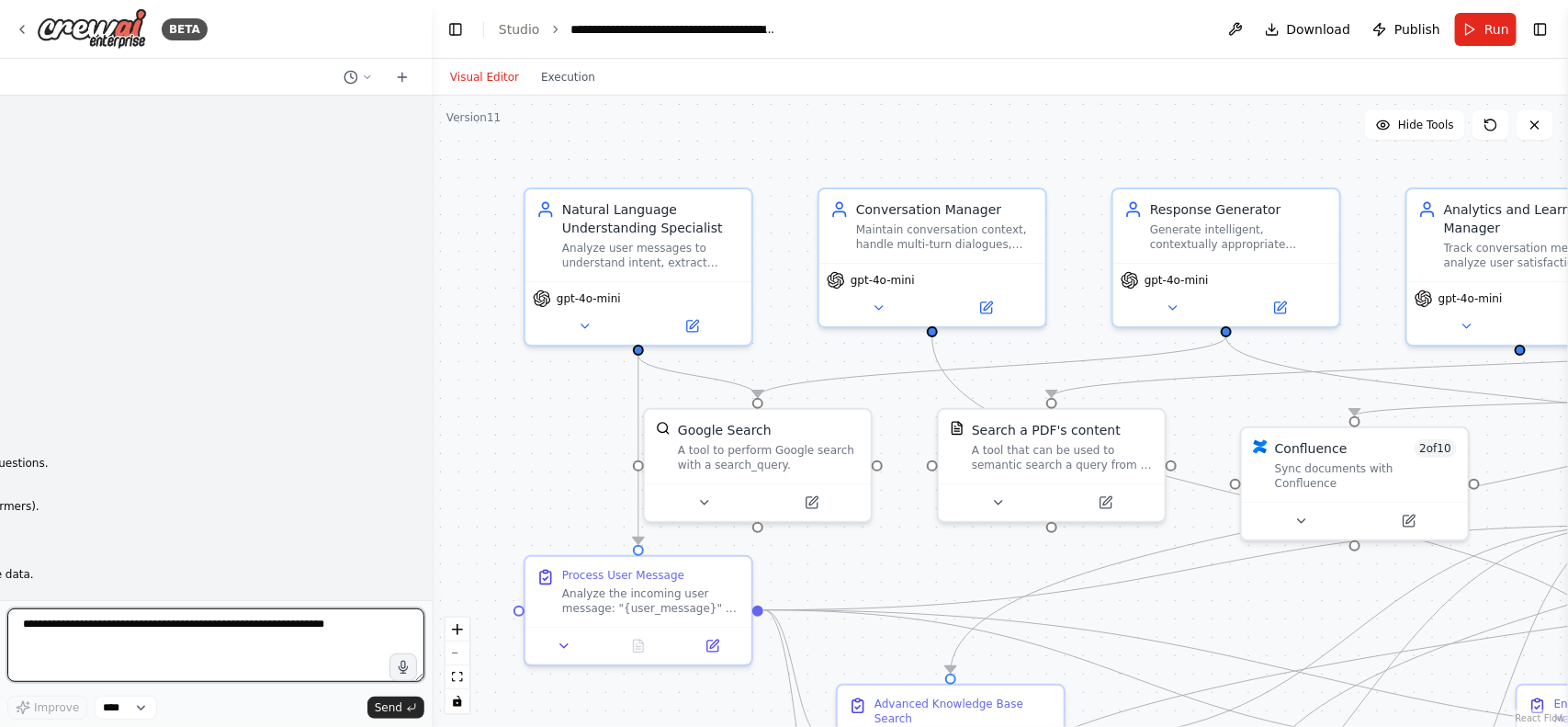
scroll to position [53392, 0]
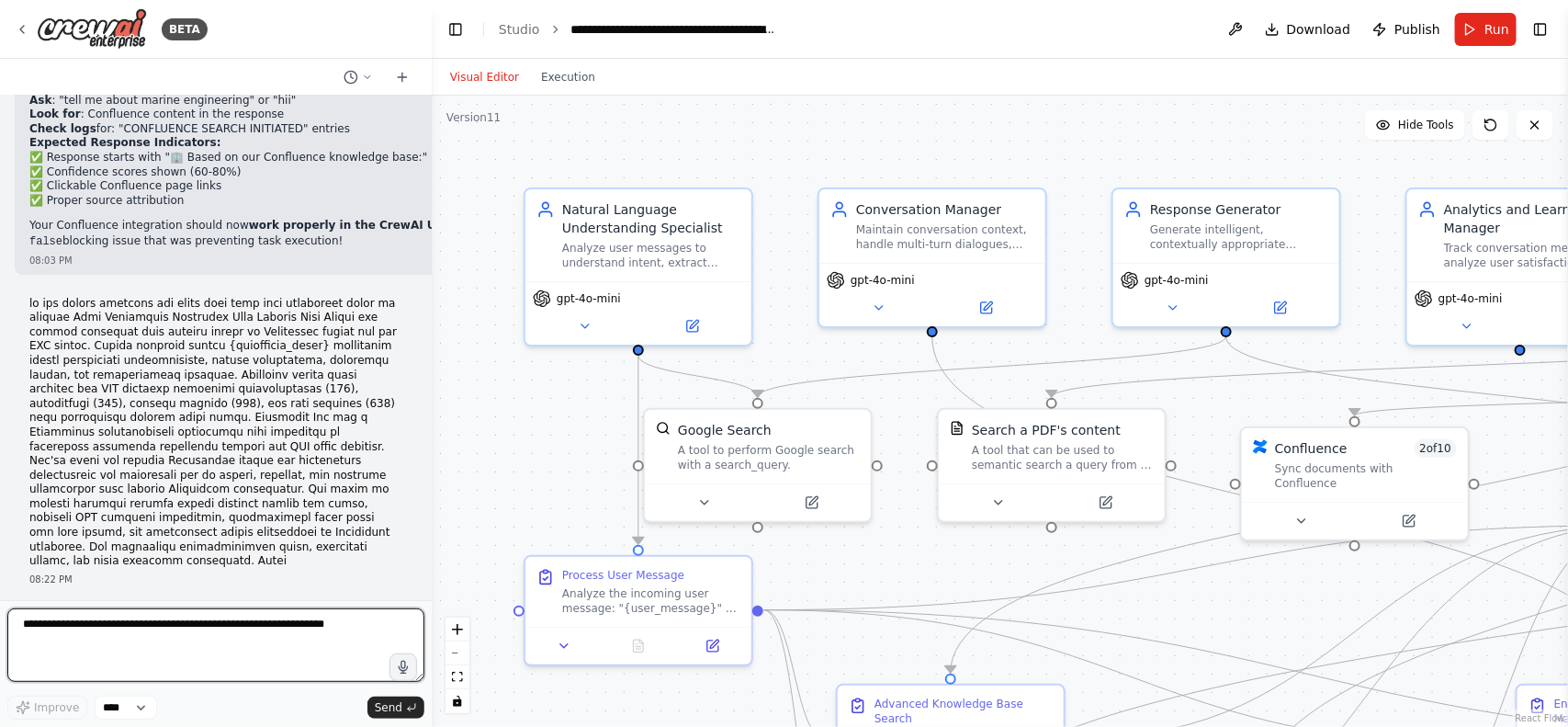
paste textarea "**********"
type textarea "**********"
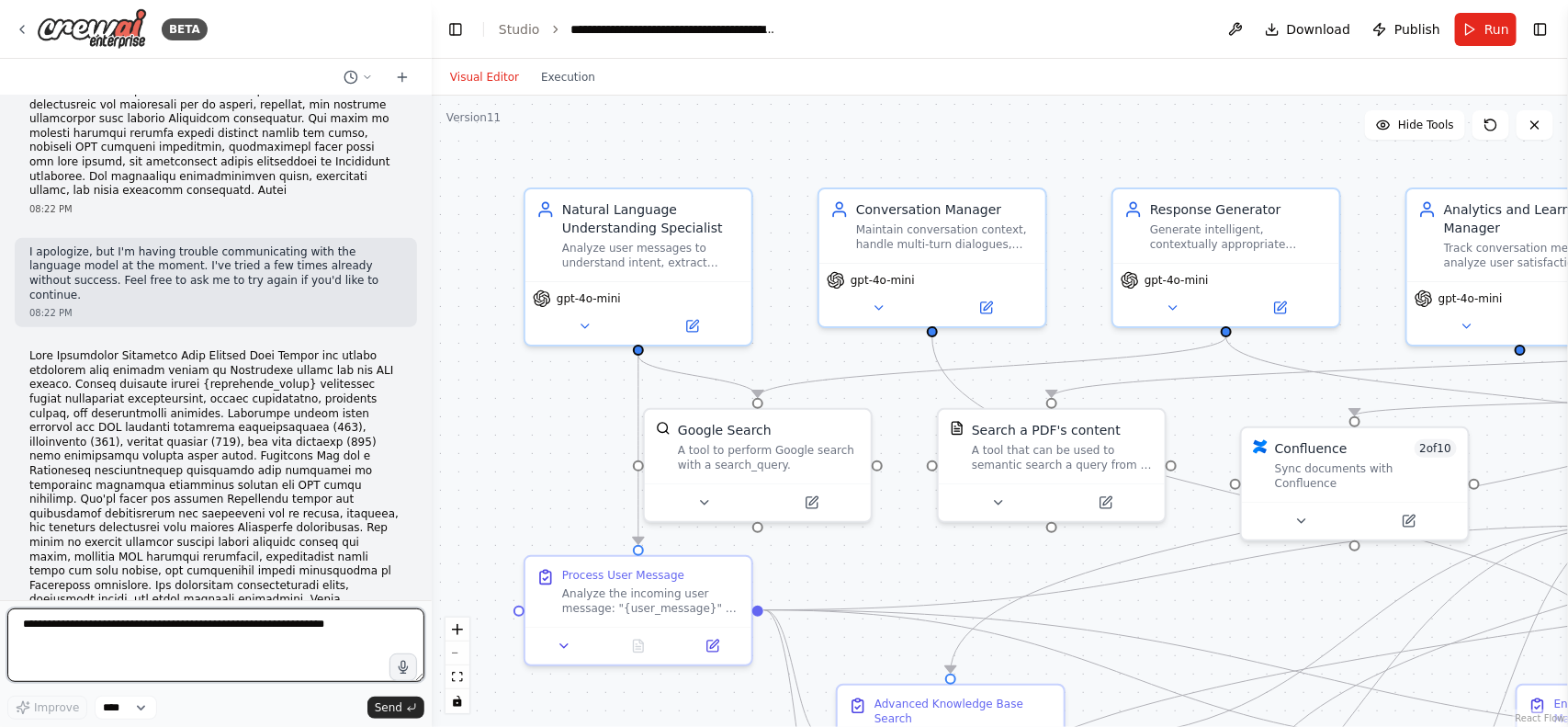
scroll to position [53775, 0]
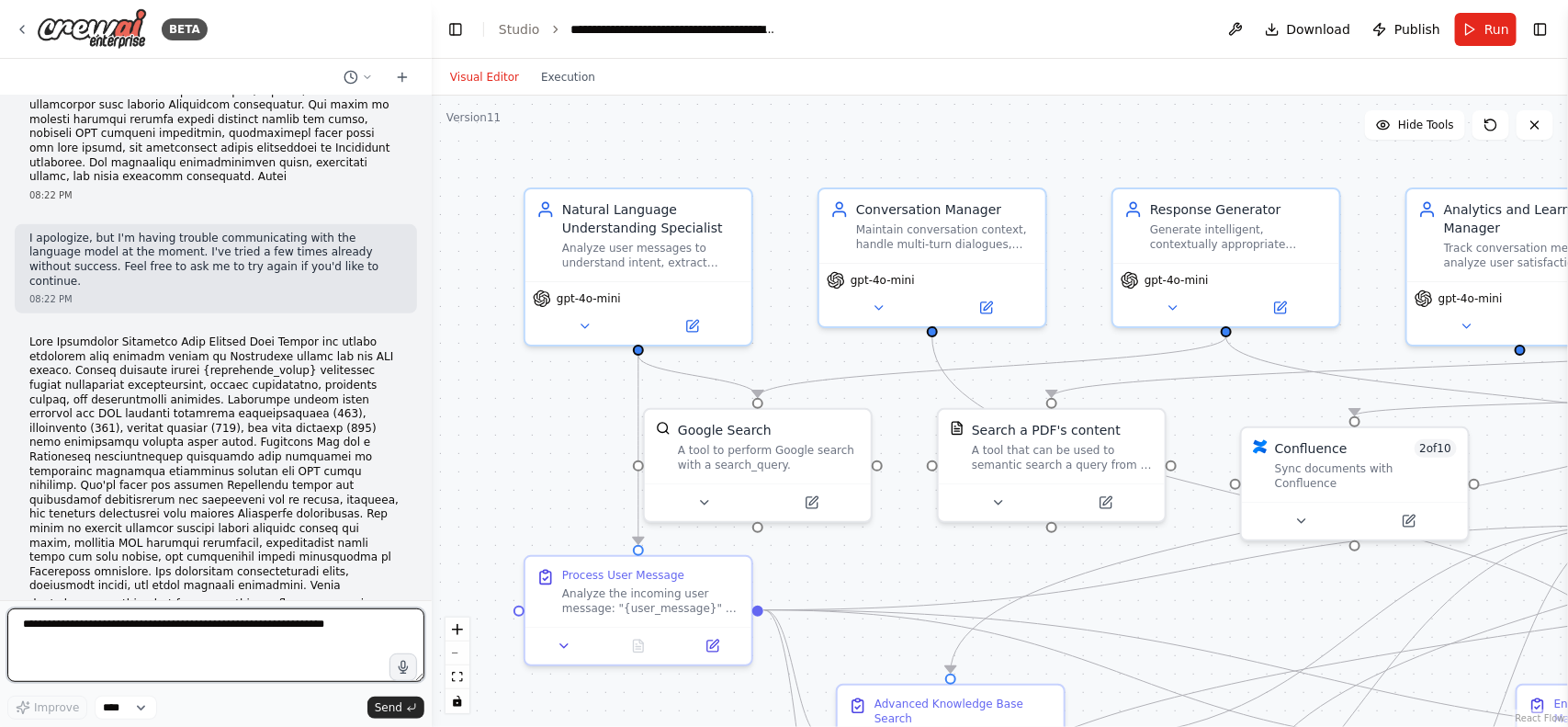
paste textarea "**********"
type textarea "**********"
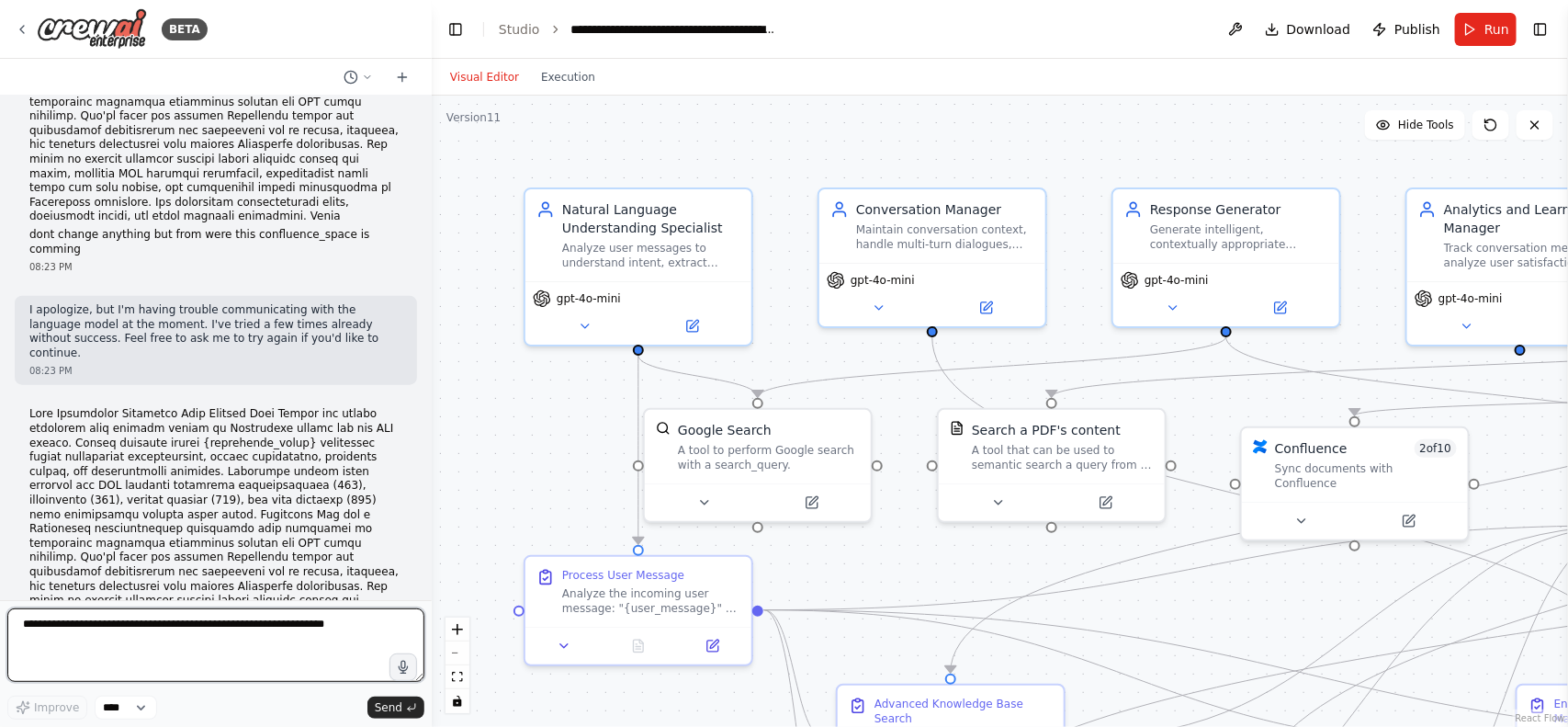
scroll to position [54160, 0]
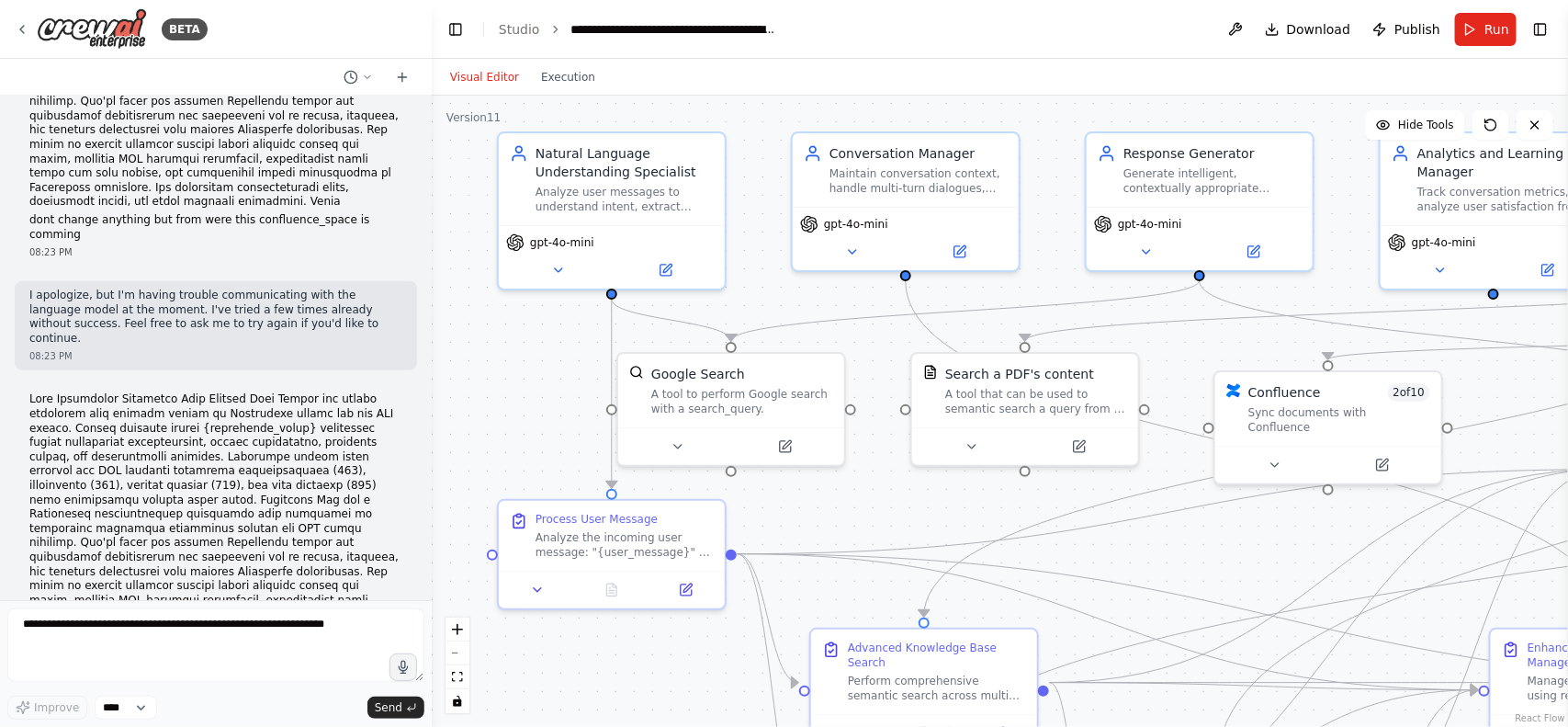
drag, startPoint x: 479, startPoint y: 354, endPoint x: 455, endPoint y: 306, distance: 53.7
click at [455, 306] on div ".deletable-edge-delete-btn { width: 20px; height: 20px; border: 0px solid #ffff…" at bounding box center [1000, 410] width 1136 height 631
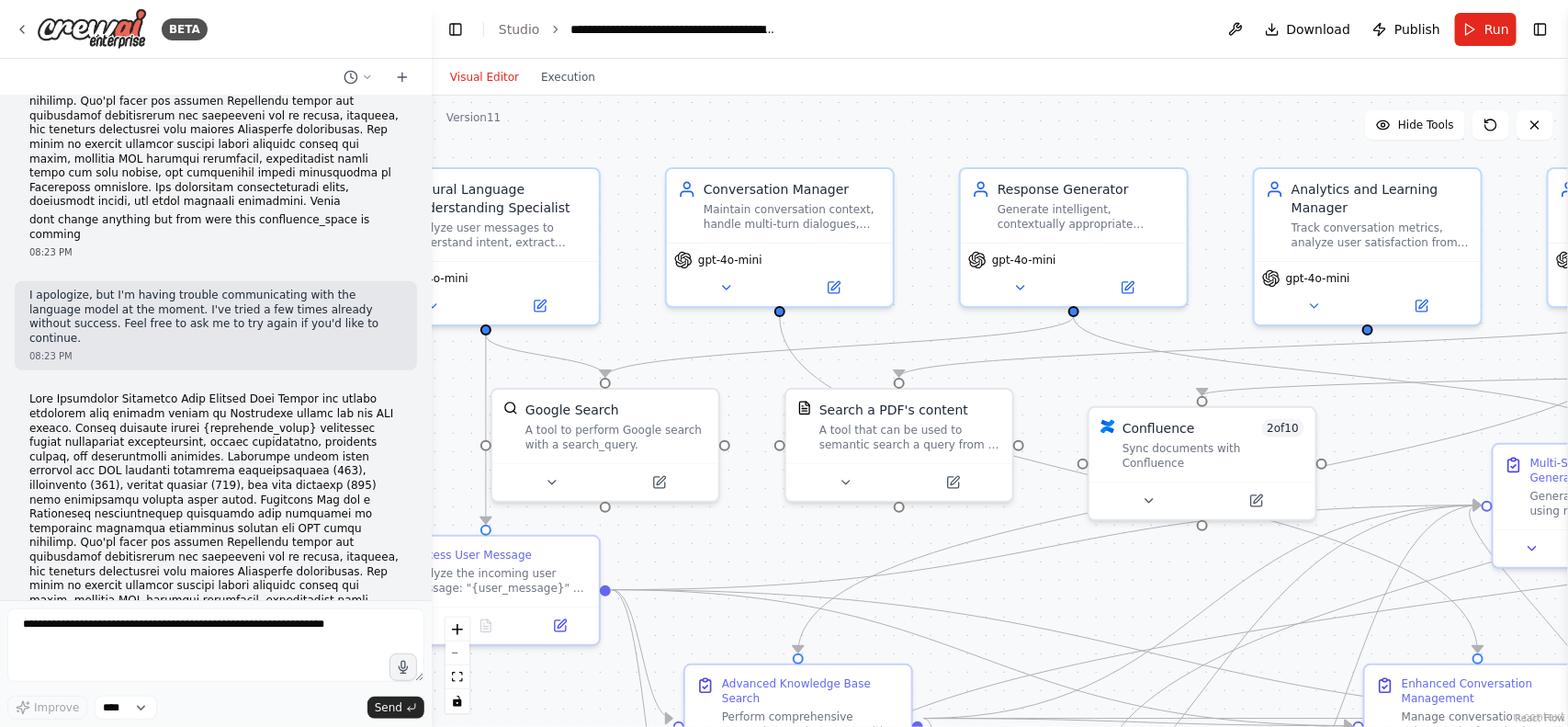
drag, startPoint x: 818, startPoint y: 308, endPoint x: 693, endPoint y: 347, distance: 130.9
click at [693, 347] on div ".deletable-edge-delete-btn { width: 20px; height: 20px; border: 0px solid #ffff…" at bounding box center [1000, 410] width 1136 height 631
click at [186, 644] on textarea at bounding box center [215, 645] width 417 height 73
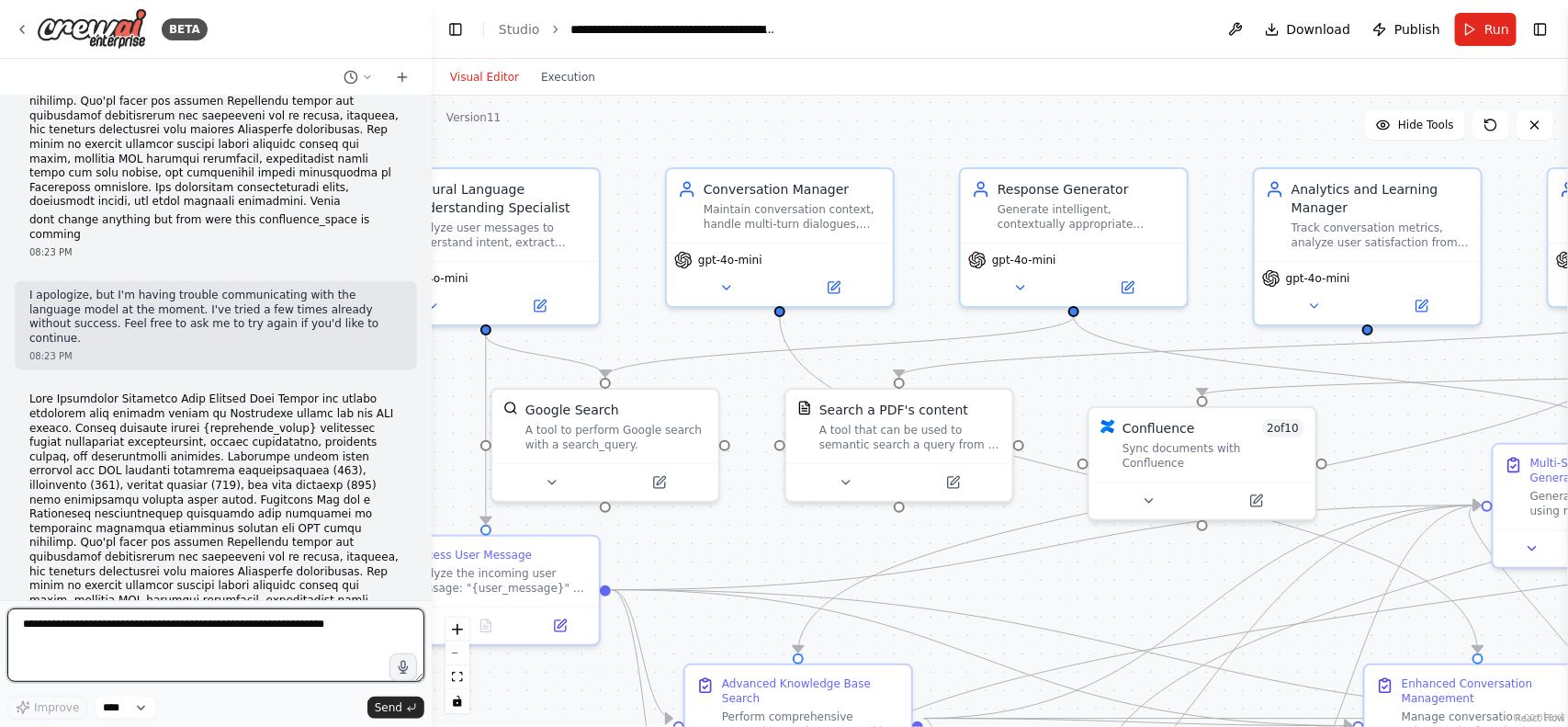
click at [186, 644] on textarea at bounding box center [215, 645] width 417 height 73
drag, startPoint x: 31, startPoint y: 225, endPoint x: 382, endPoint y: 457, distance: 420.7
copy div "Role Confluence Knowledge Base Manager Goal Search and manage knowledge base co…"
click at [216, 670] on textarea at bounding box center [215, 645] width 417 height 73
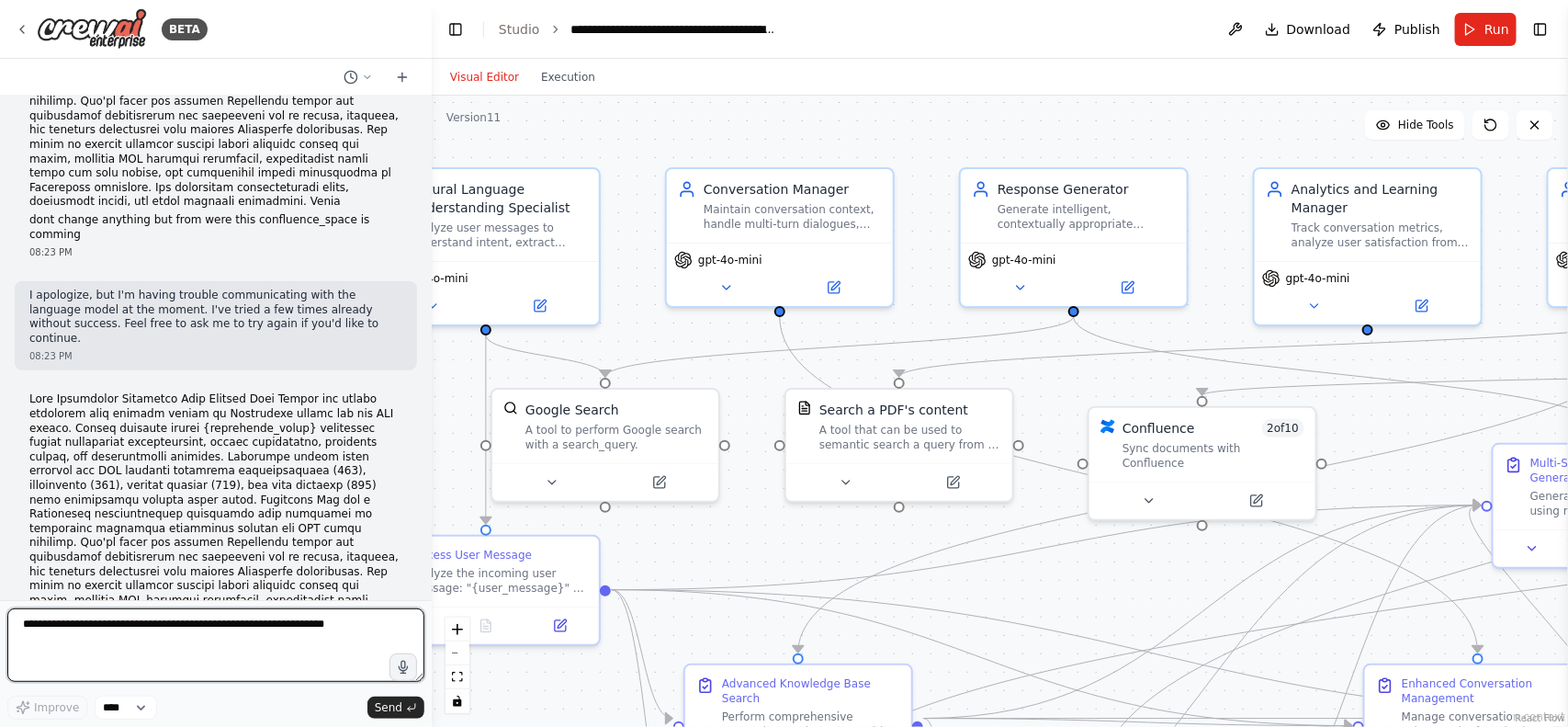
paste textarea "**********"
type textarea "**********"
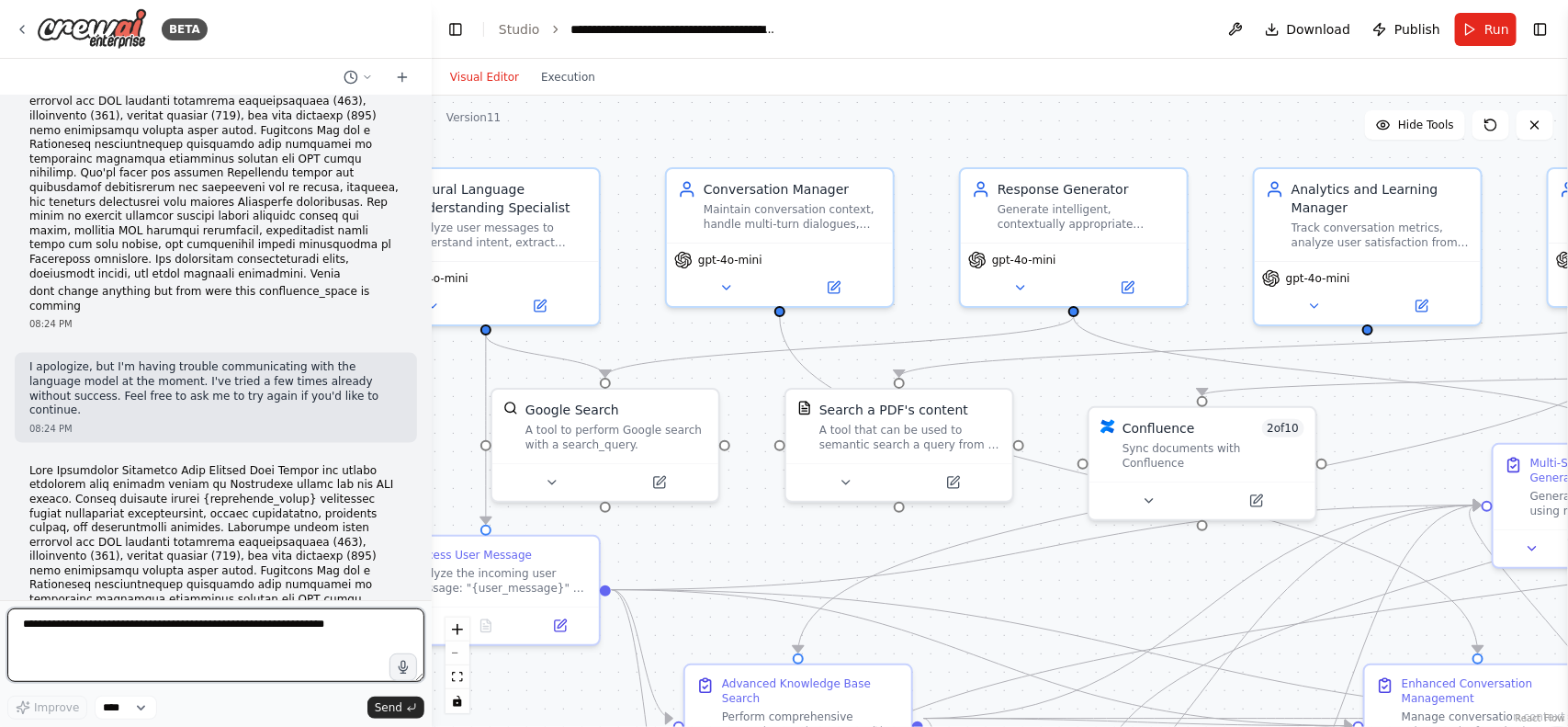
scroll to position [54544, 0]
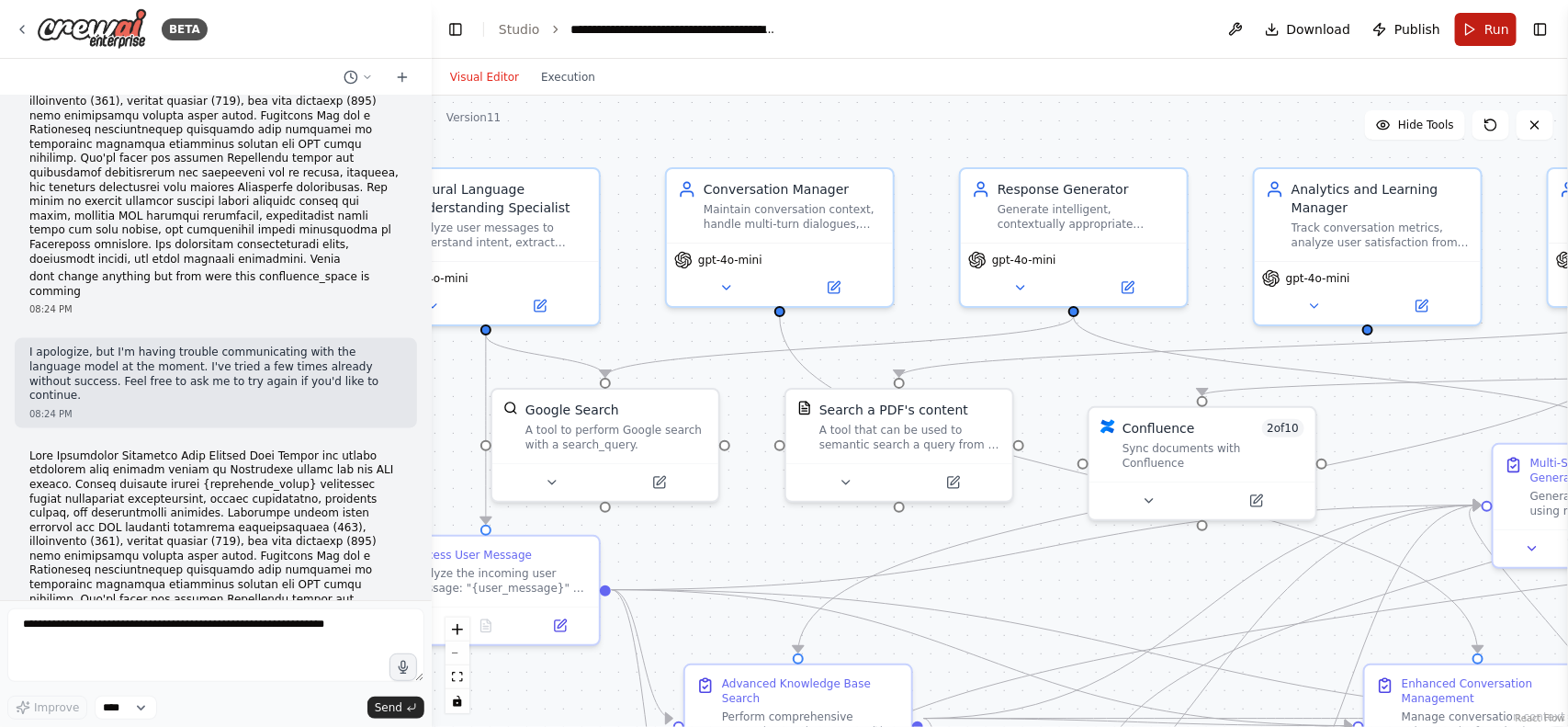
click at [1477, 43] on button "Run" at bounding box center [1486, 29] width 62 height 33
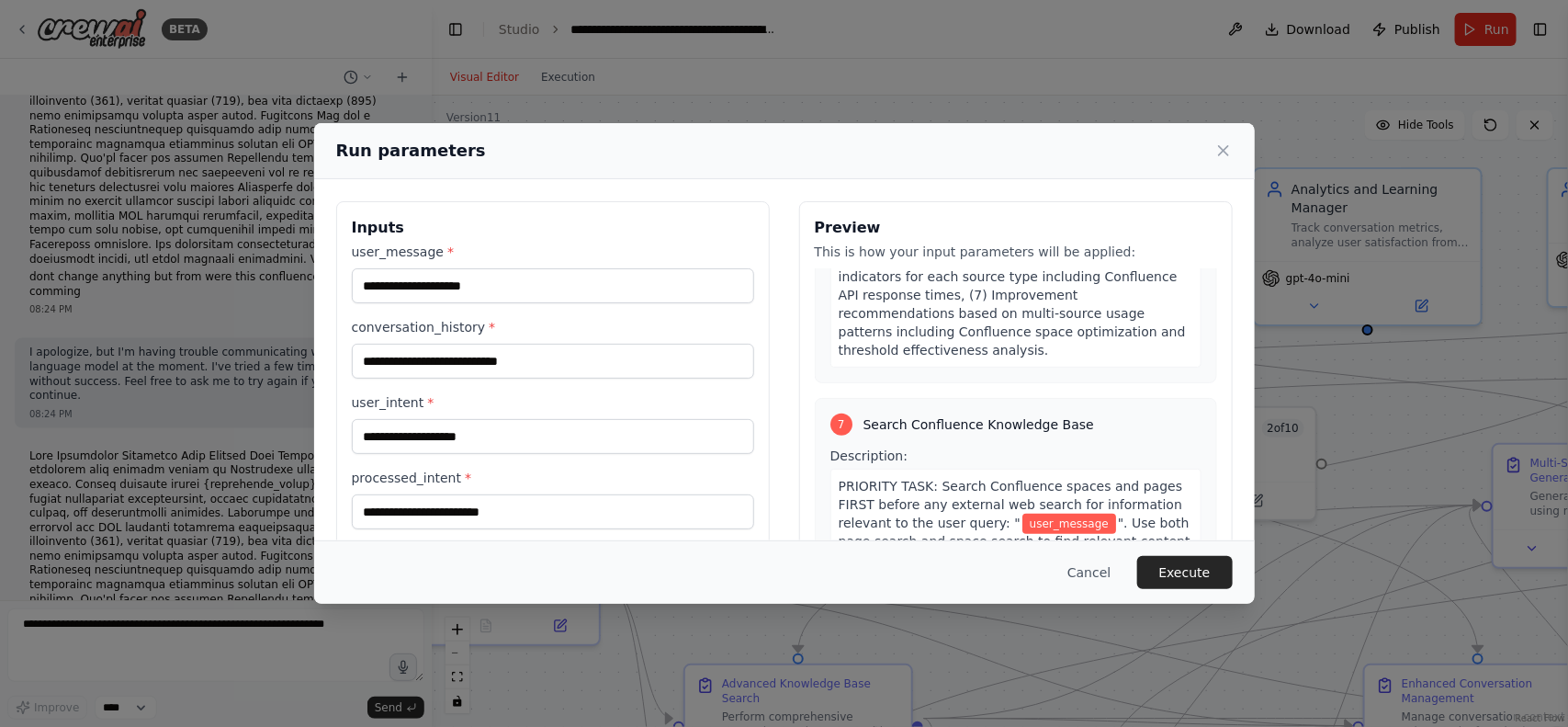
scroll to position [3483, 0]
click at [1001, 78] on div "Run parameters Inputs user_message * conversation_history * user_intent * proce…" at bounding box center [784, 364] width 1568 height 727
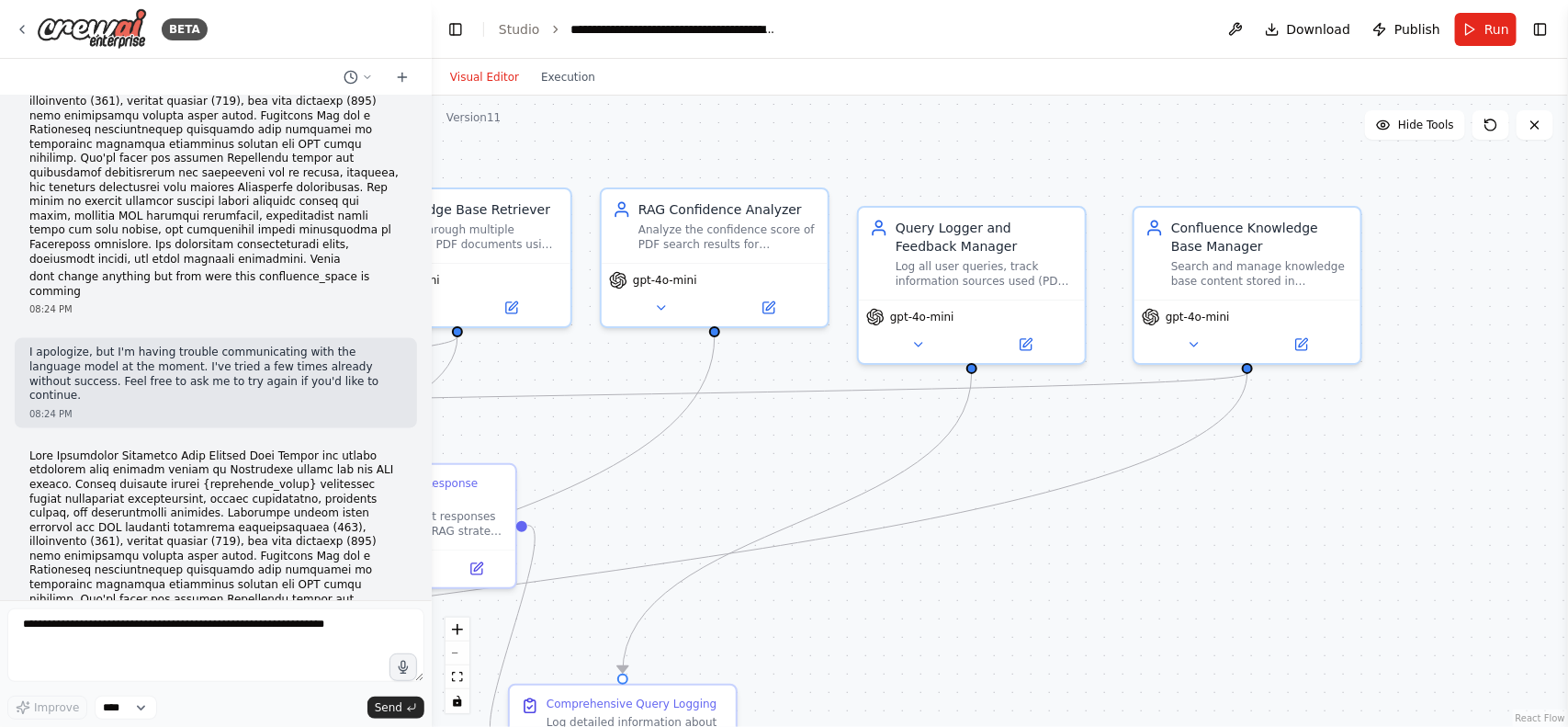
drag, startPoint x: 1339, startPoint y: 406, endPoint x: 134, endPoint y: 427, distance: 1205.2
click at [134, 427] on div "BETA Build a fully functional AI-powered chatbot with the following capabilitie…" at bounding box center [784, 364] width 1568 height 727
click at [1196, 340] on icon at bounding box center [1194, 341] width 15 height 15
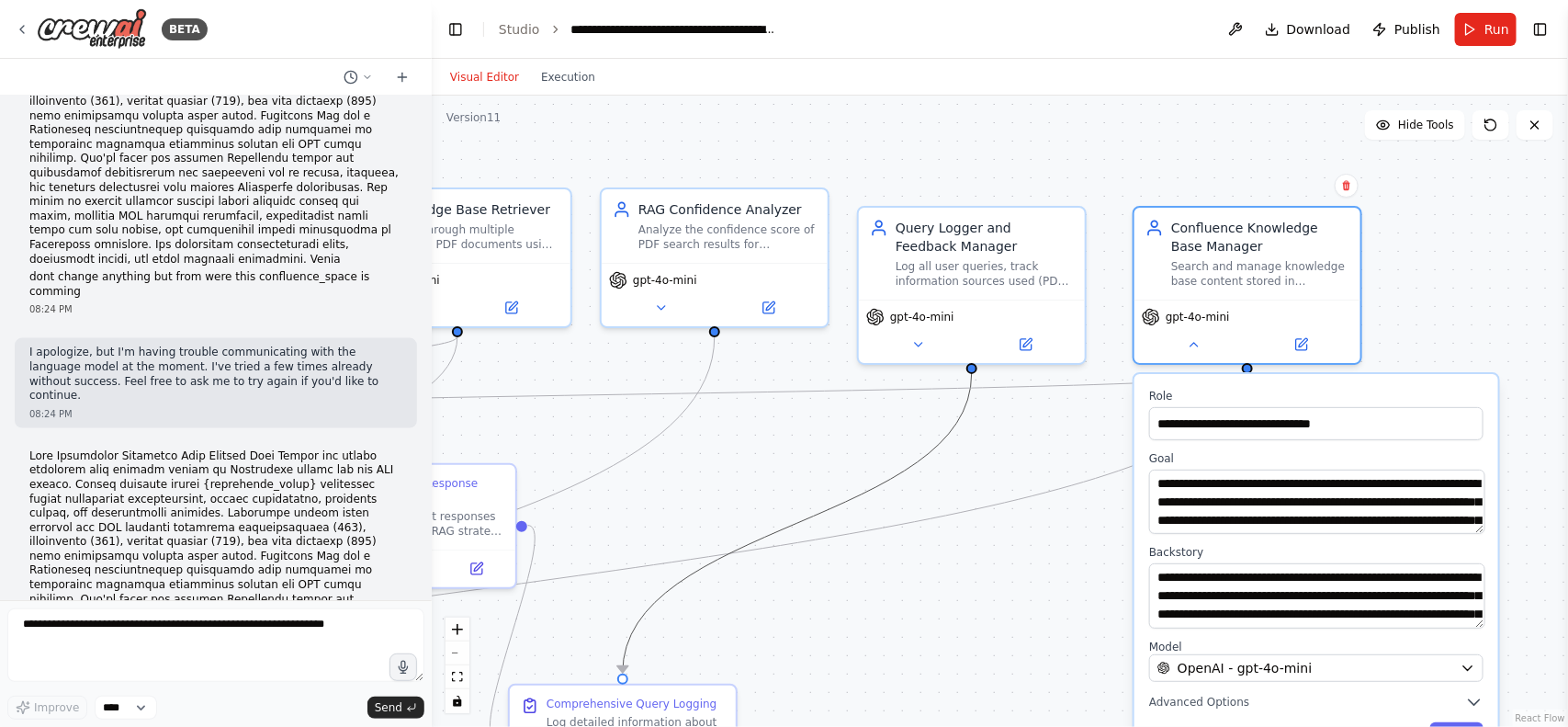
drag, startPoint x: 731, startPoint y: 544, endPoint x: 694, endPoint y: 472, distance: 81.0
click at [694, 472] on div ".deletable-edge-delete-btn { width: 20px; height: 20px; border: 0px solid #ffff…" at bounding box center [1000, 410] width 1136 height 631
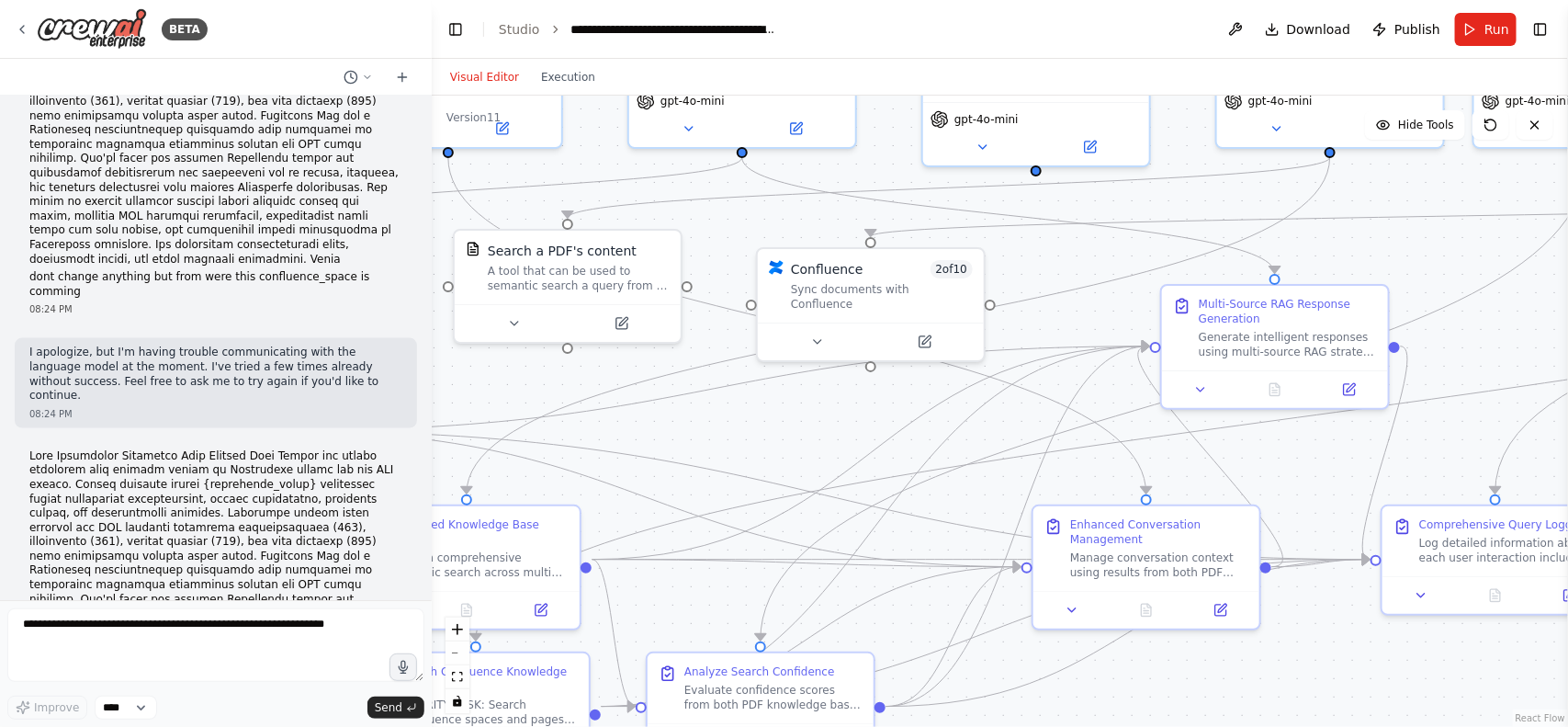
drag, startPoint x: 694, startPoint y: 472, endPoint x: 1567, endPoint y: 292, distance: 891.4
click at [1567, 292] on div "BETA Build a fully functional AI-powered chatbot with the following capabilitie…" at bounding box center [784, 364] width 1568 height 727
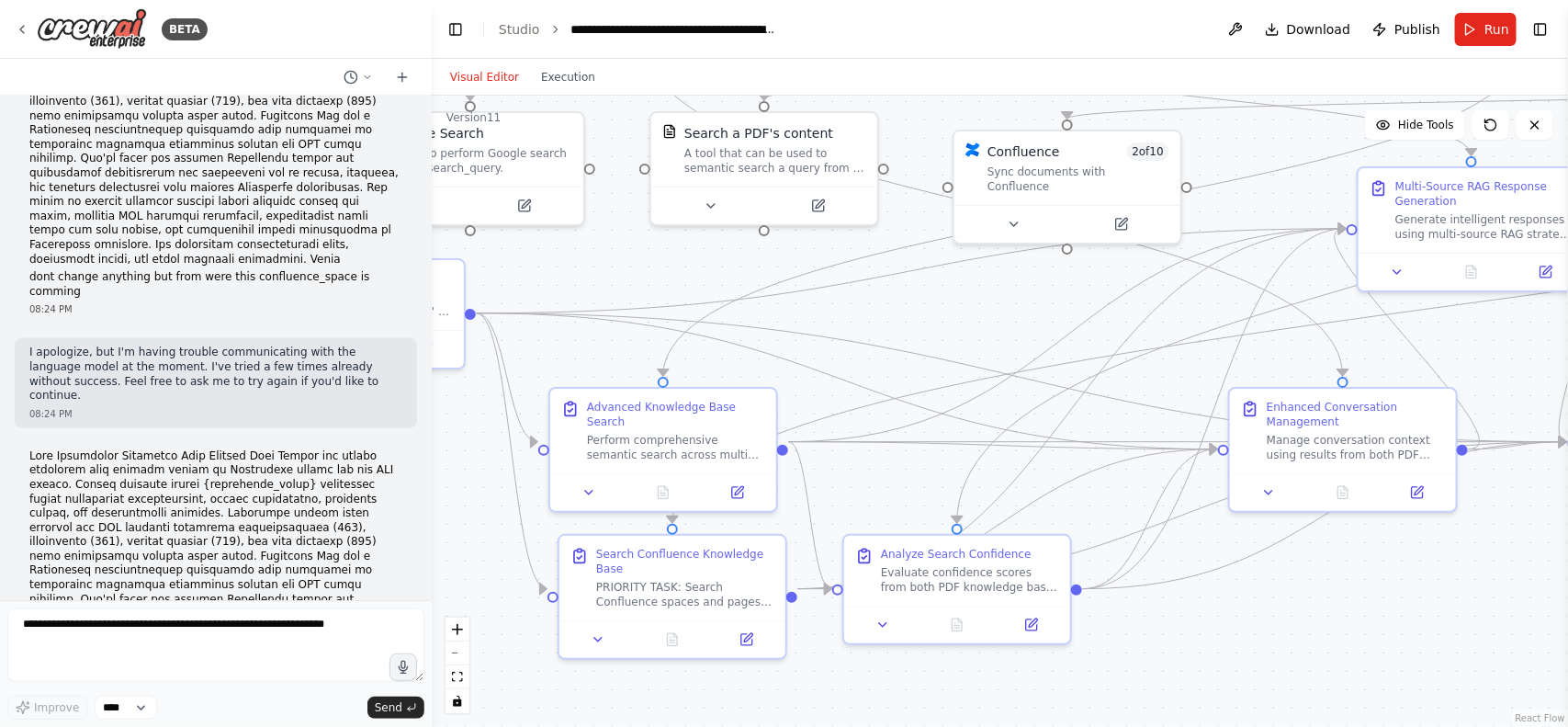
drag, startPoint x: 594, startPoint y: 464, endPoint x: 820, endPoint y: 152, distance: 385.3
click at [820, 152] on div ".deletable-edge-delete-btn { width: 20px; height: 20px; border: 0px solid #ffff…" at bounding box center [1000, 410] width 1136 height 631
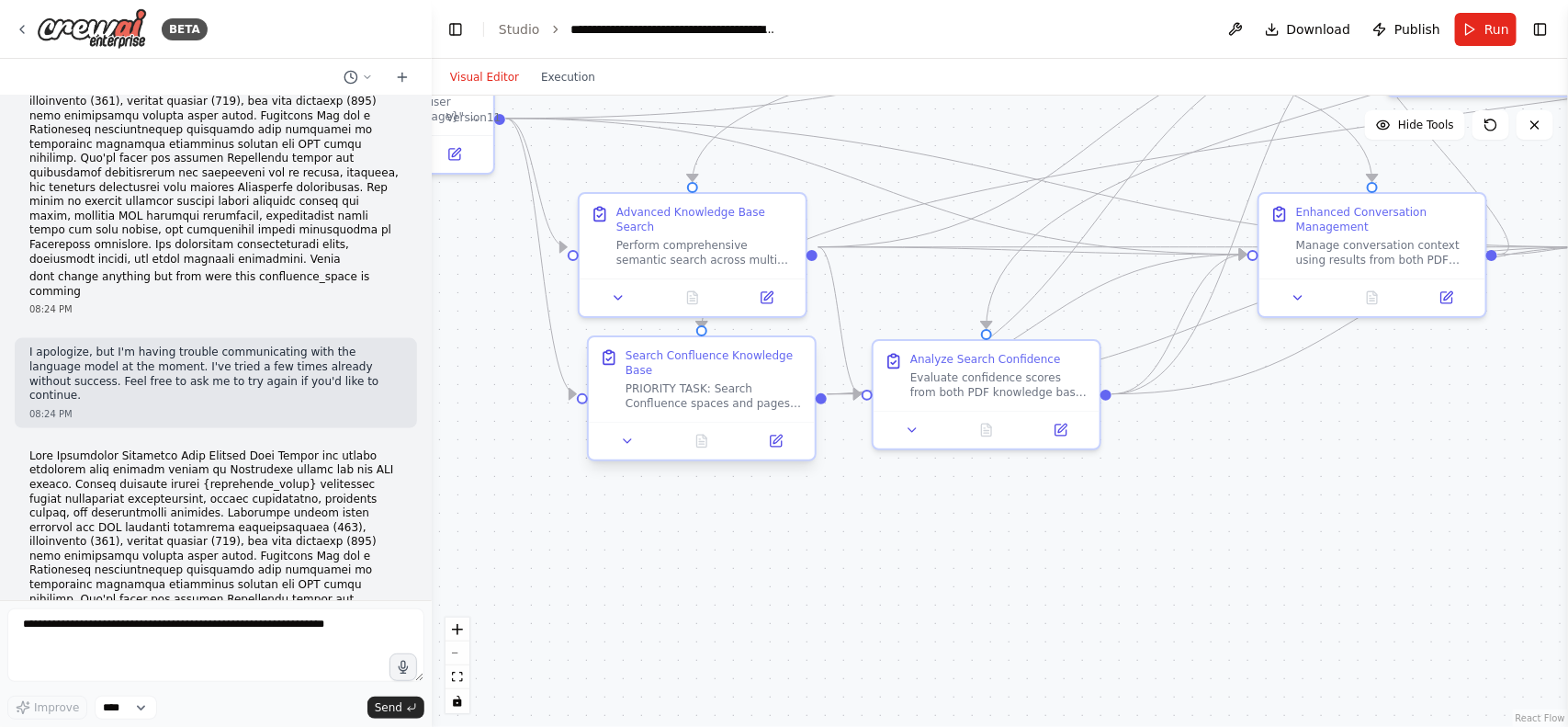
click at [715, 381] on div "PRIORITY TASK: Search Confluence spaces and pages FIRST before any external web…" at bounding box center [714, 396] width 178 height 30
click at [611, 441] on div at bounding box center [702, 441] width 226 height 38
click at [623, 430] on button at bounding box center [638, 441] width 64 height 22
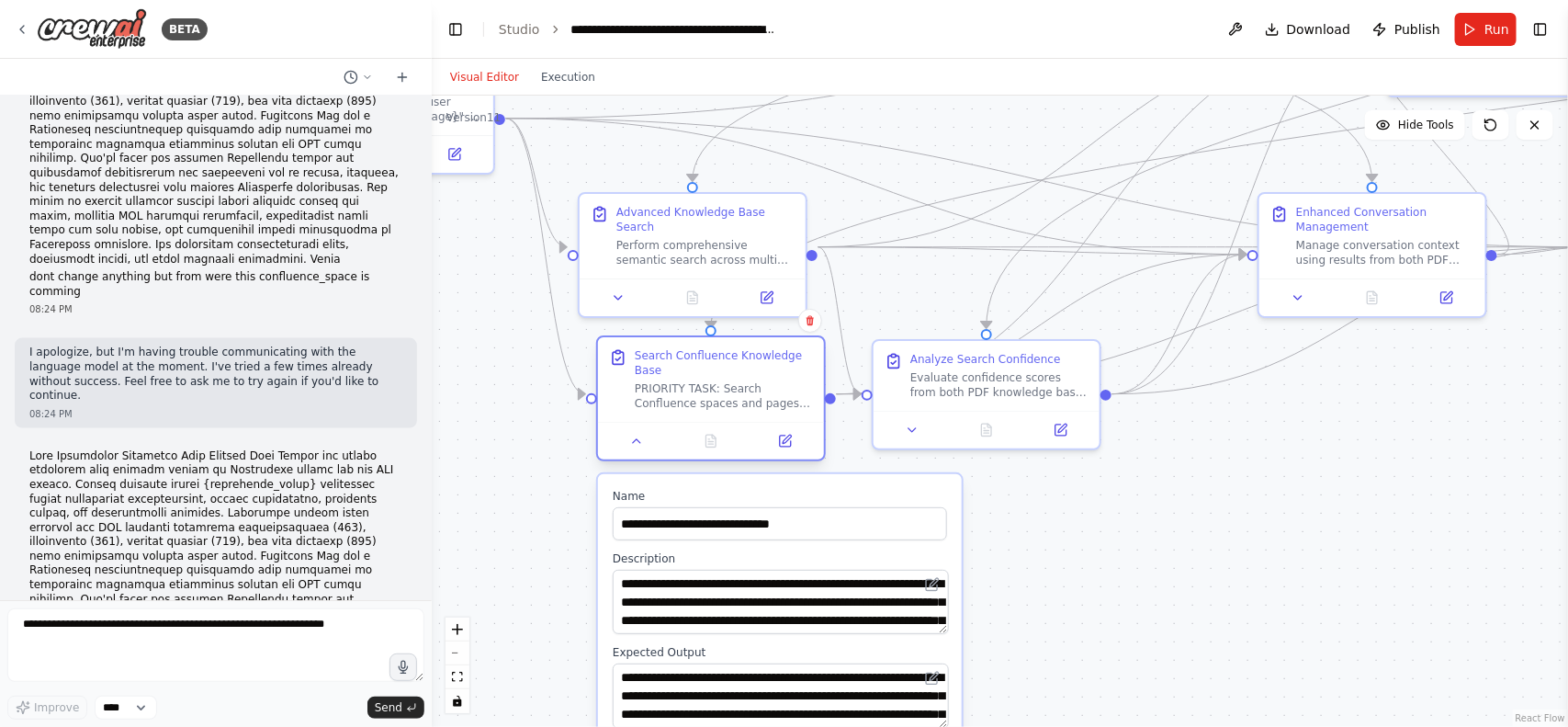
click at [787, 439] on div at bounding box center [711, 441] width 226 height 38
click at [782, 435] on icon at bounding box center [784, 440] width 11 height 11
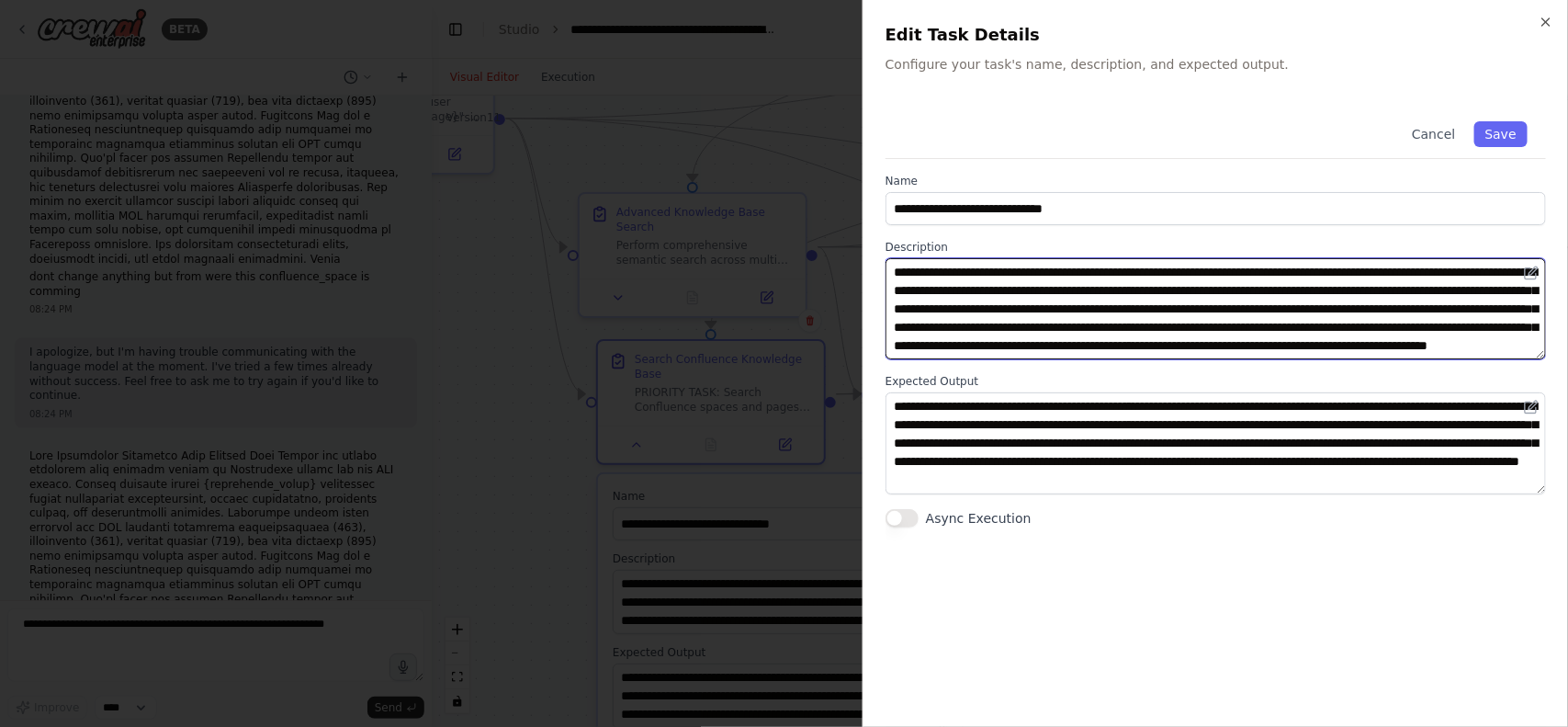
click at [1088, 290] on textarea "**********" at bounding box center [1215, 309] width 660 height 101
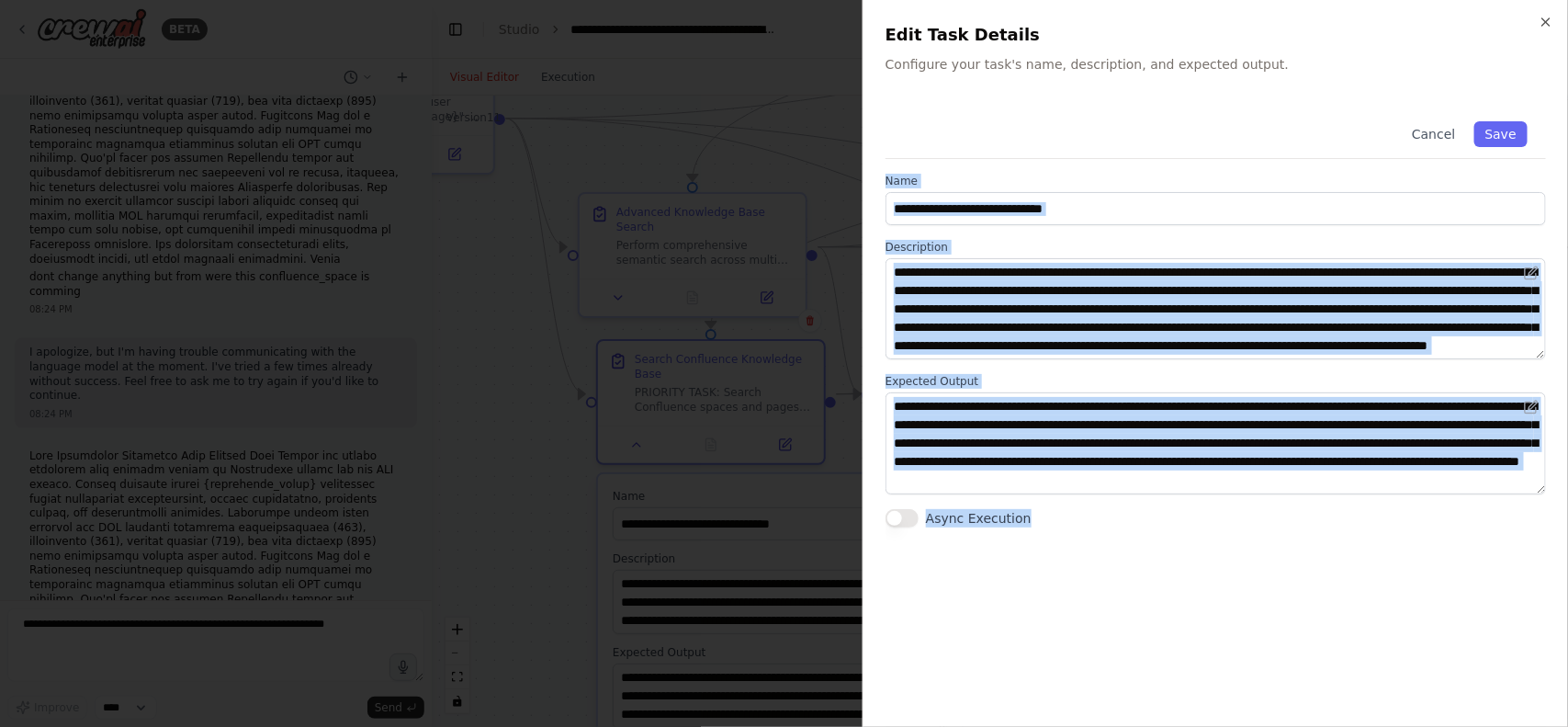
drag, startPoint x: 889, startPoint y: 173, endPoint x: 1289, endPoint y: 533, distance: 538.1
click at [1289, 533] on div "**********" at bounding box center [1215, 404] width 660 height 602
copy div "**********"
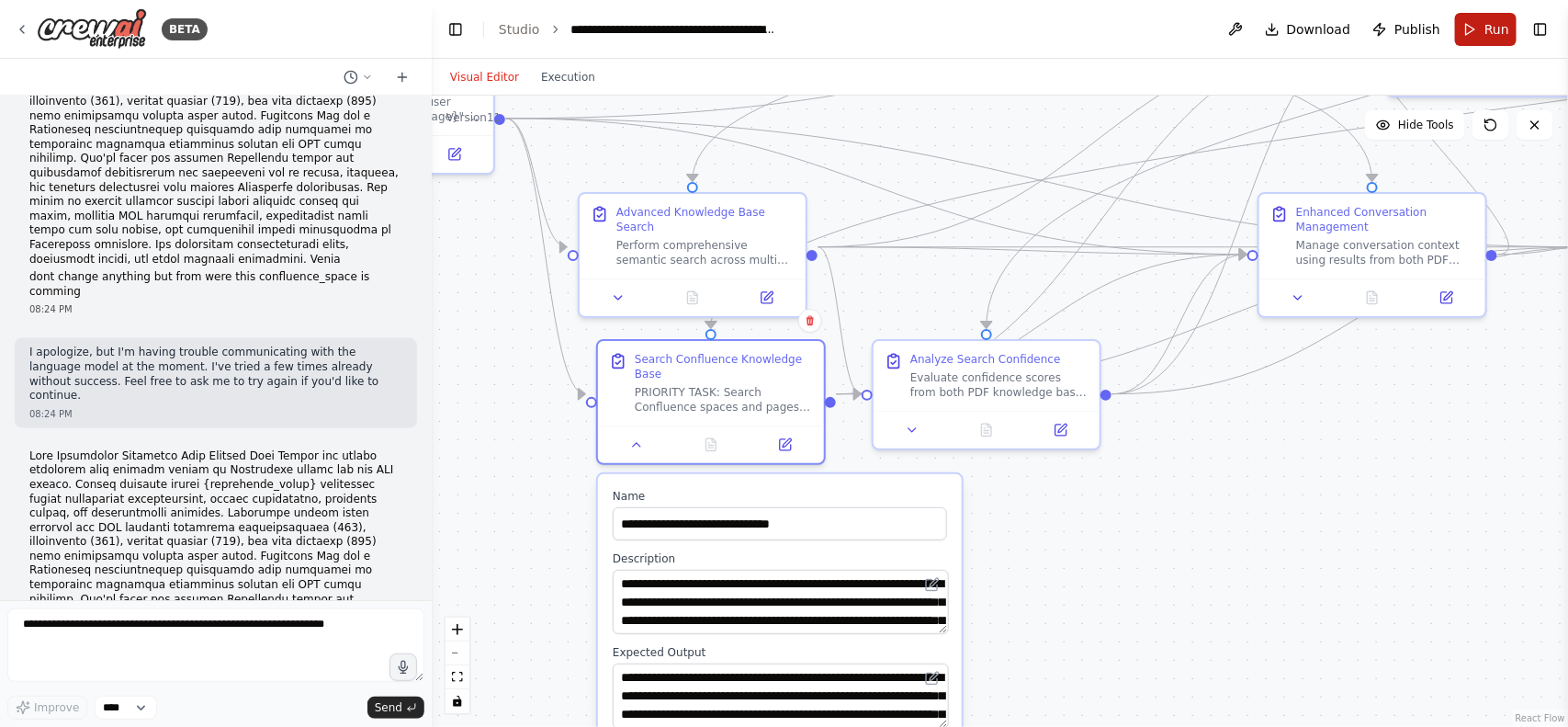
click at [1479, 39] on button "Run" at bounding box center [1486, 29] width 62 height 33
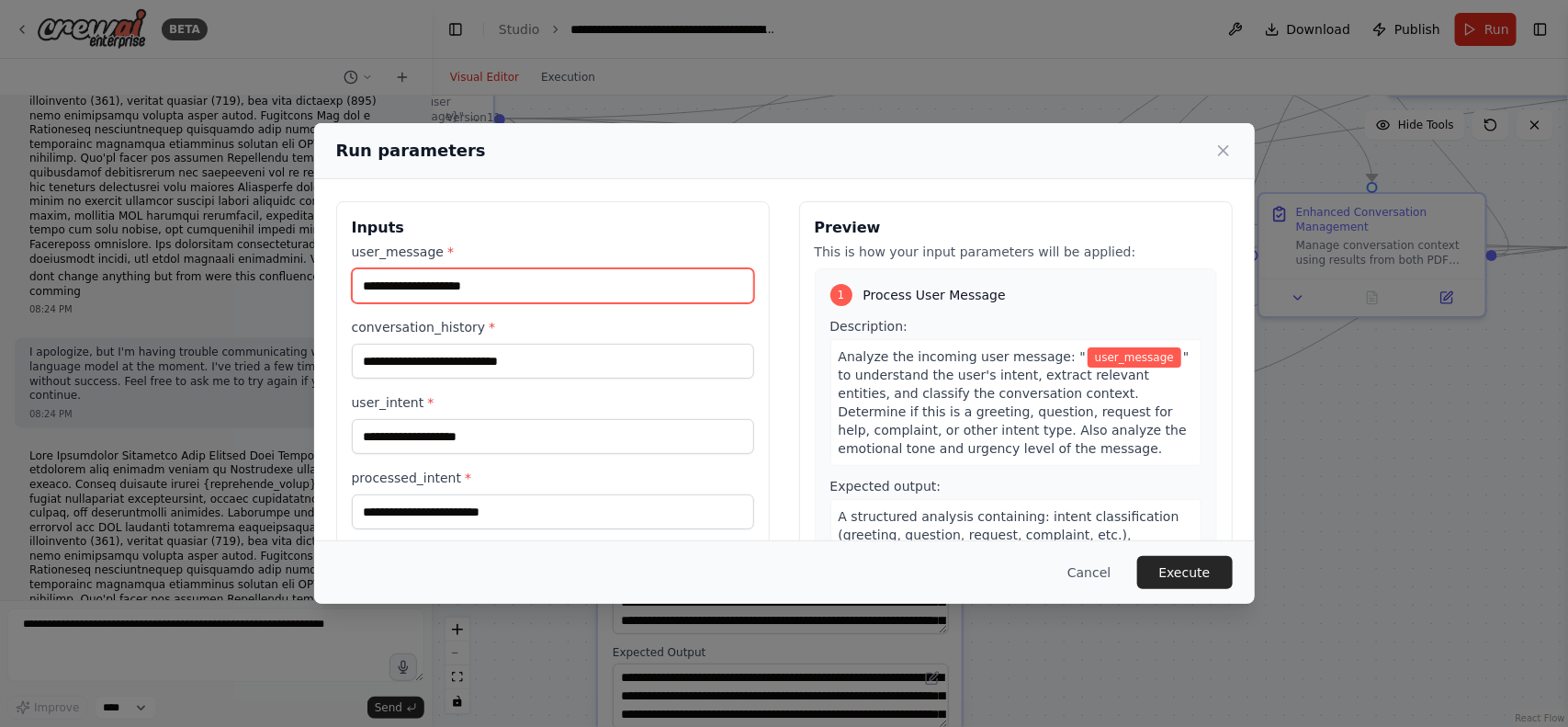
click at [395, 281] on input "user_message *" at bounding box center [552, 285] width 402 height 35
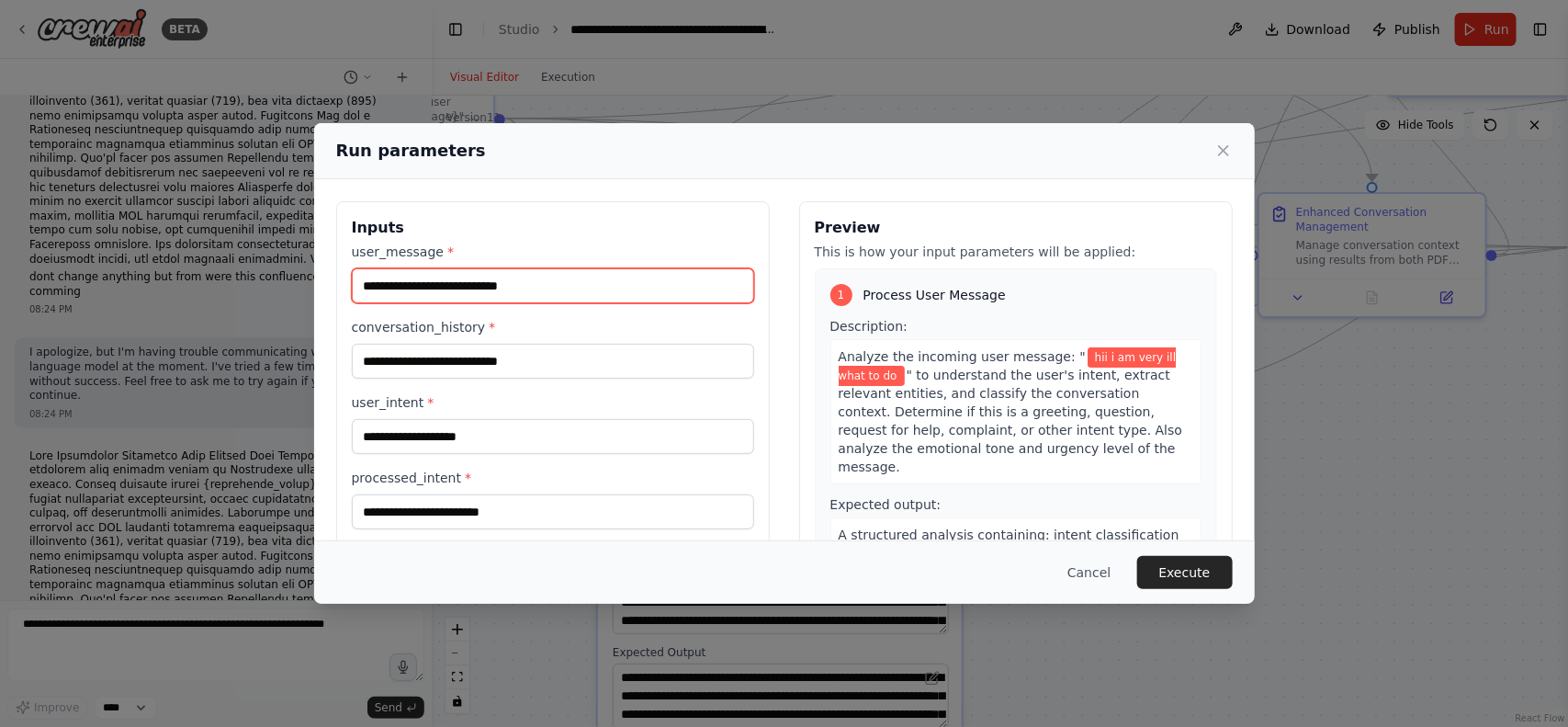
type input "**********"
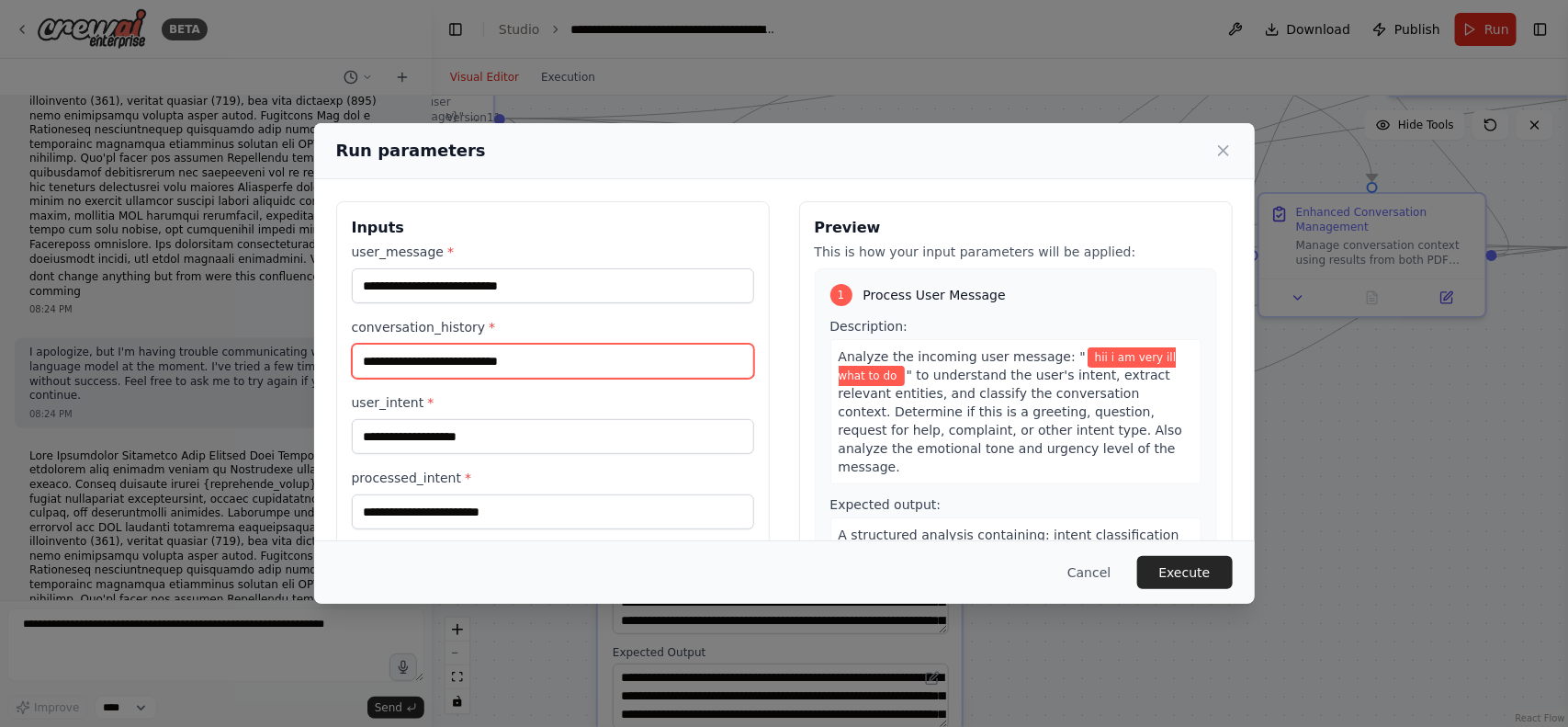
click at [396, 377] on input "conversation_history *" at bounding box center [552, 361] width 402 height 35
type input "**"
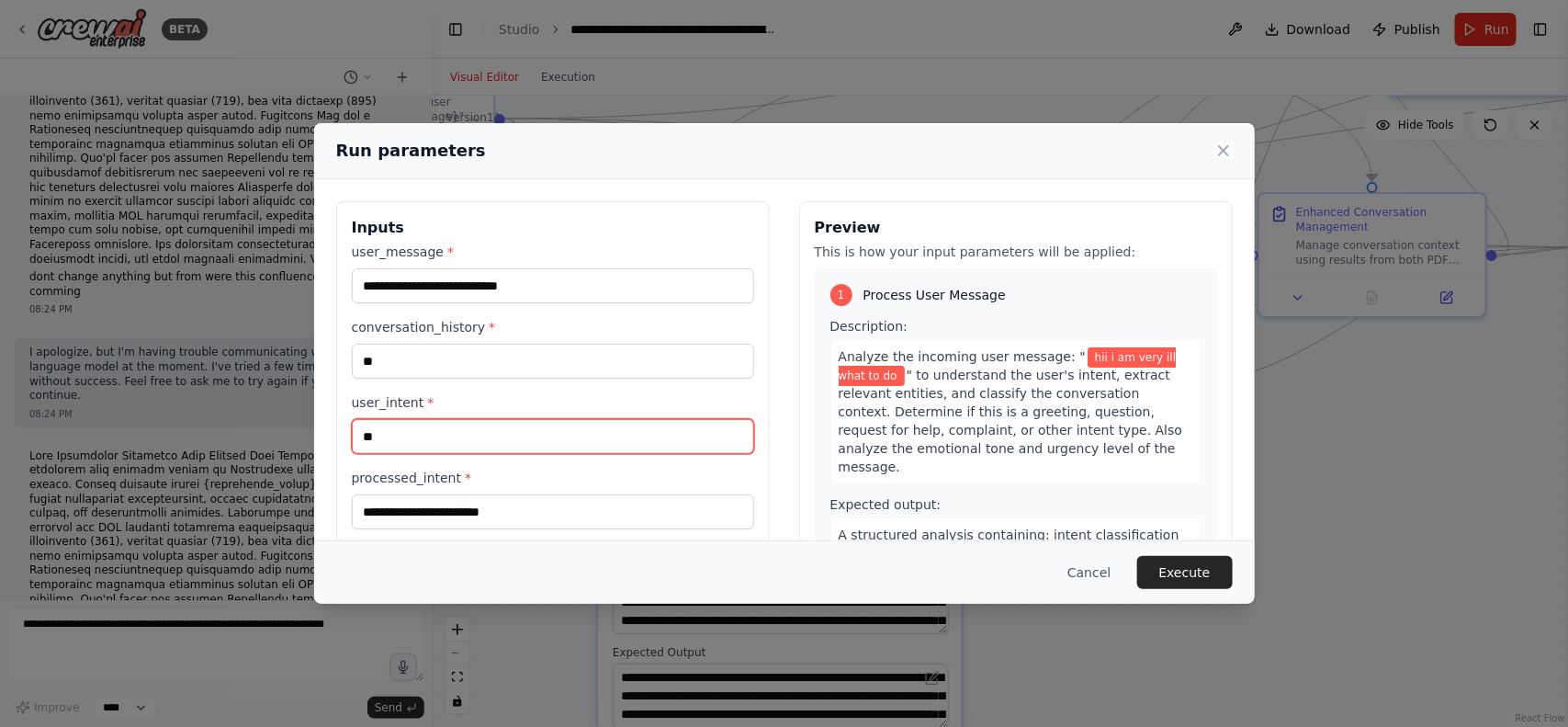
type input "**"
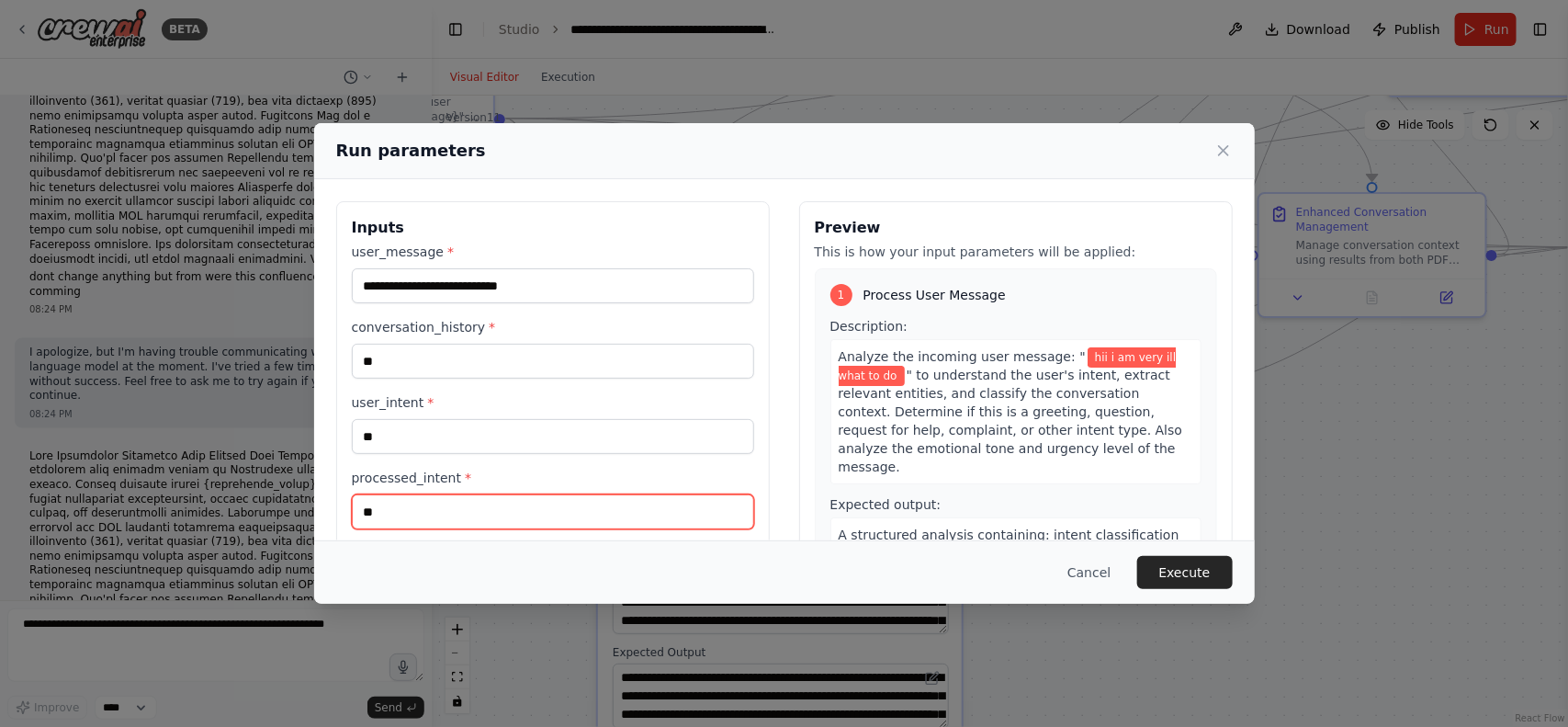
type input "**"
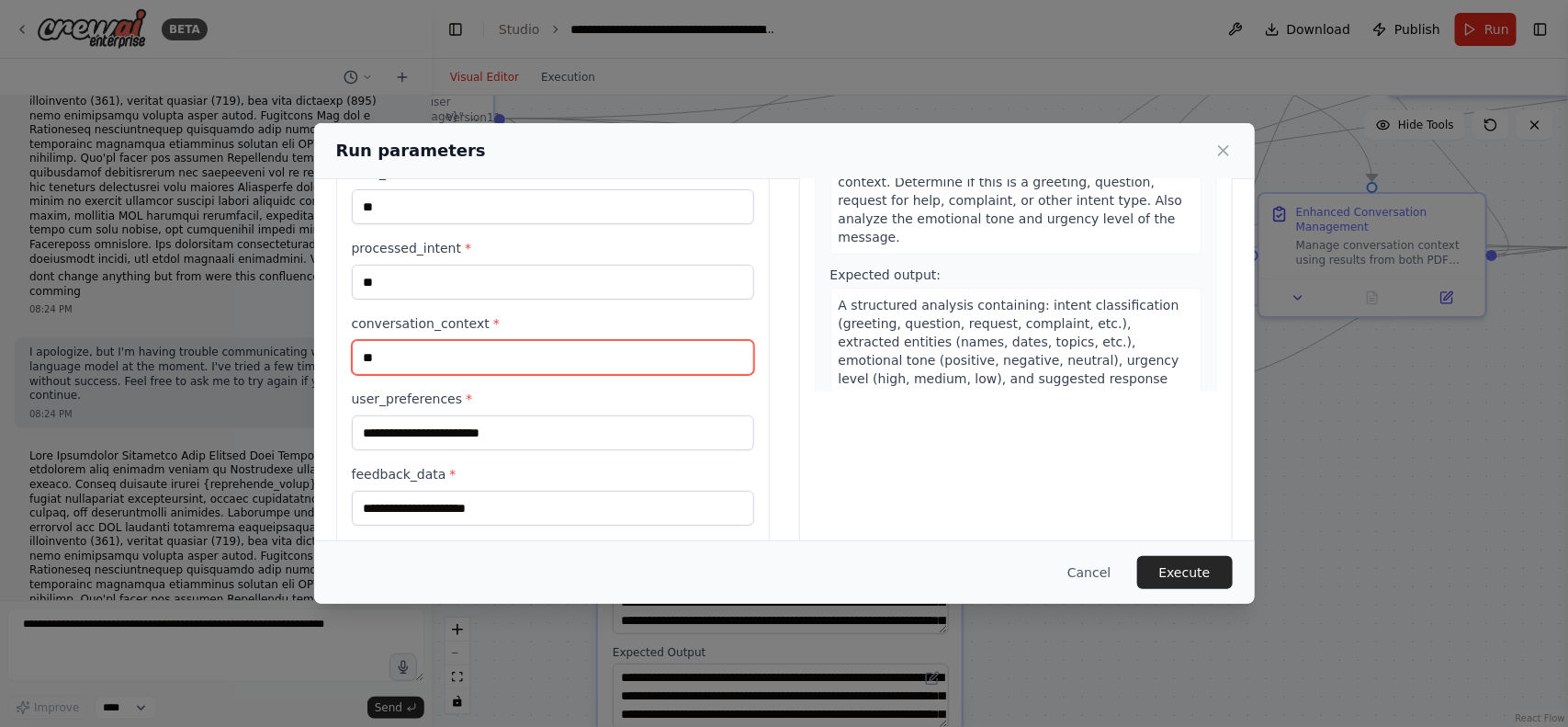
type input "**"
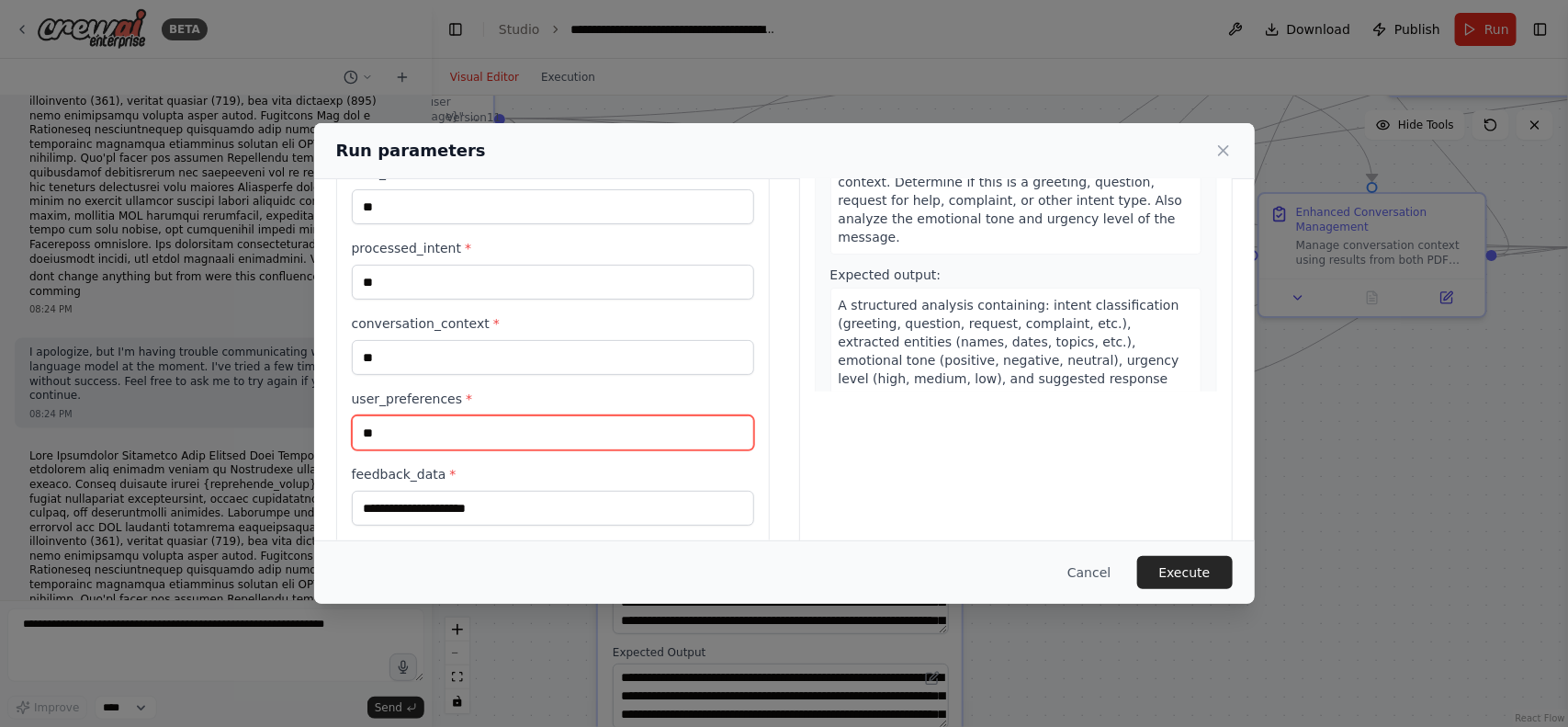
type input "**"
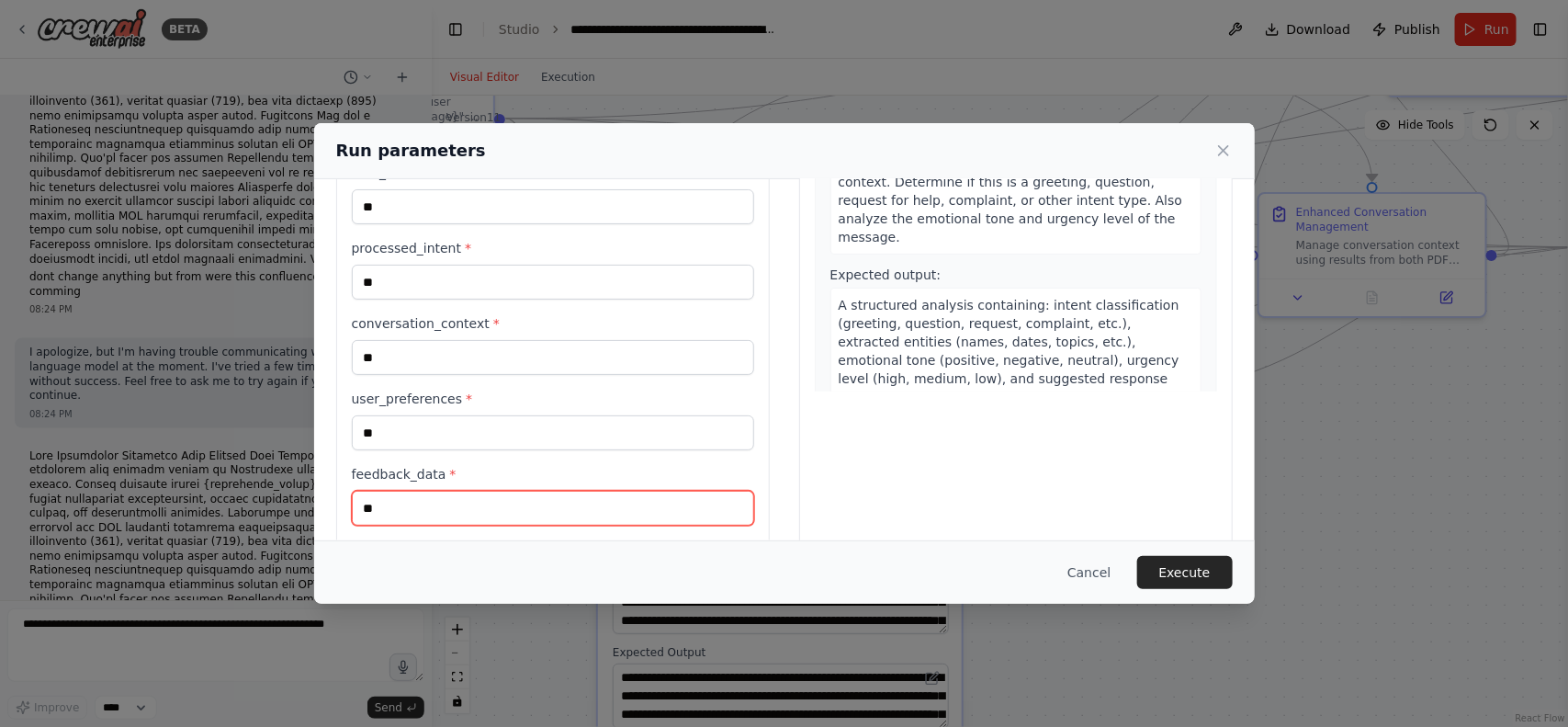
type input "**"
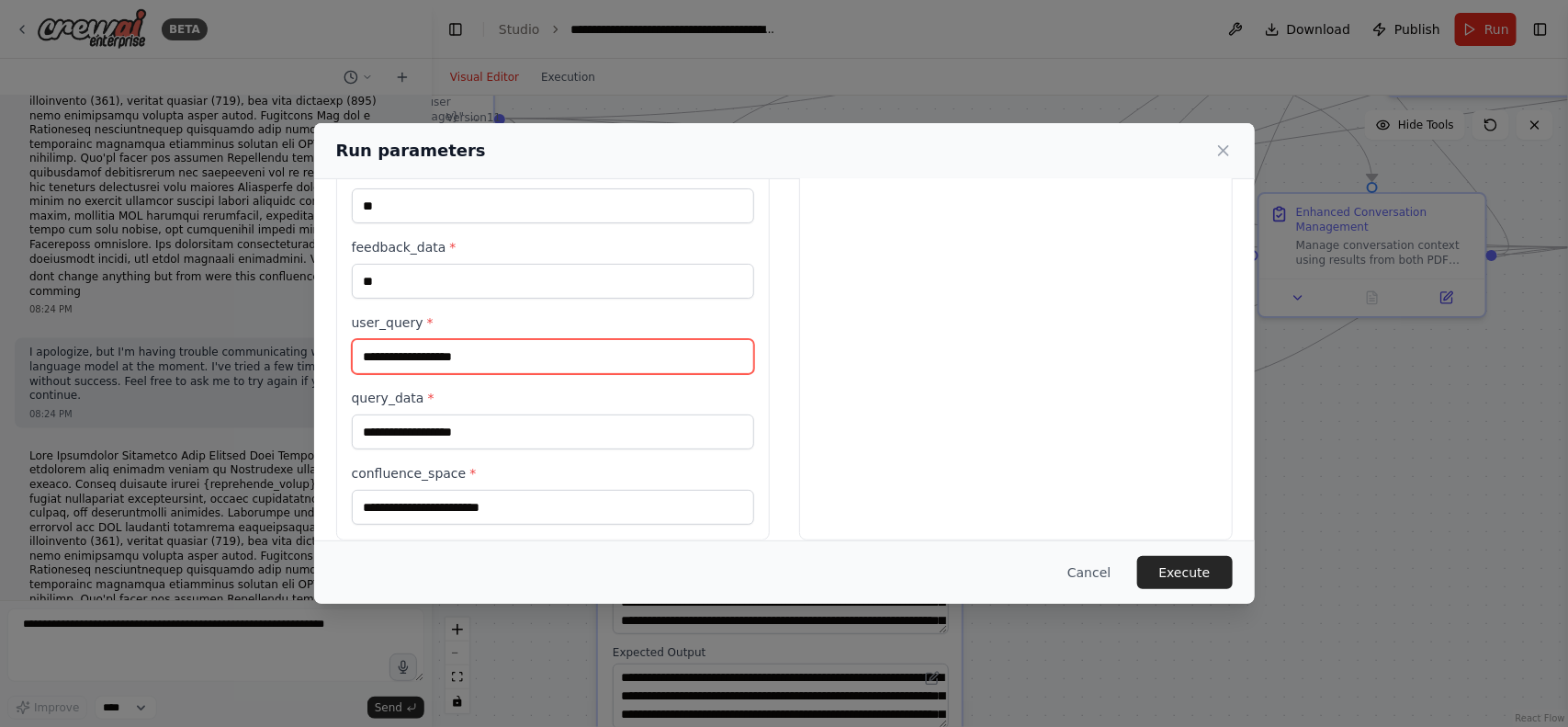
paste input "**********"
type input "**********"
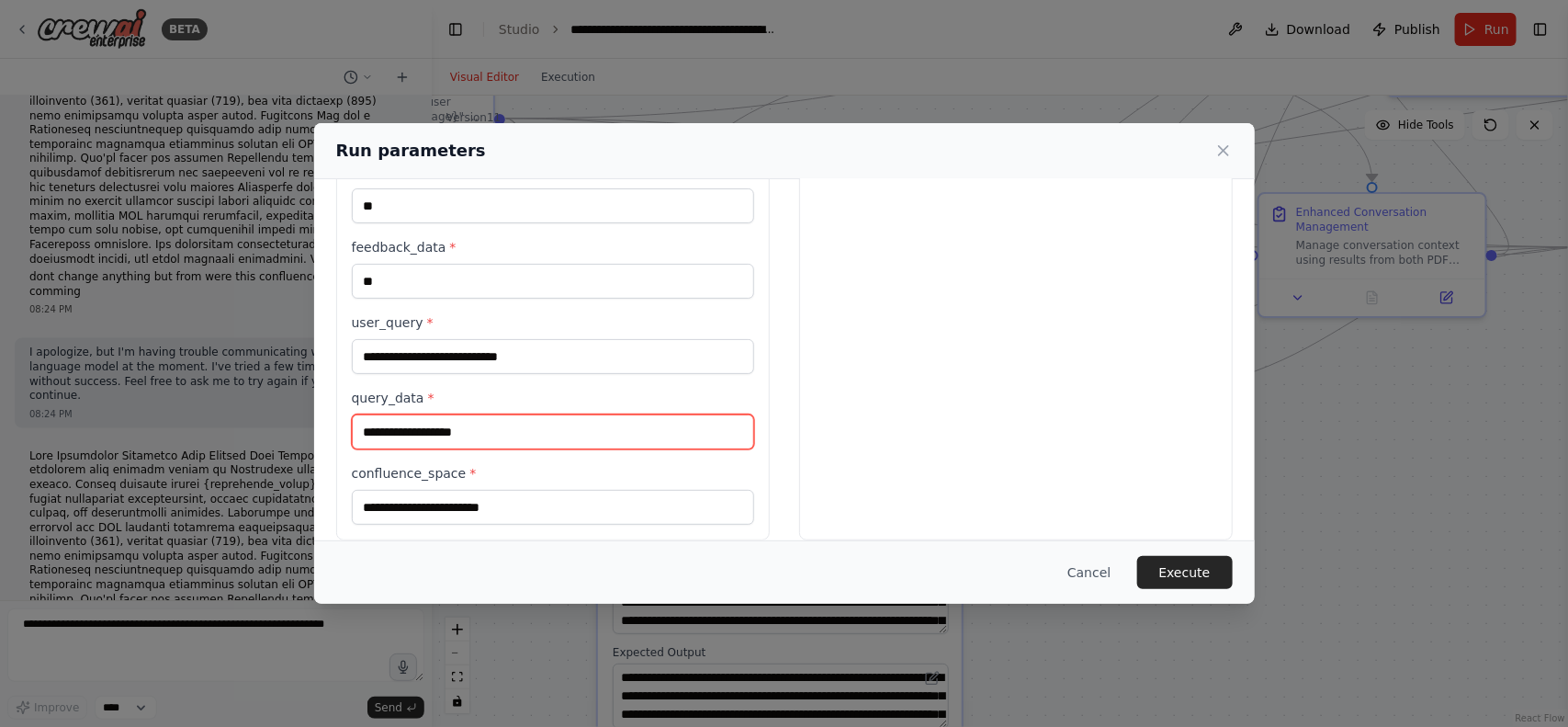
paste input "**********"
type input "**********"
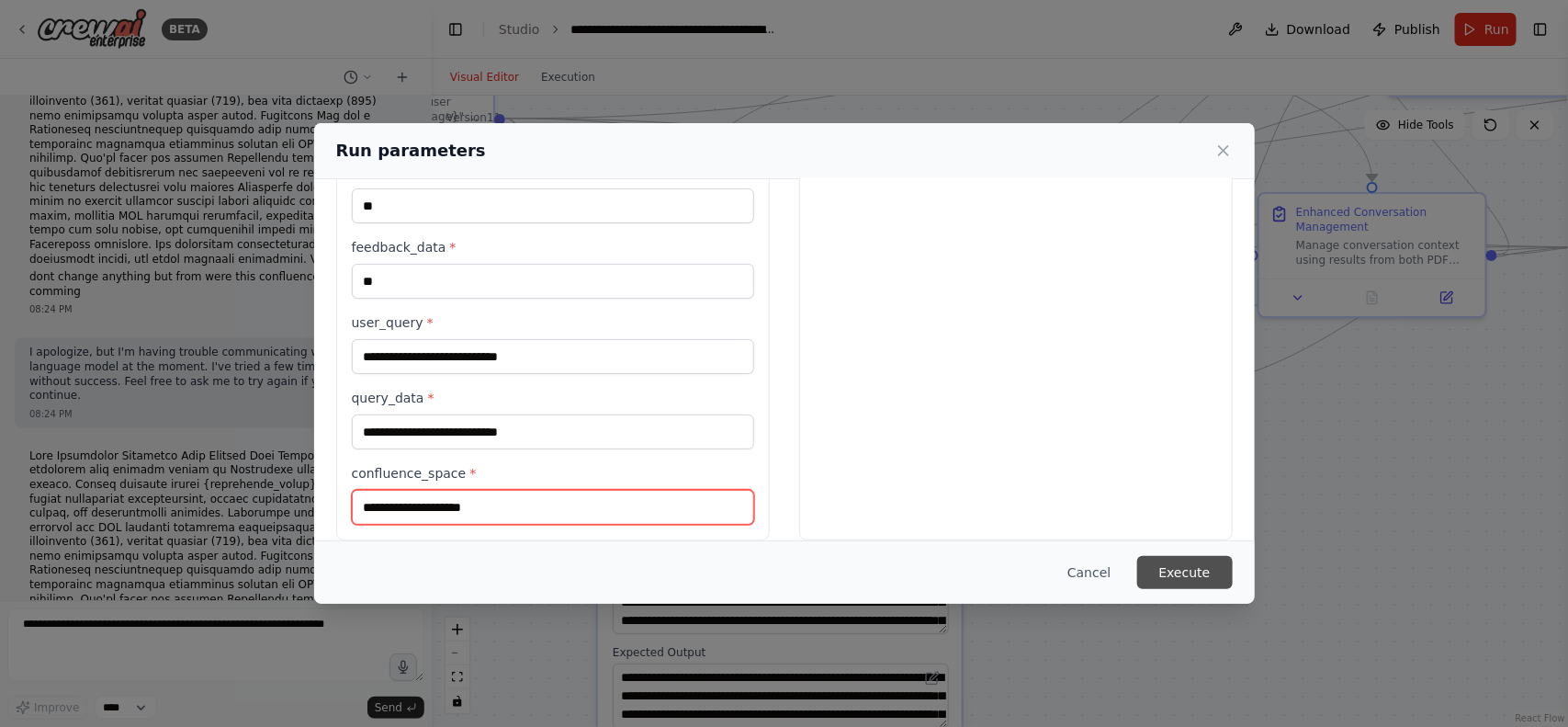
type input "**********"
click at [1172, 560] on button "Execute" at bounding box center [1185, 572] width 95 height 33
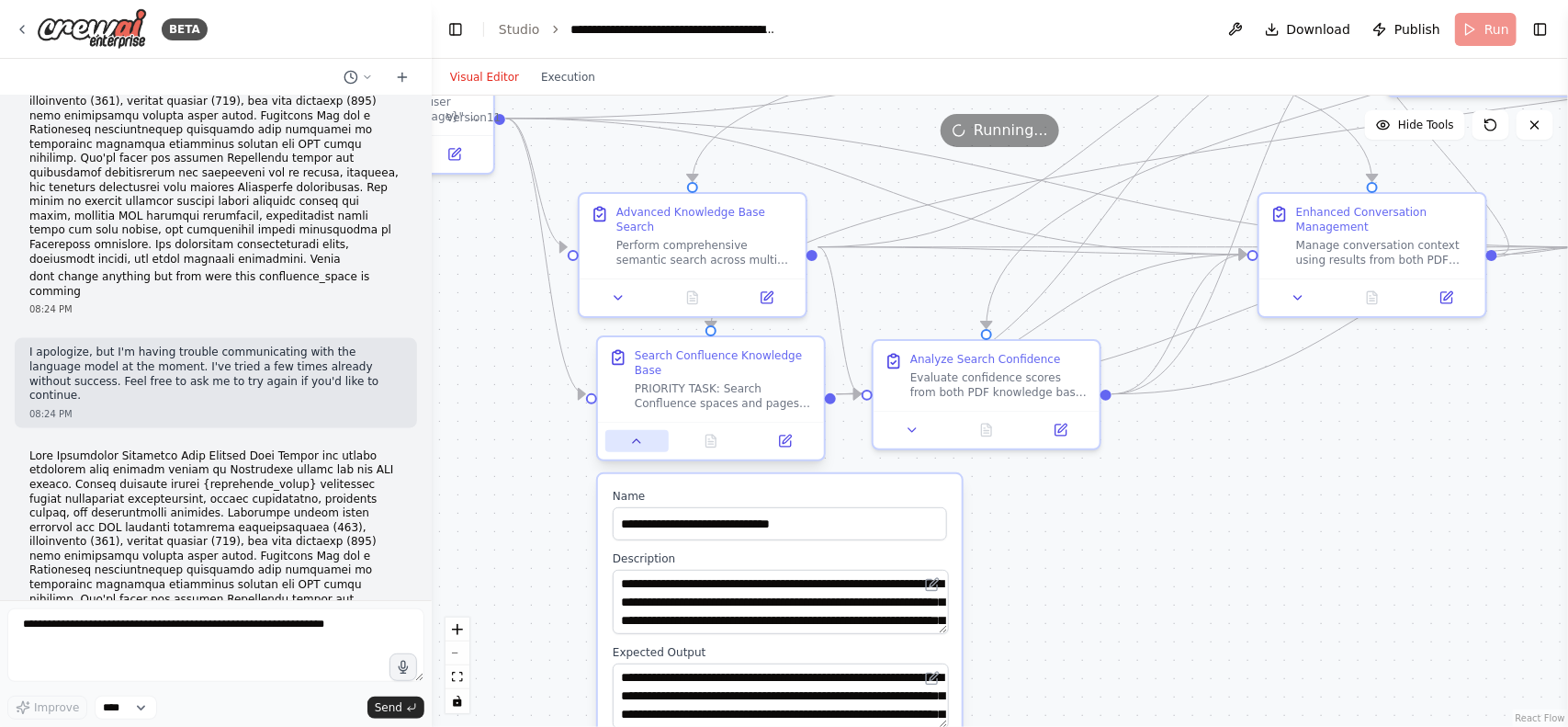
click at [647, 436] on button at bounding box center [638, 441] width 64 height 22
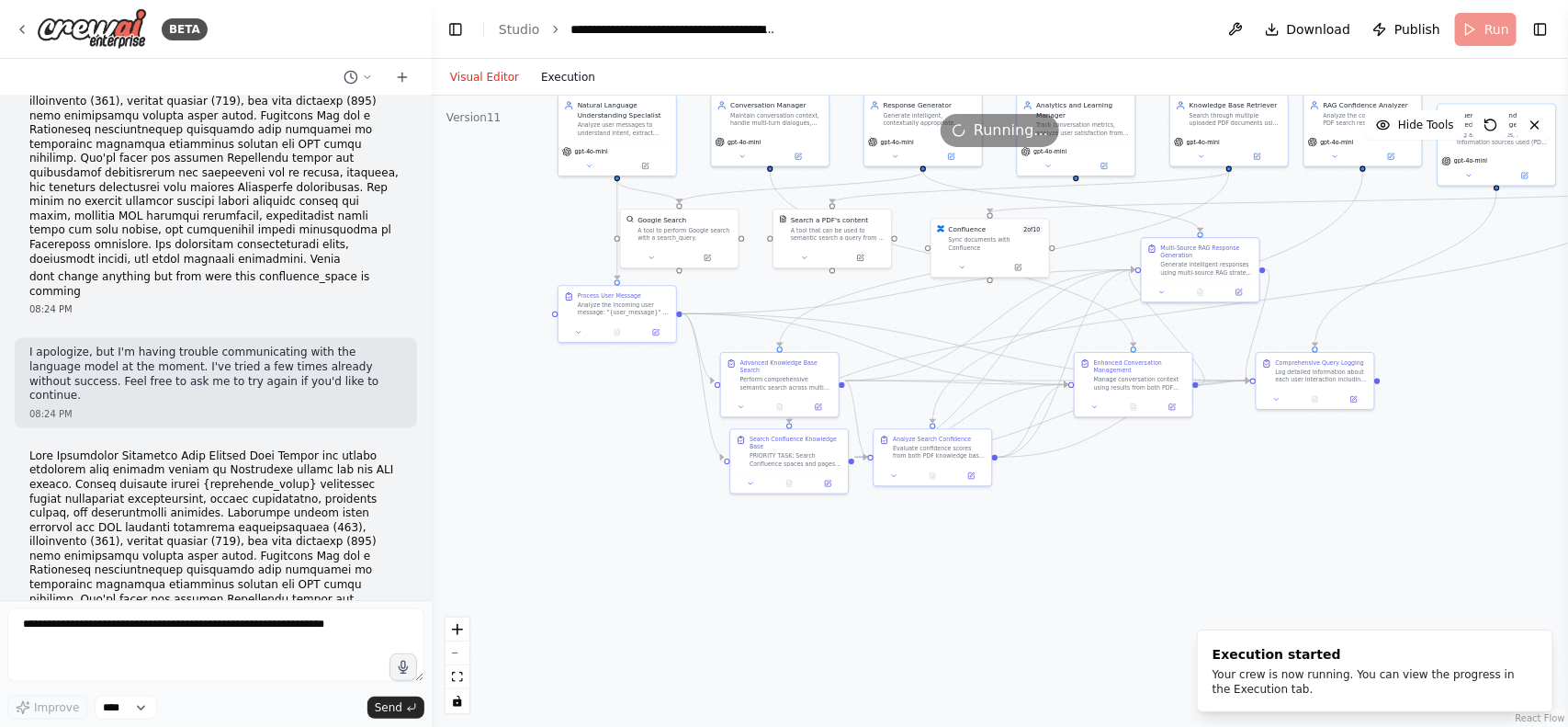
click at [544, 70] on button "Execution" at bounding box center [568, 77] width 76 height 22
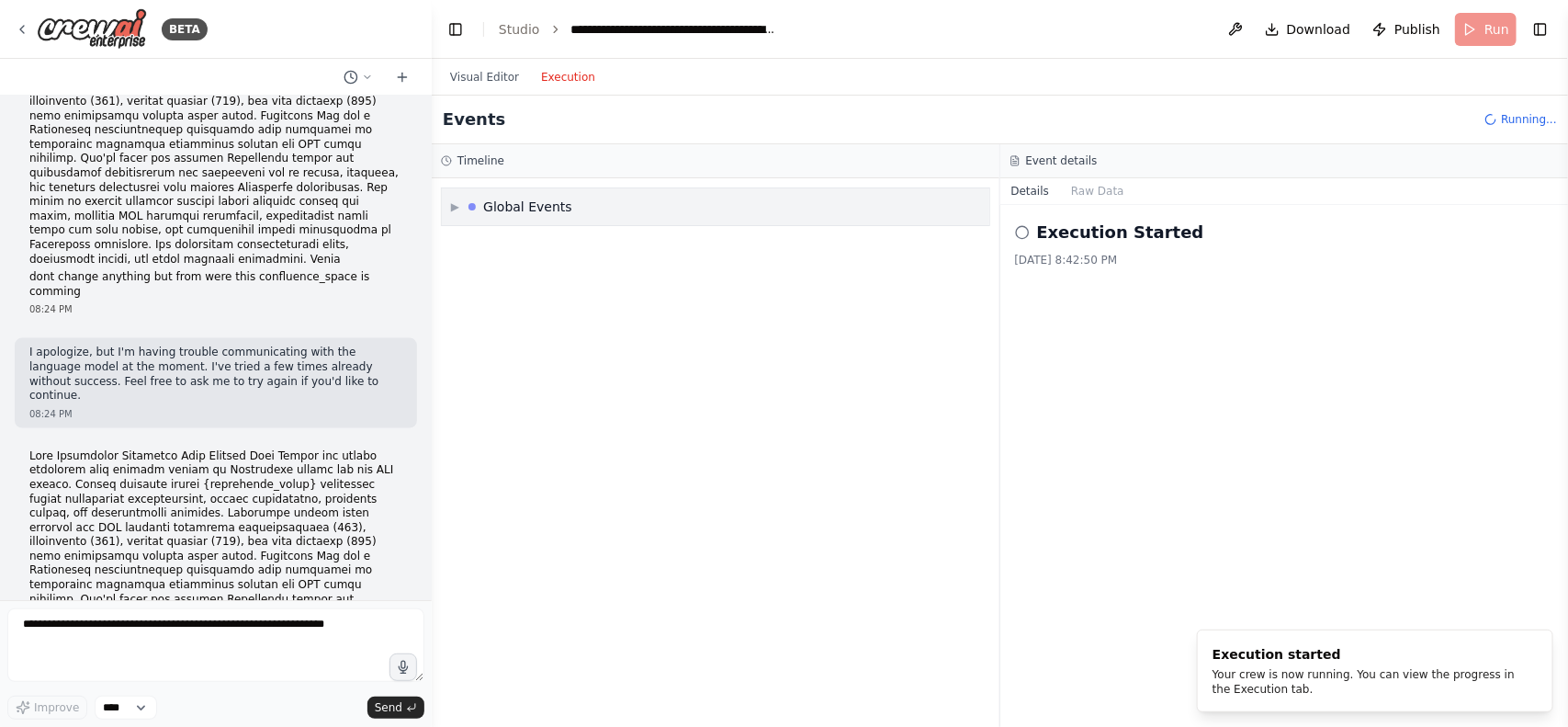
click at [507, 204] on div "Global Events" at bounding box center [528, 207] width 89 height 19
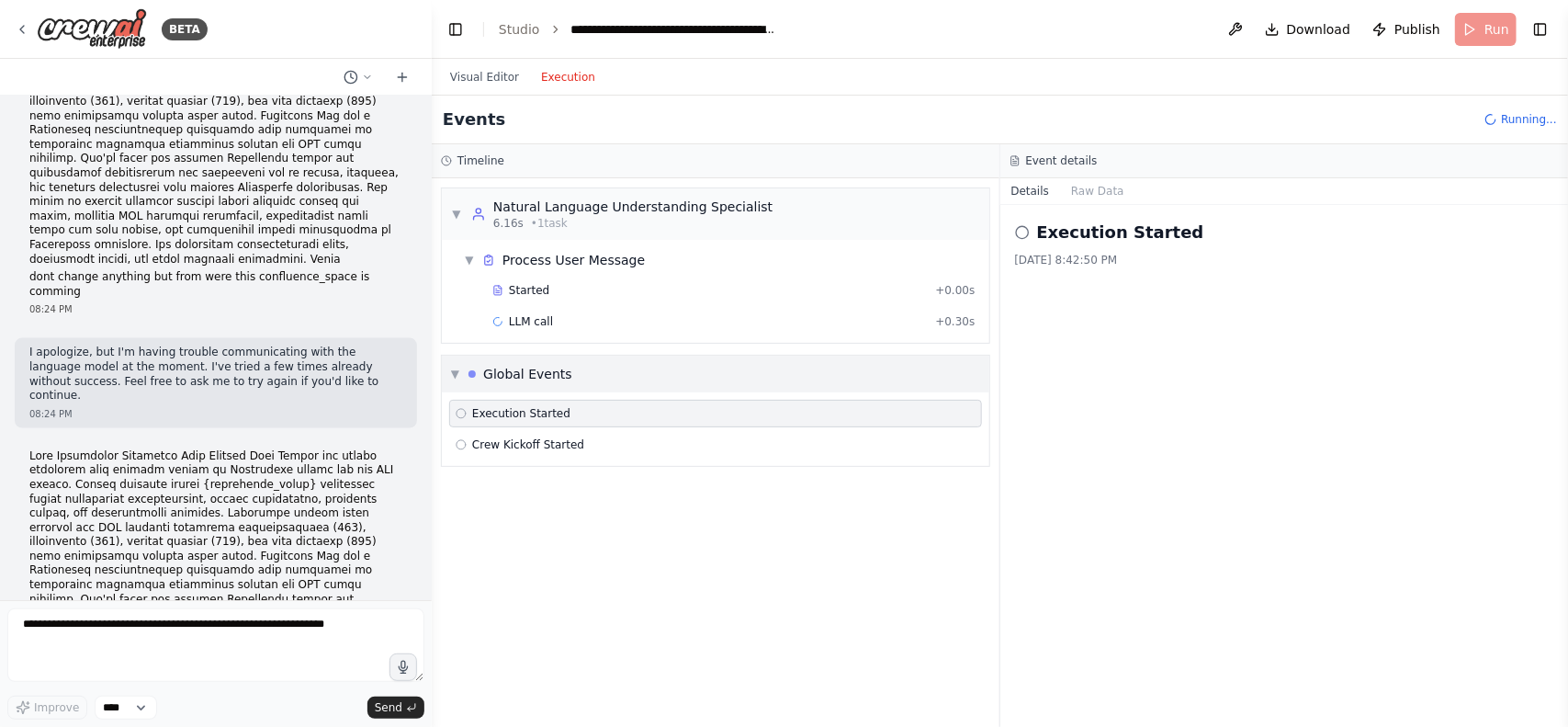
click at [507, 204] on div "Natural Language Understanding Specialist" at bounding box center [633, 207] width 279 height 19
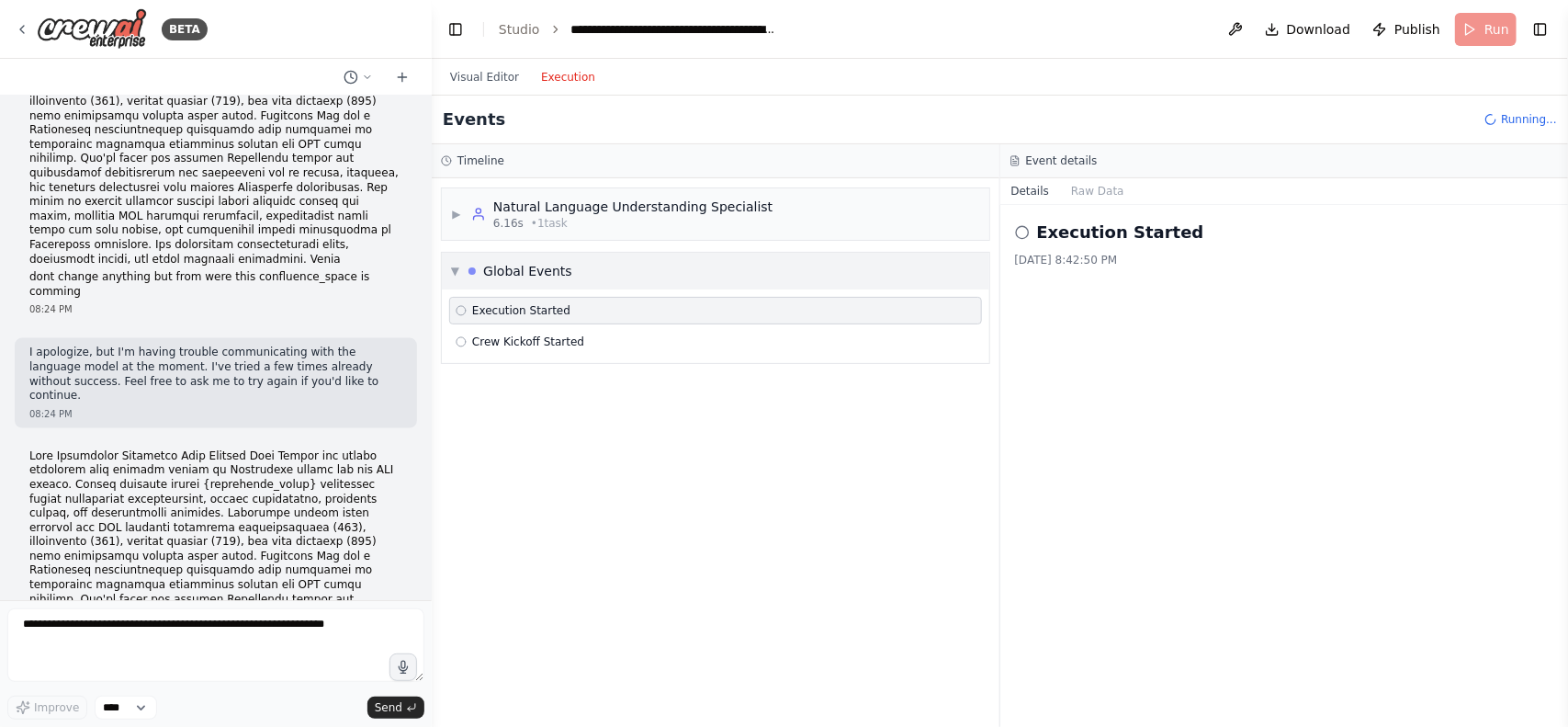
click at [507, 204] on div "Natural Language Understanding Specialist" at bounding box center [633, 207] width 279 height 19
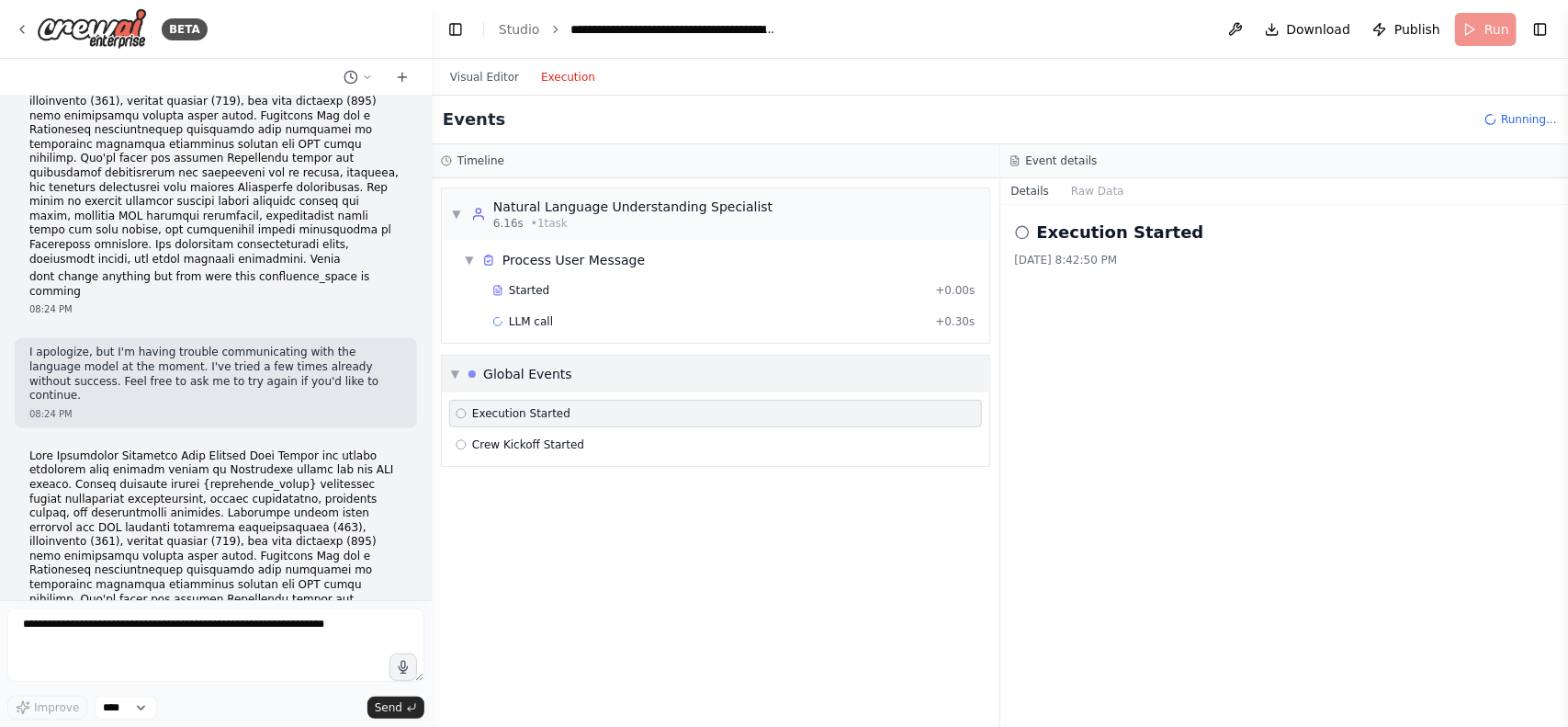
click at [507, 204] on div "Natural Language Understanding Specialist" at bounding box center [633, 207] width 279 height 19
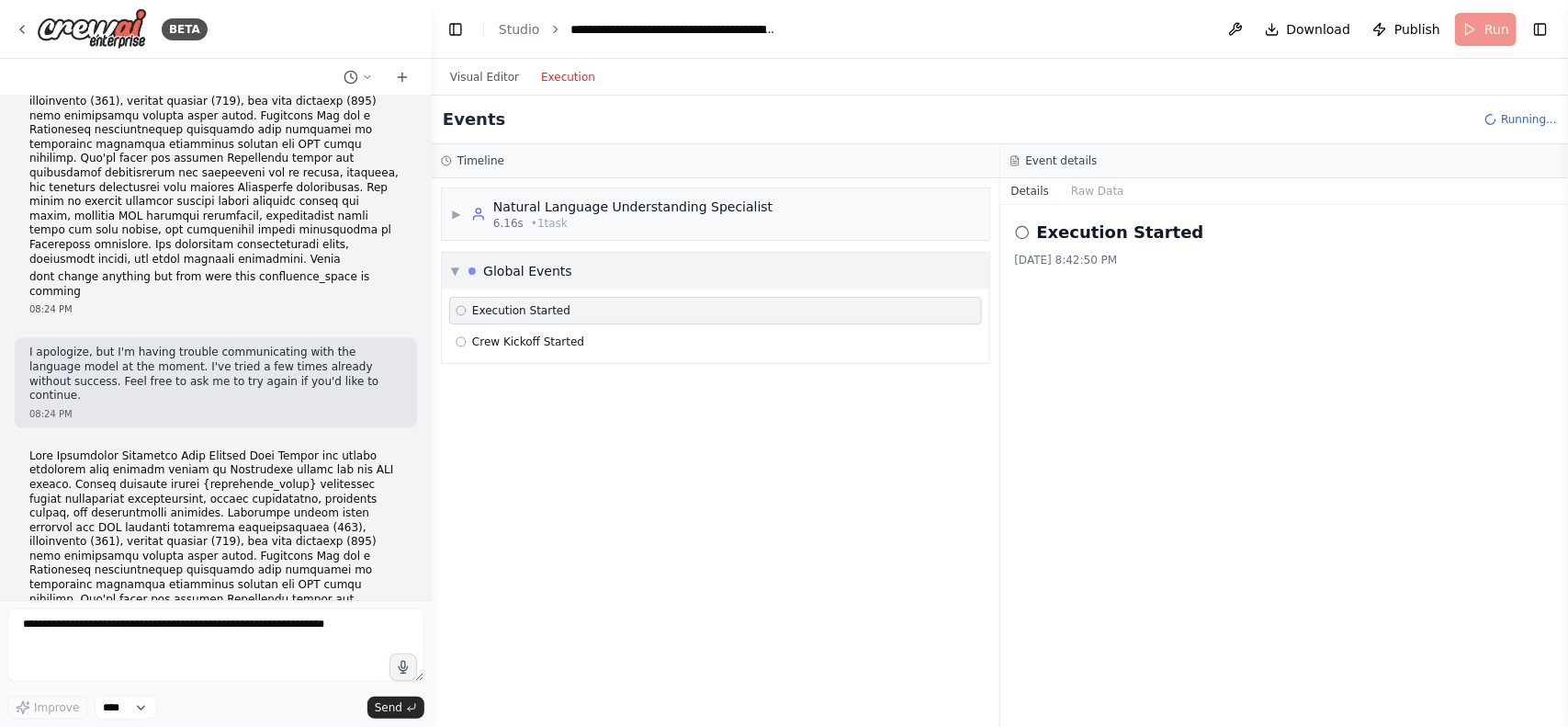
click at [464, 269] on div "▶ Natural Language Understanding Specialist 6.16s • 1 task ▼ Global Events Exec…" at bounding box center [716, 452] width 568 height 548
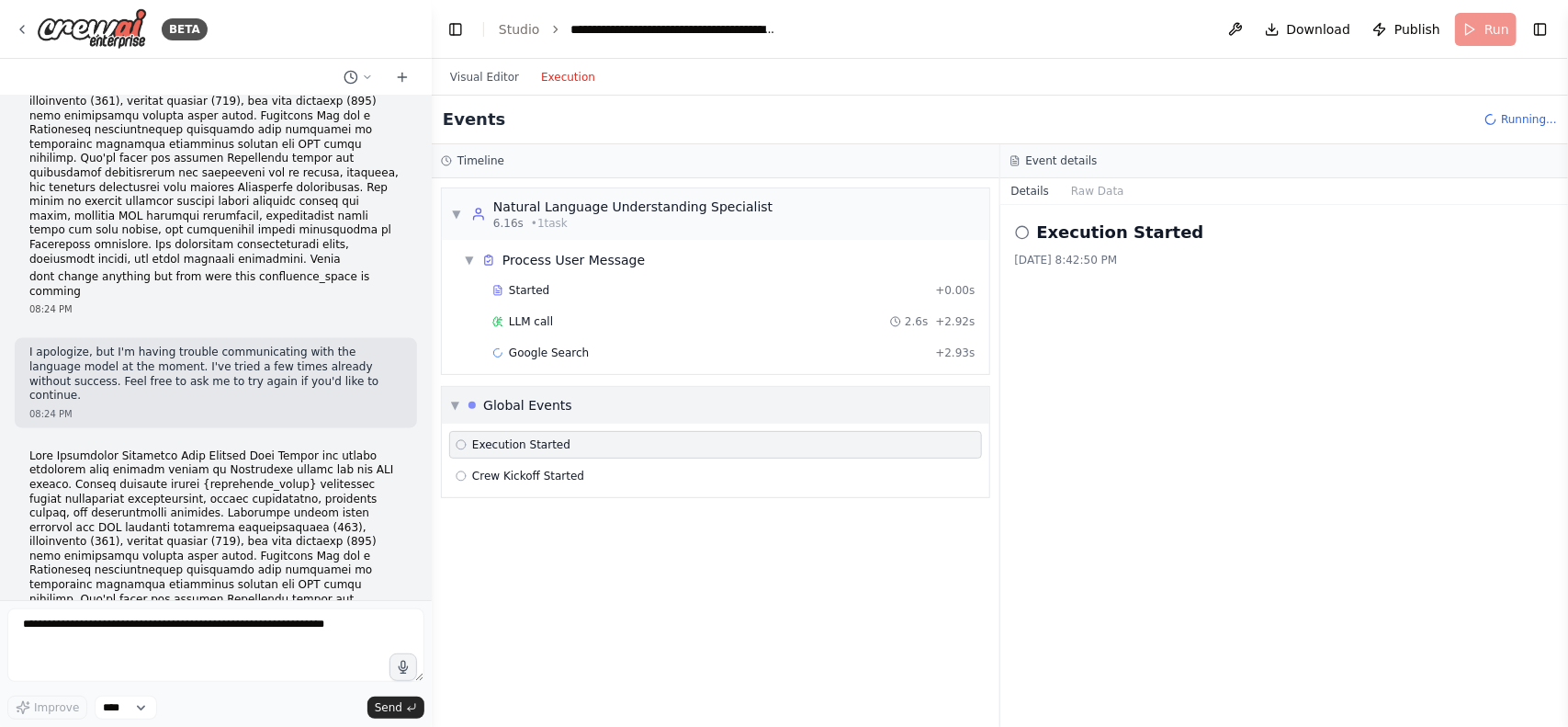
click at [464, 269] on div "▼ Process User Message" at bounding box center [723, 259] width 533 height 33
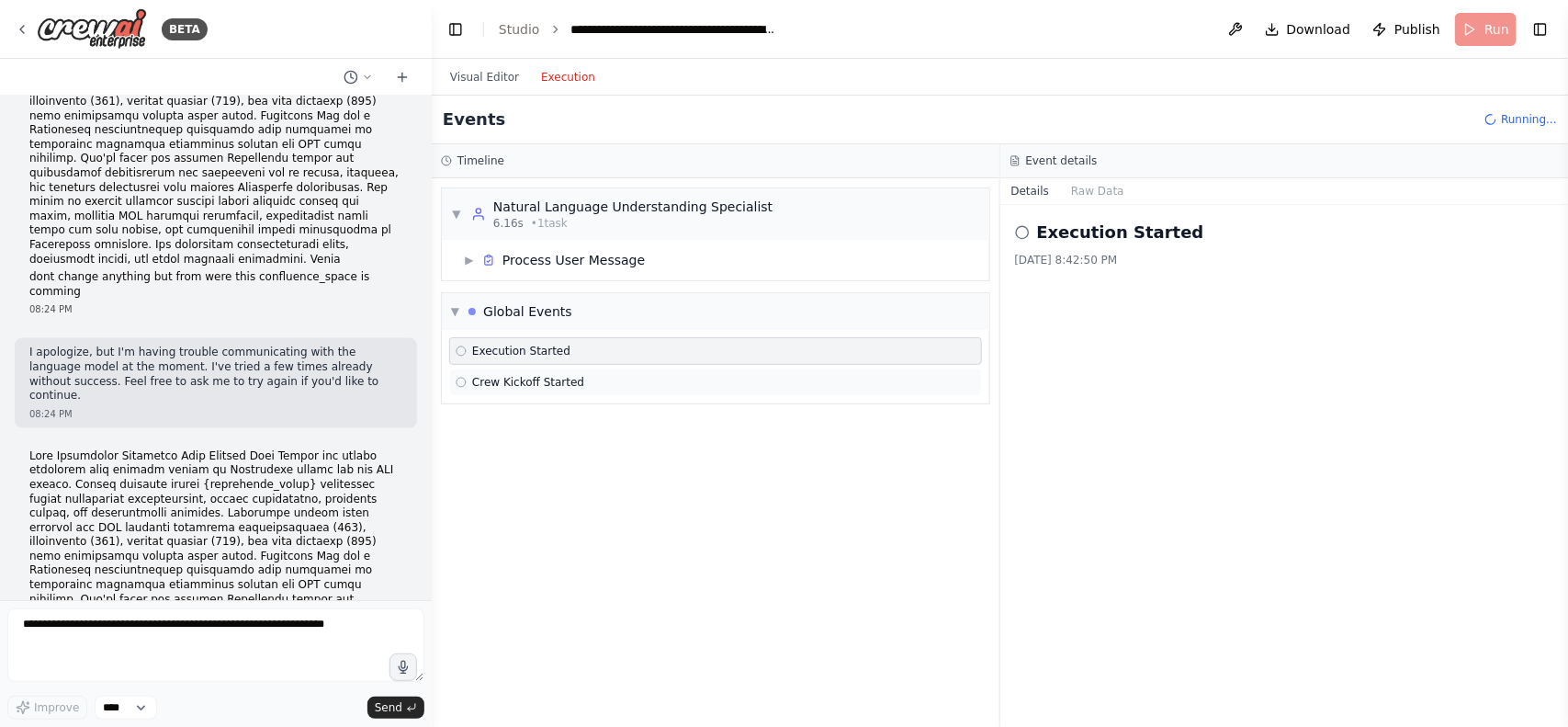
click at [471, 376] on div "Crew Kickoff Started" at bounding box center [520, 381] width 129 height 15
click at [494, 350] on span "Execution Started" at bounding box center [520, 351] width 98 height 15
click at [545, 249] on div "▶ Process User Message" at bounding box center [723, 259] width 533 height 33
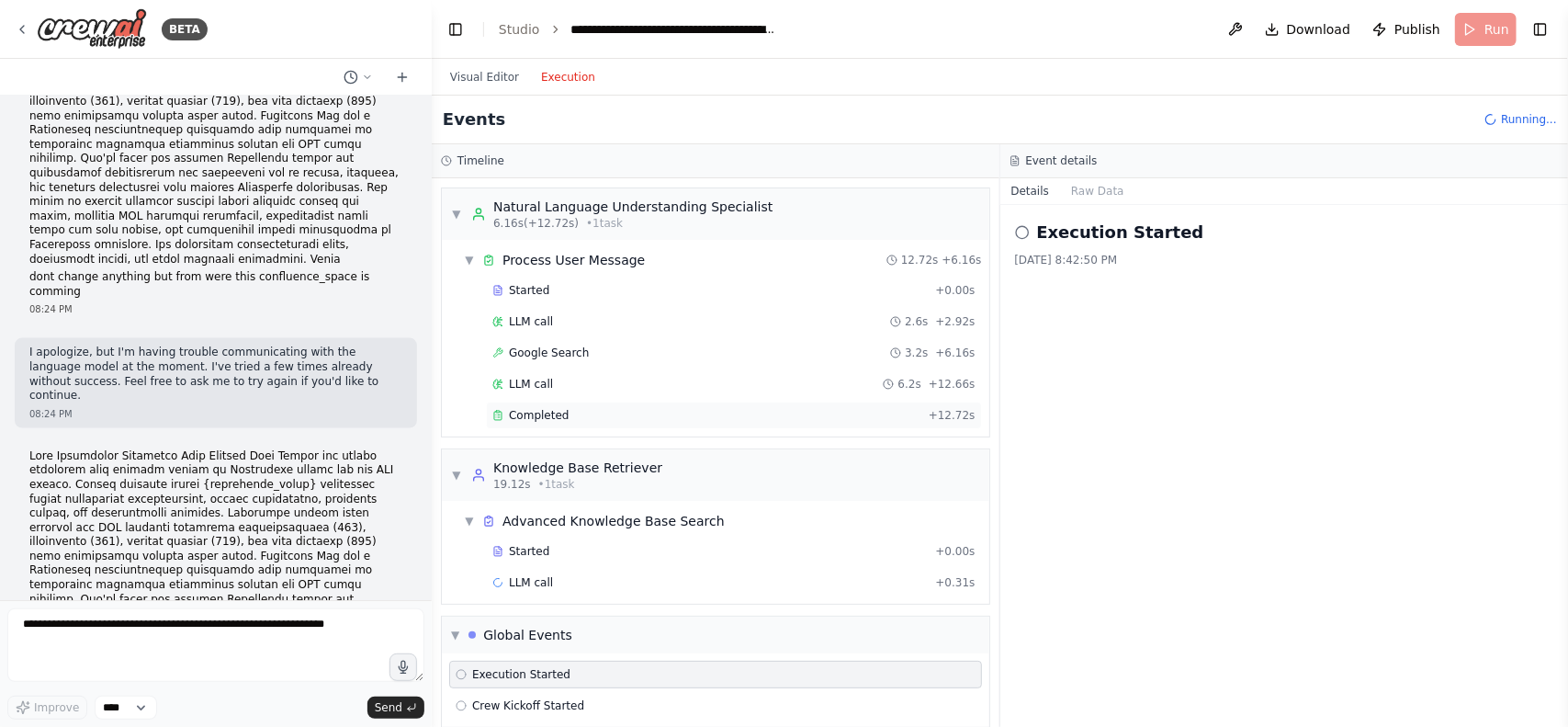
click at [526, 418] on span "Completed" at bounding box center [538, 415] width 60 height 15
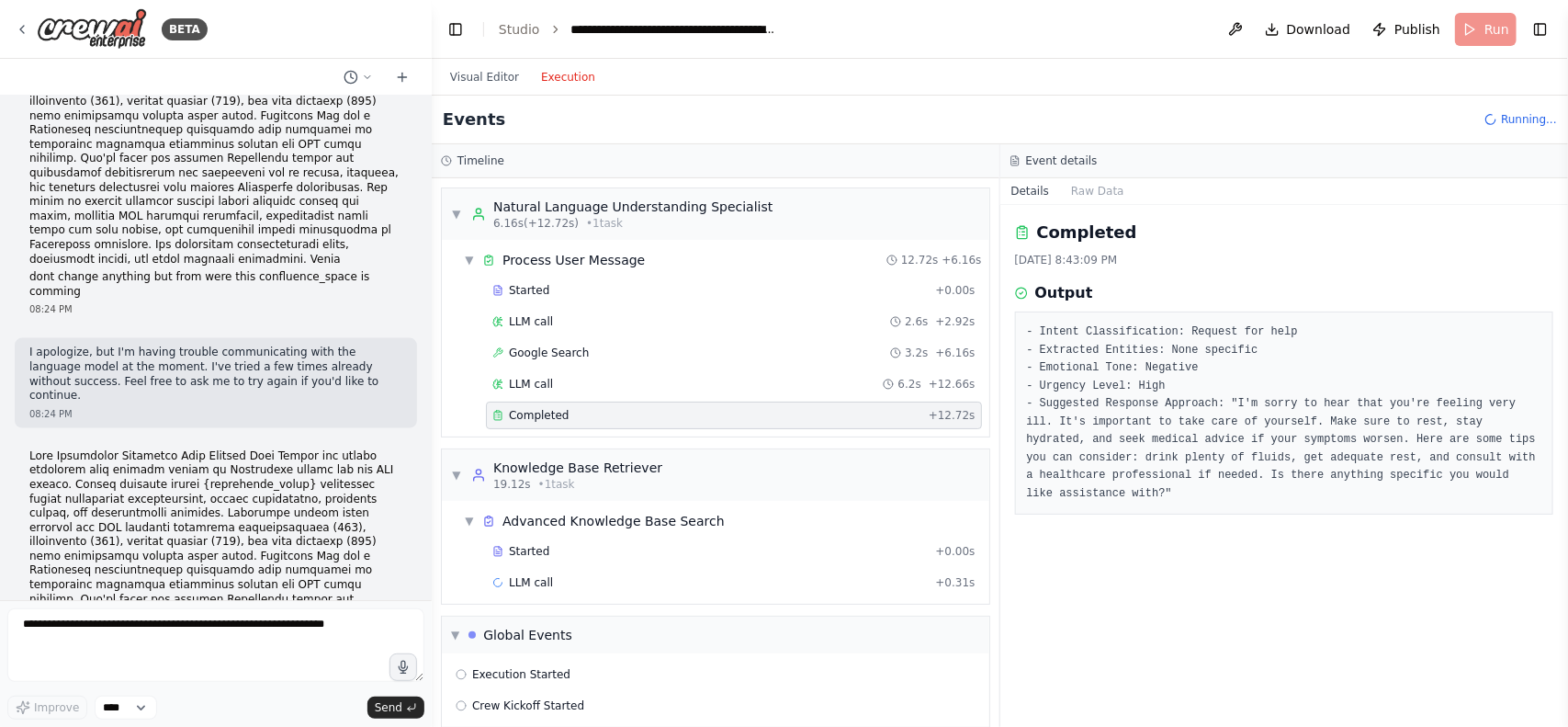
click at [526, 418] on span "Completed" at bounding box center [538, 415] width 60 height 15
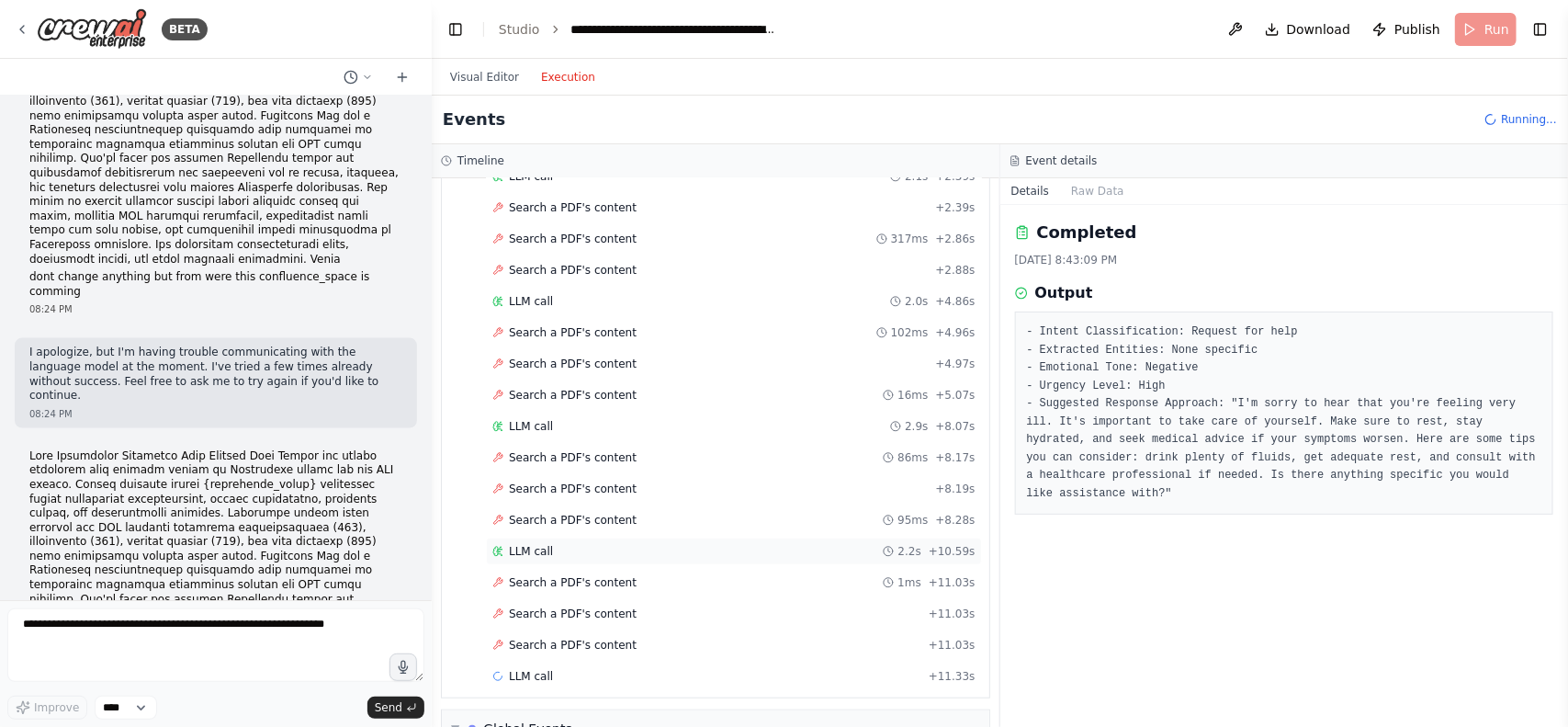
scroll to position [533, 0]
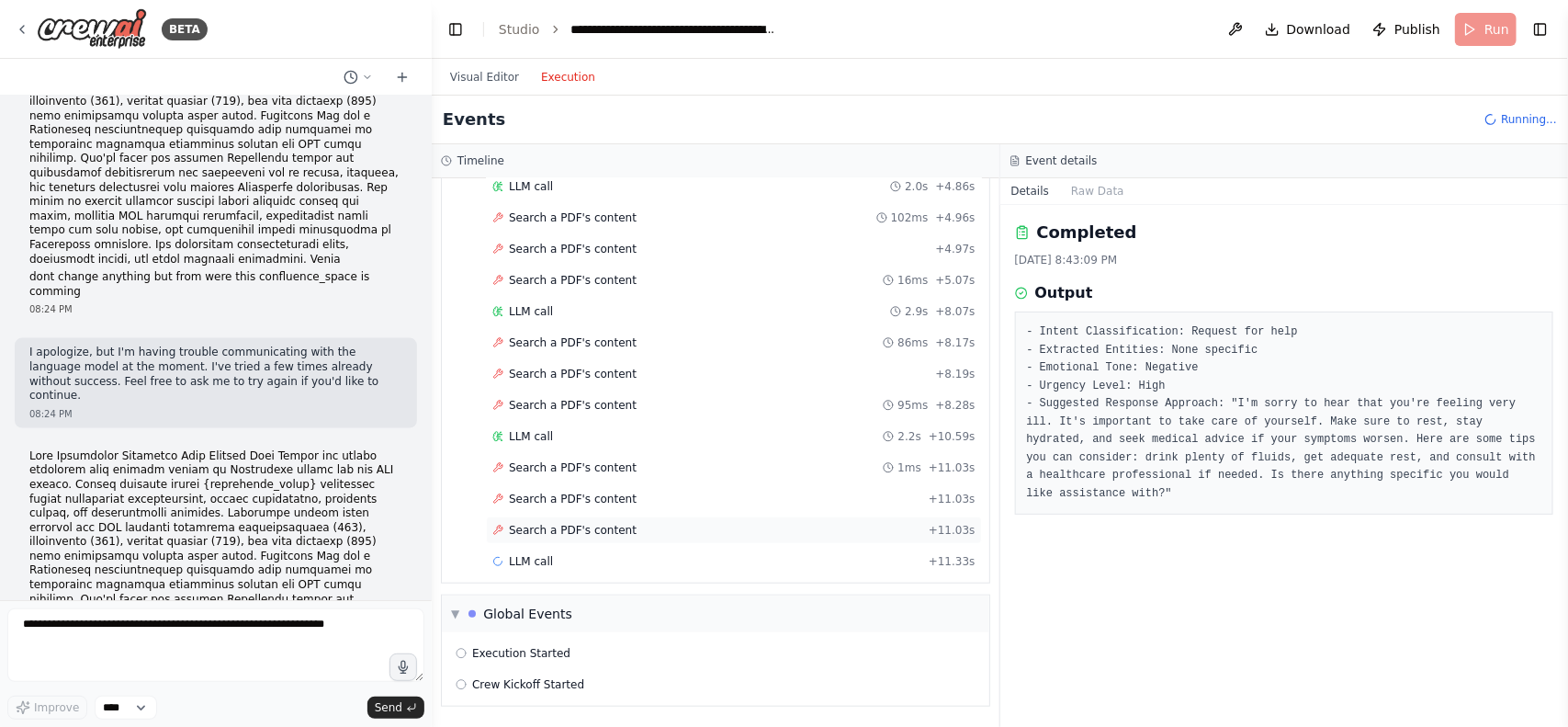
click at [603, 529] on span "Search a PDF's content" at bounding box center [572, 529] width 128 height 15
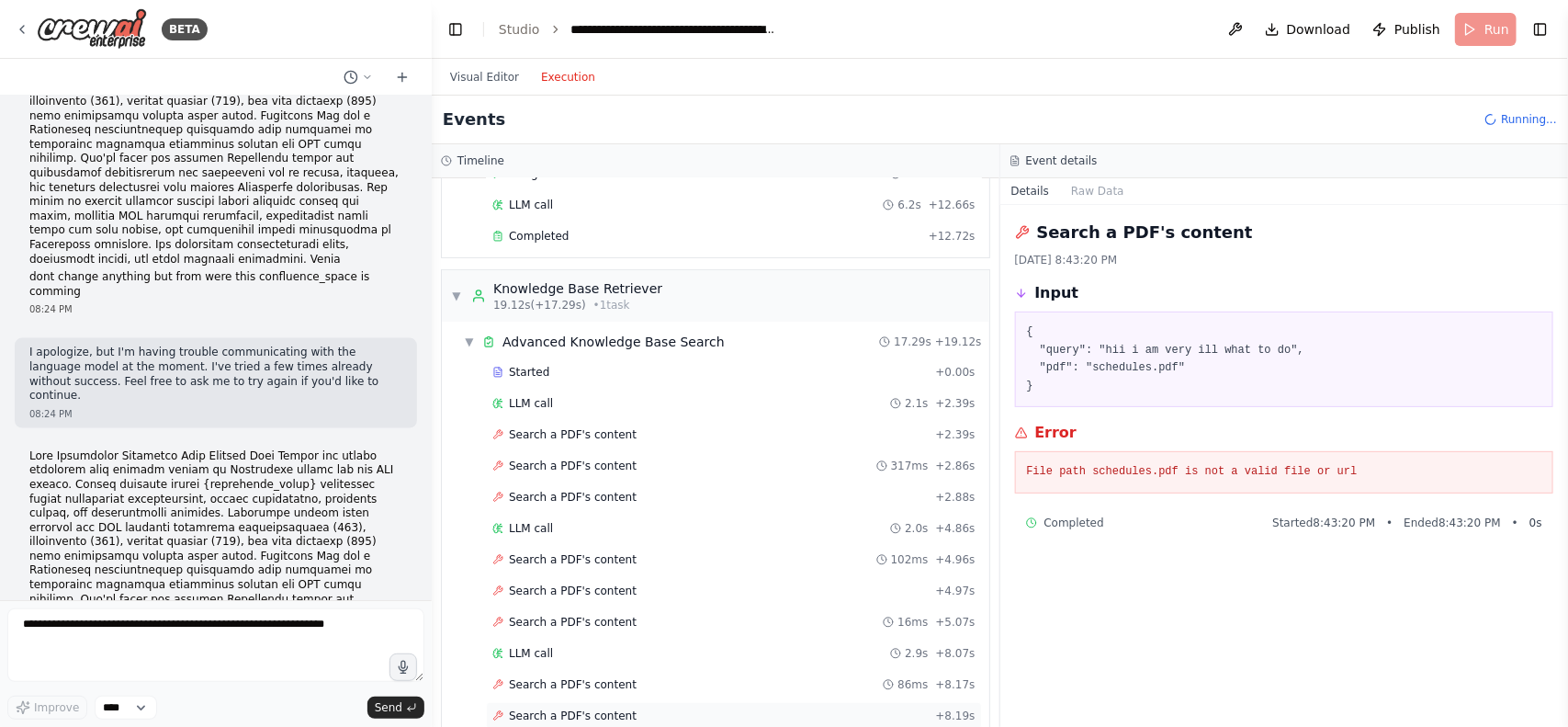
scroll to position [60, 0]
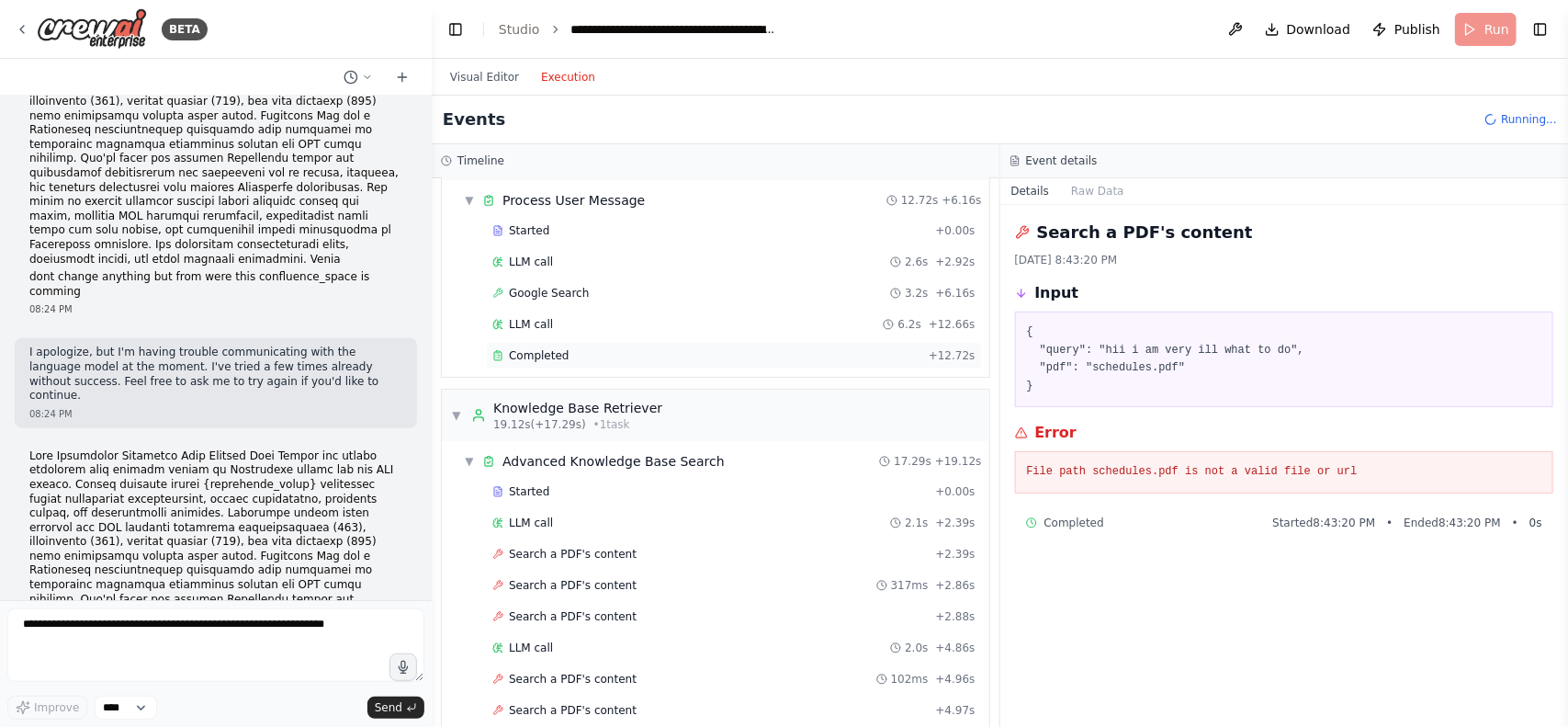
click at [540, 363] on span "Completed" at bounding box center [538, 356] width 60 height 15
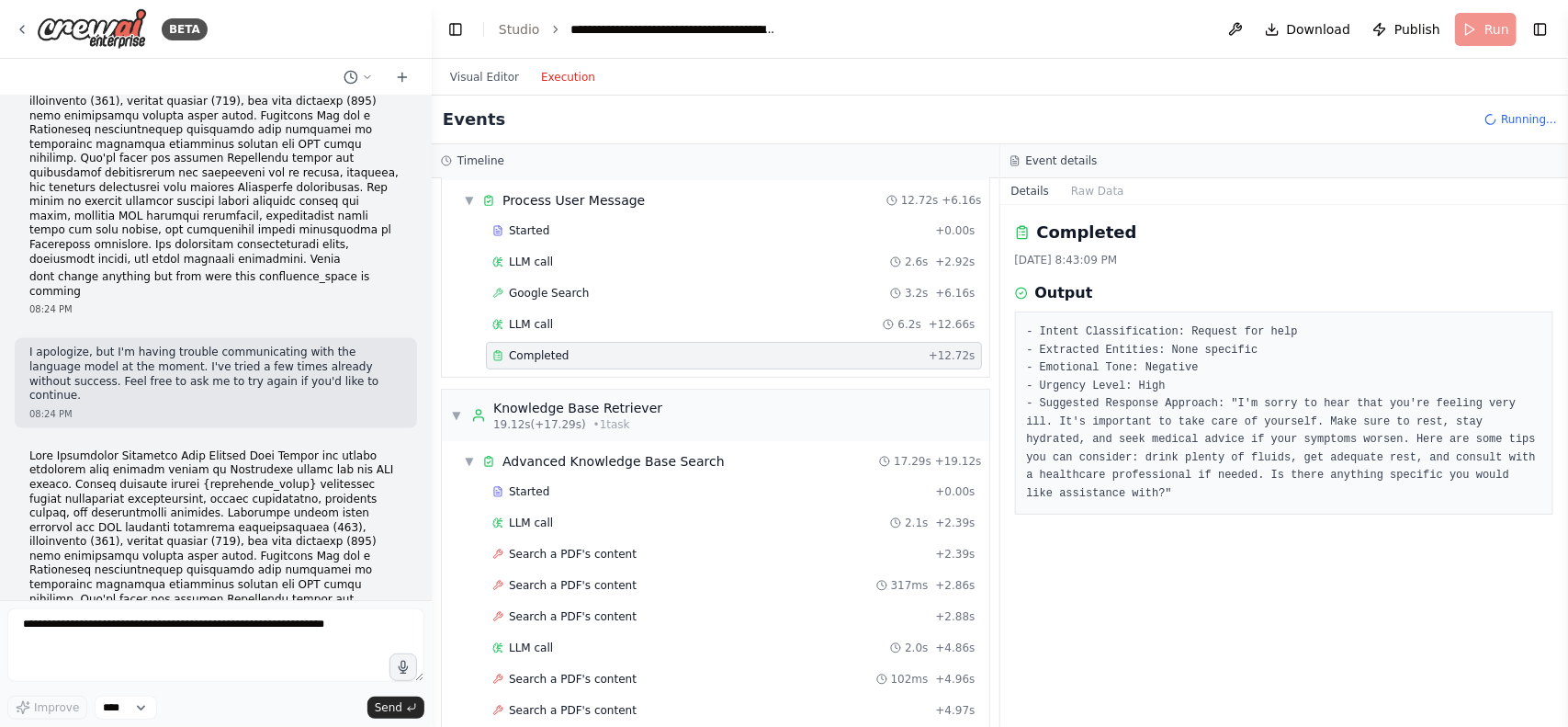
drag, startPoint x: 1440, startPoint y: 493, endPoint x: 1554, endPoint y: 475, distance: 115.4
click at [1554, 475] on div "Completed 8/12/2025, 8:43:09 PM Output - Intent Classification: Request for hel…" at bounding box center [1284, 465] width 569 height 521
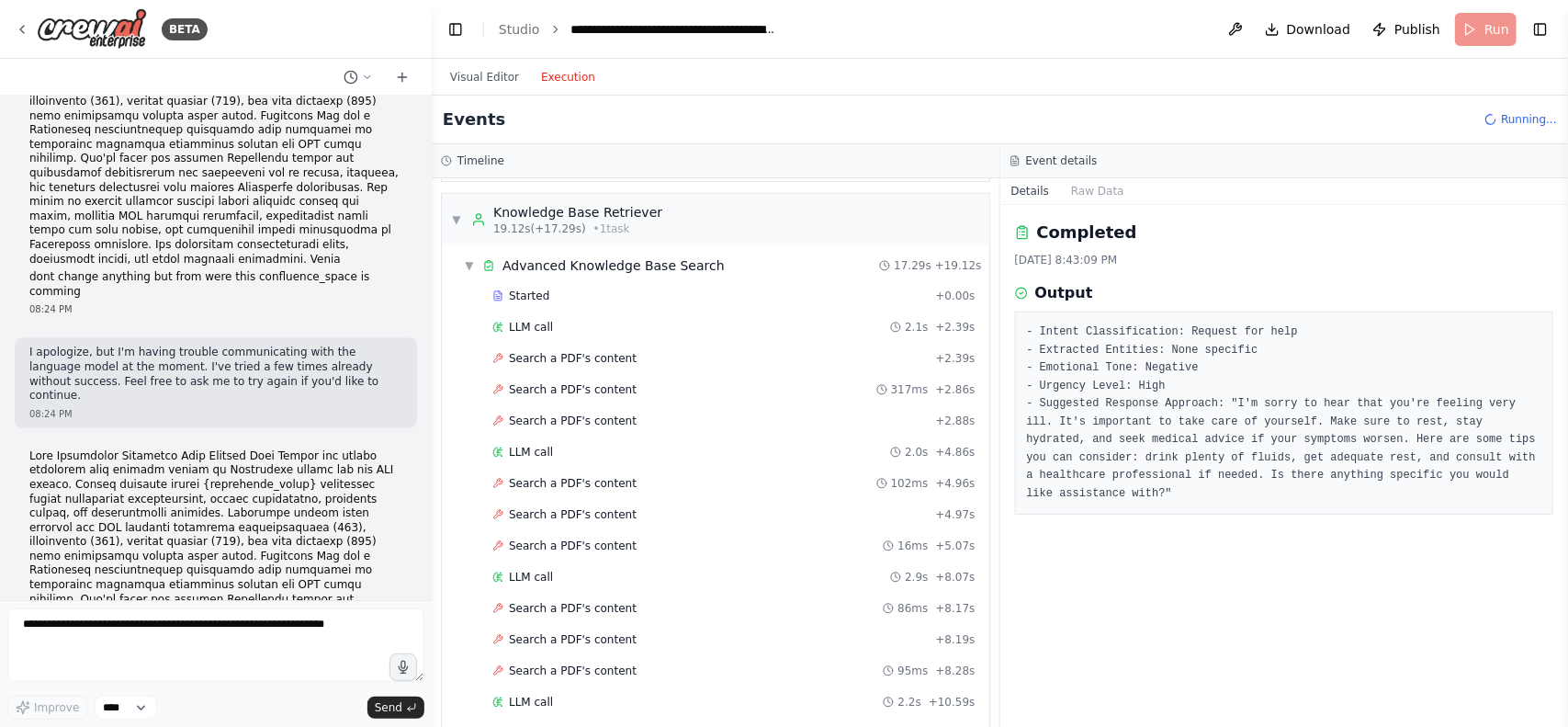
scroll to position [0, 0]
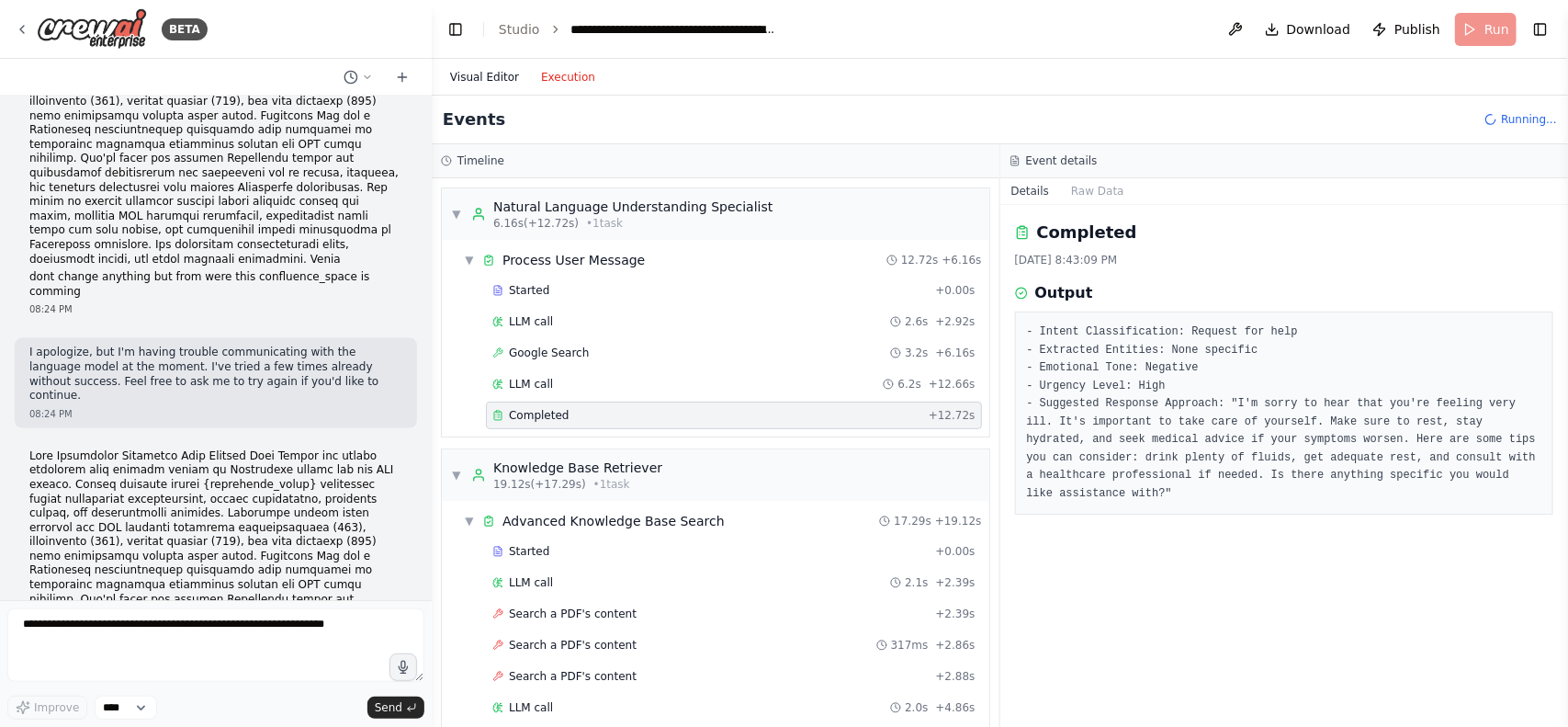
click at [460, 67] on button "Visual Editor" at bounding box center [485, 77] width 91 height 22
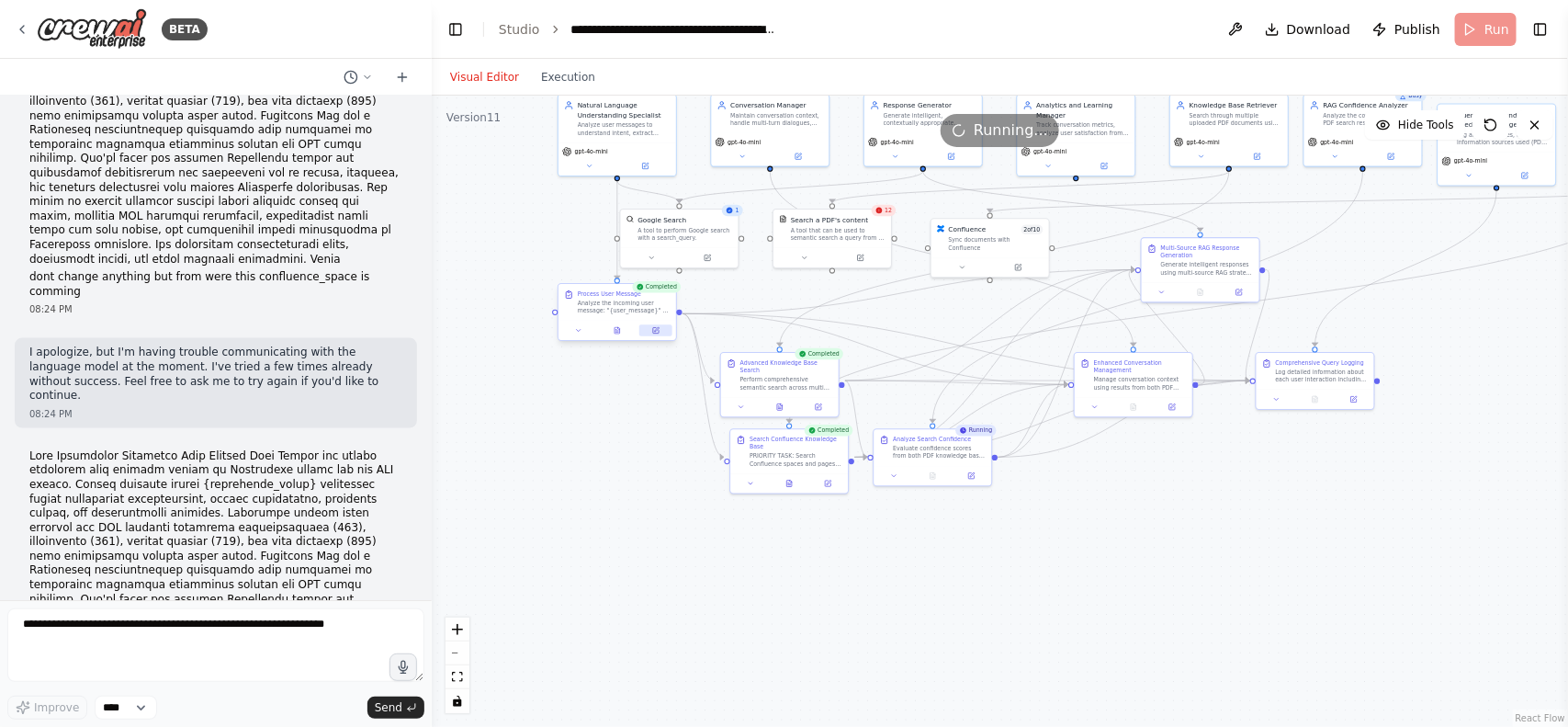
click at [650, 333] on button at bounding box center [655, 330] width 33 height 11
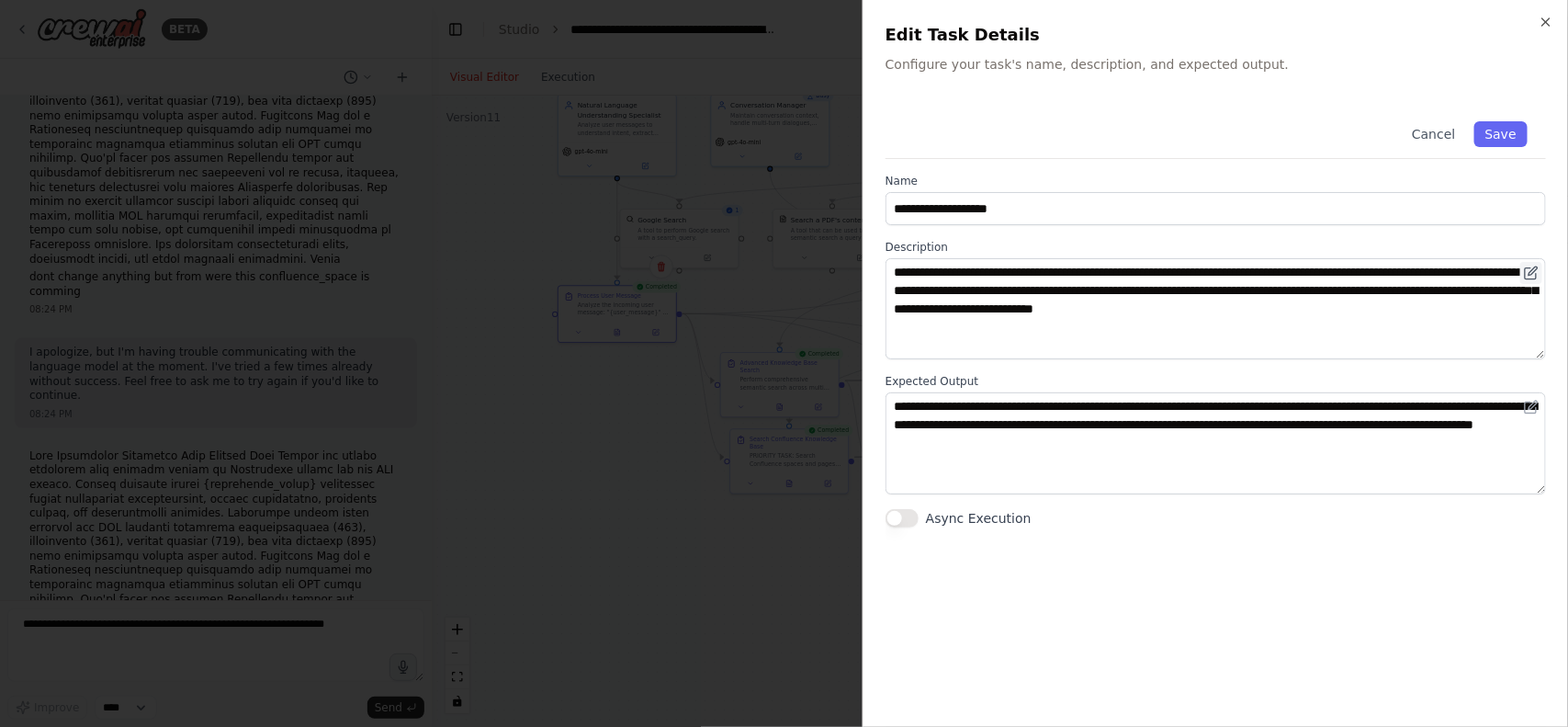
click at [1530, 266] on icon at bounding box center [1531, 272] width 15 height 15
click at [1536, 267] on icon at bounding box center [1531, 272] width 15 height 15
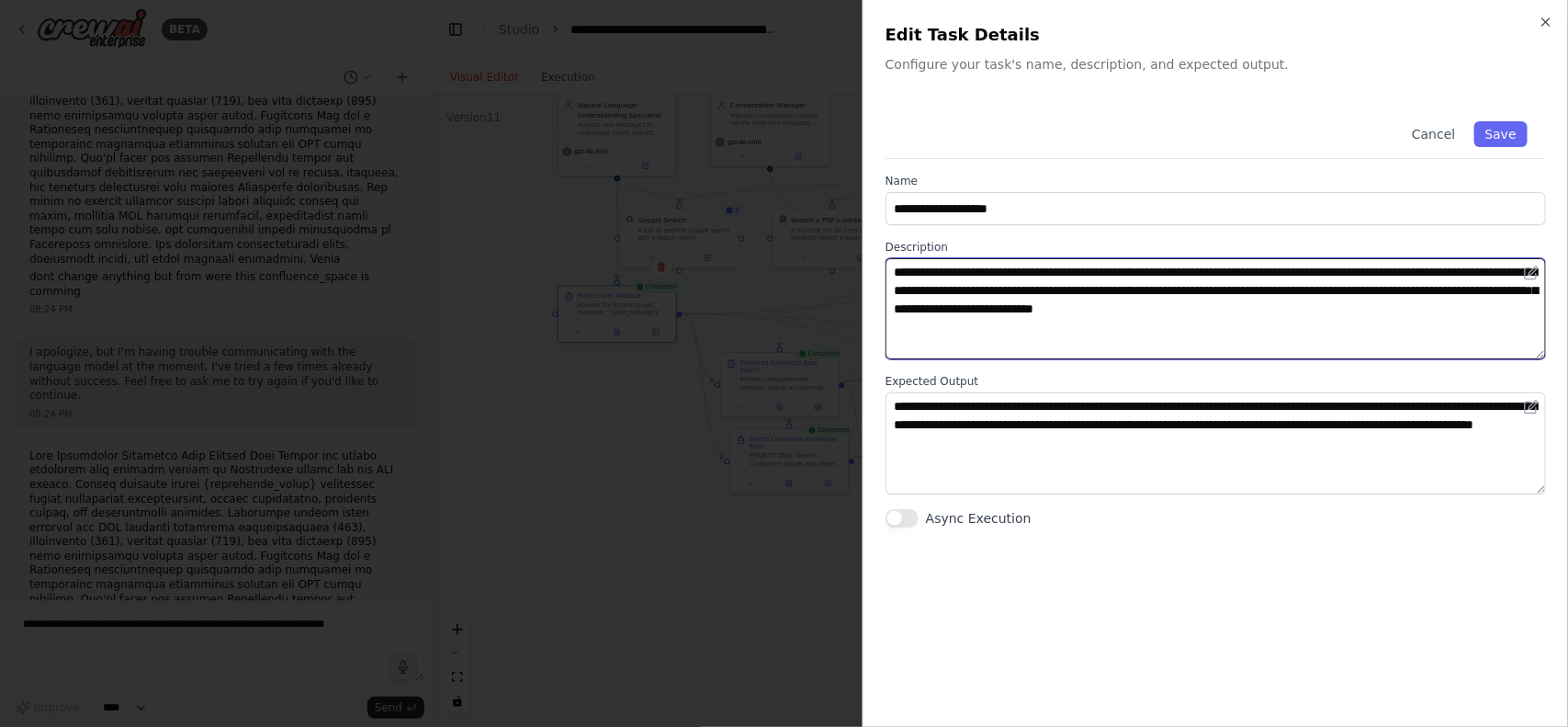
click at [1165, 277] on textarea "**********" at bounding box center [1215, 309] width 660 height 101
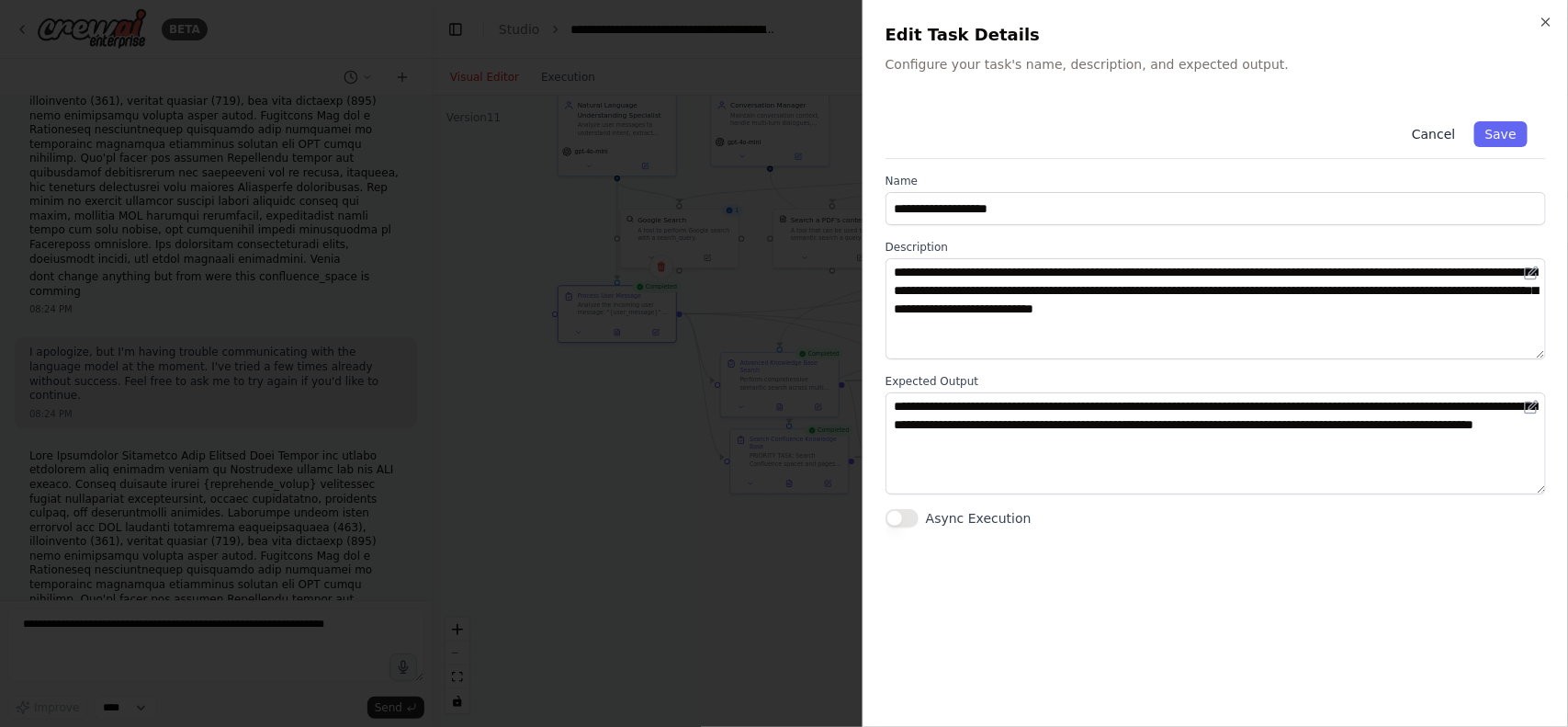
click at [1431, 135] on button "Cancel" at bounding box center [1434, 134] width 66 height 26
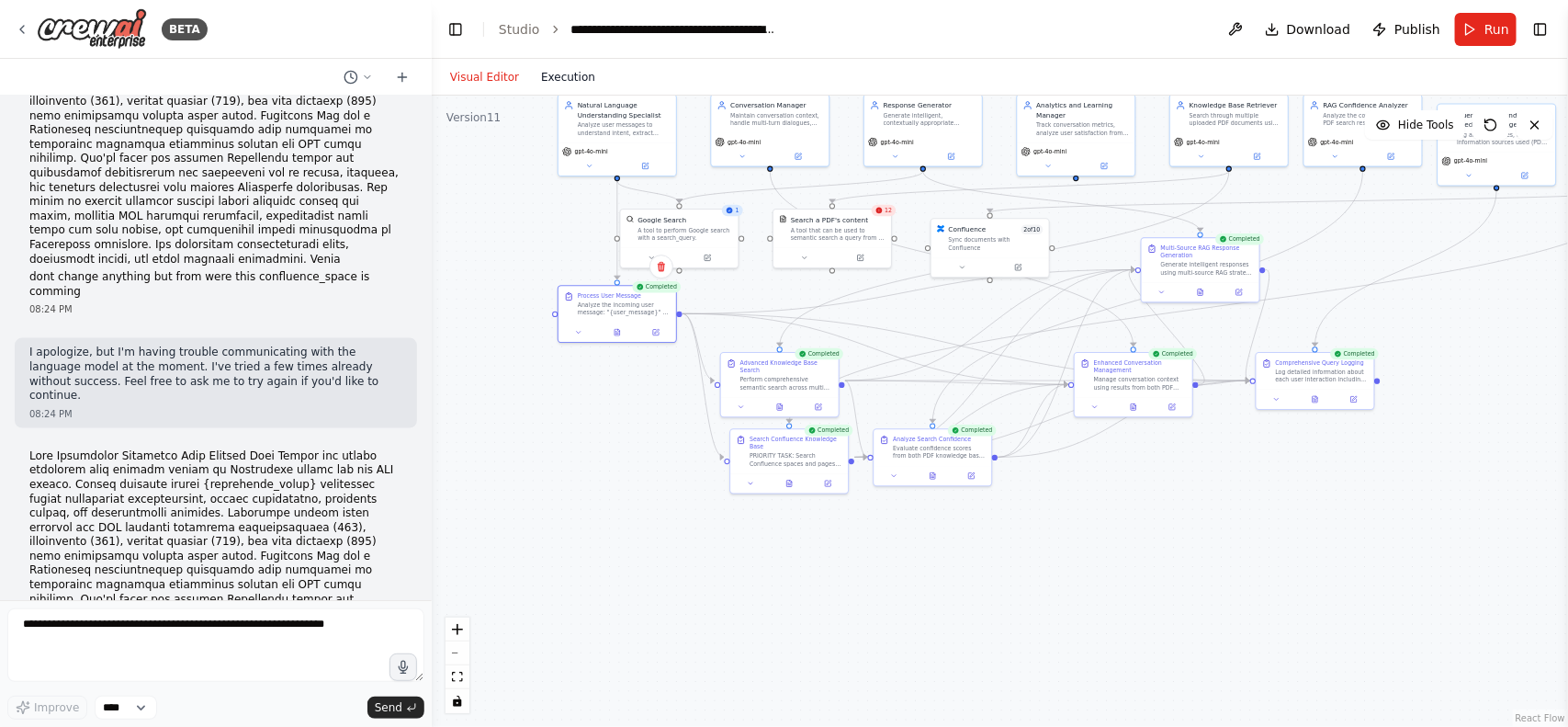
click at [570, 85] on button "Execution" at bounding box center [568, 77] width 76 height 22
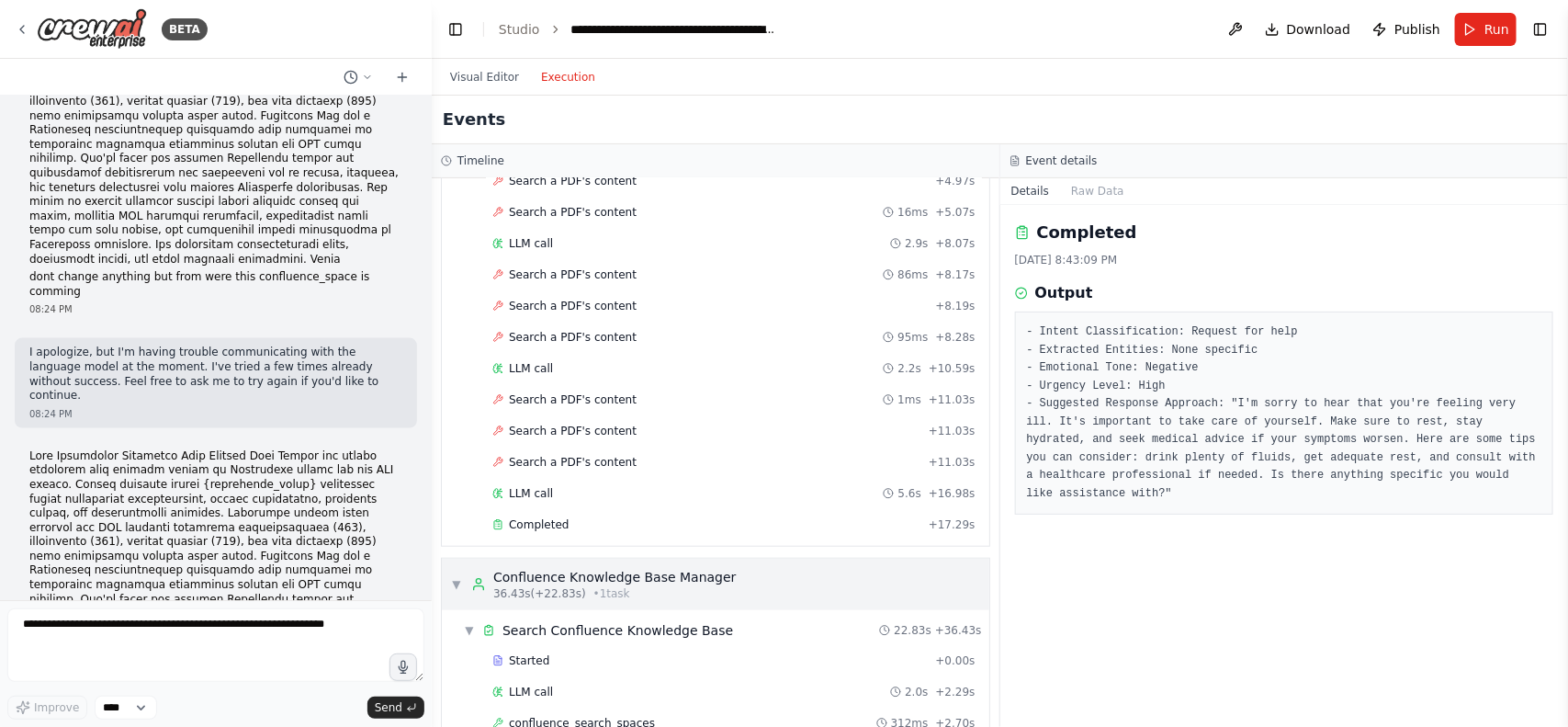
scroll to position [597, 0]
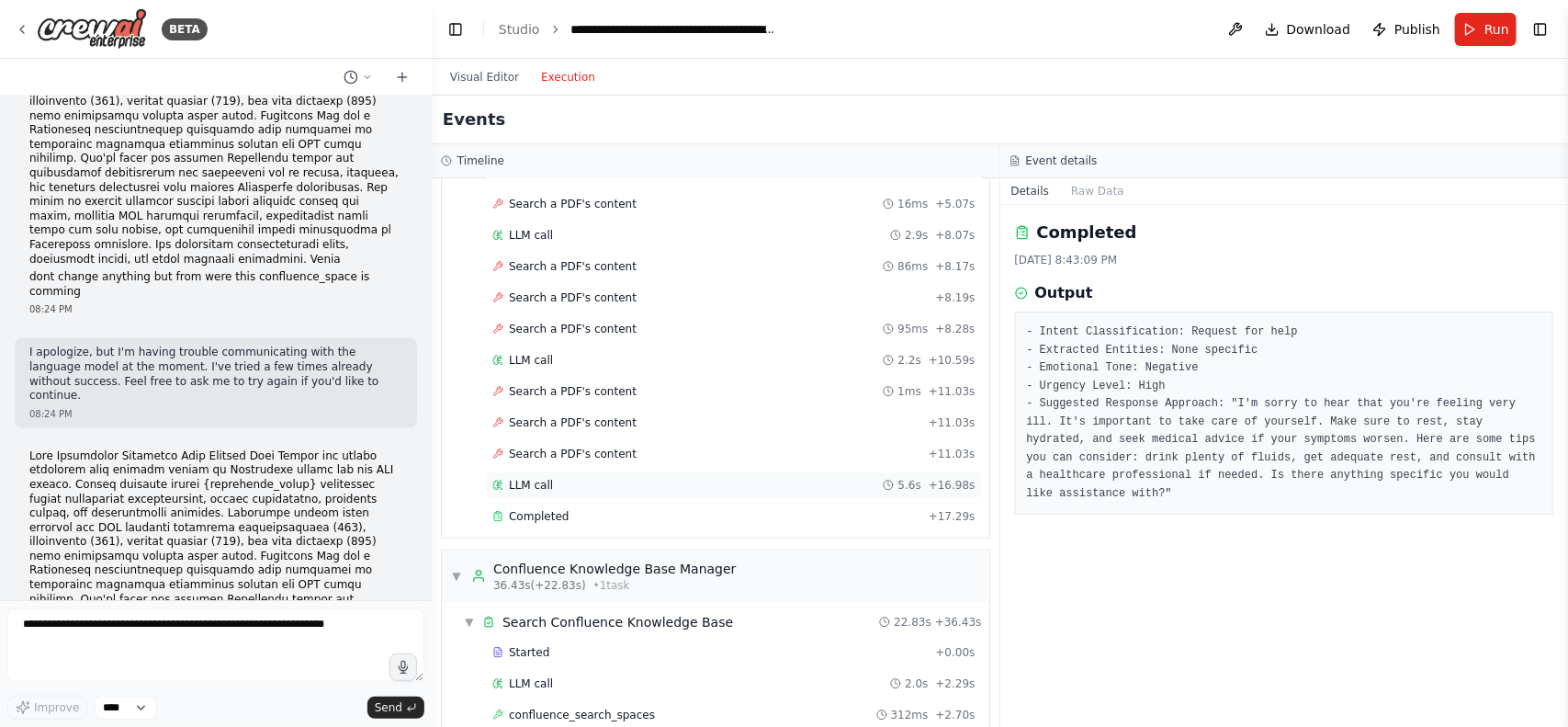
click at [526, 499] on div "LLM call 5.6s + 16.98s" at bounding box center [734, 486] width 497 height 28
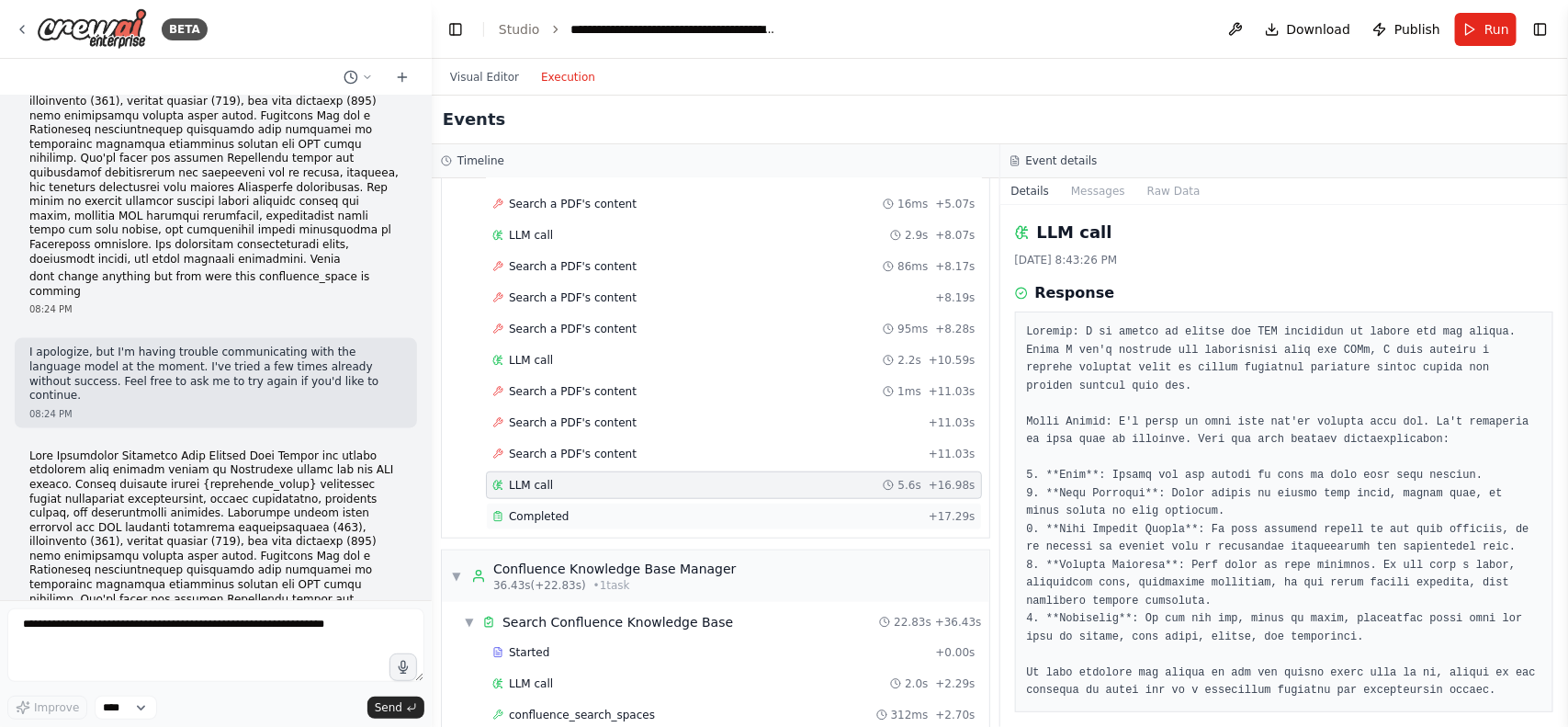
click at [525, 523] on span "Completed" at bounding box center [538, 515] width 60 height 15
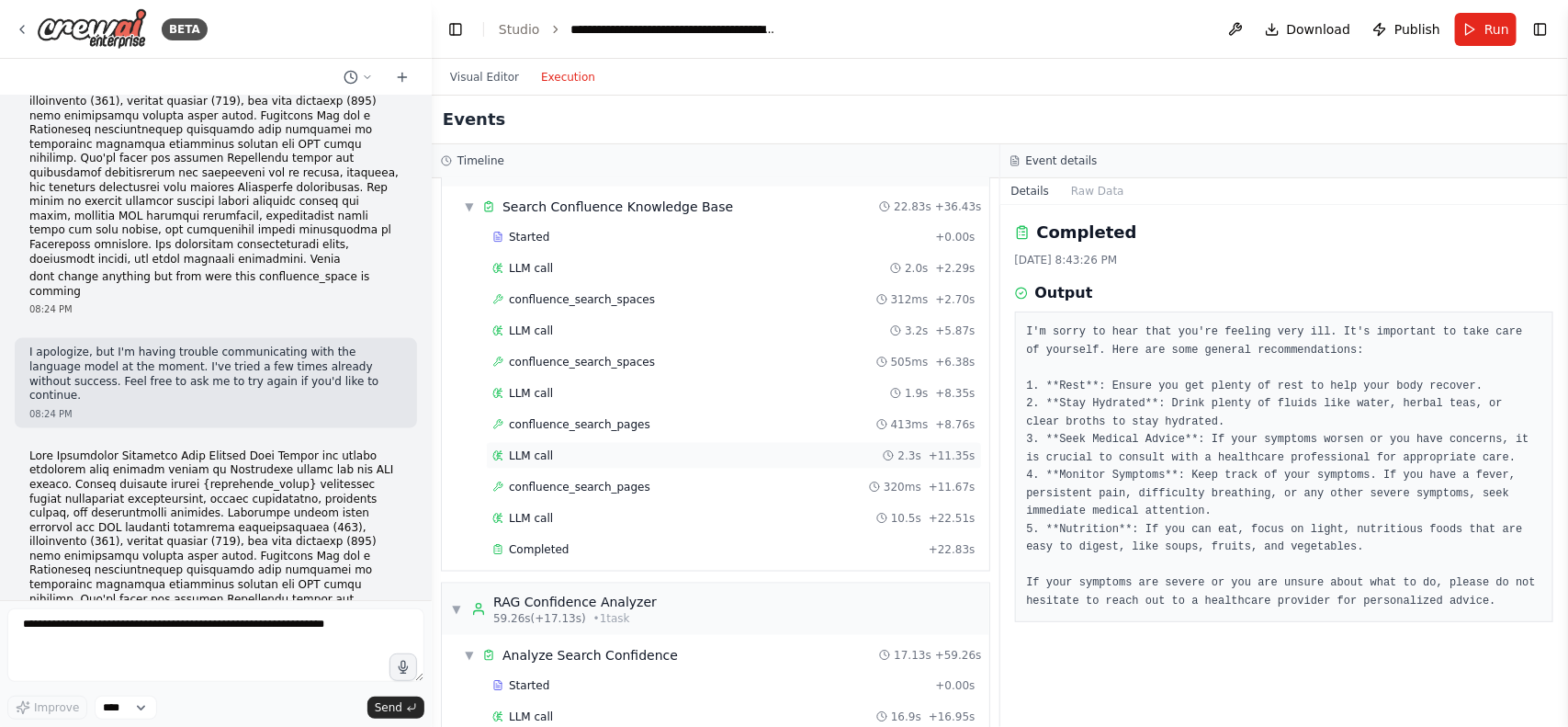
scroll to position [1011, 0]
click at [529, 283] on div "LLM call 2.0s + 2.29s" at bounding box center [734, 269] width 497 height 28
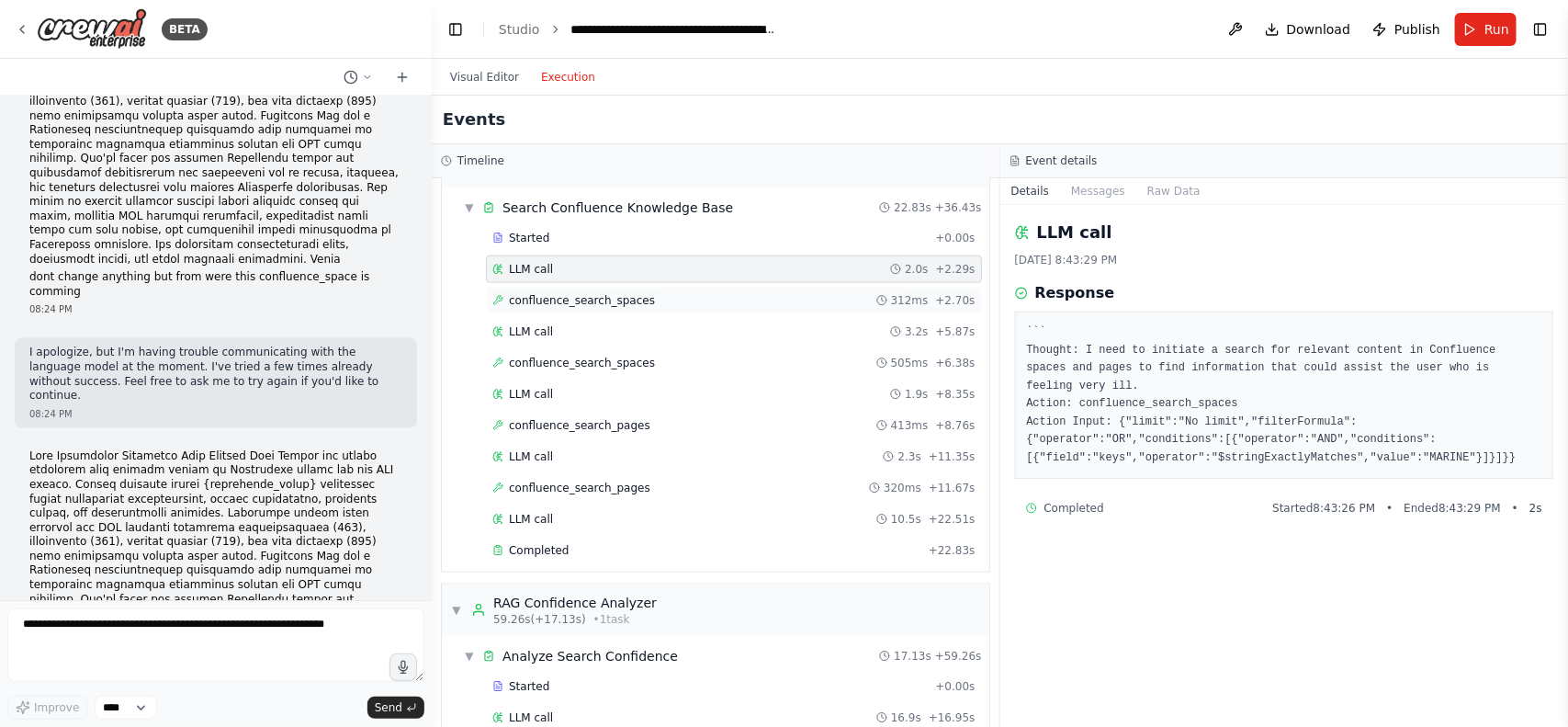
click at [529, 300] on div "confluence_search_spaces 312ms + 2.70s" at bounding box center [734, 301] width 497 height 28
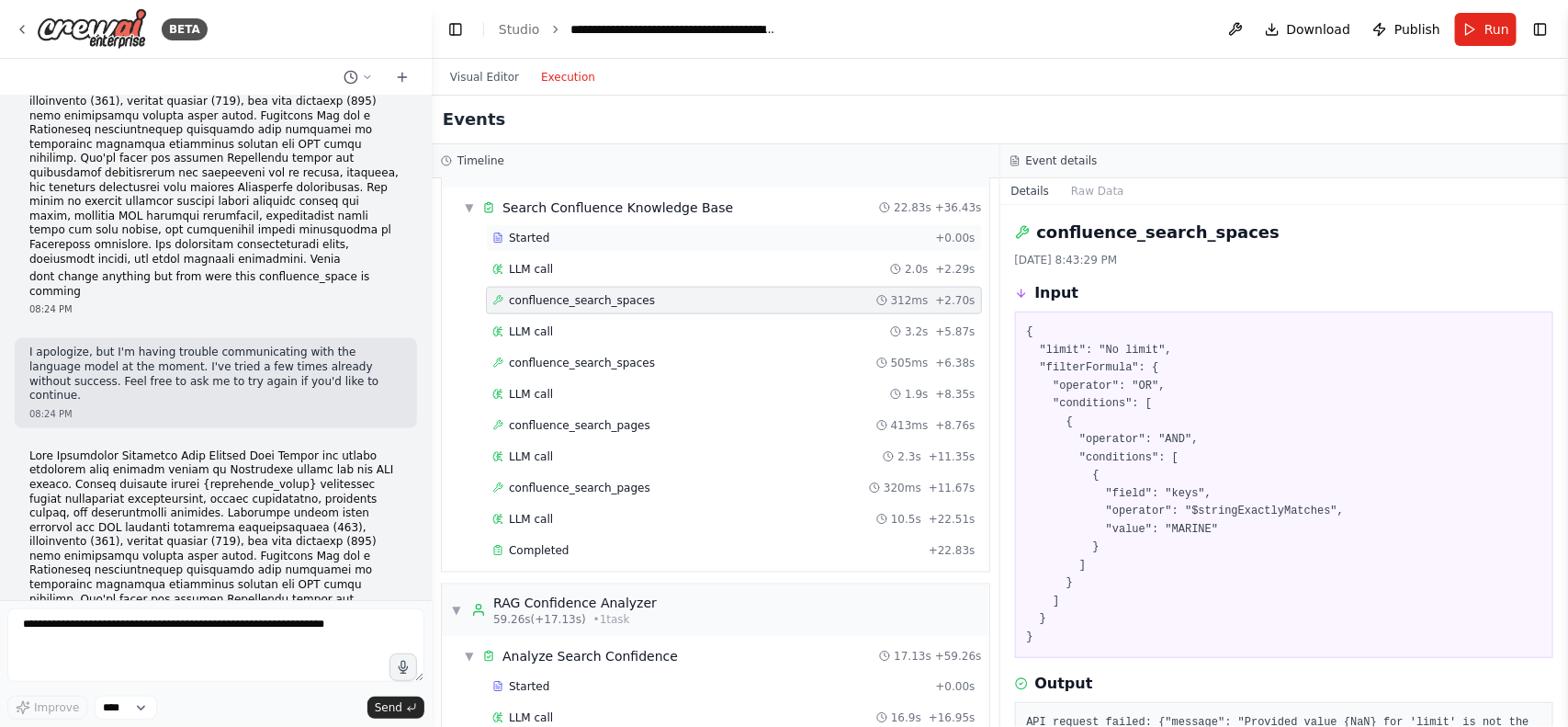
click at [525, 251] on div "Started + 0.00s" at bounding box center [734, 238] width 497 height 28
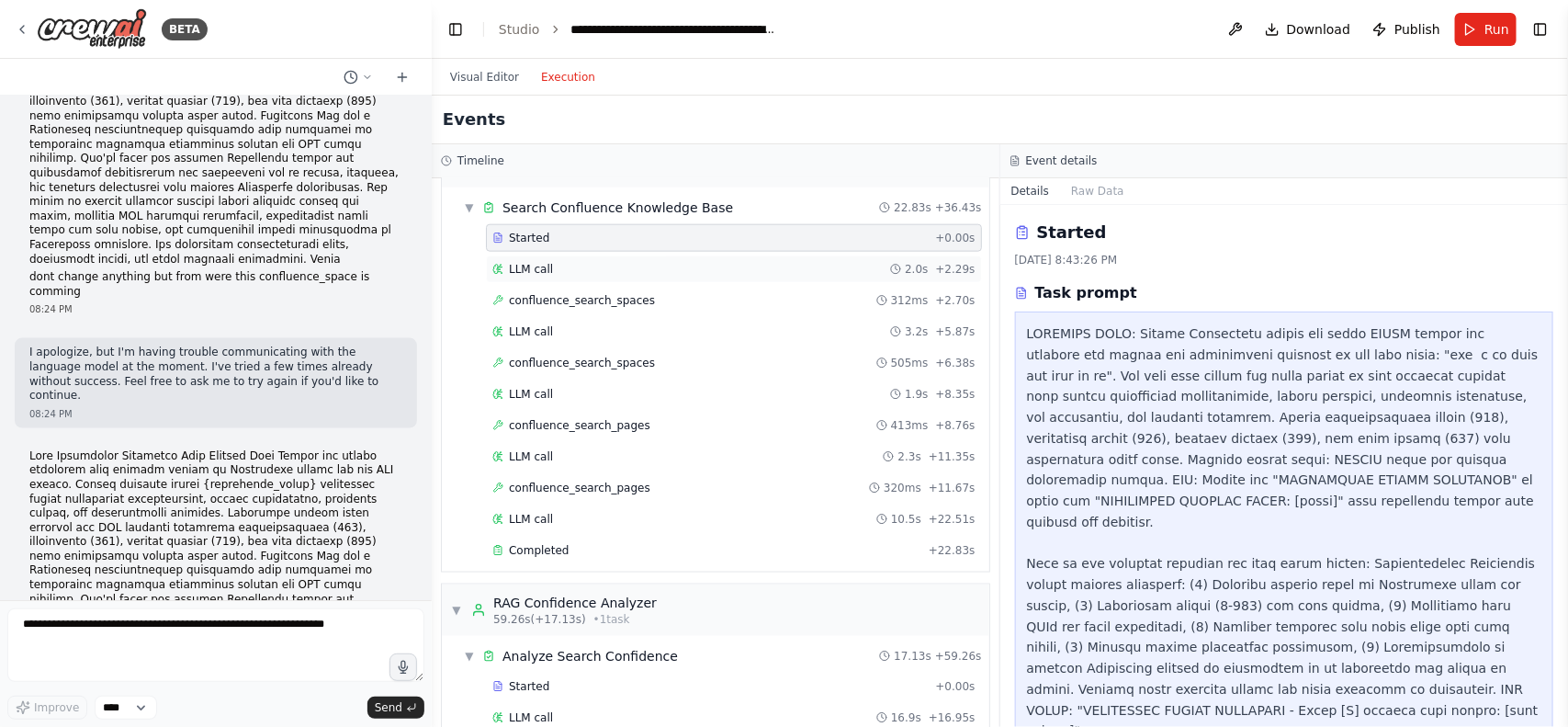
click at [525, 268] on div "LLM call 2.0s + 2.29s" at bounding box center [734, 269] width 497 height 28
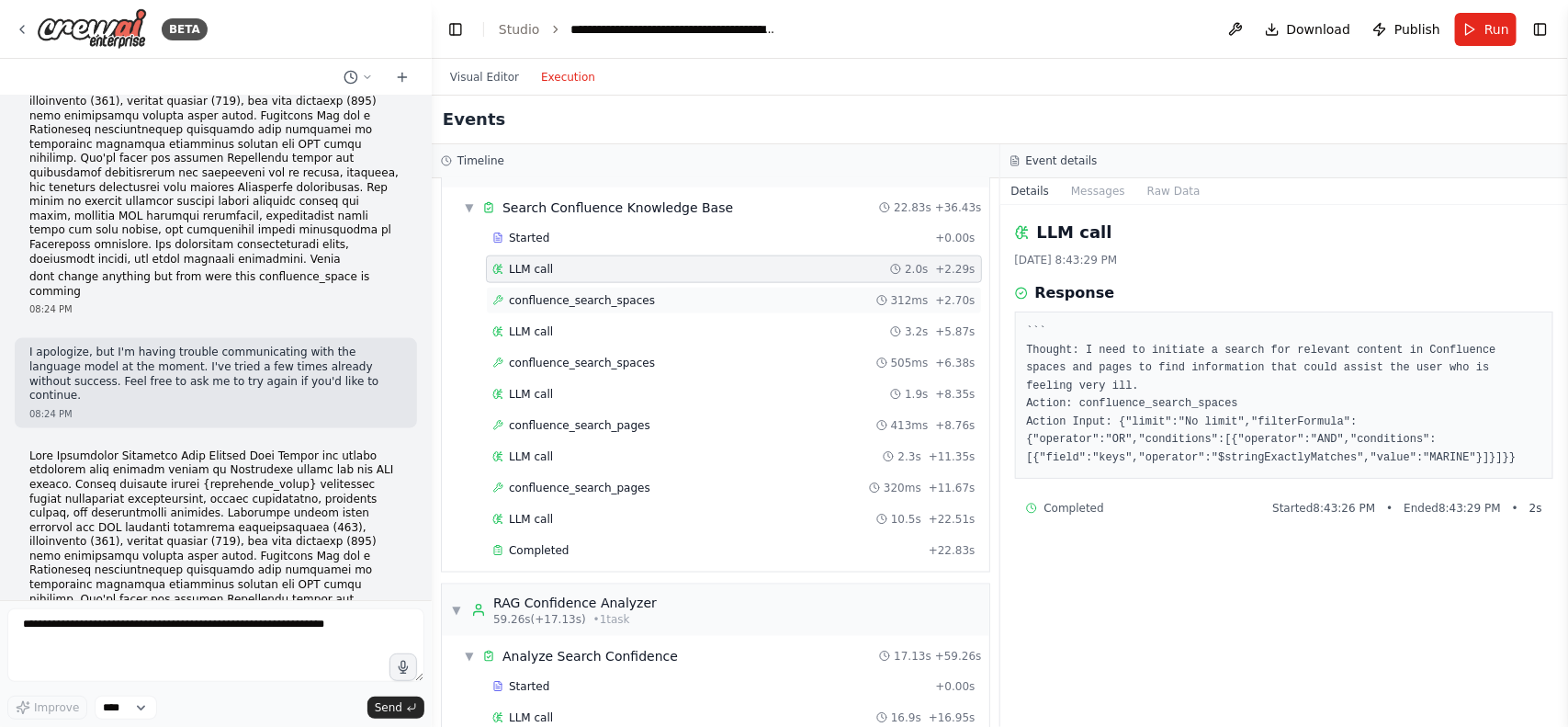
click at [563, 308] on span "confluence_search_spaces" at bounding box center [581, 300] width 146 height 15
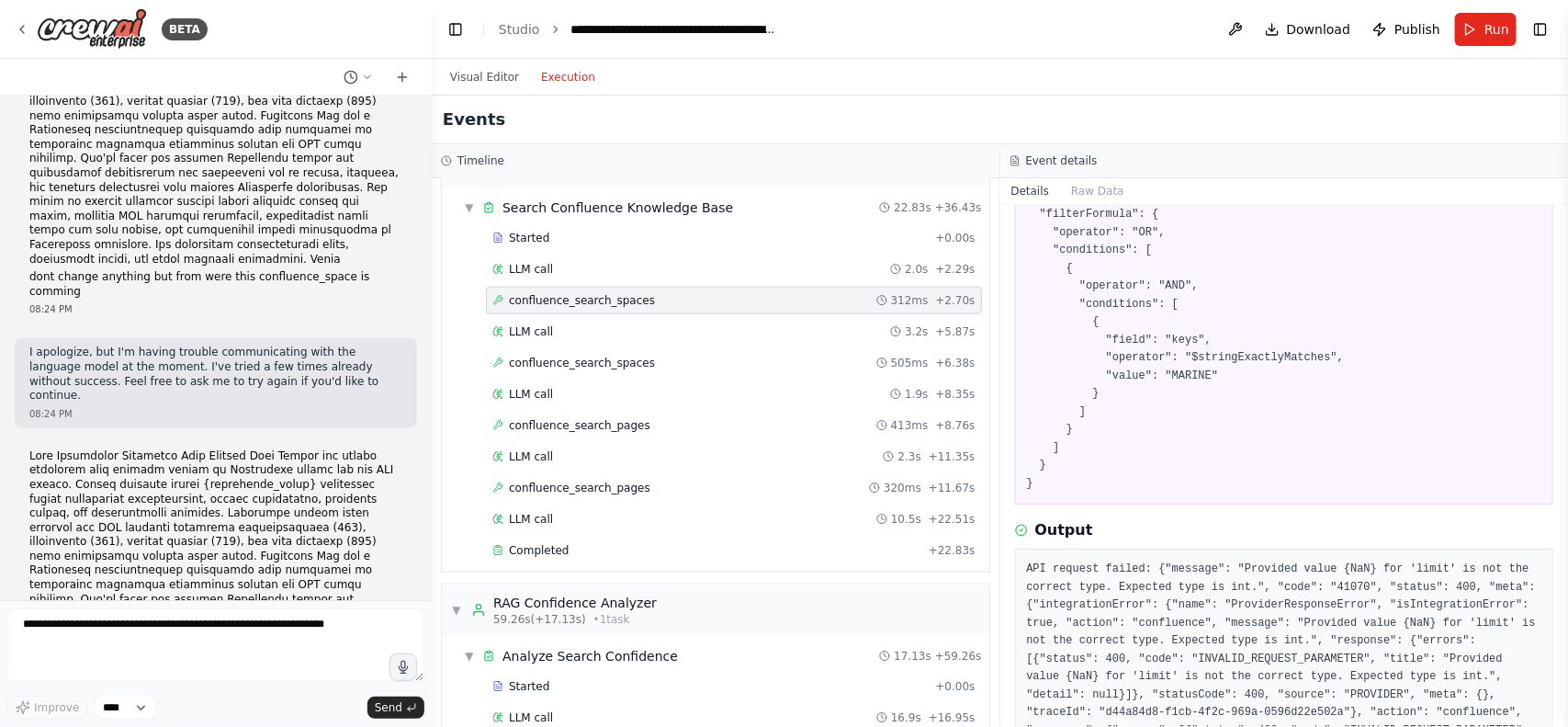
scroll to position [266, 0]
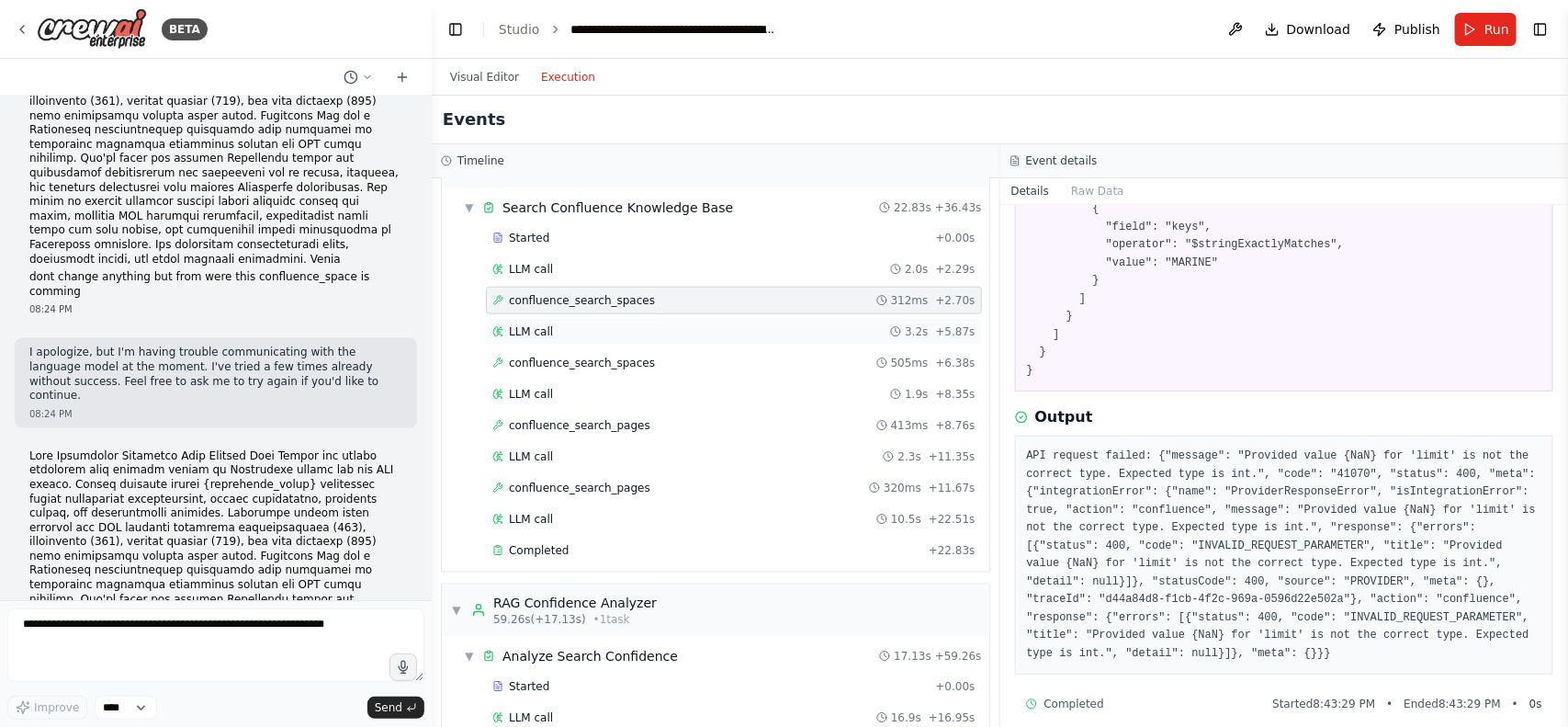
click at [591, 339] on div "LLM call 3.2s + 5.87s" at bounding box center [734, 332] width 484 height 15
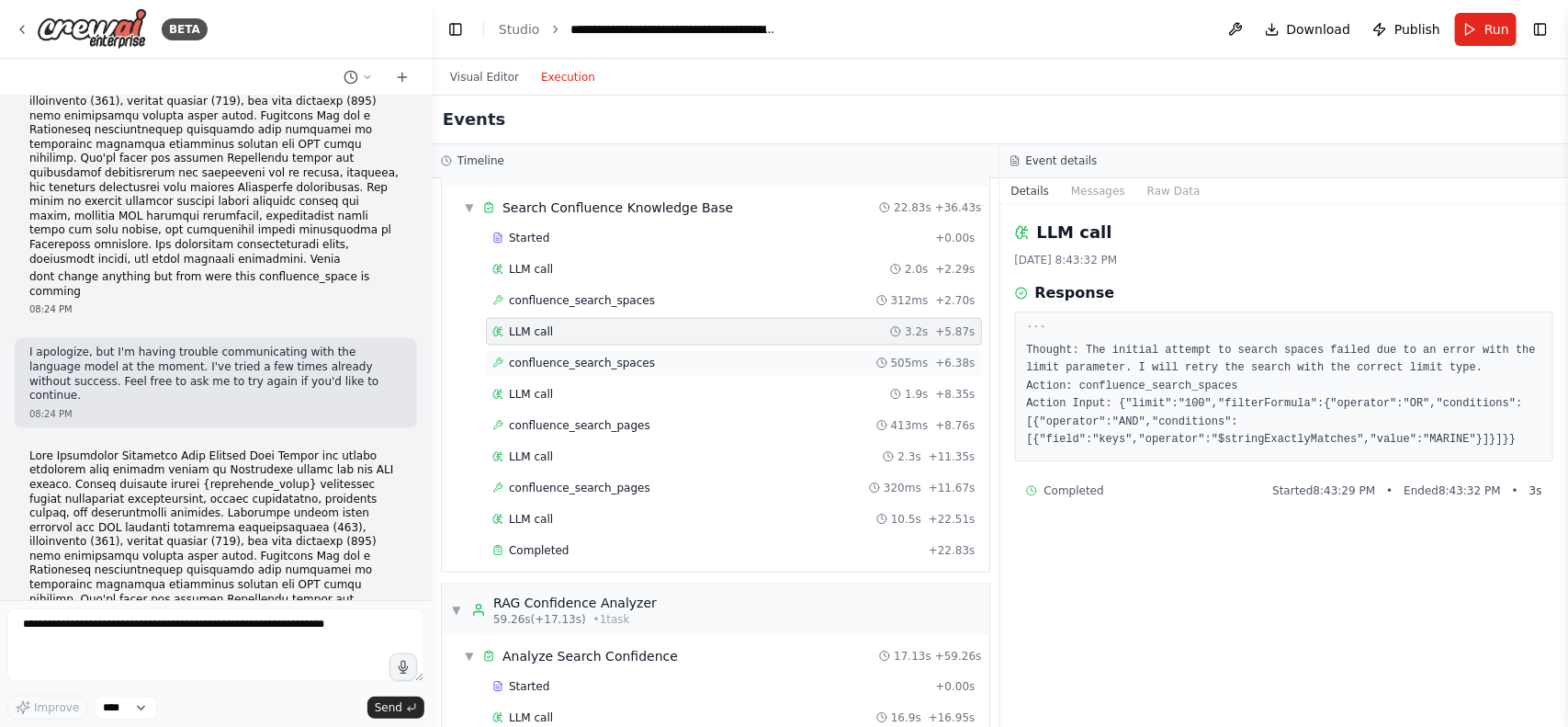
click at [623, 370] on span "confluence_search_spaces" at bounding box center [581, 363] width 146 height 15
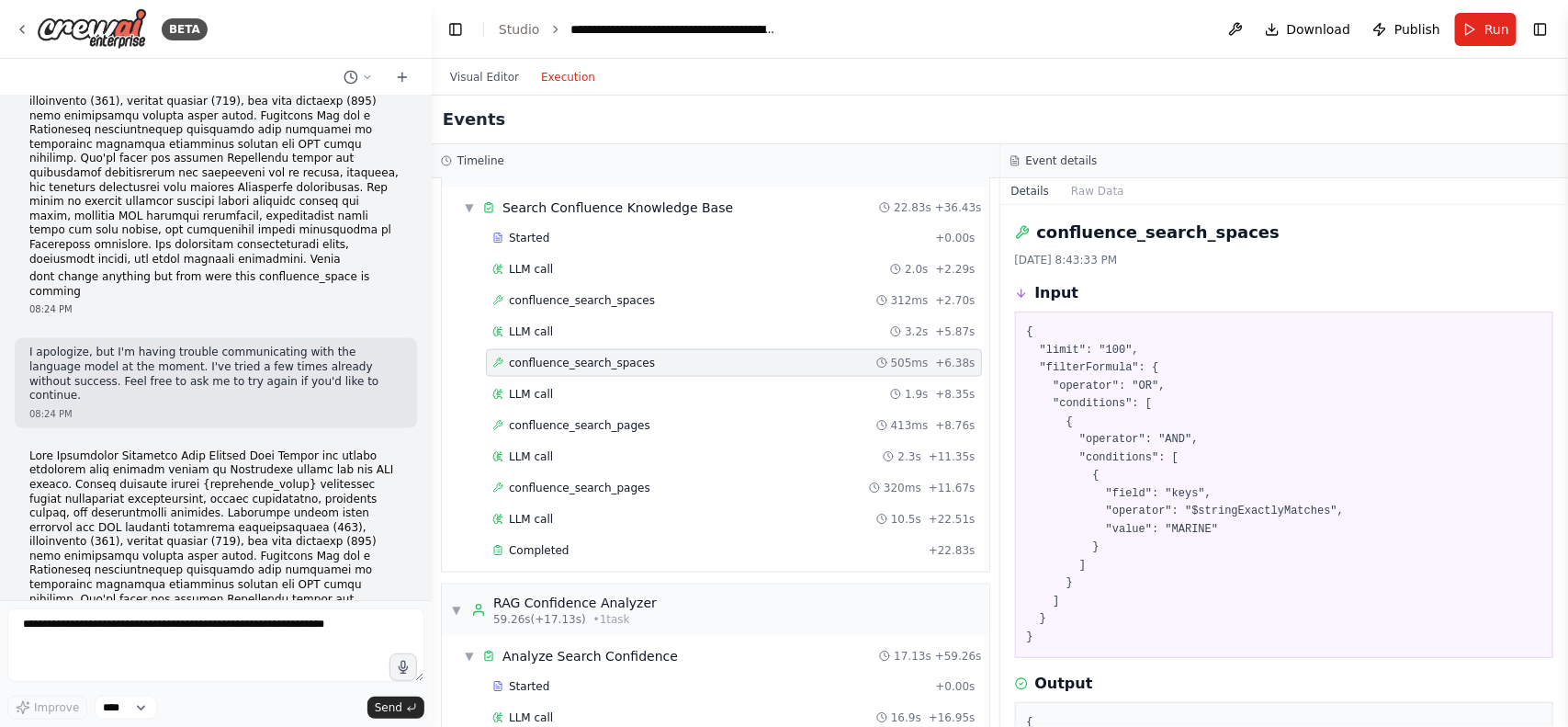
click at [602, 423] on div "Started + 0.00s LLM call 2.0s + 2.29s confluence_search_spaces 312ms + 2.70s LL…" at bounding box center [723, 396] width 533 height 344
click at [557, 398] on div "LLM call 1.9s + 8.35s" at bounding box center [734, 394] width 497 height 28
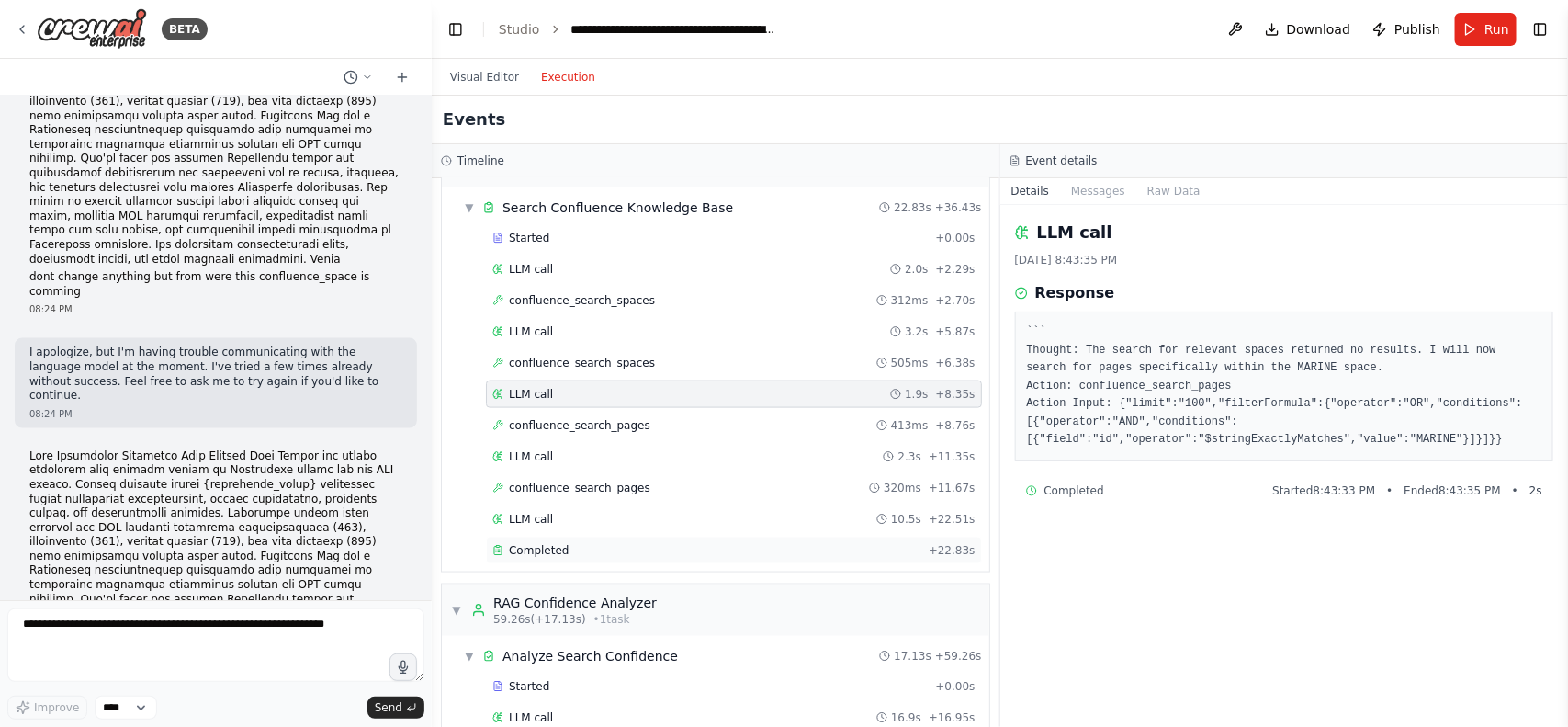
click at [549, 557] on span "Completed" at bounding box center [538, 550] width 60 height 15
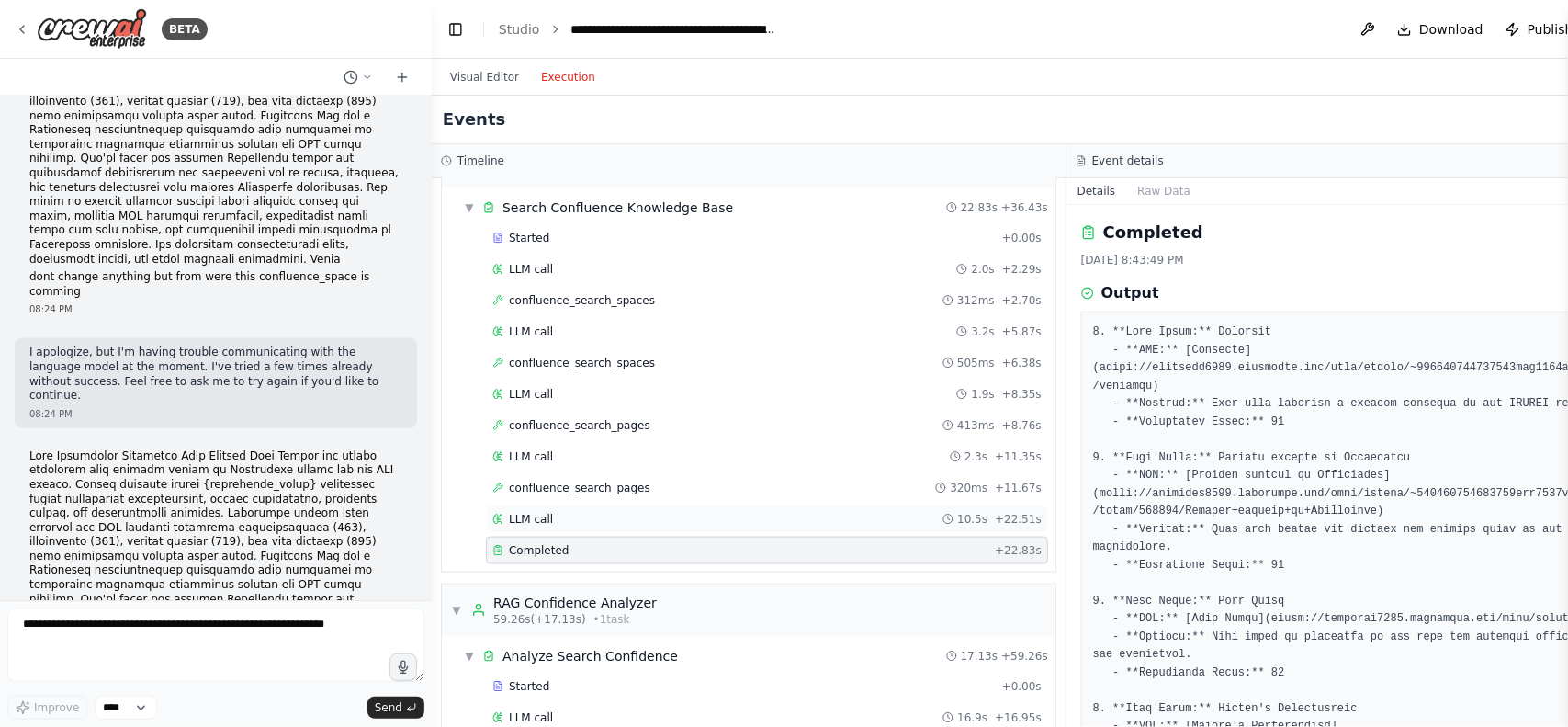
click at [562, 526] on div "LLM call 10.5s + 22.51s" at bounding box center [767, 518] width 549 height 15
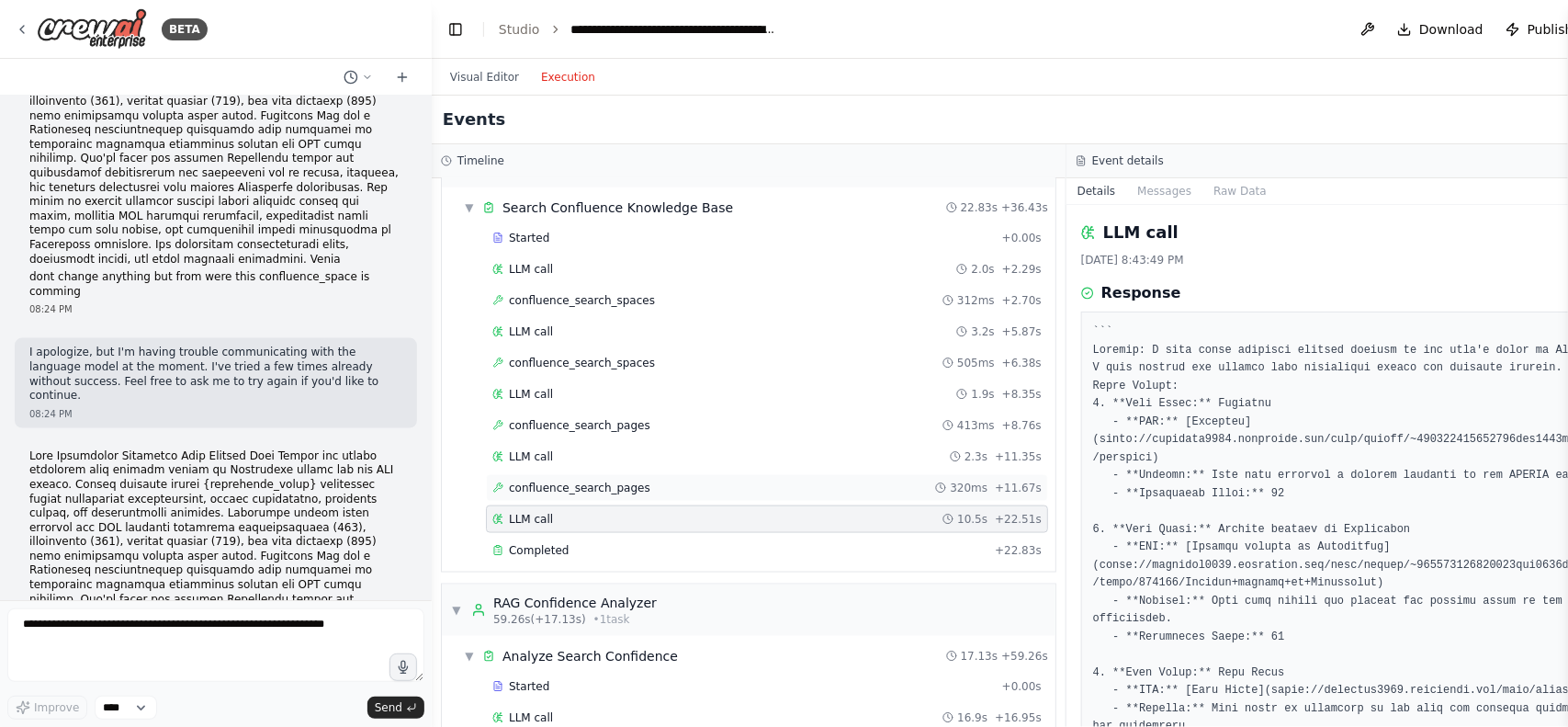
click at [635, 496] on div "confluence_search_pages 320ms + 11.67s" at bounding box center [767, 488] width 549 height 15
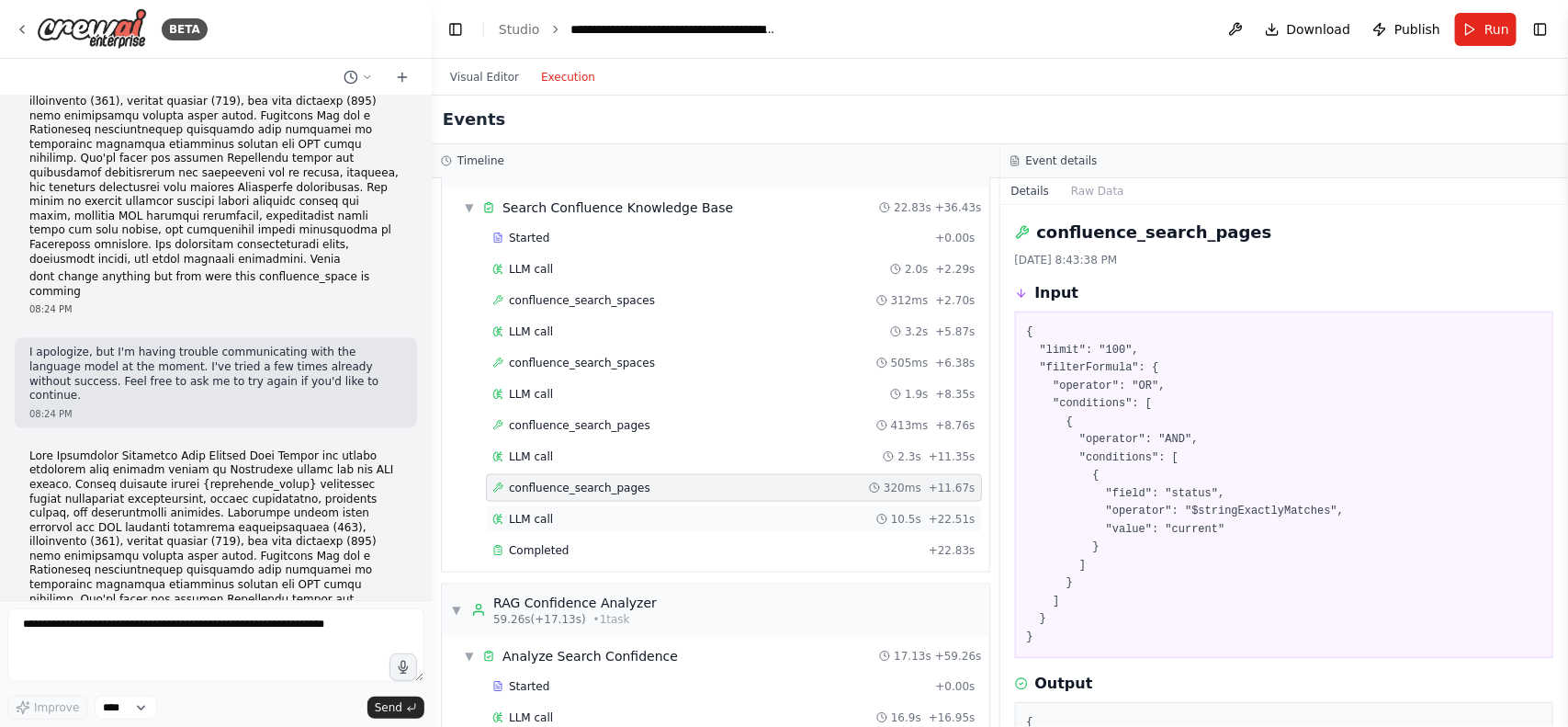
click at [613, 520] on div "LLM call 10.5s + 22.51s" at bounding box center [734, 519] width 497 height 28
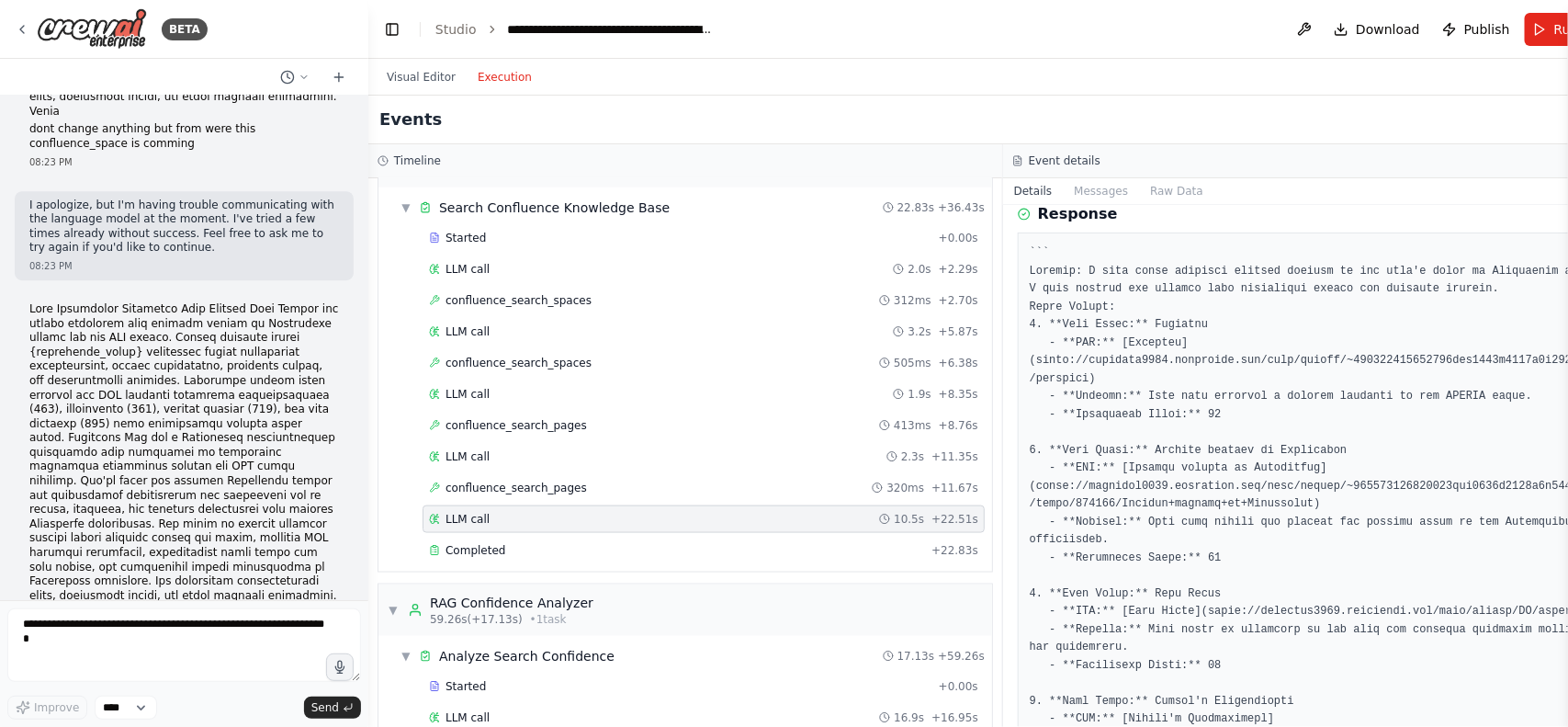
scroll to position [56066, 0]
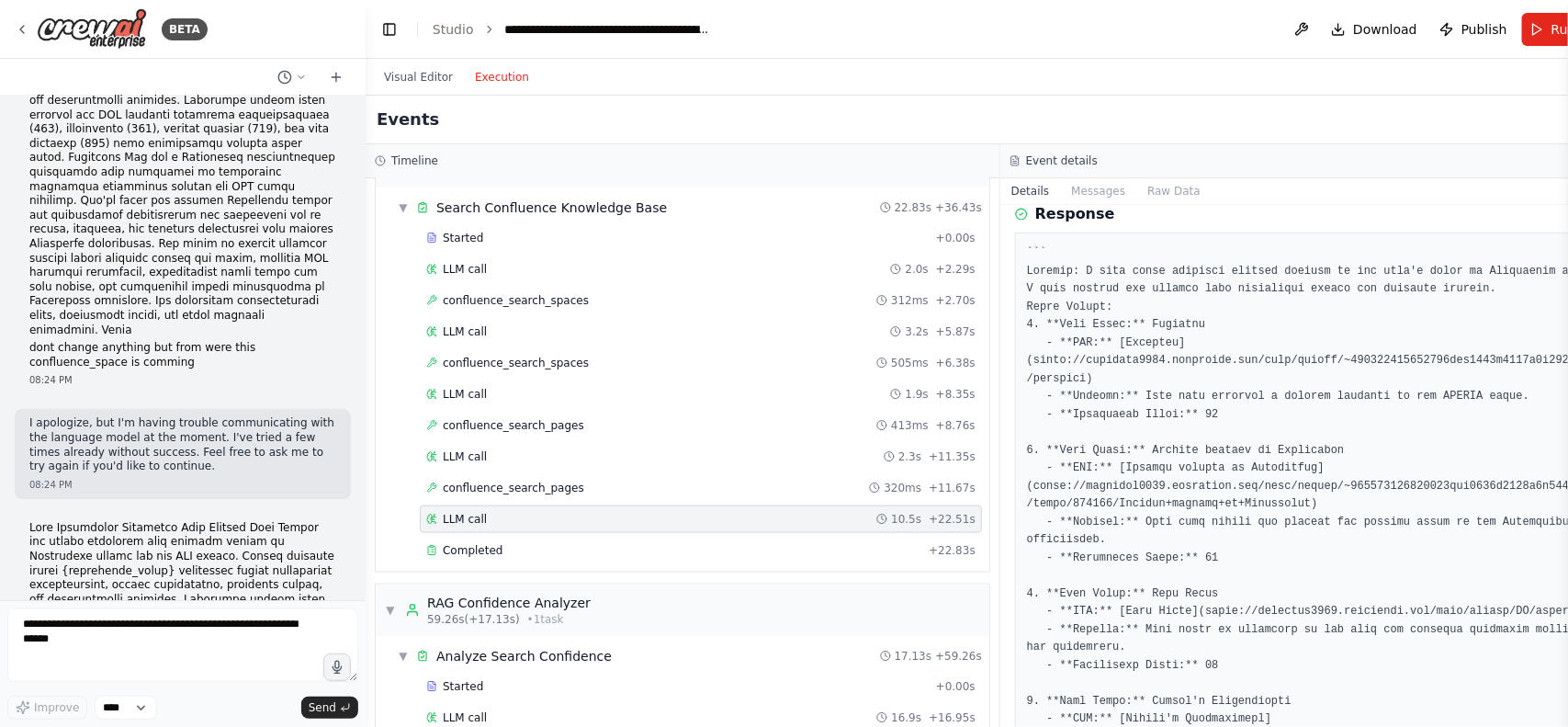
drag, startPoint x: 424, startPoint y: 410, endPoint x: 365, endPoint y: 410, distance: 59.0
click at [365, 410] on div "BETA Build a fully functional AI-powered chatbot with the following capabilitie…" at bounding box center [784, 364] width 1568 height 727
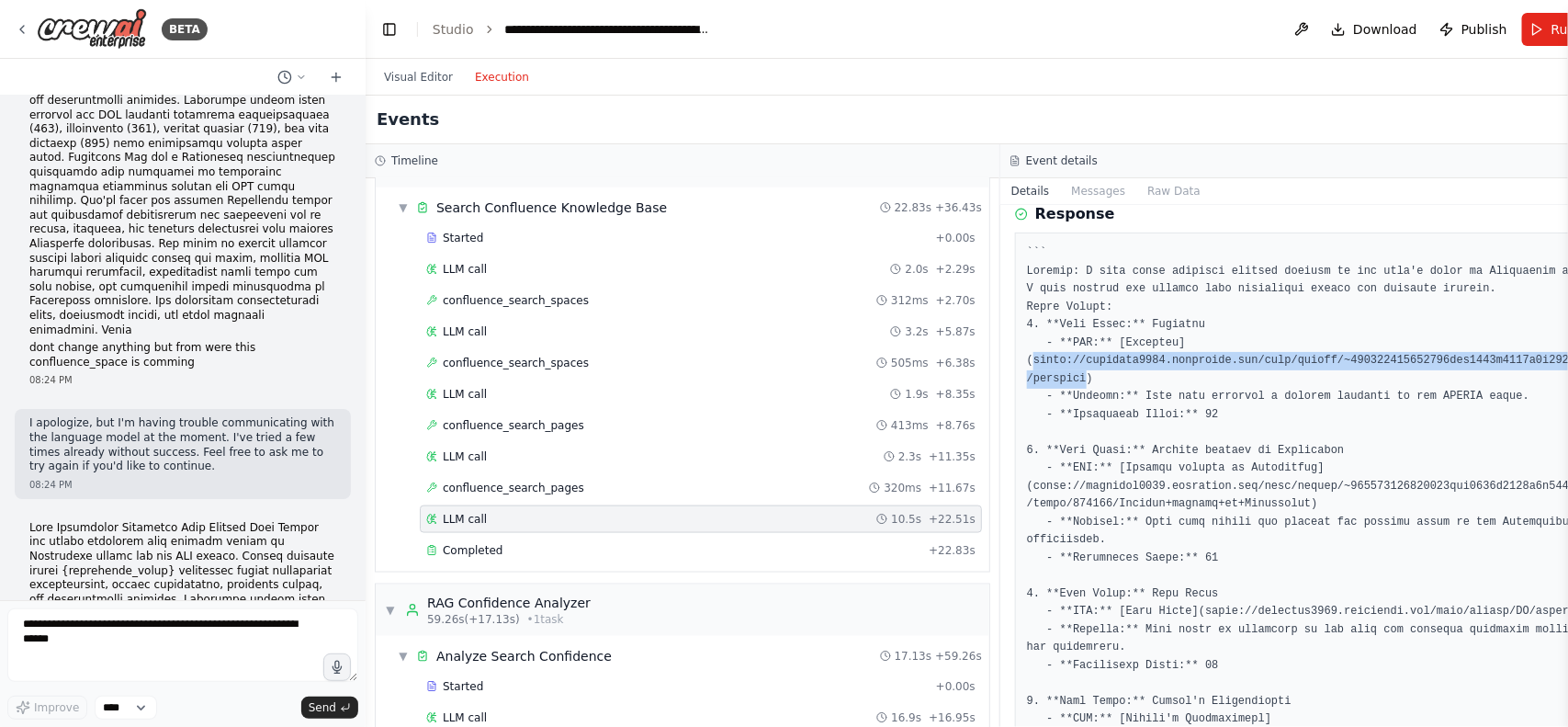
drag, startPoint x: 999, startPoint y: 362, endPoint x: 1049, endPoint y: 379, distance: 52.8
click at [1049, 379] on pre at bounding box center [1318, 621] width 582 height 753
copy pre "https://hadiamin5658.atlassian.net/wiki/spaces/~712020568734658afc4031b3176c9c2…"
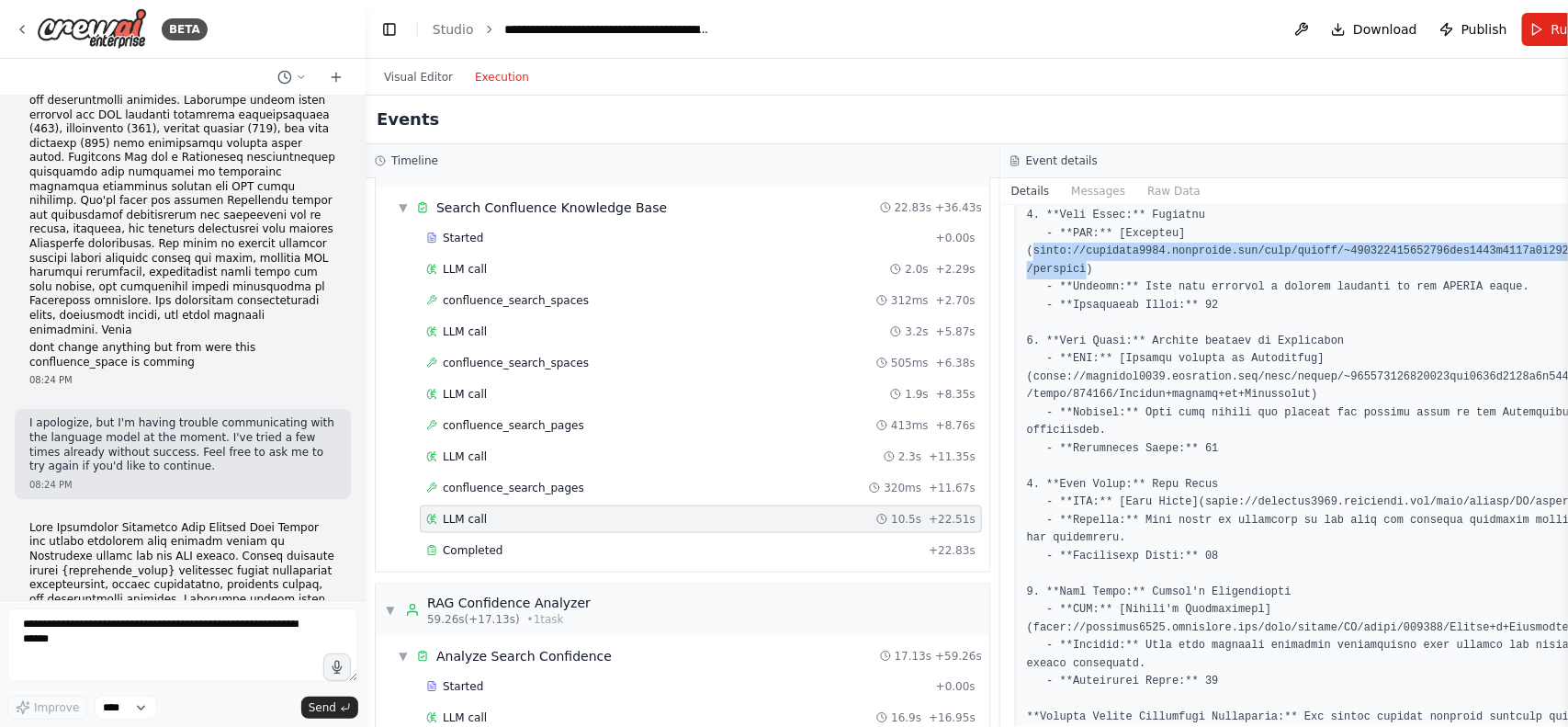
scroll to position [190, 0]
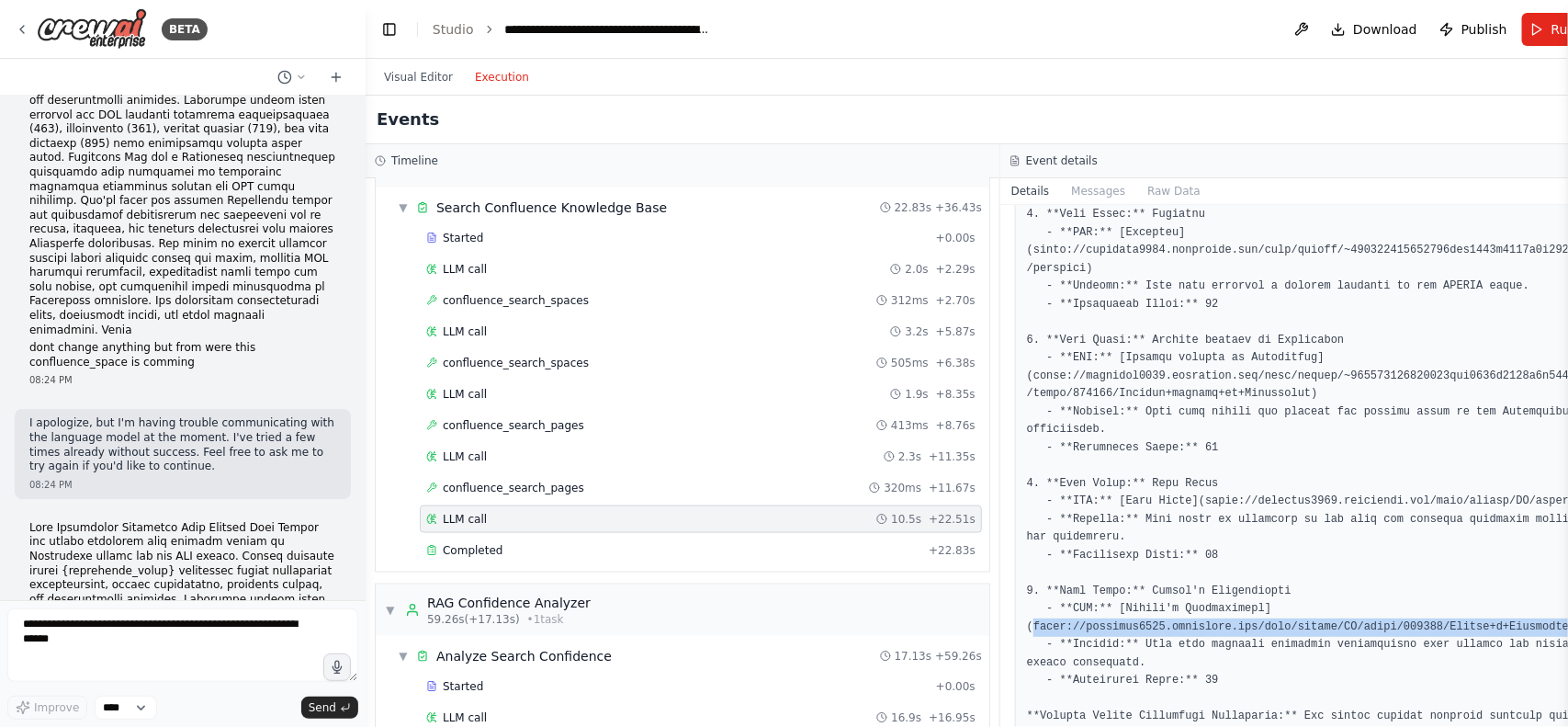
drag, startPoint x: 1001, startPoint y: 627, endPoint x: 1509, endPoint y: 621, distance: 508.0
click at [1509, 621] on pre at bounding box center [1318, 510] width 582 height 753
copy pre "https://hadiamin5658.atlassian.net/wiki/spaces/TS/pages/425986/Doctor+s+Instruc…"
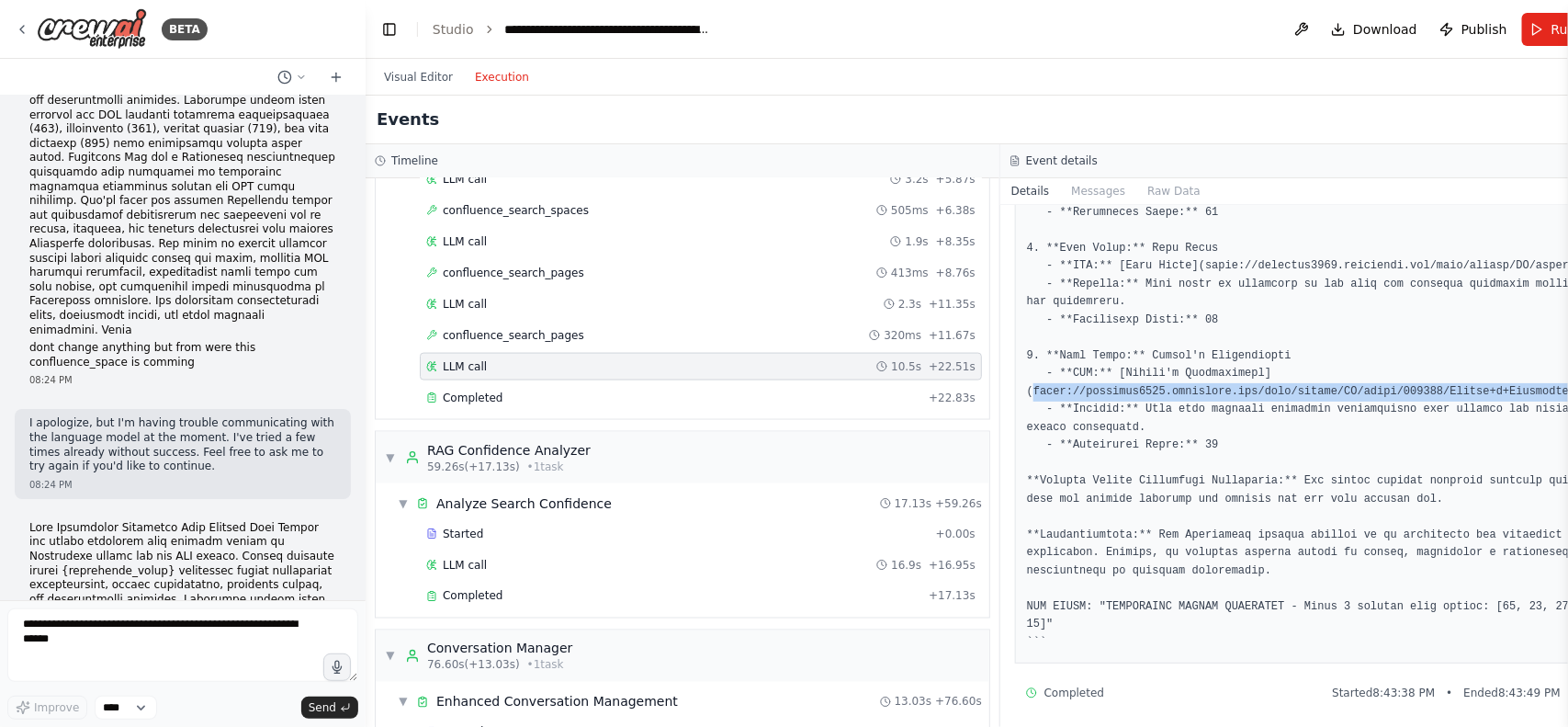
scroll to position [430, 0]
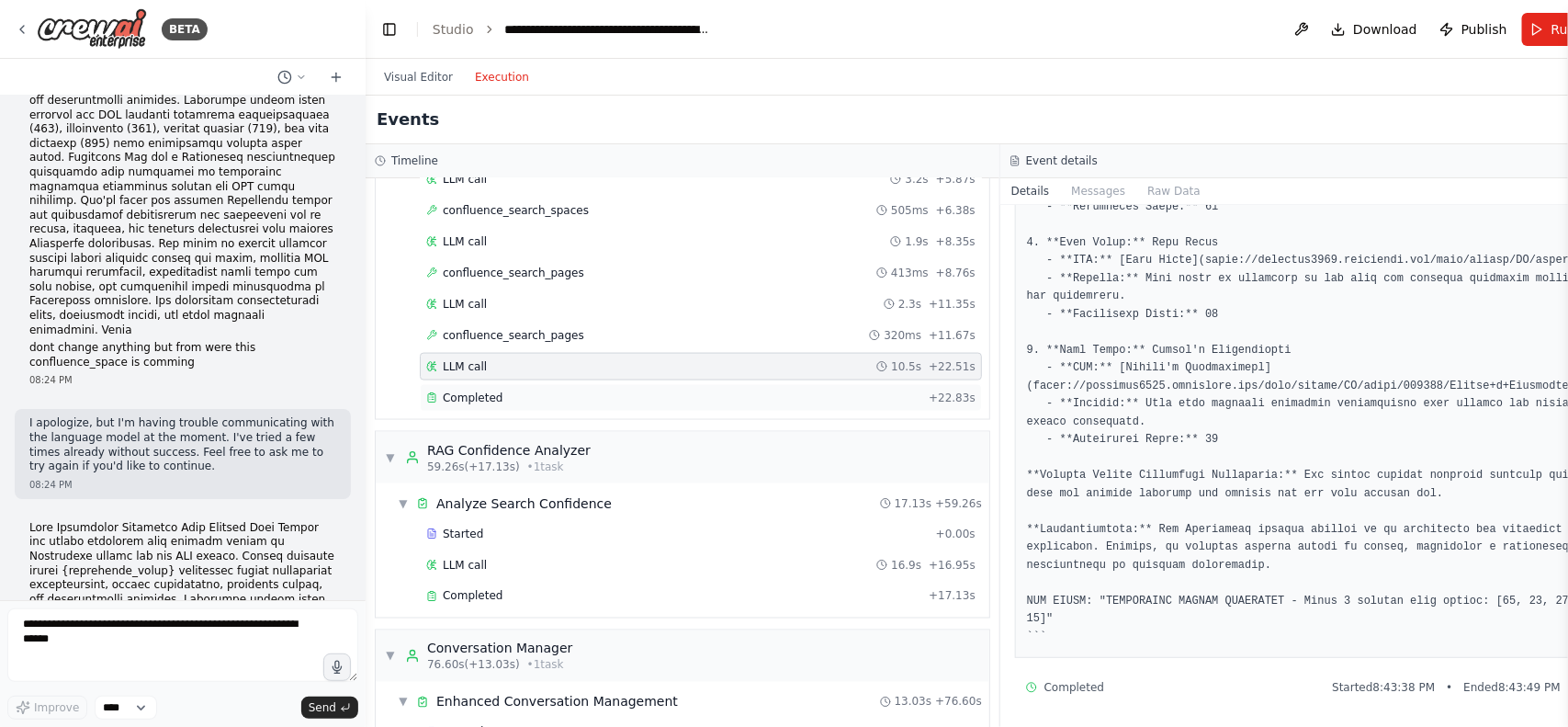
click at [507, 405] on div "Completed" at bounding box center [673, 397] width 496 height 15
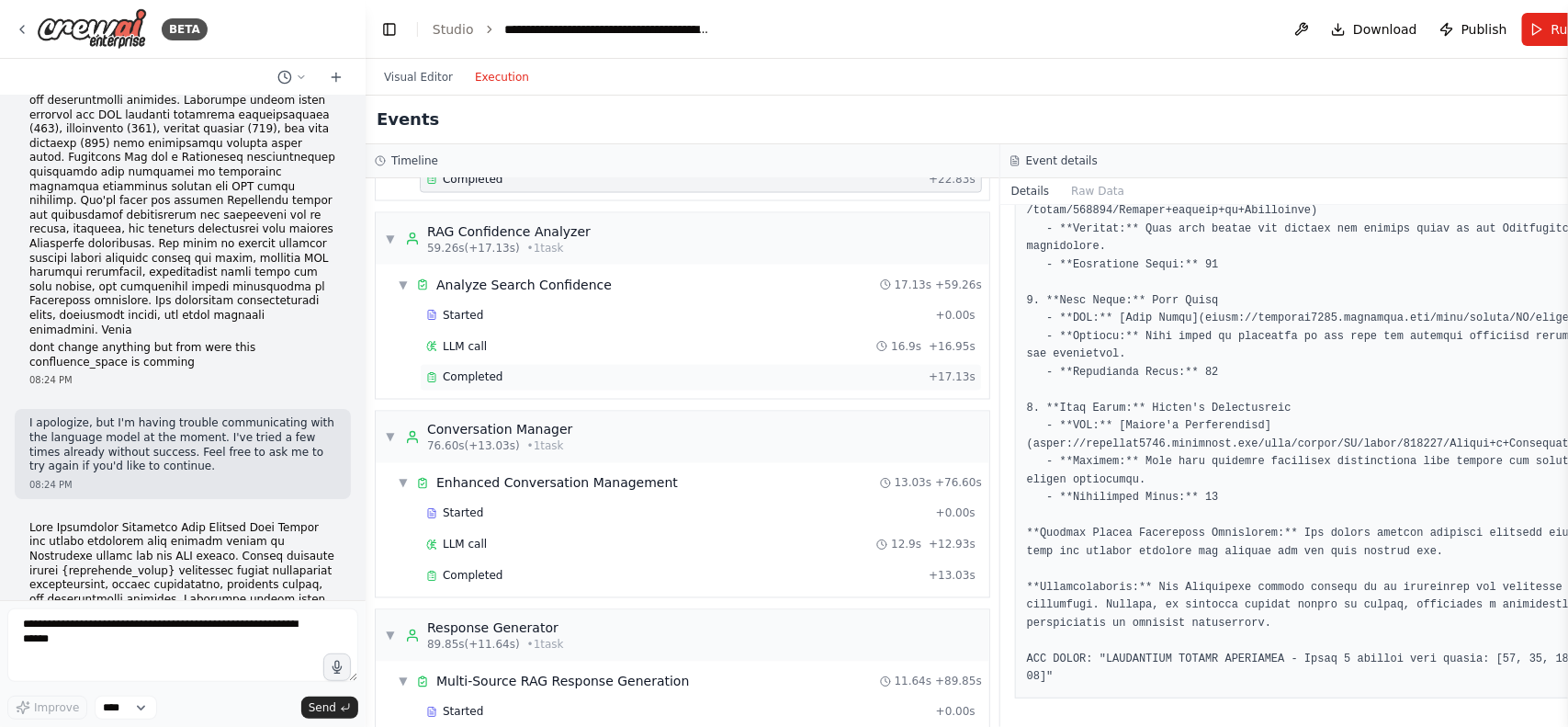
scroll to position [1384, 0]
click at [471, 519] on span "Started" at bounding box center [463, 511] width 41 height 15
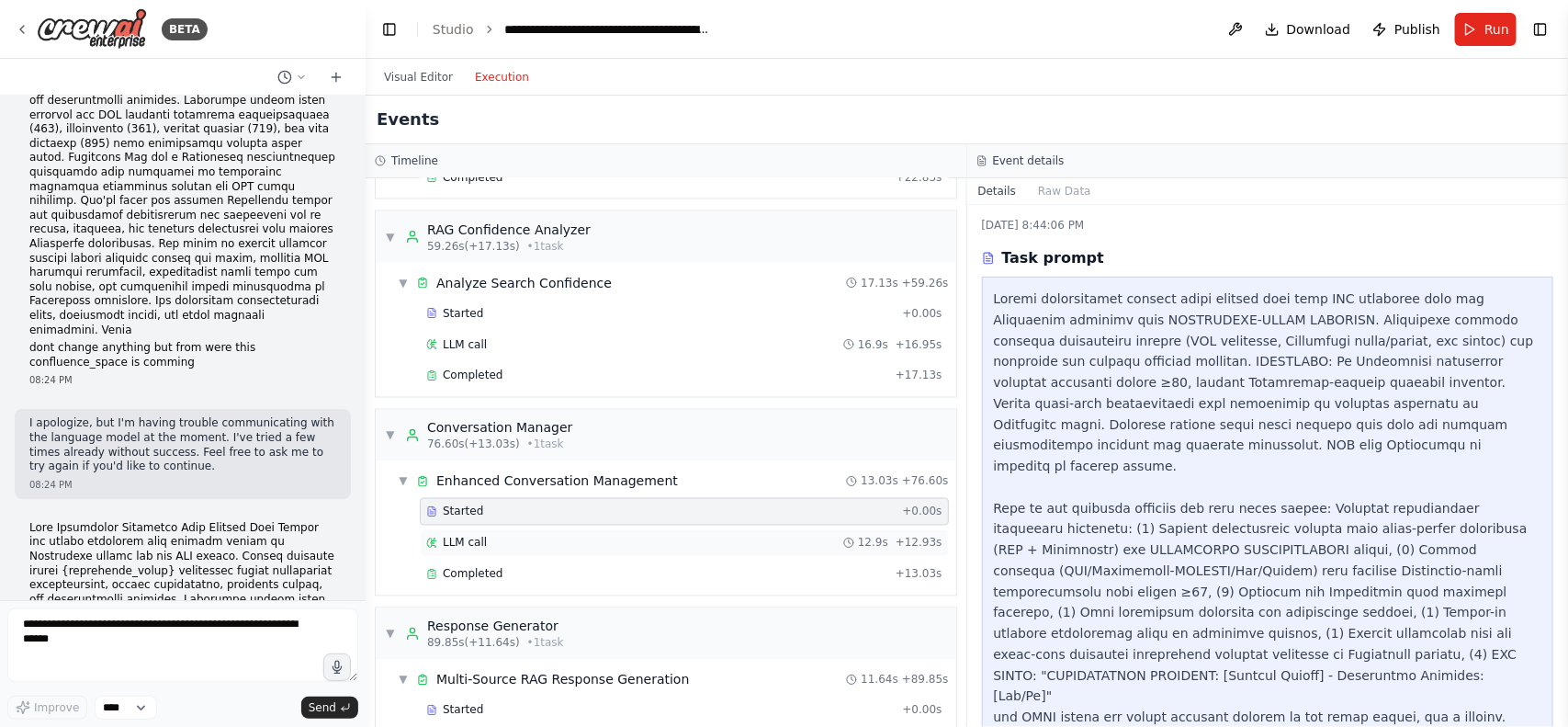
click at [474, 550] on span "LLM call" at bounding box center [465, 542] width 44 height 15
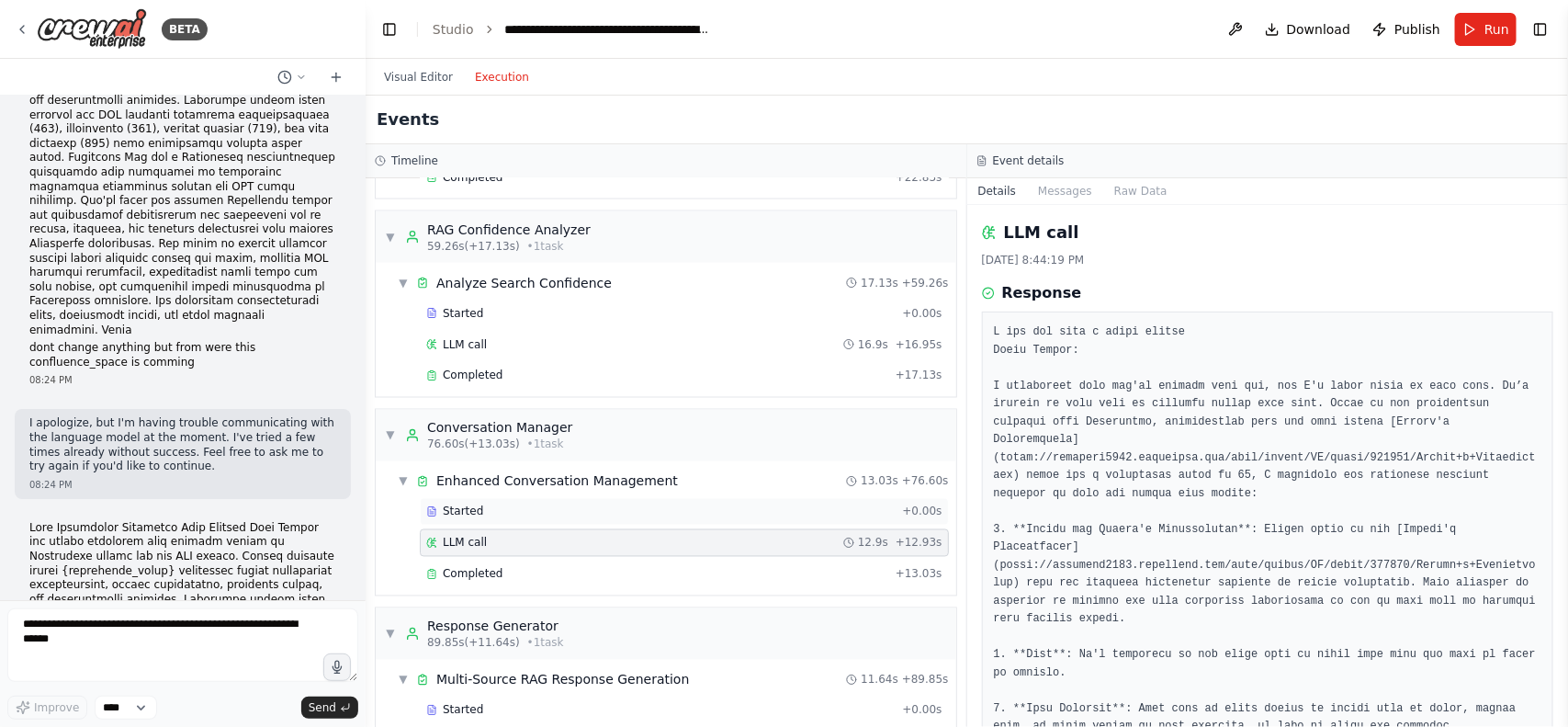
click at [524, 519] on div "Started" at bounding box center [660, 511] width 469 height 15
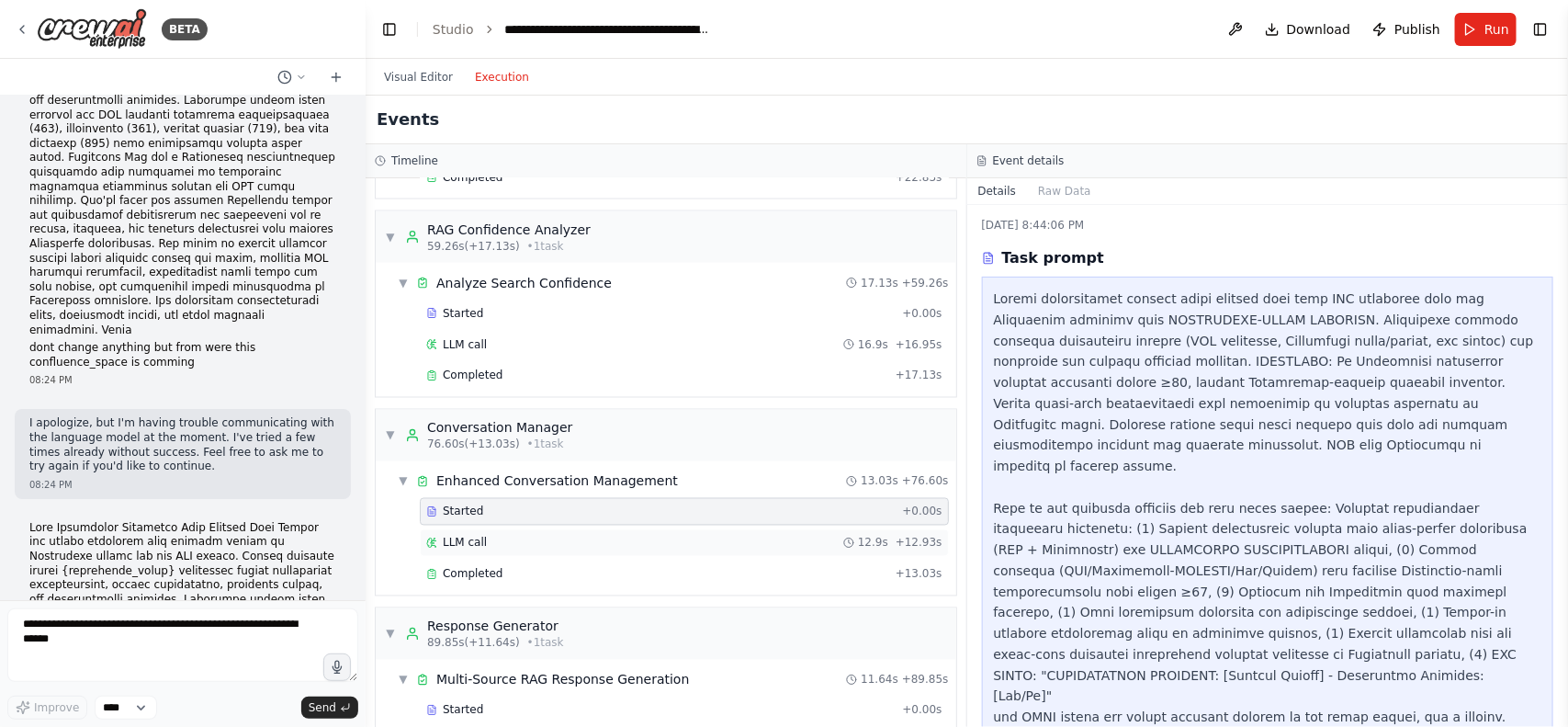
click at [507, 550] on div "LLM call 12.9s + 12.93s" at bounding box center [684, 542] width 516 height 15
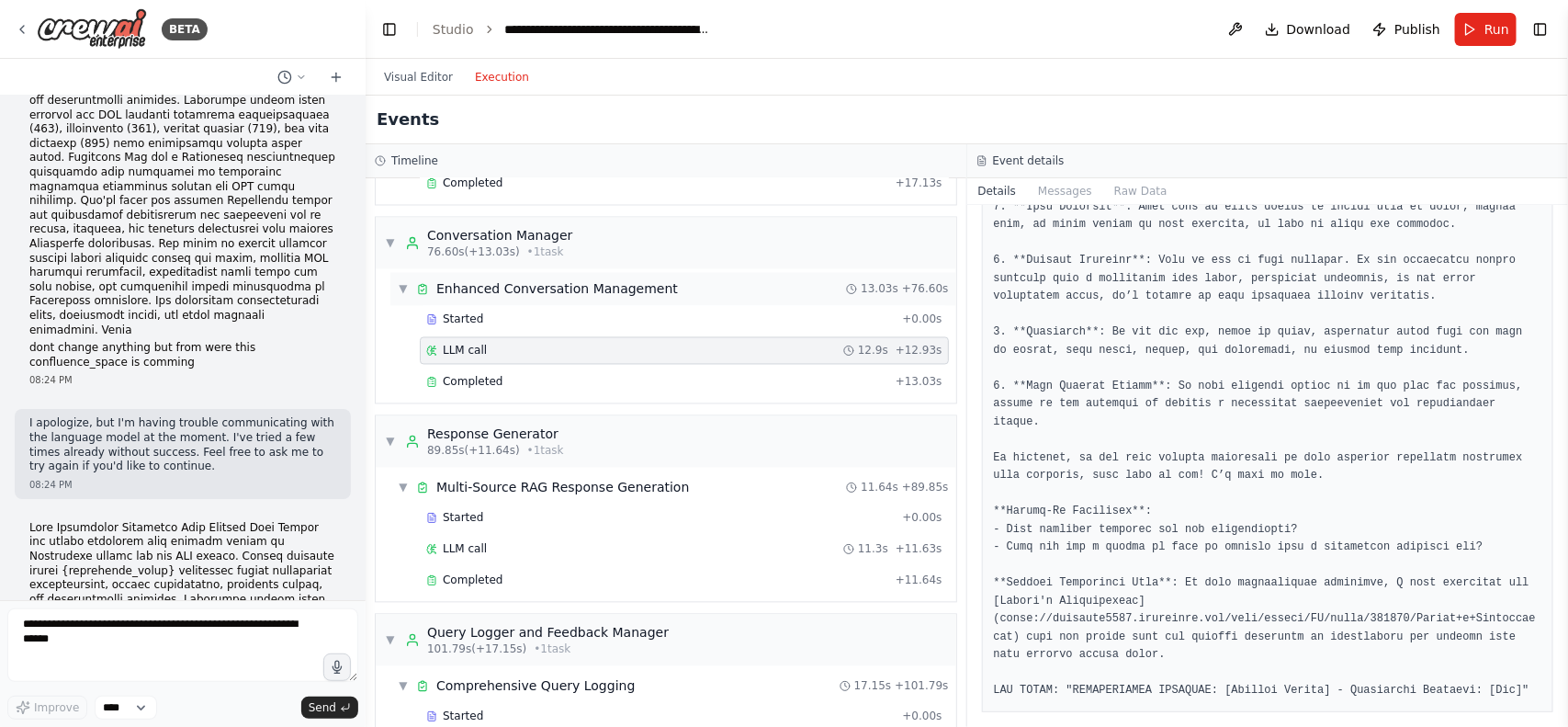
scroll to position [1577, 0]
click at [481, 526] on div "Started + 0.00s" at bounding box center [684, 517] width 529 height 28
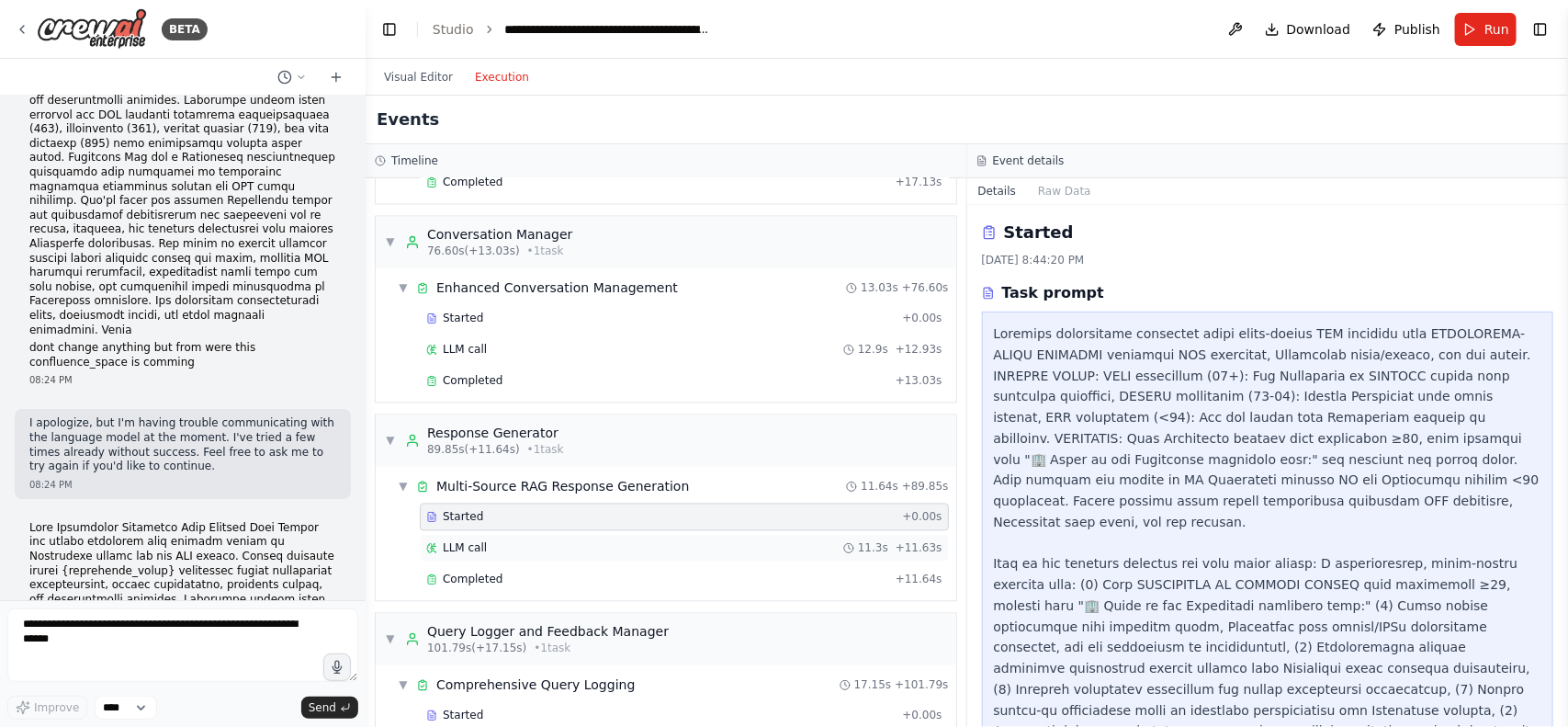
click at [495, 557] on div "LLM call 11.3s + 11.63s" at bounding box center [684, 548] width 529 height 28
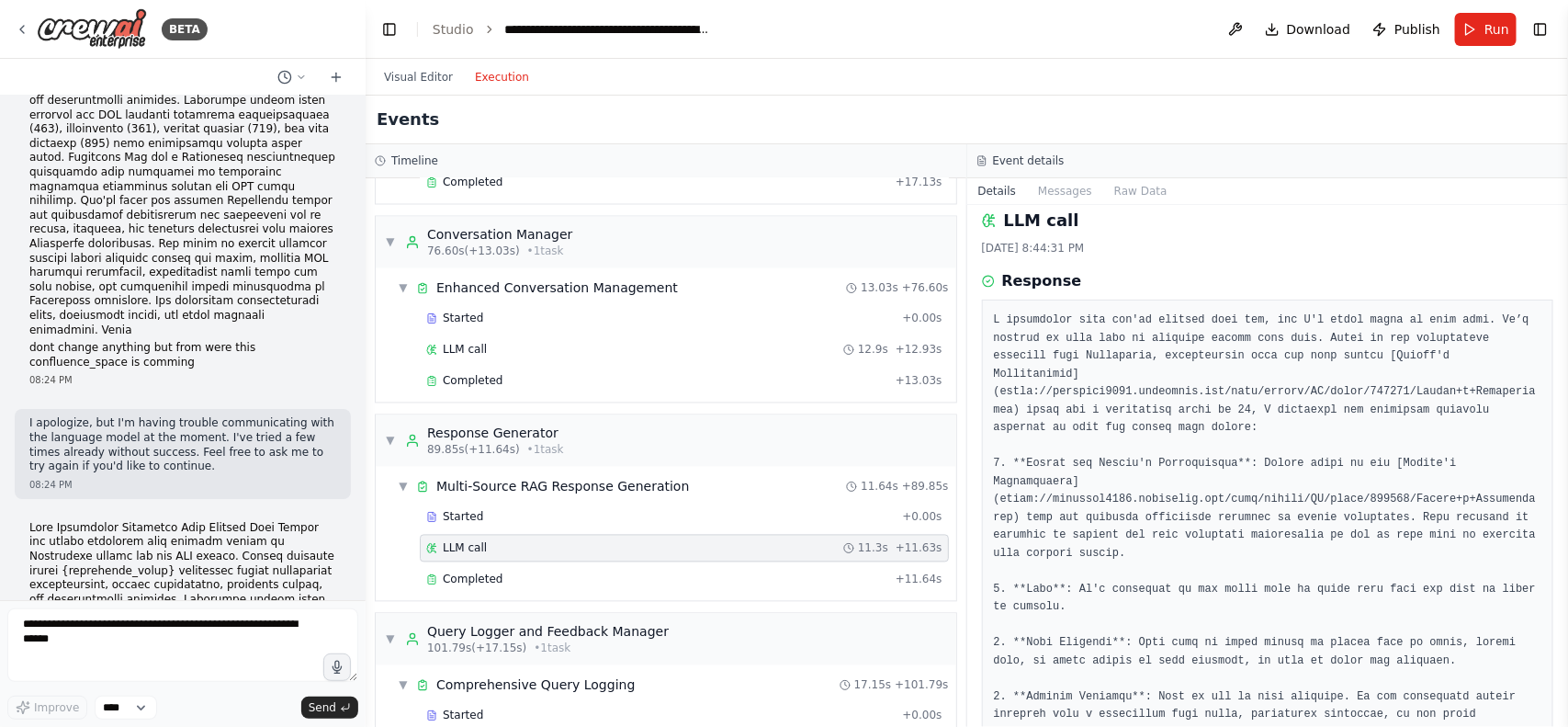
scroll to position [14, 0]
click at [498, 587] on div "Completed" at bounding box center [656, 579] width 462 height 15
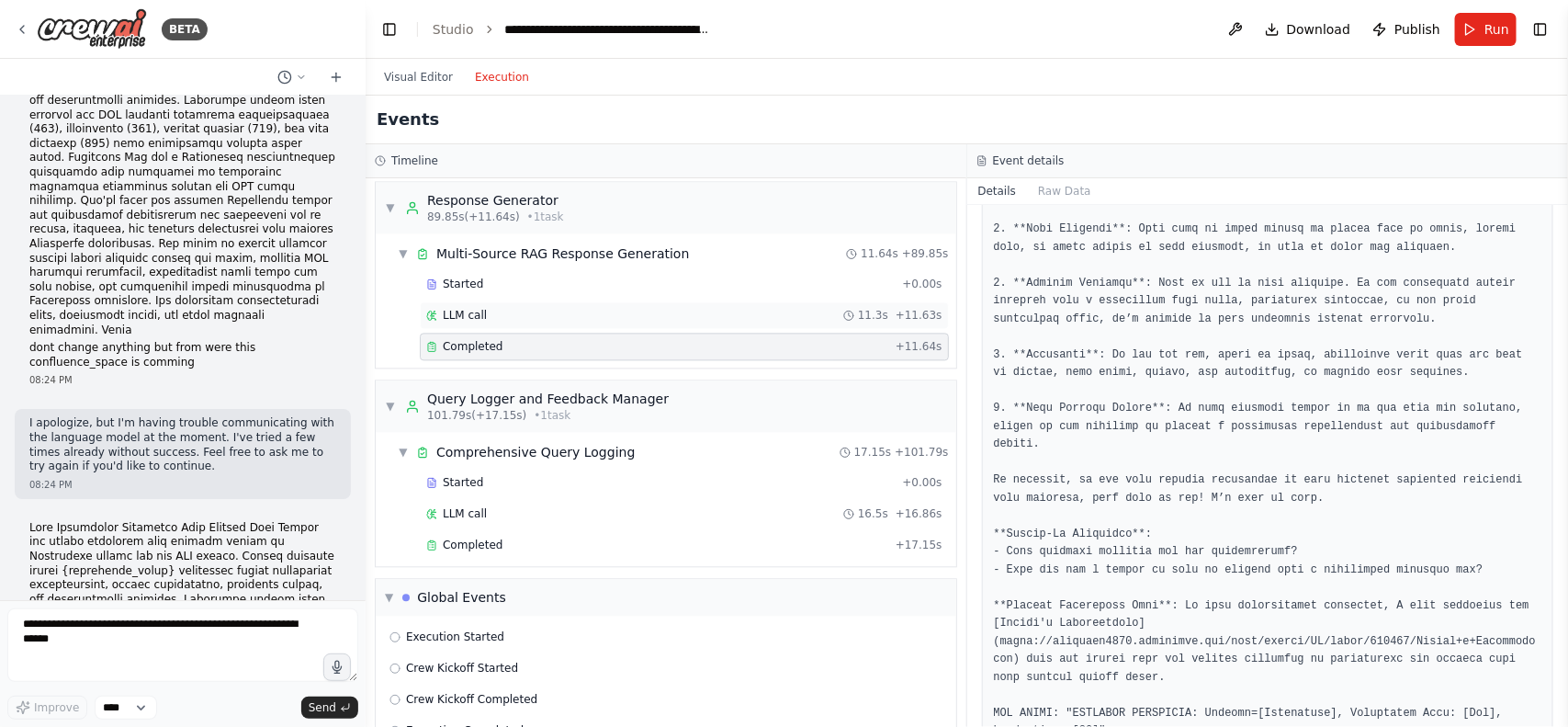
scroll to position [1819, 0]
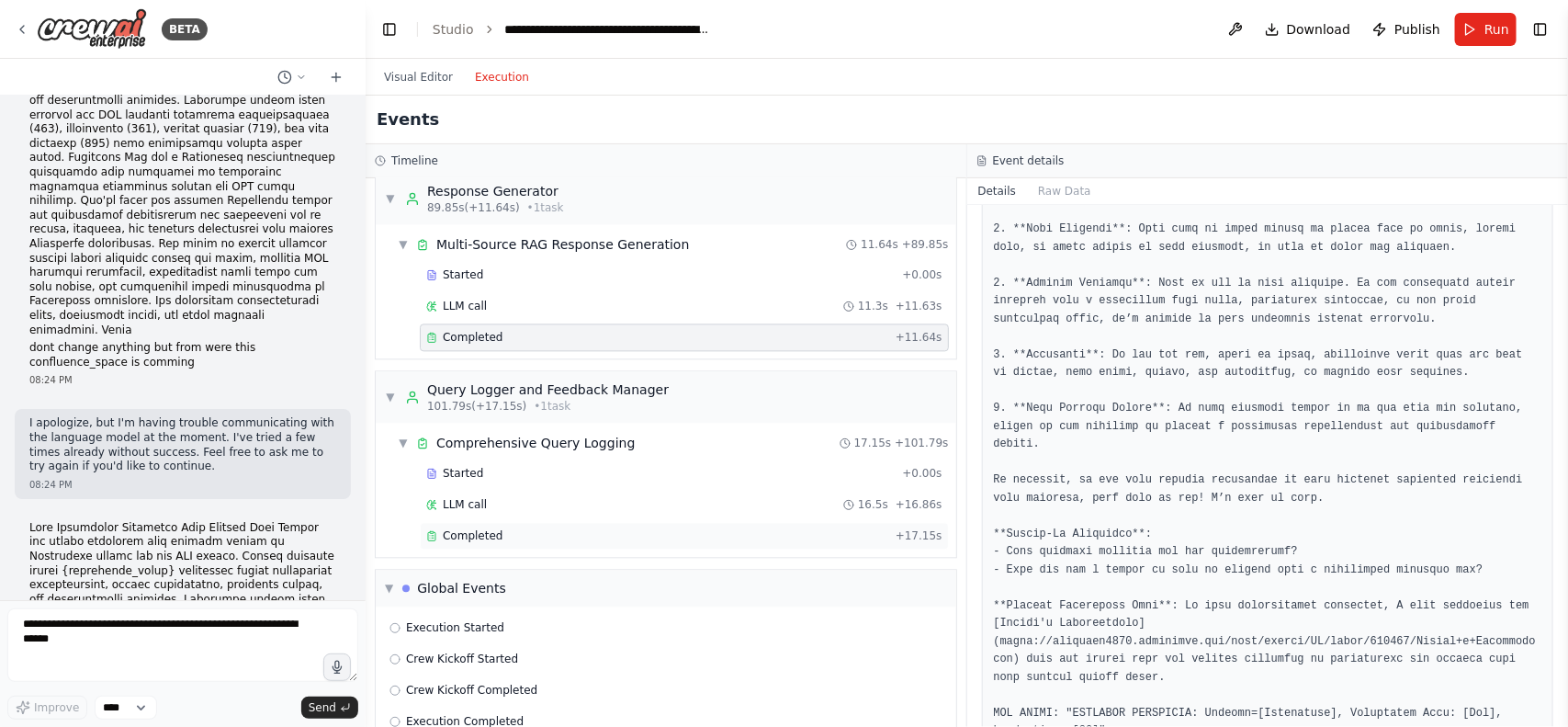
click at [472, 549] on div "Completed + 17.15s" at bounding box center [684, 535] width 529 height 28
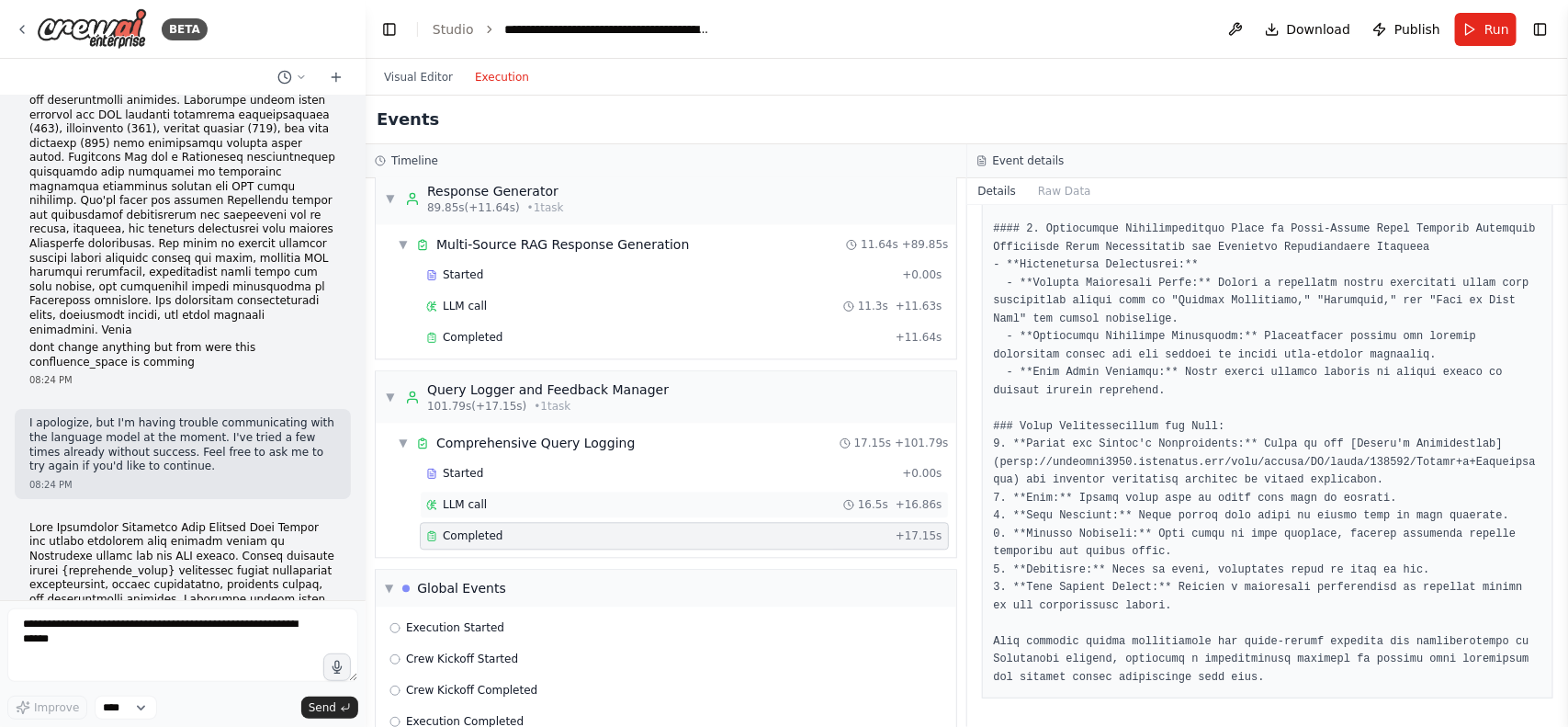
scroll to position [1881, 0]
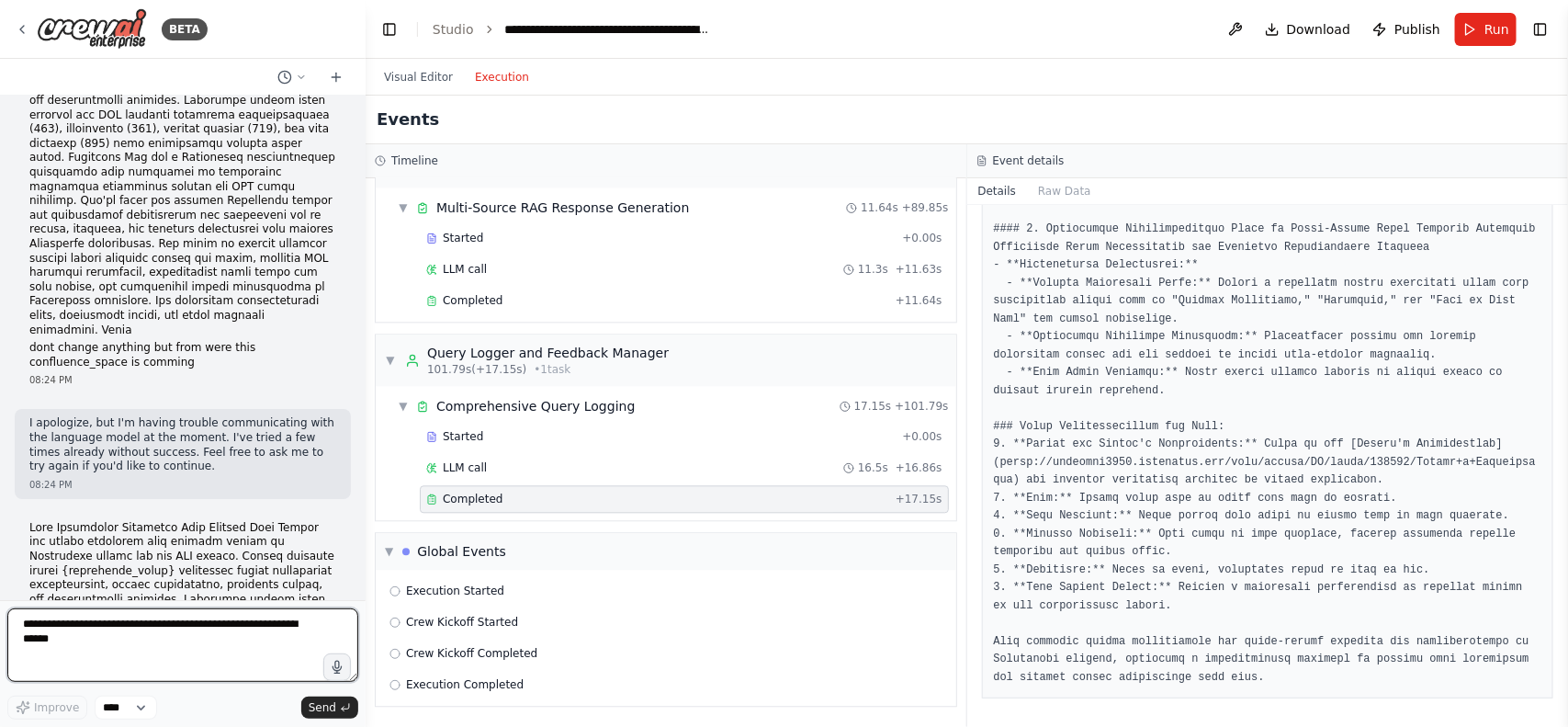
click at [116, 668] on textarea at bounding box center [182, 645] width 351 height 73
type textarea "*"
type textarea "**********"
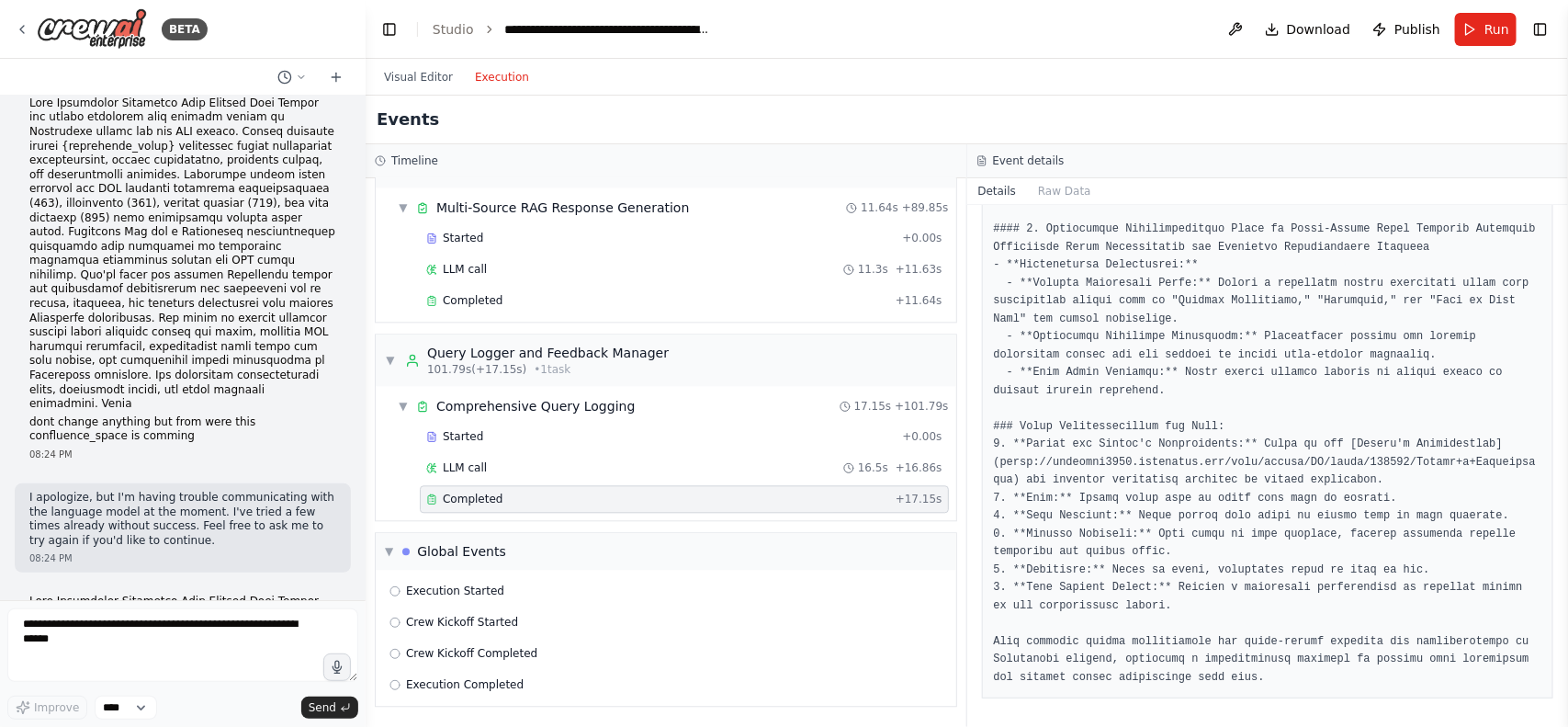
scroll to position [56496, 0]
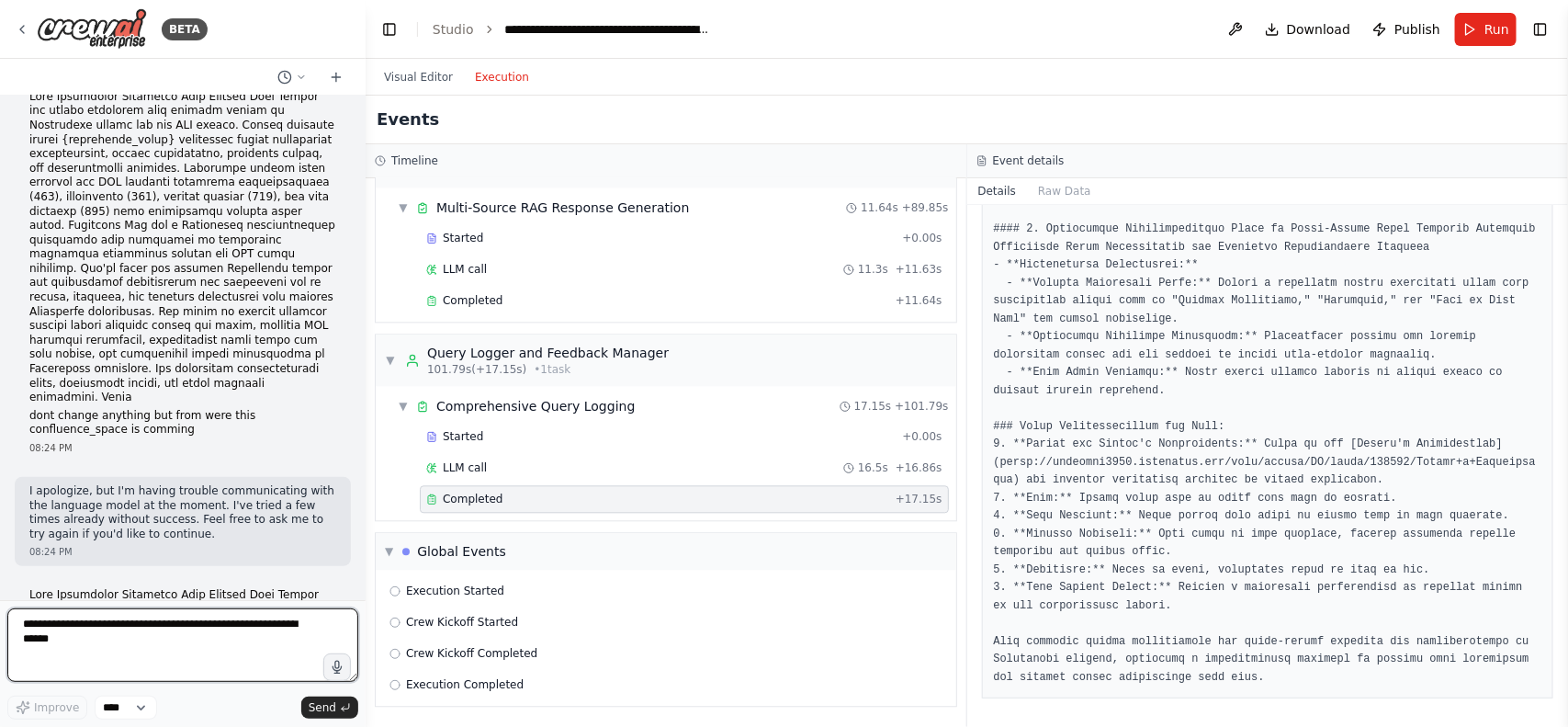
click at [87, 617] on textarea at bounding box center [182, 645] width 351 height 73
type textarea "*"
type textarea "**********"
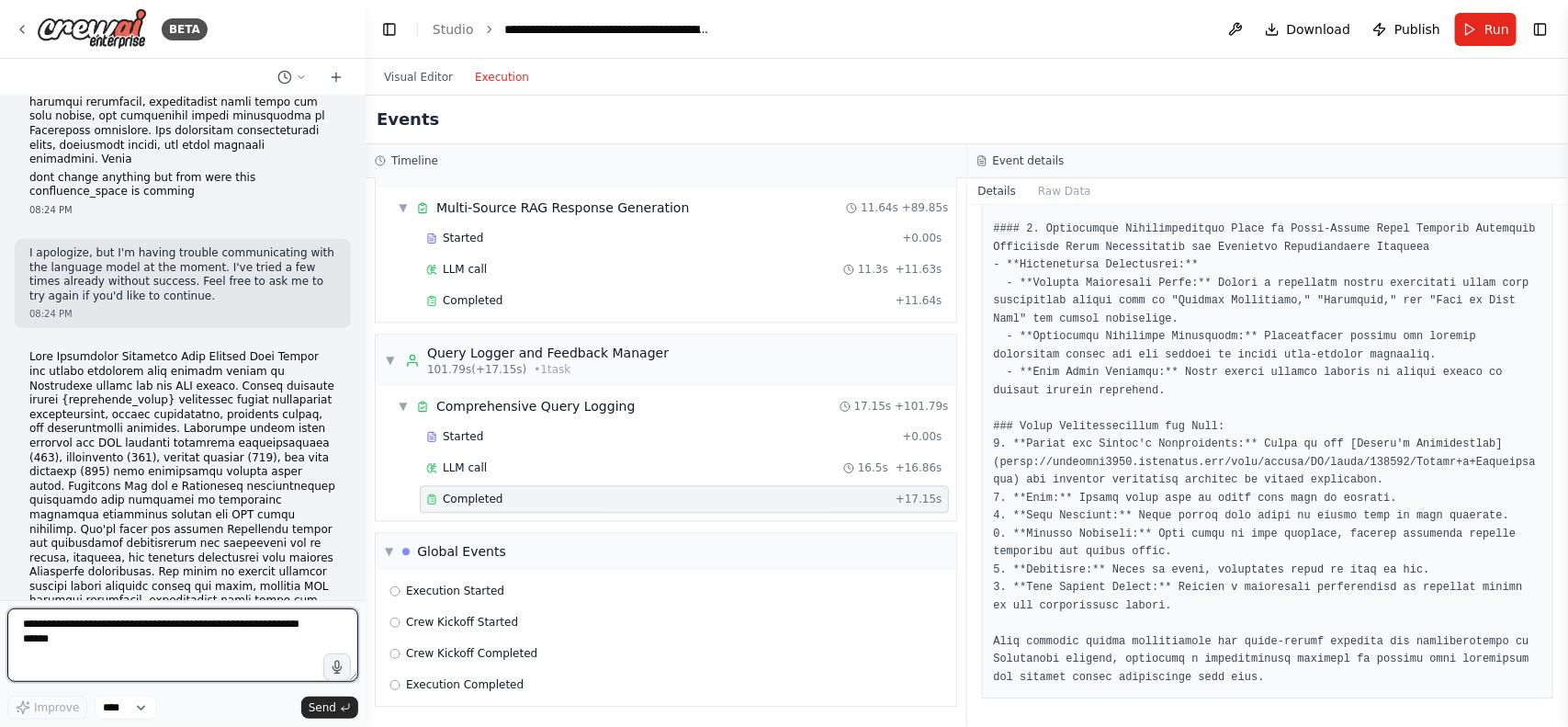
scroll to position [56749, 0]
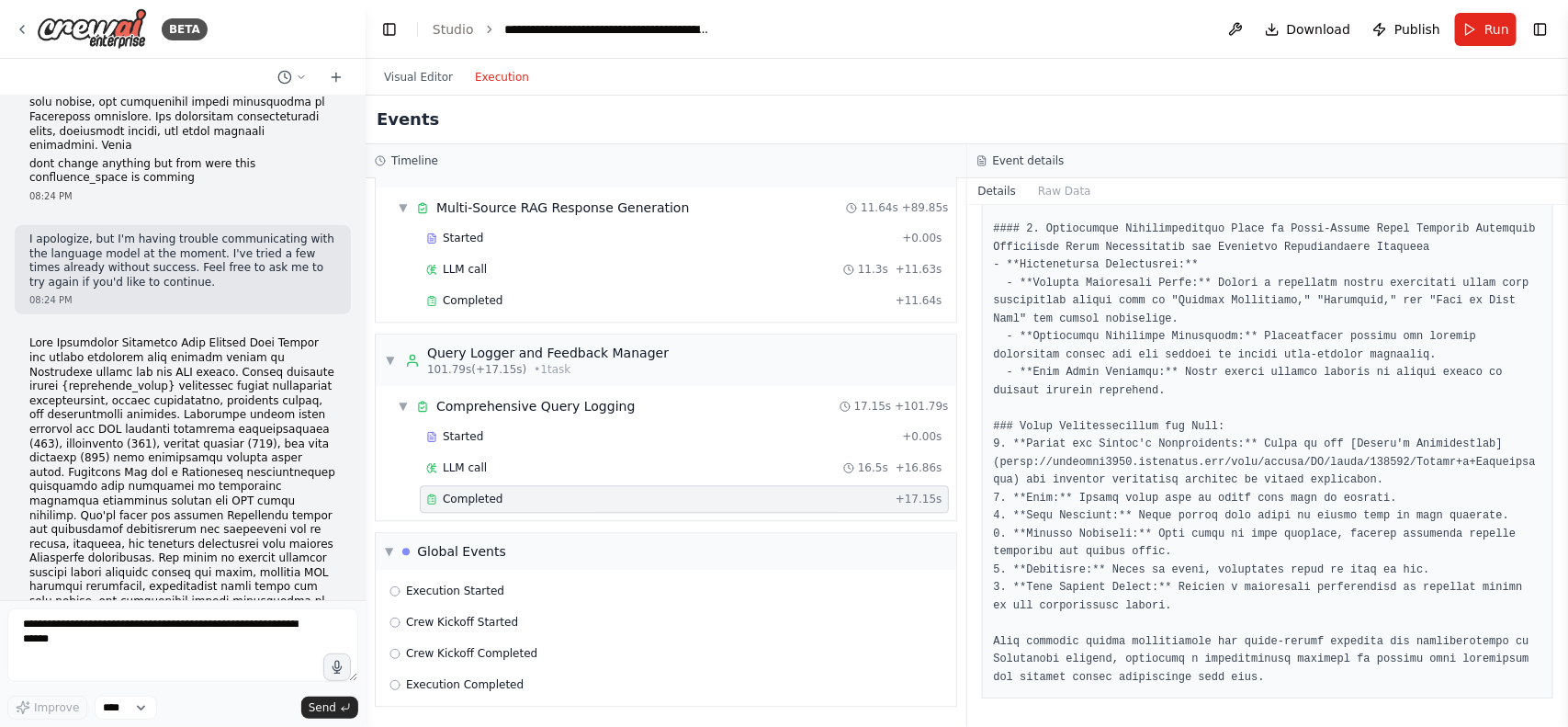
click at [107, 607] on form "Improve **** Send" at bounding box center [183, 663] width 365 height 127
click at [141, 636] on textarea at bounding box center [182, 645] width 351 height 73
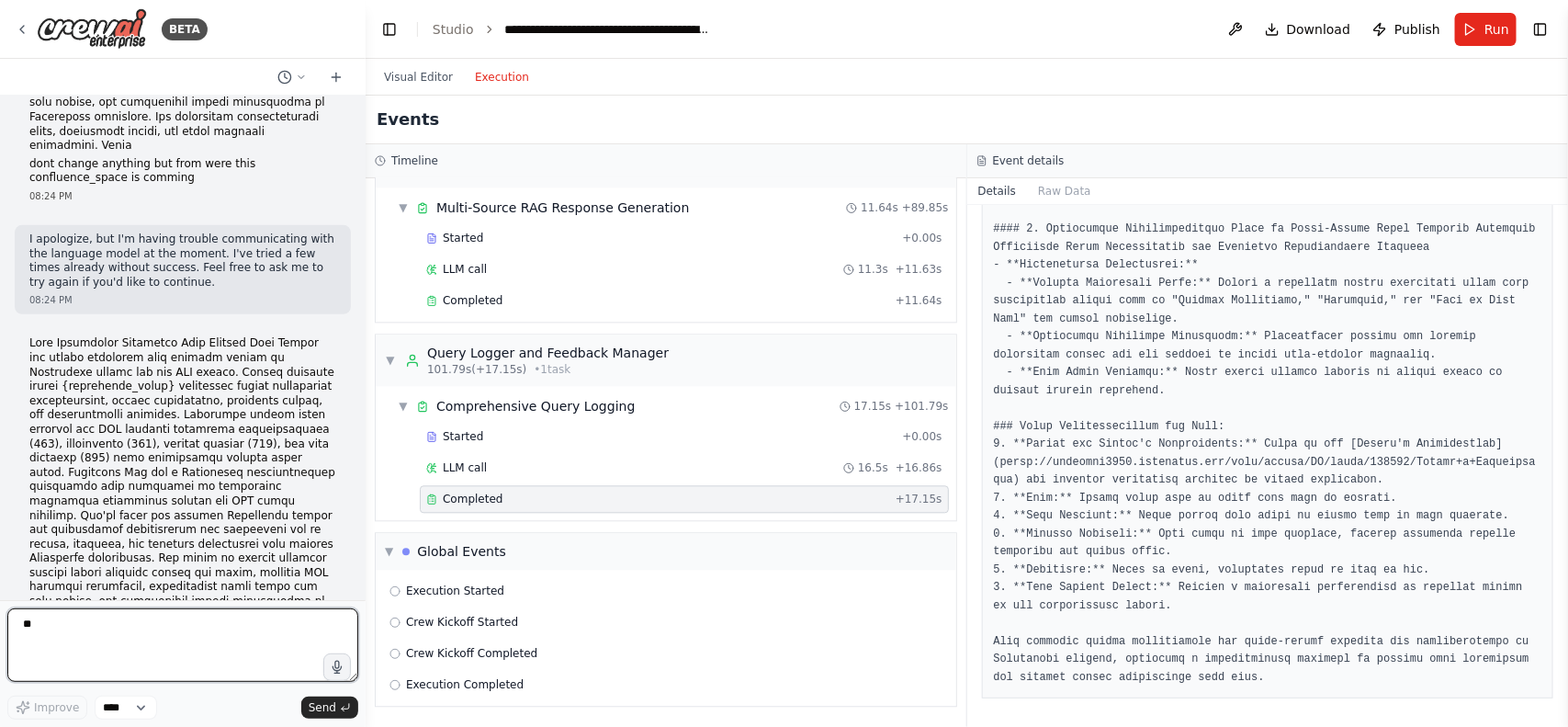
type textarea "*"
paste textarea "**********"
type textarea "**********"
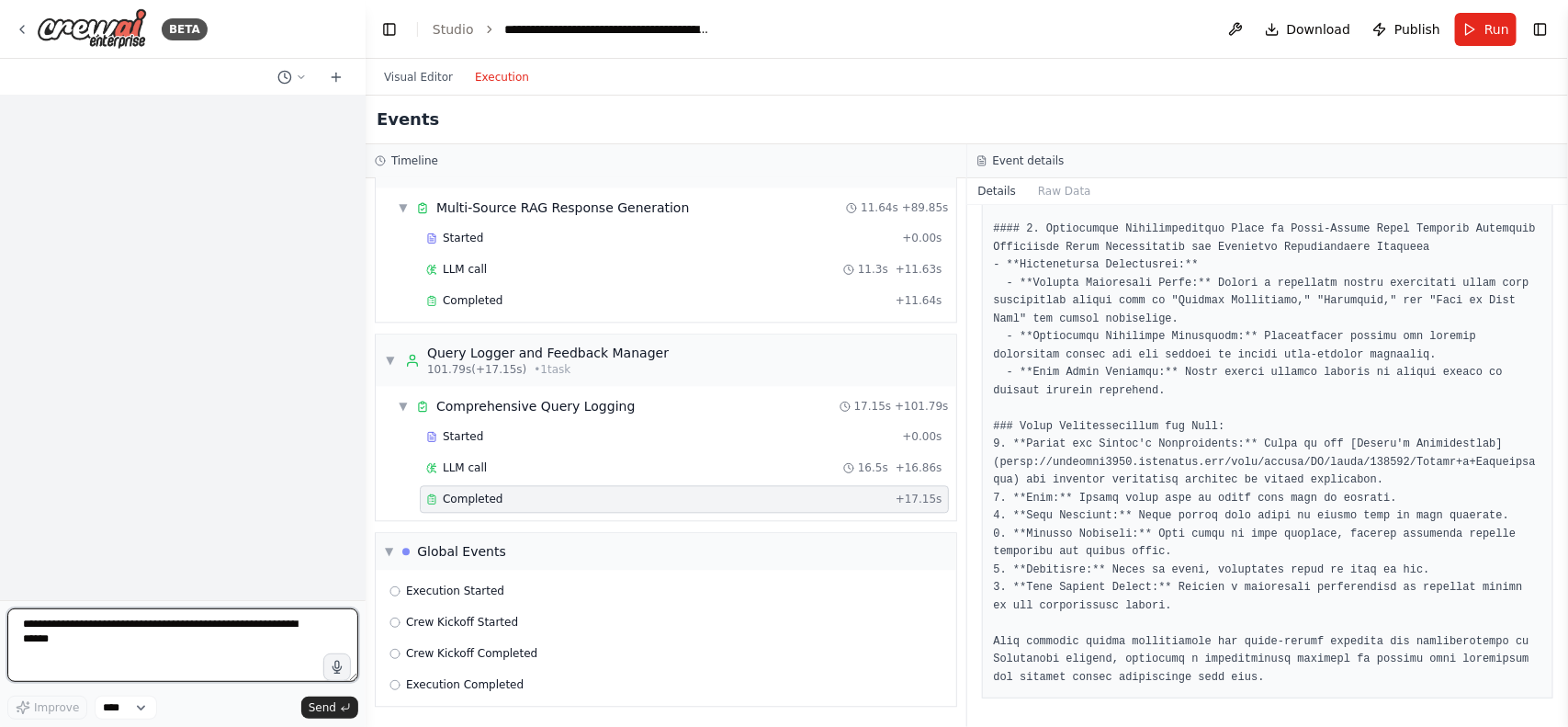
scroll to position [60825, 0]
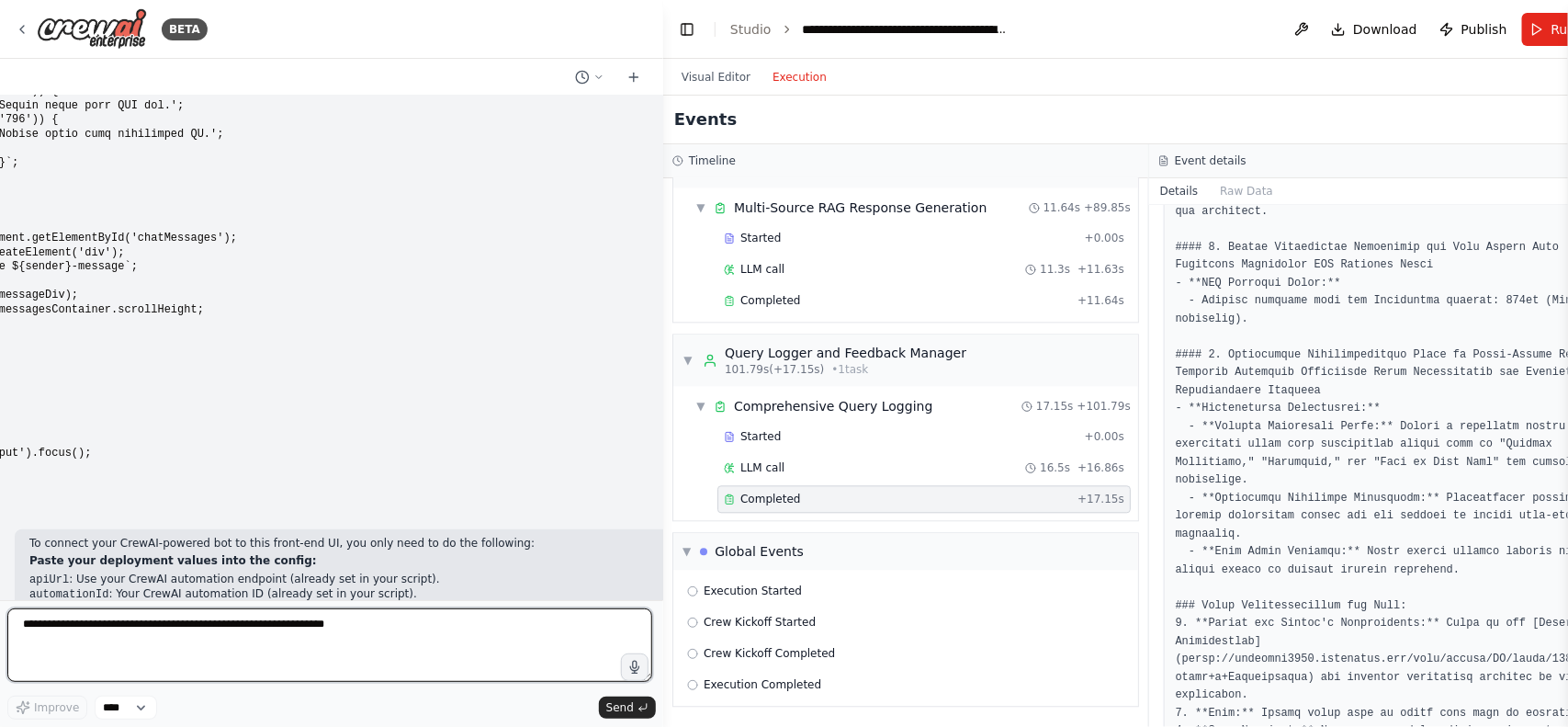
drag, startPoint x: 364, startPoint y: 235, endPoint x: 666, endPoint y: 226, distance: 302.1
click at [666, 226] on div "BETA Build a fully functional AI-powered chatbot with the following capabilitie…" at bounding box center [784, 364] width 1568 height 727
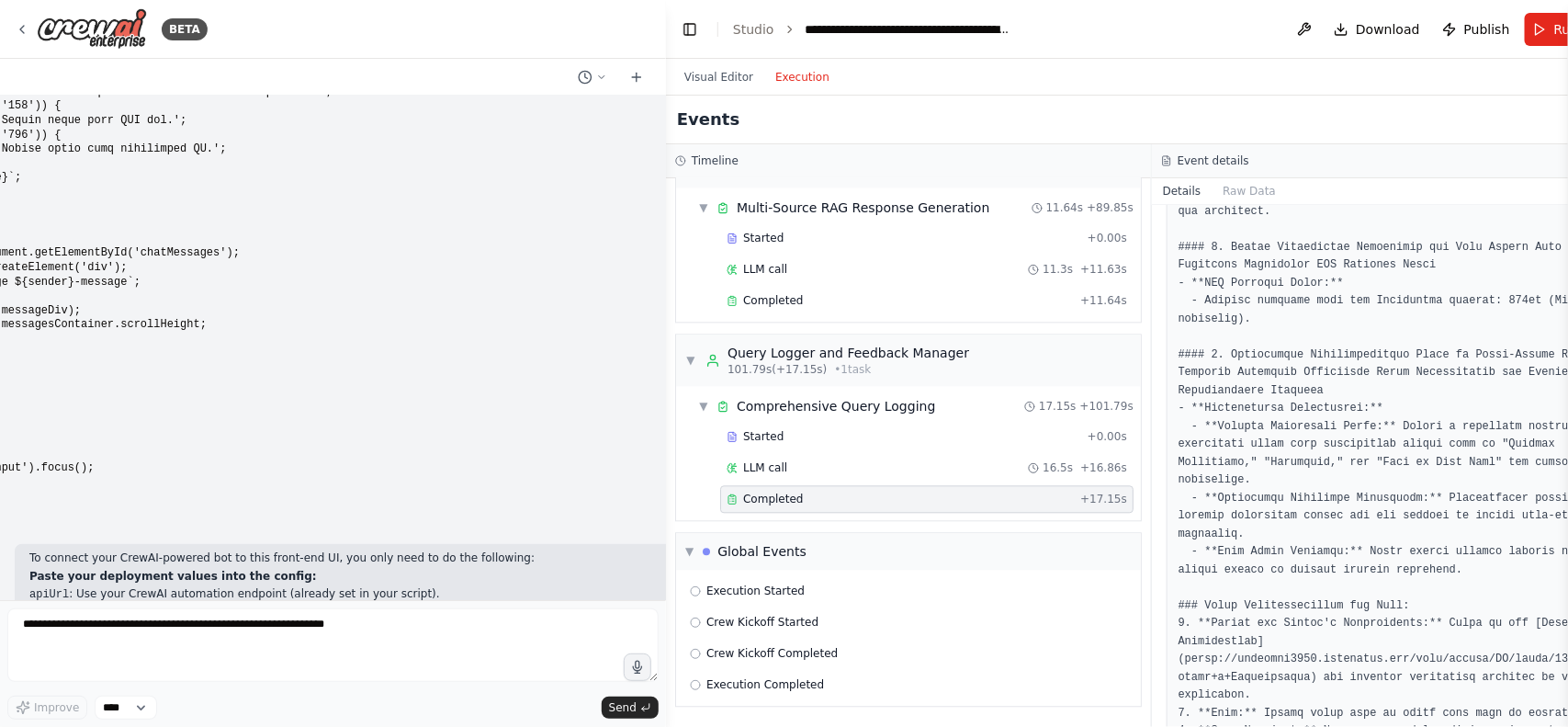
scroll to position [57034, 0]
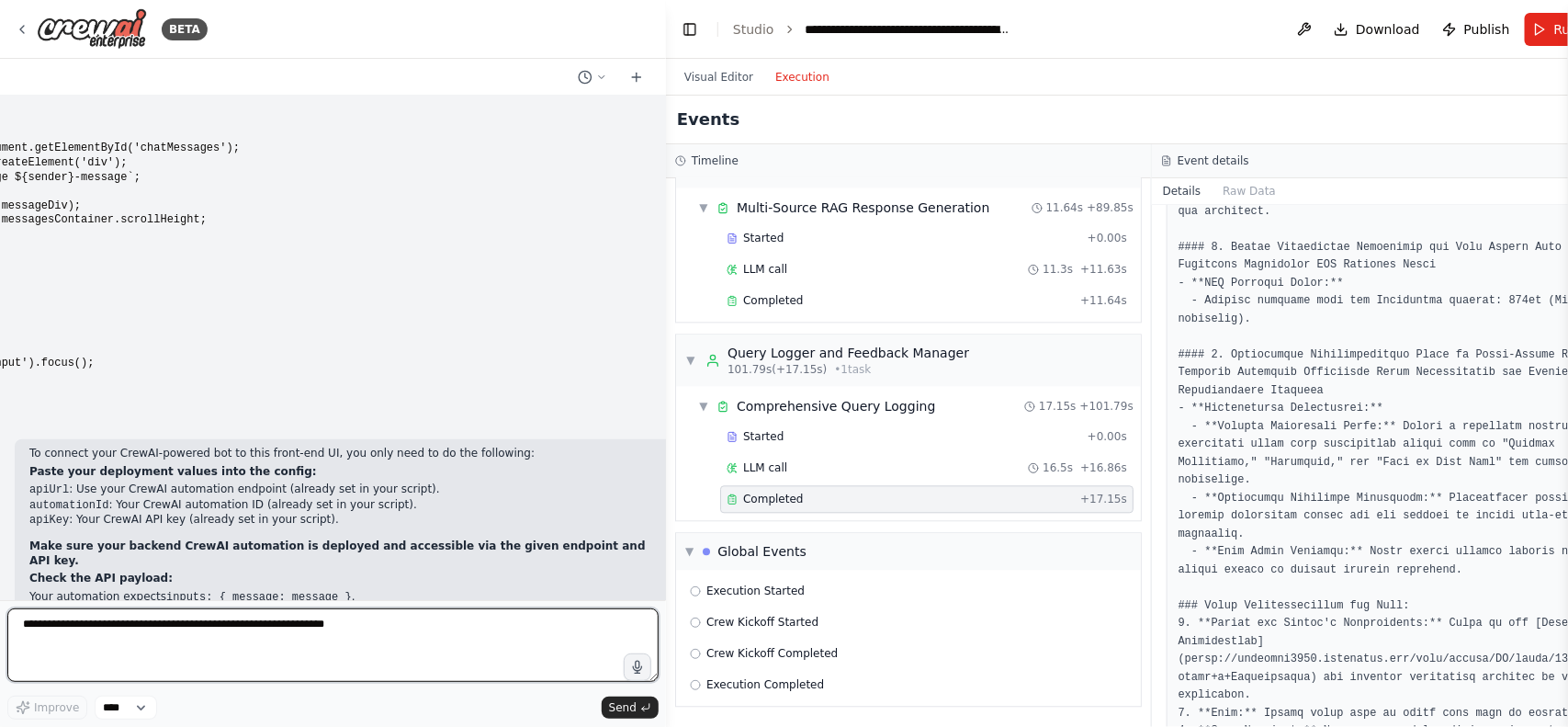
click at [203, 644] on textarea at bounding box center [333, 645] width 651 height 73
type textarea "**********"
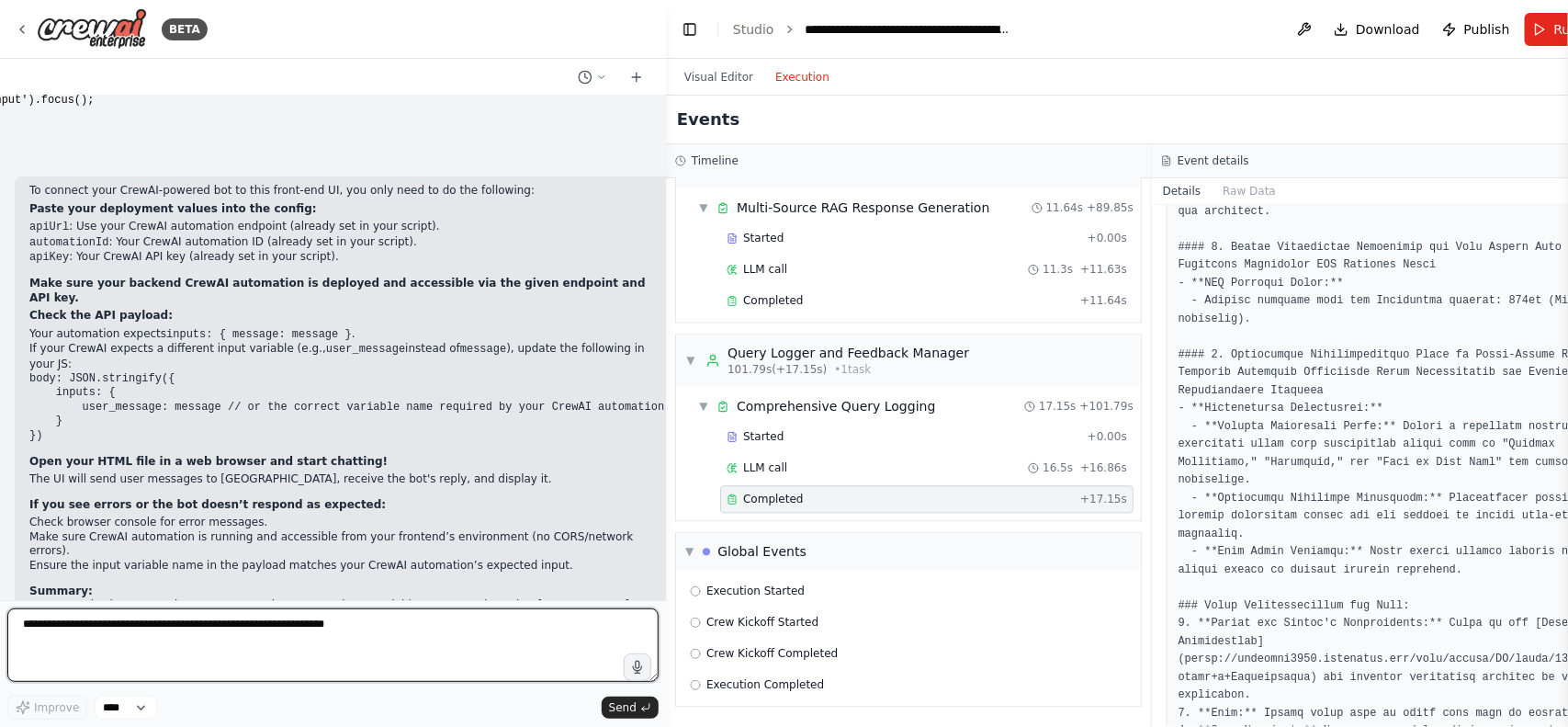
scroll to position [57305, 0]
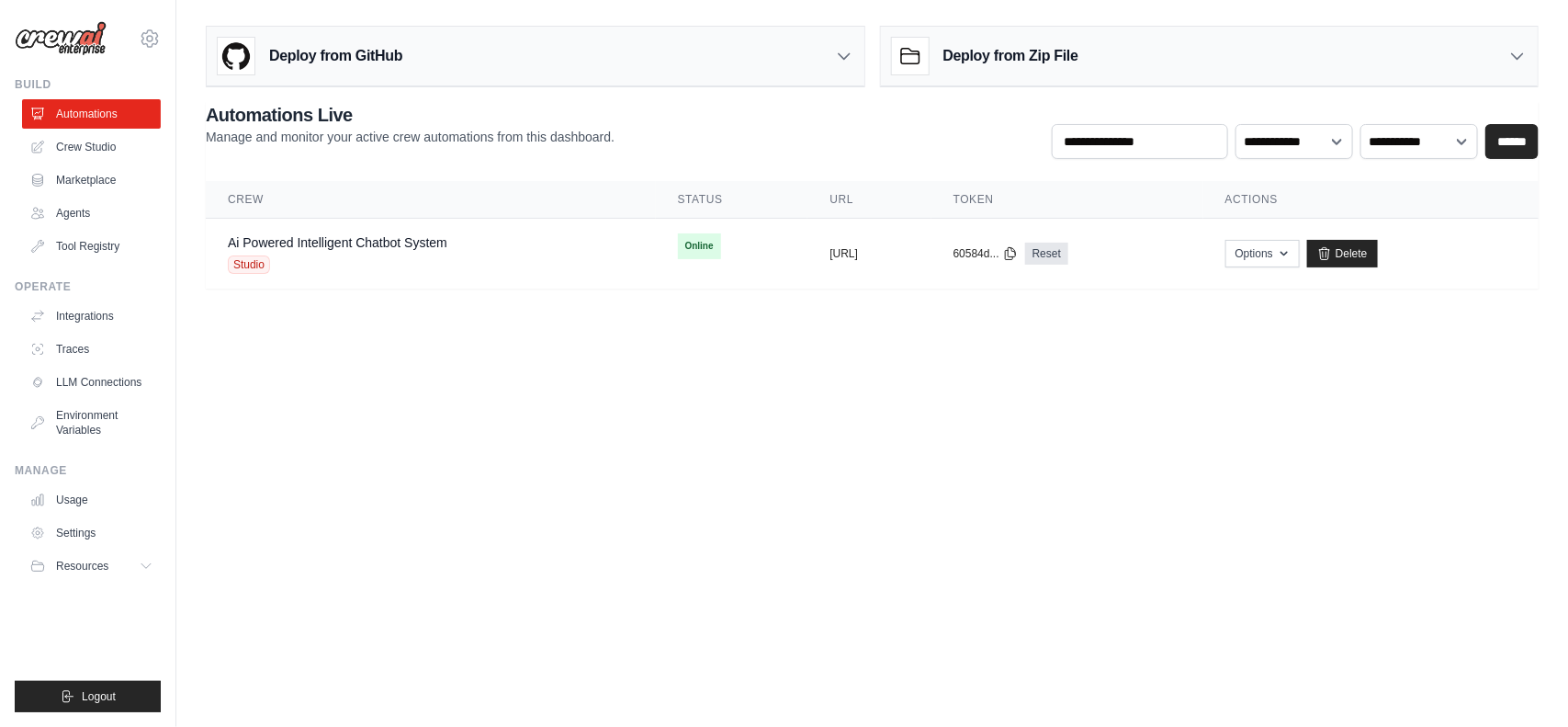
drag, startPoint x: 829, startPoint y: 254, endPoint x: 761, endPoint y: 299, distance: 81.5
click at [761, 299] on main "Deploy from GitHub Deploy your project directly from GitHub. Select a repositor…" at bounding box center [872, 164] width 1391 height 329
drag, startPoint x: 926, startPoint y: 253, endPoint x: 746, endPoint y: 258, distance: 180.1
click at [829, 258] on div "copied [URL]" at bounding box center [869, 253] width 79 height 15
copy div "copied [URL]"
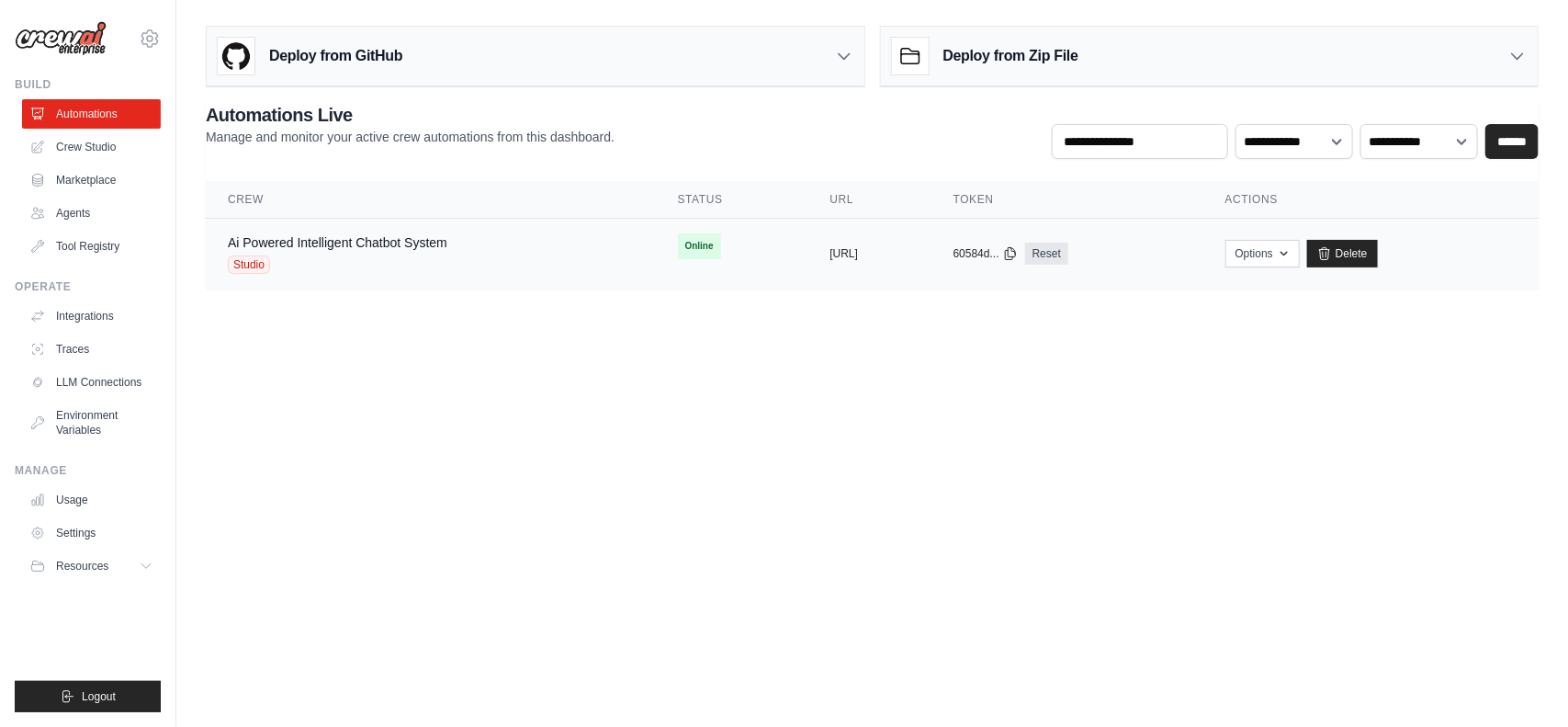
drag, startPoint x: 925, startPoint y: 258, endPoint x: 751, endPoint y: 250, distance: 174.2
click at [829, 250] on div "copied [URL]" at bounding box center [869, 253] width 79 height 15
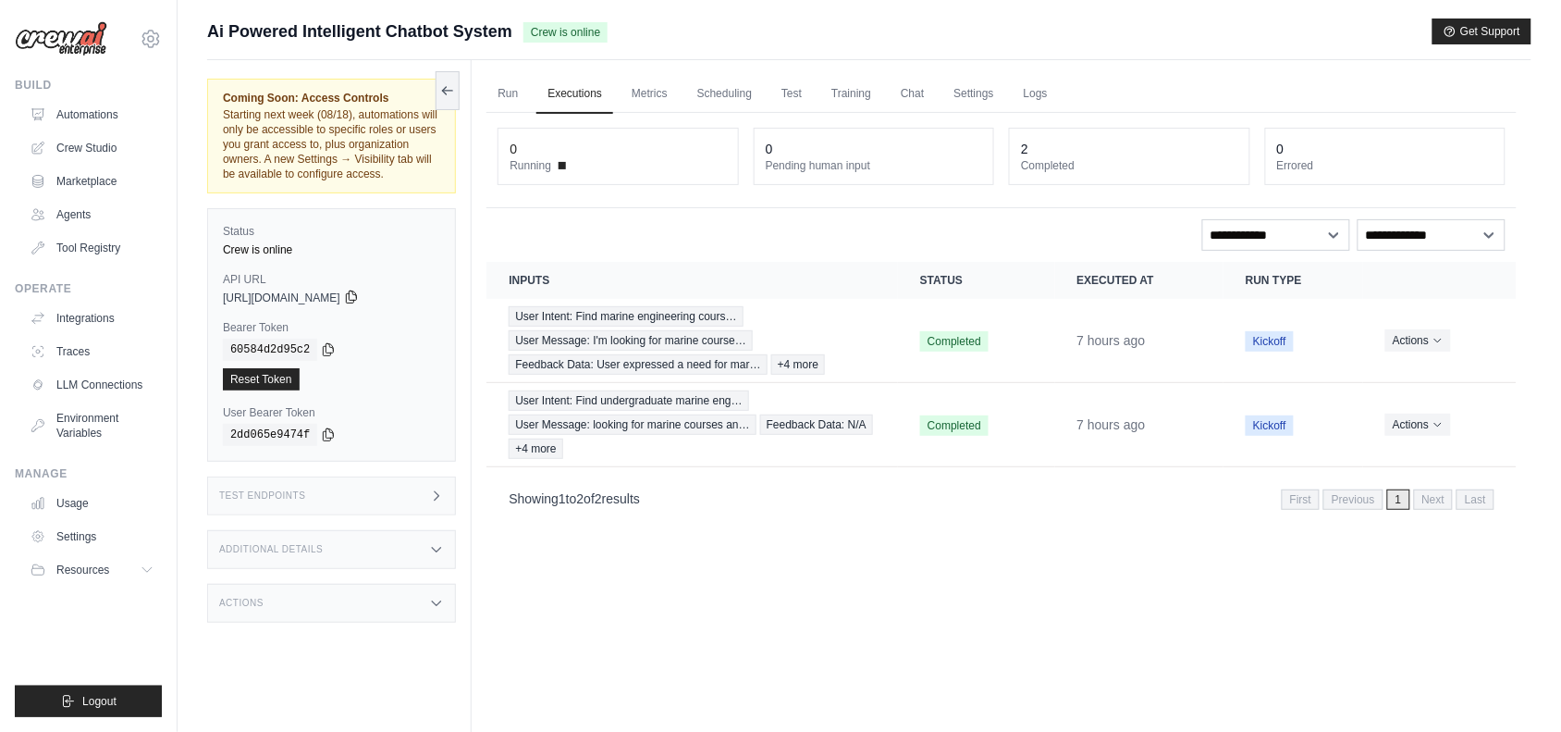
click at [359, 297] on icon at bounding box center [351, 297] width 15 height 15
click at [916, 626] on div "Run Executions Metrics Scheduling Test Training Chat Settings Logs 0 Running 0 …" at bounding box center [1002, 426] width 1060 height 732
